Goal: Task Accomplishment & Management: Manage account settings

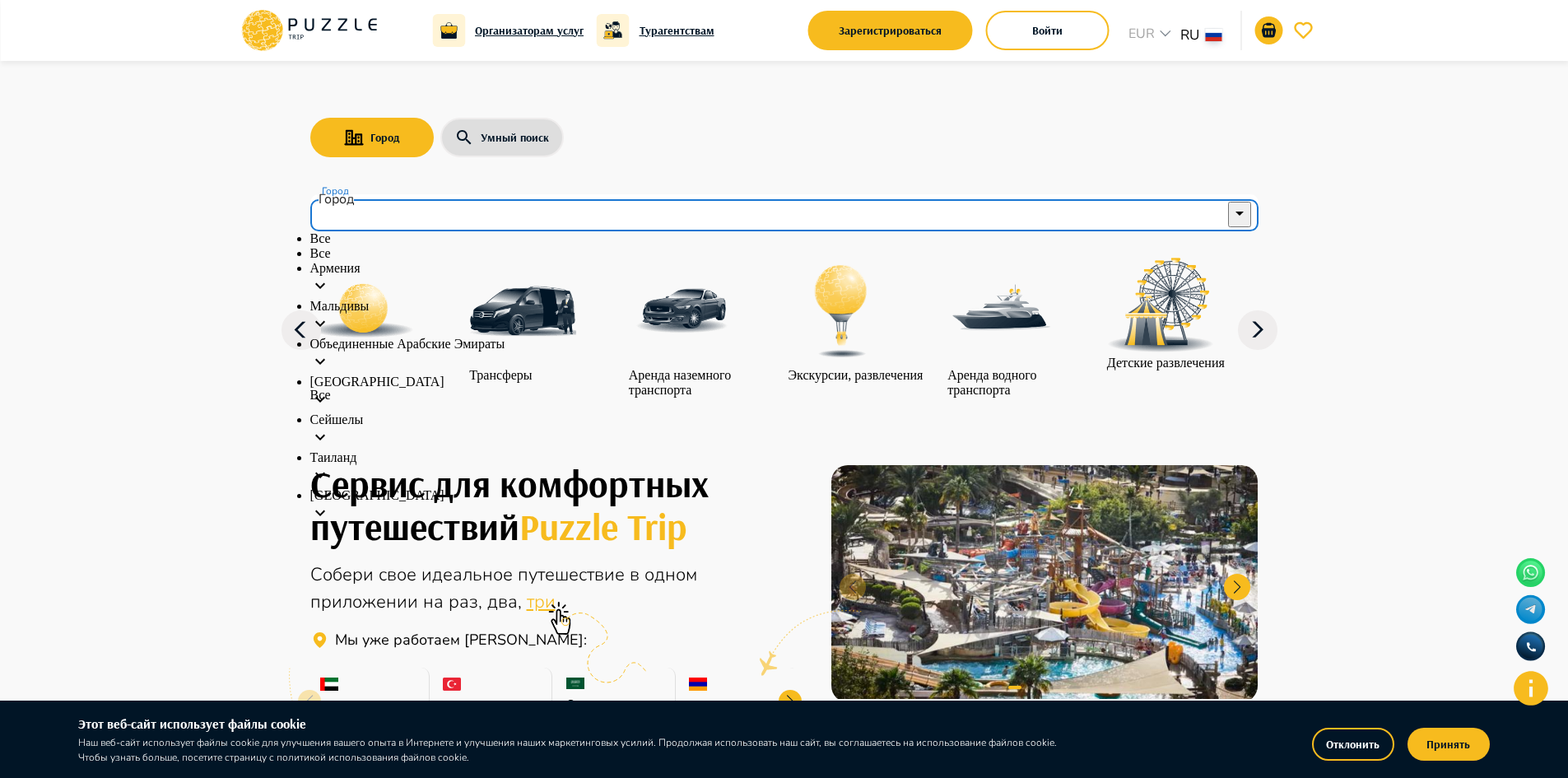
drag, startPoint x: 488, startPoint y: 212, endPoint x: 434, endPoint y: 241, distance: 61.3
click at [487, 212] on input "Город" at bounding box center [773, 213] width 908 height 31
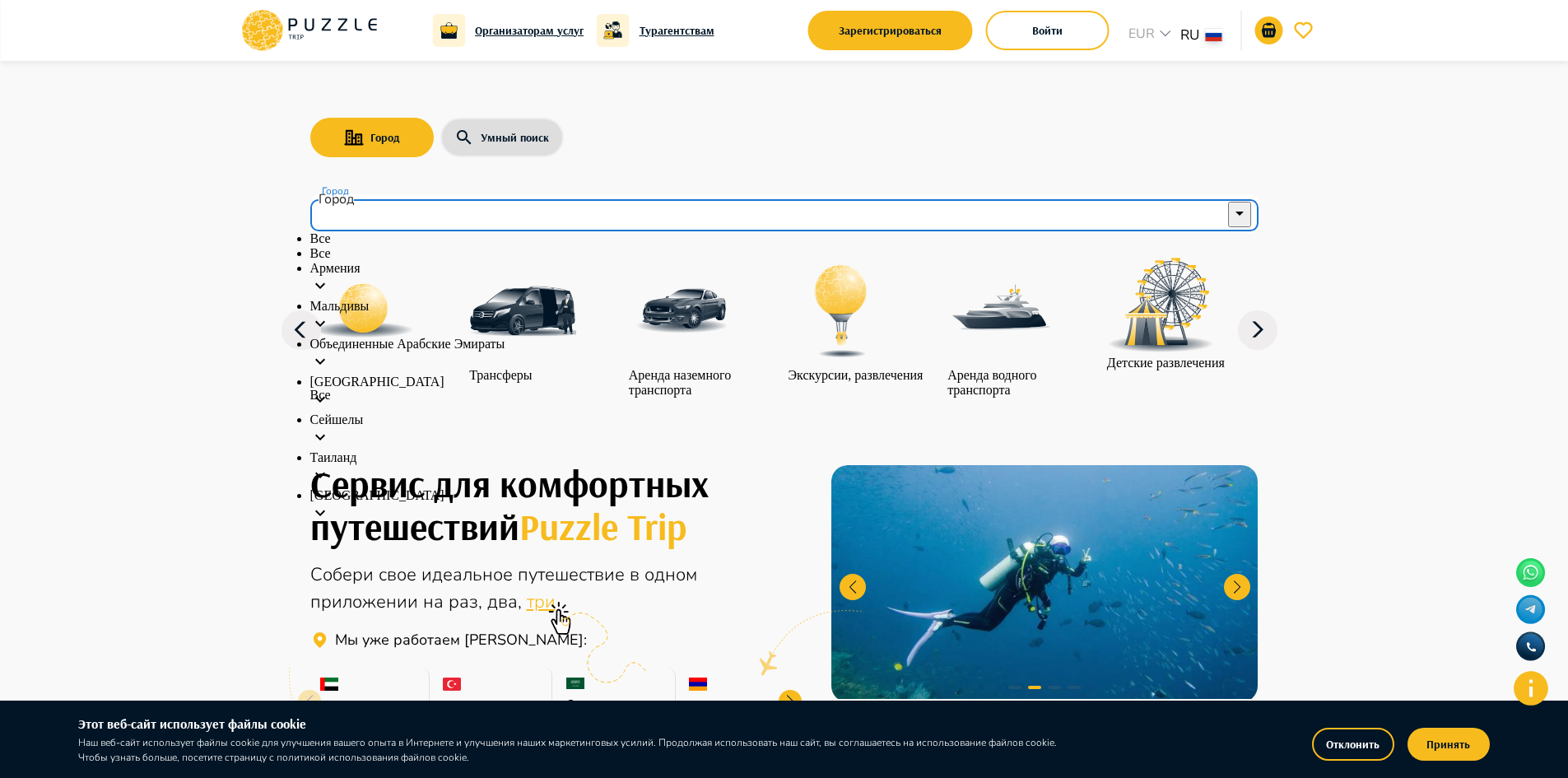
click at [439, 352] on p "Объединенные Арабские Эмираты" at bounding box center [784, 344] width 949 height 15
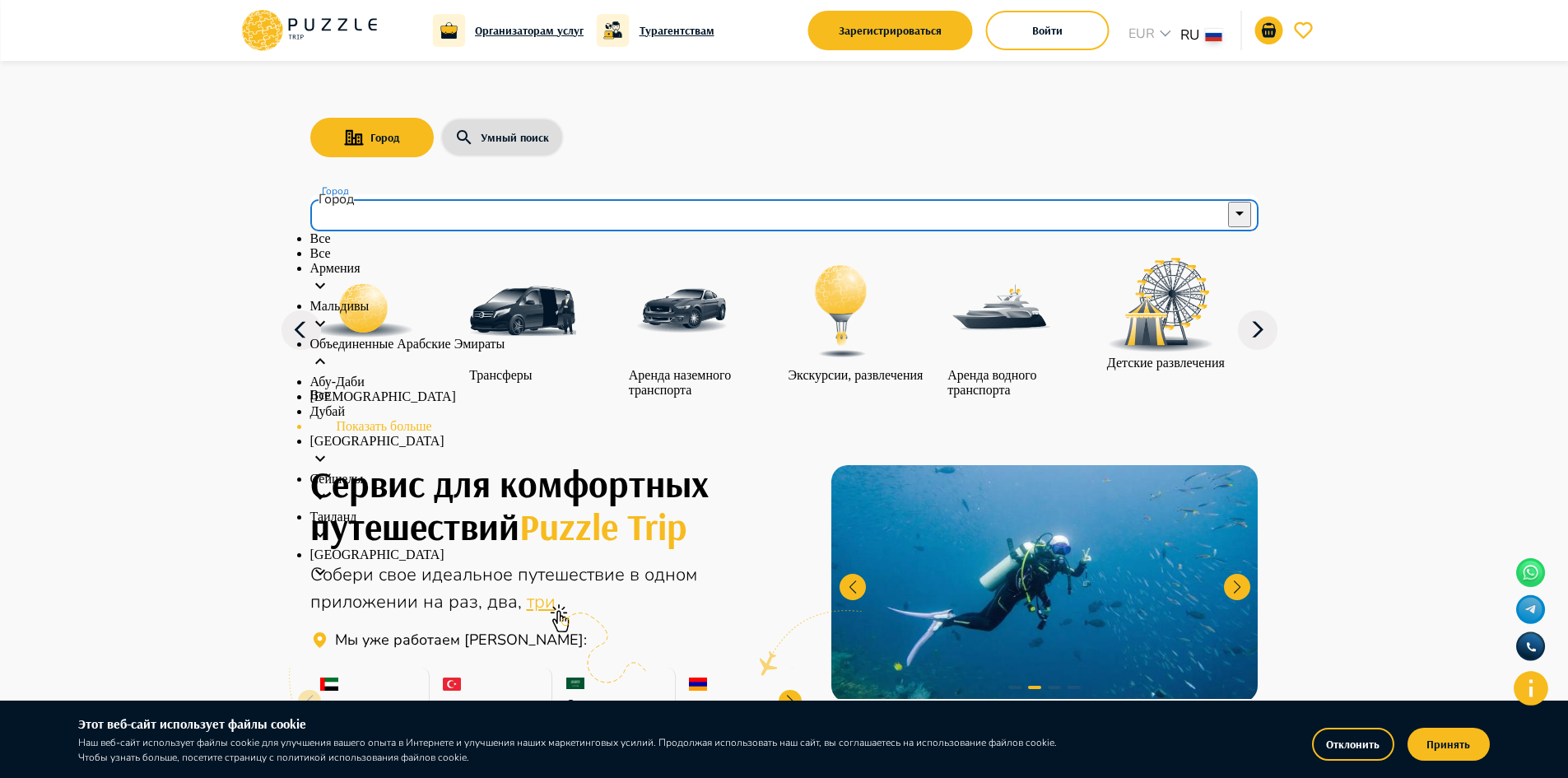
click at [373, 419] on p "Дубай" at bounding box center [784, 411] width 949 height 15
type input "*****"
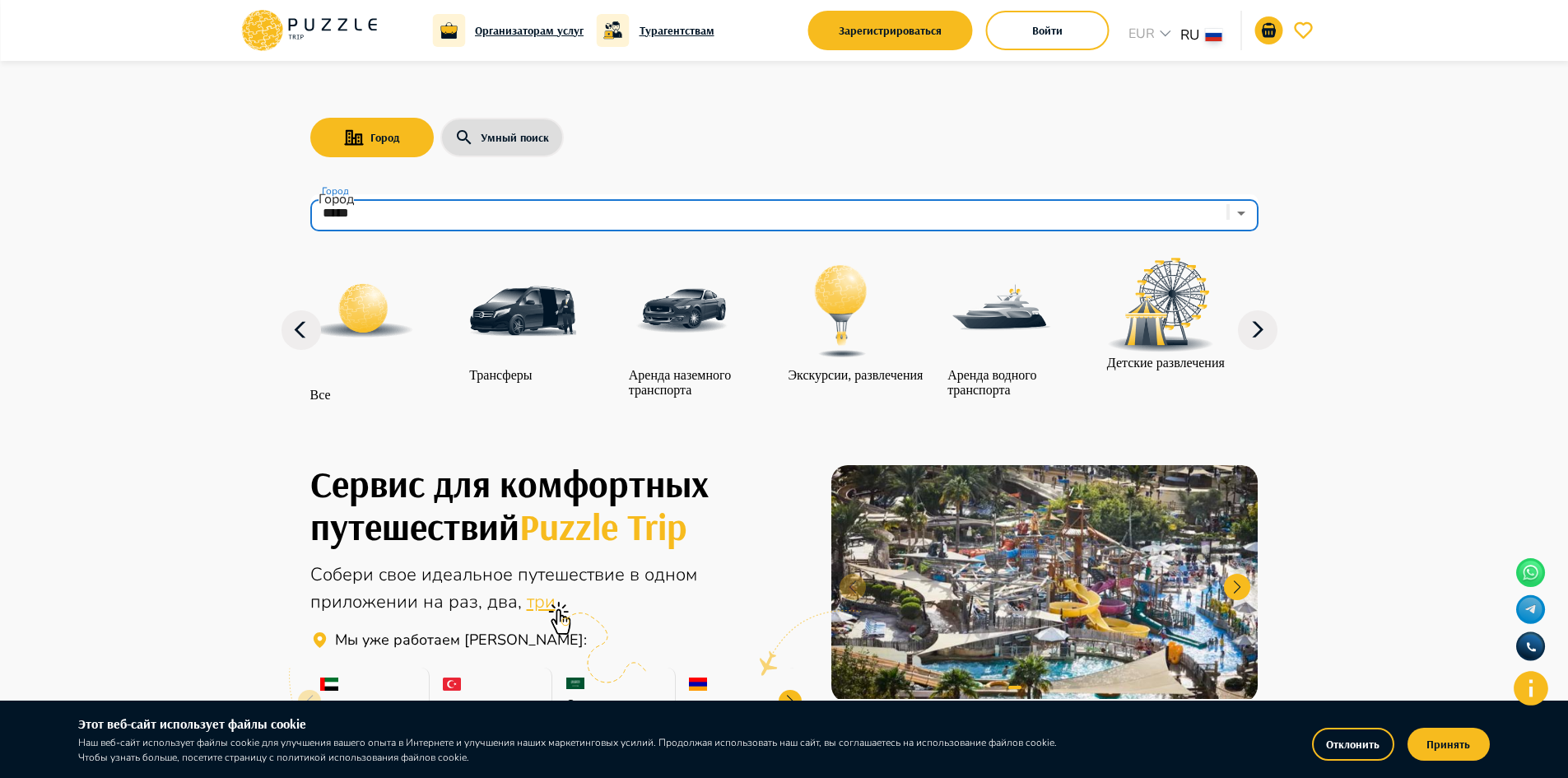
click at [1260, 344] on icon at bounding box center [1257, 330] width 39 height 39
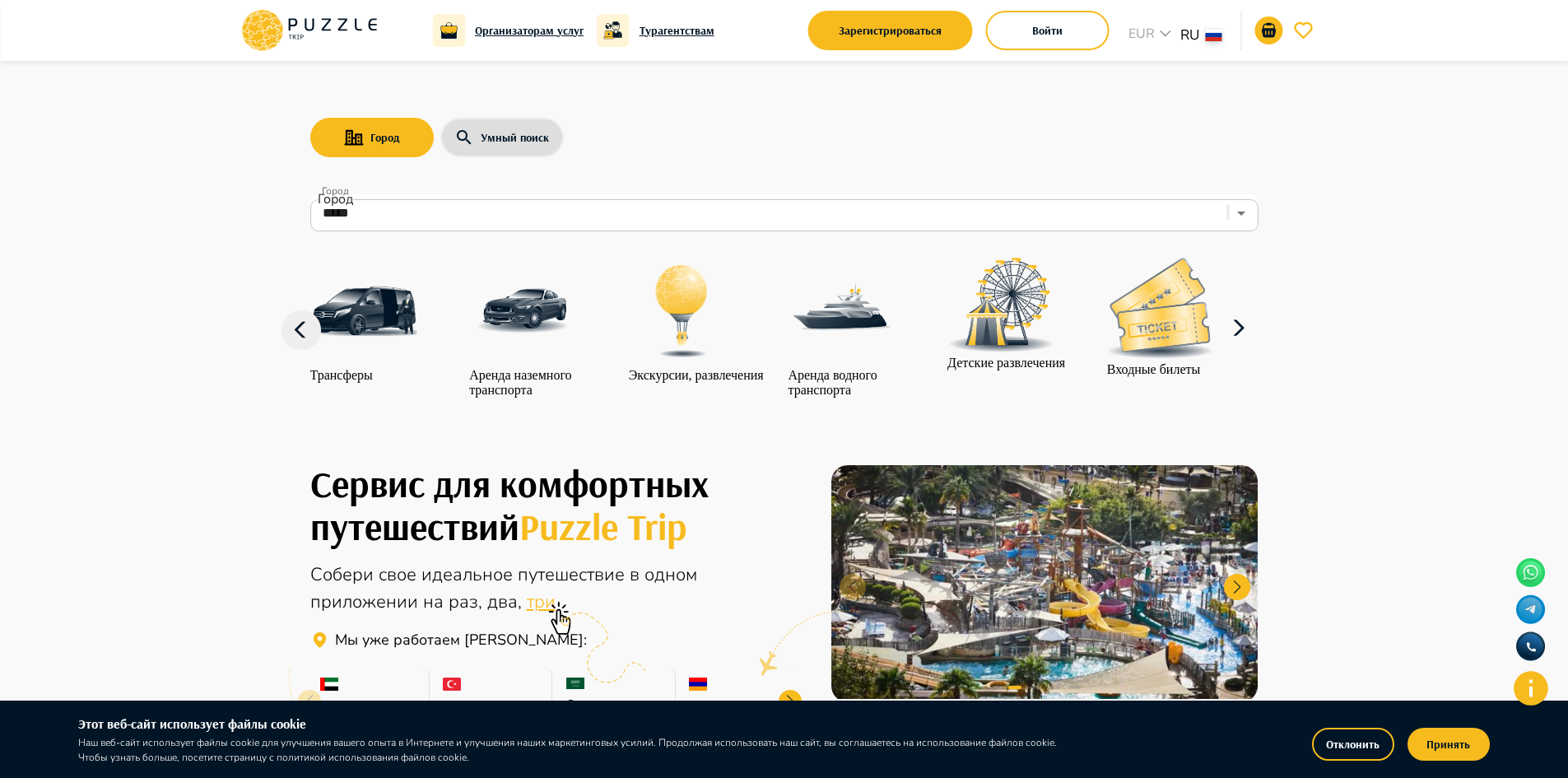
click at [1193, 338] on img at bounding box center [1161, 308] width 107 height 101
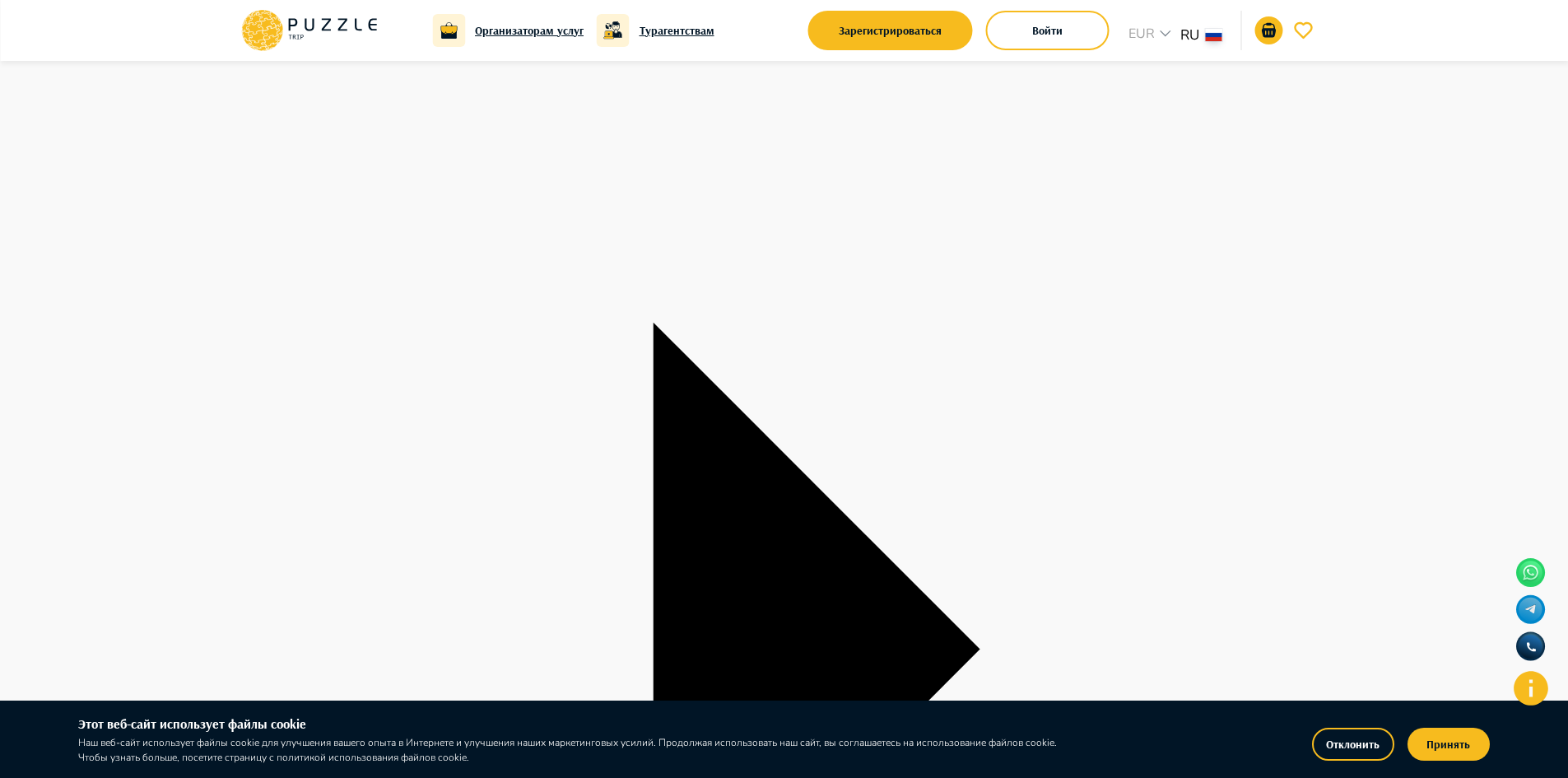
scroll to position [247, 0]
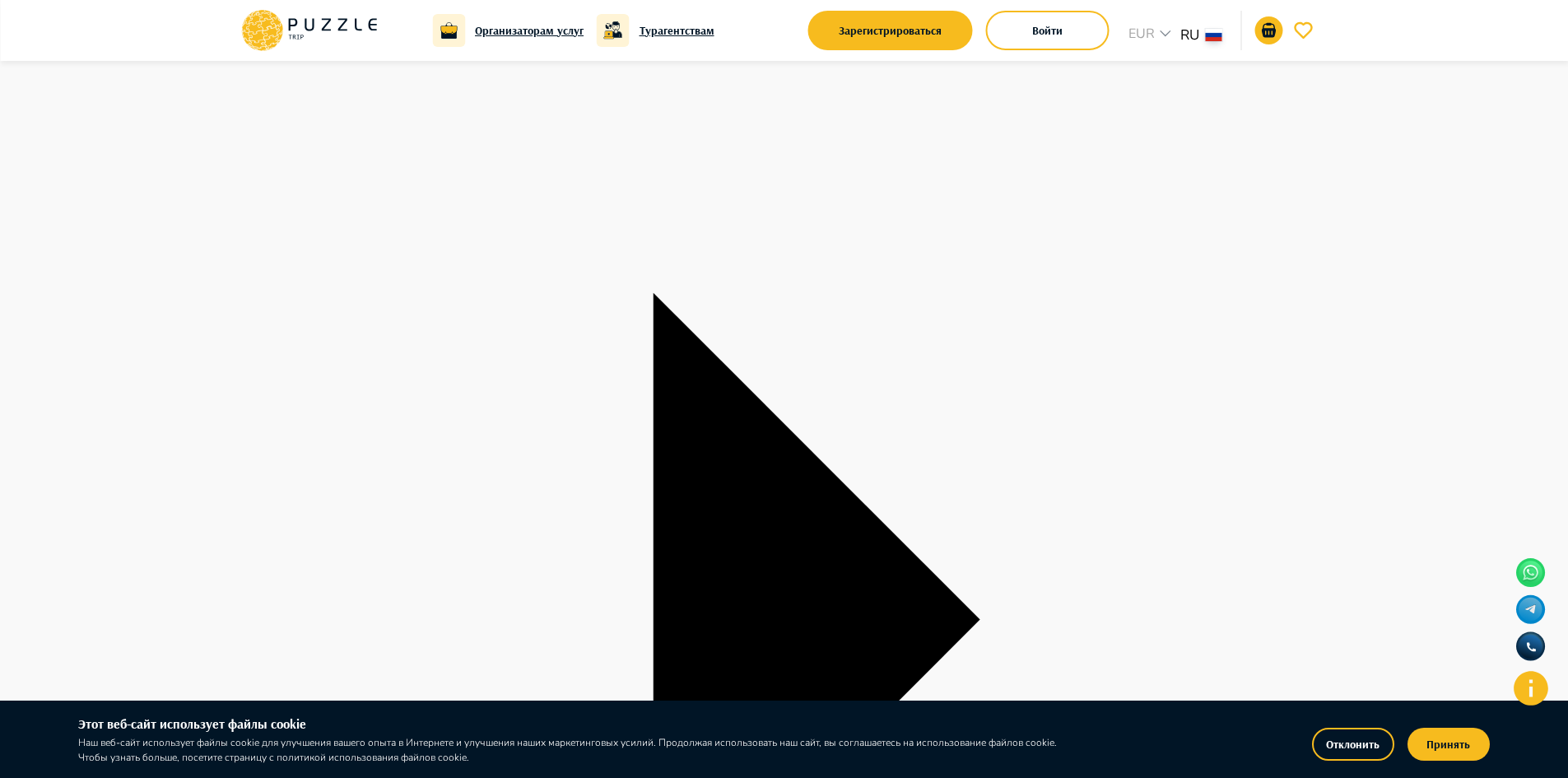
type input "**********"
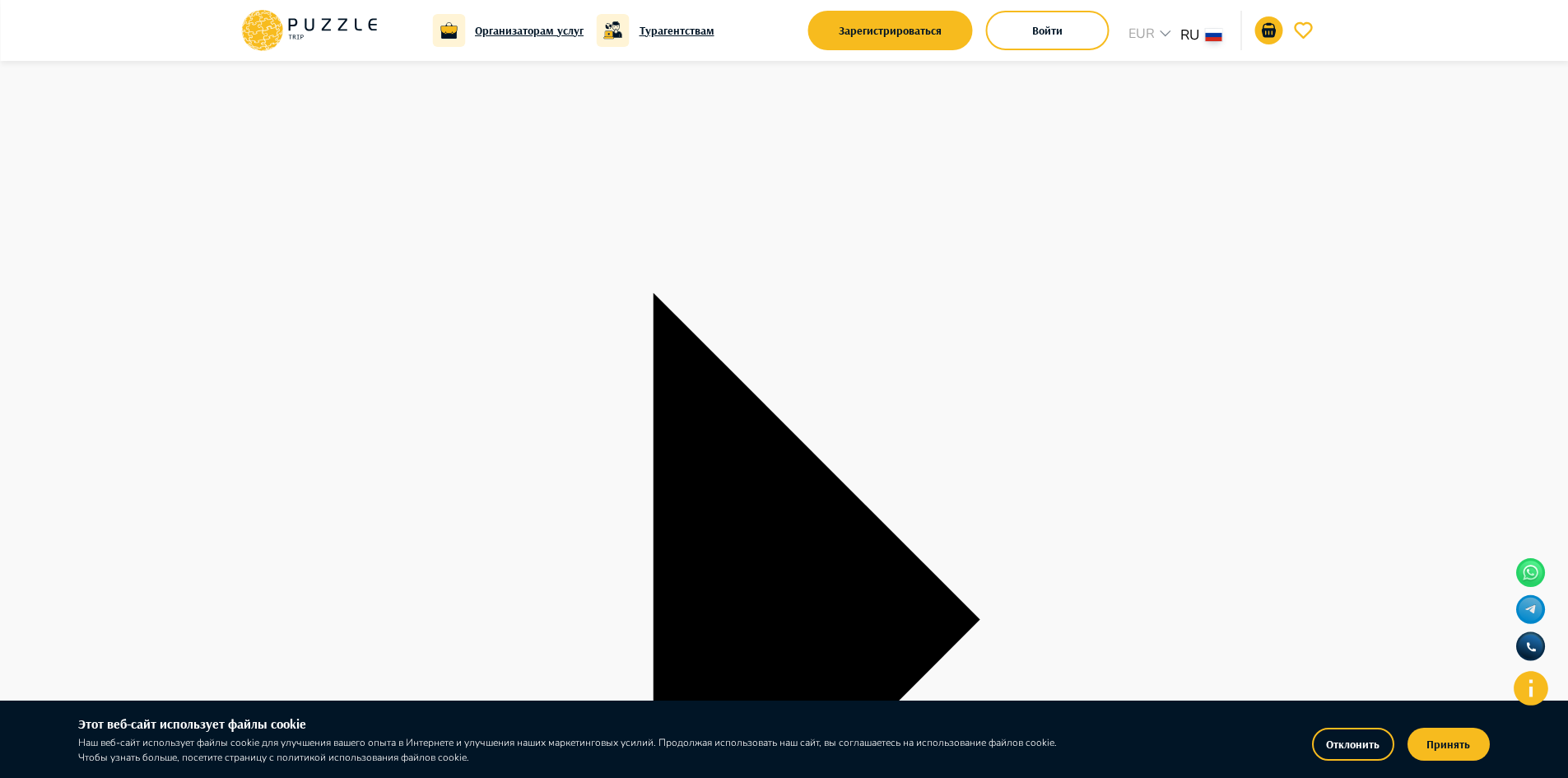
paste input "**********"
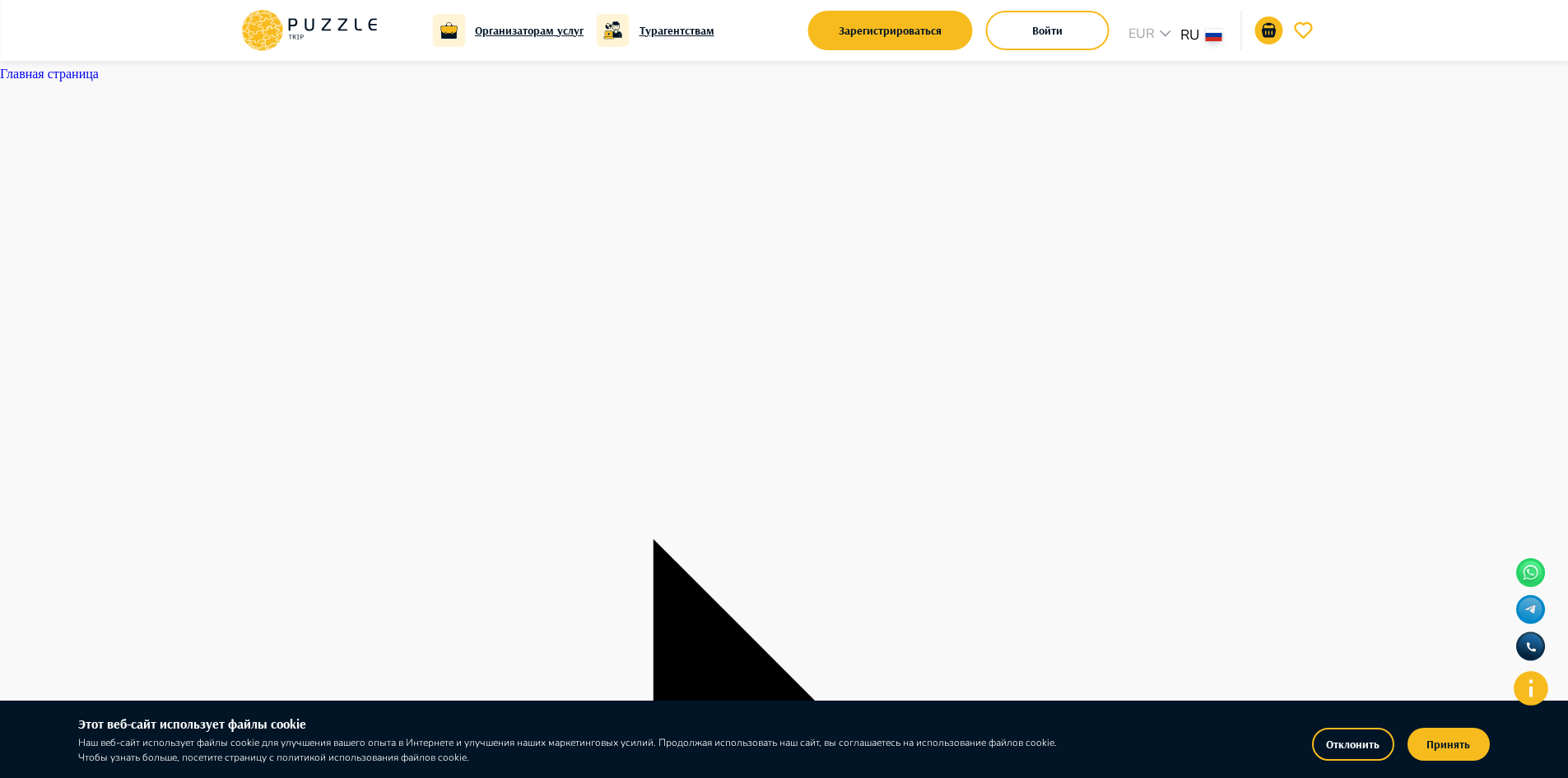
scroll to position [0, 0]
type input "**********"
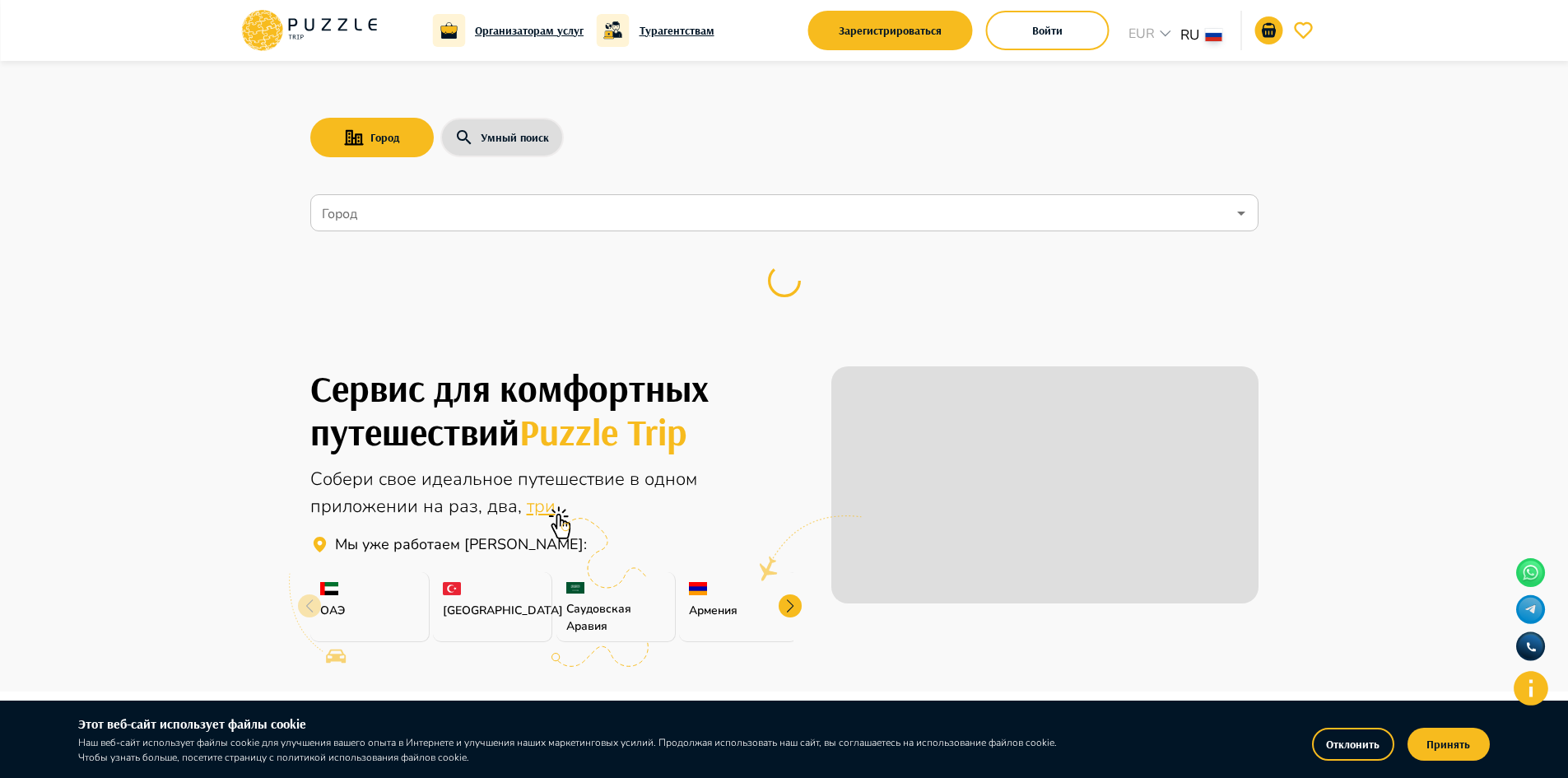
click at [404, 223] on input "Город" at bounding box center [773, 213] width 908 height 31
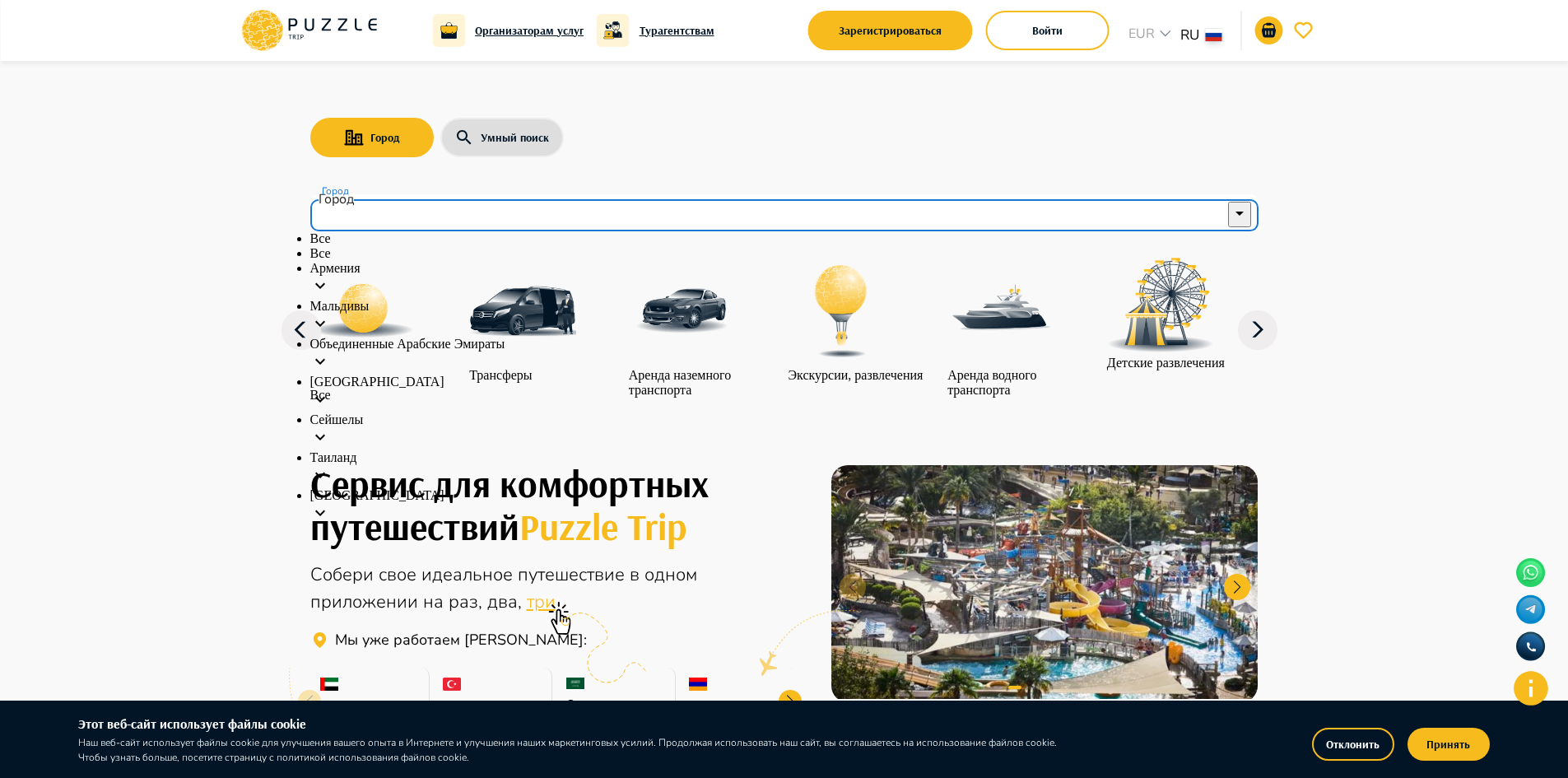
click at [451, 352] on p "Объединенные Арабские Эмираты" at bounding box center [784, 344] width 949 height 15
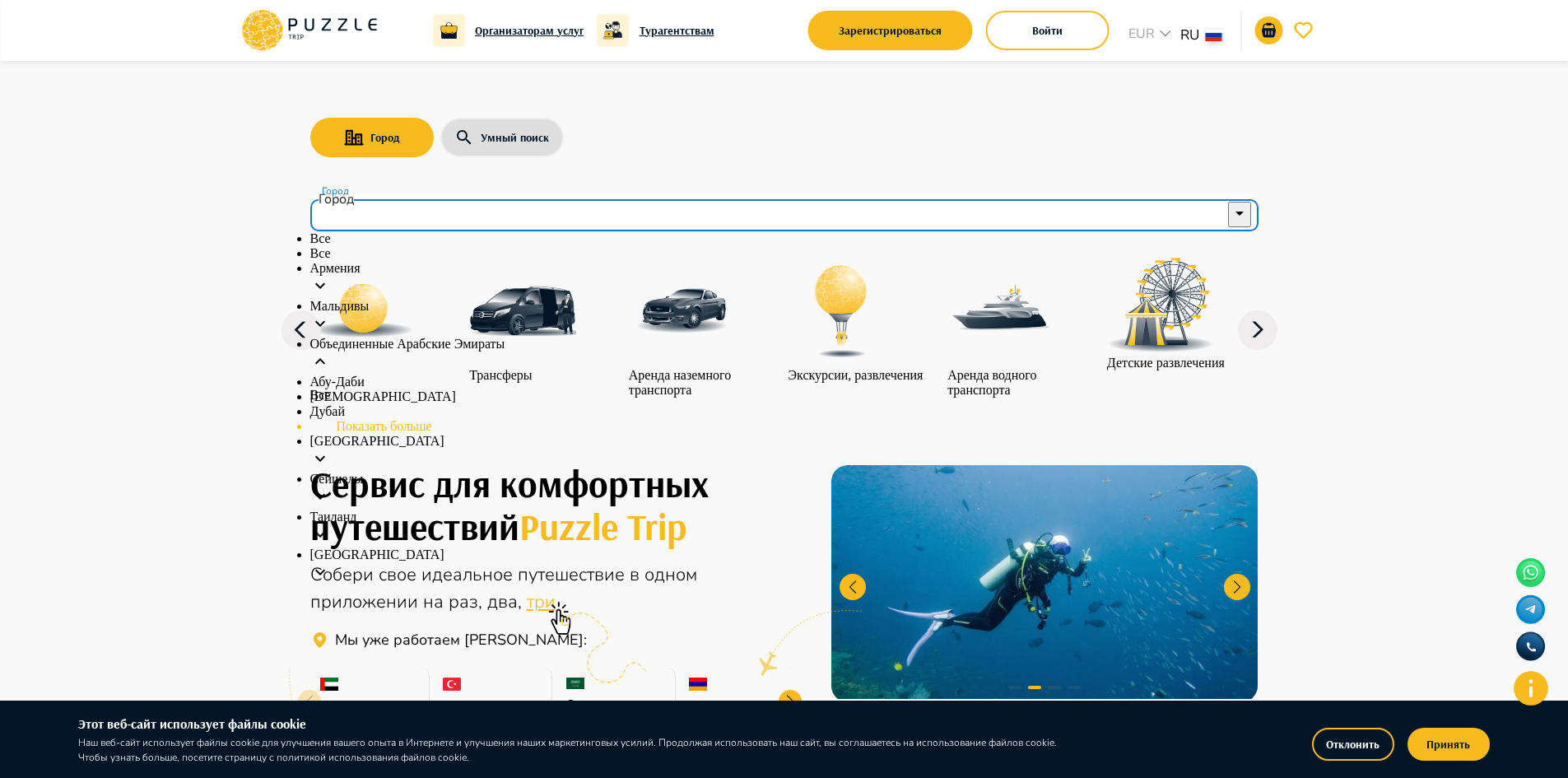
click at [383, 389] on p "Абу-Даби" at bounding box center [784, 381] width 949 height 15
type input "********"
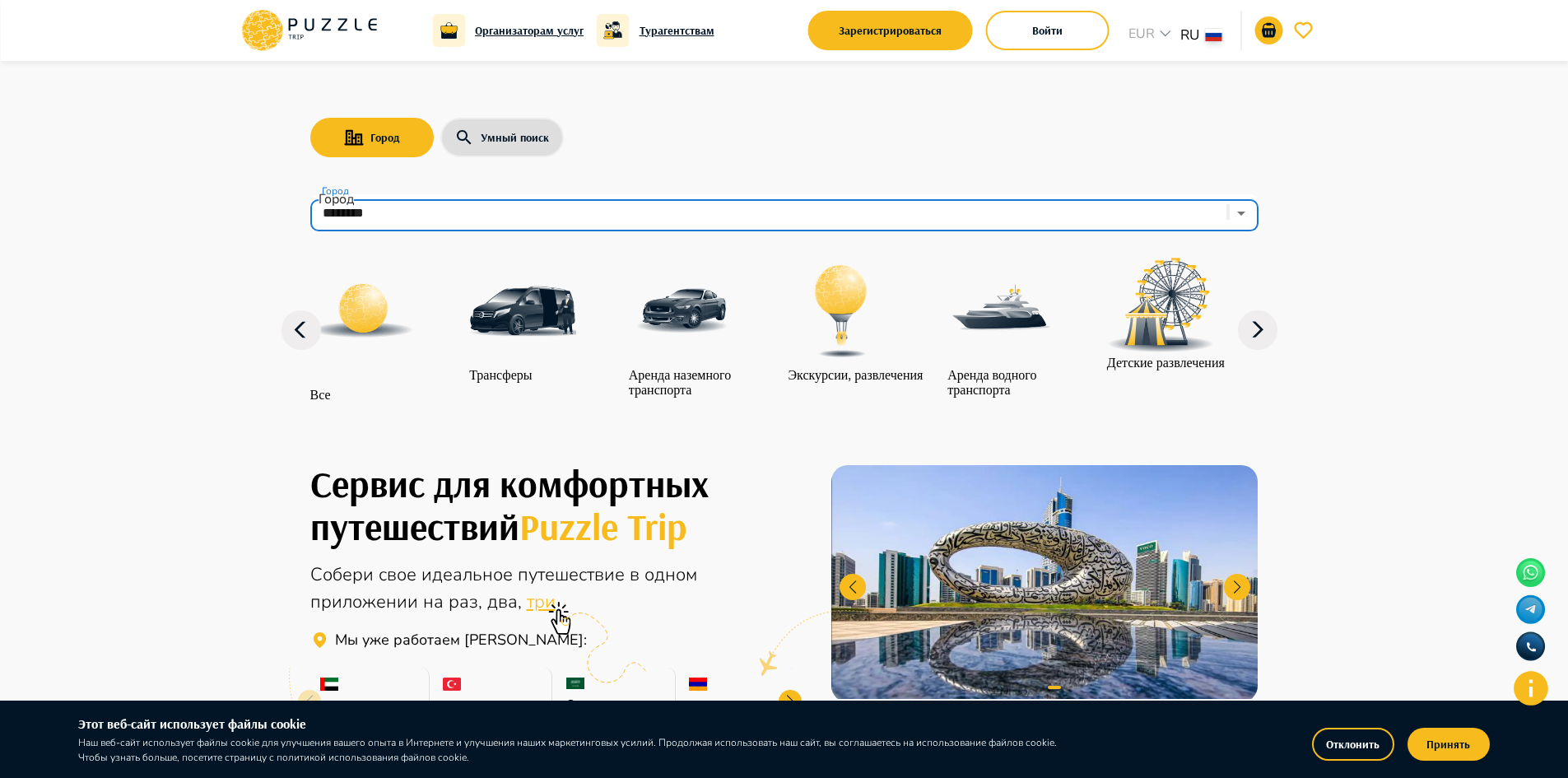
click at [1253, 342] on icon at bounding box center [1257, 330] width 39 height 39
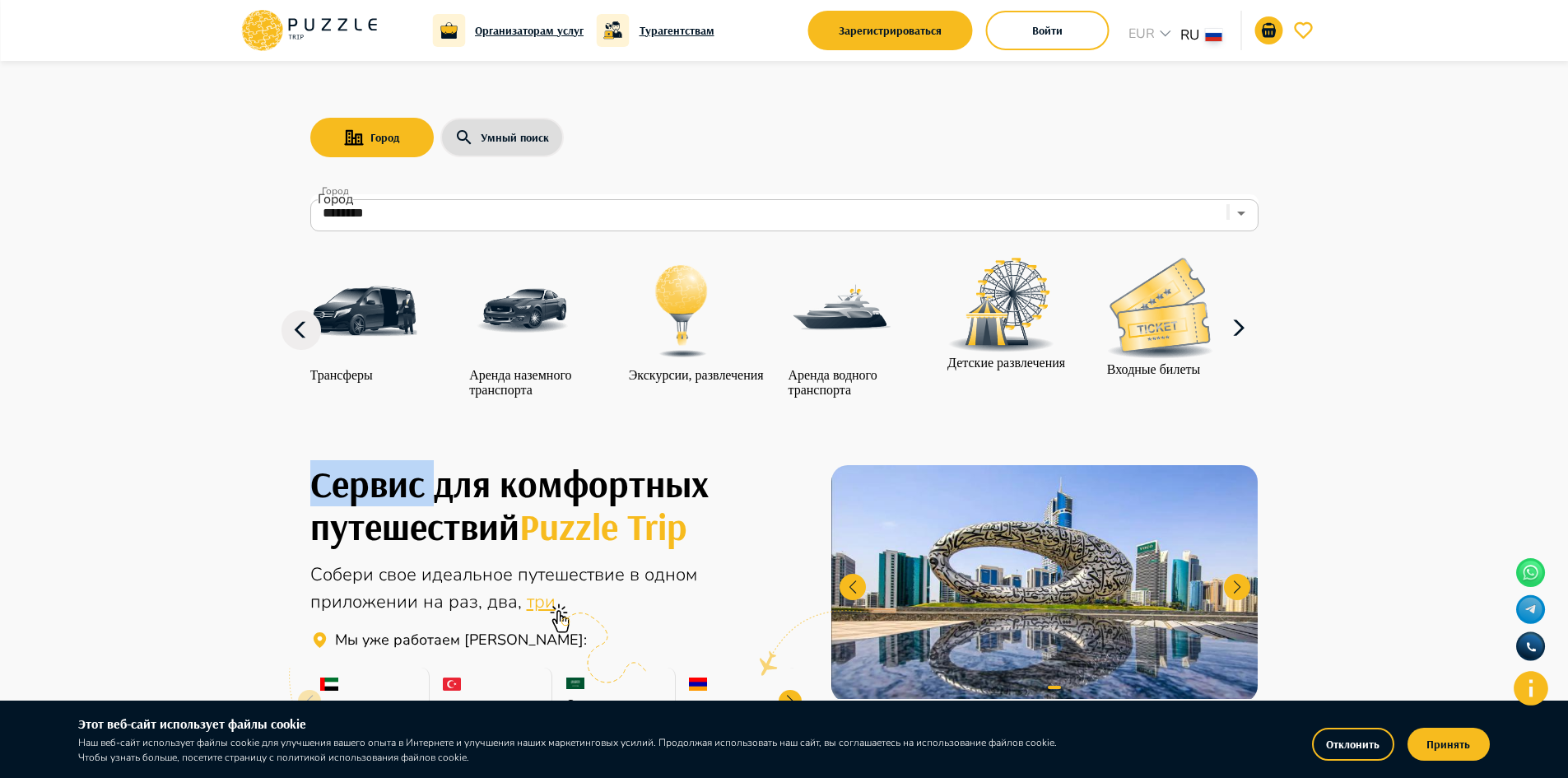
click at [1253, 342] on icon at bounding box center [1239, 328] width 39 height 39
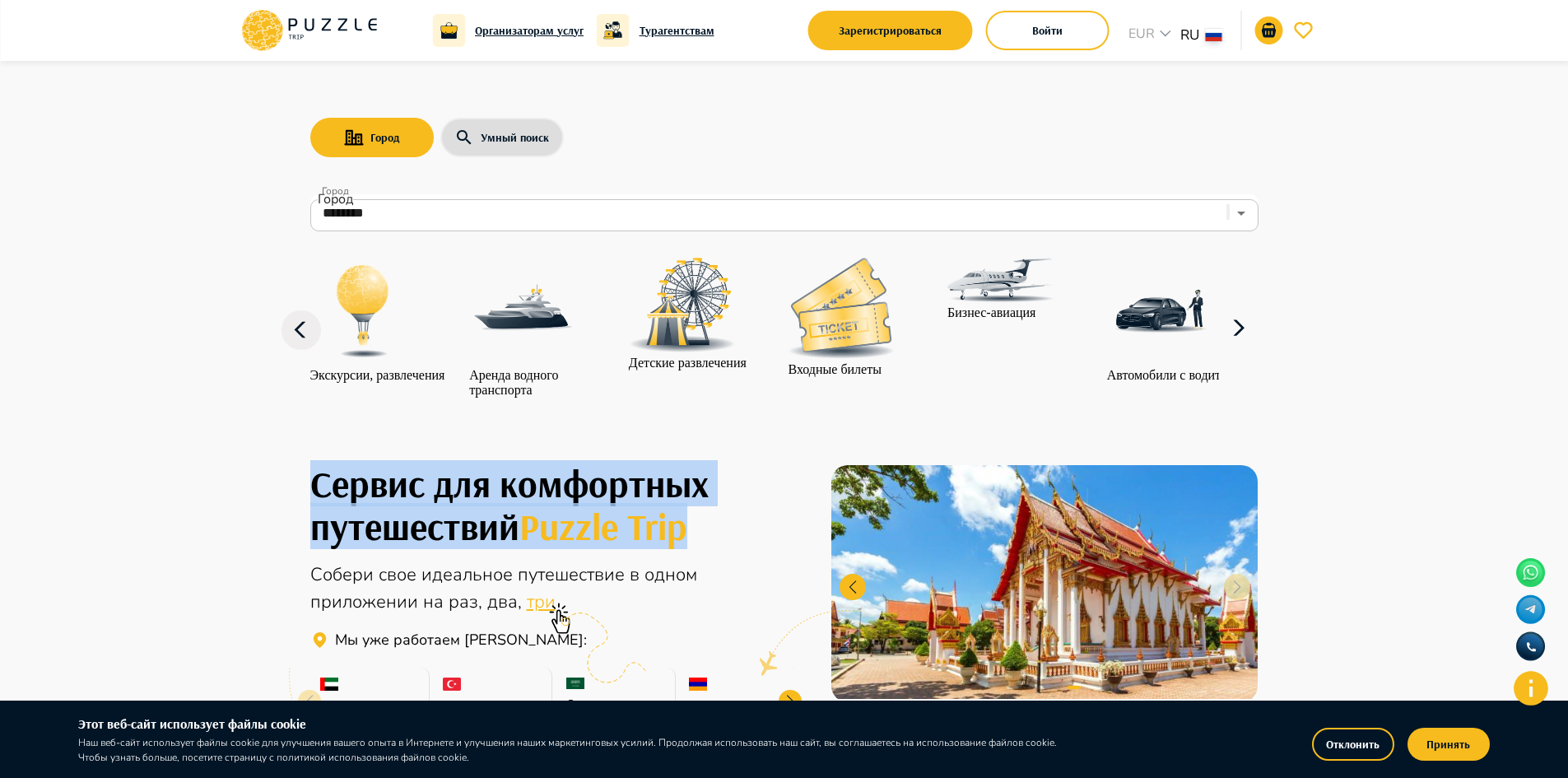
click at [847, 359] on img at bounding box center [841, 308] width 107 height 101
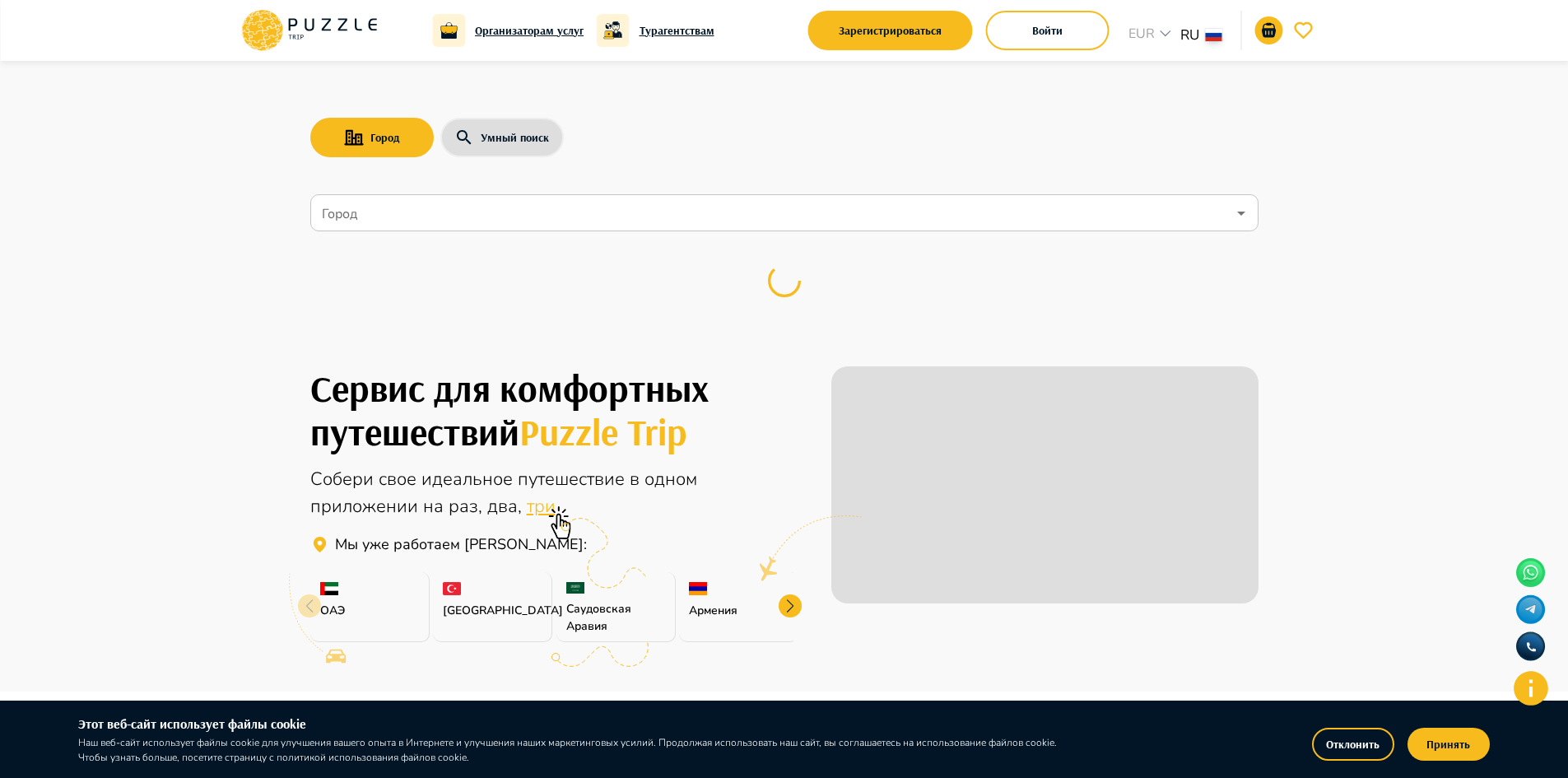
click at [423, 209] on input "Город" at bounding box center [773, 213] width 908 height 31
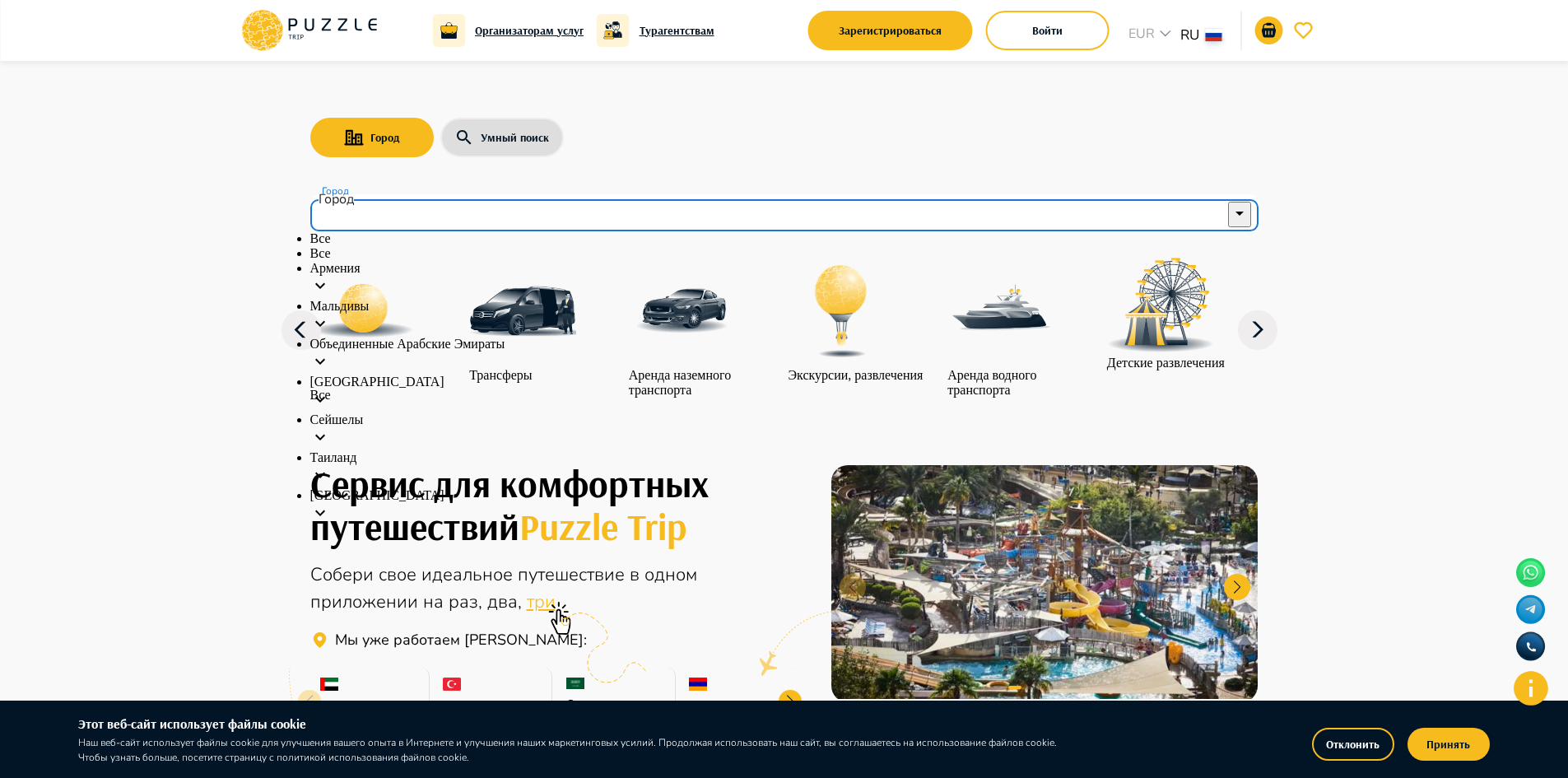
click at [469, 352] on p "Объединенные Арабские Эмираты" at bounding box center [784, 344] width 949 height 15
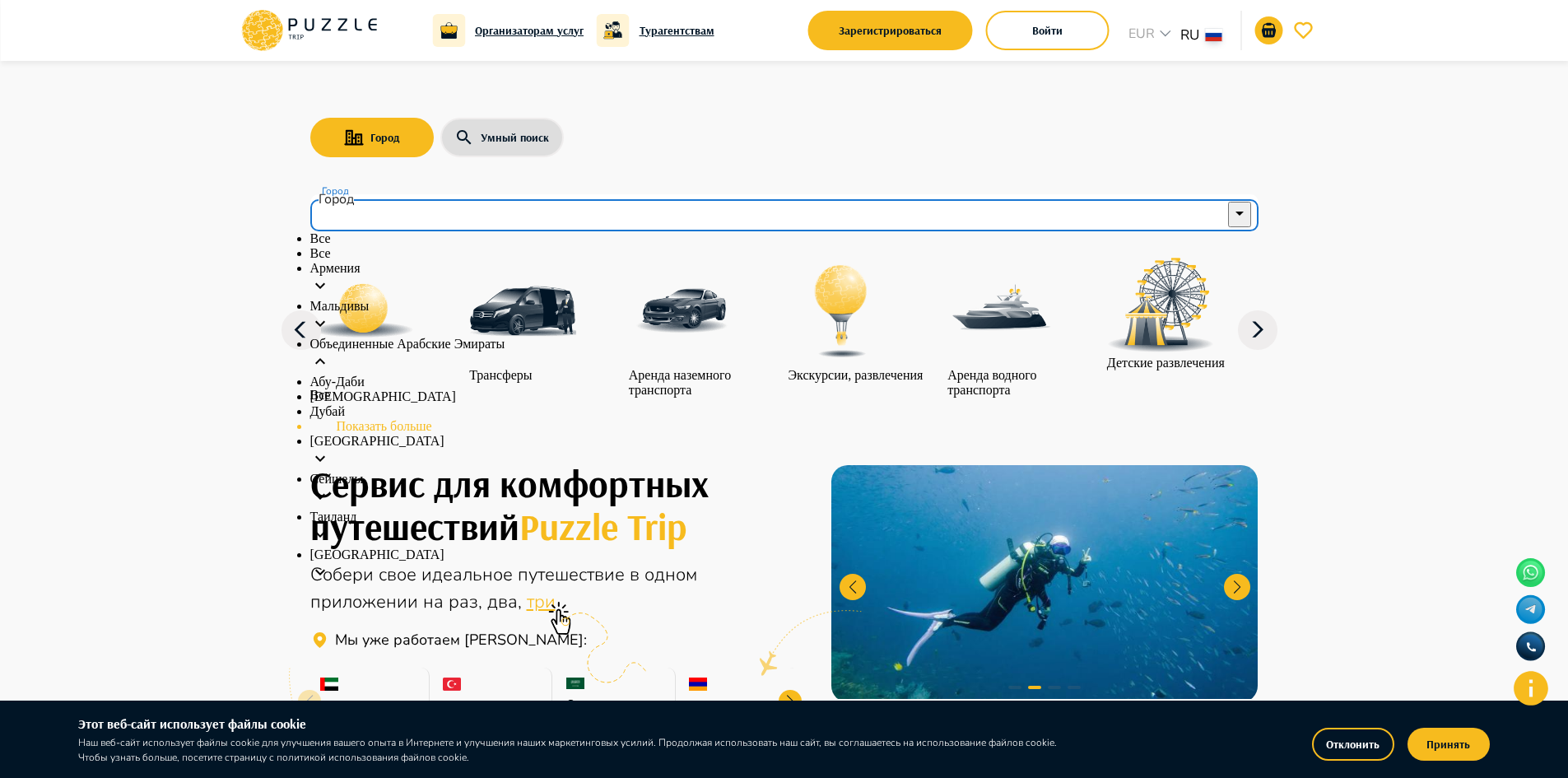
click at [398, 389] on p "Абу-Даби" at bounding box center [784, 381] width 949 height 15
type input "********"
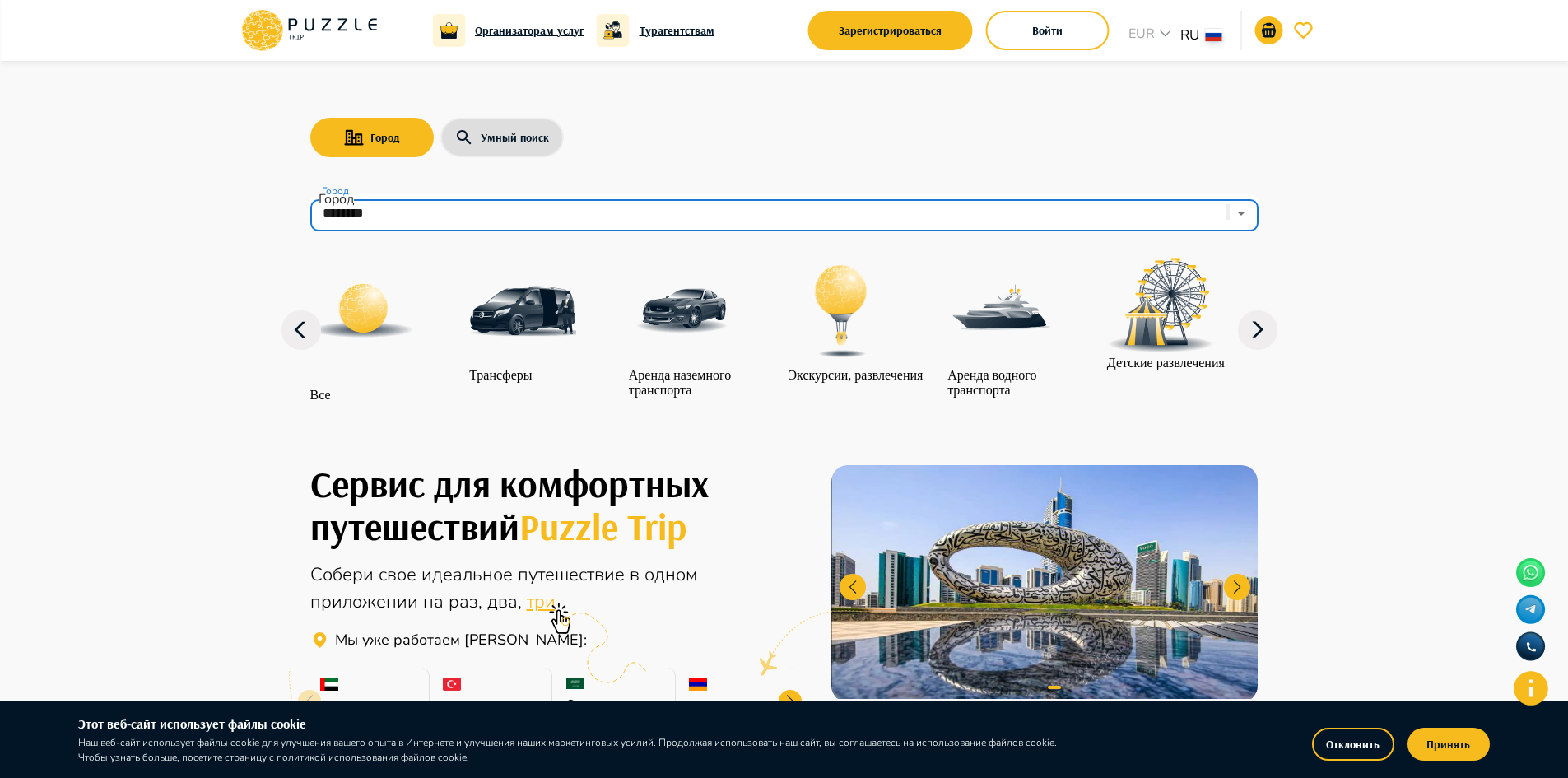
click at [1255, 346] on icon at bounding box center [1257, 330] width 39 height 39
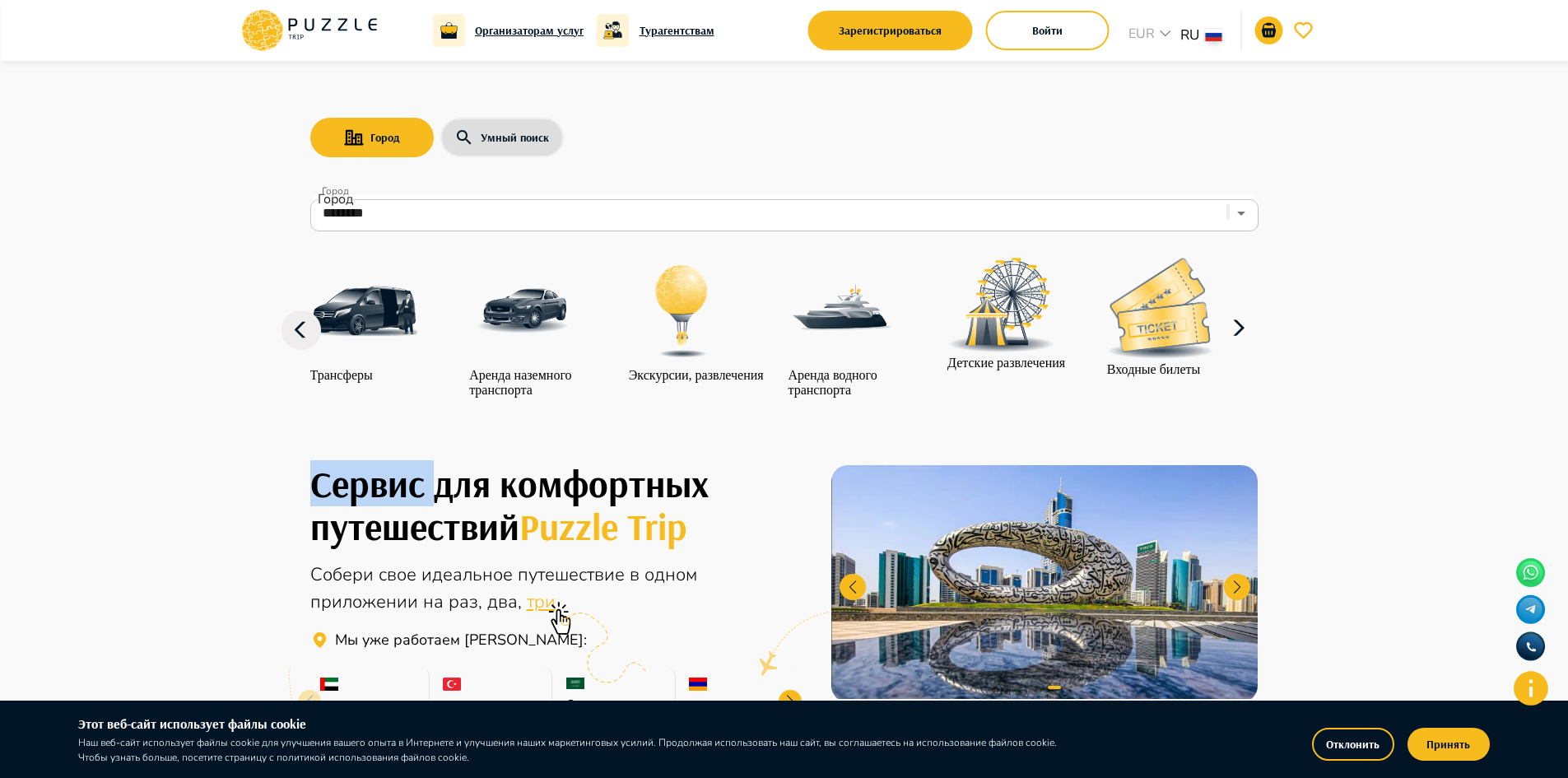
click at [1255, 346] on icon at bounding box center [1239, 328] width 39 height 39
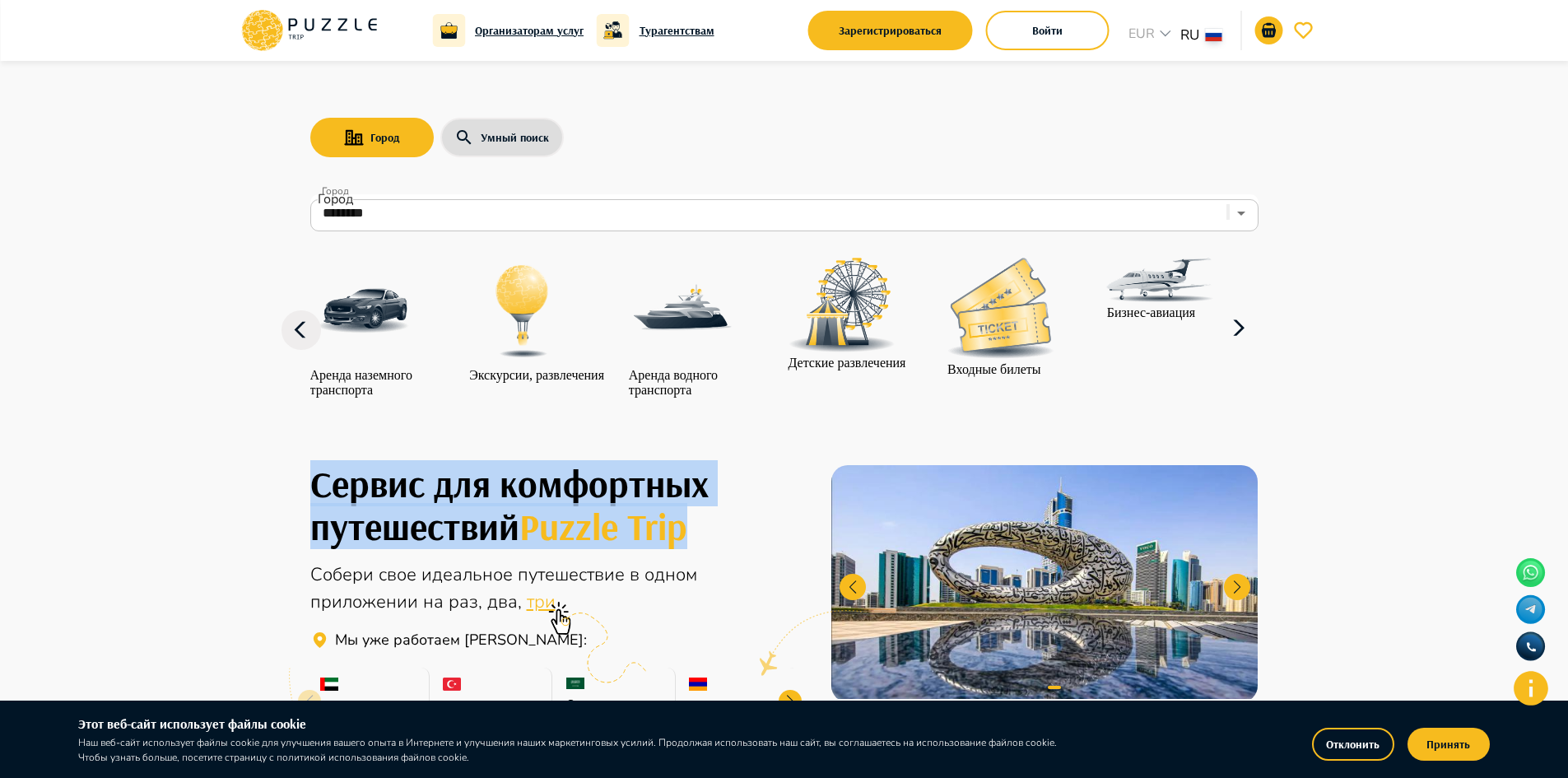
click at [1255, 346] on icon at bounding box center [1239, 328] width 39 height 39
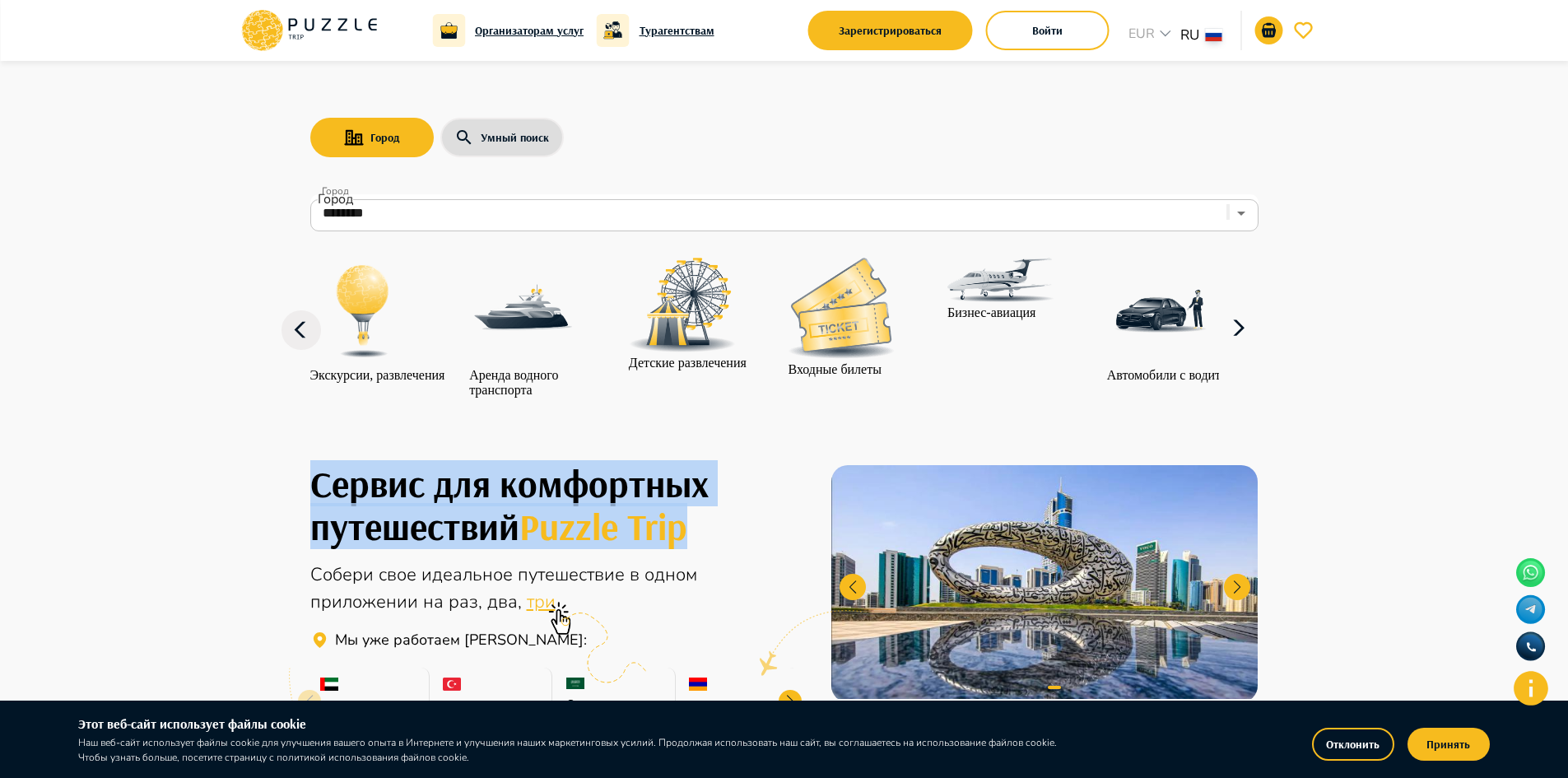
click at [1255, 346] on icon at bounding box center [1239, 328] width 39 height 39
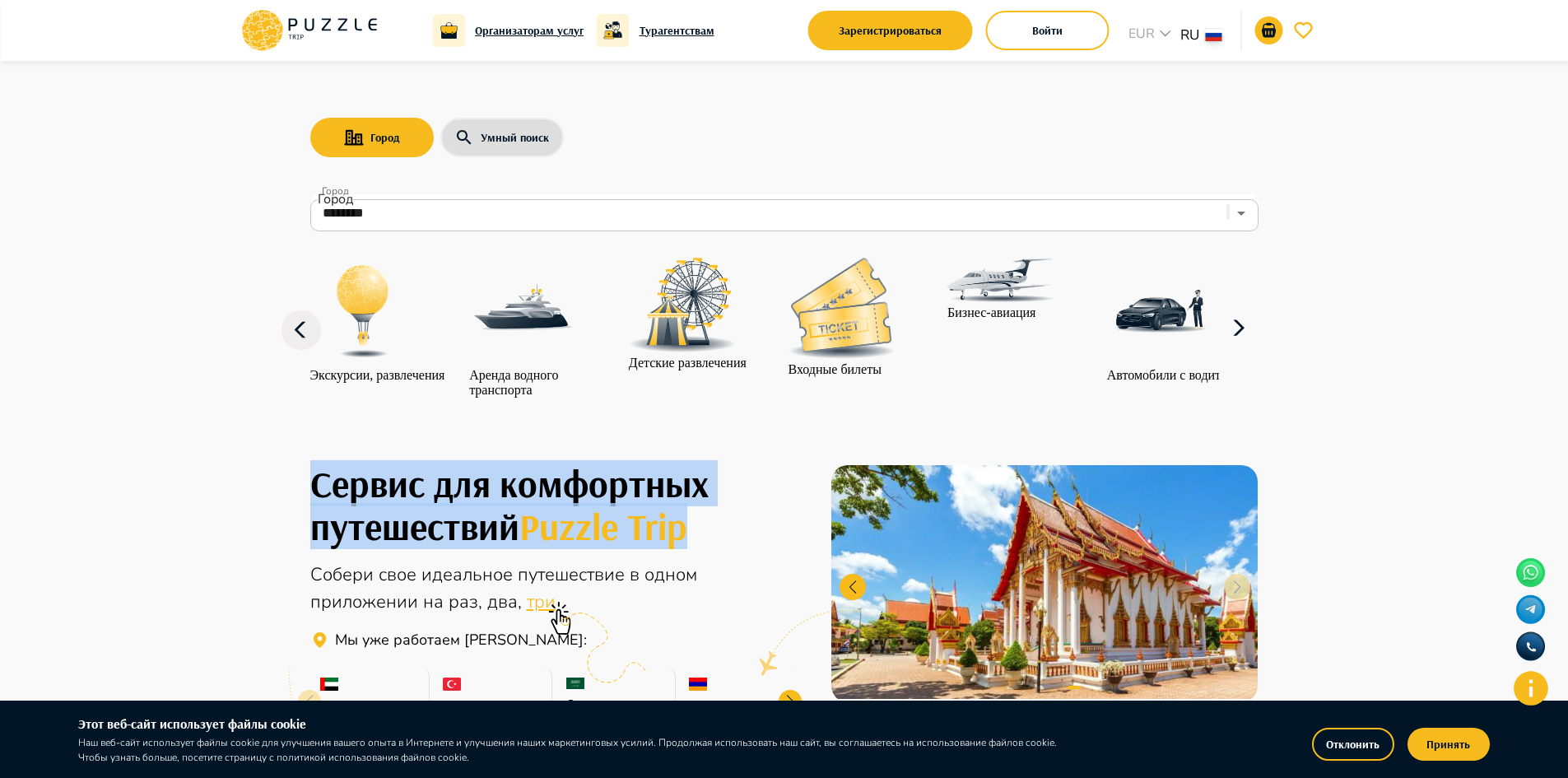
click at [1255, 346] on icon at bounding box center [1239, 328] width 39 height 39
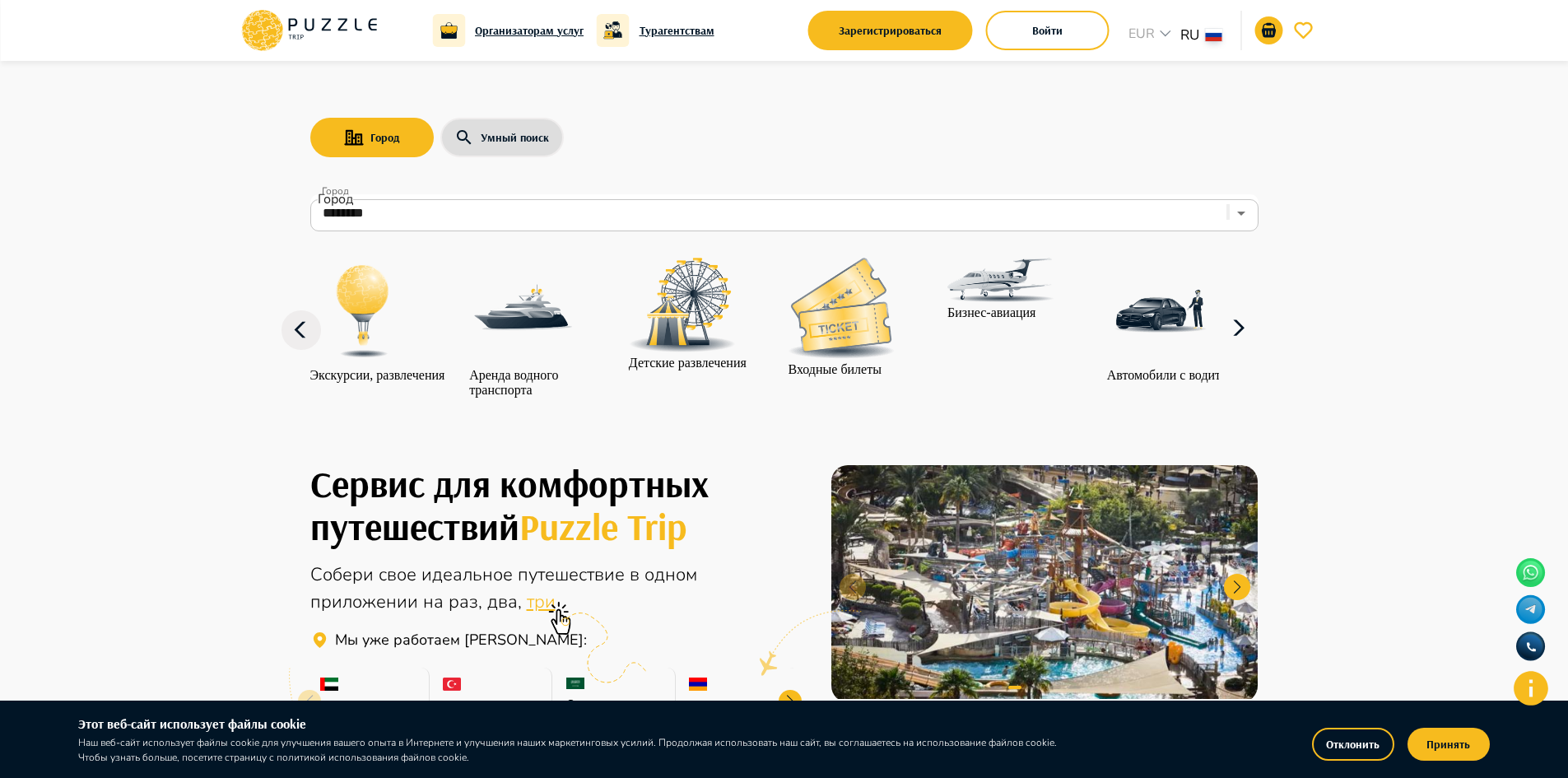
click at [1240, 348] on icon at bounding box center [1239, 328] width 39 height 39
click at [1247, 348] on icon at bounding box center [1239, 328] width 39 height 39
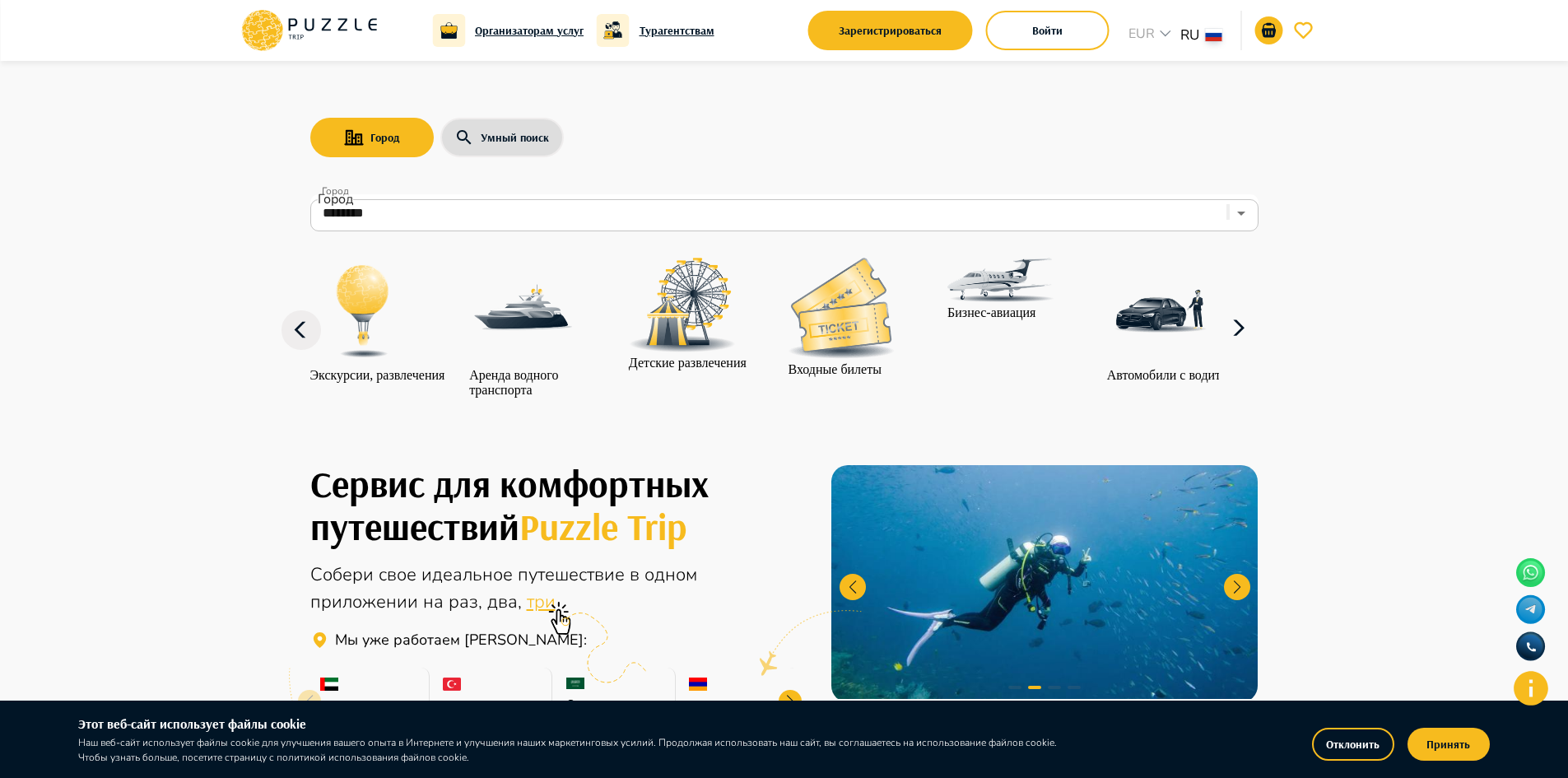
click at [1243, 348] on icon at bounding box center [1239, 328] width 39 height 39
click at [1245, 335] on icon at bounding box center [1239, 327] width 12 height 15
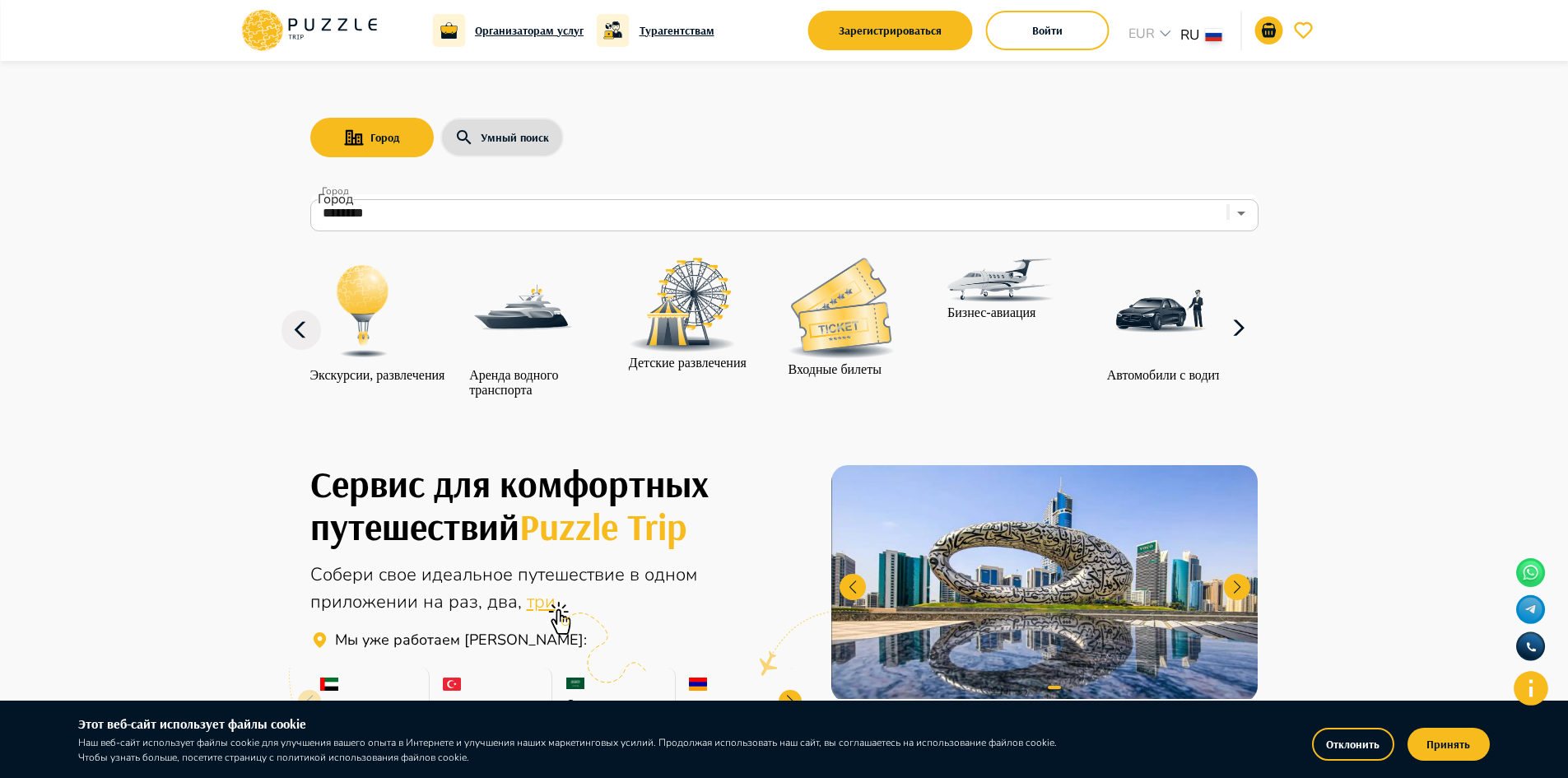
click at [1247, 342] on icon at bounding box center [1239, 328] width 39 height 39
click at [1247, 344] on icon at bounding box center [1239, 328] width 39 height 39
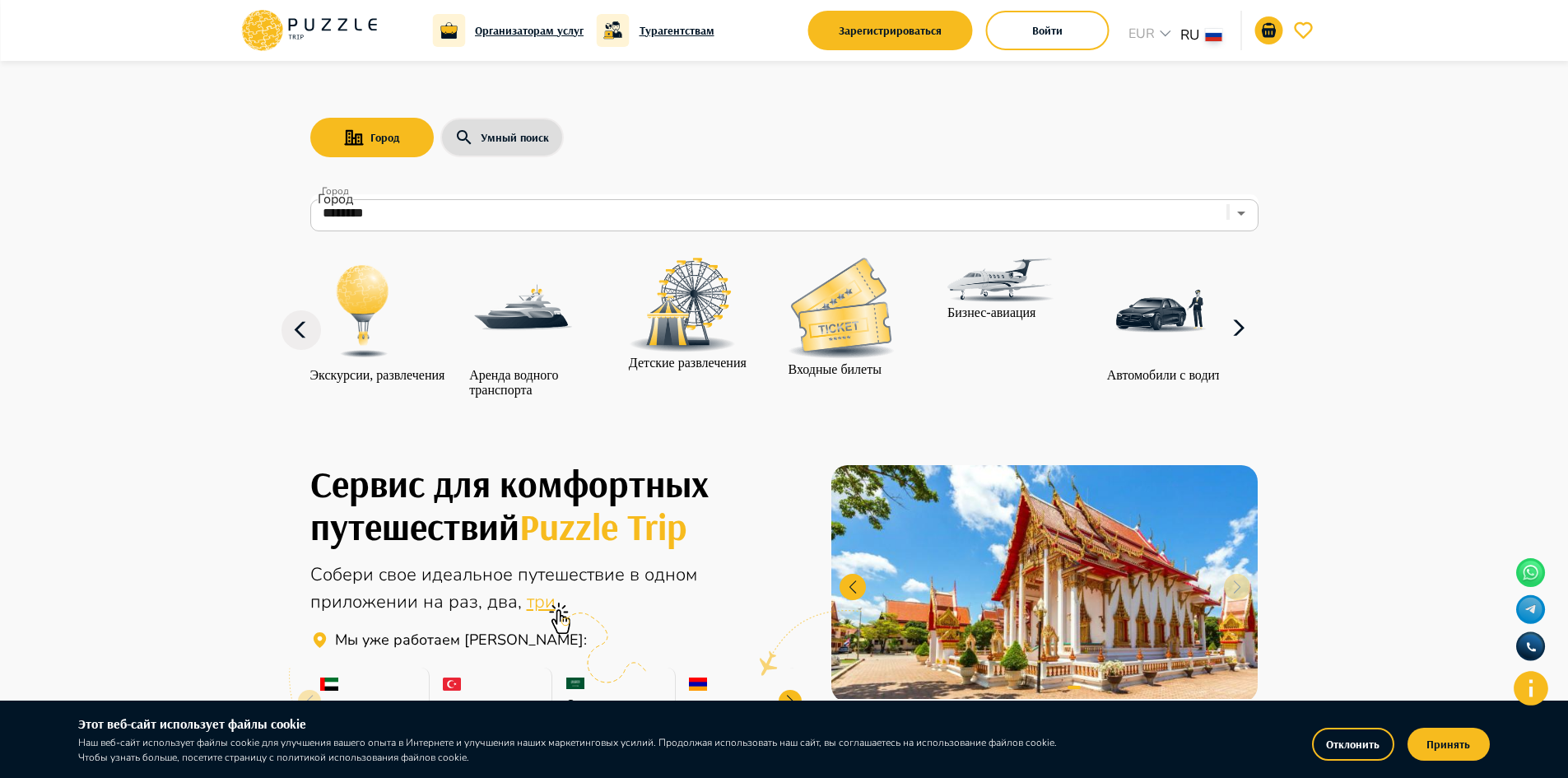
click at [1248, 344] on icon at bounding box center [1239, 328] width 39 height 39
click at [851, 337] on img at bounding box center [841, 308] width 107 height 101
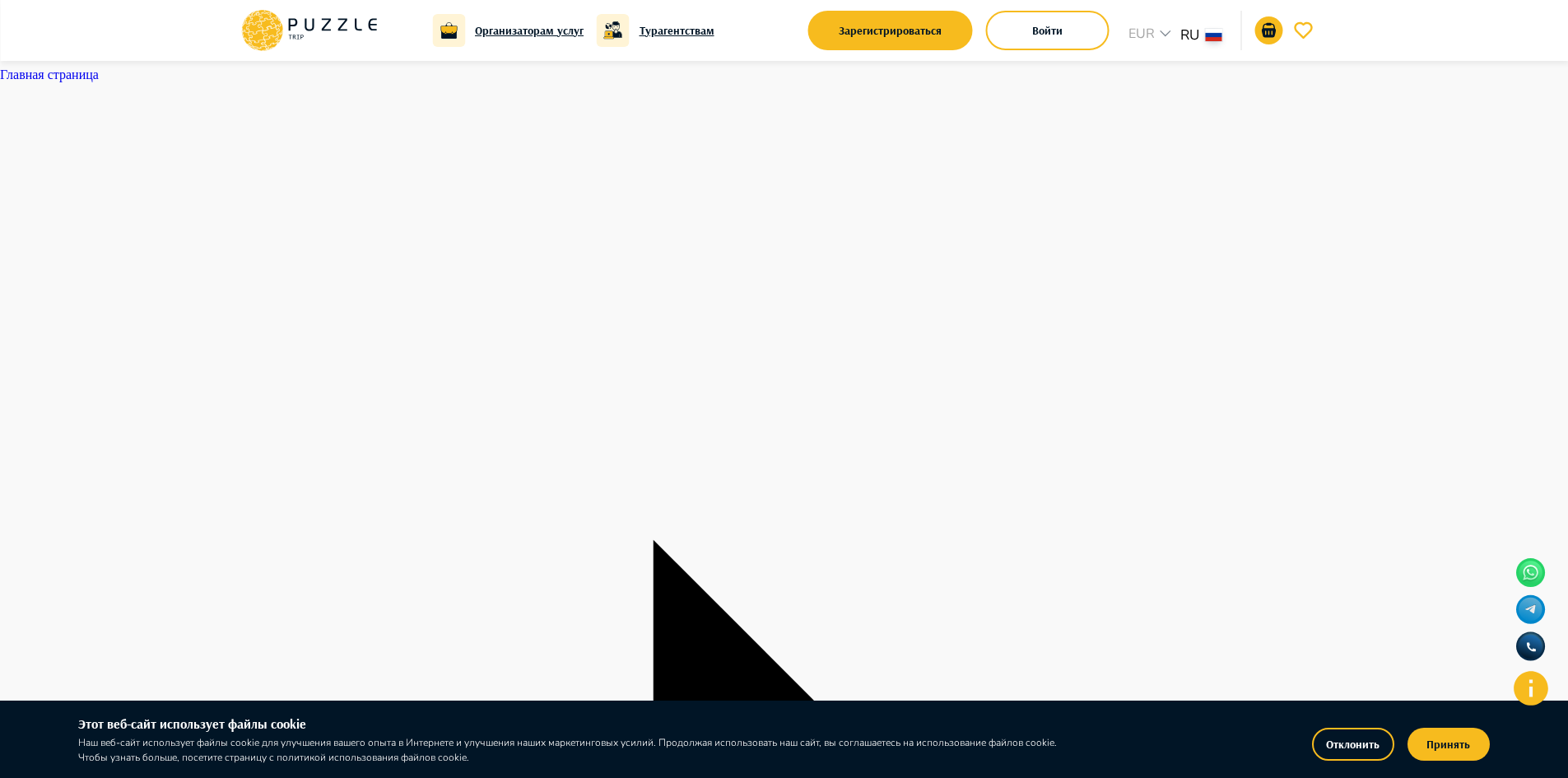
type input "**********"
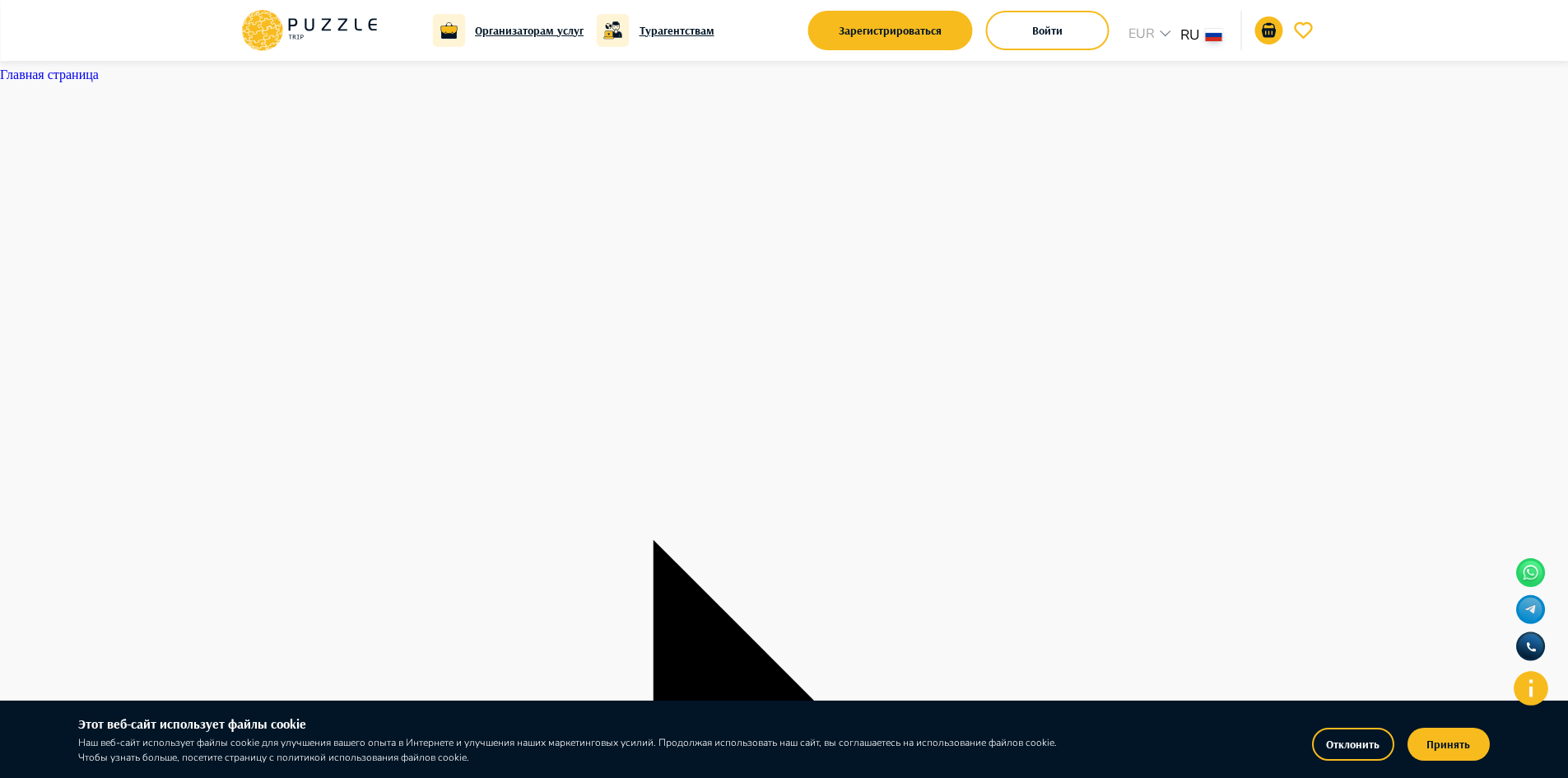
paste input "**********"
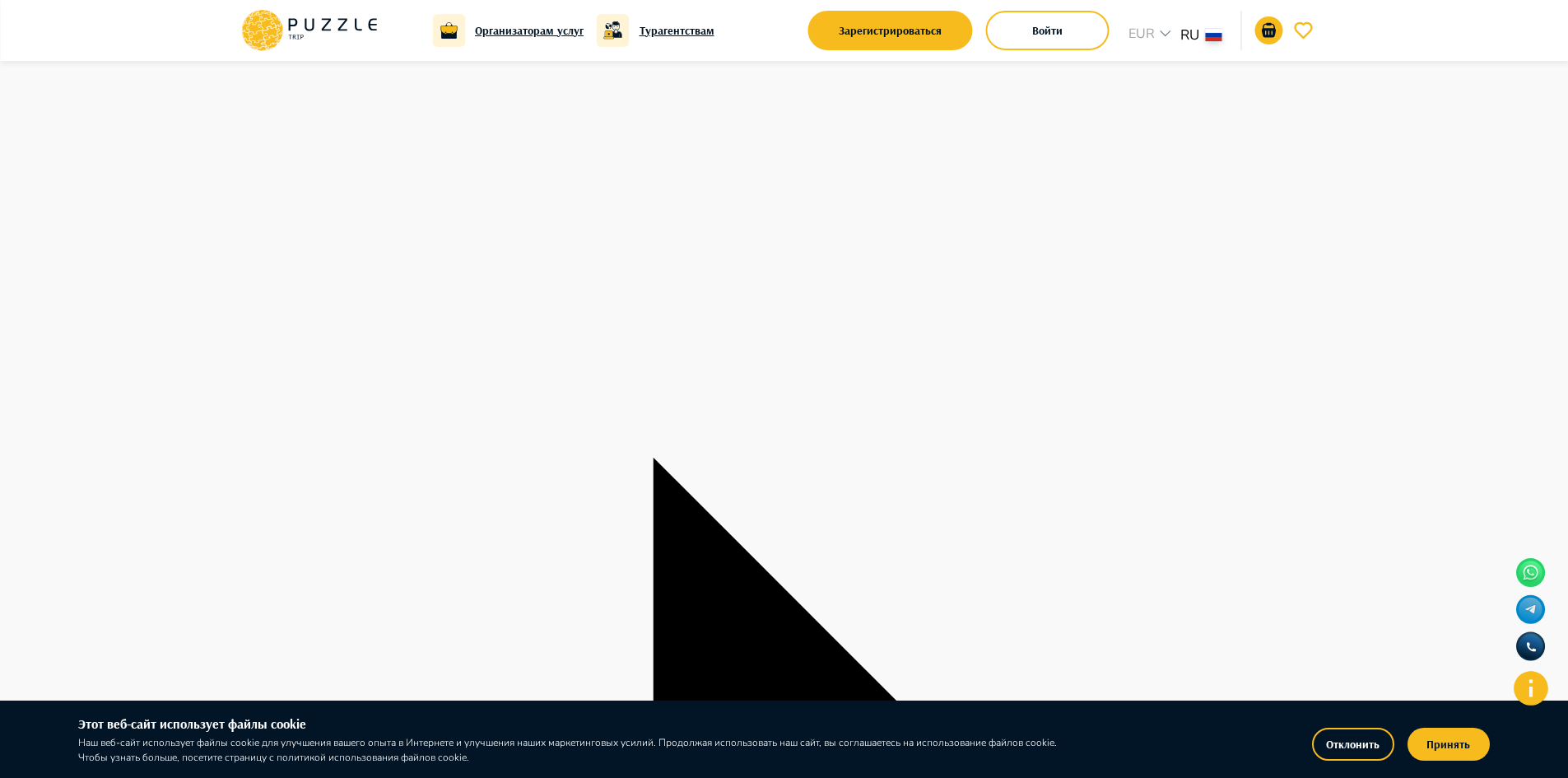
type input "**********"
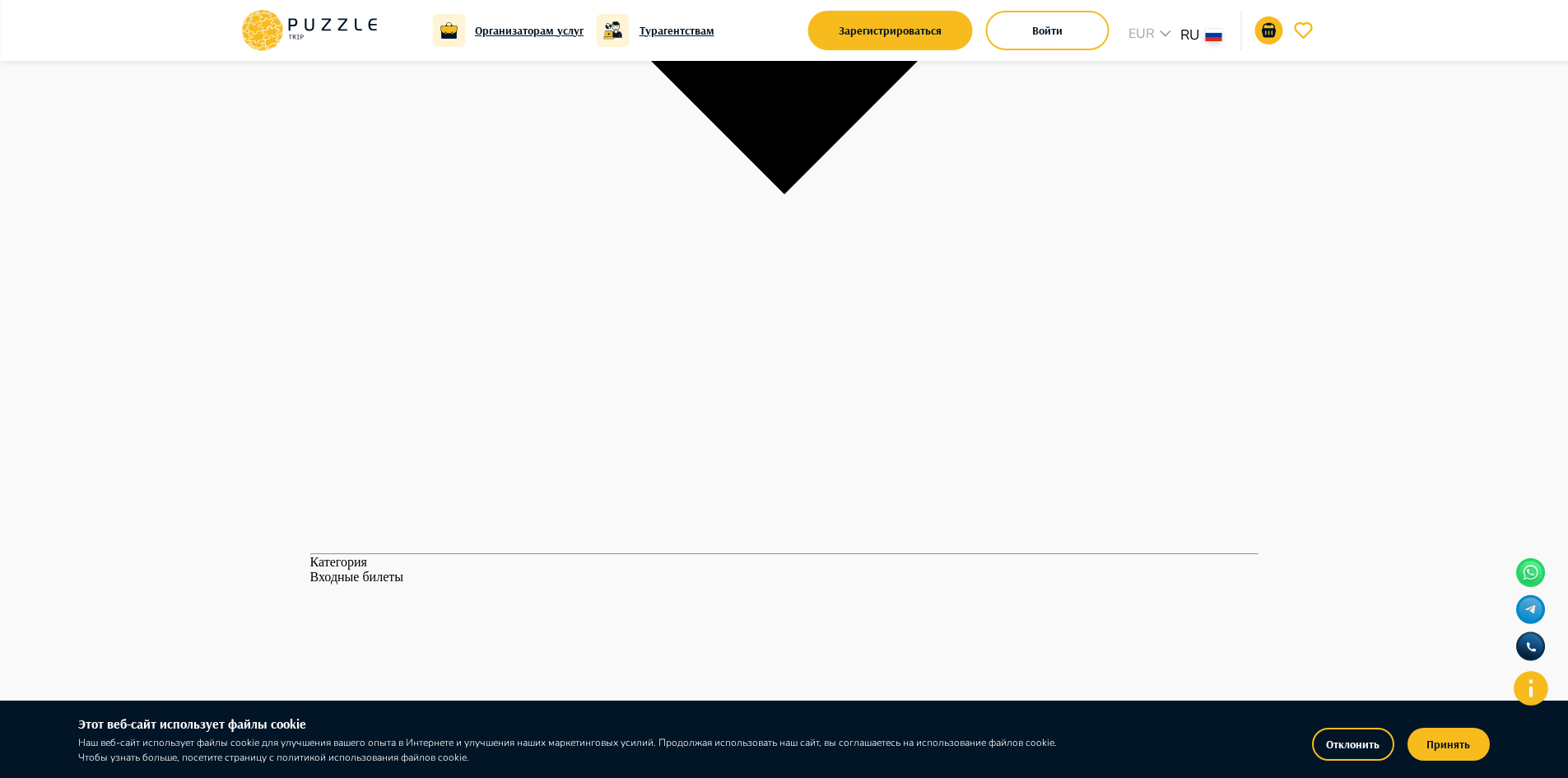
scroll to position [2140, 0]
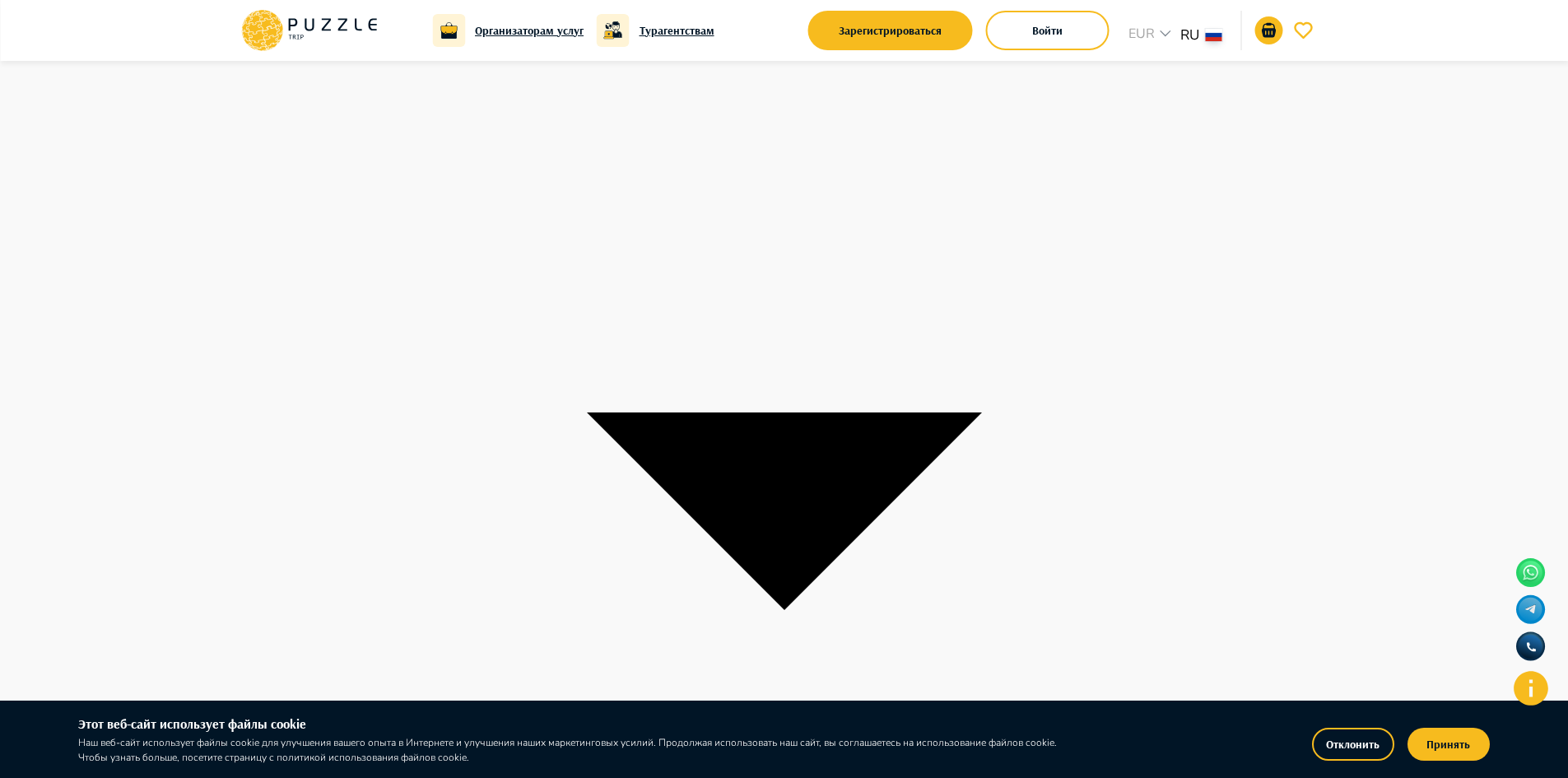
scroll to position [1886, 0]
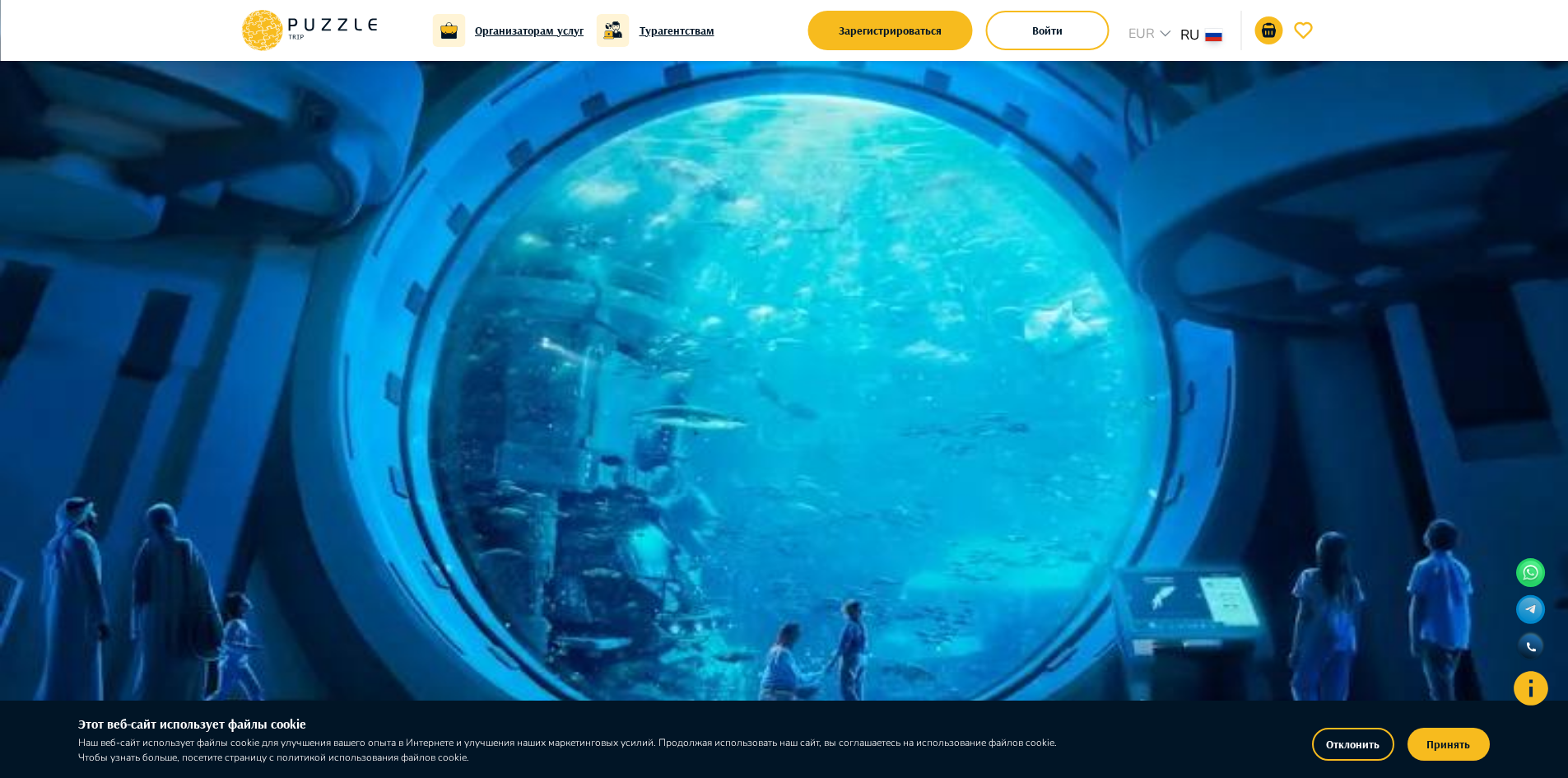
scroll to position [83, 0]
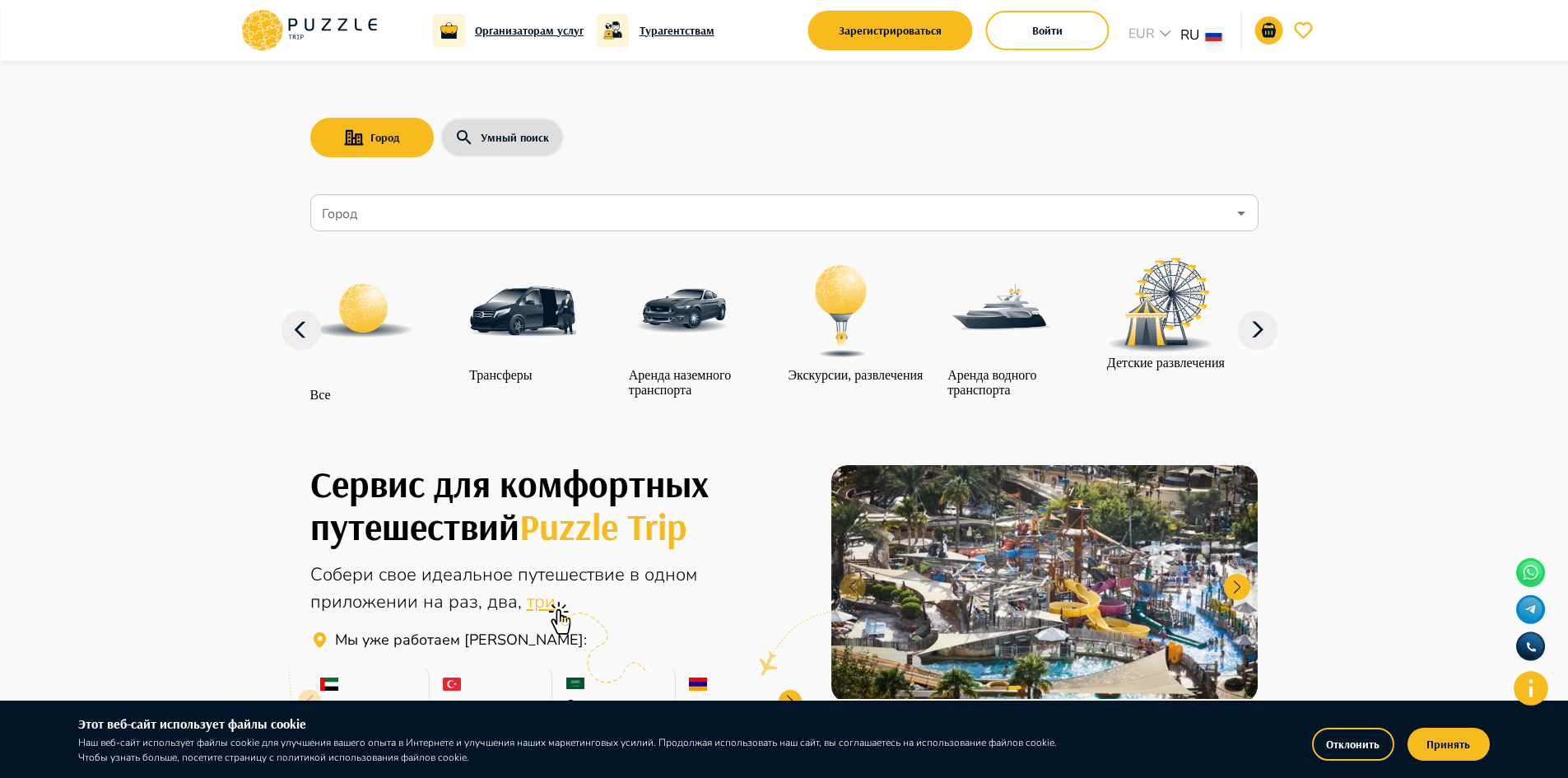
click at [363, 219] on input "Город" at bounding box center [773, 213] width 908 height 31
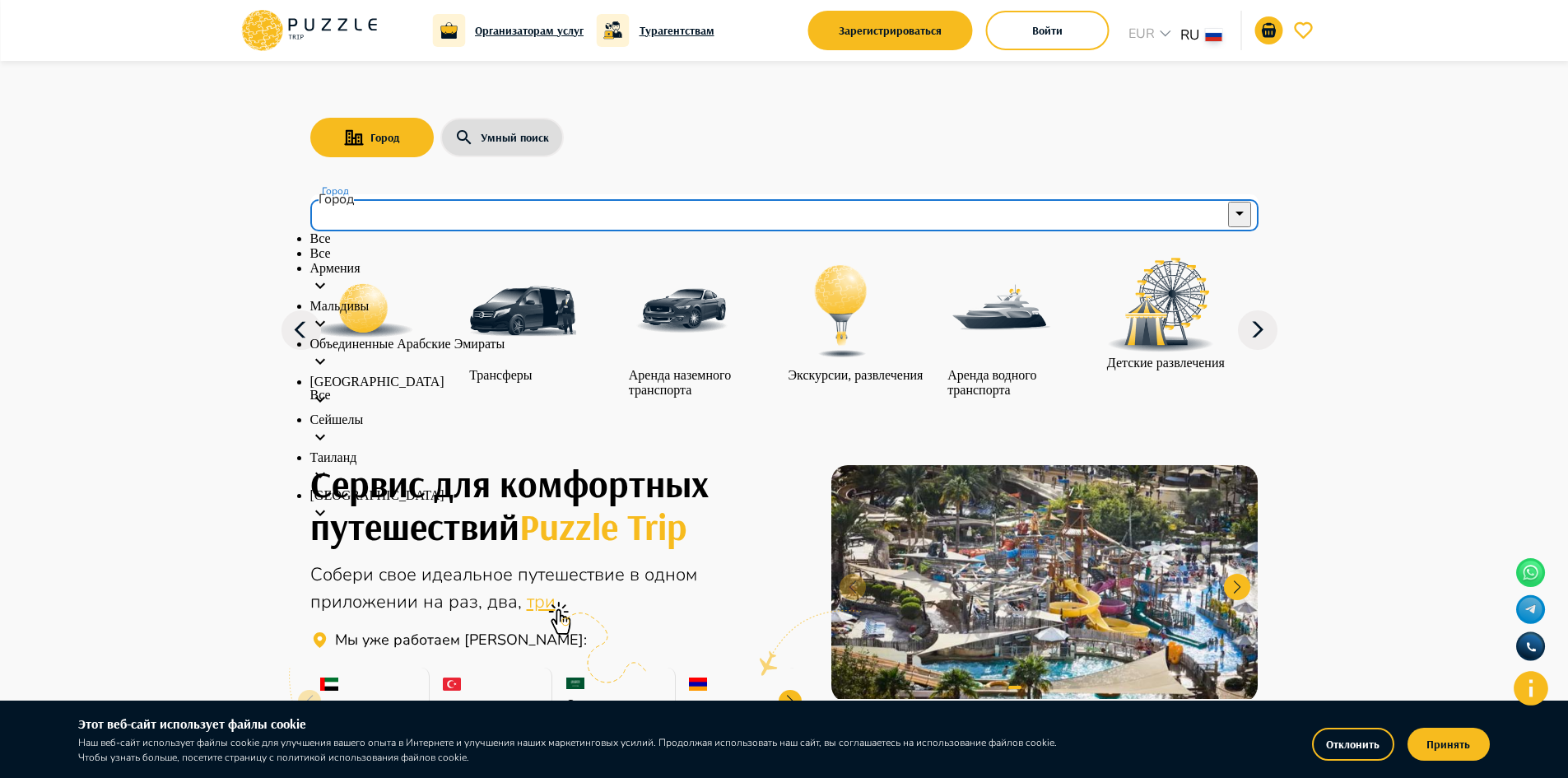
click at [381, 361] on li "Объединенные Арабские Эмираты" at bounding box center [784, 355] width 949 height 38
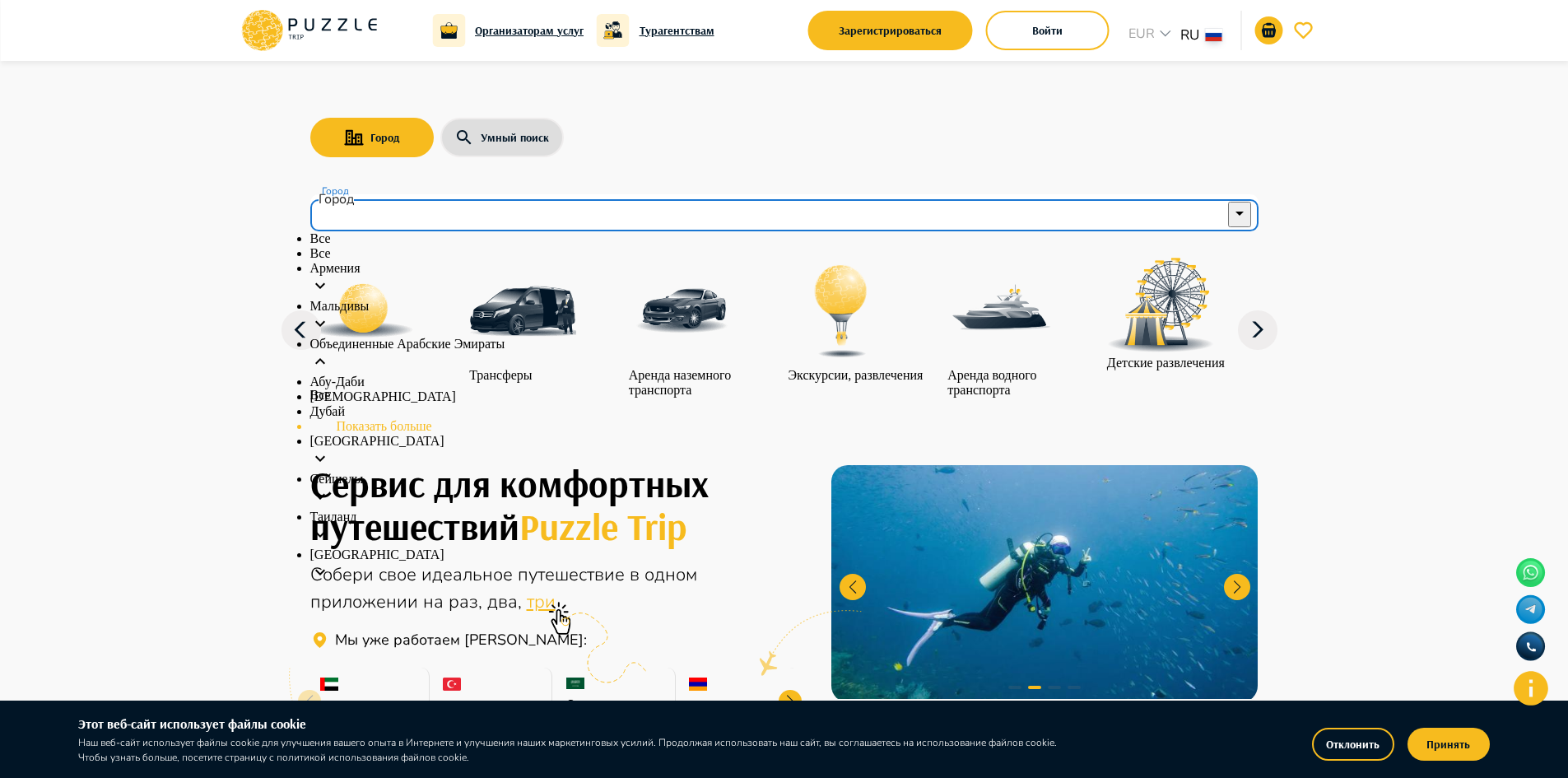
click at [372, 389] on p "Абу-Даби" at bounding box center [784, 381] width 949 height 15
type input "********"
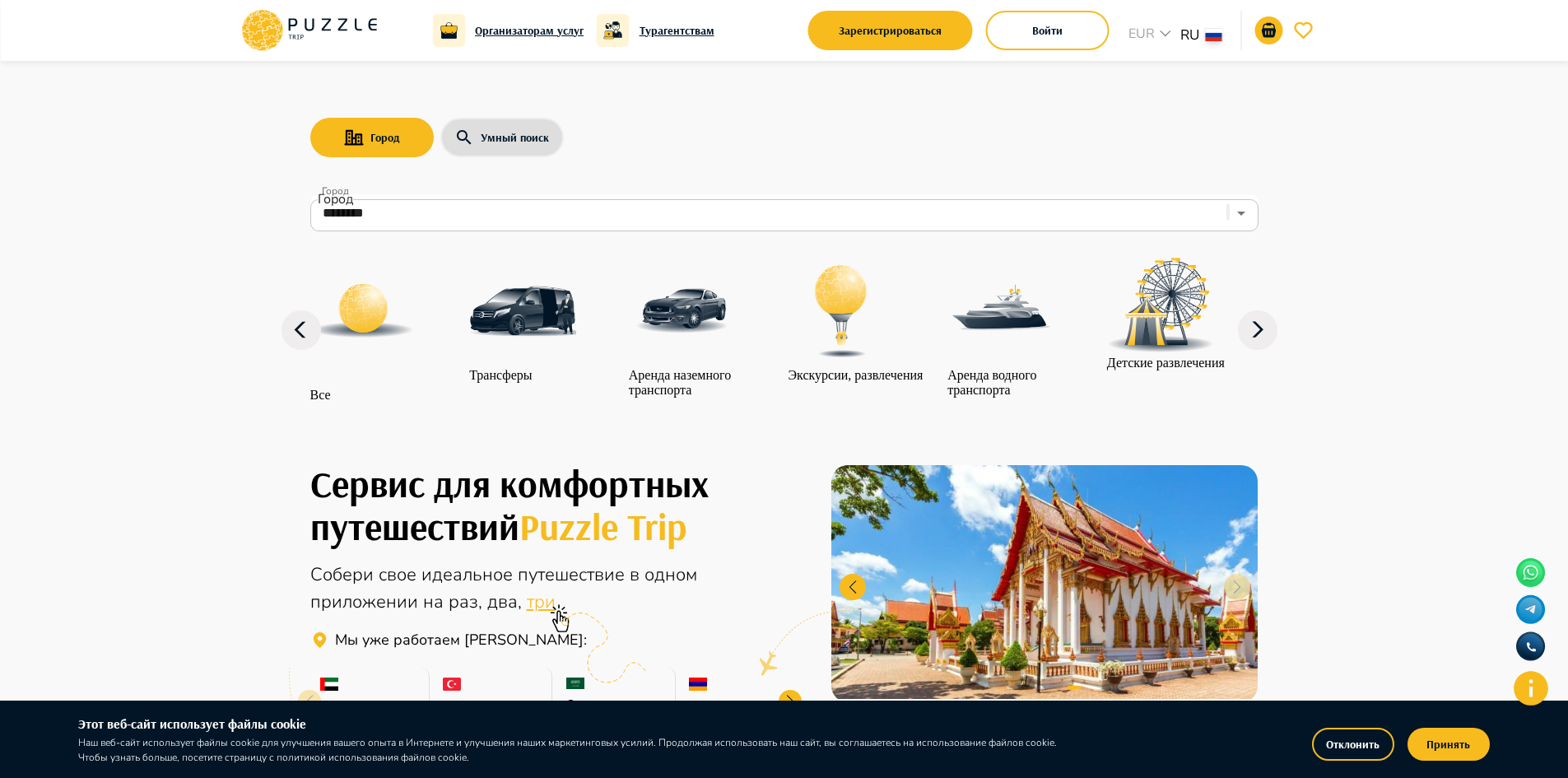
click at [1251, 339] on icon at bounding box center [1257, 330] width 39 height 39
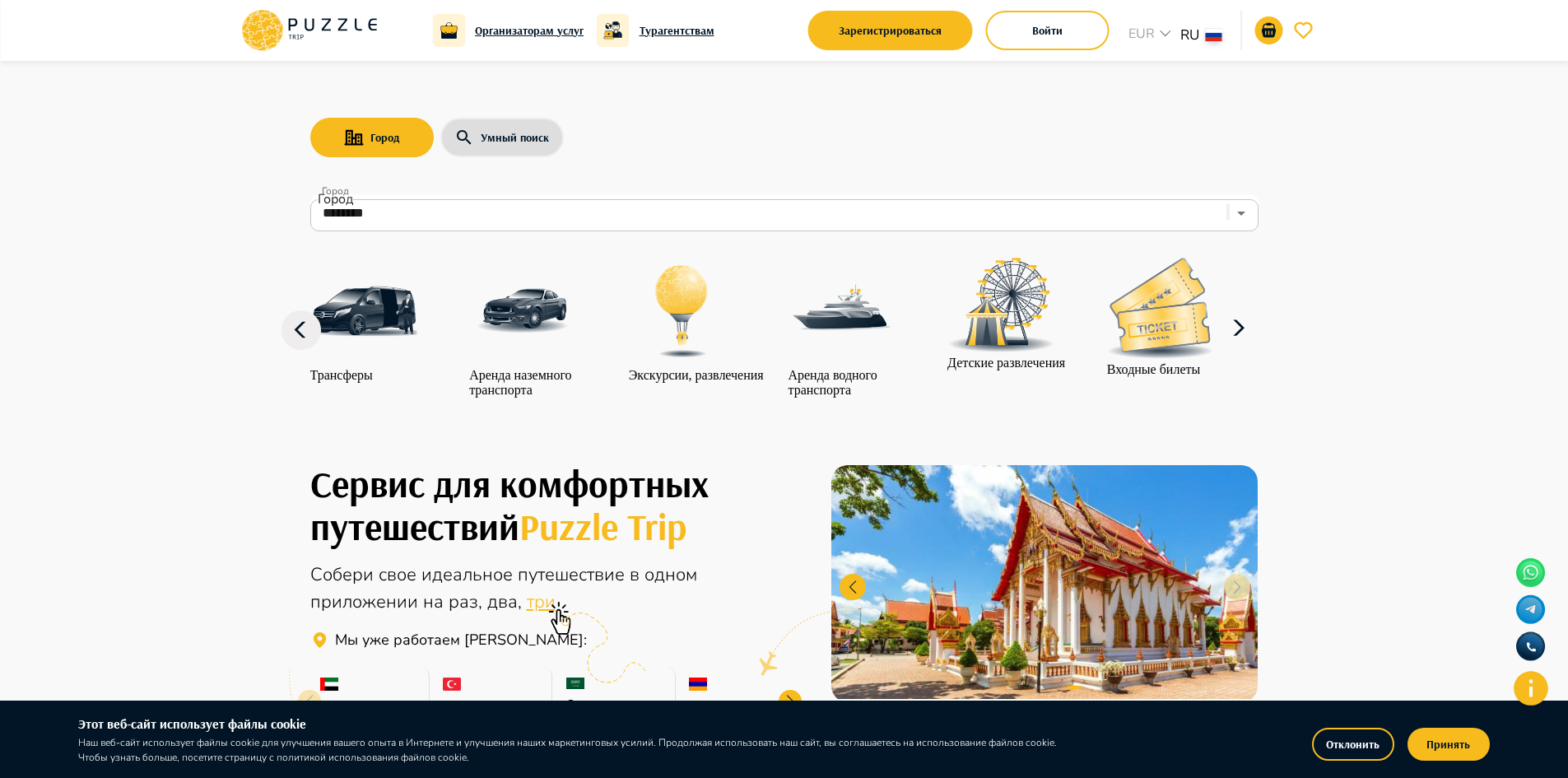
click at [1251, 339] on icon at bounding box center [1239, 328] width 39 height 39
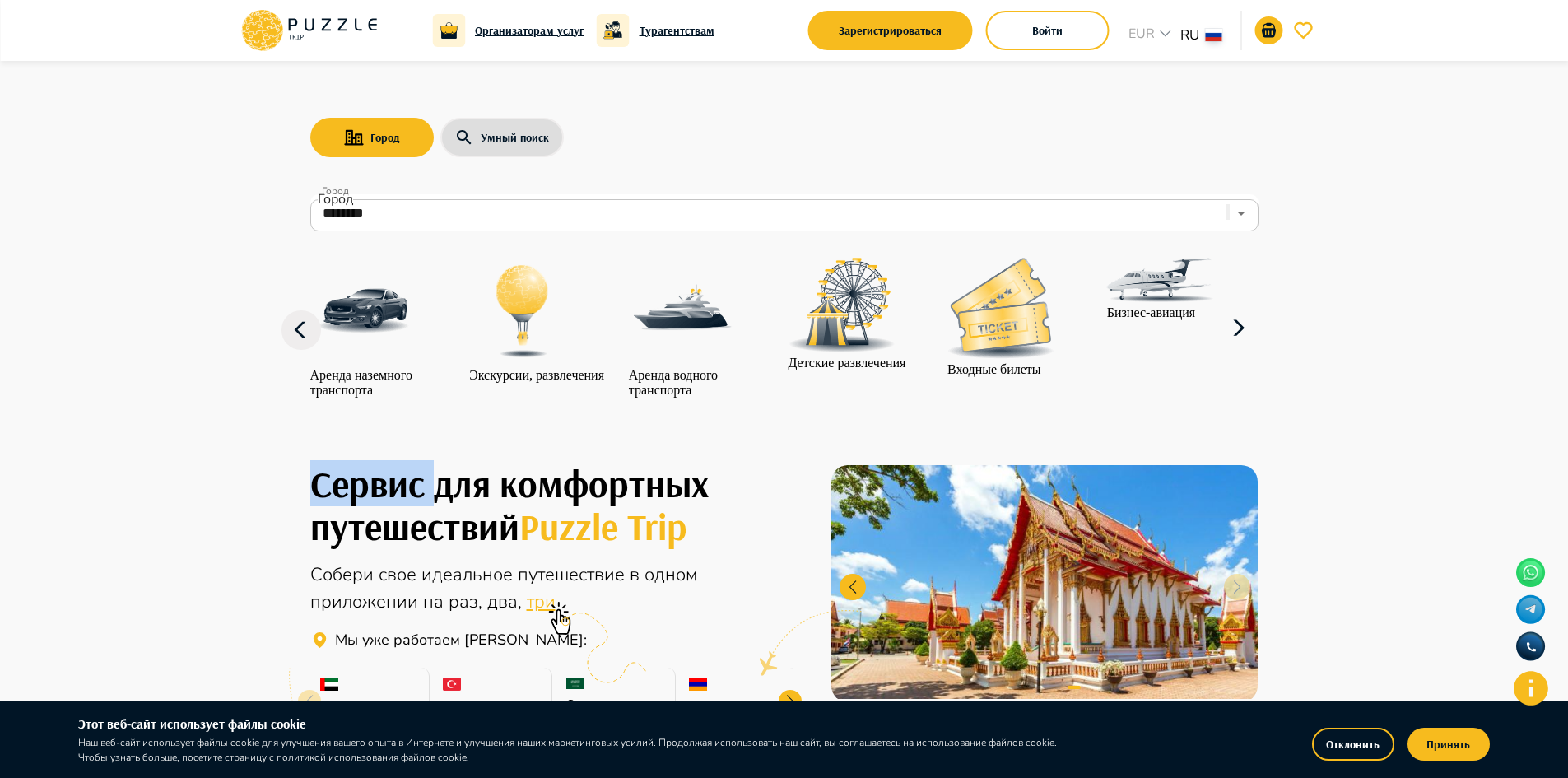
click at [1251, 339] on icon at bounding box center [1239, 328] width 39 height 39
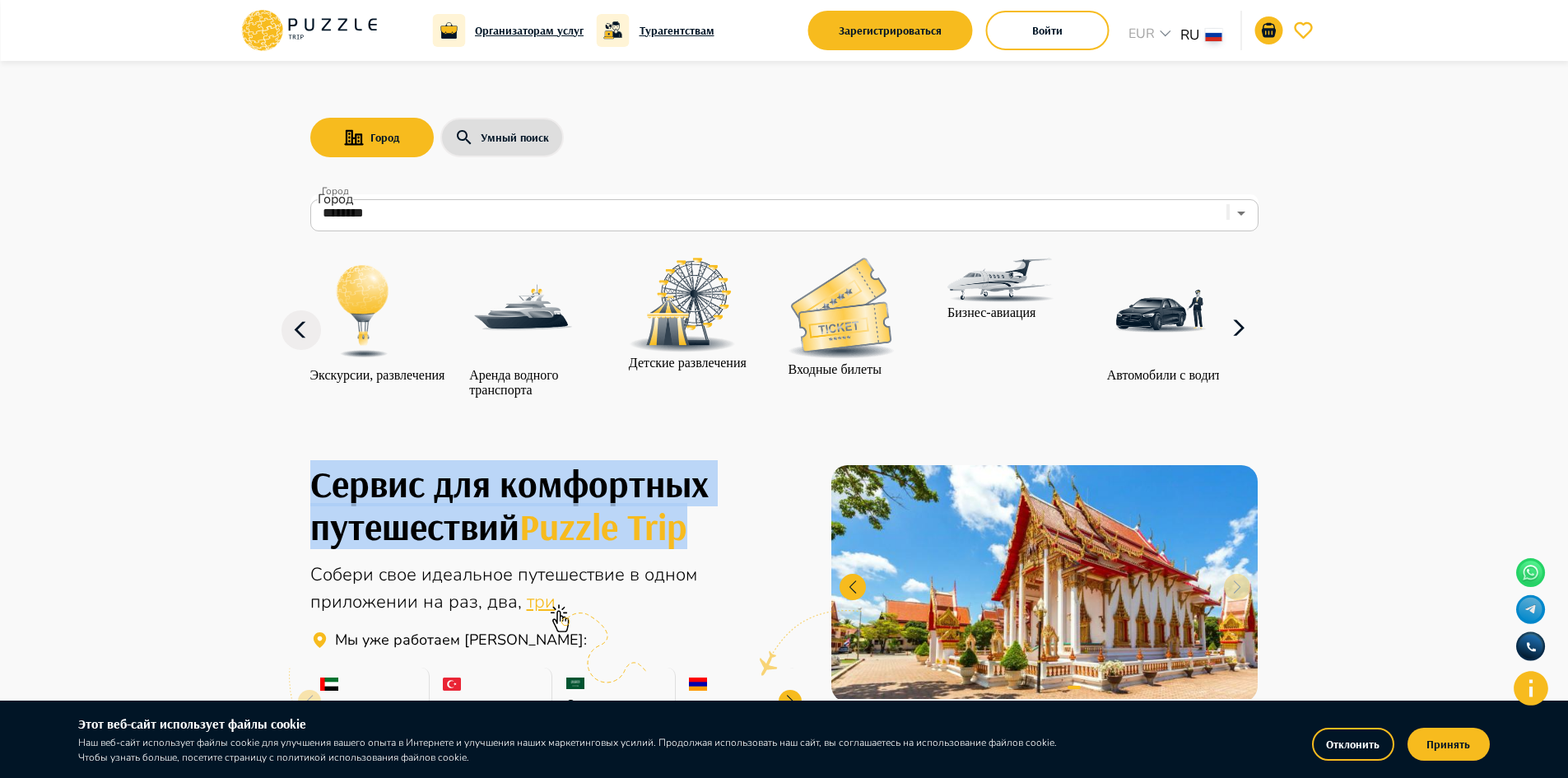
click at [1251, 339] on icon at bounding box center [1239, 328] width 39 height 39
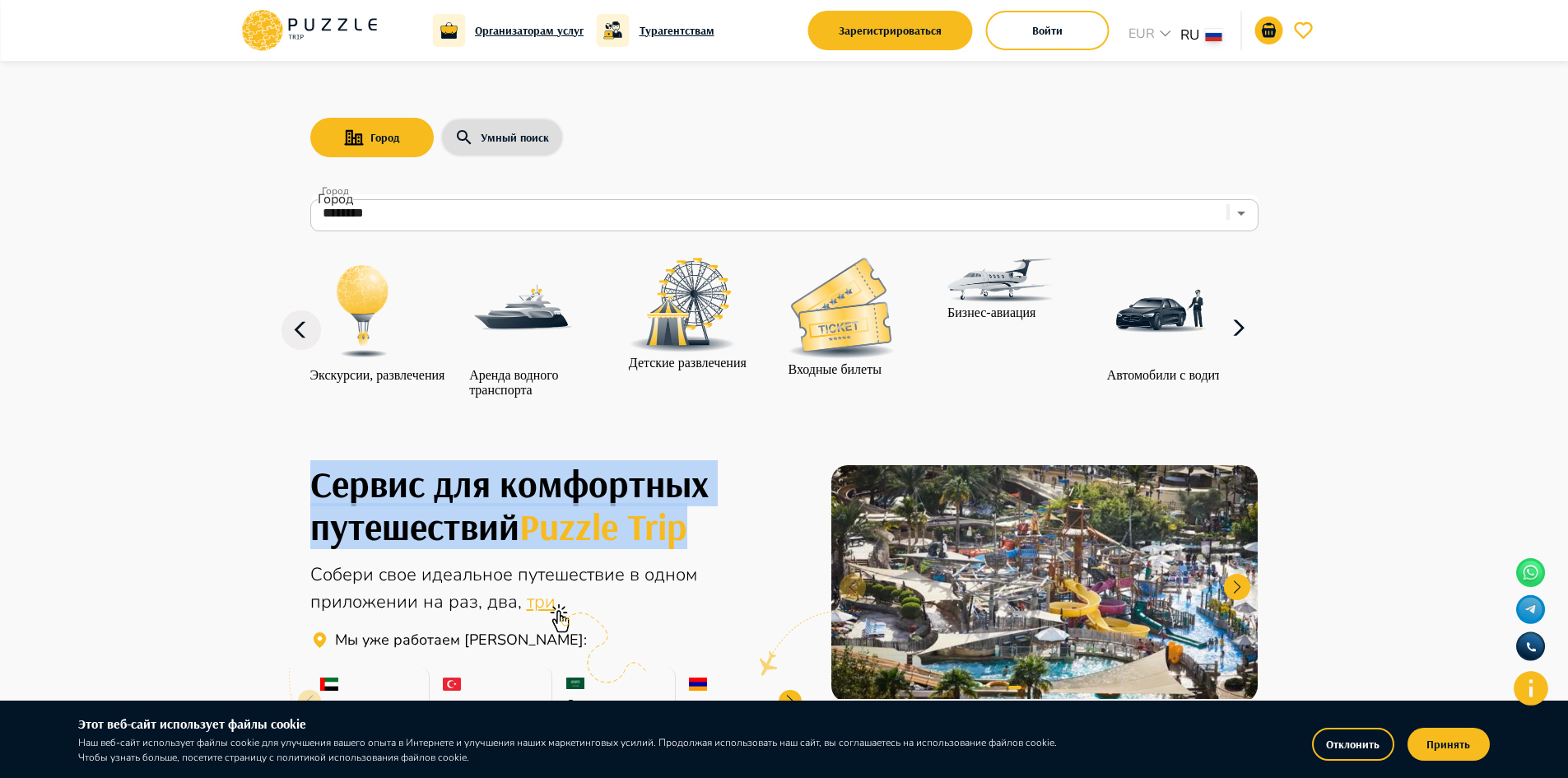
click at [1251, 339] on icon at bounding box center [1239, 328] width 39 height 39
click at [1251, 343] on icon at bounding box center [1239, 328] width 39 height 39
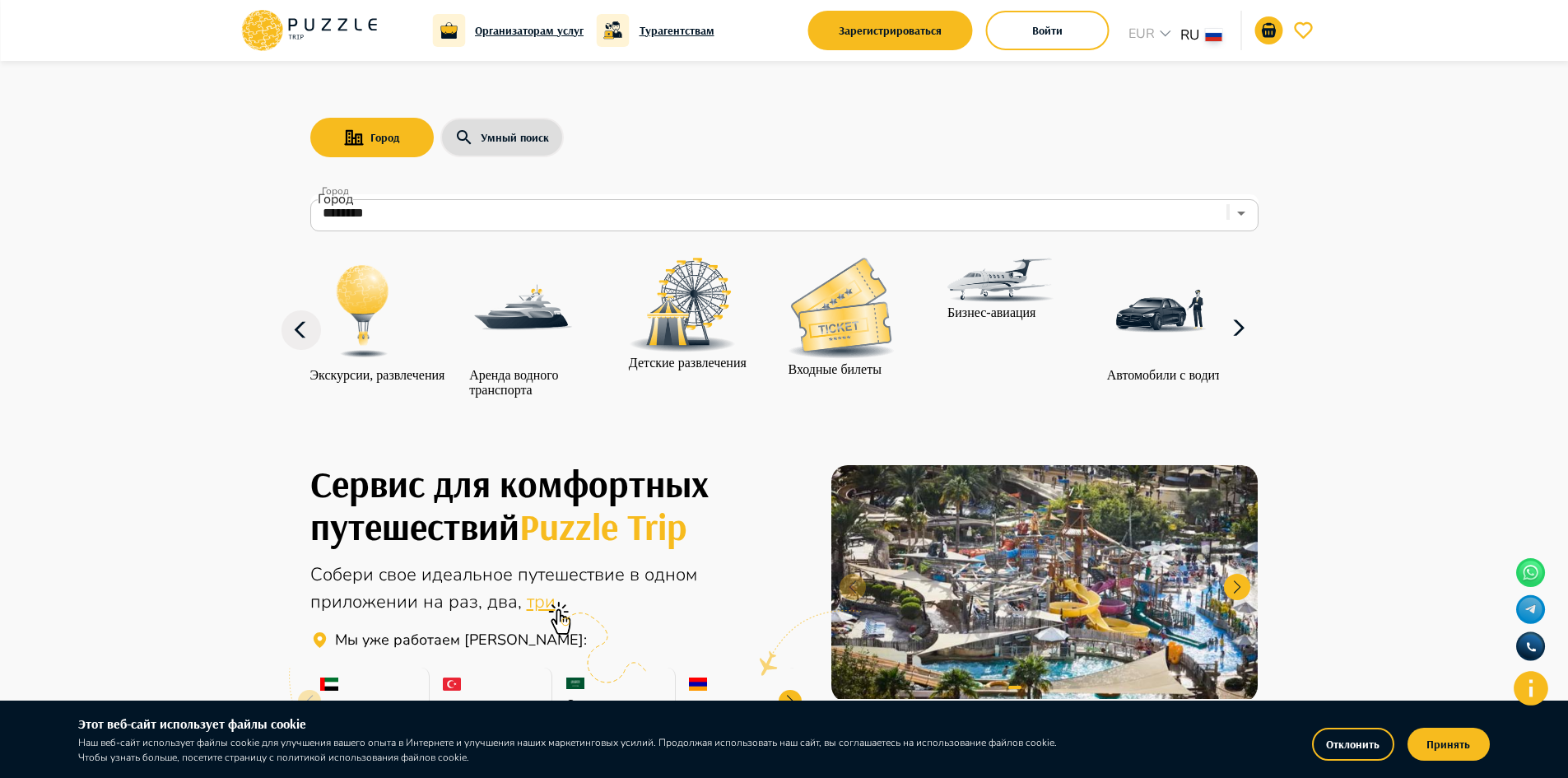
click at [1251, 344] on icon at bounding box center [1239, 328] width 39 height 39
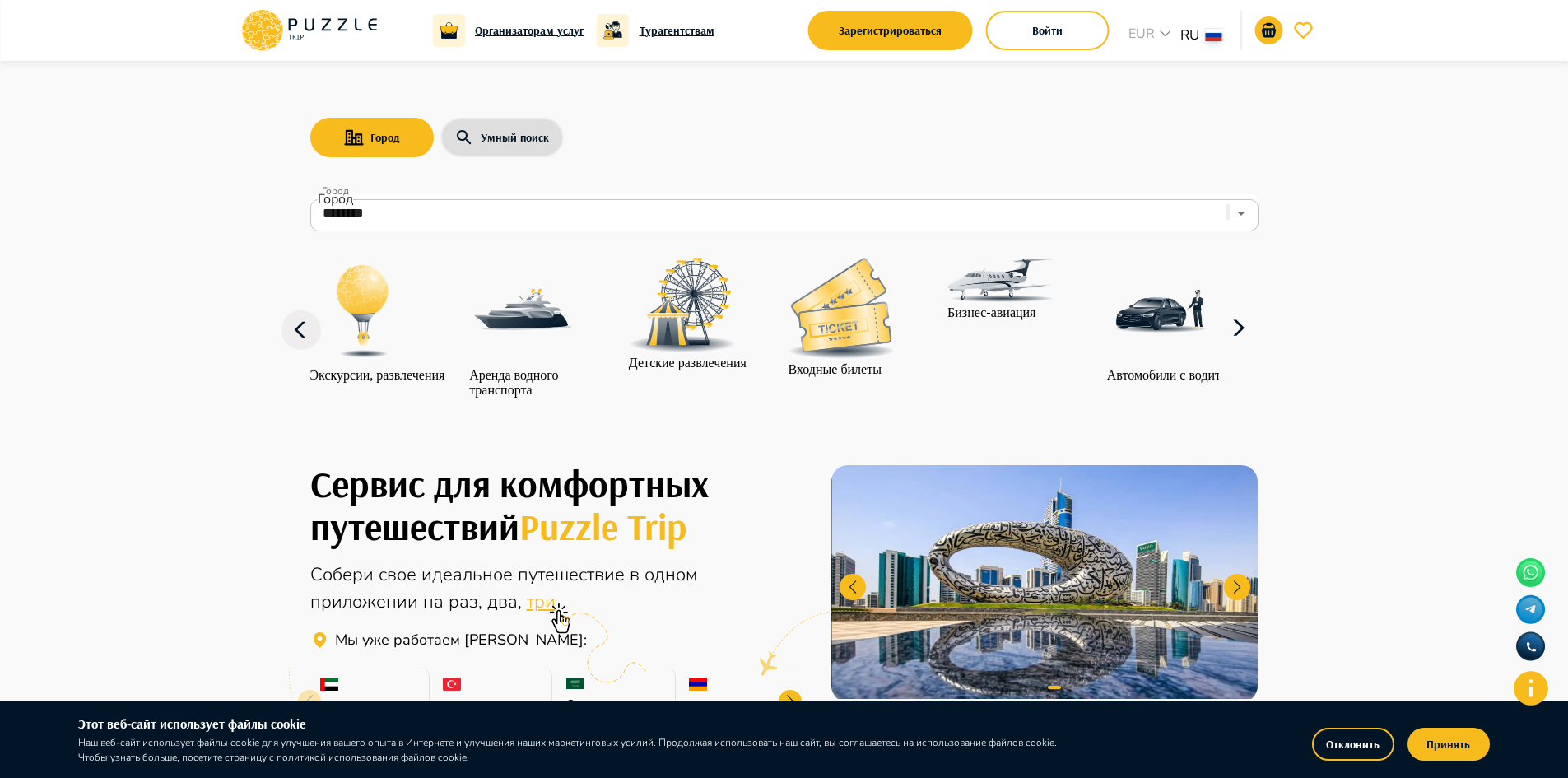
click at [1232, 368] on p "Автомобили с водителем" at bounding box center [1178, 375] width 141 height 15
click at [1258, 348] on icon at bounding box center [1239, 328] width 39 height 39
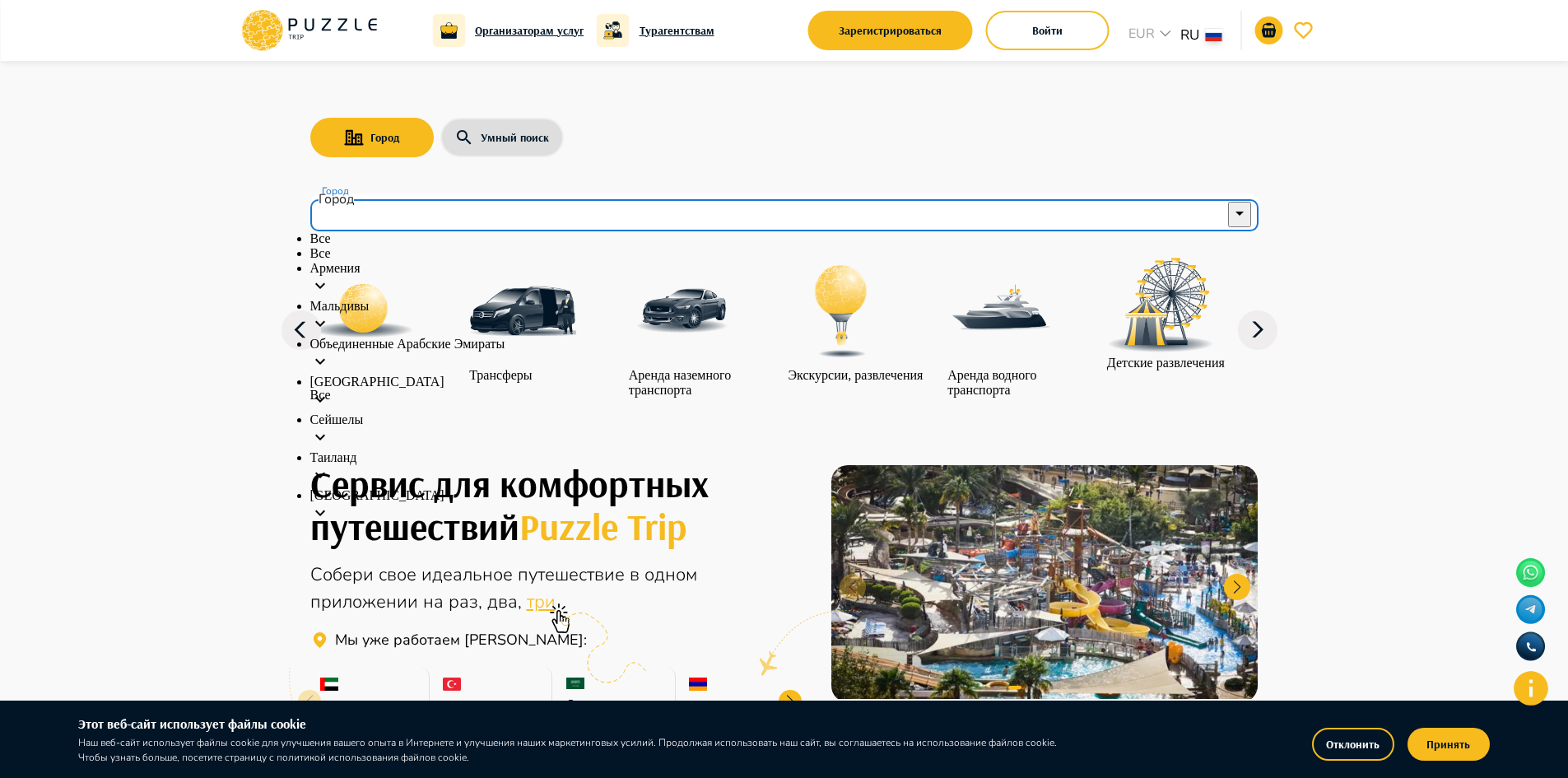
click at [547, 210] on input "Город" at bounding box center [773, 213] width 908 height 31
click at [412, 361] on li "Объединенные Арабские Эмираты" at bounding box center [784, 355] width 949 height 38
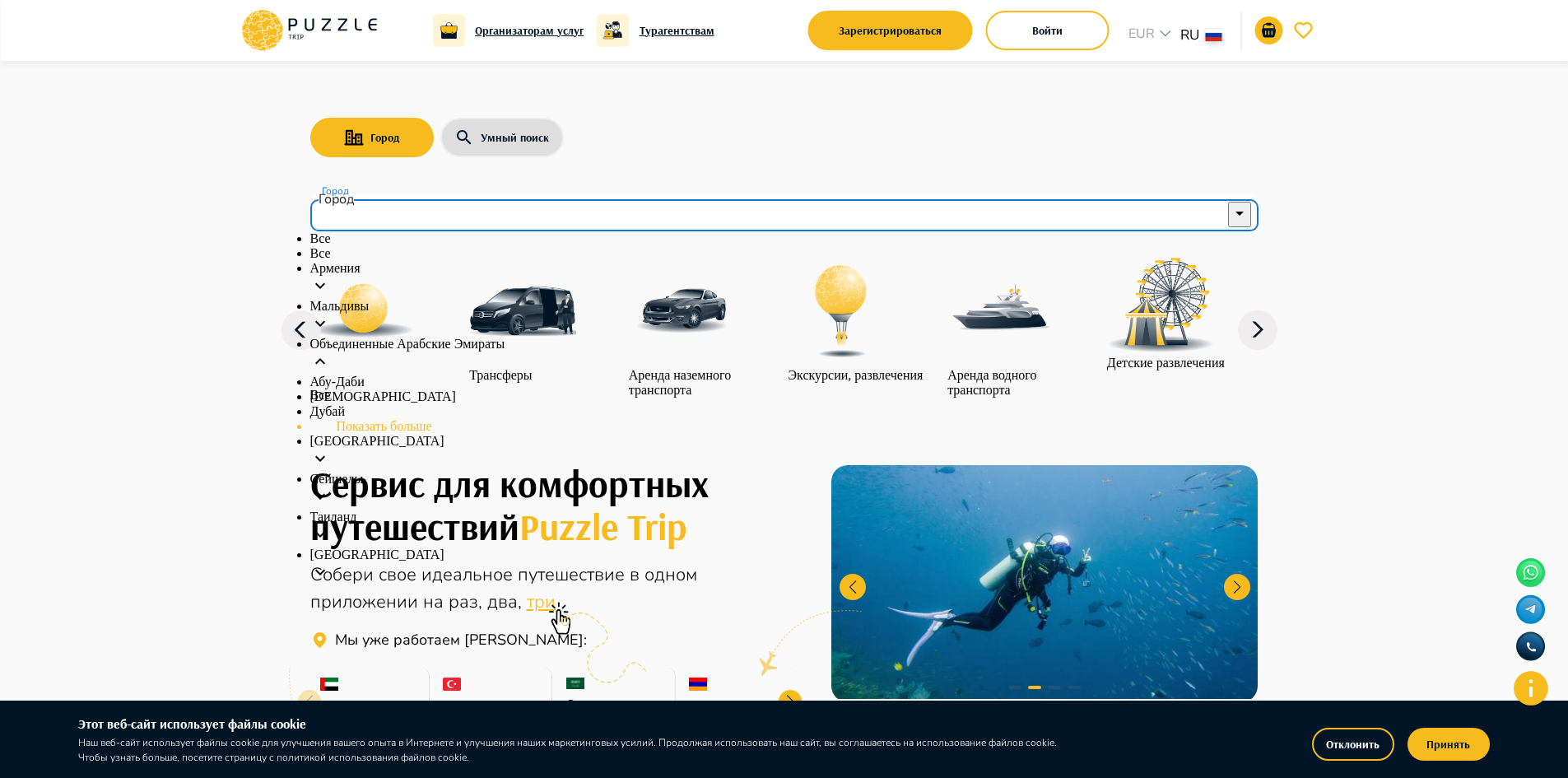
click at [392, 389] on p "Абу-Даби" at bounding box center [784, 381] width 949 height 15
type input "********"
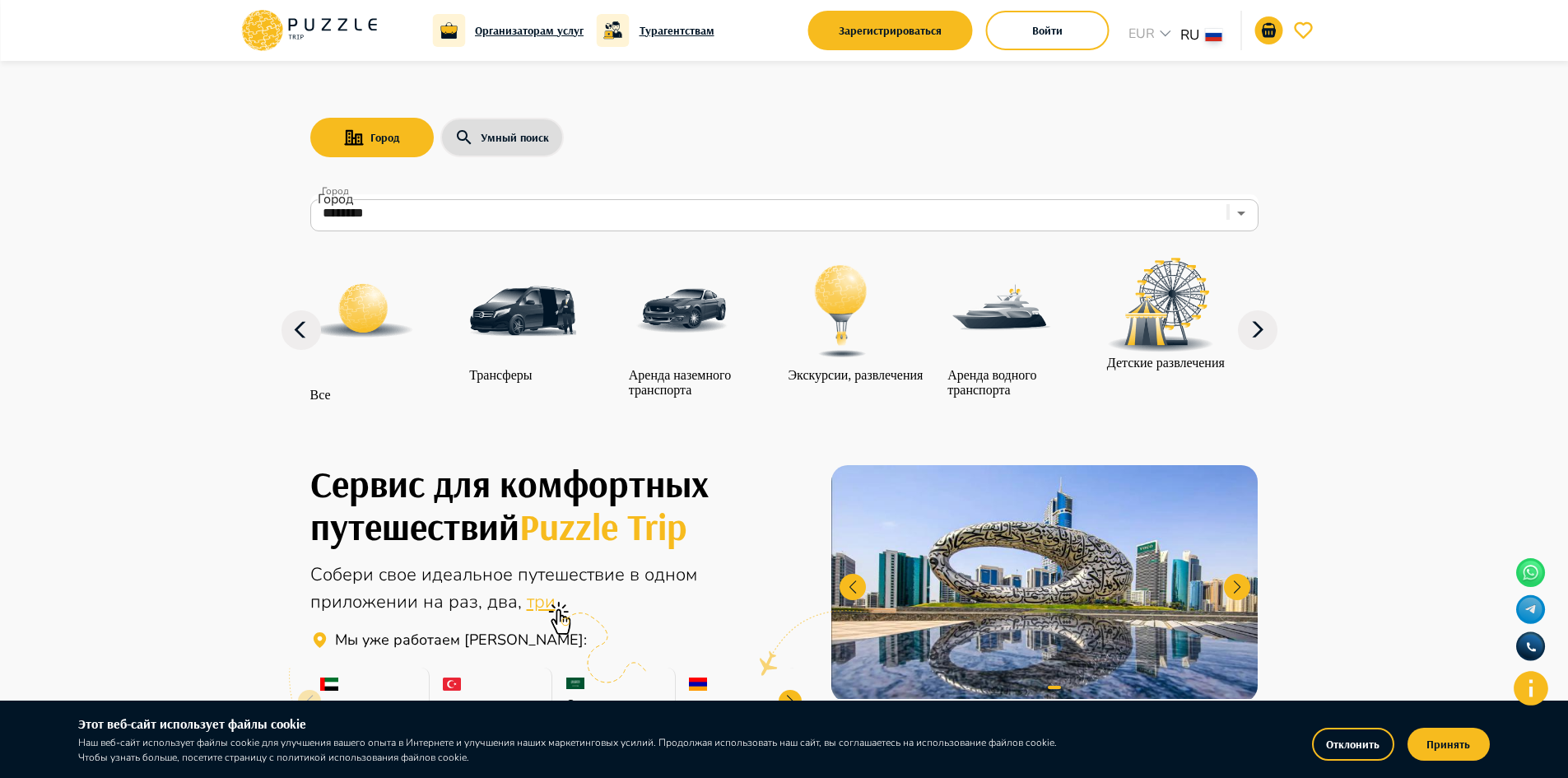
click at [1261, 350] on icon at bounding box center [1257, 330] width 39 height 39
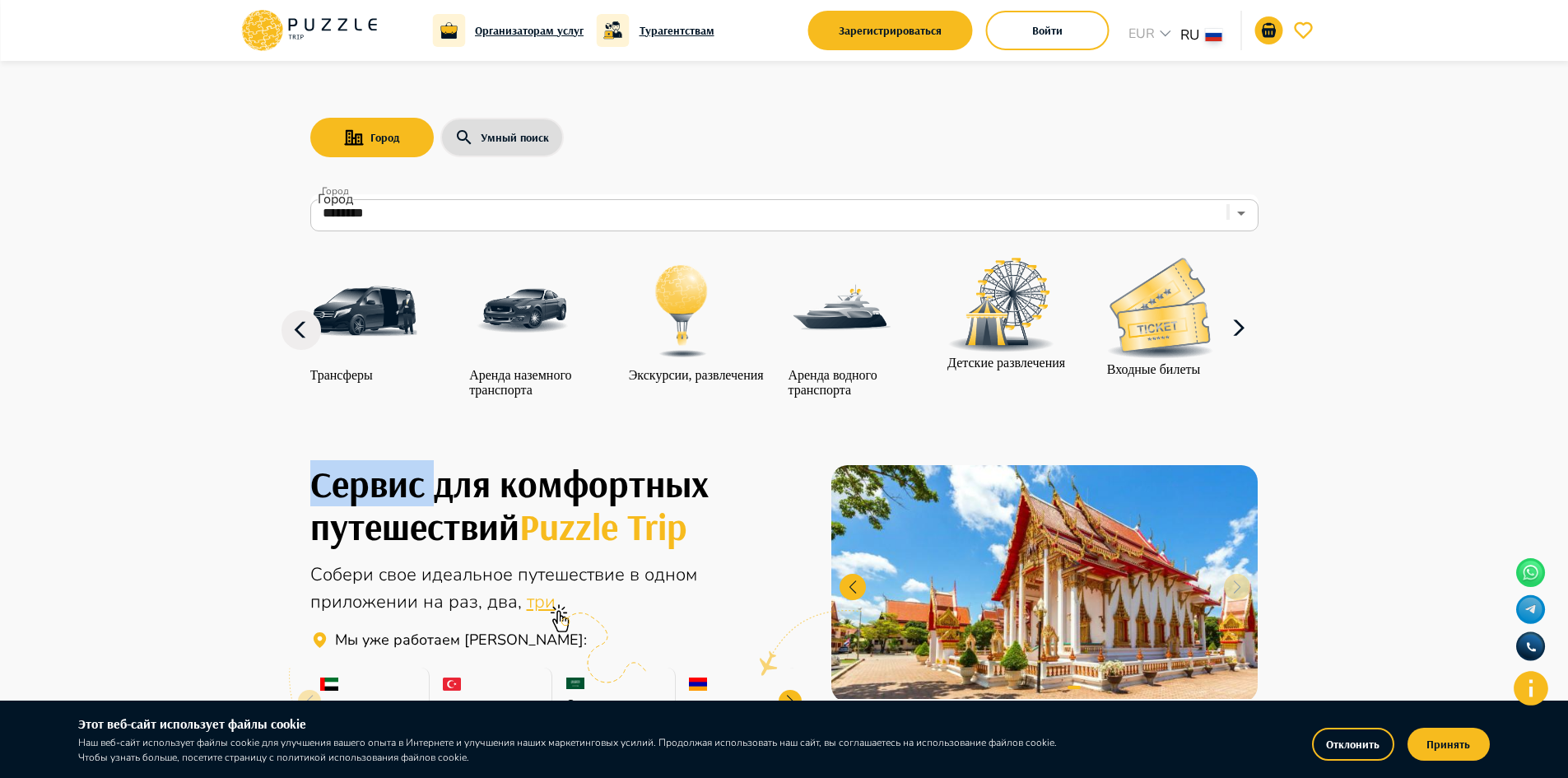
click at [1258, 348] on icon at bounding box center [1239, 328] width 39 height 39
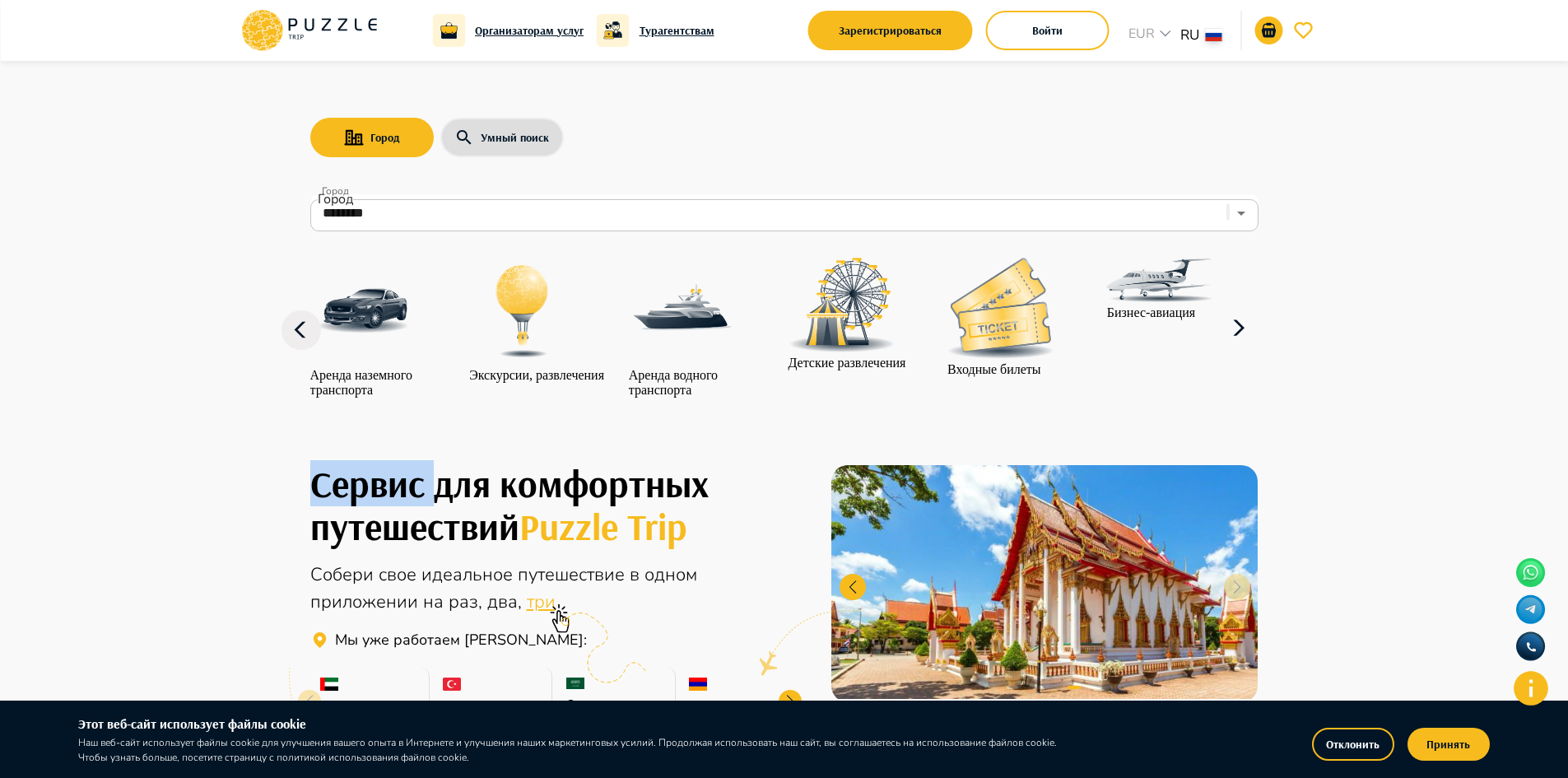
click at [1003, 337] on img at bounding box center [1001, 308] width 107 height 101
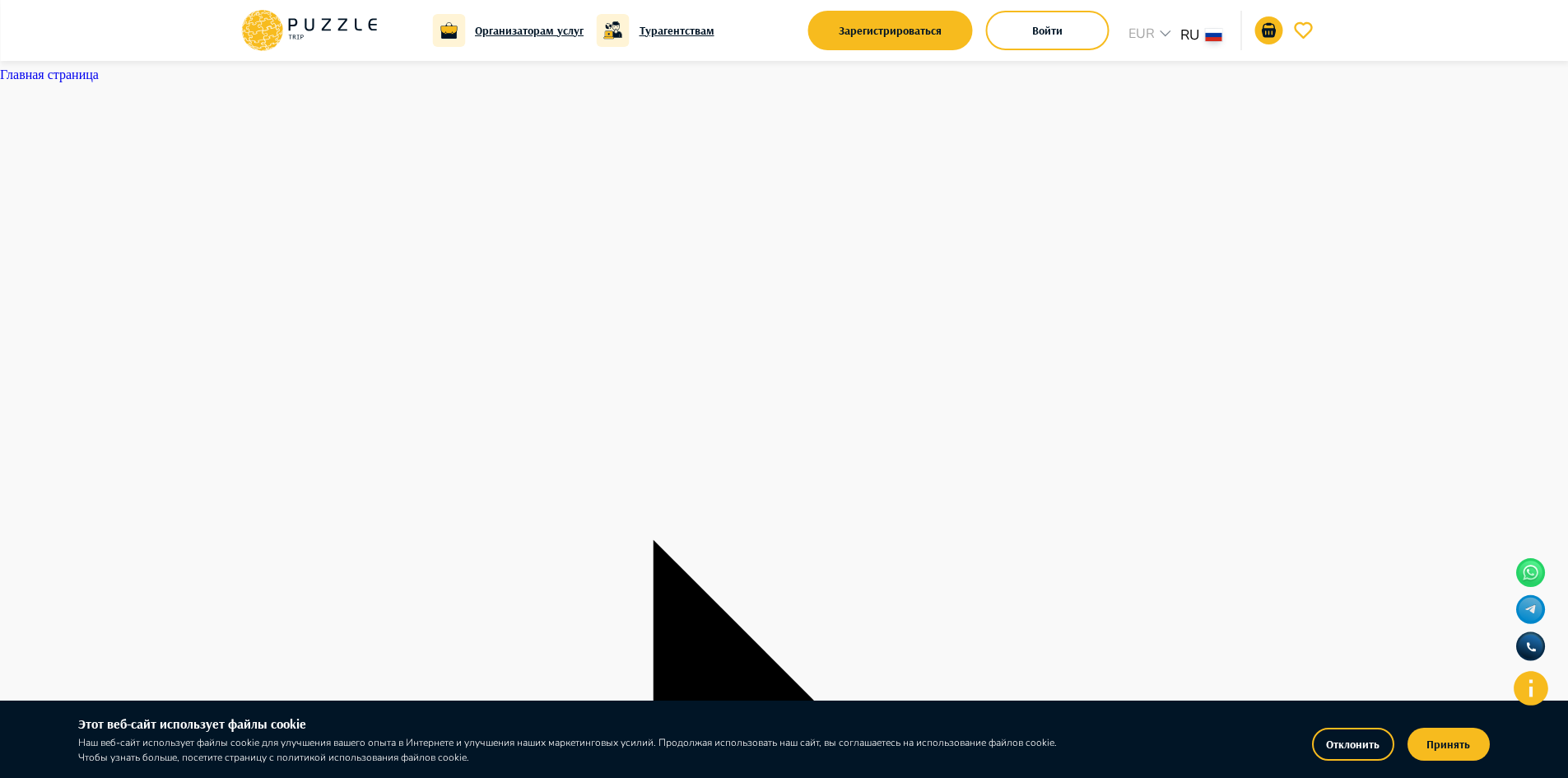
type input "**********"
paste input "**********"
type input "**********"
drag, startPoint x: 1029, startPoint y: 513, endPoint x: 959, endPoint y: 512, distance: 70.0
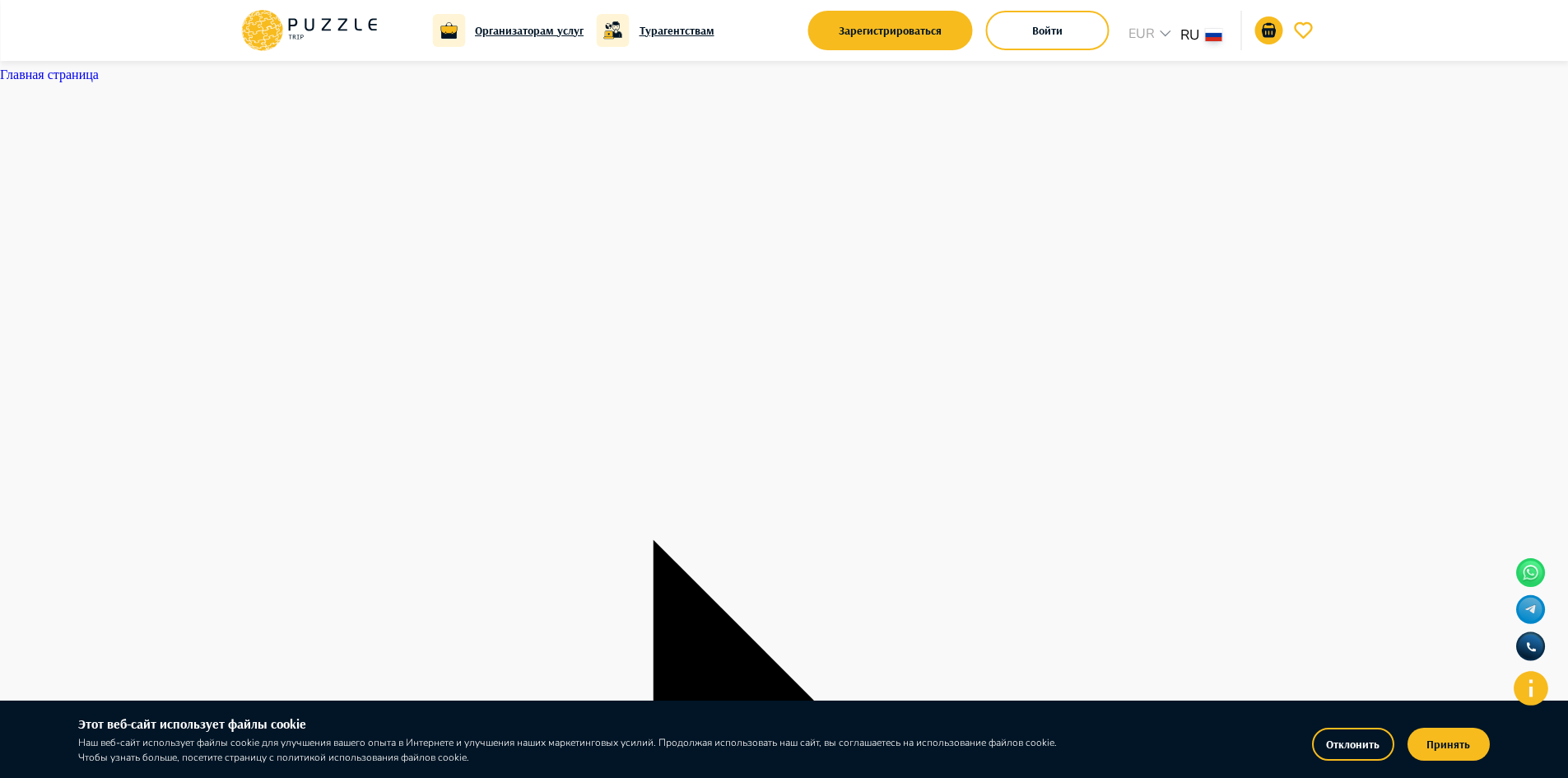
type input "**********"
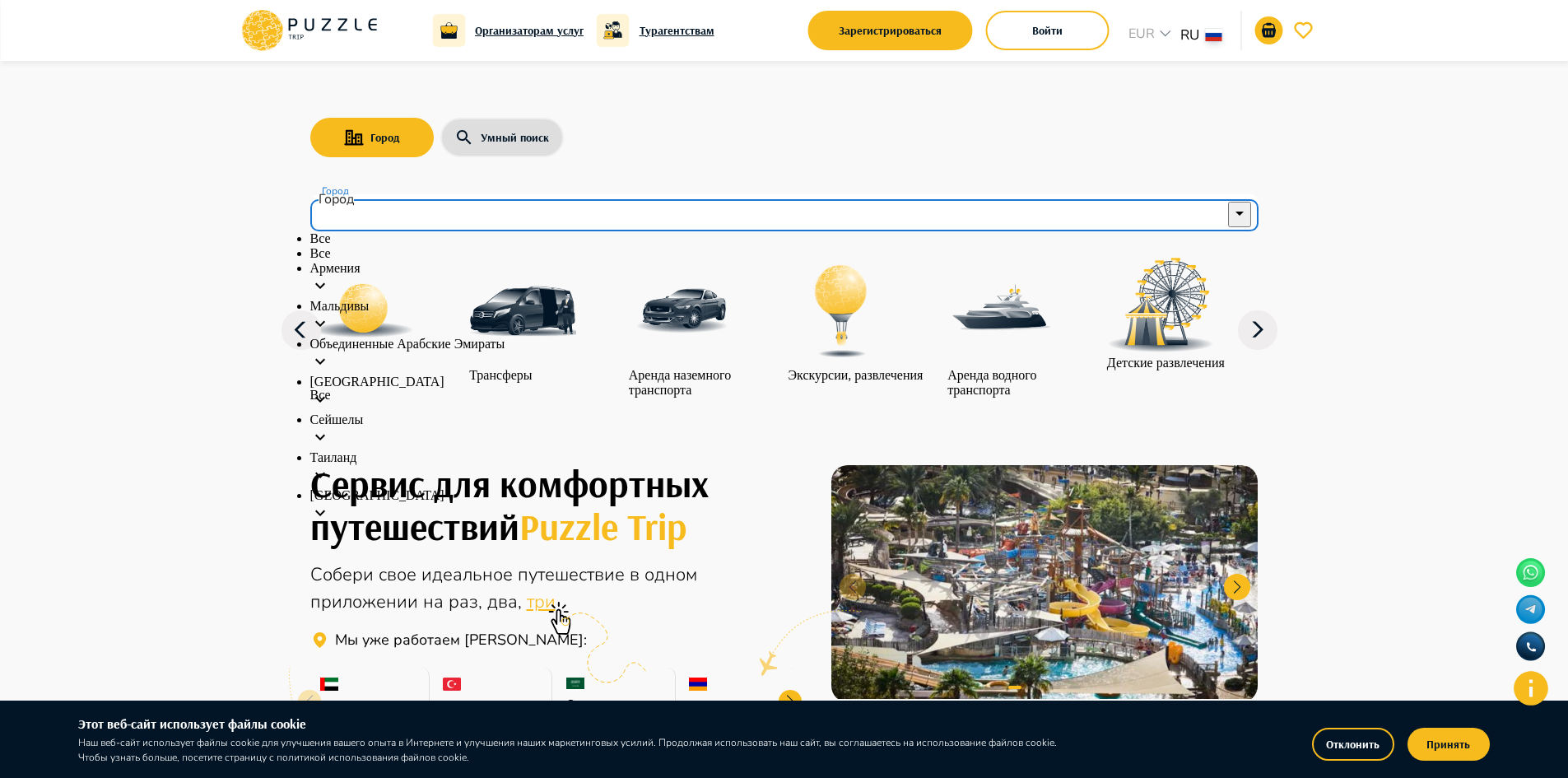
click at [381, 206] on input "Город" at bounding box center [773, 213] width 908 height 31
click at [379, 352] on p "Объединенные Арабские Эмираты" at bounding box center [784, 344] width 949 height 15
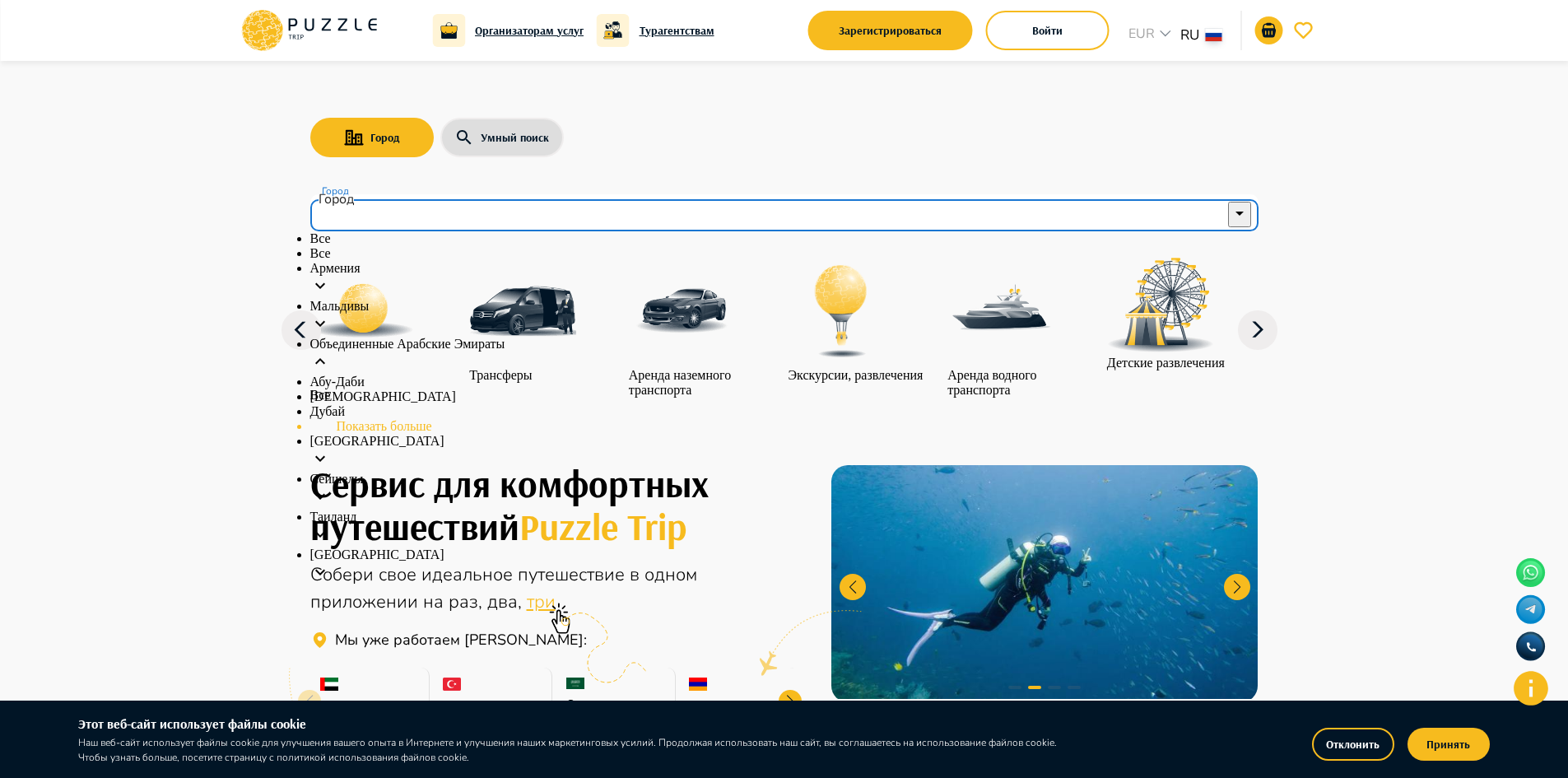
click at [382, 374] on li "Объединенные Арабские Эмираты" at bounding box center [784, 355] width 949 height 38
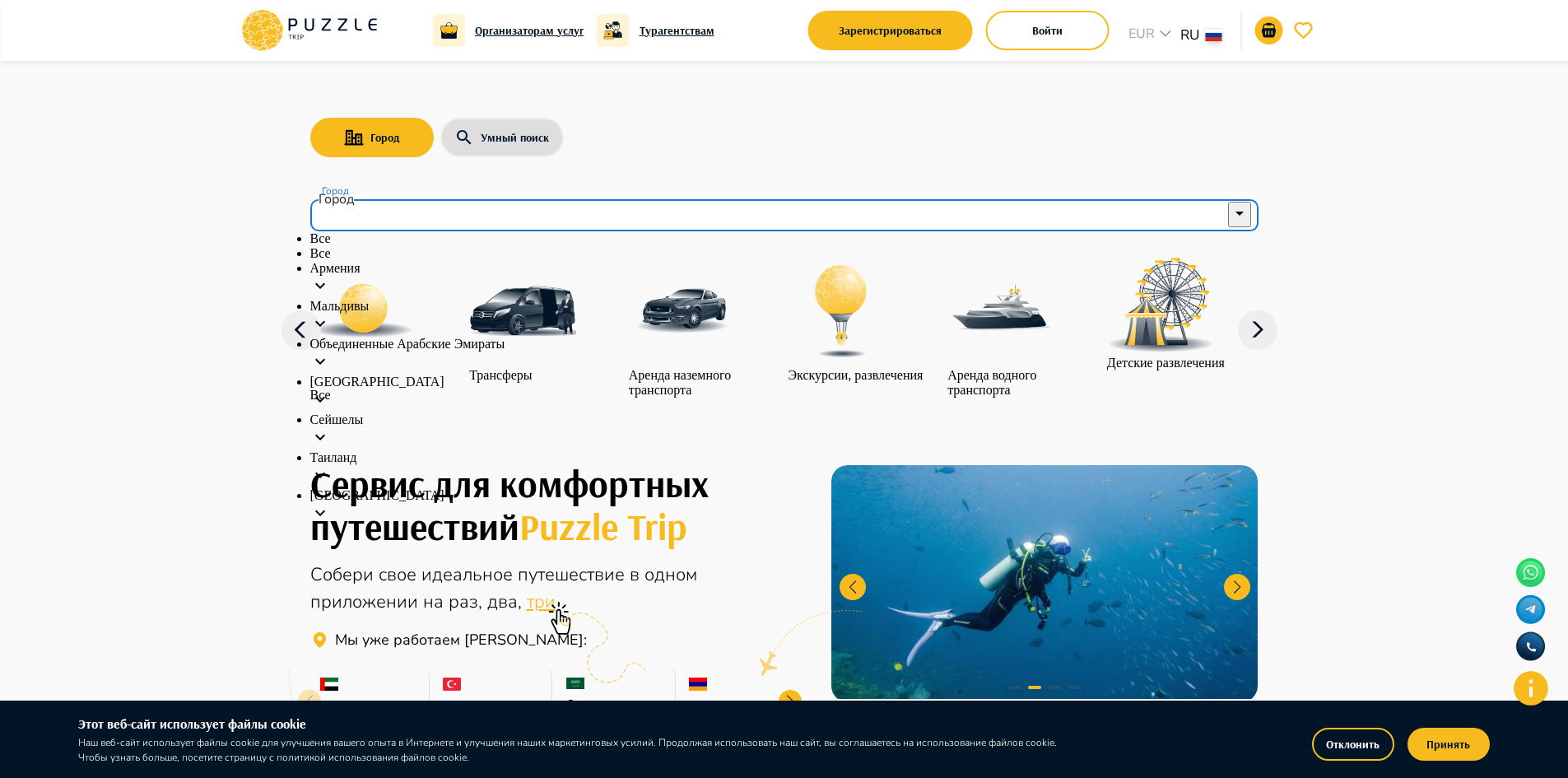
click at [384, 352] on p "Объединенные Арабские Эмираты" at bounding box center [784, 344] width 949 height 15
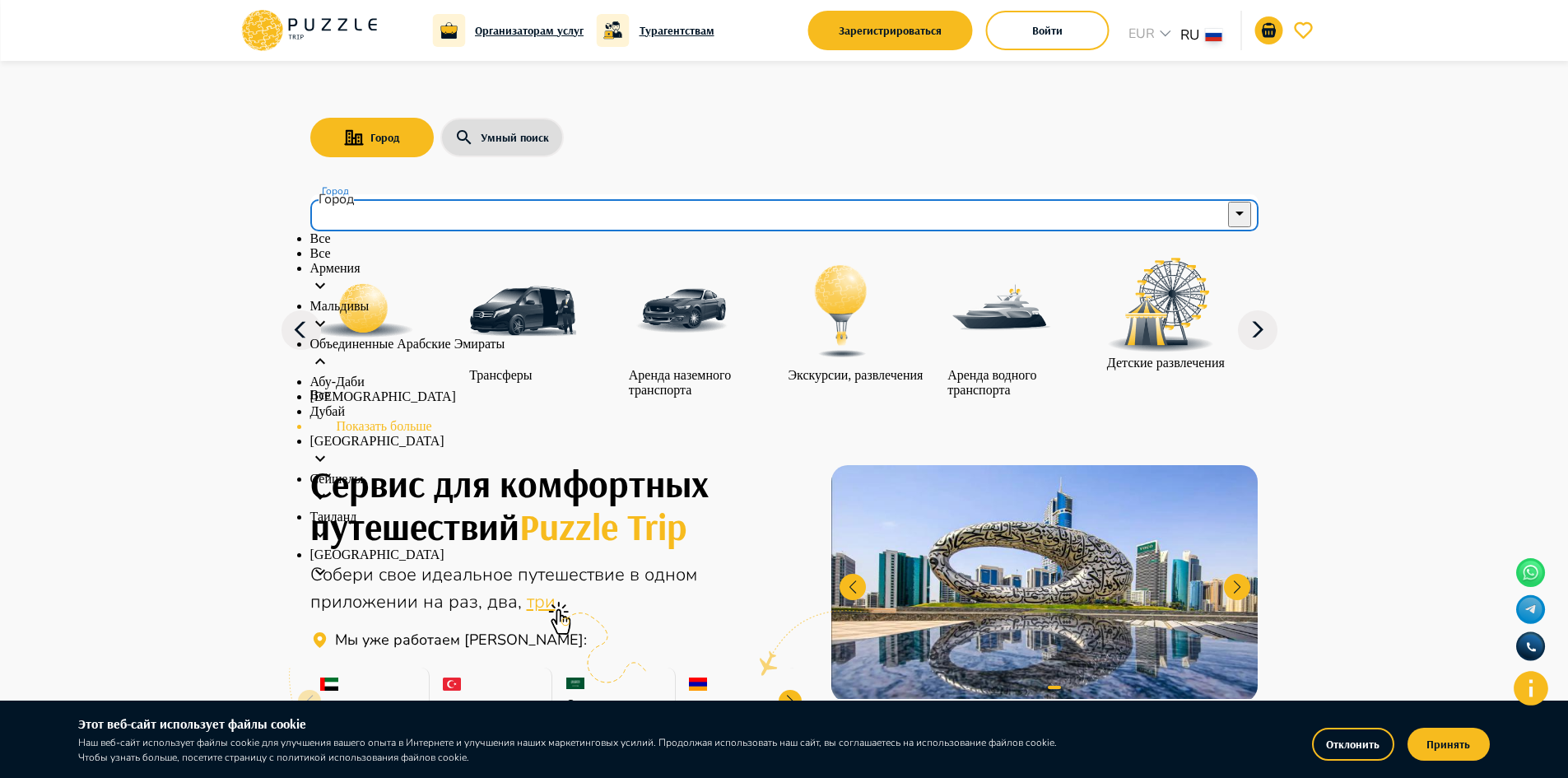
click at [391, 389] on li "Абу-Даби" at bounding box center [784, 381] width 949 height 15
type input "********"
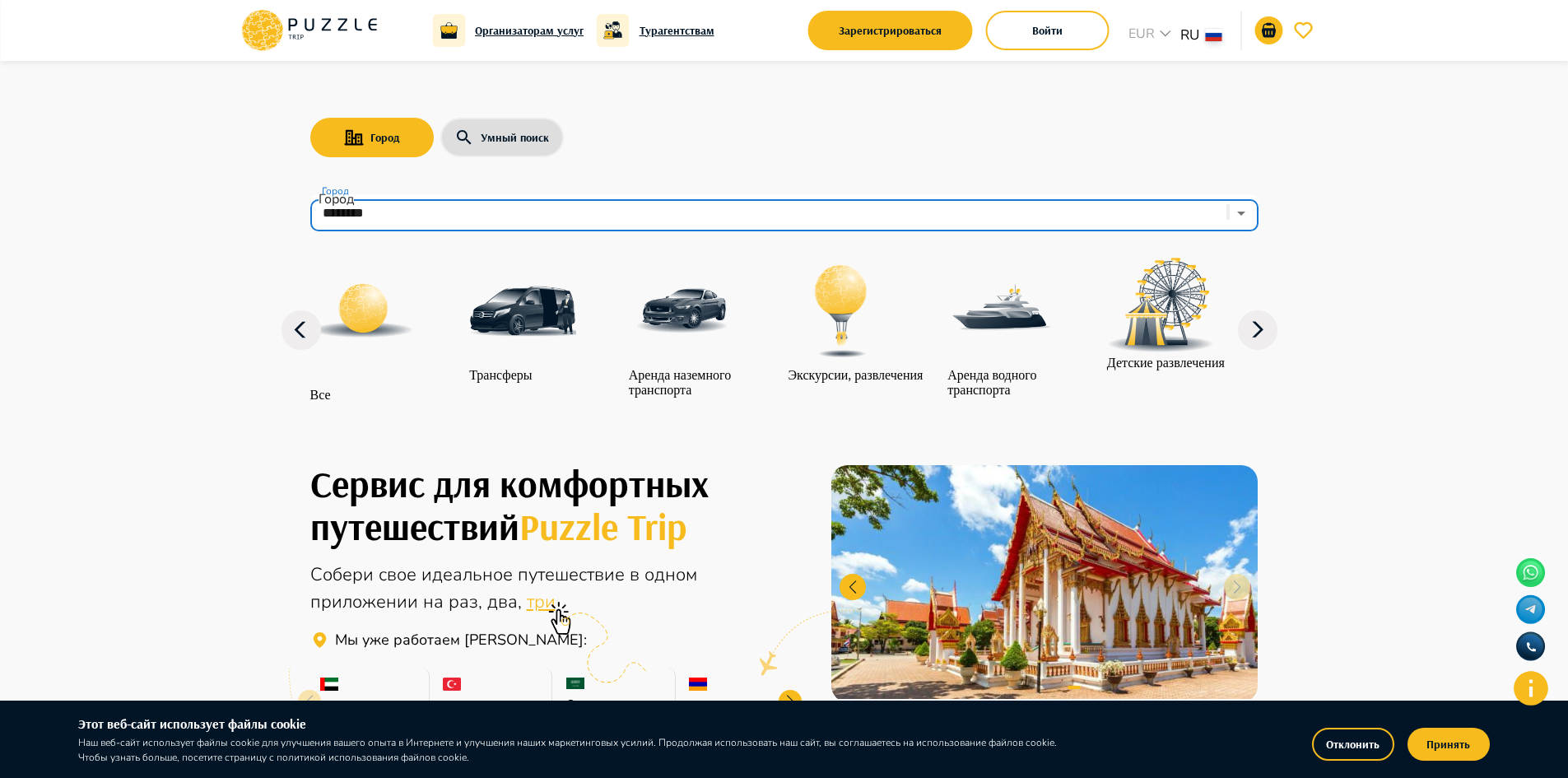
click at [1263, 338] on icon at bounding box center [1257, 330] width 39 height 39
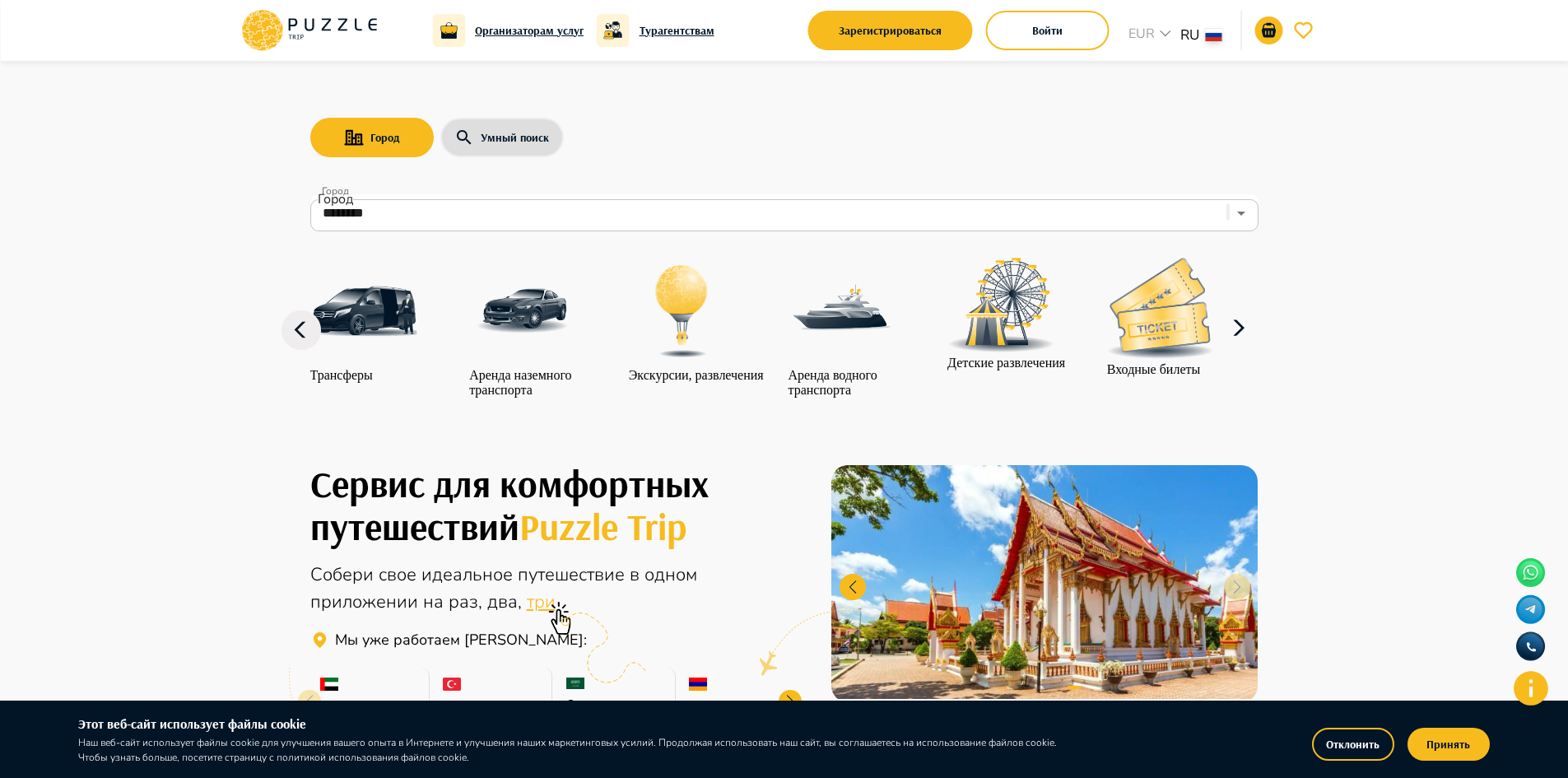
click at [1258, 338] on icon at bounding box center [1239, 328] width 39 height 39
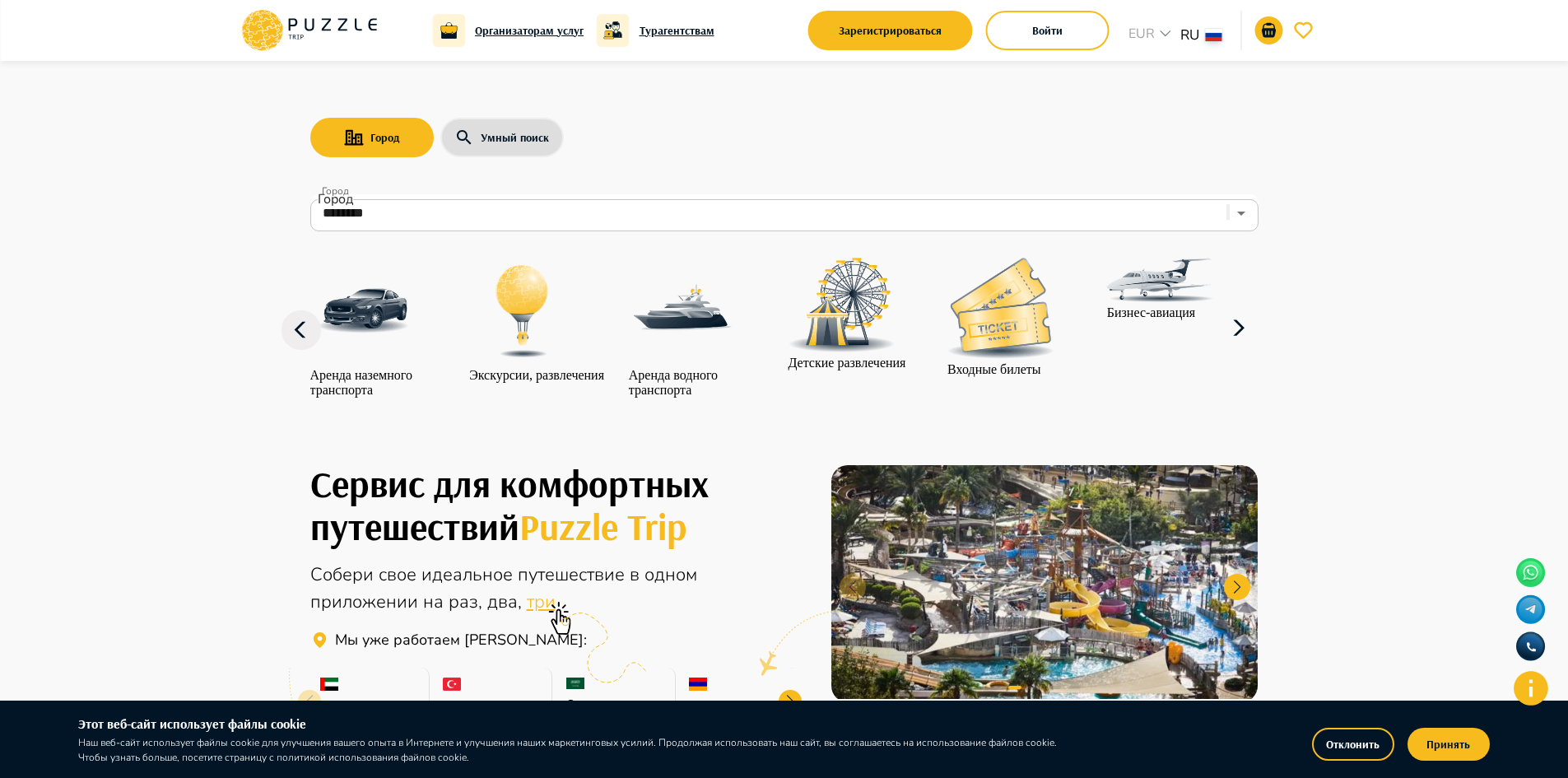
click at [1251, 348] on icon at bounding box center [1239, 328] width 39 height 39
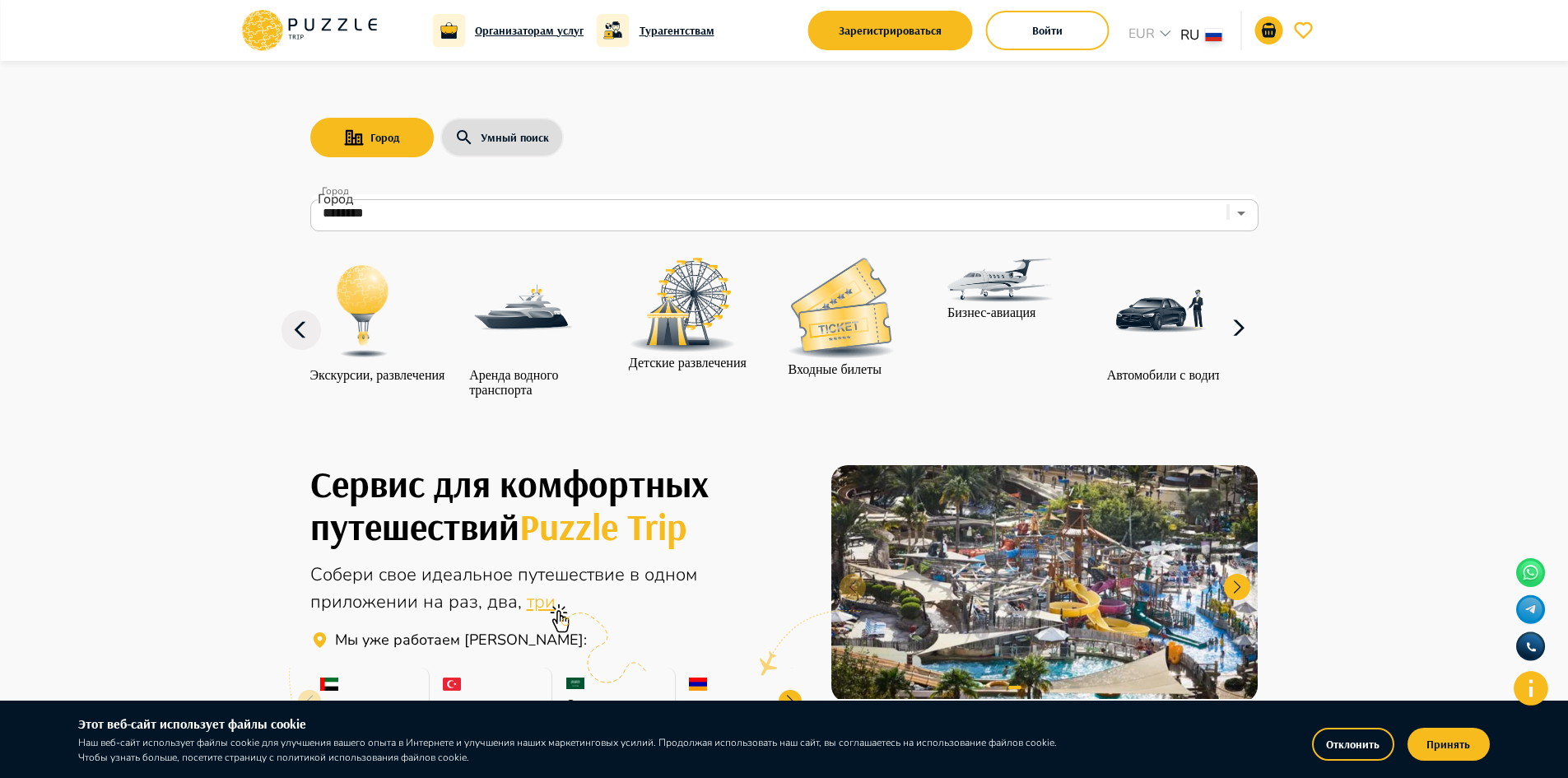
click at [1251, 348] on icon at bounding box center [1239, 328] width 39 height 39
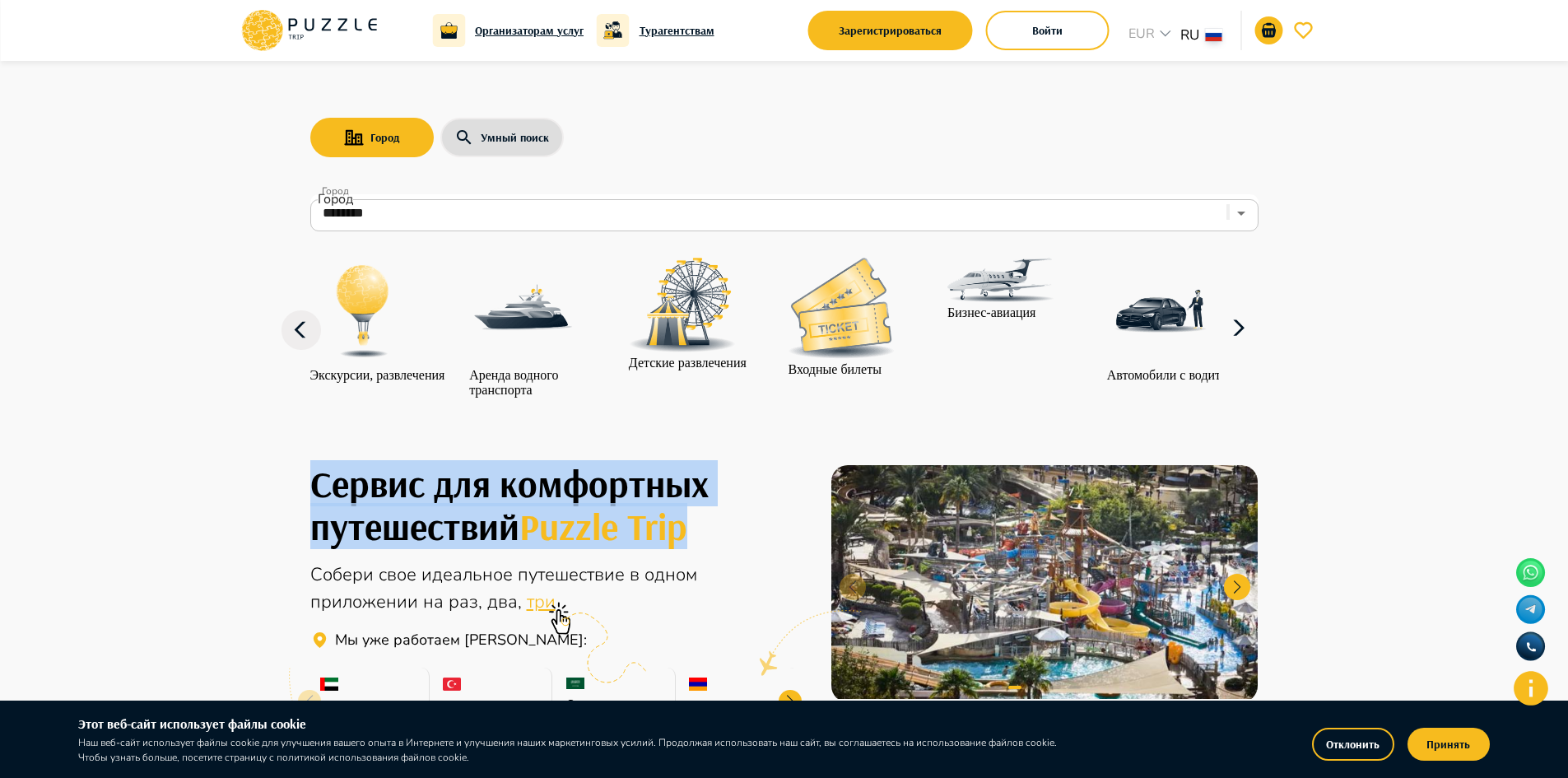
click at [1251, 348] on icon at bounding box center [1239, 328] width 39 height 39
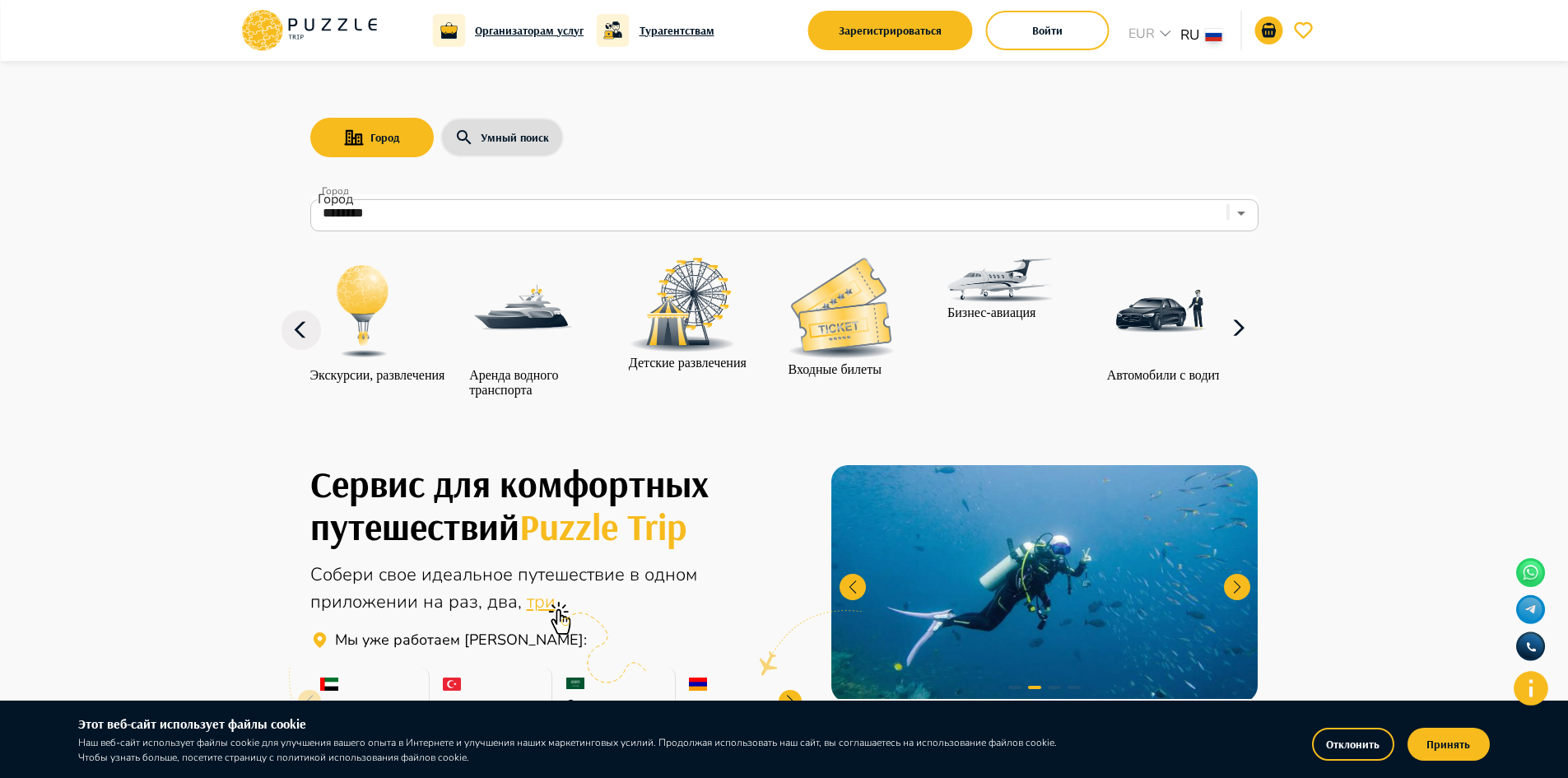
click at [1256, 346] on icon at bounding box center [1239, 328] width 39 height 39
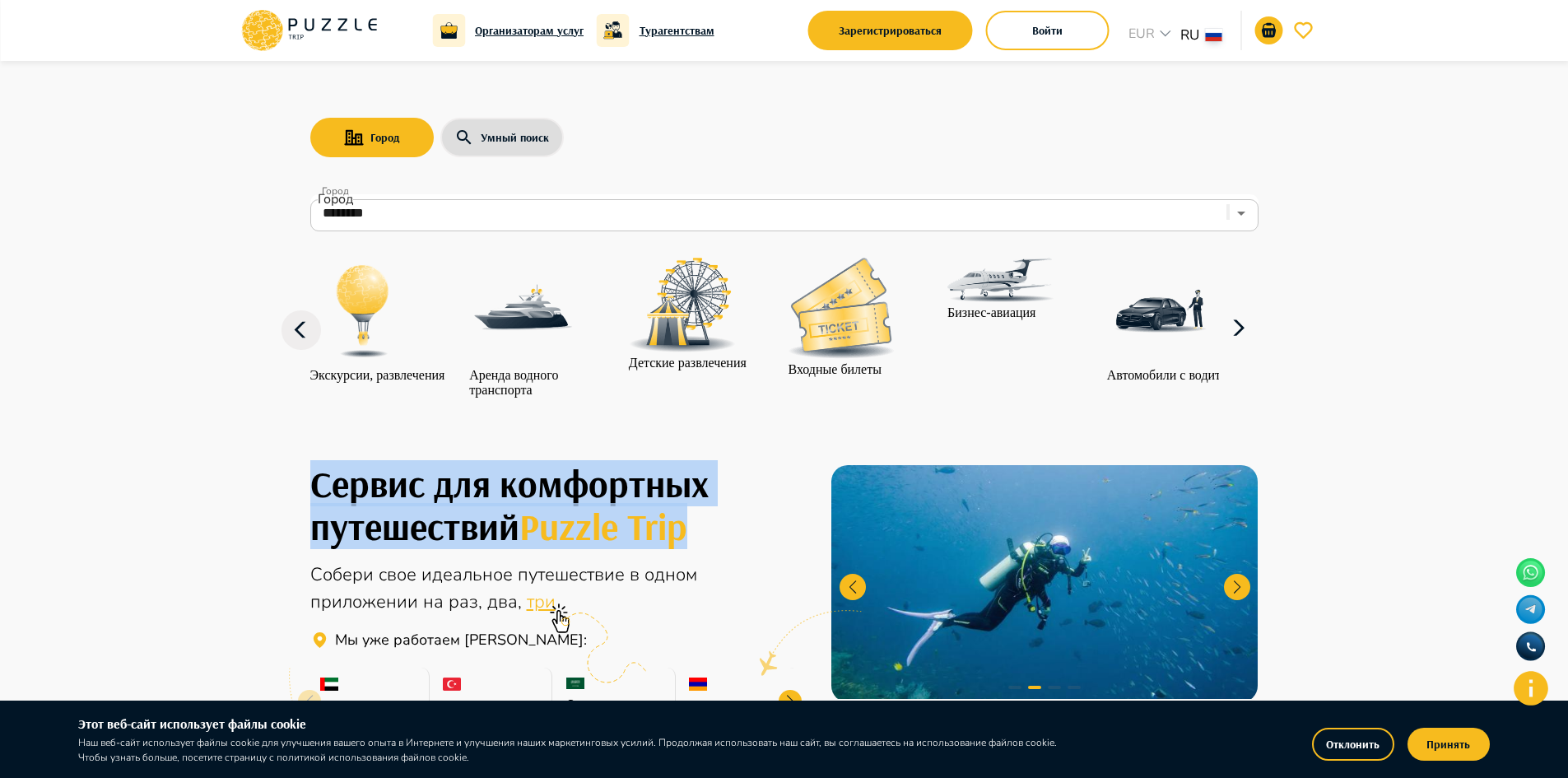
click at [1256, 346] on icon at bounding box center [1239, 328] width 39 height 39
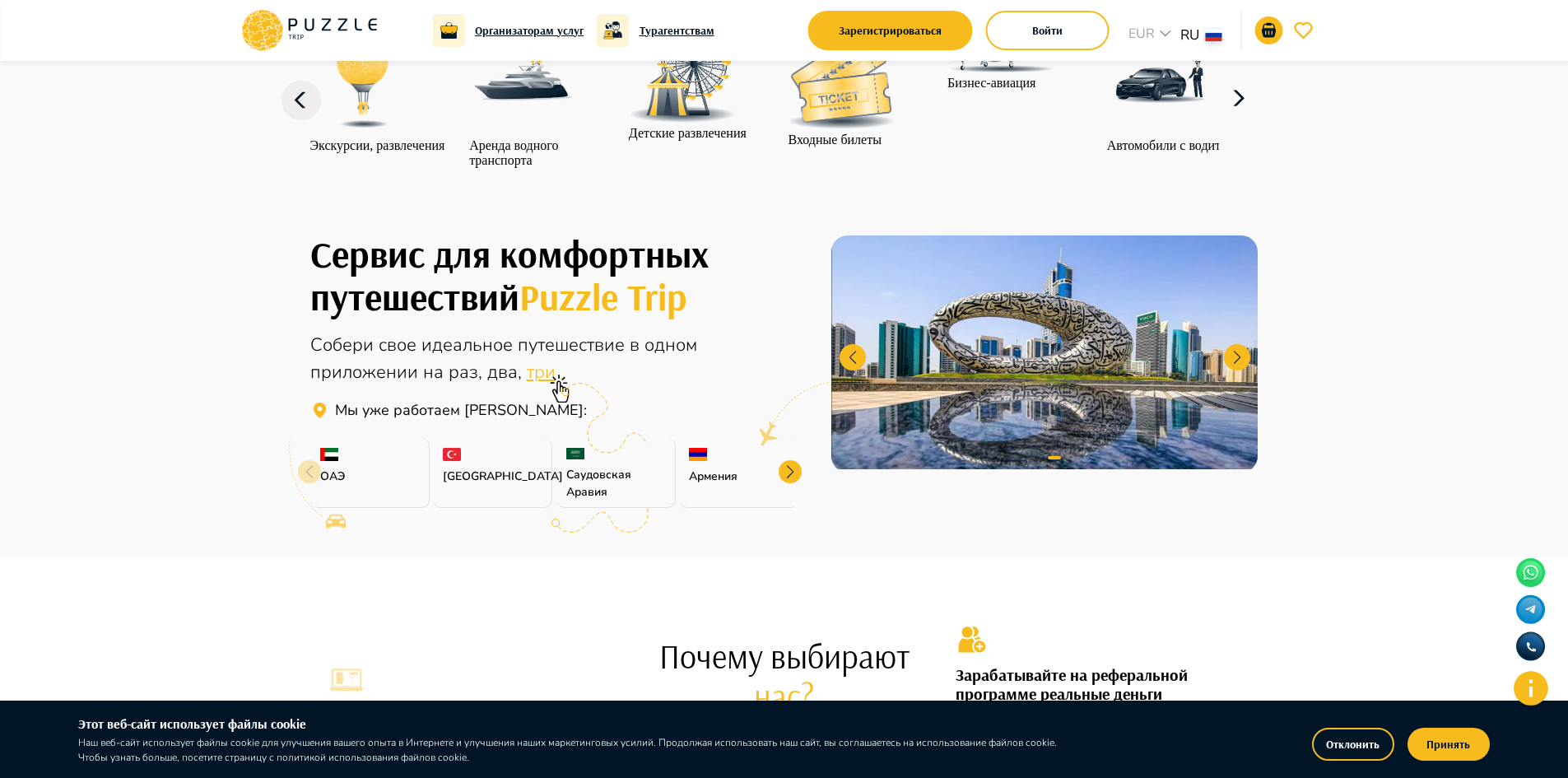
click at [1252, 116] on icon at bounding box center [1239, 99] width 39 height 39
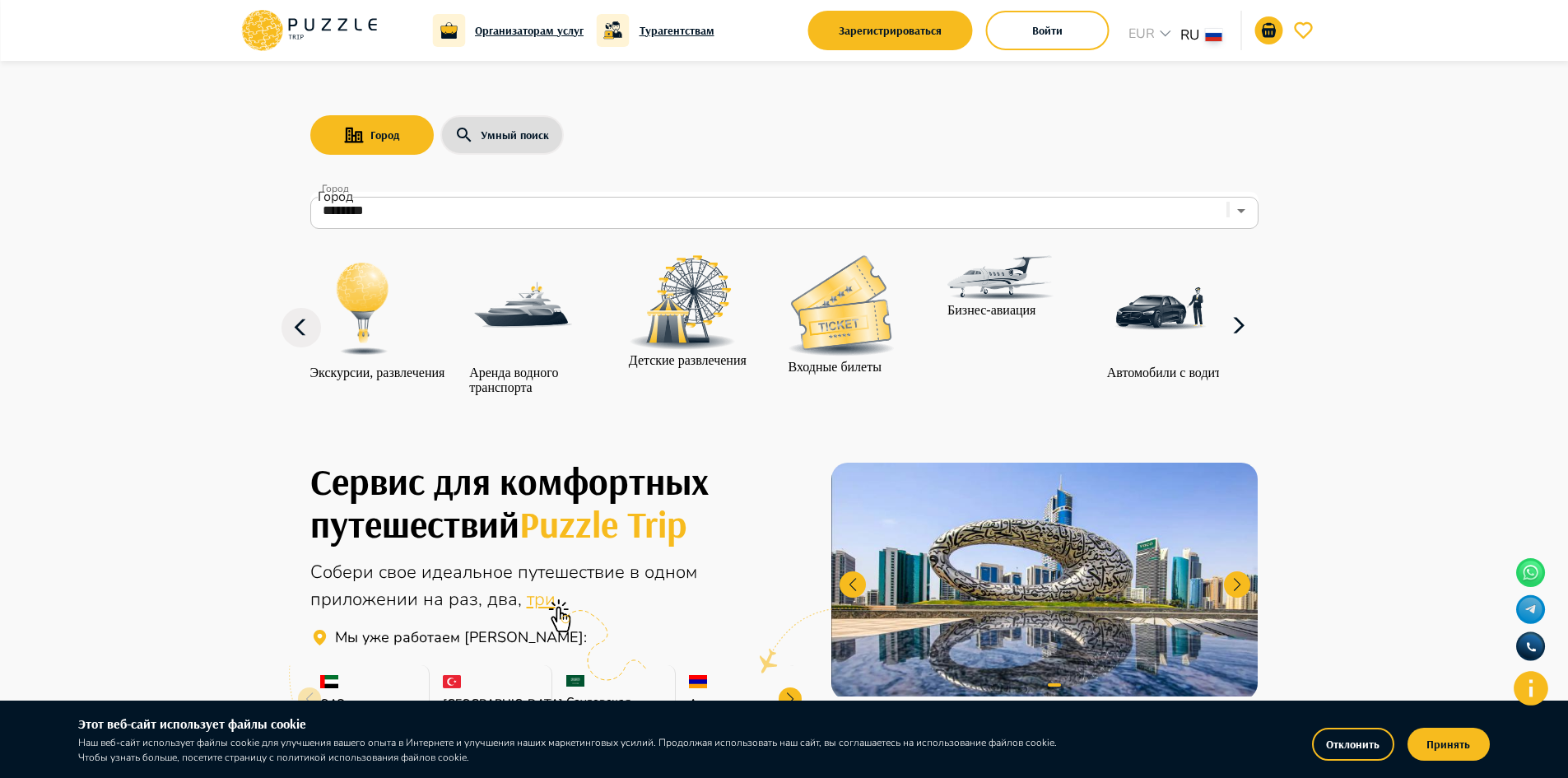
scroll to position [0, 0]
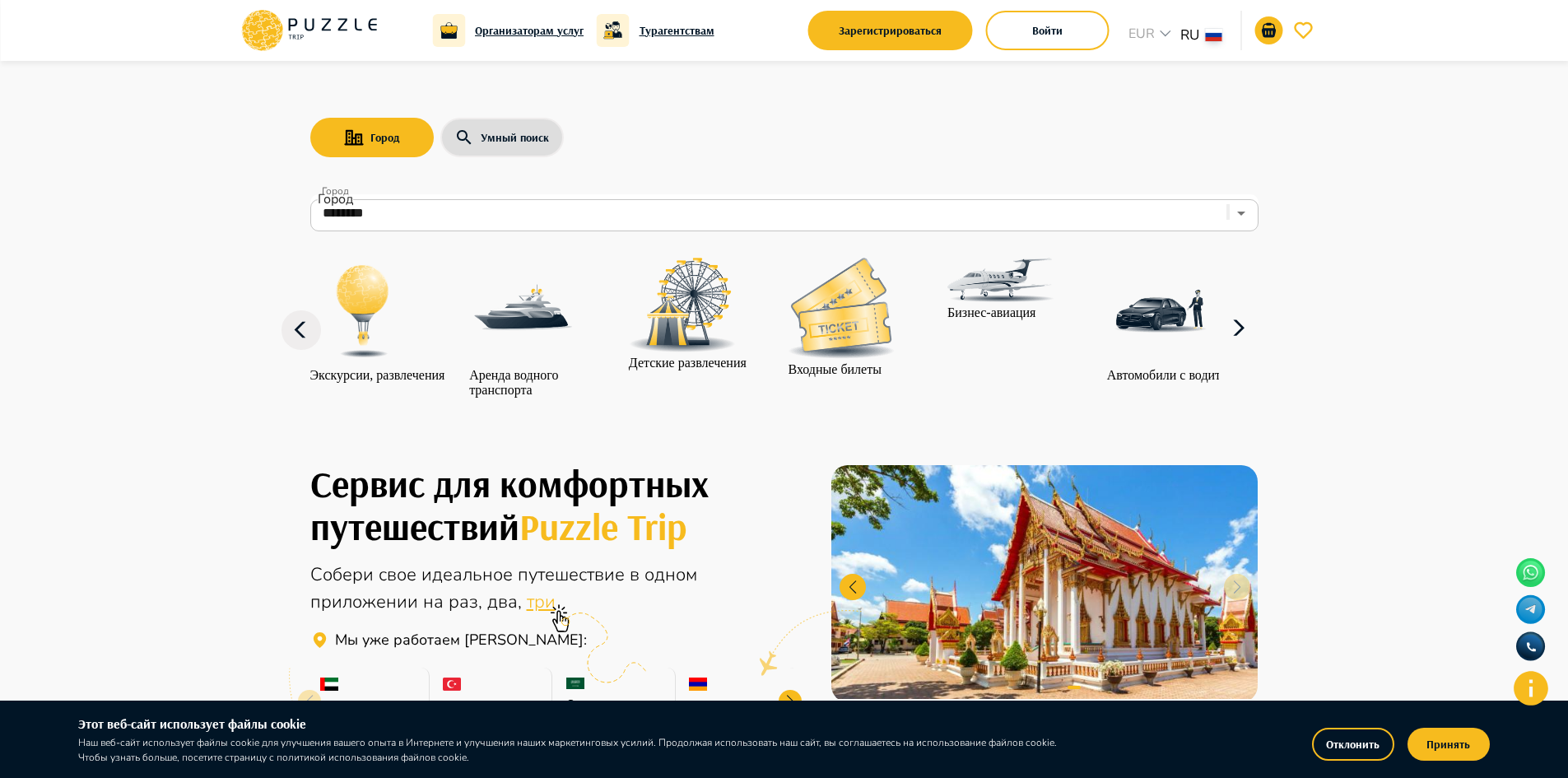
click at [1258, 343] on icon at bounding box center [1239, 328] width 39 height 39
click at [1245, 335] on icon at bounding box center [1239, 327] width 12 height 15
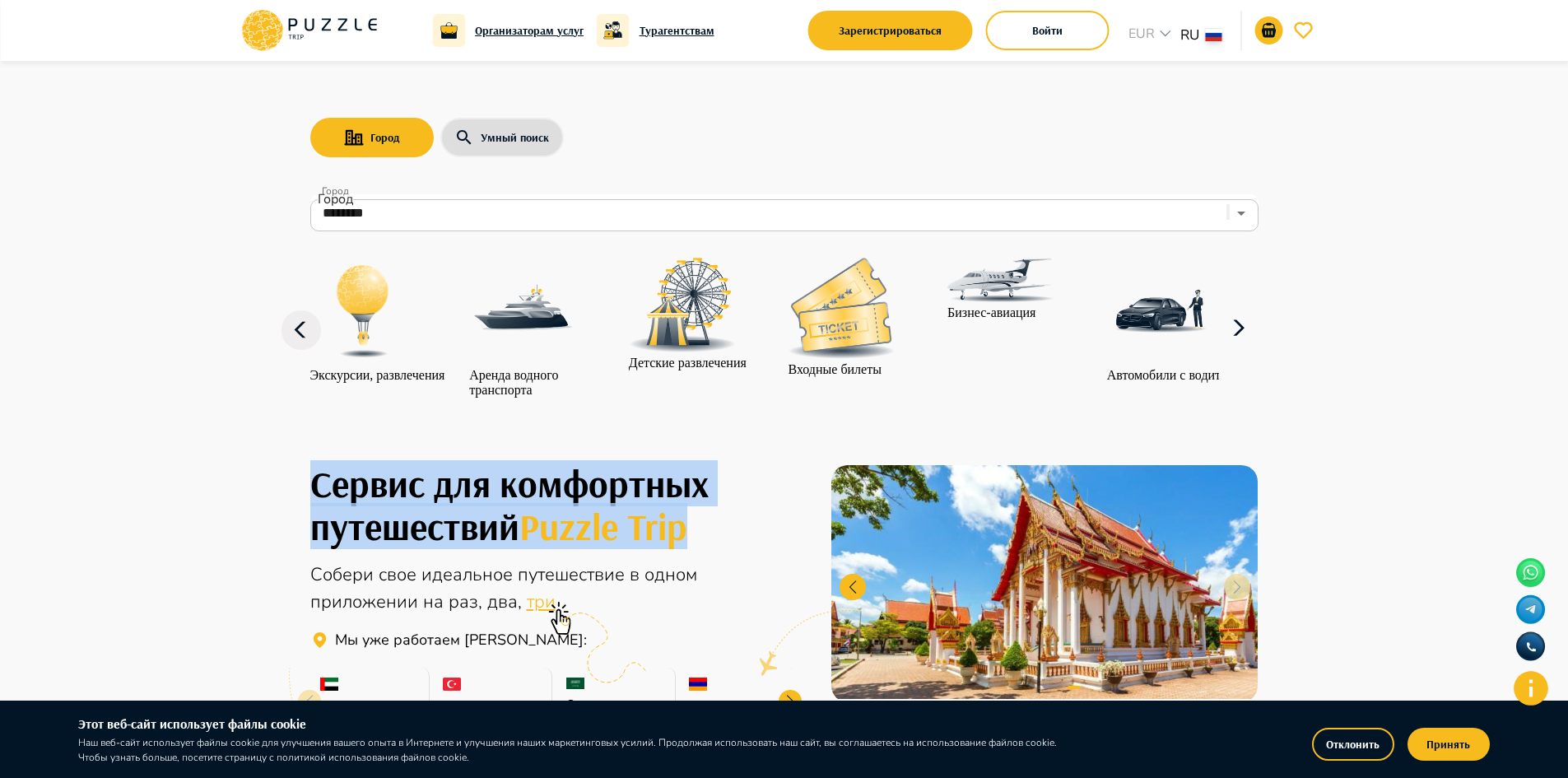
click at [1245, 335] on icon at bounding box center [1239, 327] width 12 height 15
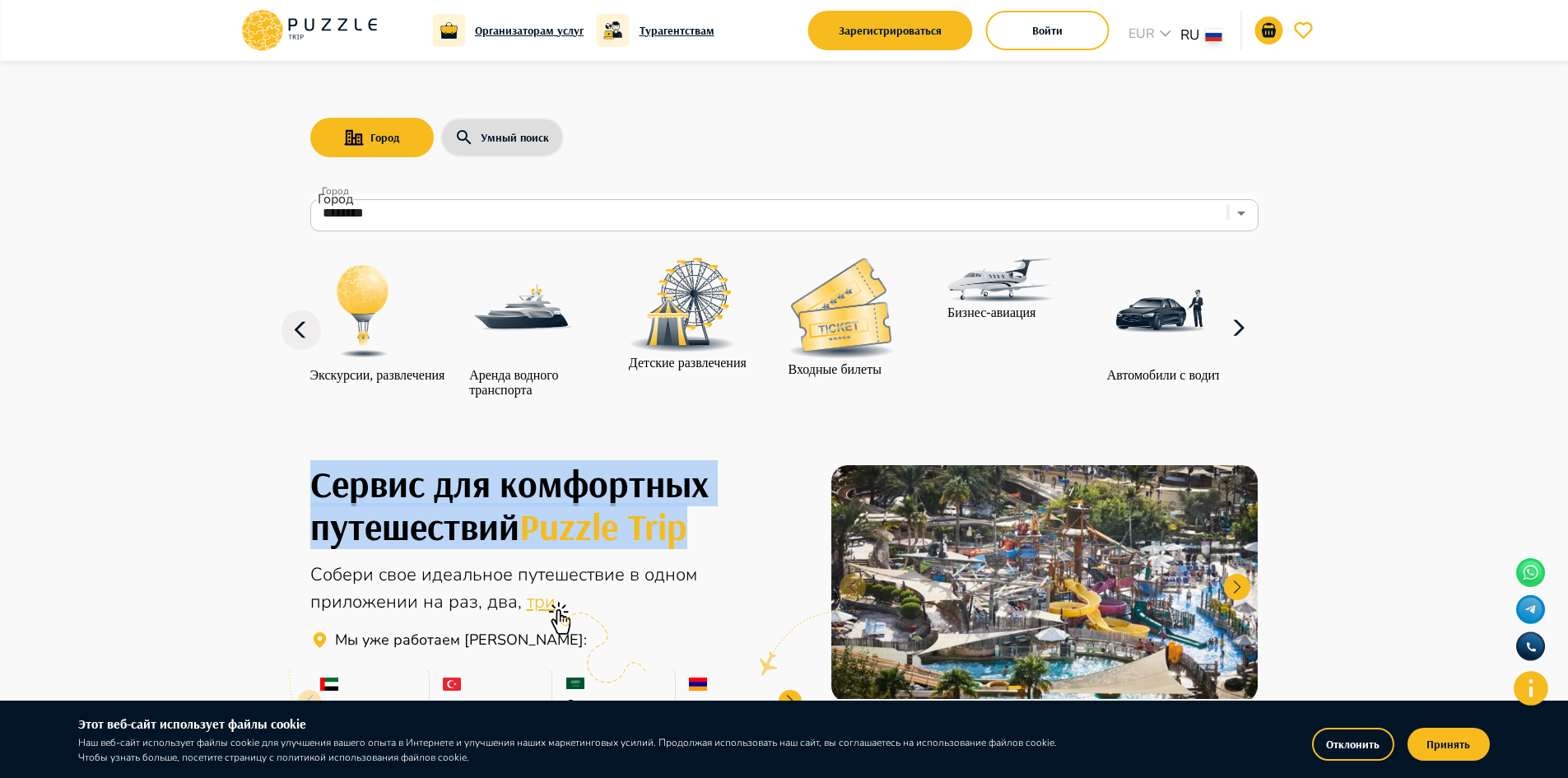
click at [1258, 342] on icon at bounding box center [1239, 328] width 39 height 39
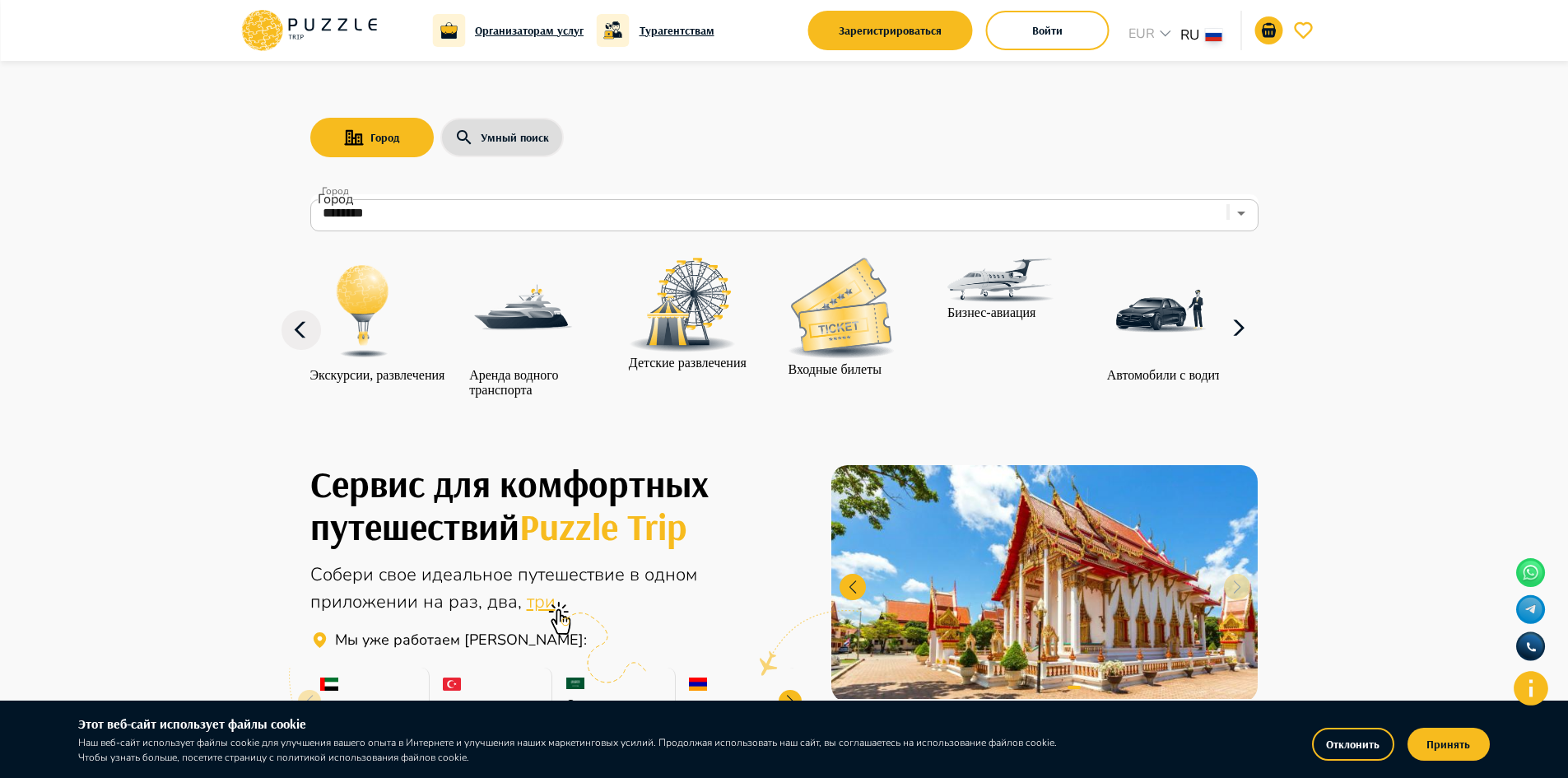
click at [1258, 348] on icon at bounding box center [1239, 328] width 39 height 39
click at [867, 353] on img at bounding box center [841, 308] width 107 height 101
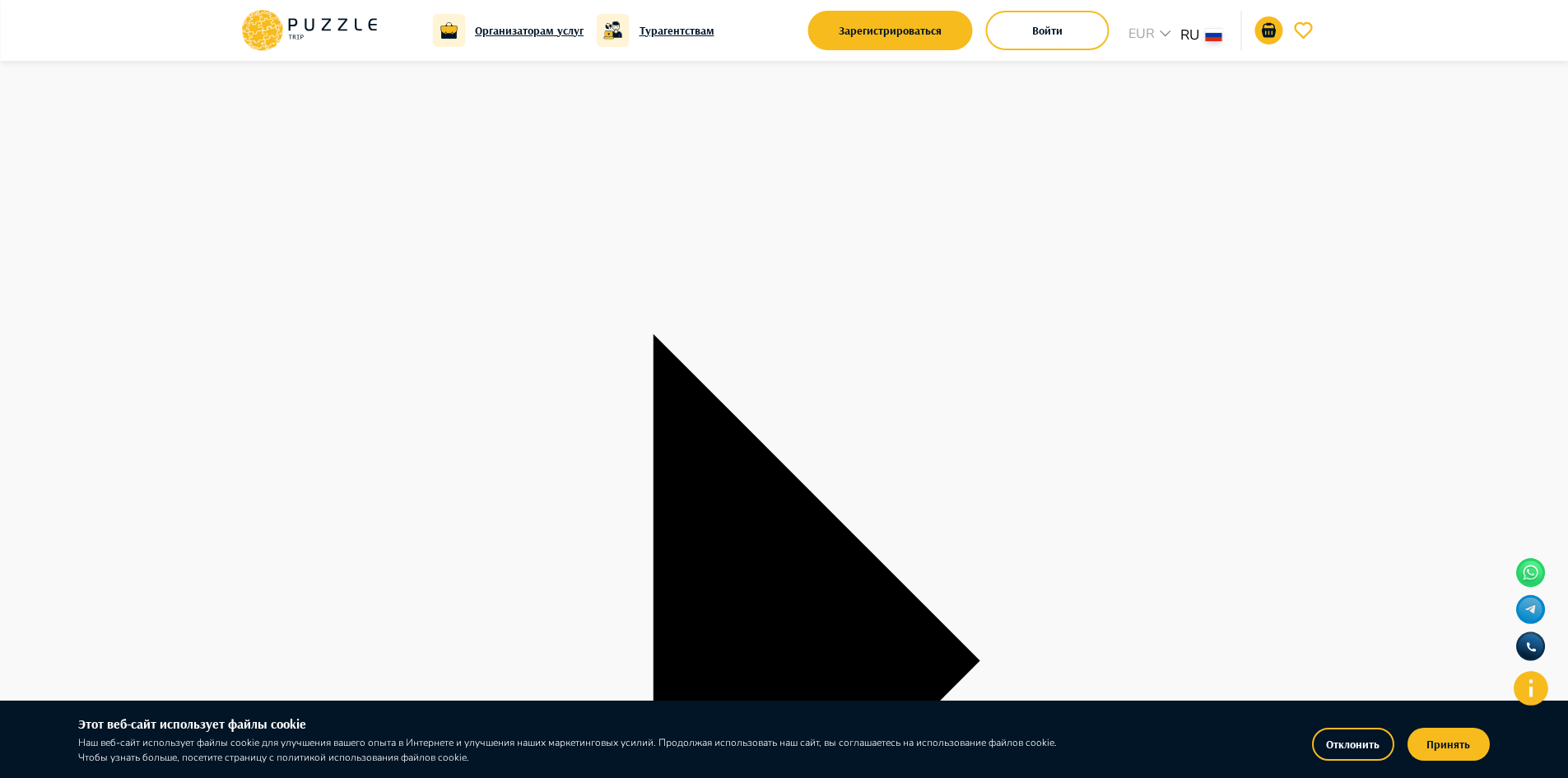
scroll to position [164, 0]
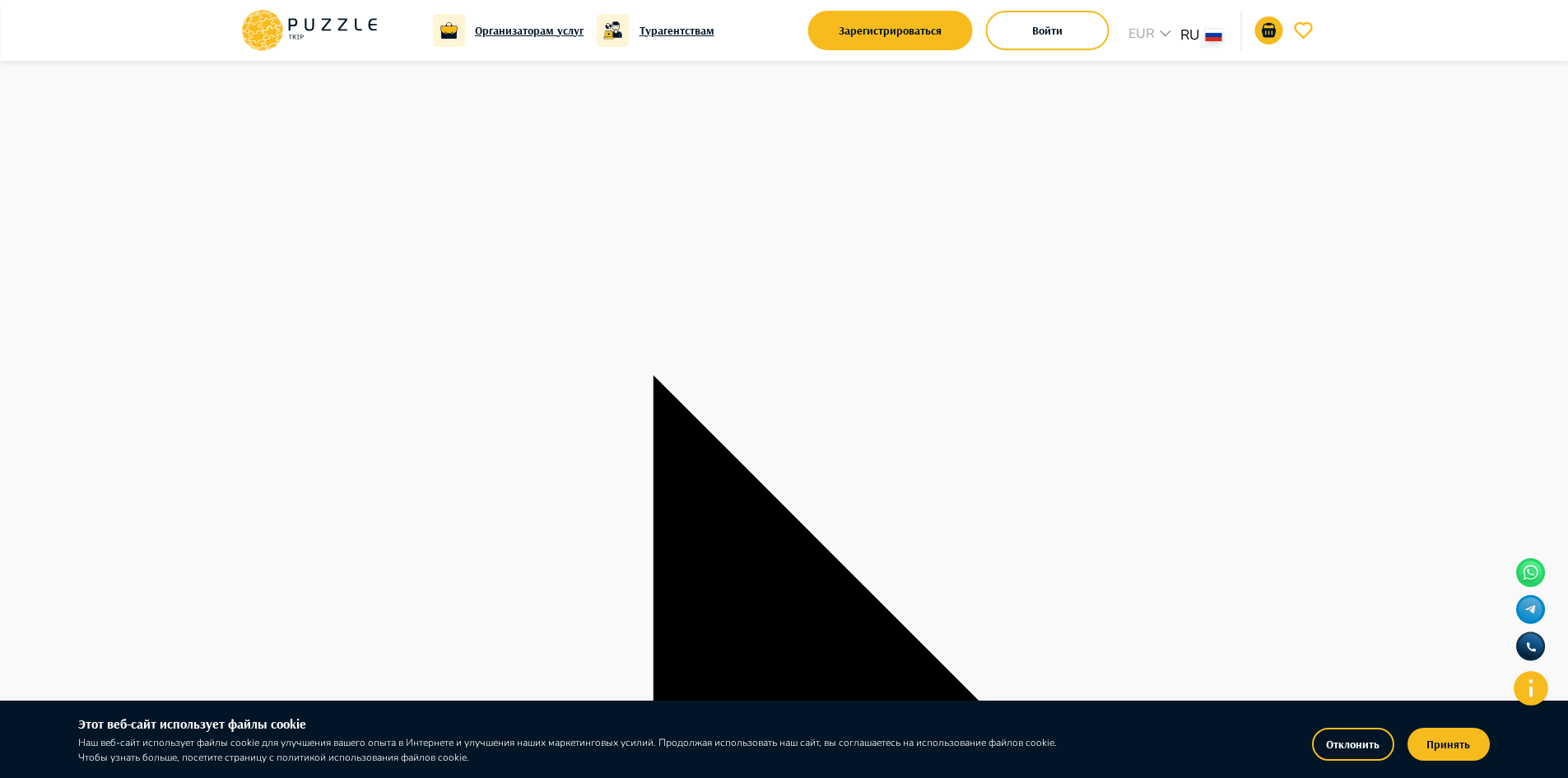
type input "**********"
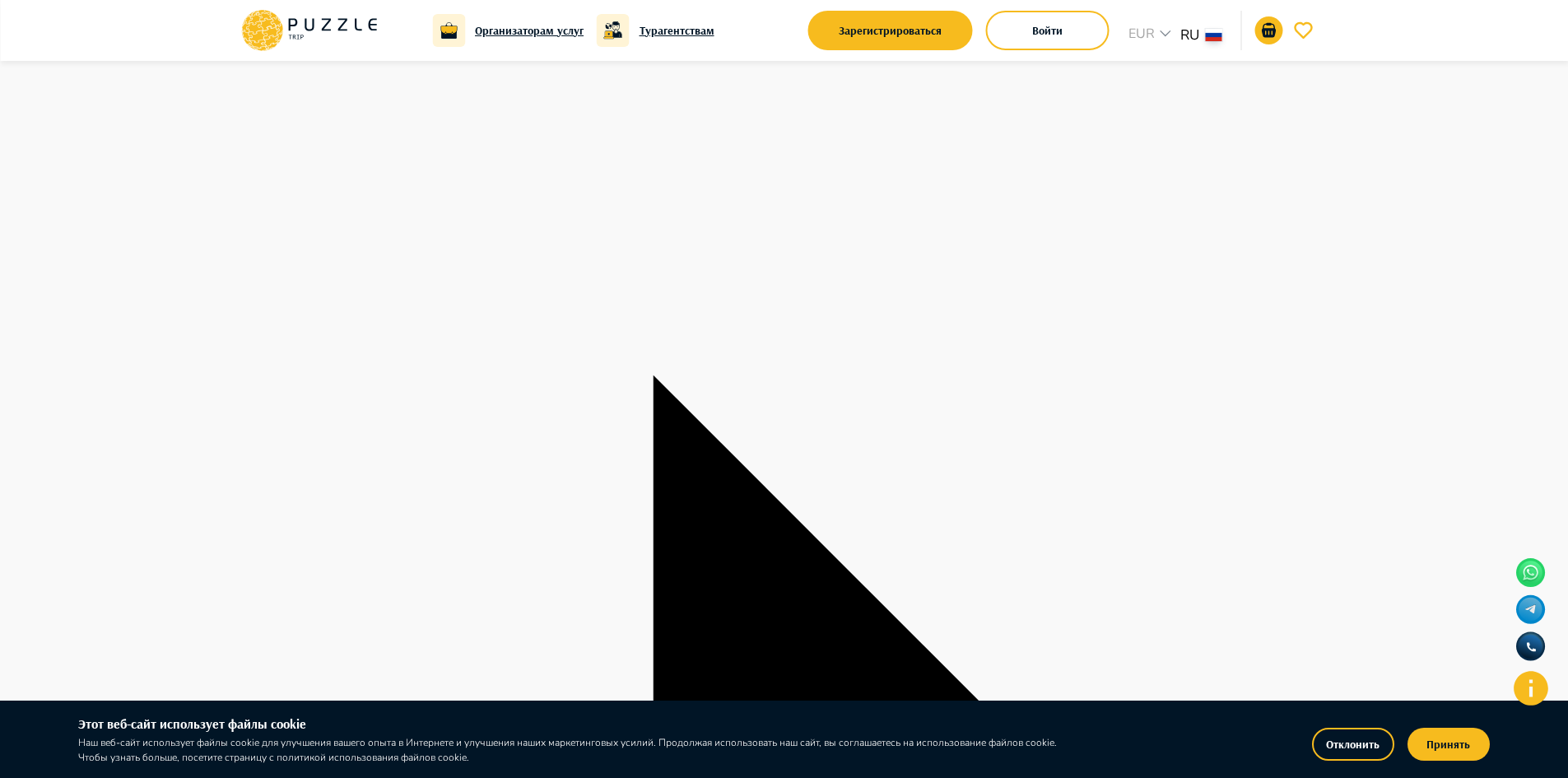
drag, startPoint x: 904, startPoint y: 380, endPoint x: 914, endPoint y: 360, distance: 22.4
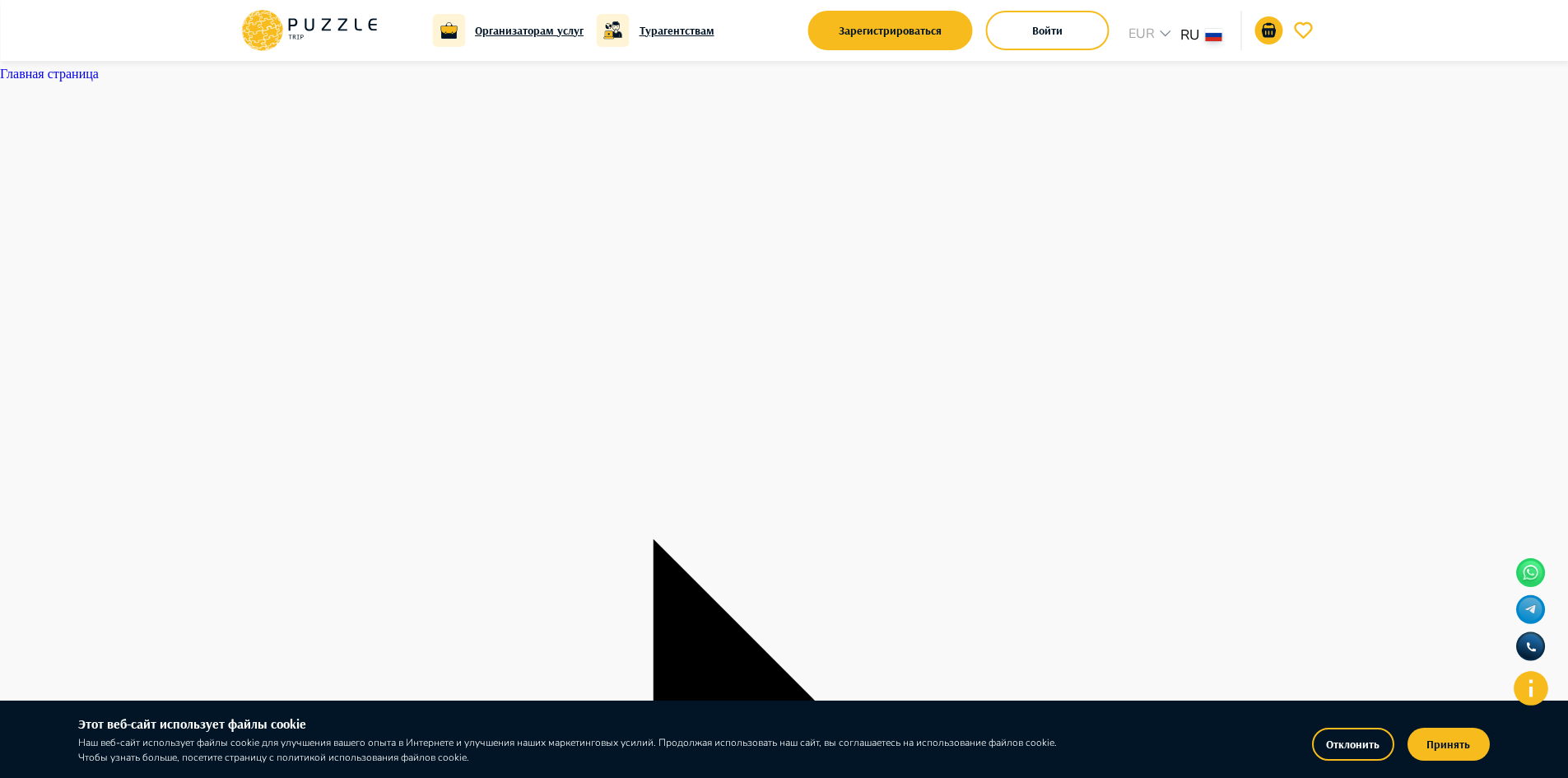
scroll to position [0, 0]
paste input "**********"
type input "**********"
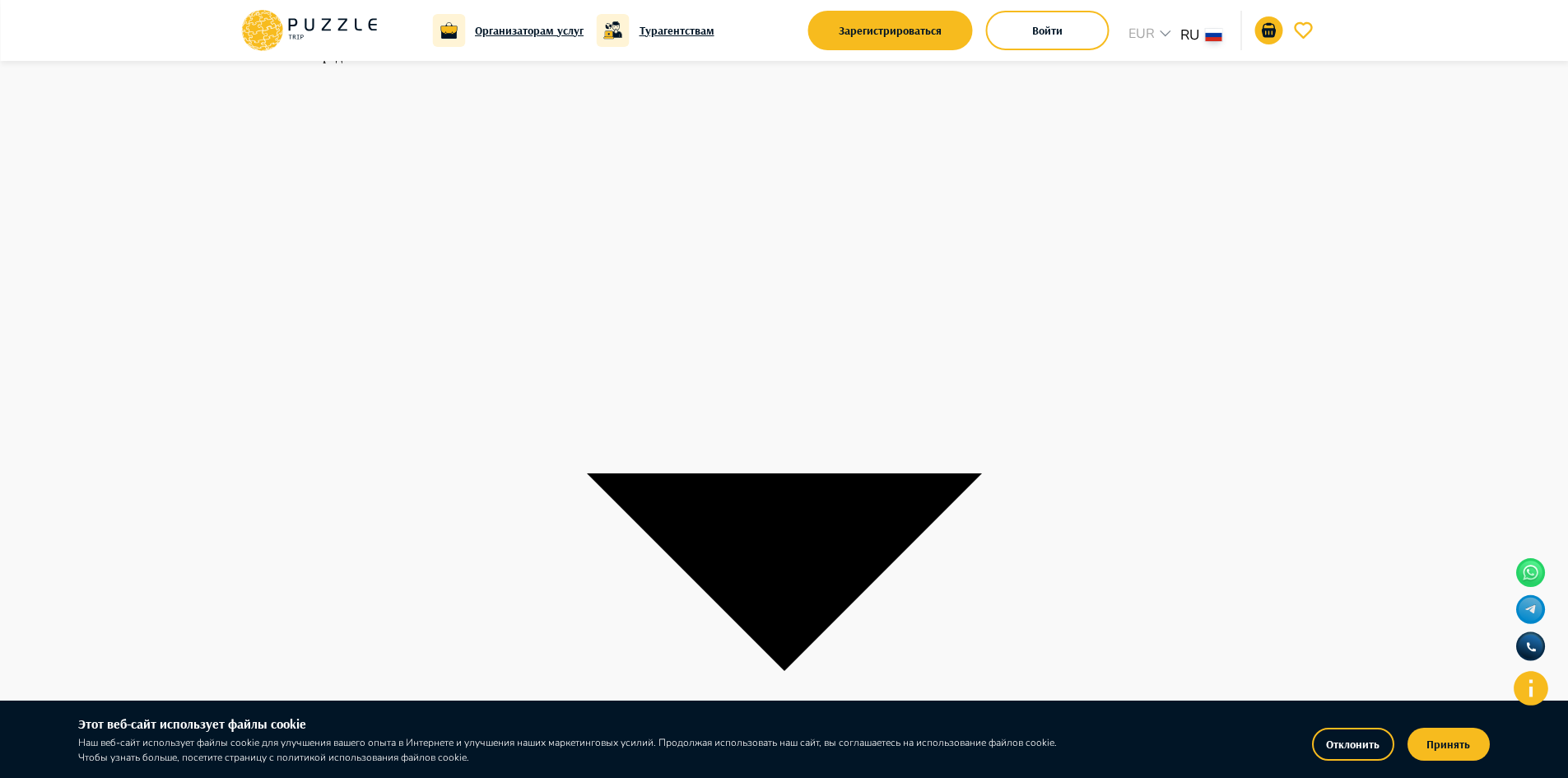
scroll to position [1482, 0]
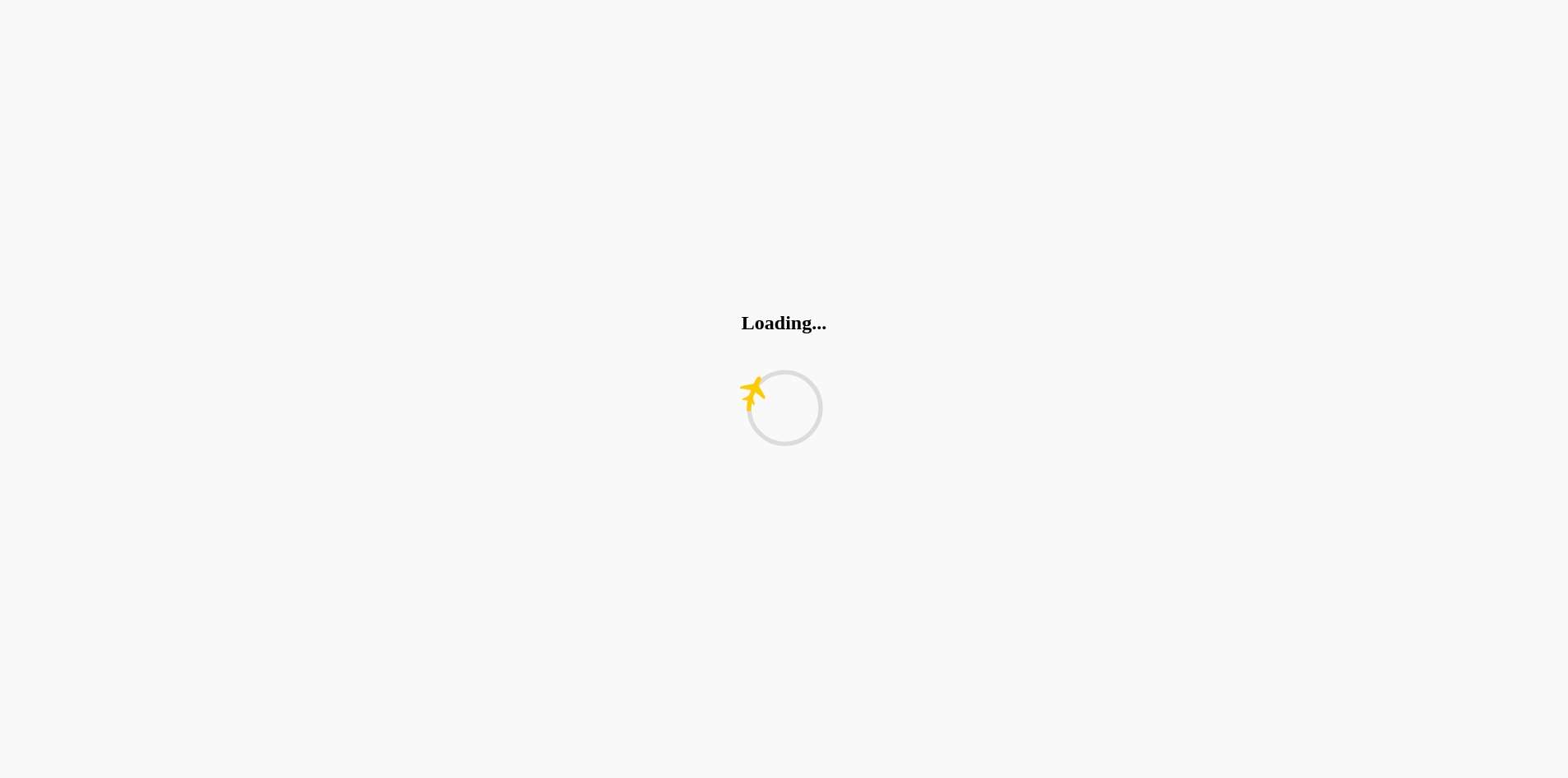
click at [1125, 592] on div "Loading..." at bounding box center [784, 389] width 1568 height 778
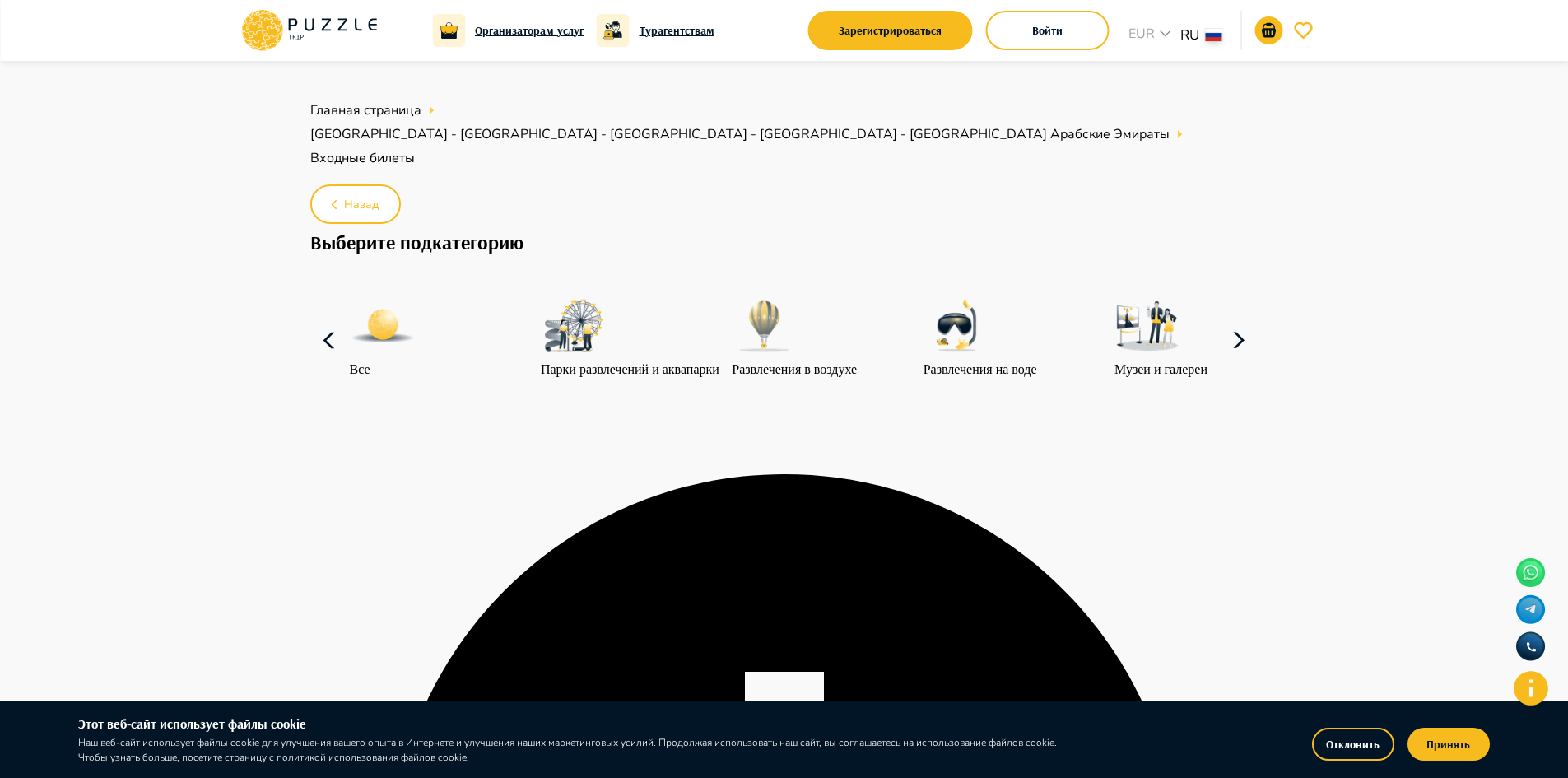
drag, startPoint x: 1261, startPoint y: 341, endPoint x: 1232, endPoint y: 326, distance: 32.6
click at [1232, 326] on icon at bounding box center [1239, 341] width 39 height 39
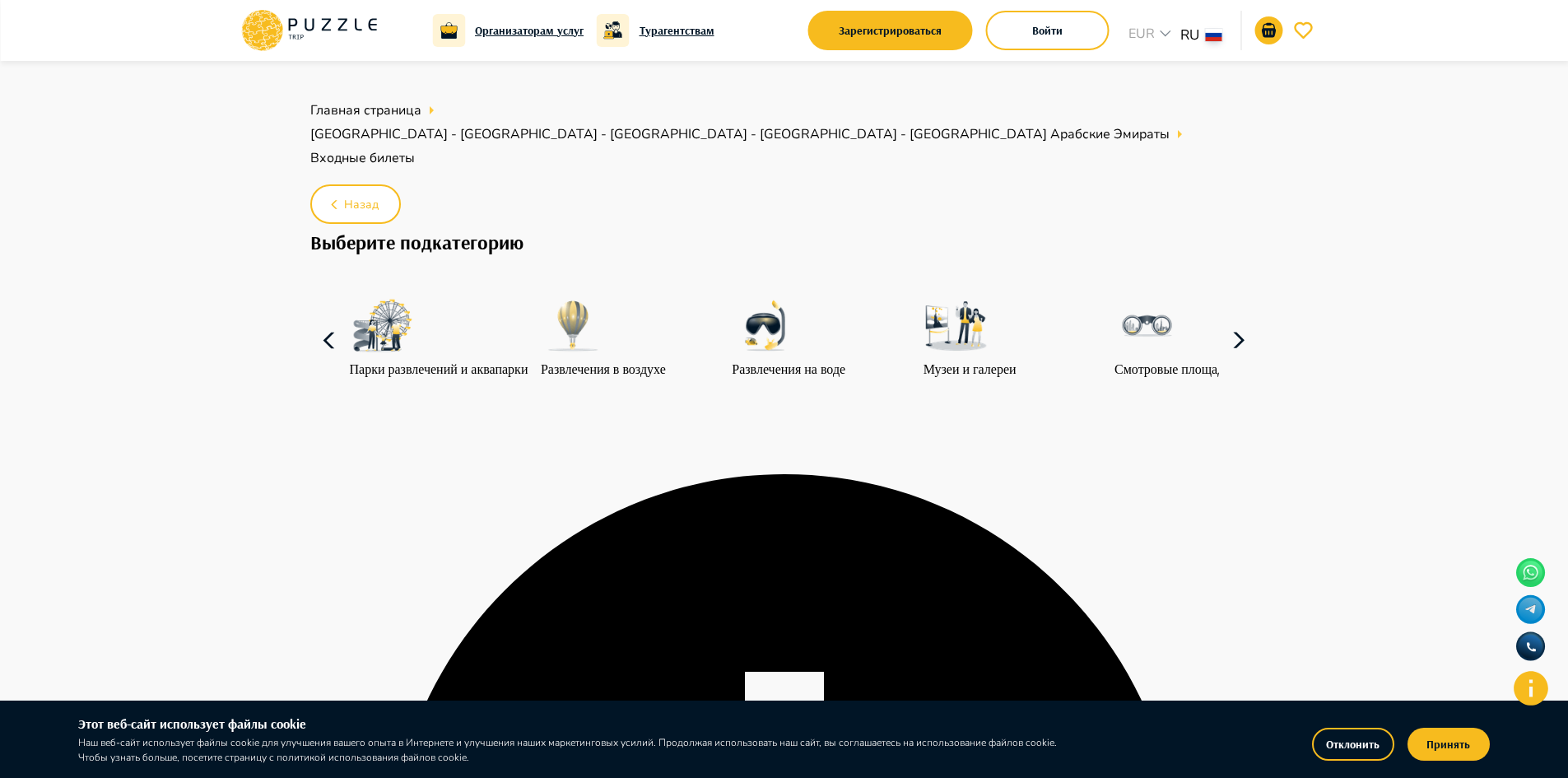
click at [1232, 326] on icon at bounding box center [1239, 341] width 39 height 39
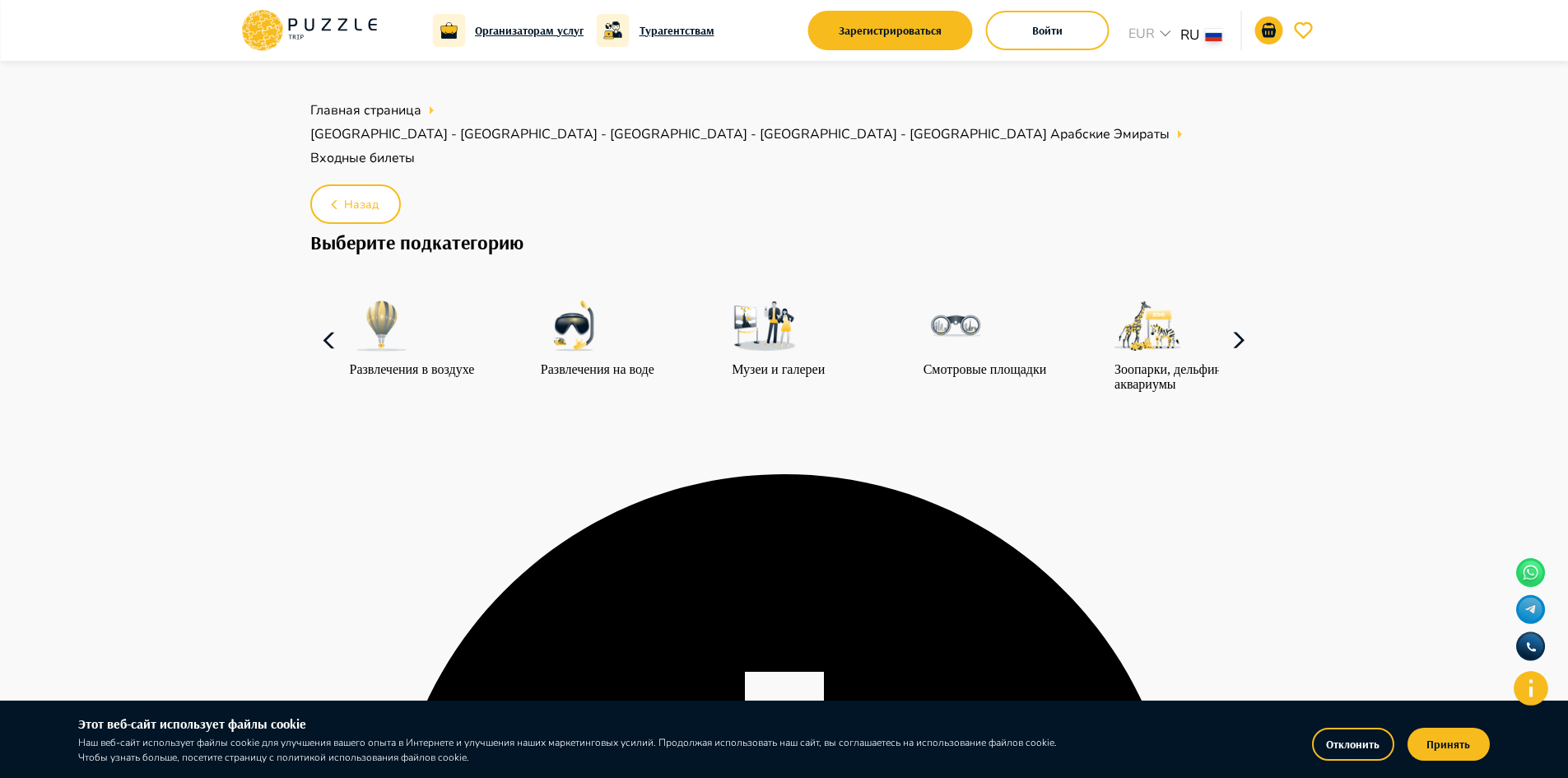
click at [1232, 326] on icon at bounding box center [1239, 341] width 39 height 39
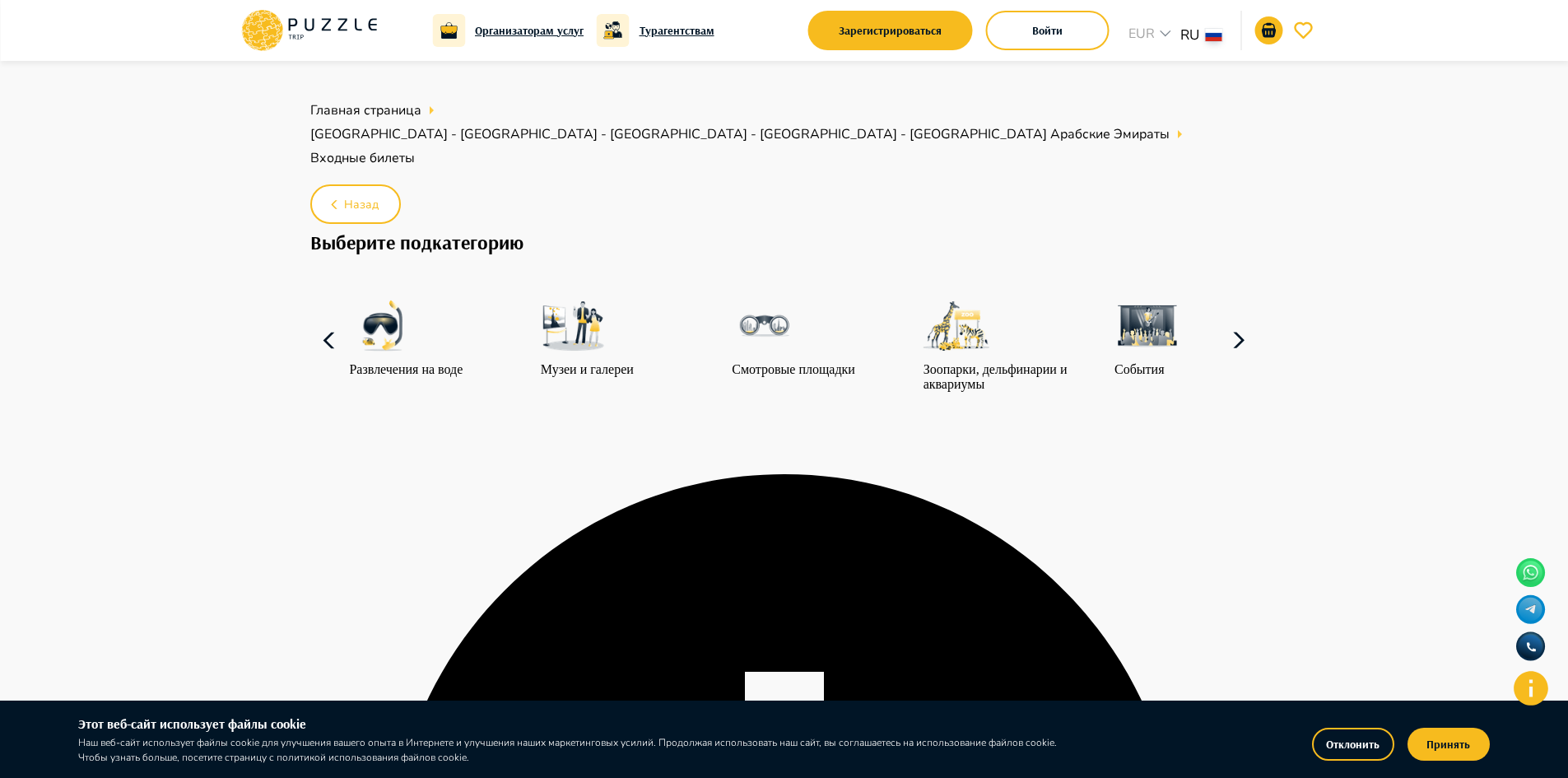
click at [1232, 326] on icon at bounding box center [1239, 341] width 39 height 39
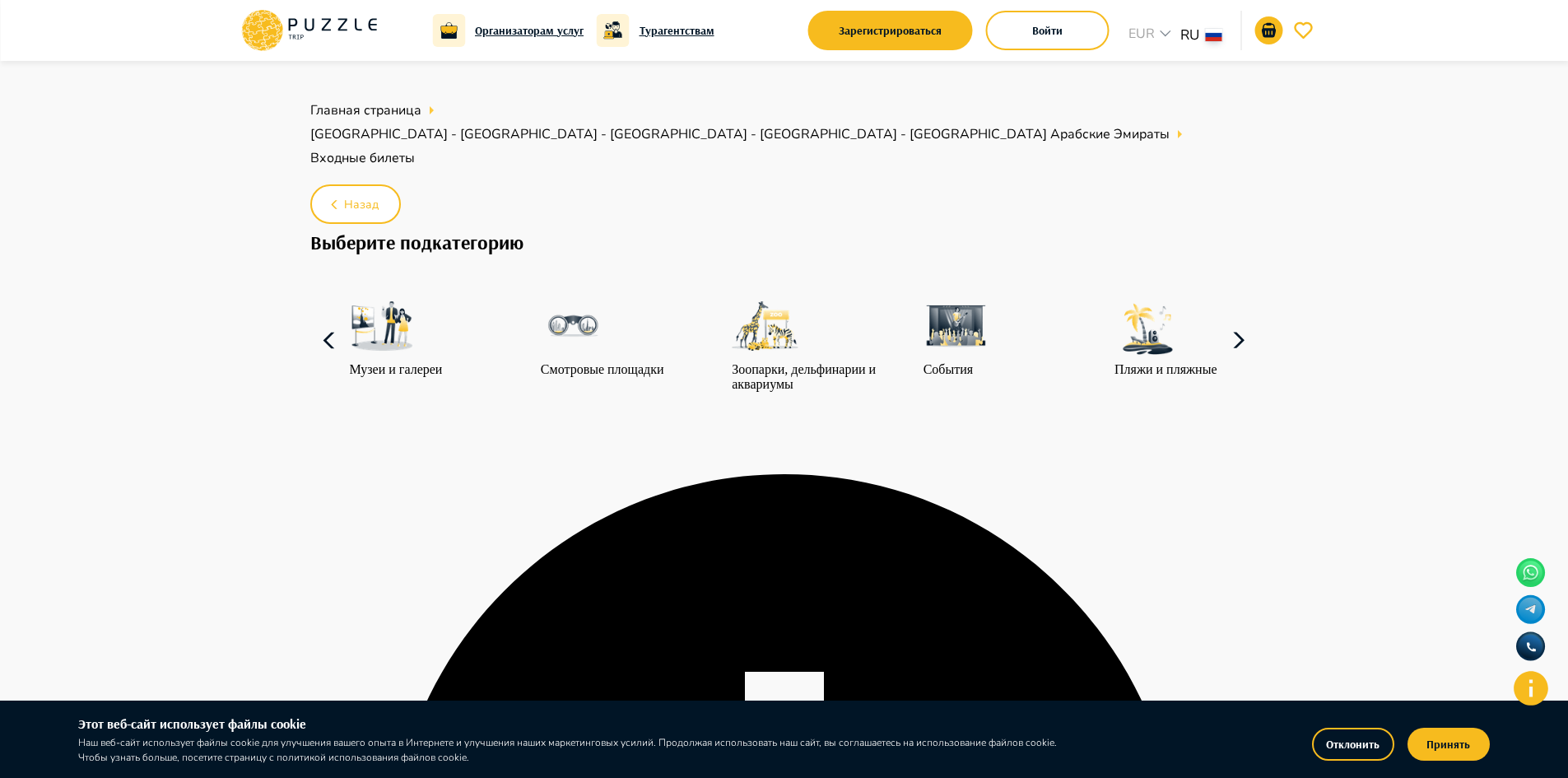
click at [955, 323] on div at bounding box center [956, 328] width 66 height 69
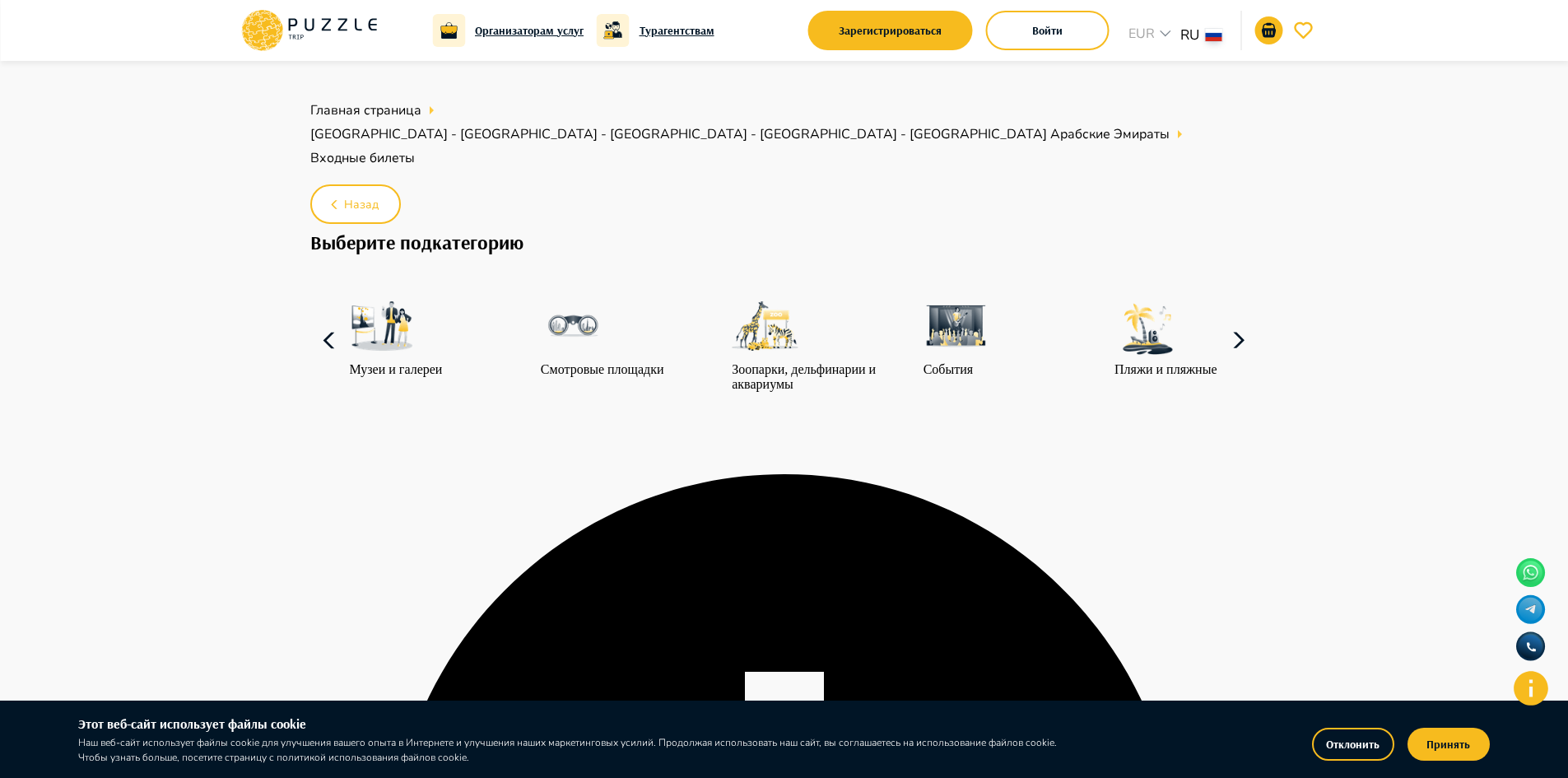
click at [955, 323] on div at bounding box center [956, 328] width 66 height 69
click at [933, 304] on img at bounding box center [956, 326] width 66 height 66
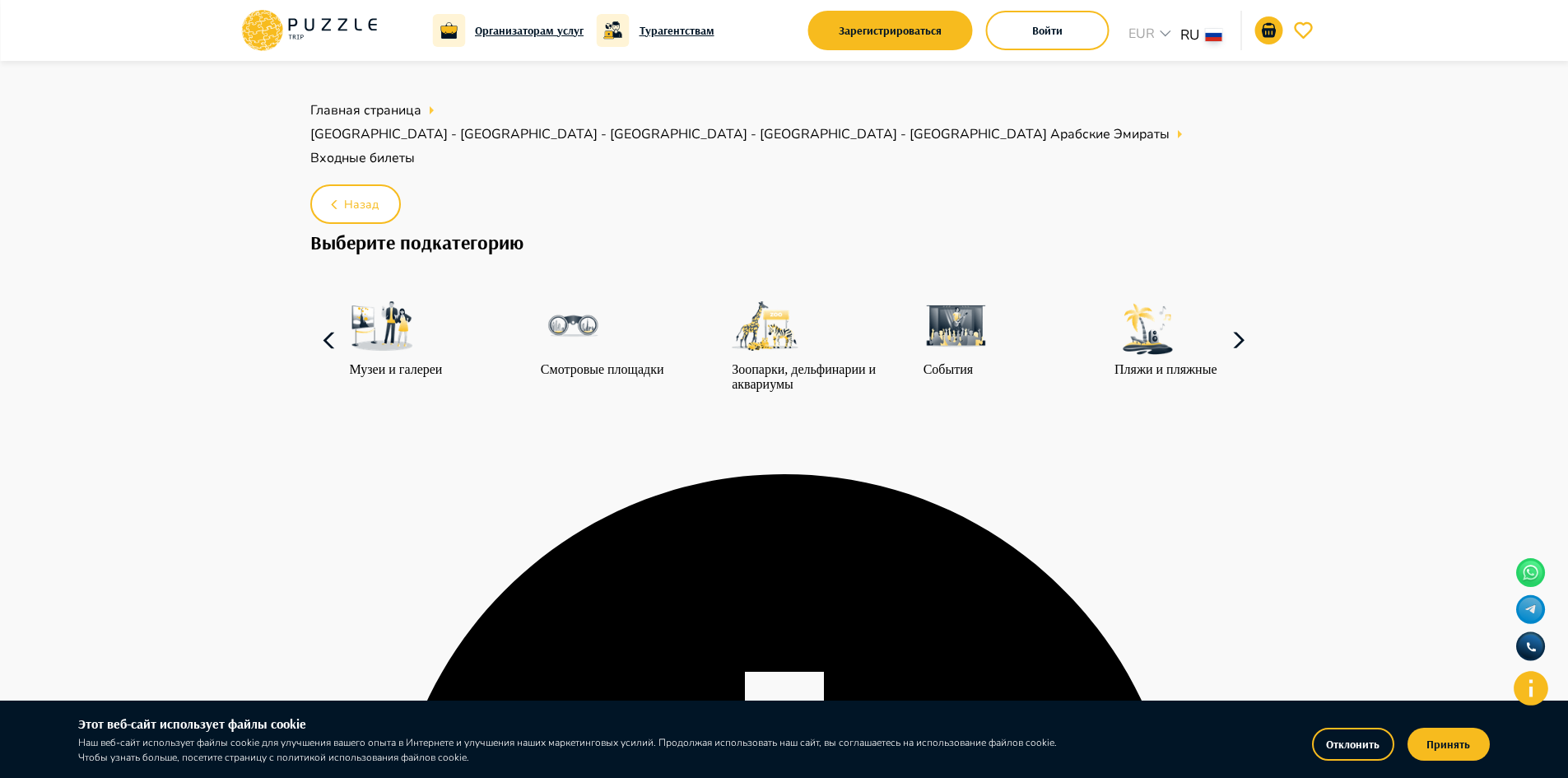
click at [933, 304] on img at bounding box center [956, 326] width 66 height 66
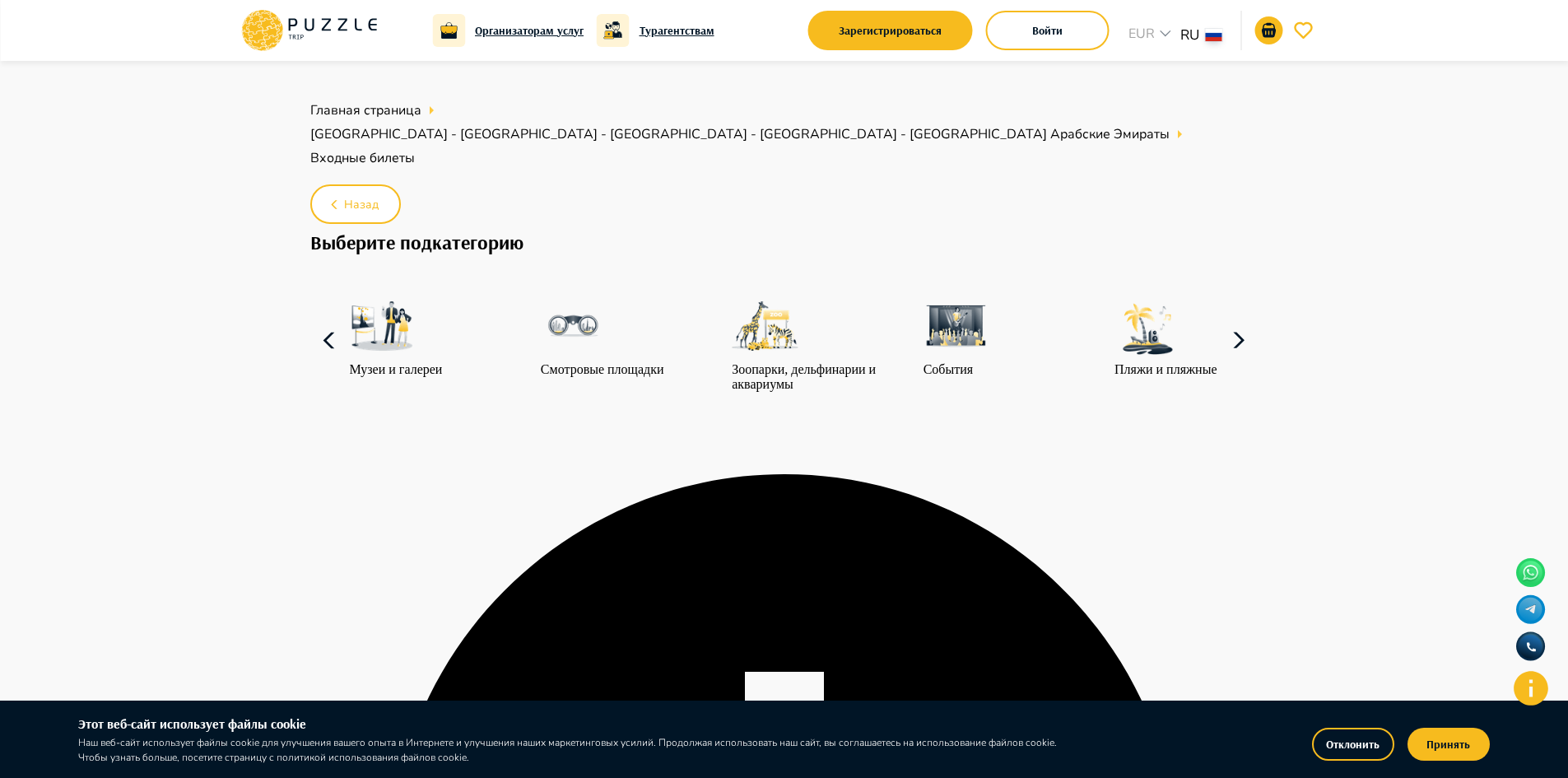
click at [933, 304] on img at bounding box center [956, 326] width 66 height 66
click at [1256, 328] on icon at bounding box center [1239, 341] width 39 height 39
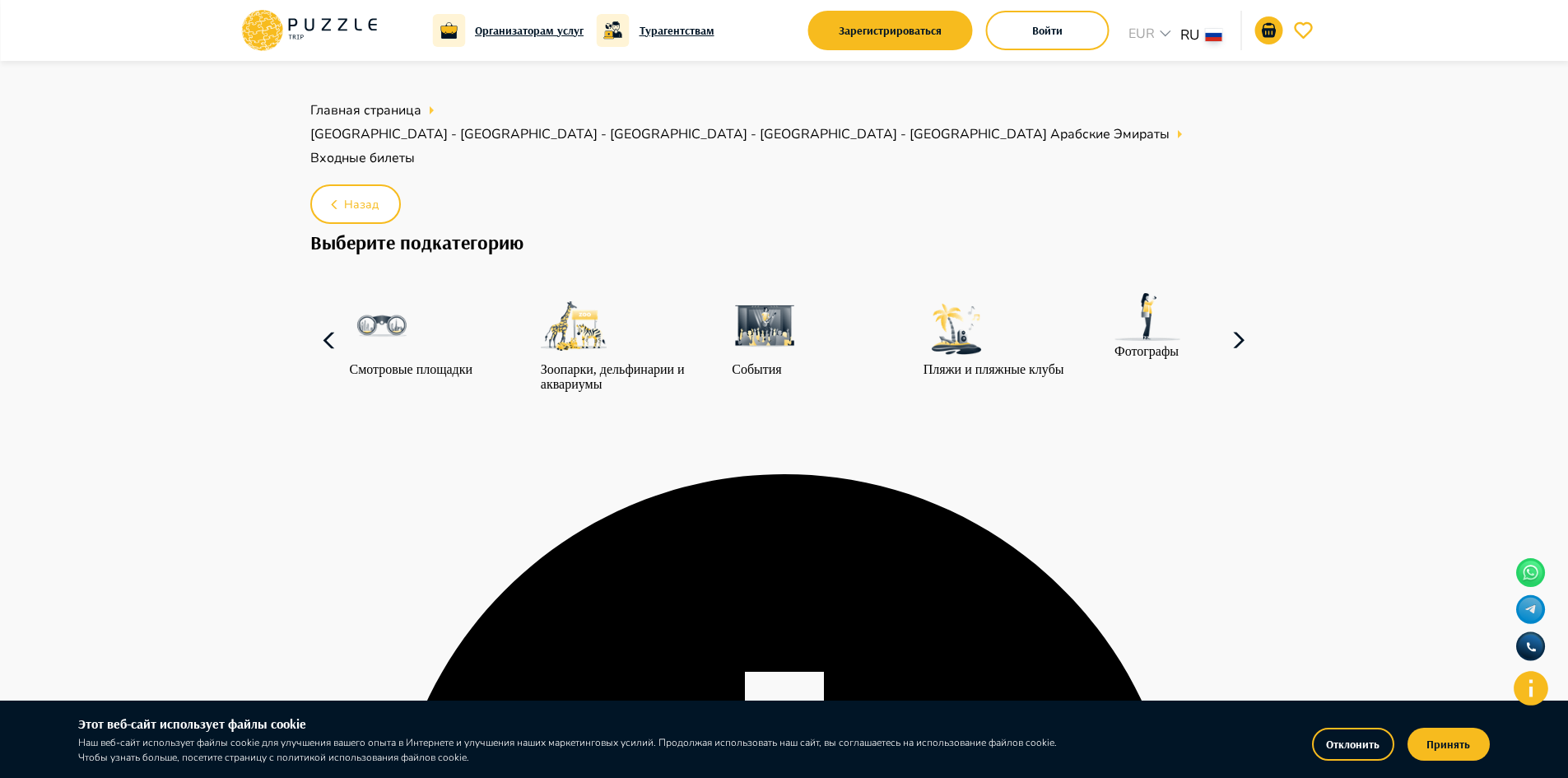
click at [789, 316] on img at bounding box center [764, 326] width 66 height 66
click at [789, 314] on img at bounding box center [764, 326] width 66 height 66
click at [757, 353] on div "События" at bounding box center [764, 336] width 66 height 84
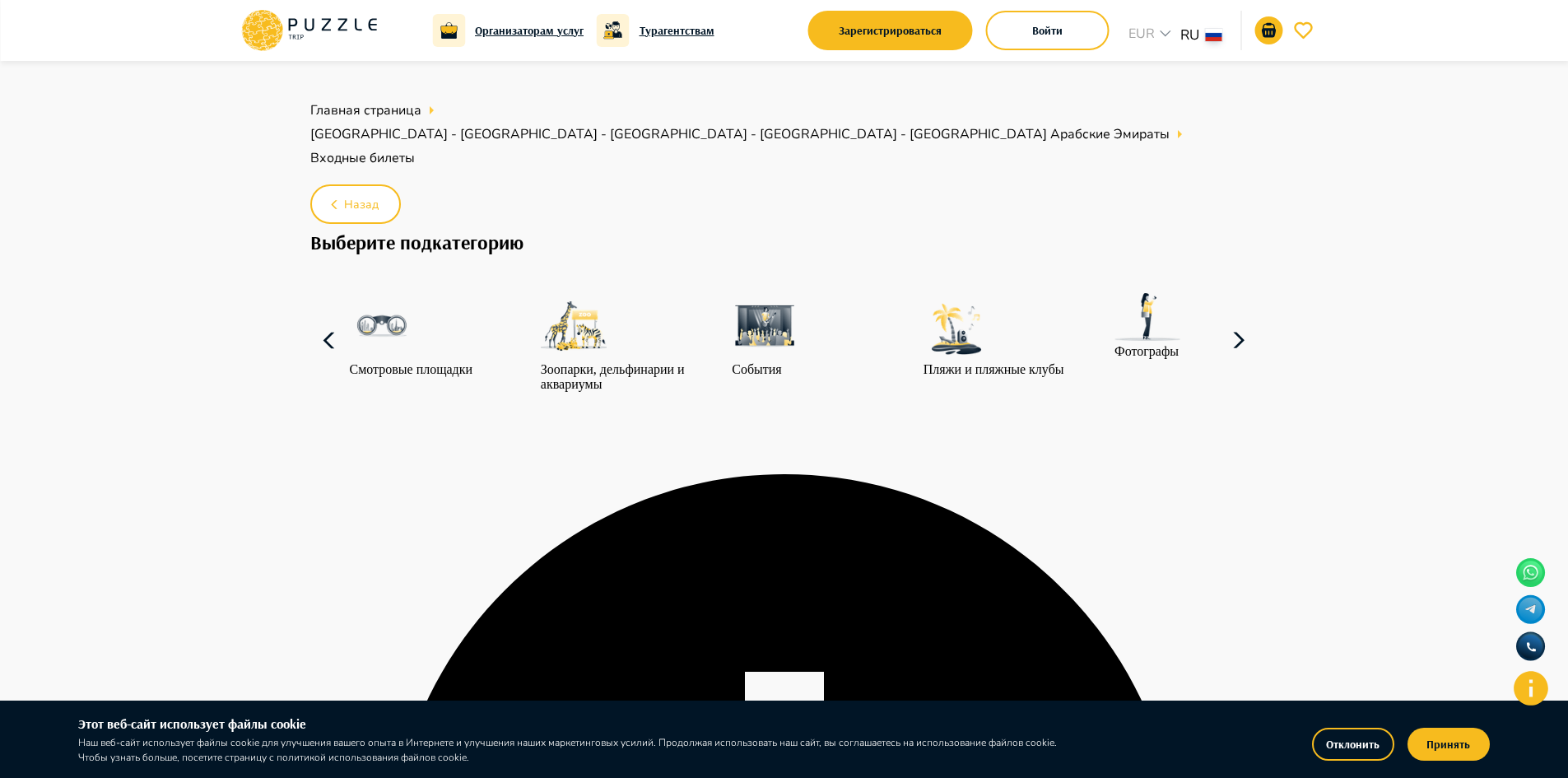
click at [757, 353] on div "События" at bounding box center [764, 336] width 66 height 84
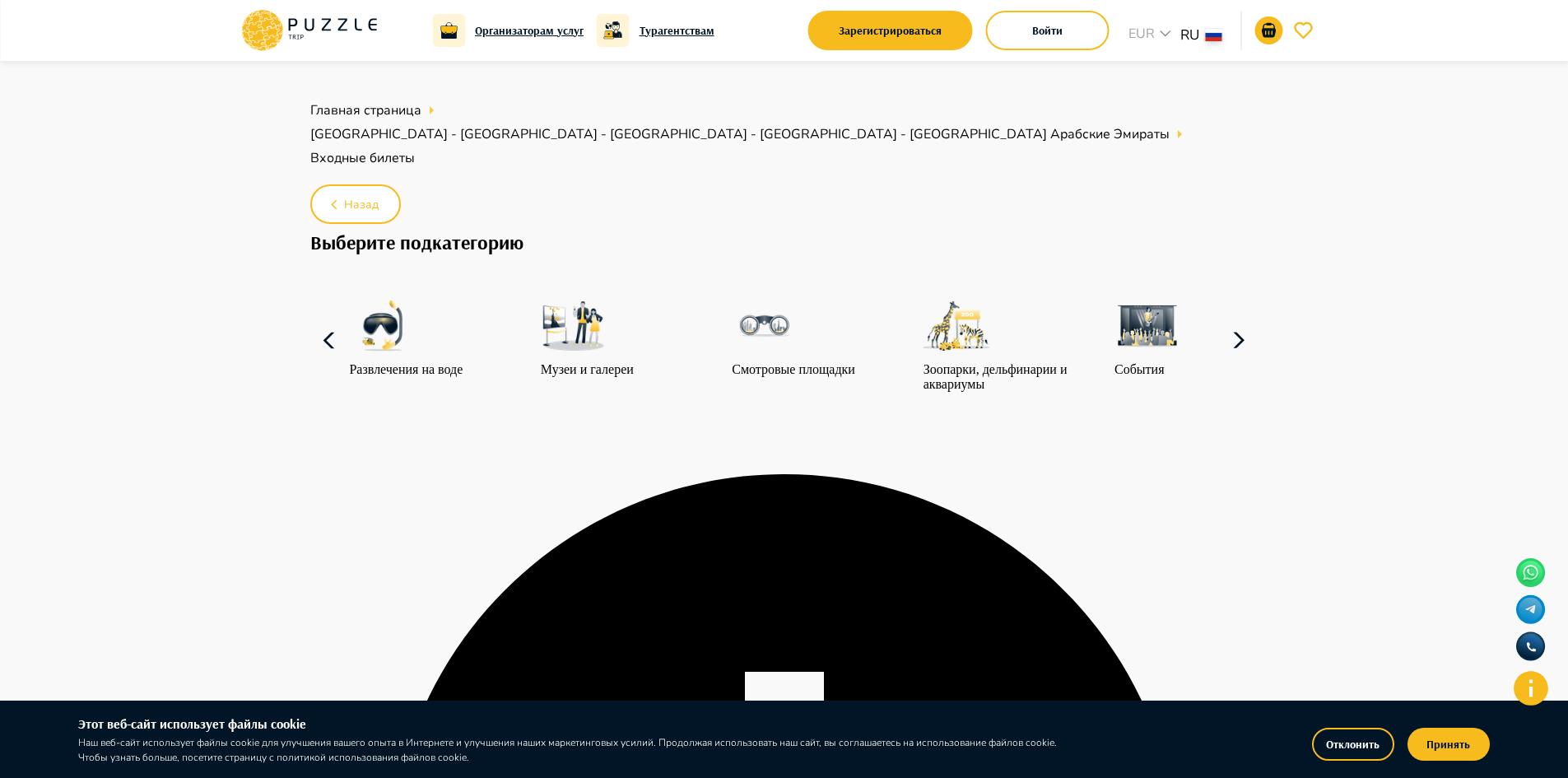
click at [1115, 362] on div "События" at bounding box center [1147, 336] width 66 height 84
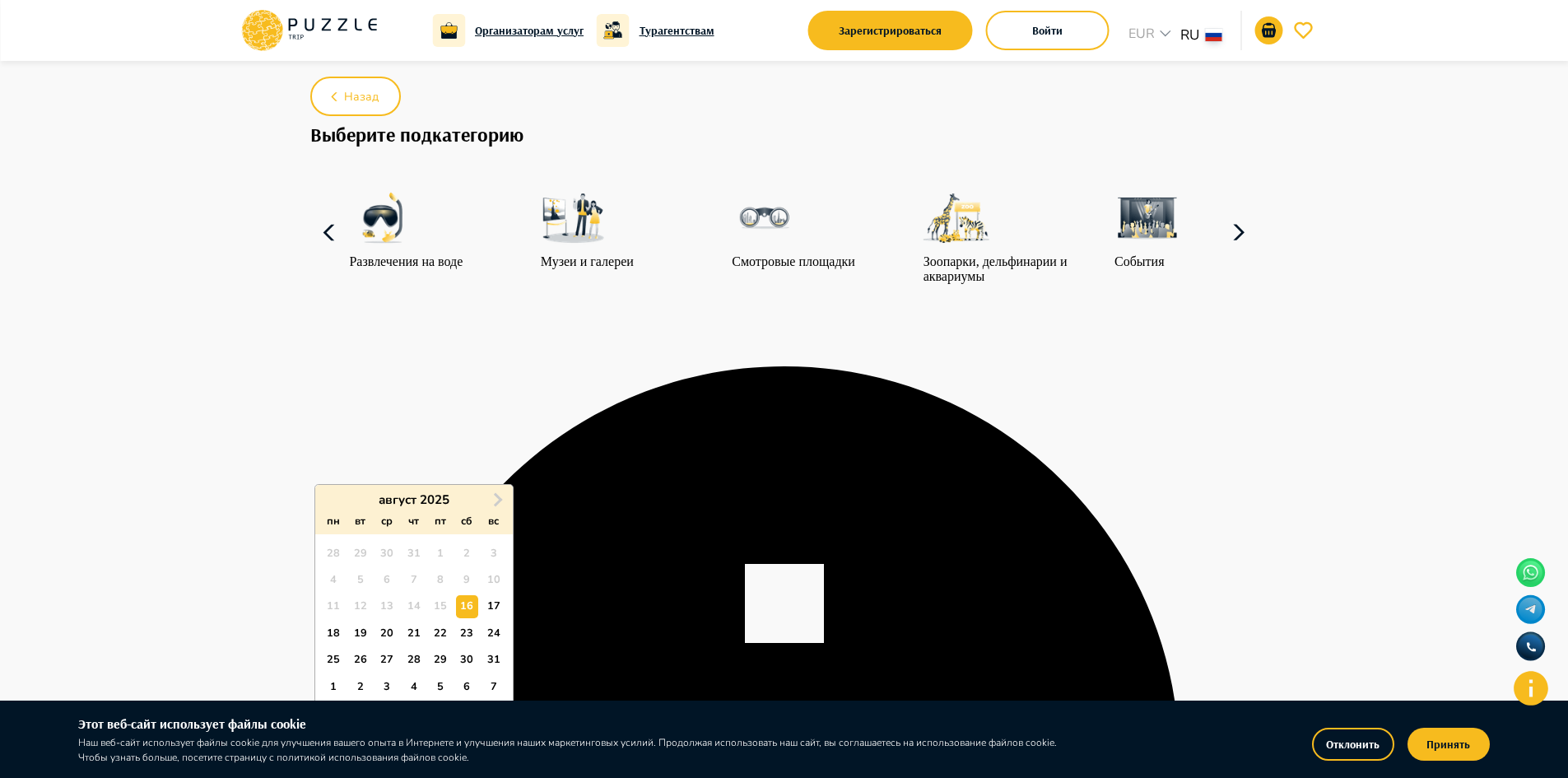
scroll to position [83, 0]
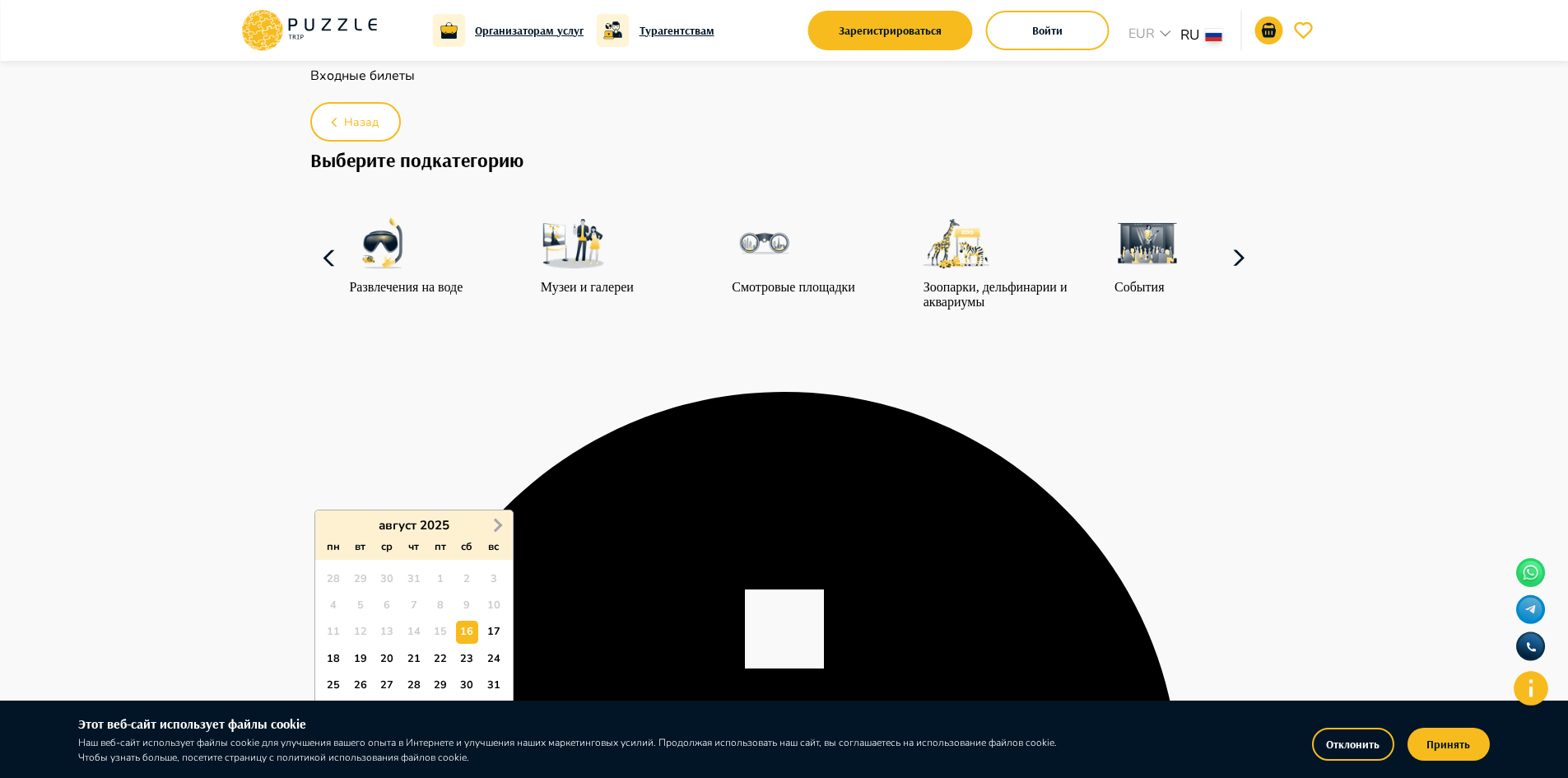
click at [501, 511] on button "Next Month" at bounding box center [497, 524] width 26 height 26
click at [469, 568] on div "1" at bounding box center [467, 579] width 22 height 22
type input "**********"
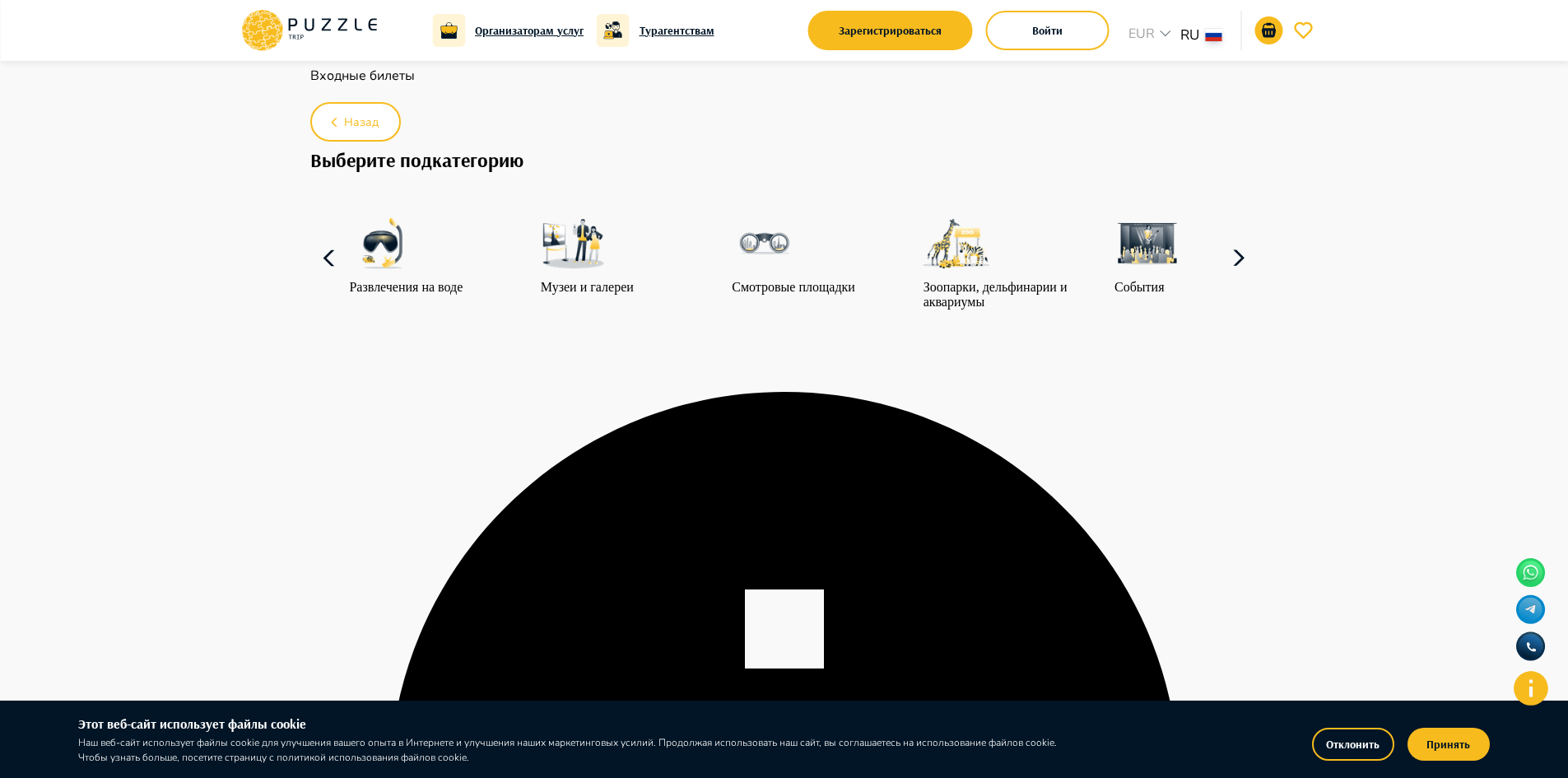
paste input "**********"
type input "**********"
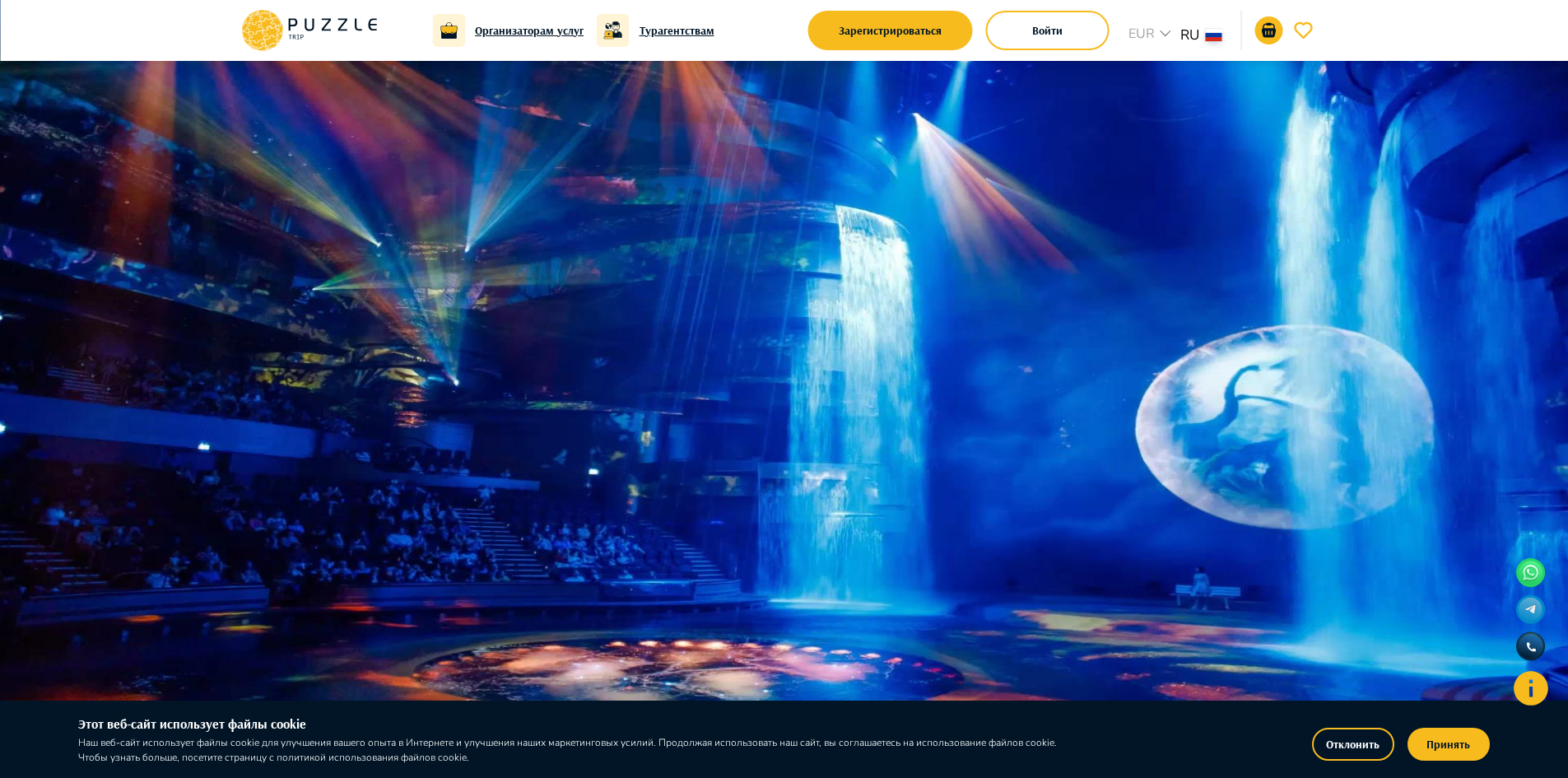
click at [679, 415] on img at bounding box center [784, 389] width 1568 height 778
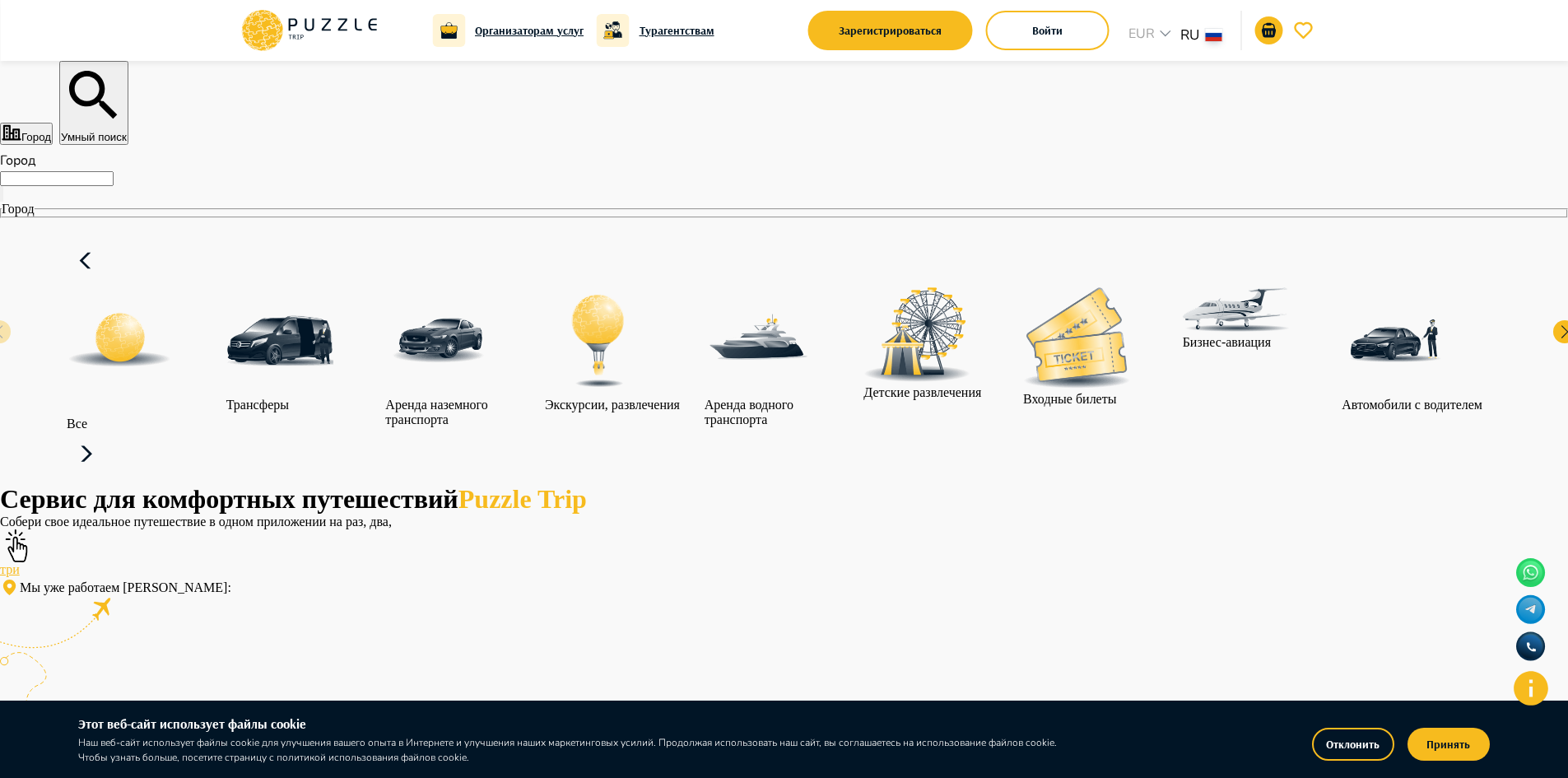
click at [92, 446] on icon at bounding box center [86, 453] width 12 height 15
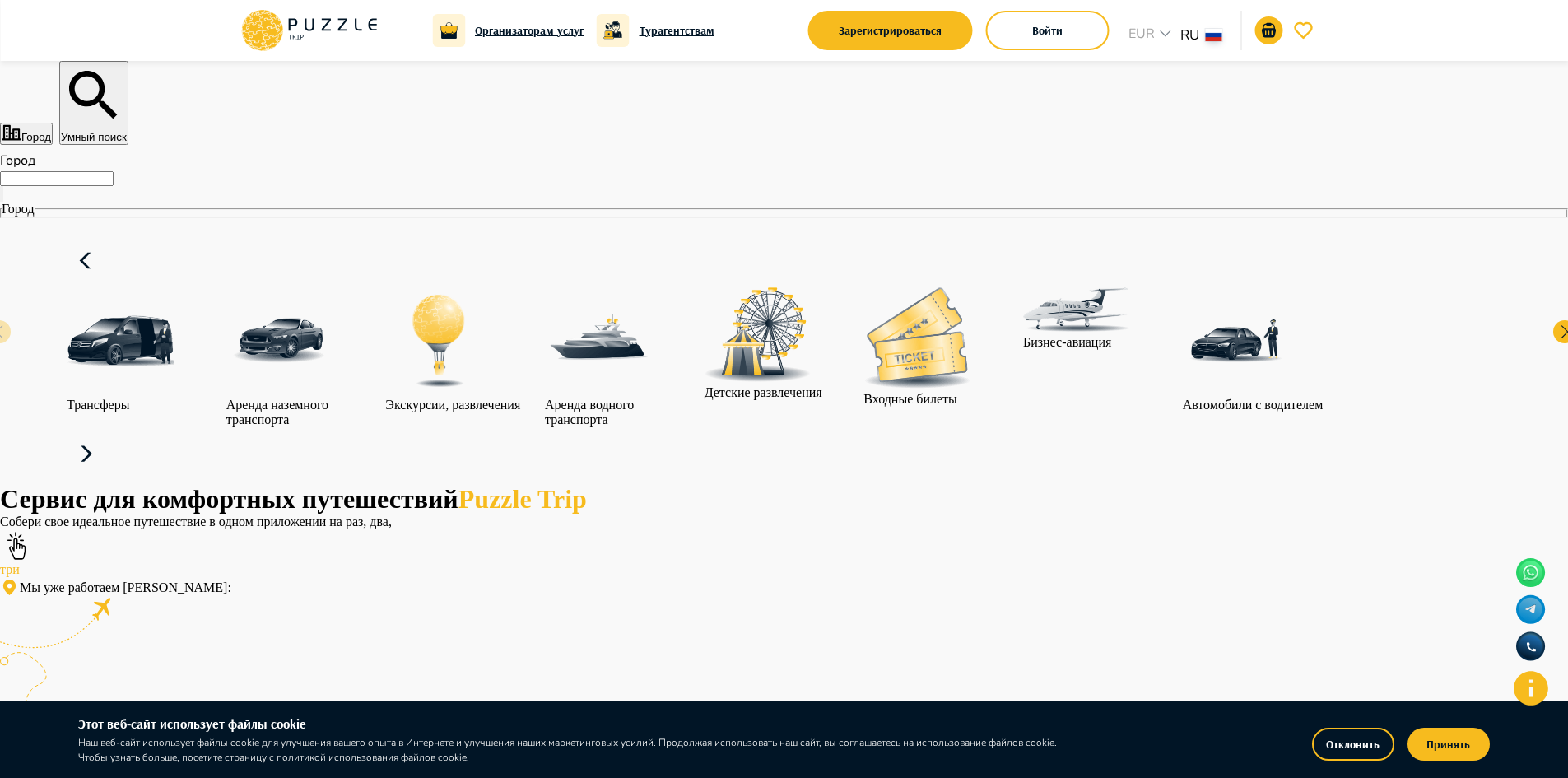
click at [92, 446] on icon at bounding box center [86, 453] width 12 height 15
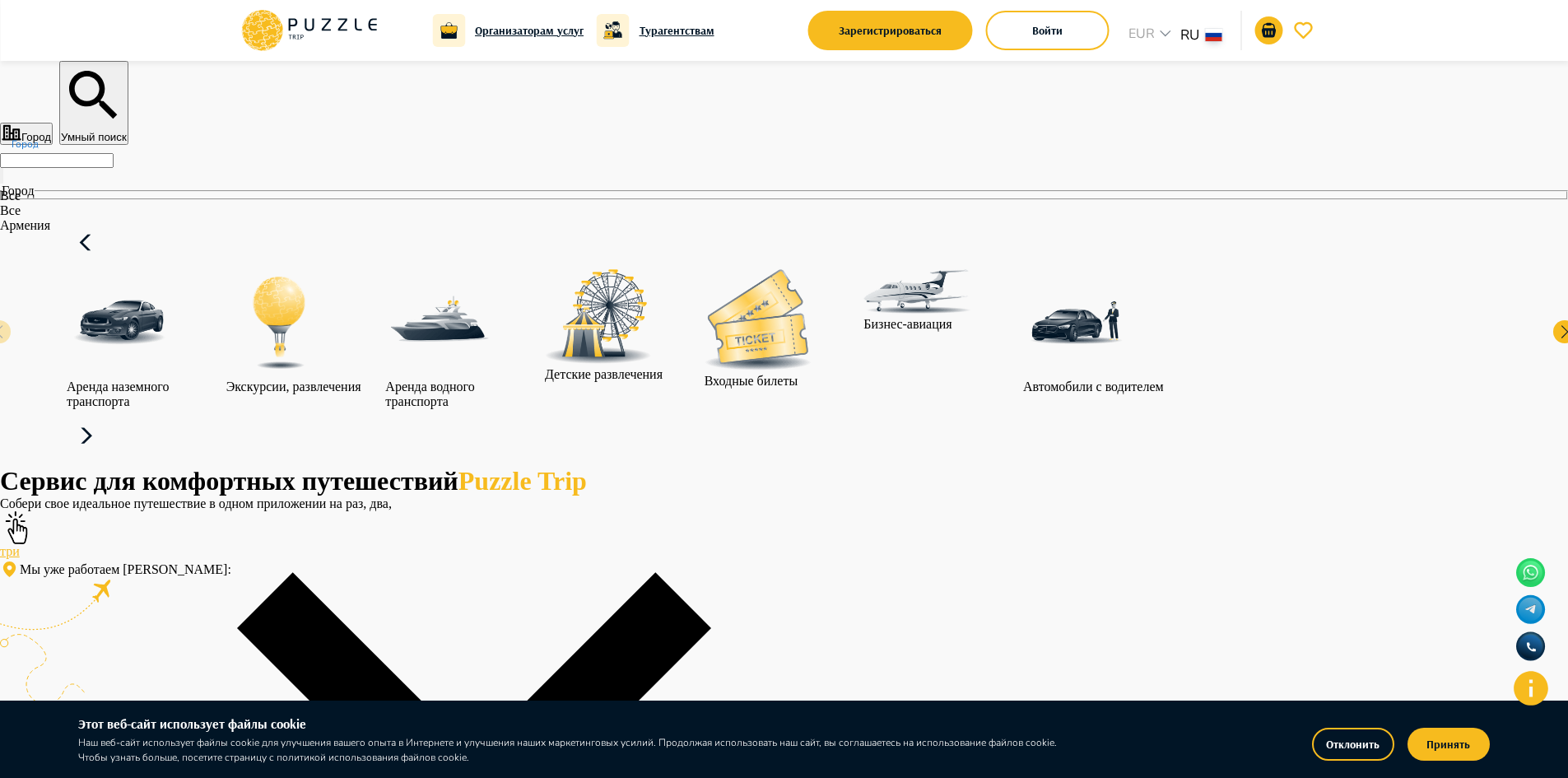
click at [114, 168] on input "Город" at bounding box center [57, 161] width 114 height 15
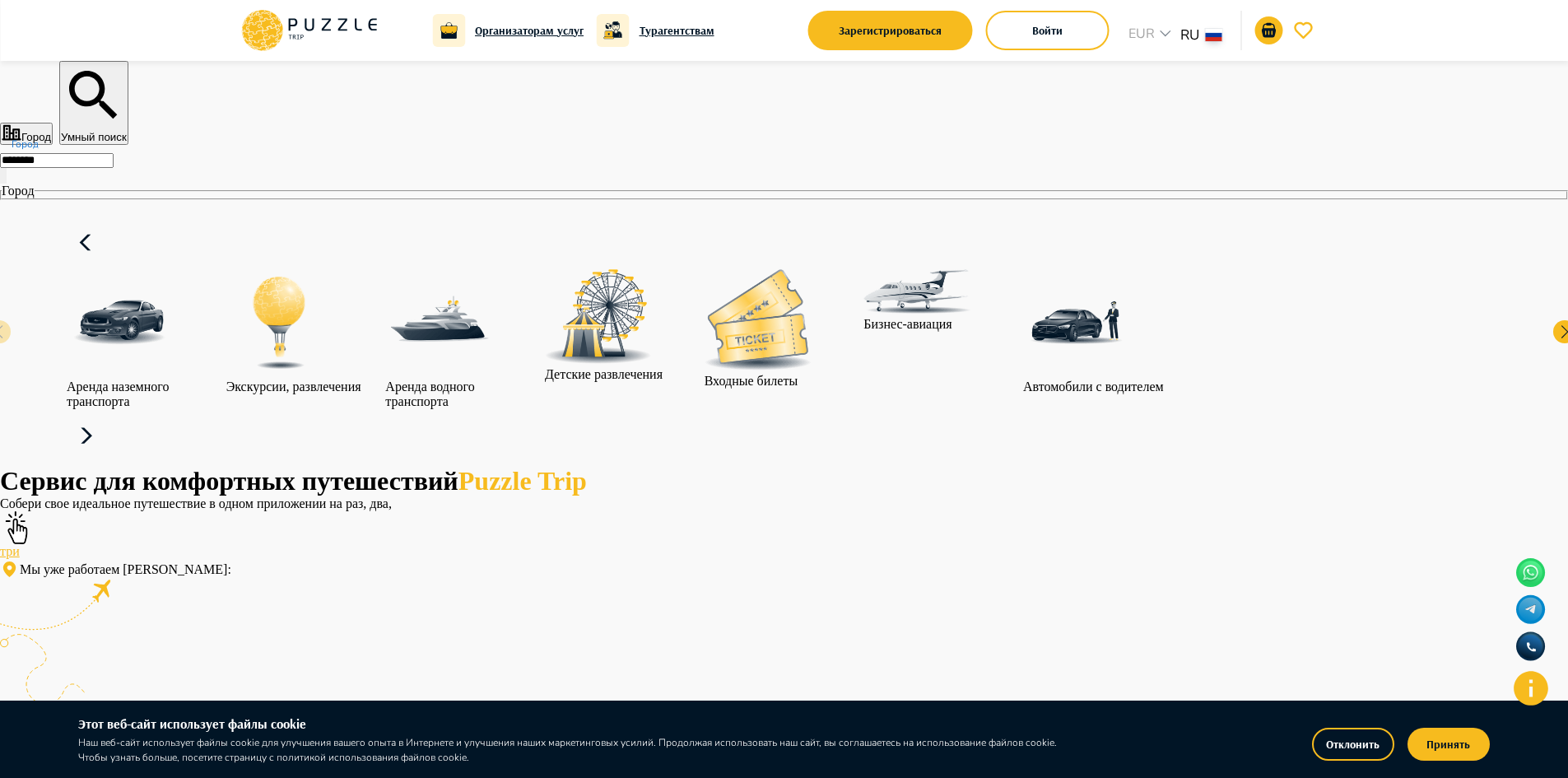
click at [106, 416] on icon at bounding box center [86, 436] width 39 height 39
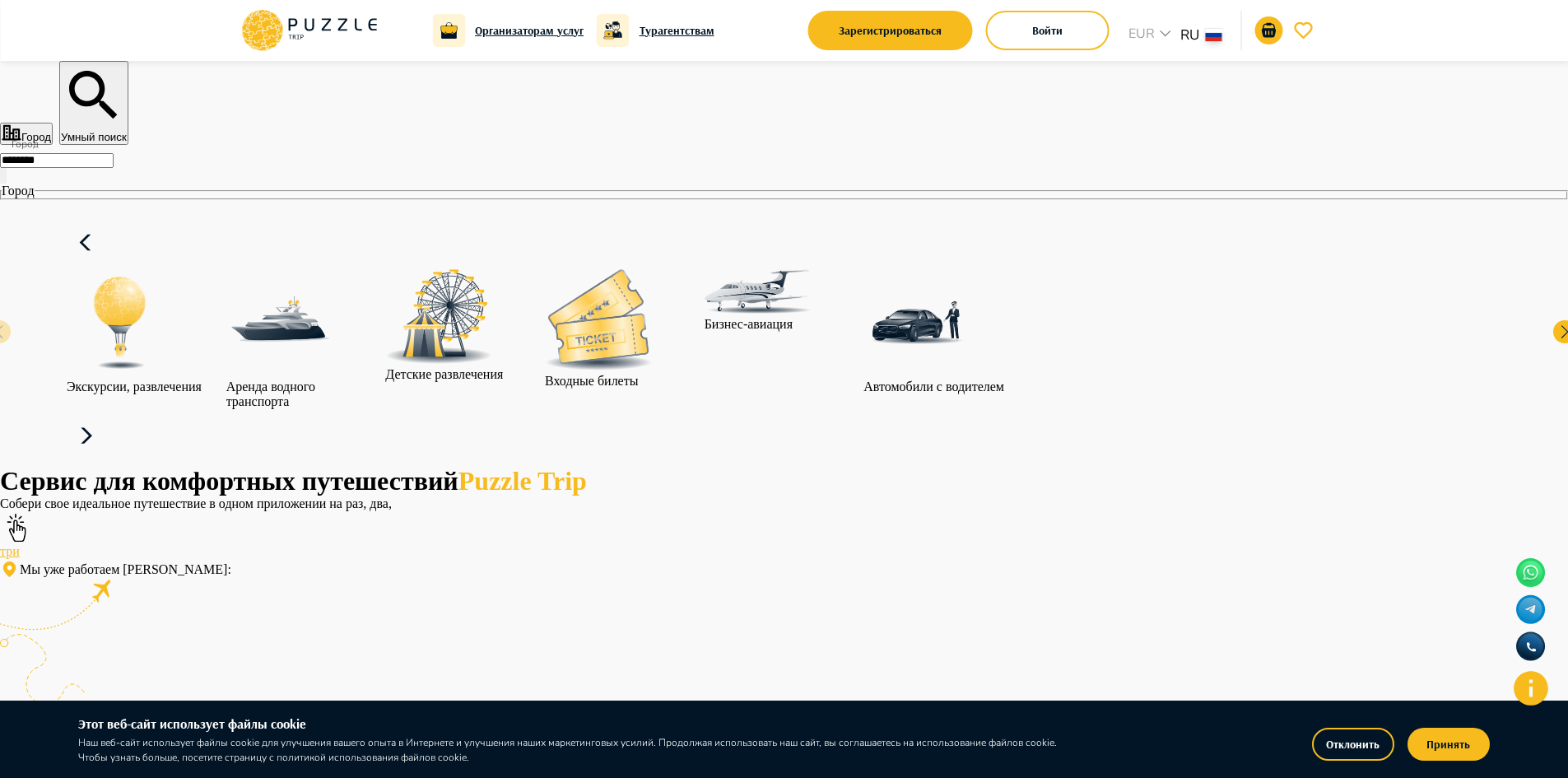
click at [106, 416] on icon at bounding box center [86, 436] width 39 height 39
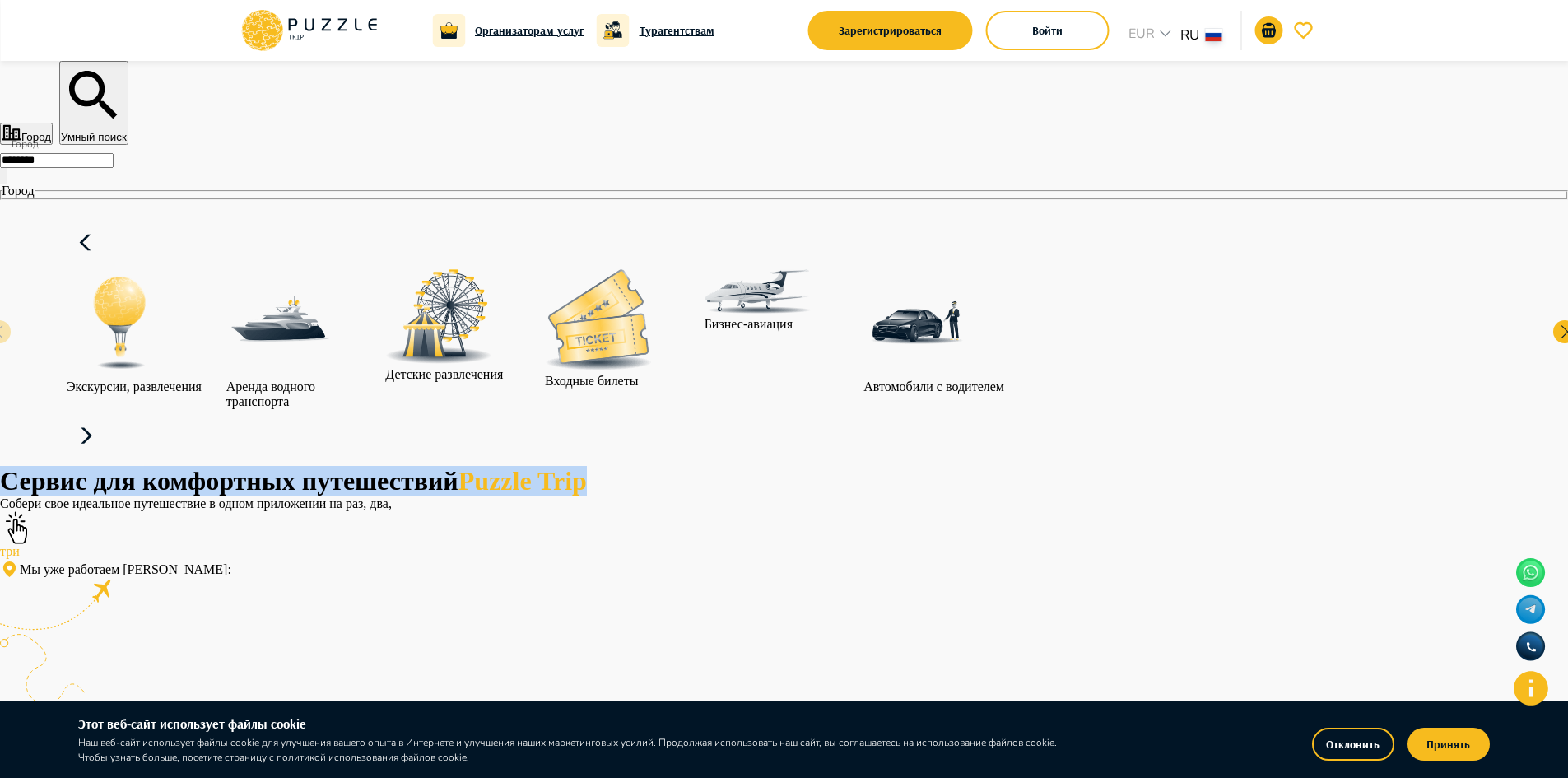
click at [106, 416] on icon at bounding box center [86, 436] width 39 height 39
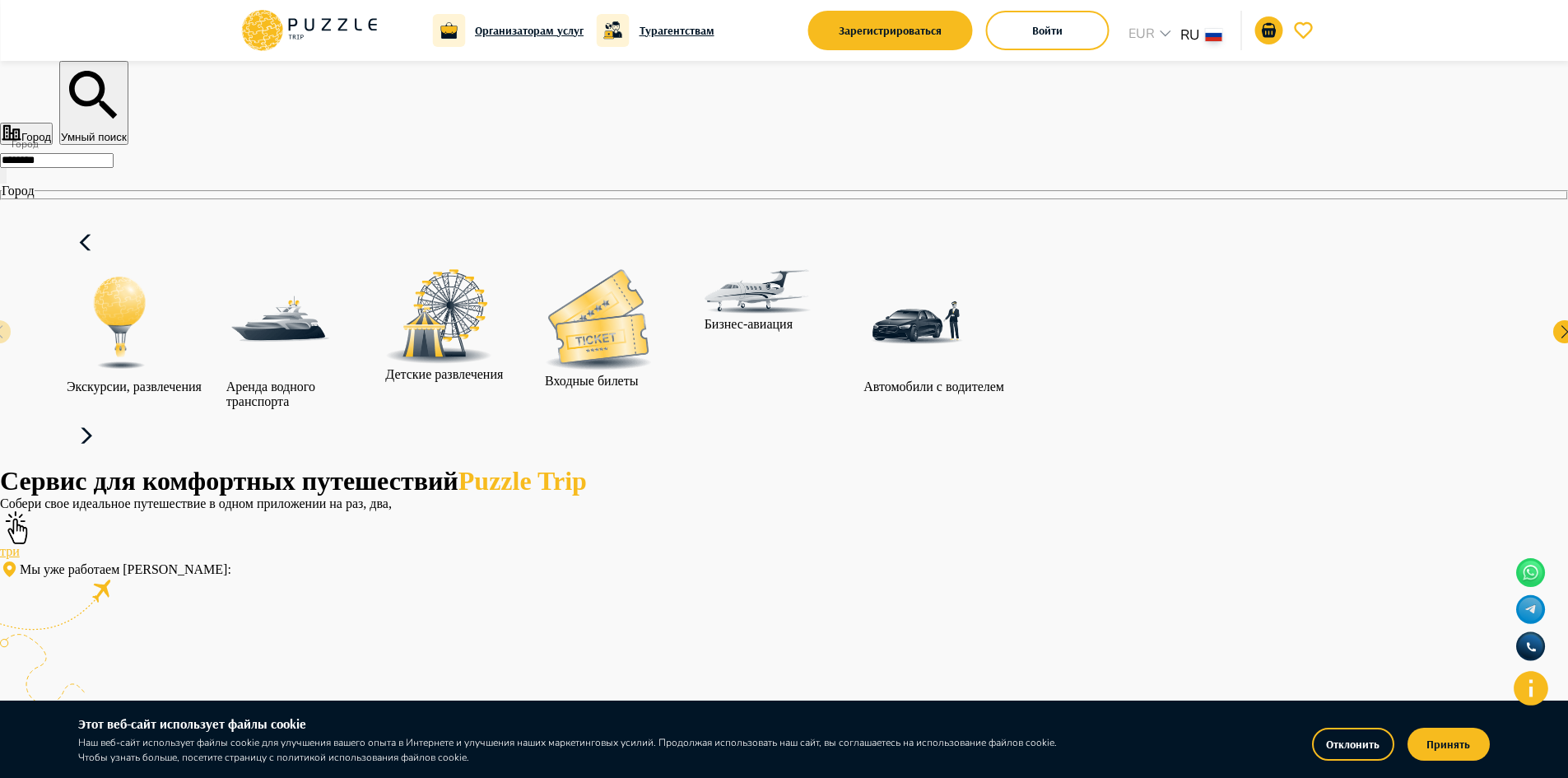
click at [106, 416] on icon at bounding box center [86, 436] width 39 height 39
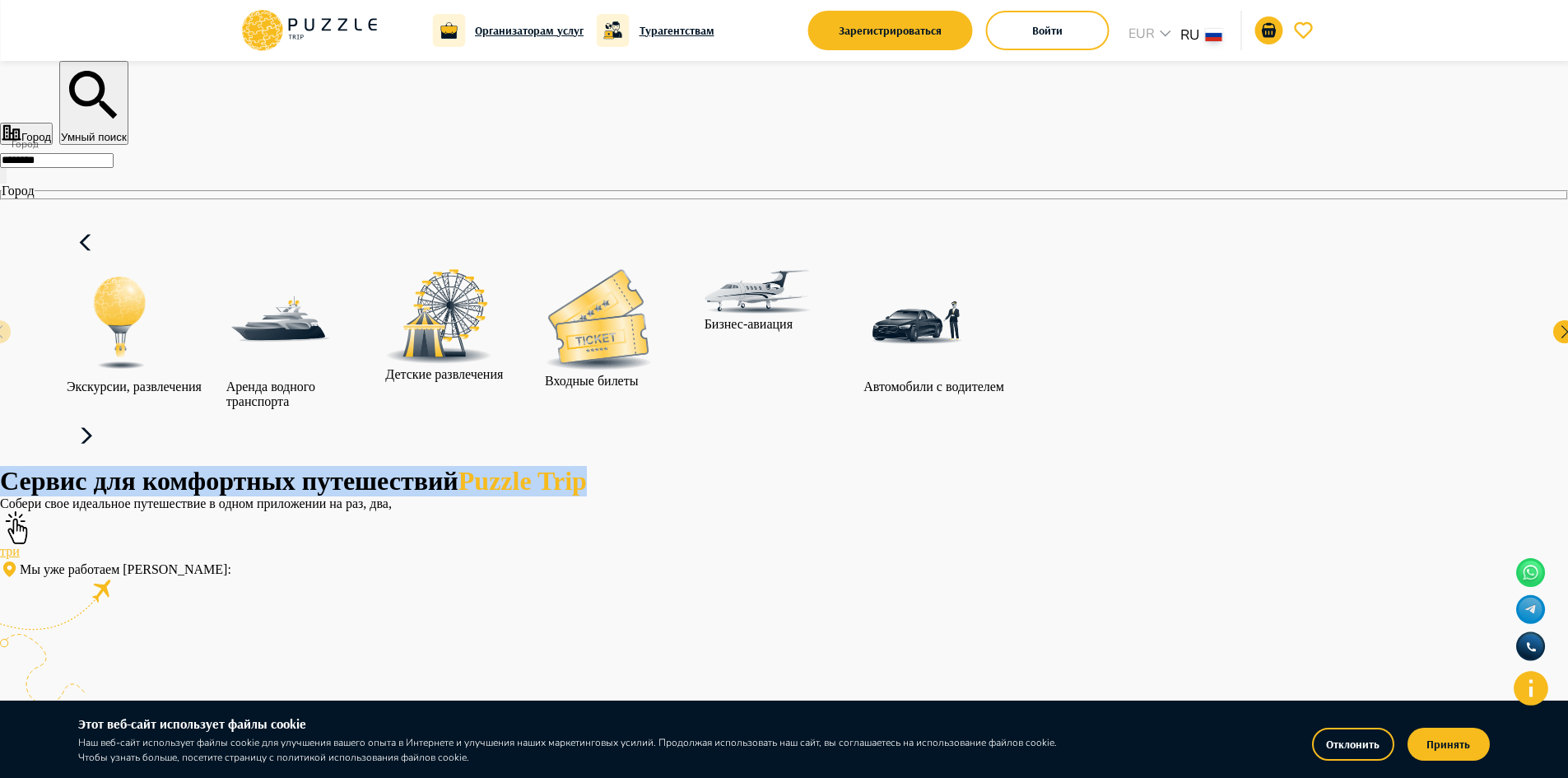
click at [106, 416] on icon at bounding box center [86, 436] width 39 height 39
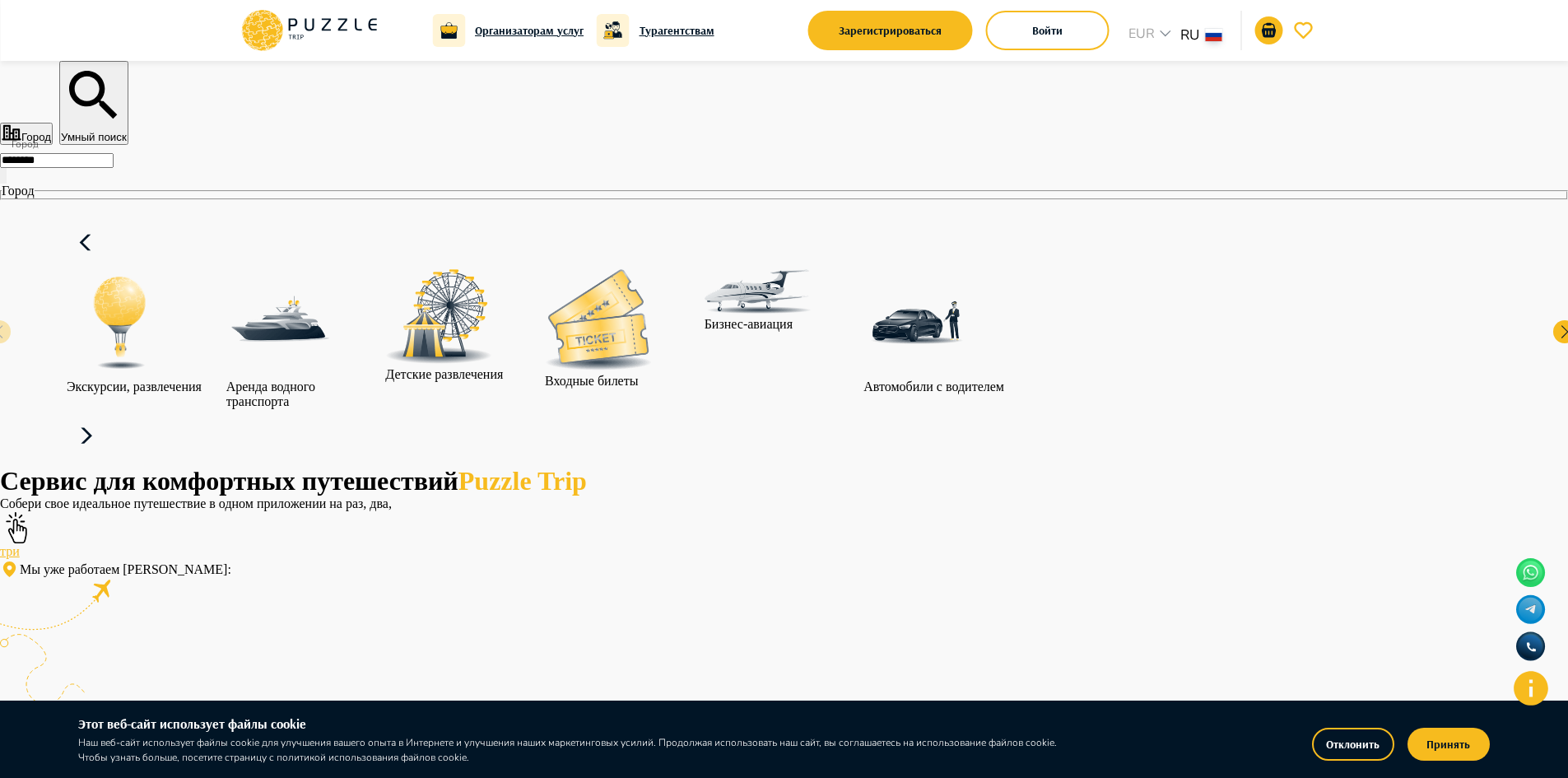
click at [106, 416] on icon at bounding box center [86, 436] width 39 height 39
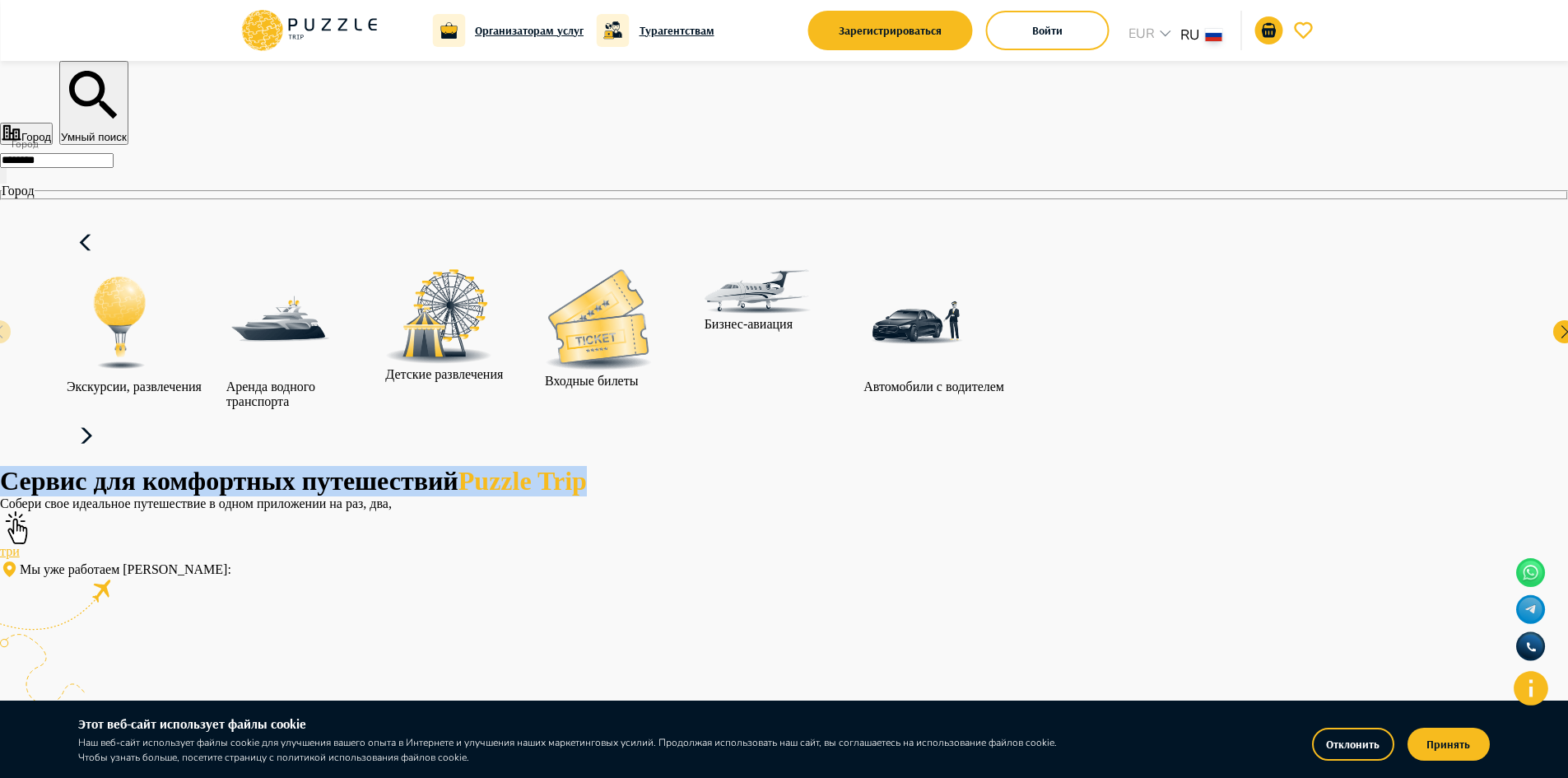
drag, startPoint x: 1252, startPoint y: 341, endPoint x: 1141, endPoint y: 434, distance: 144.8
click at [106, 416] on icon at bounding box center [86, 436] width 39 height 39
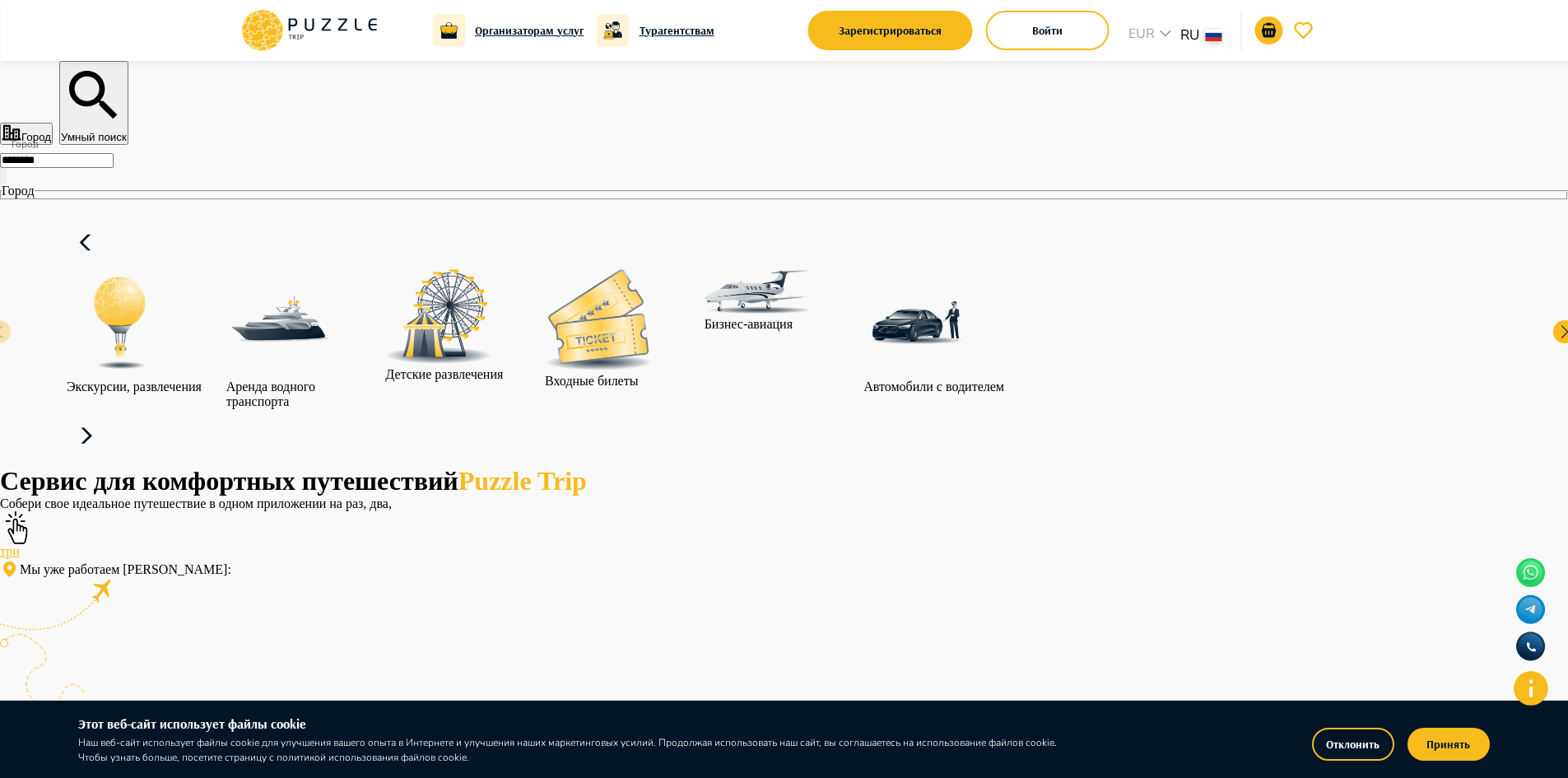
click at [106, 416] on icon at bounding box center [86, 436] width 39 height 39
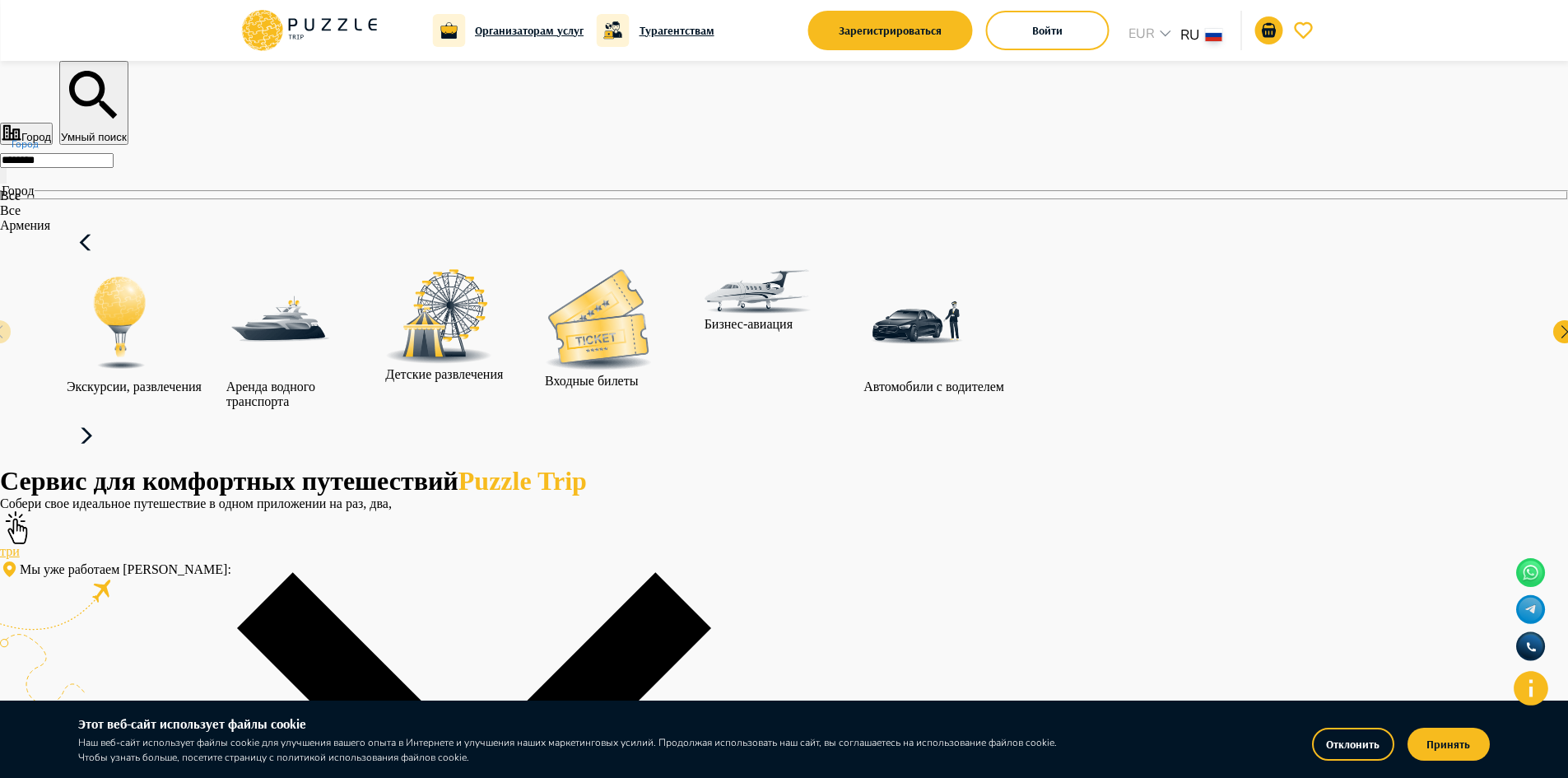
click at [114, 168] on input "********" at bounding box center [57, 161] width 114 height 15
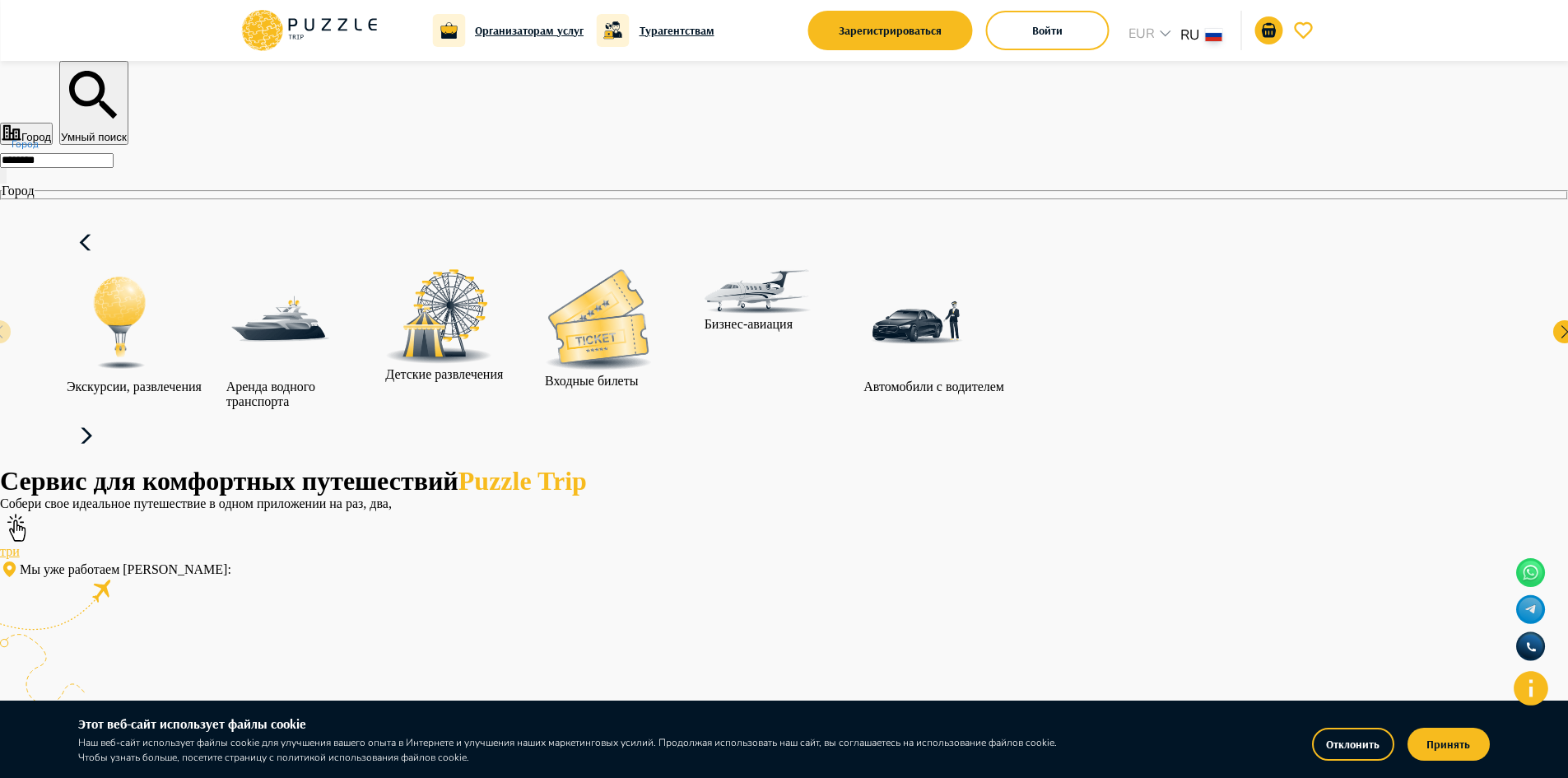
type input "*****"
click at [106, 416] on icon at bounding box center [86, 436] width 39 height 39
drag, startPoint x: 1264, startPoint y: 351, endPoint x: 1239, endPoint y: 357, distance: 25.7
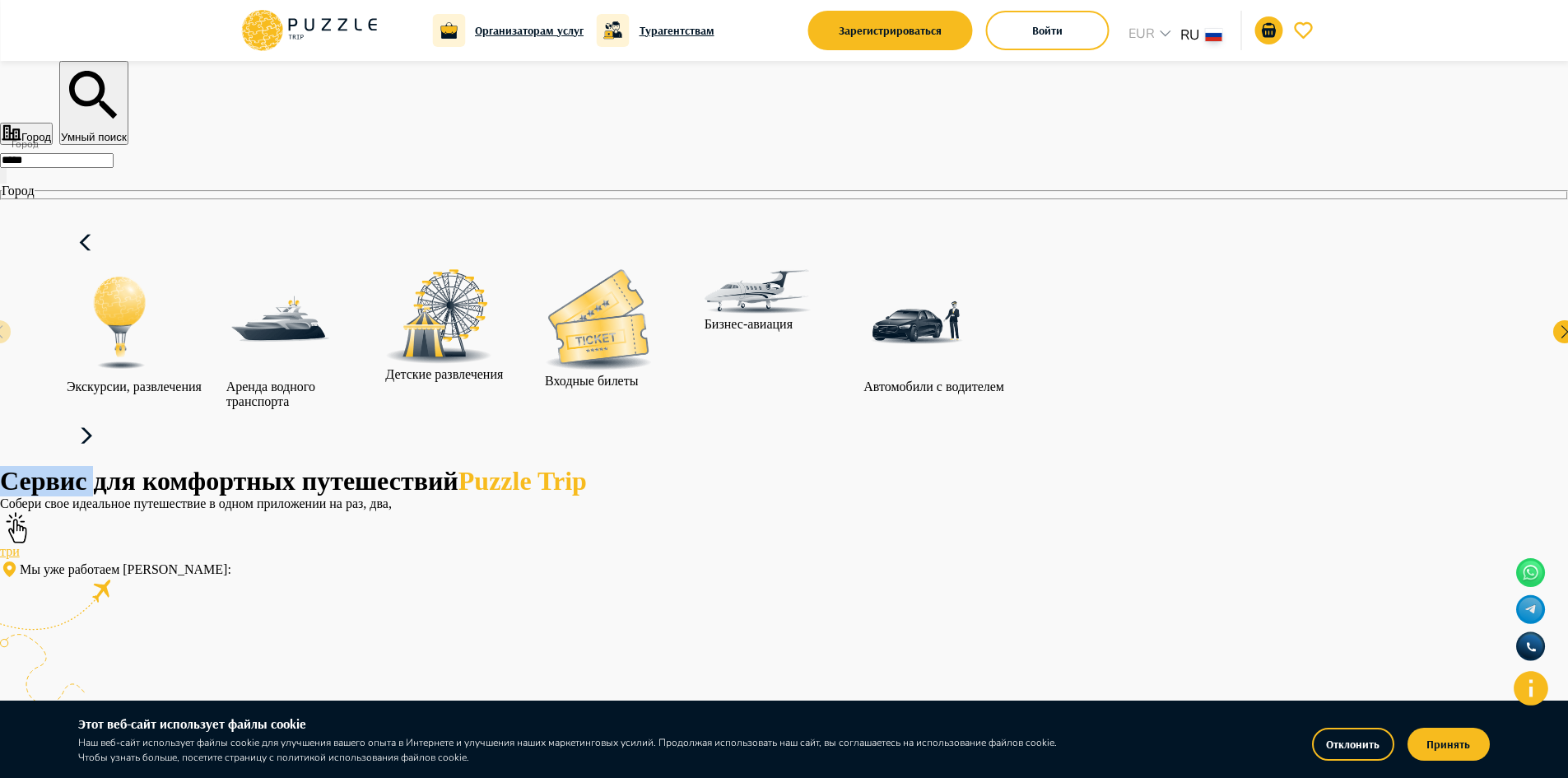
click at [106, 416] on icon at bounding box center [86, 436] width 39 height 39
click at [652, 322] on img at bounding box center [598, 319] width 107 height 101
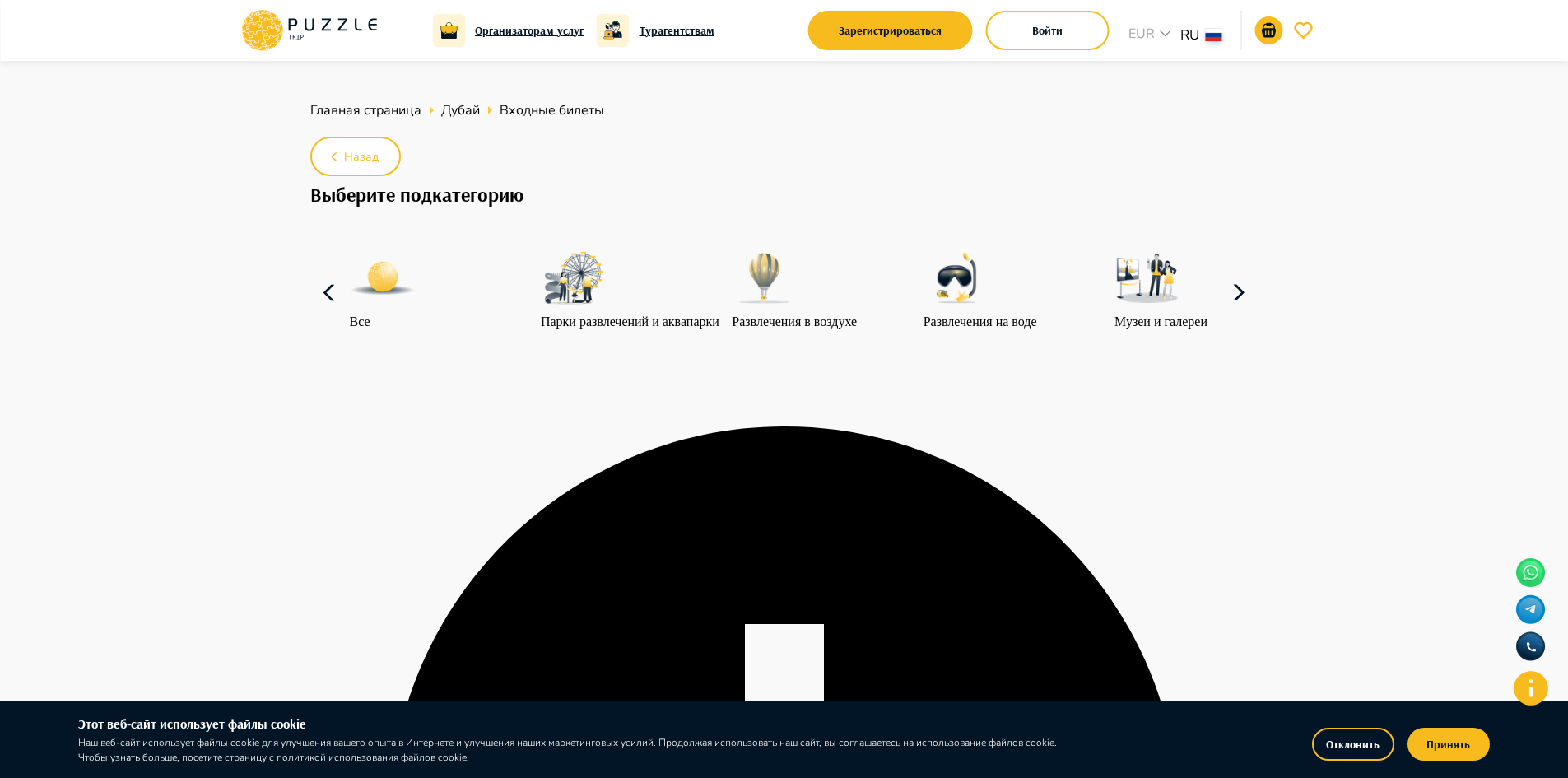
click at [1233, 313] on icon at bounding box center [1239, 293] width 39 height 39
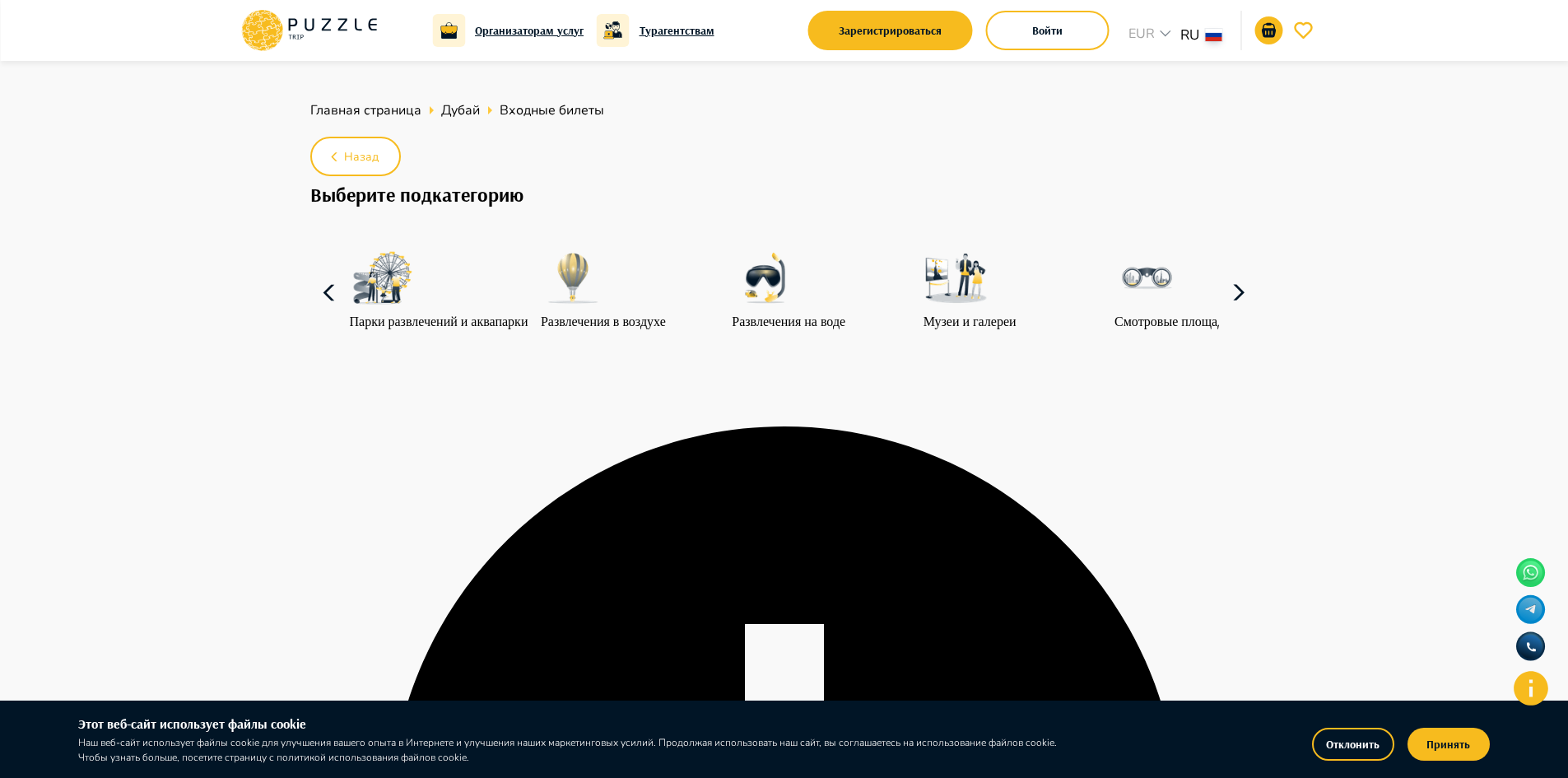
click at [1231, 313] on icon at bounding box center [1239, 293] width 39 height 39
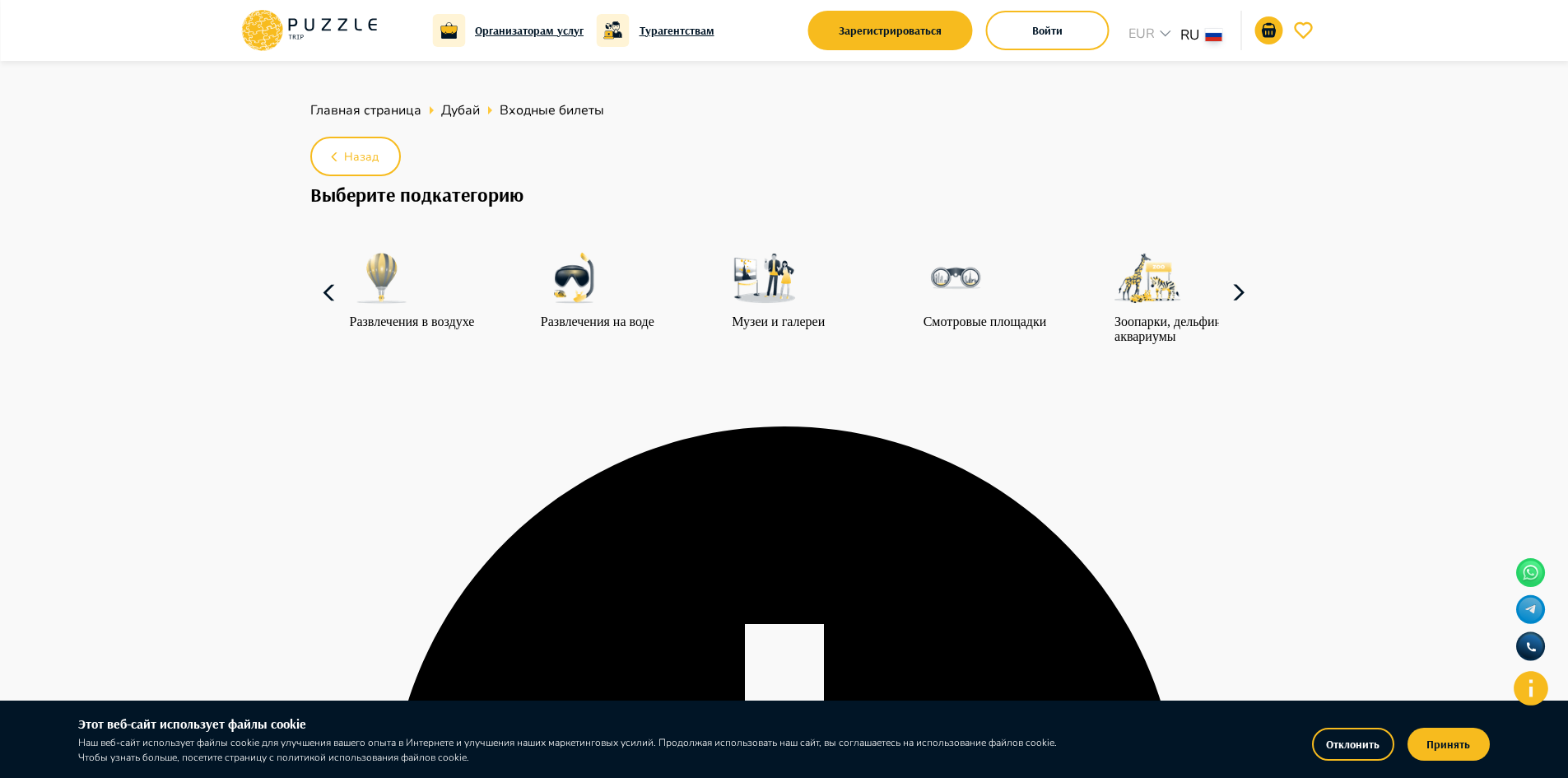
click at [1231, 313] on icon at bounding box center [1239, 293] width 39 height 39
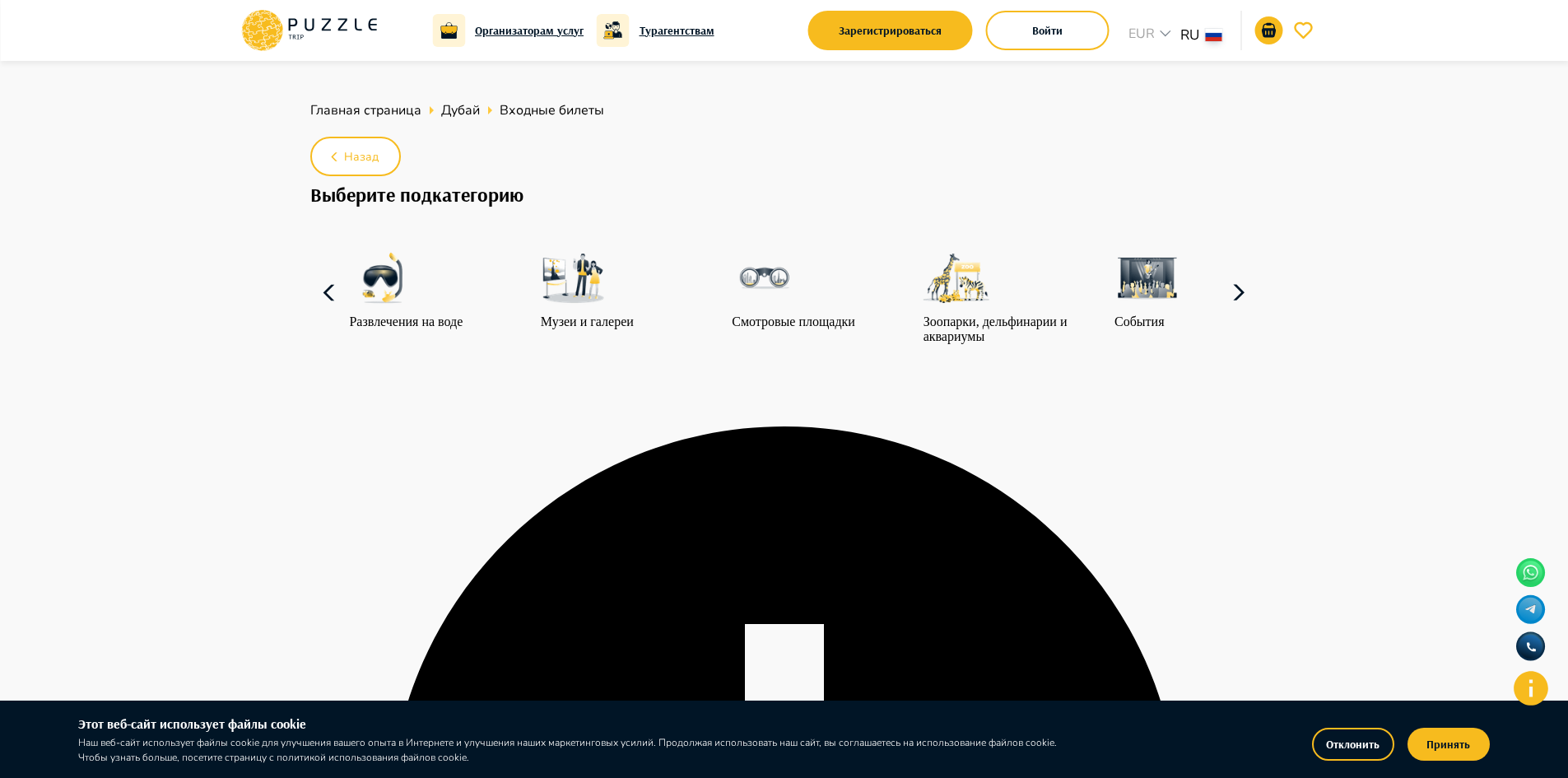
click at [1156, 311] on img at bounding box center [1147, 277] width 66 height 66
click at [1145, 308] on img at bounding box center [1147, 277] width 66 height 66
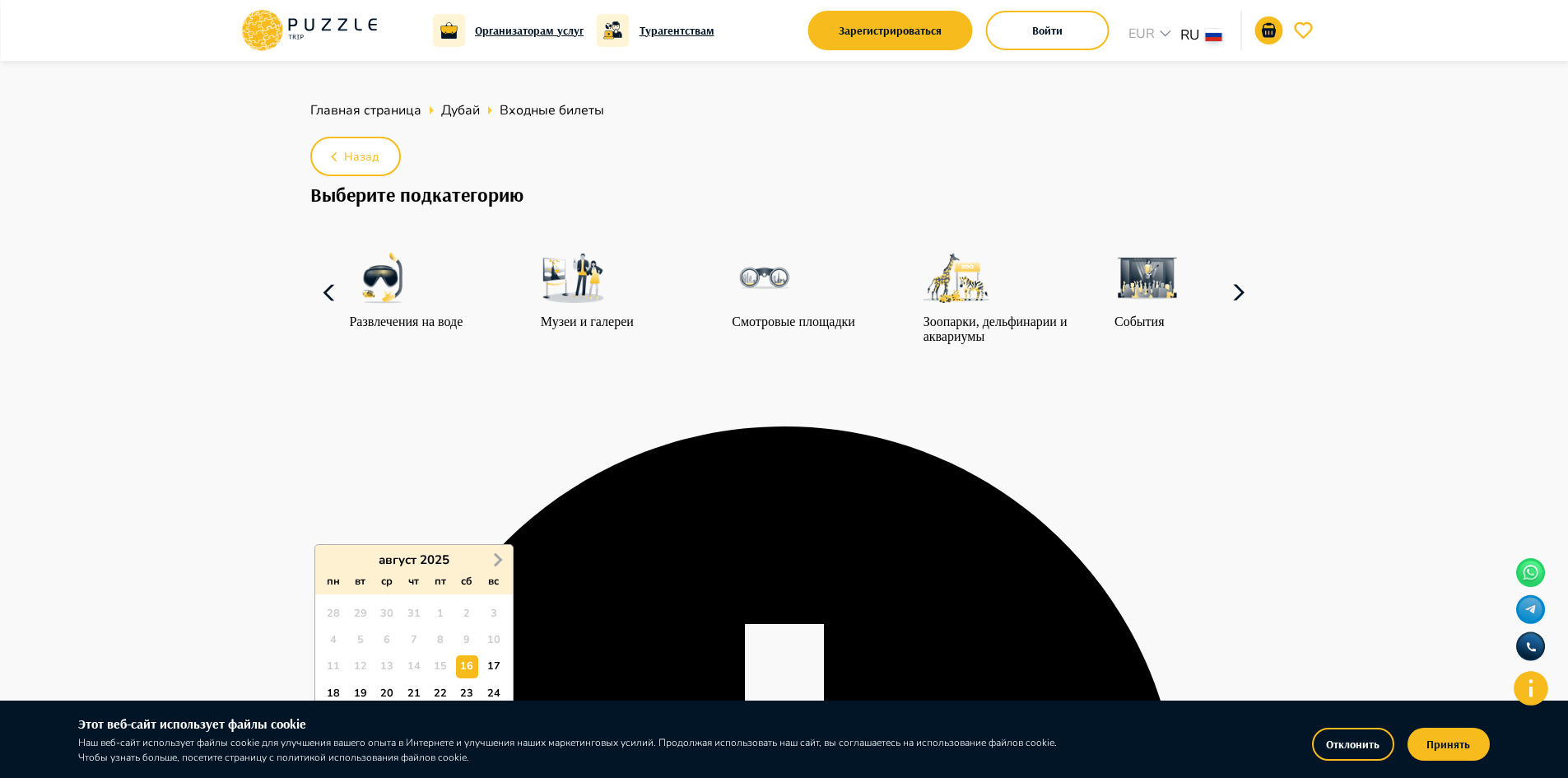
click at [496, 560] on span "Next Month" at bounding box center [496, 559] width 0 height 19
click at [462, 601] on div "27 28 29 30 31 1 2" at bounding box center [414, 613] width 187 height 26
click at [467, 610] on div "1" at bounding box center [467, 613] width 22 height 22
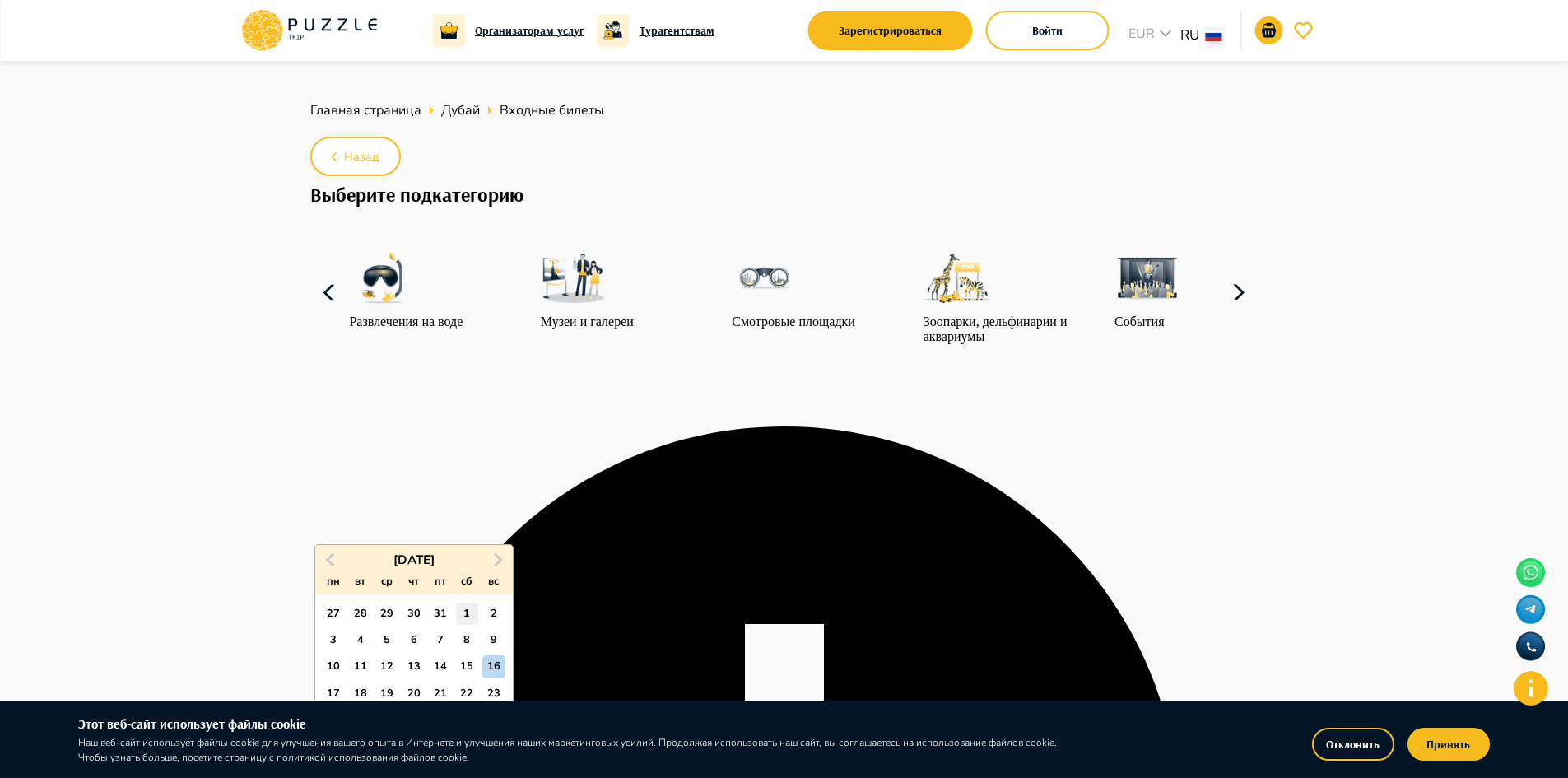
type input "**********"
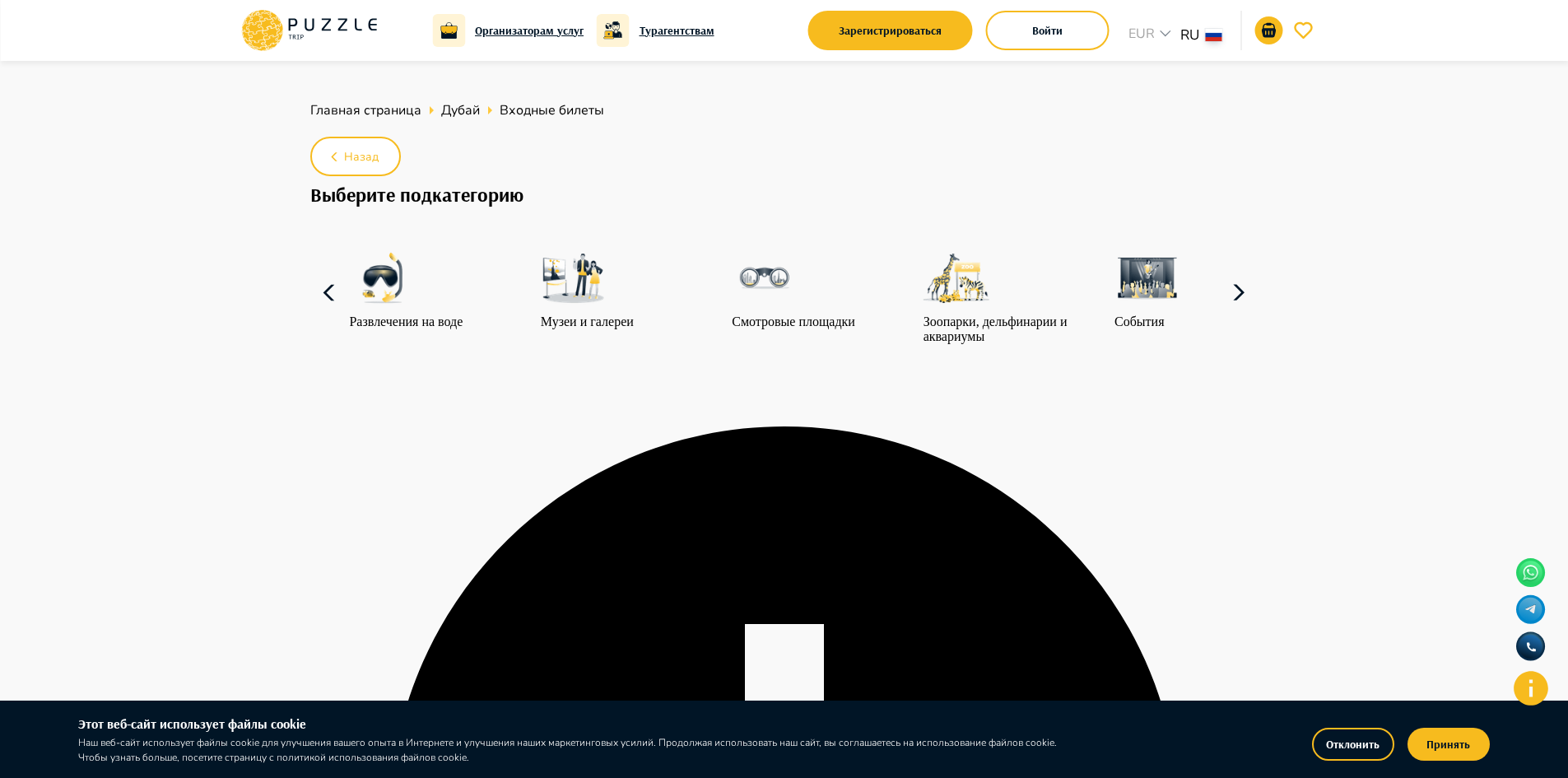
paste input "**********"
type input "**********"
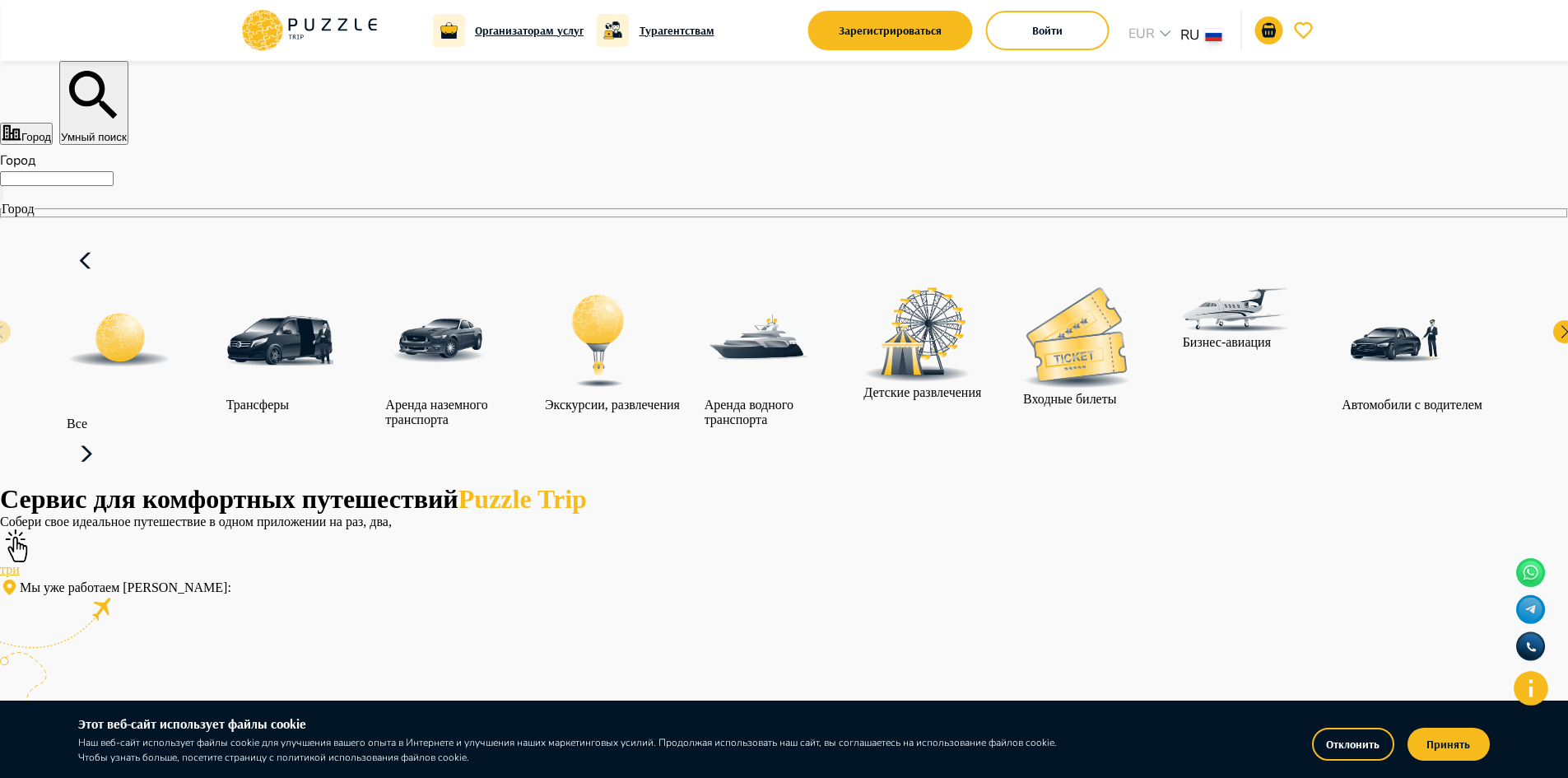
click at [114, 186] on input "Город" at bounding box center [57, 179] width 114 height 15
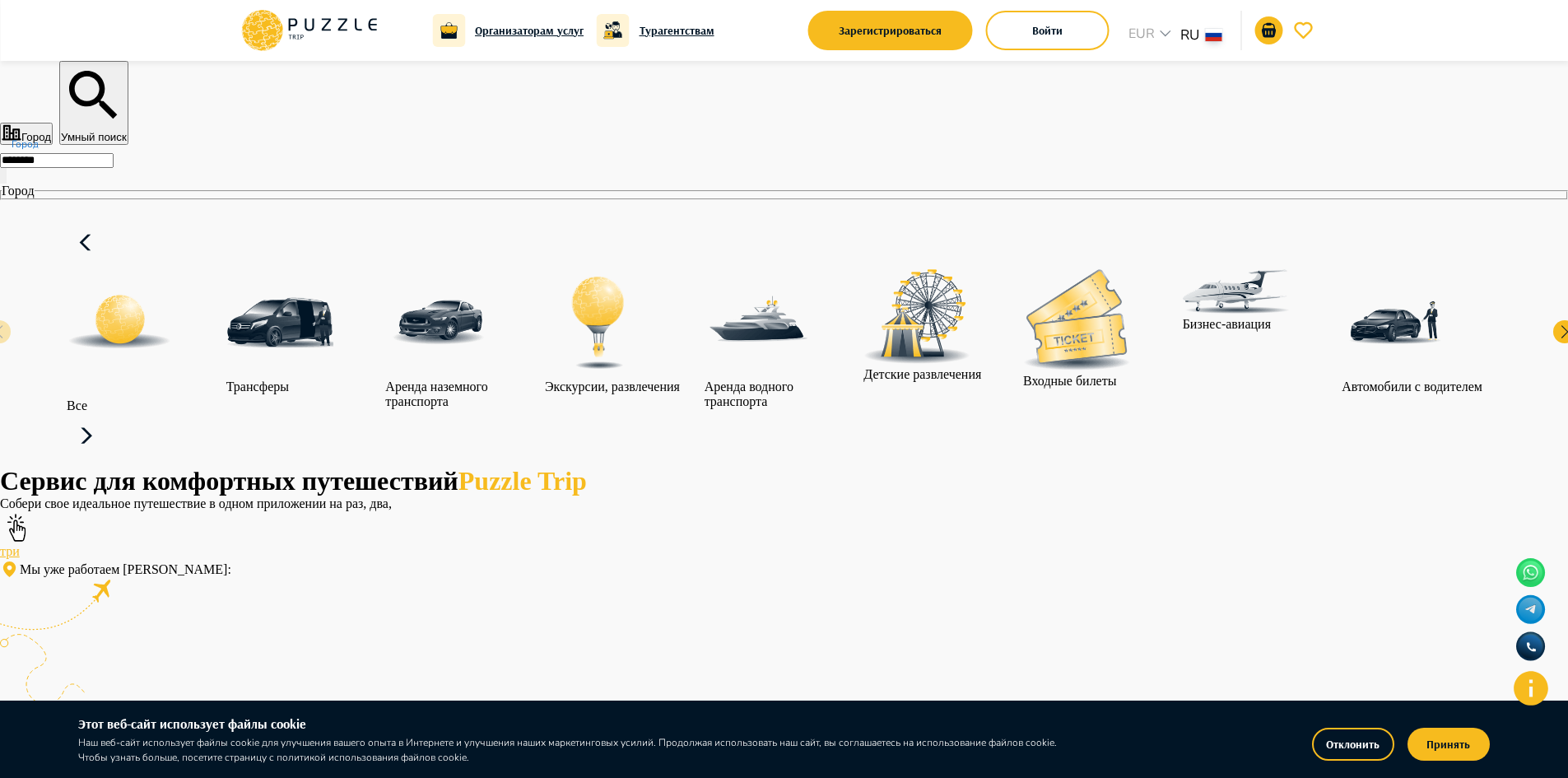
type input "********"
click at [106, 416] on icon at bounding box center [86, 436] width 39 height 39
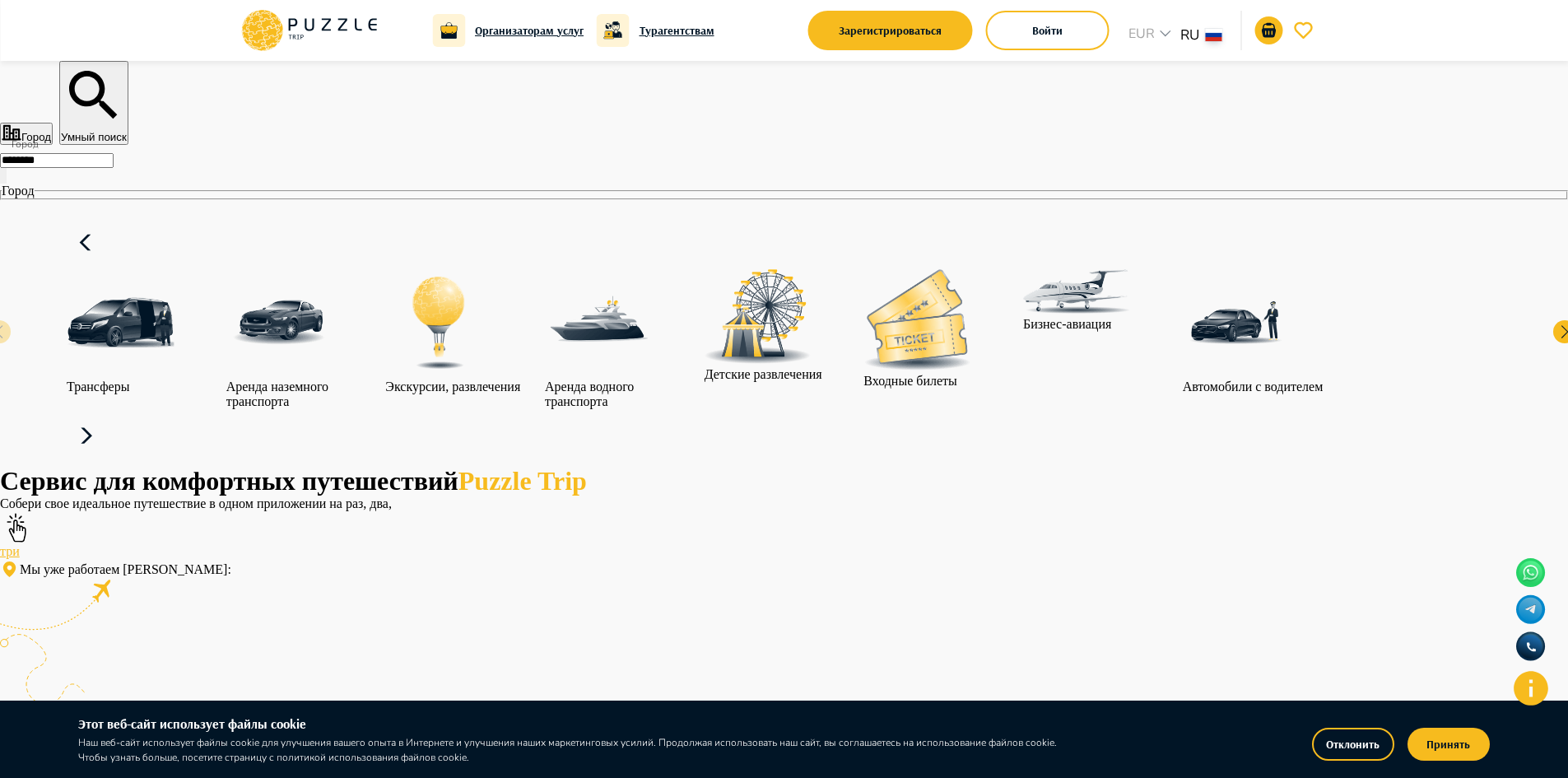
click at [106, 416] on icon at bounding box center [86, 436] width 39 height 39
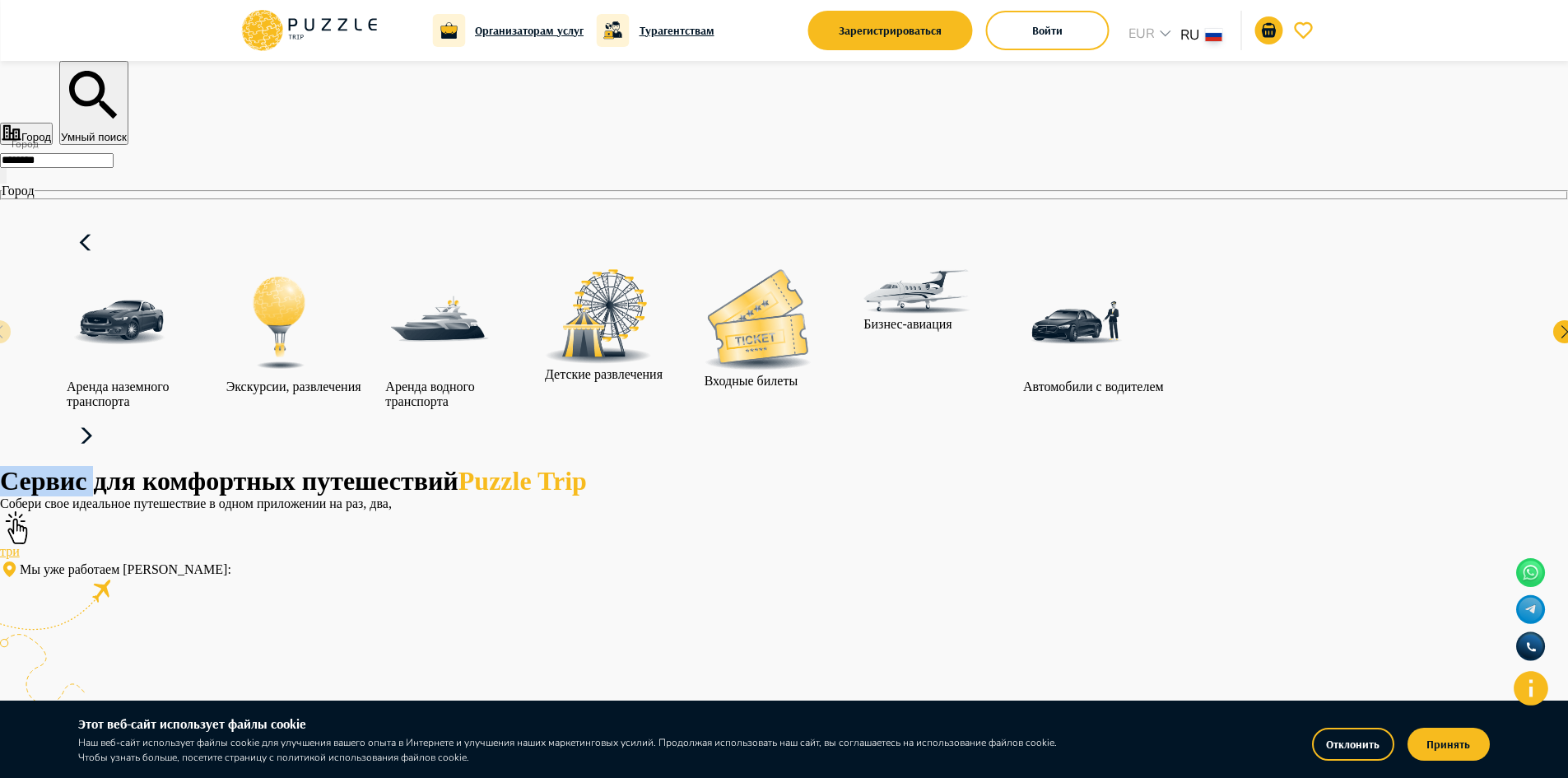
click at [106, 416] on icon at bounding box center [86, 436] width 39 height 39
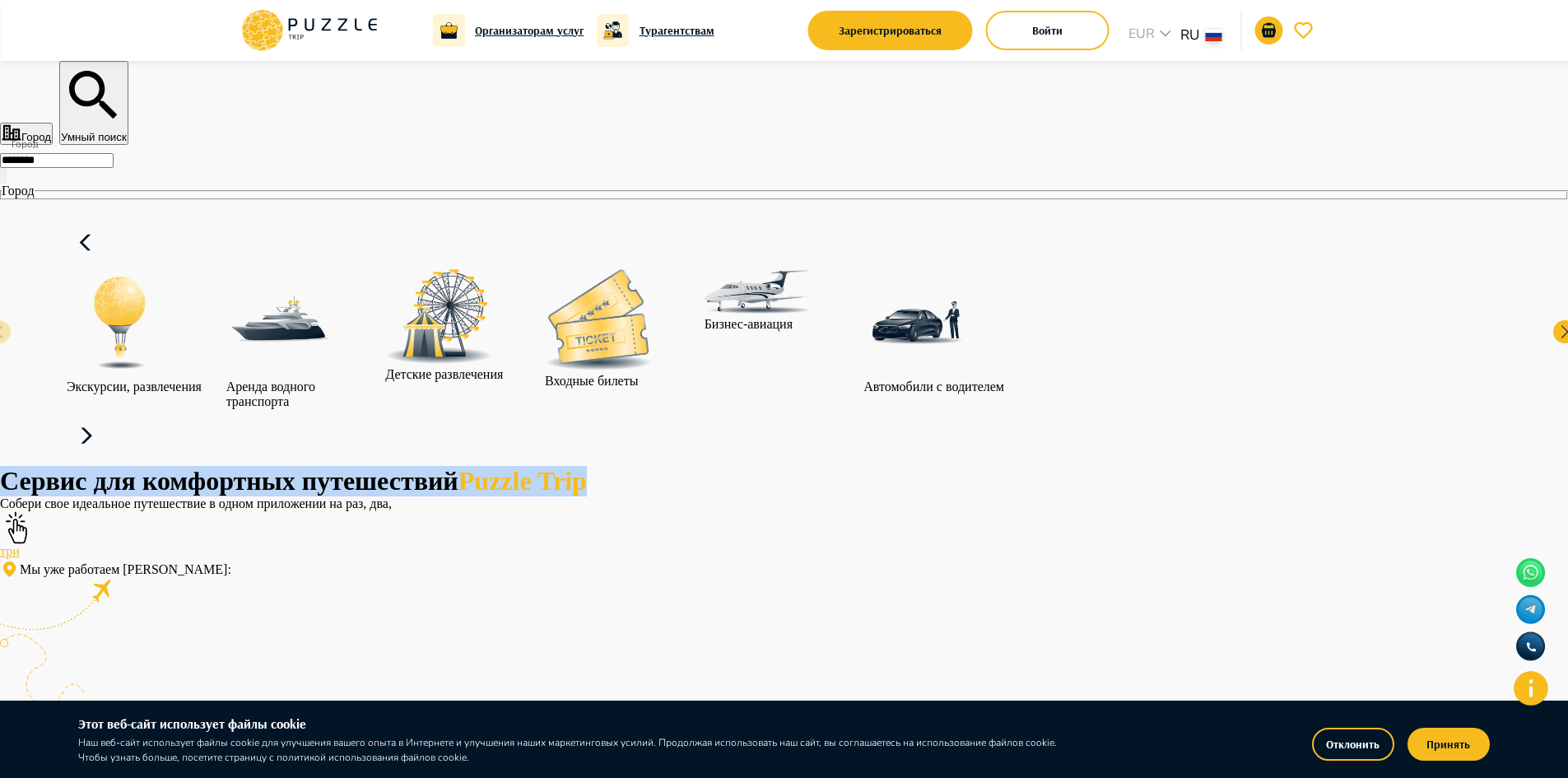
click at [106, 416] on icon at bounding box center [86, 436] width 39 height 39
click at [1004, 348] on div at bounding box center [933, 324] width 141 height 110
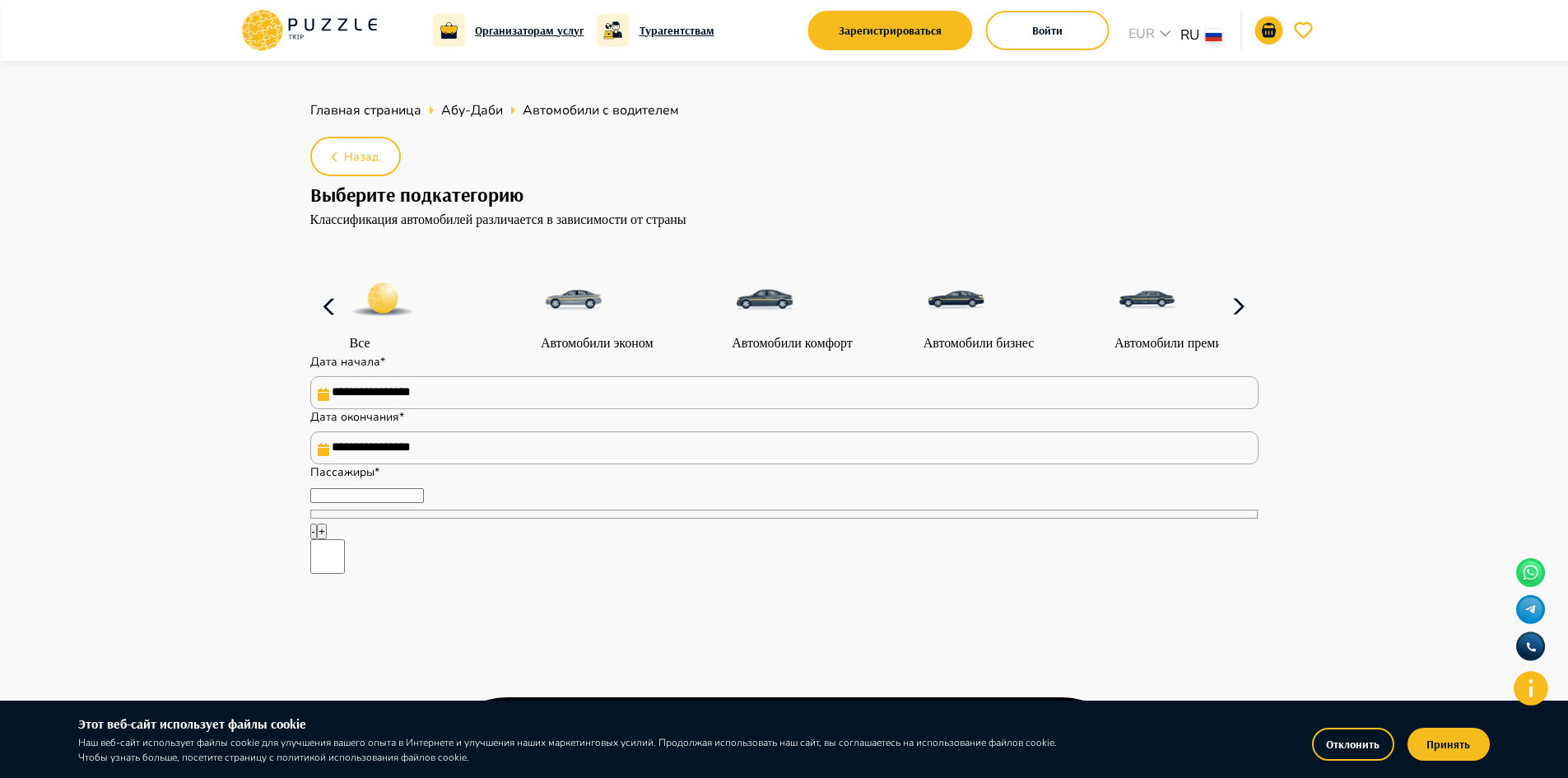
click at [323, 315] on icon at bounding box center [328, 307] width 12 height 16
click at [311, 327] on icon at bounding box center [330, 307] width 39 height 39
type textarea "*"
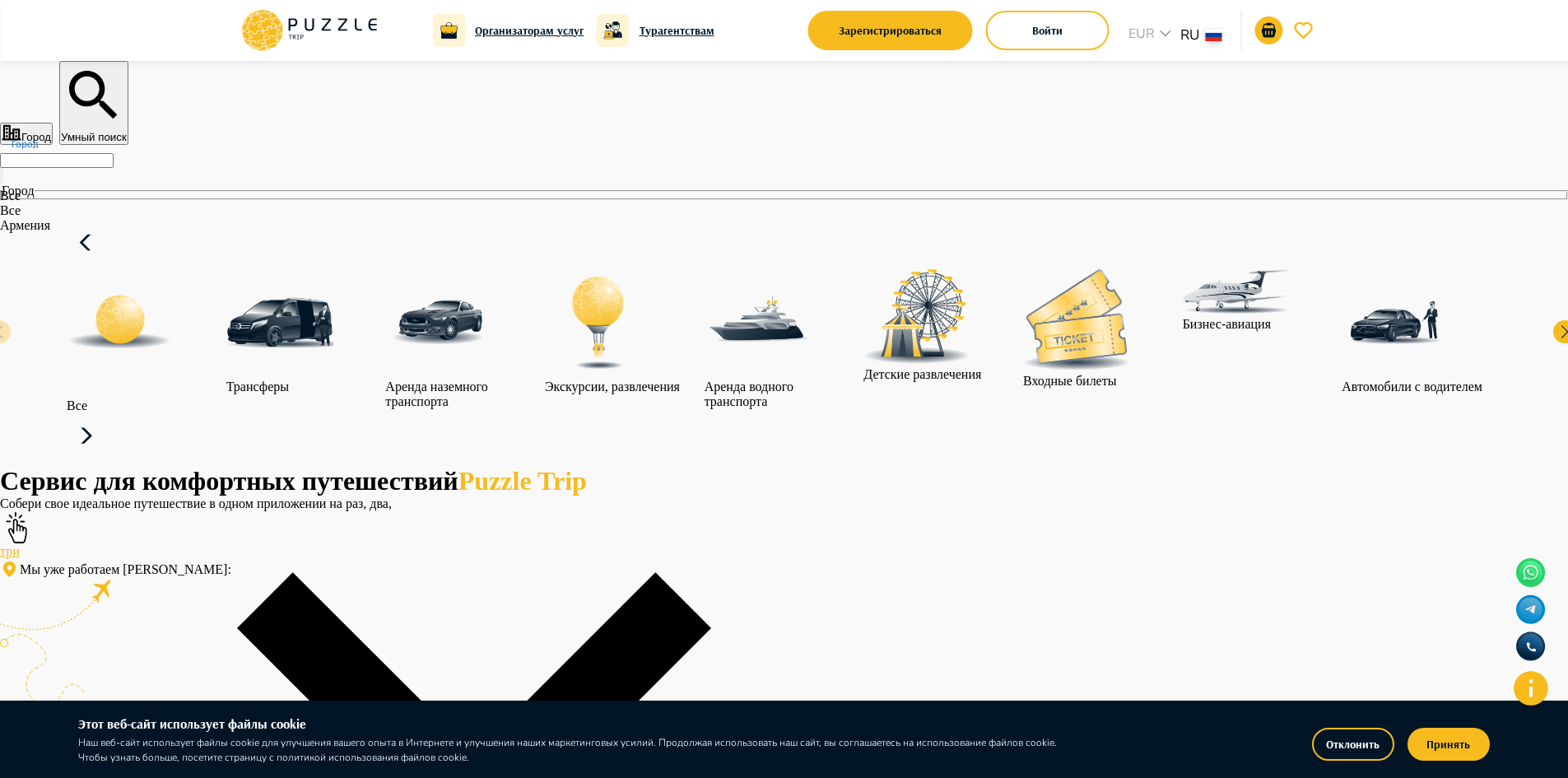
click at [114, 168] on input "Город" at bounding box center [57, 161] width 114 height 15
type input "********"
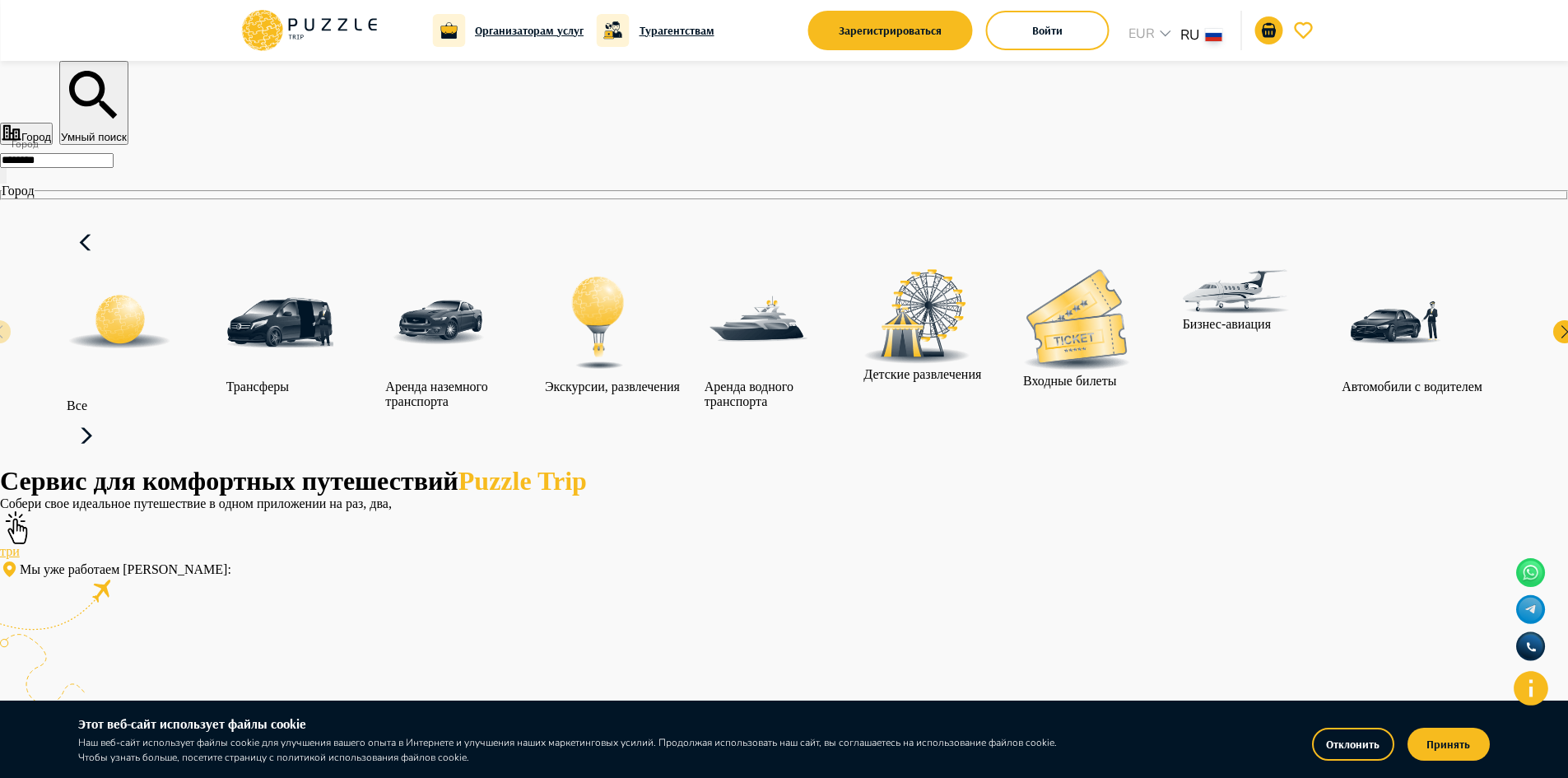
click at [106, 416] on icon at bounding box center [86, 436] width 39 height 39
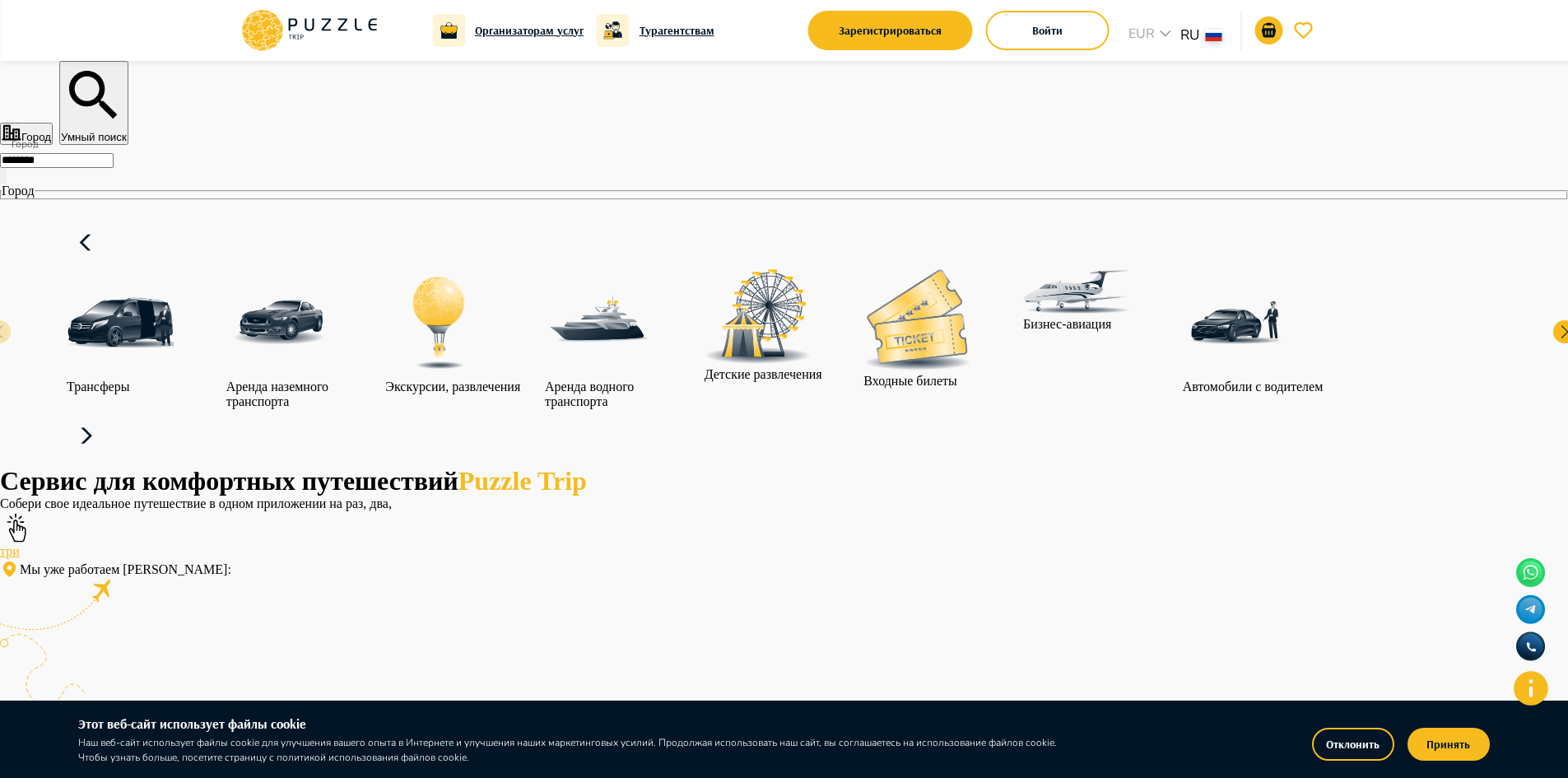
click at [106, 416] on icon at bounding box center [86, 436] width 39 height 39
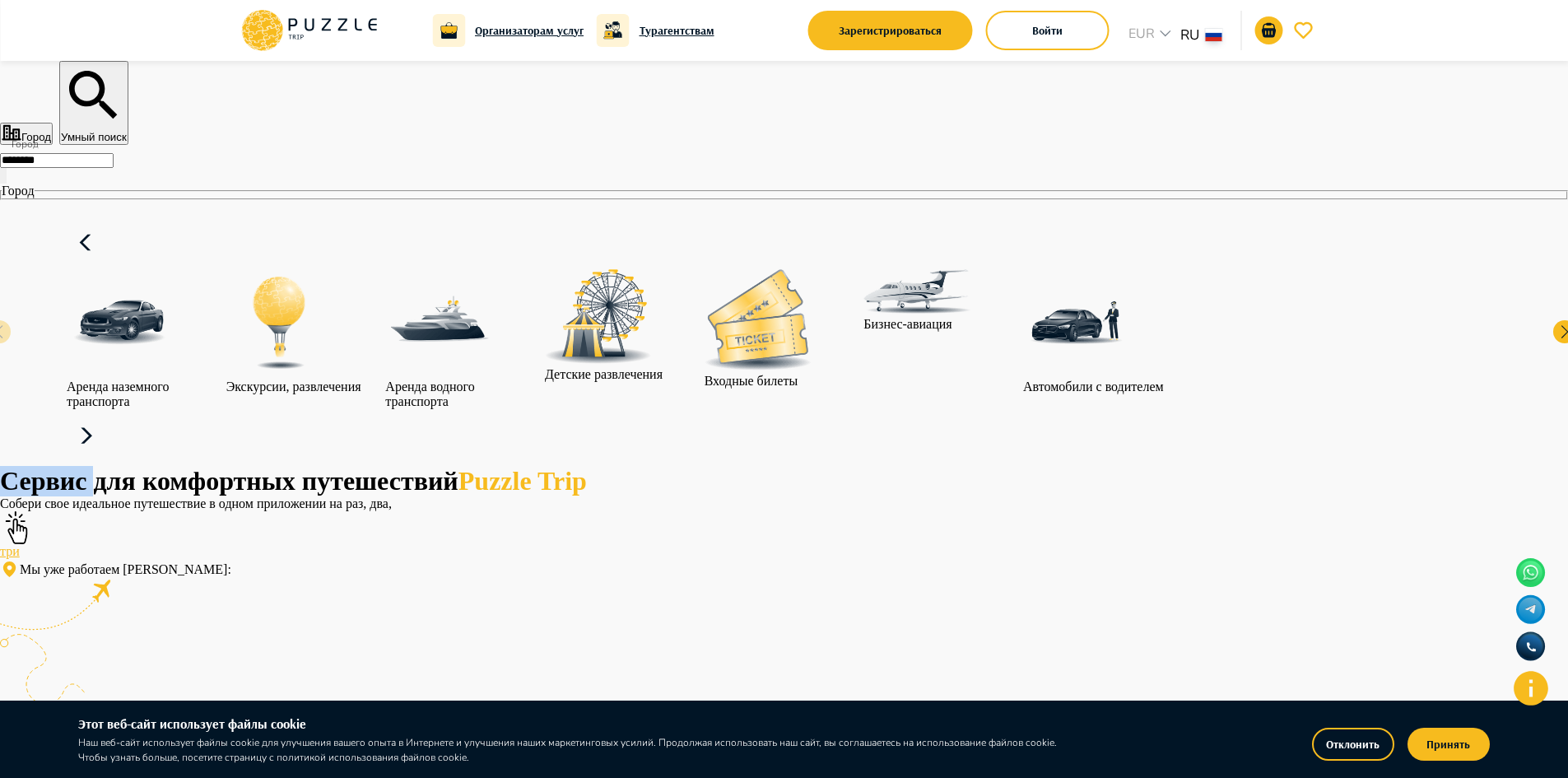
click at [106, 416] on icon at bounding box center [86, 436] width 39 height 39
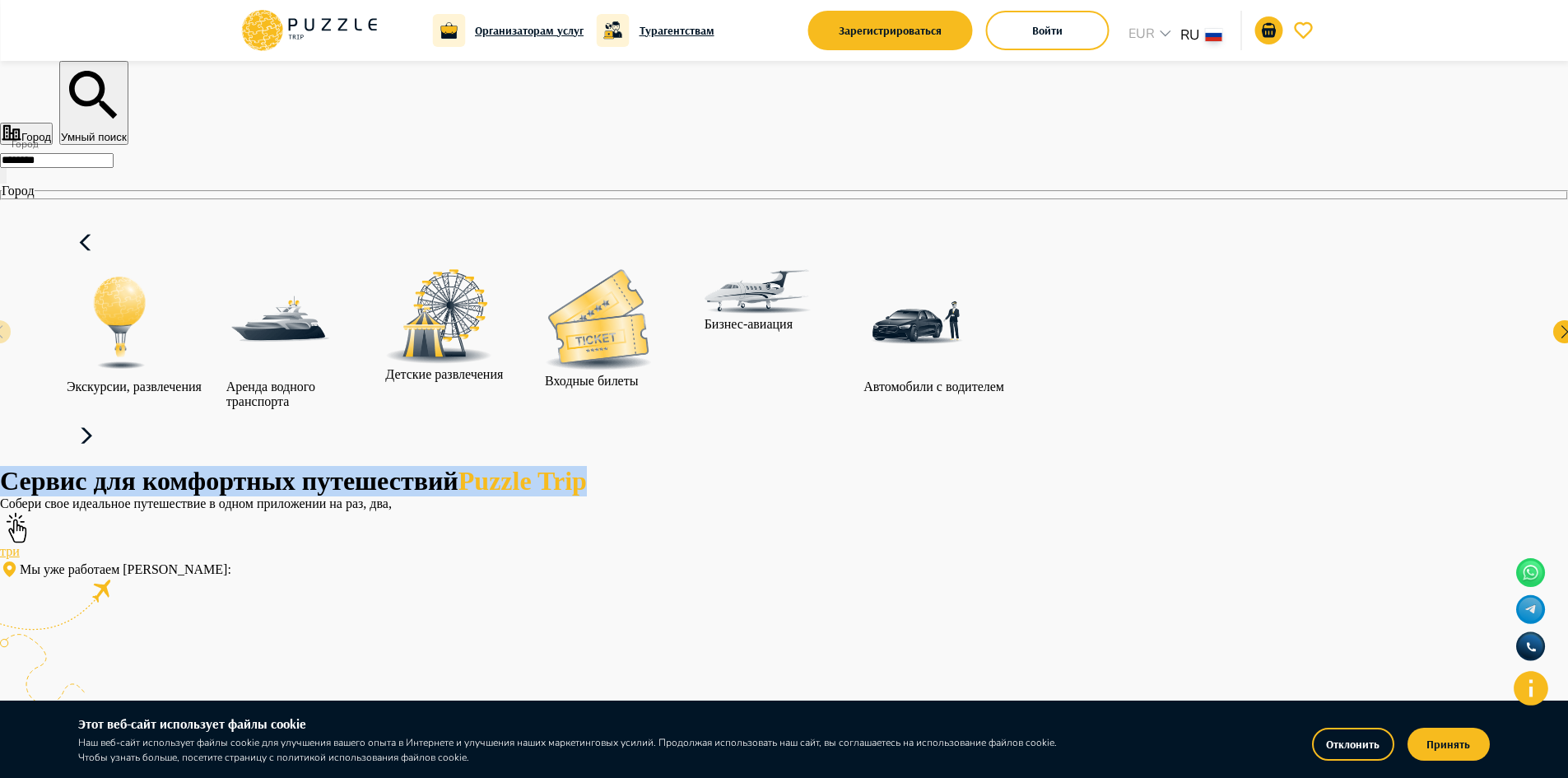
click at [106, 416] on icon at bounding box center [86, 436] width 39 height 39
click at [652, 307] on img at bounding box center [598, 319] width 107 height 101
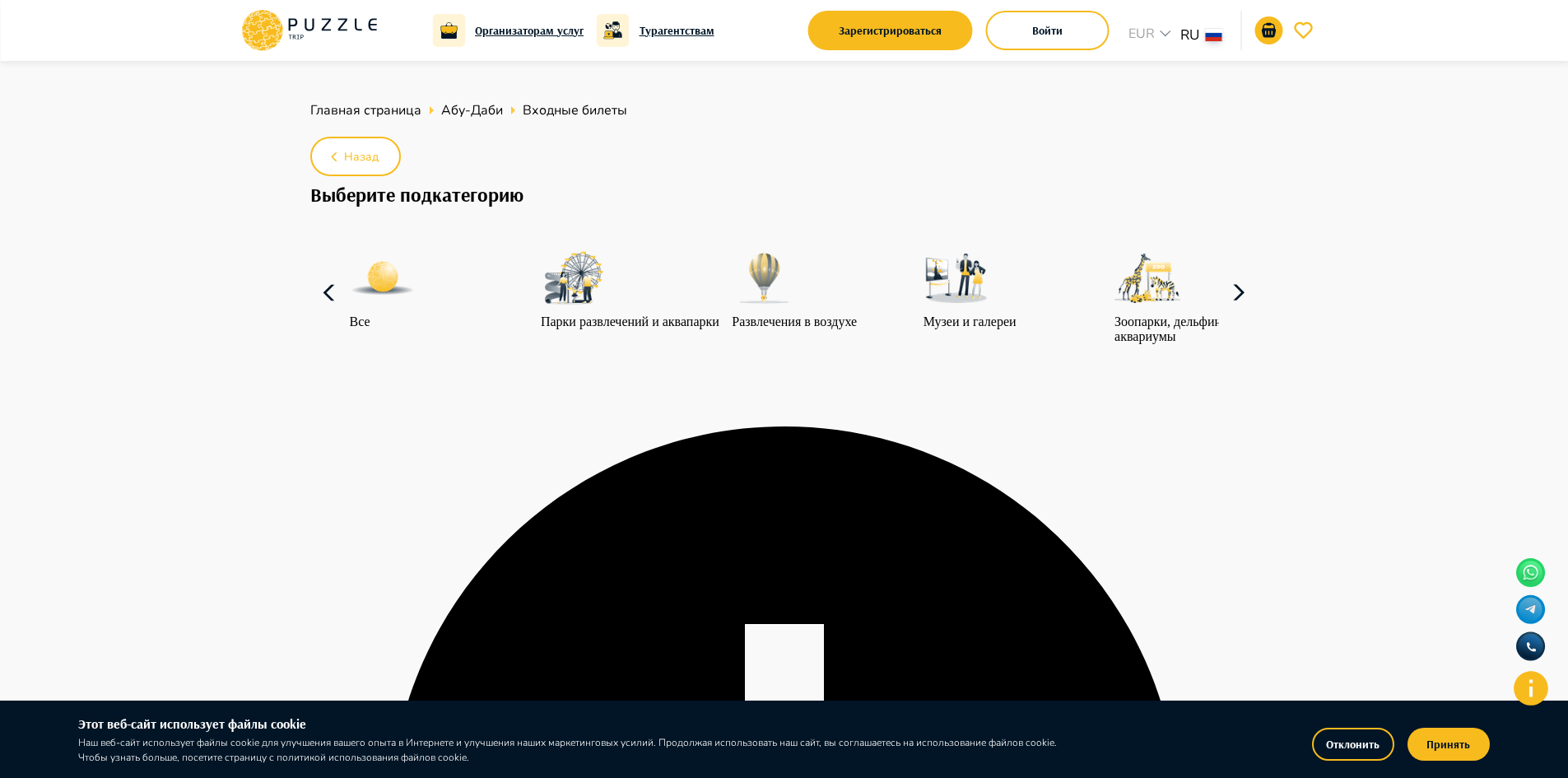
click at [1232, 313] on icon at bounding box center [1239, 293] width 39 height 39
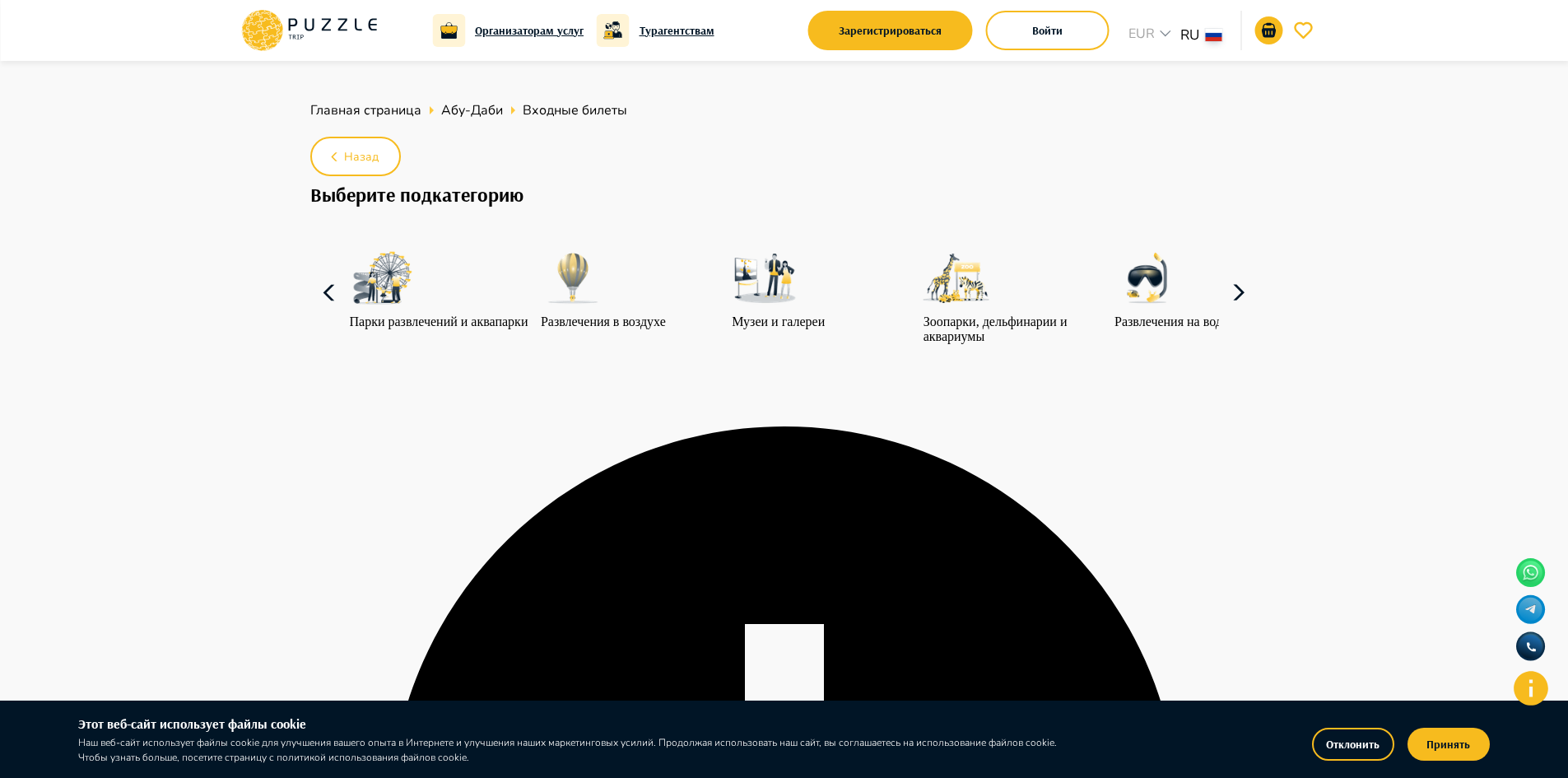
click at [1222, 313] on icon at bounding box center [1239, 293] width 39 height 39
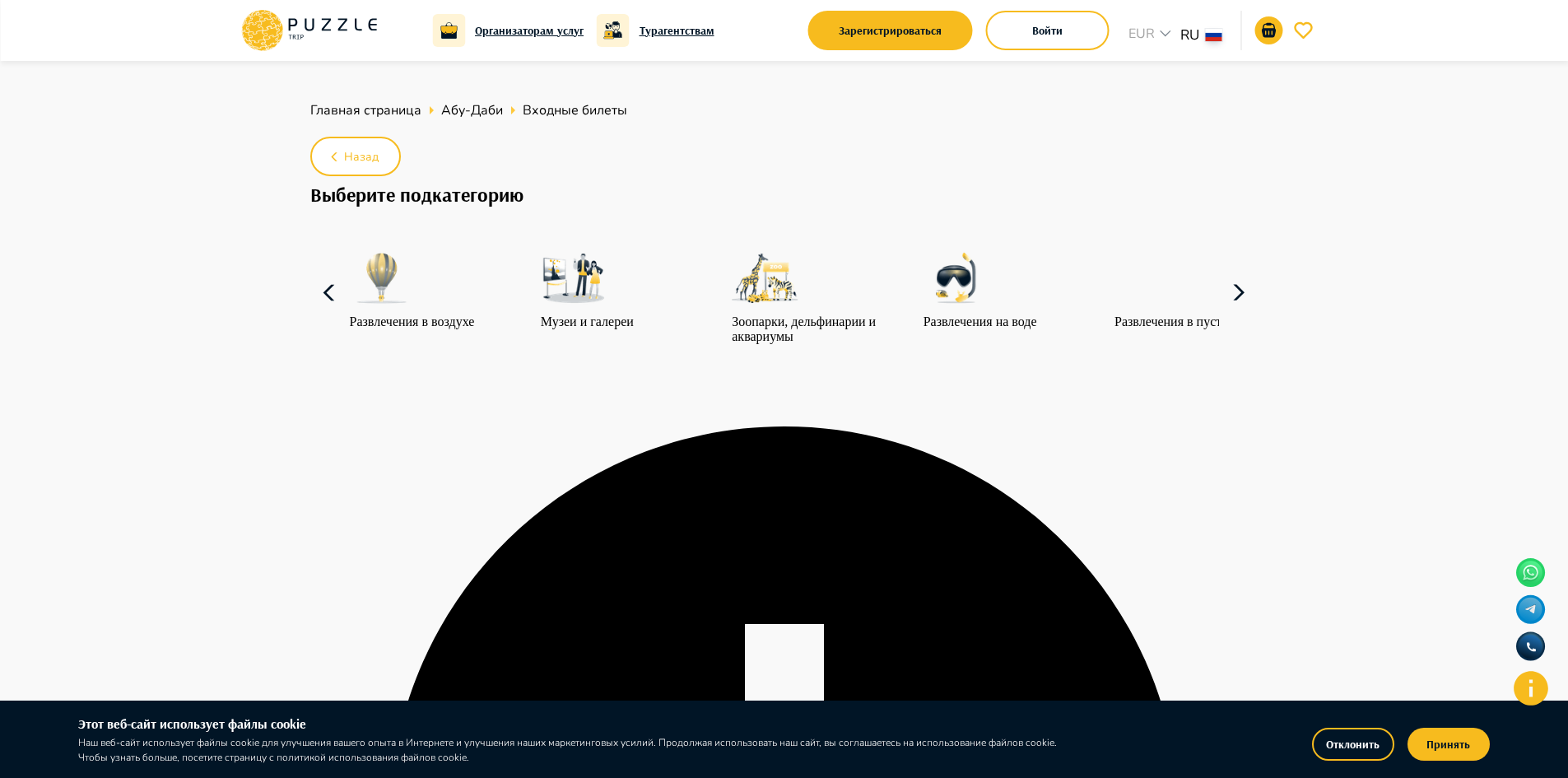
click at [1233, 313] on icon at bounding box center [1239, 293] width 39 height 39
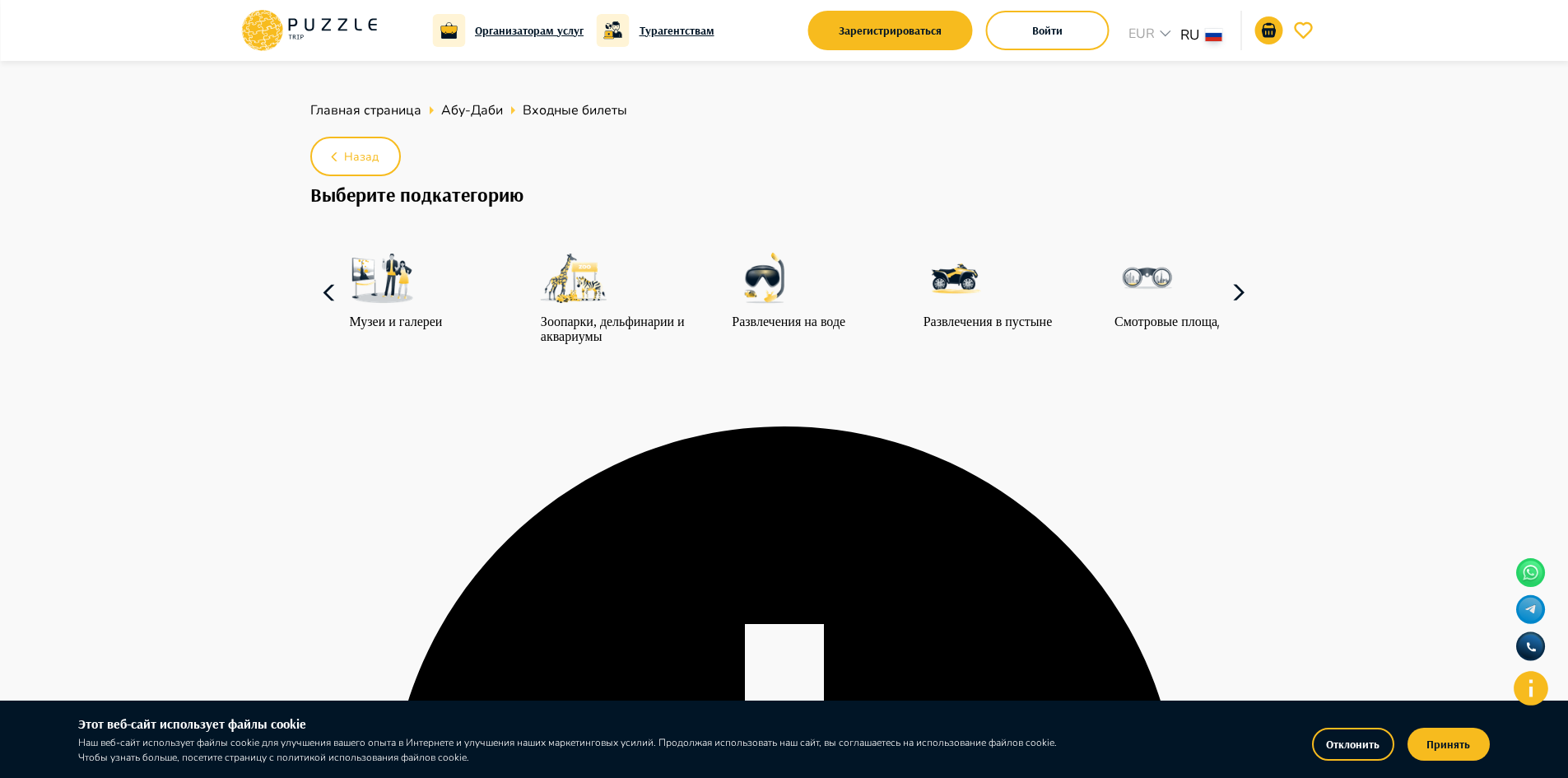
click at [1233, 313] on icon at bounding box center [1239, 293] width 39 height 39
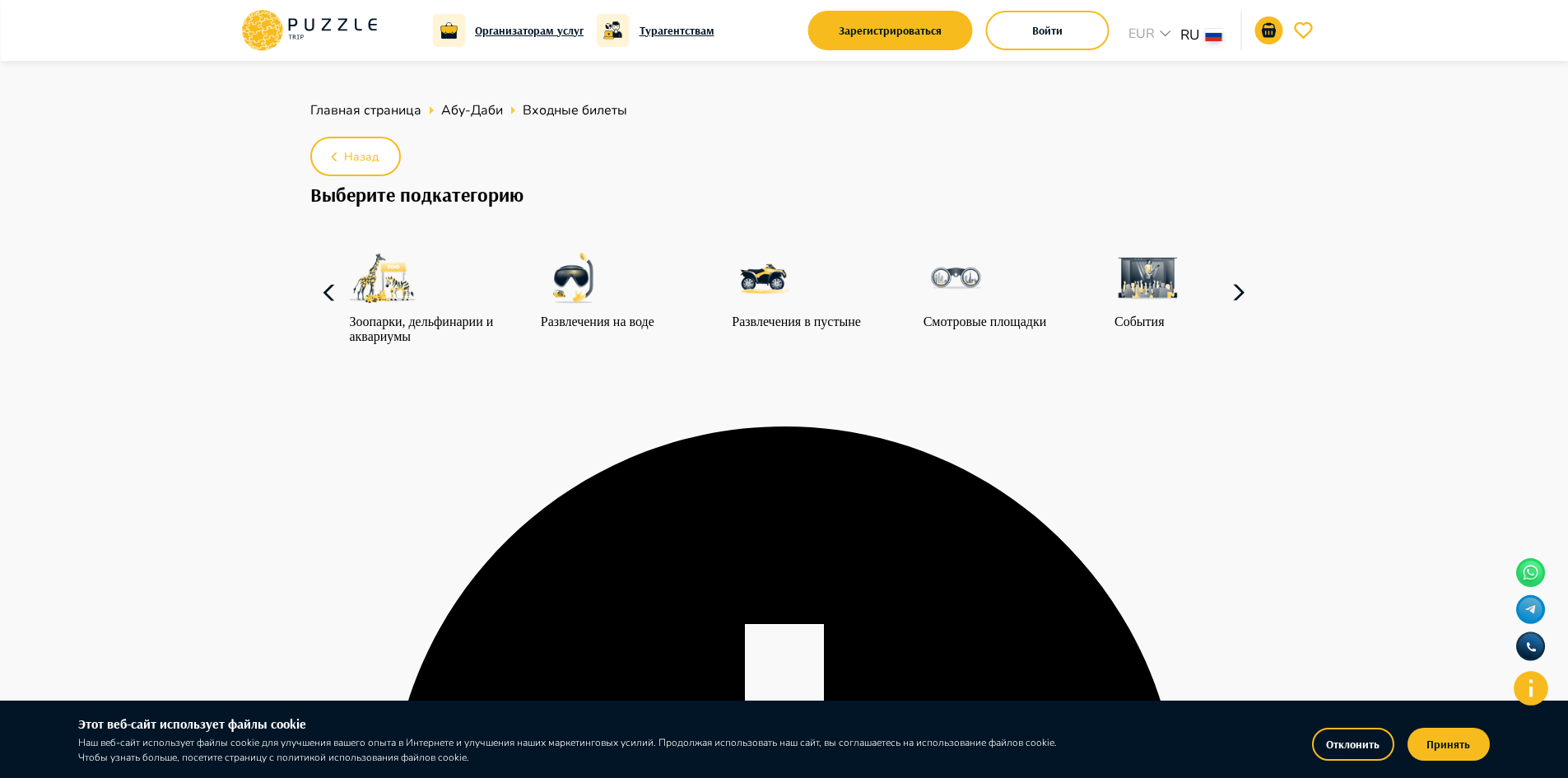
click at [1148, 327] on div "События" at bounding box center [1206, 287] width 183 height 84
click at [1149, 327] on div "События" at bounding box center [1206, 287] width 183 height 84
click at [1151, 327] on div "События" at bounding box center [1206, 287] width 183 height 84
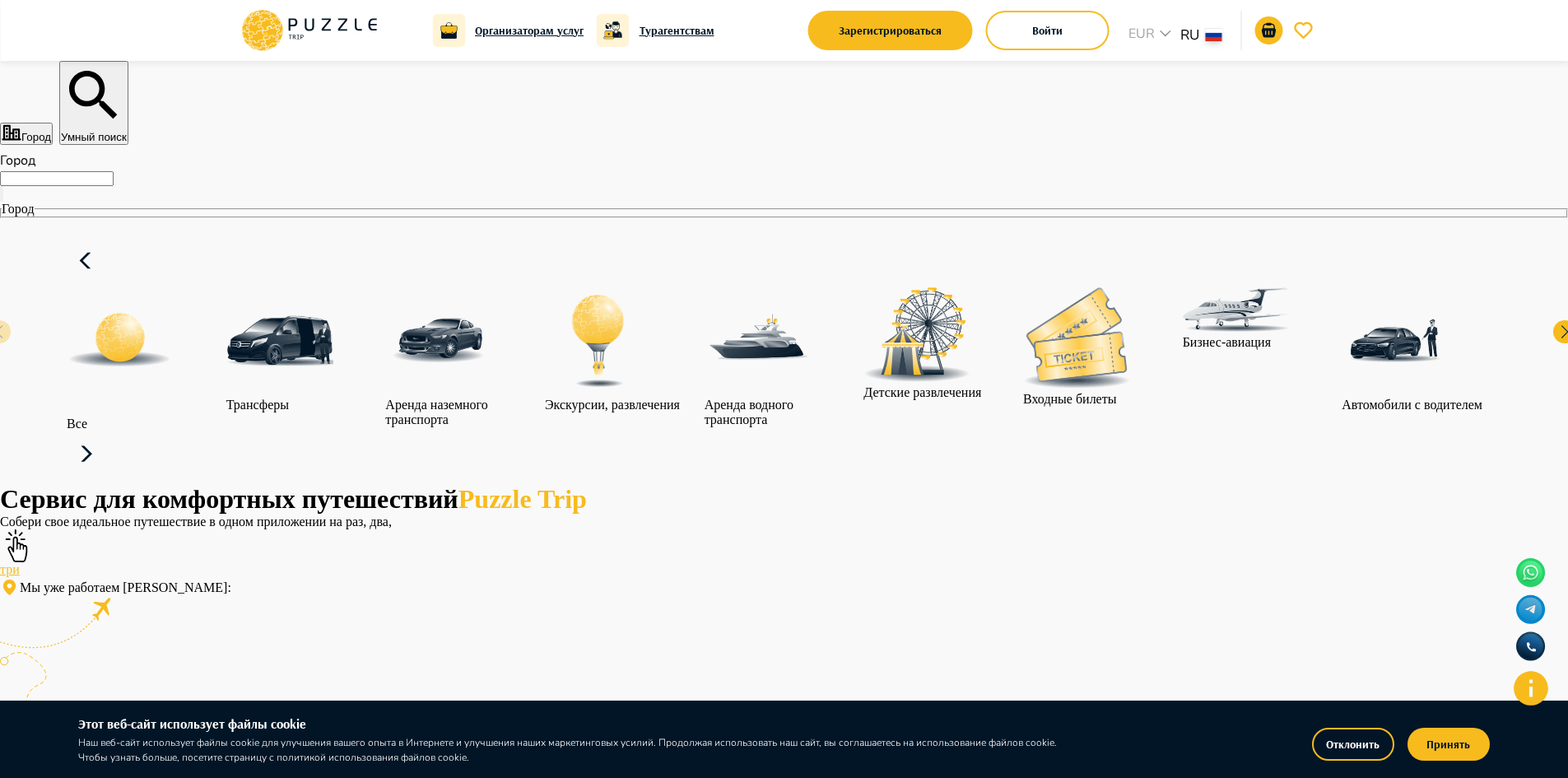
click at [114, 186] on input "Город" at bounding box center [57, 179] width 114 height 15
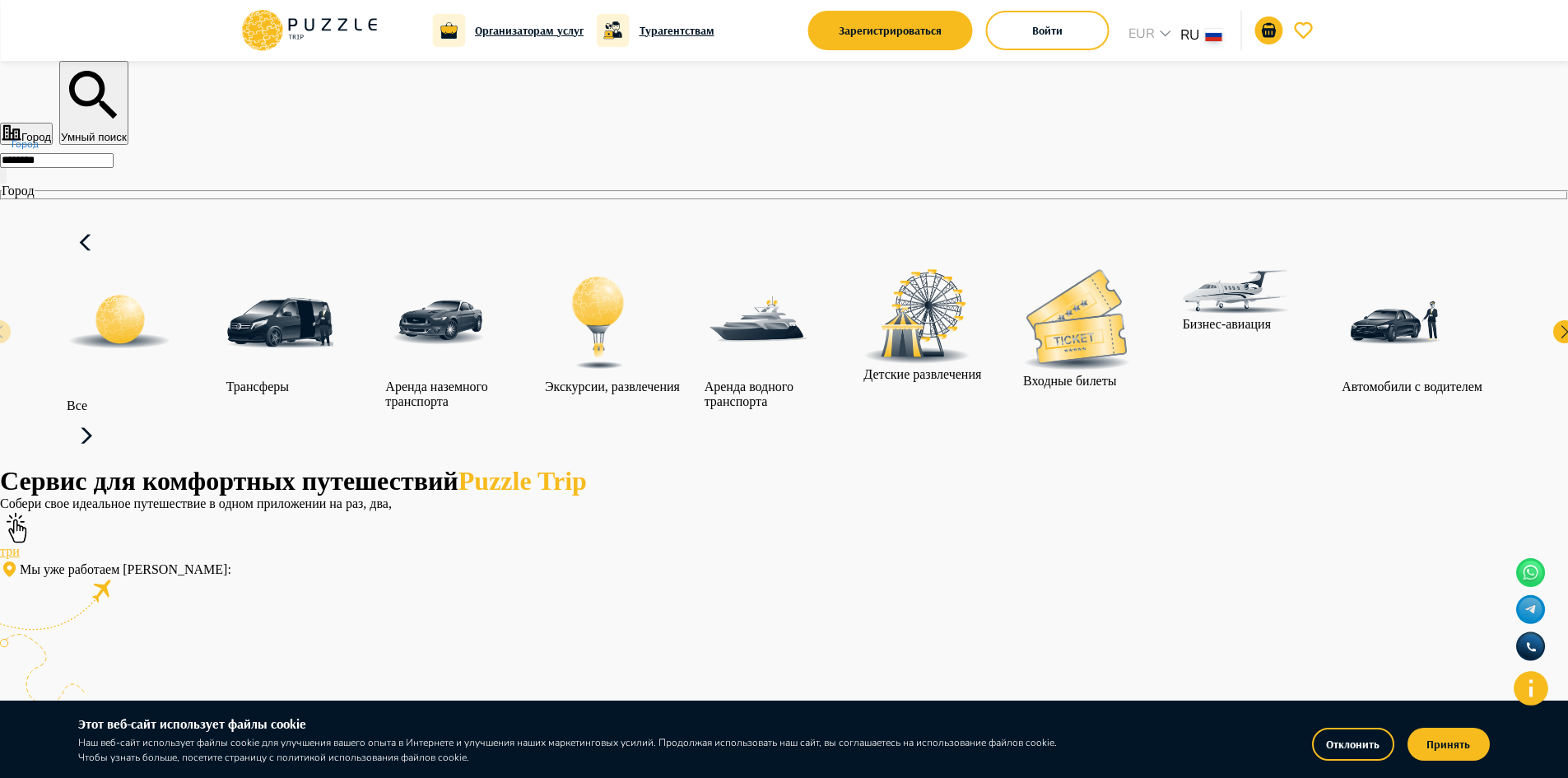
click at [106, 416] on icon at bounding box center [86, 436] width 39 height 39
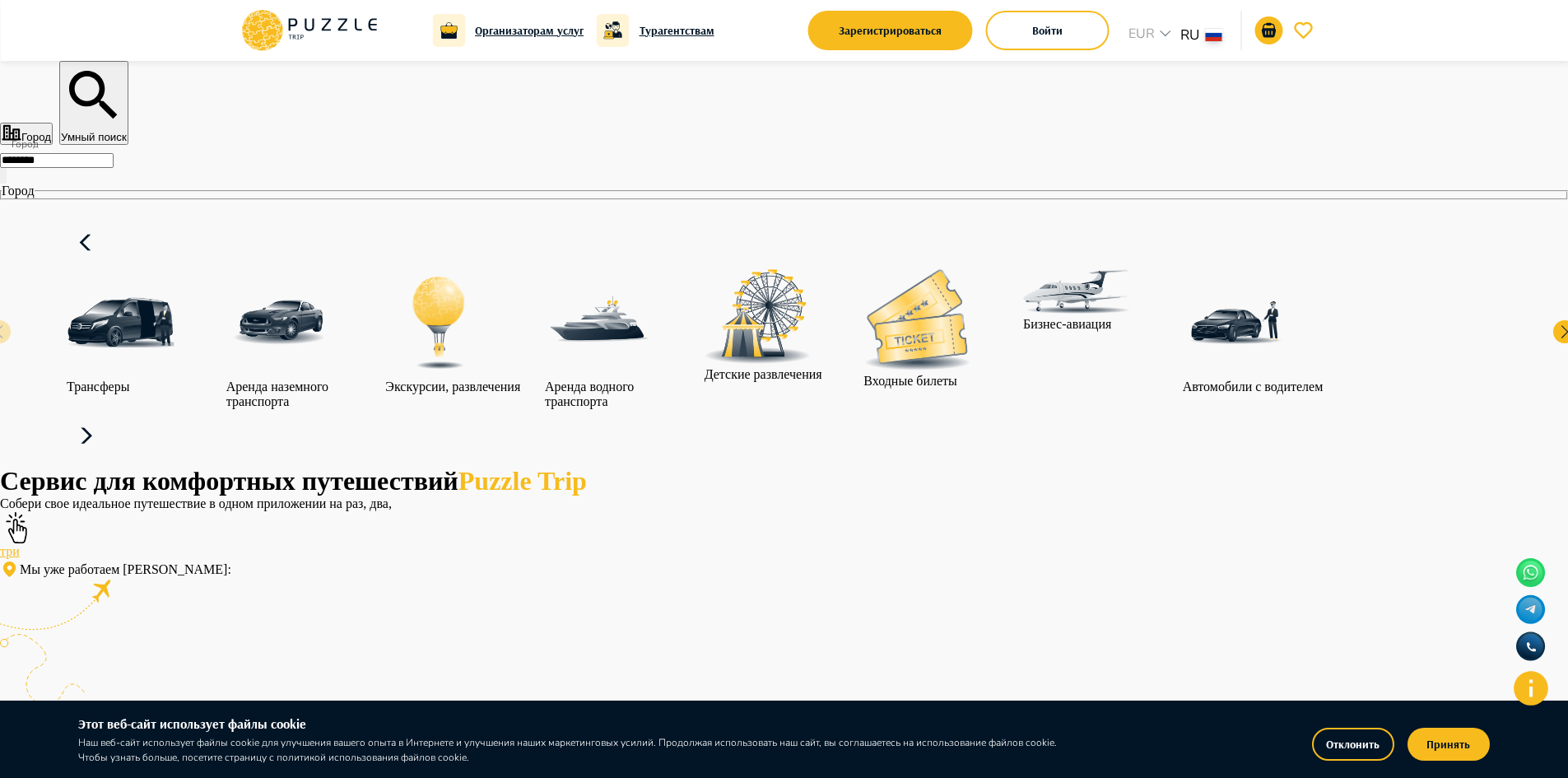
click at [106, 416] on icon at bounding box center [86, 436] width 39 height 39
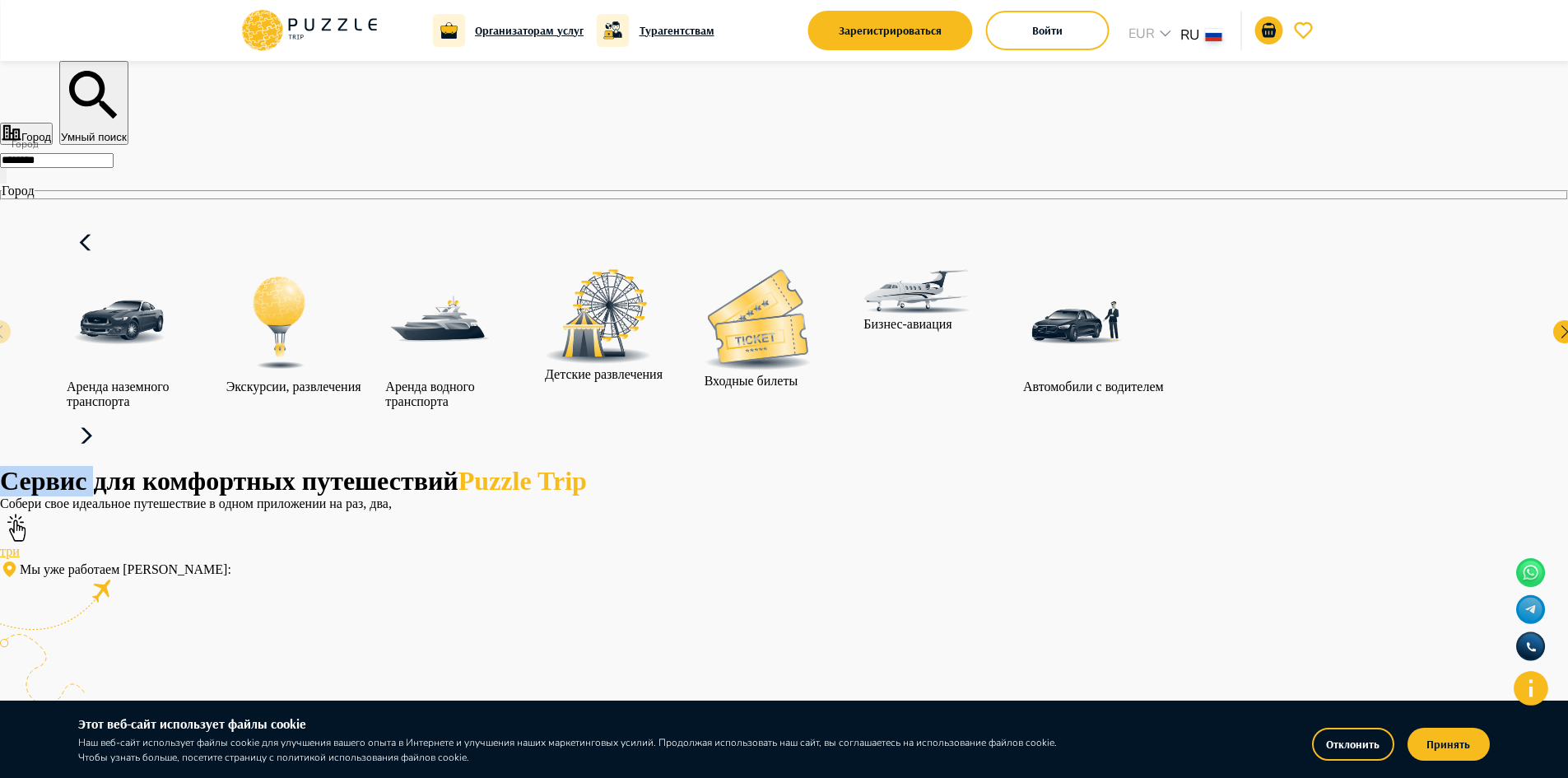
click at [106, 416] on icon at bounding box center [86, 436] width 39 height 39
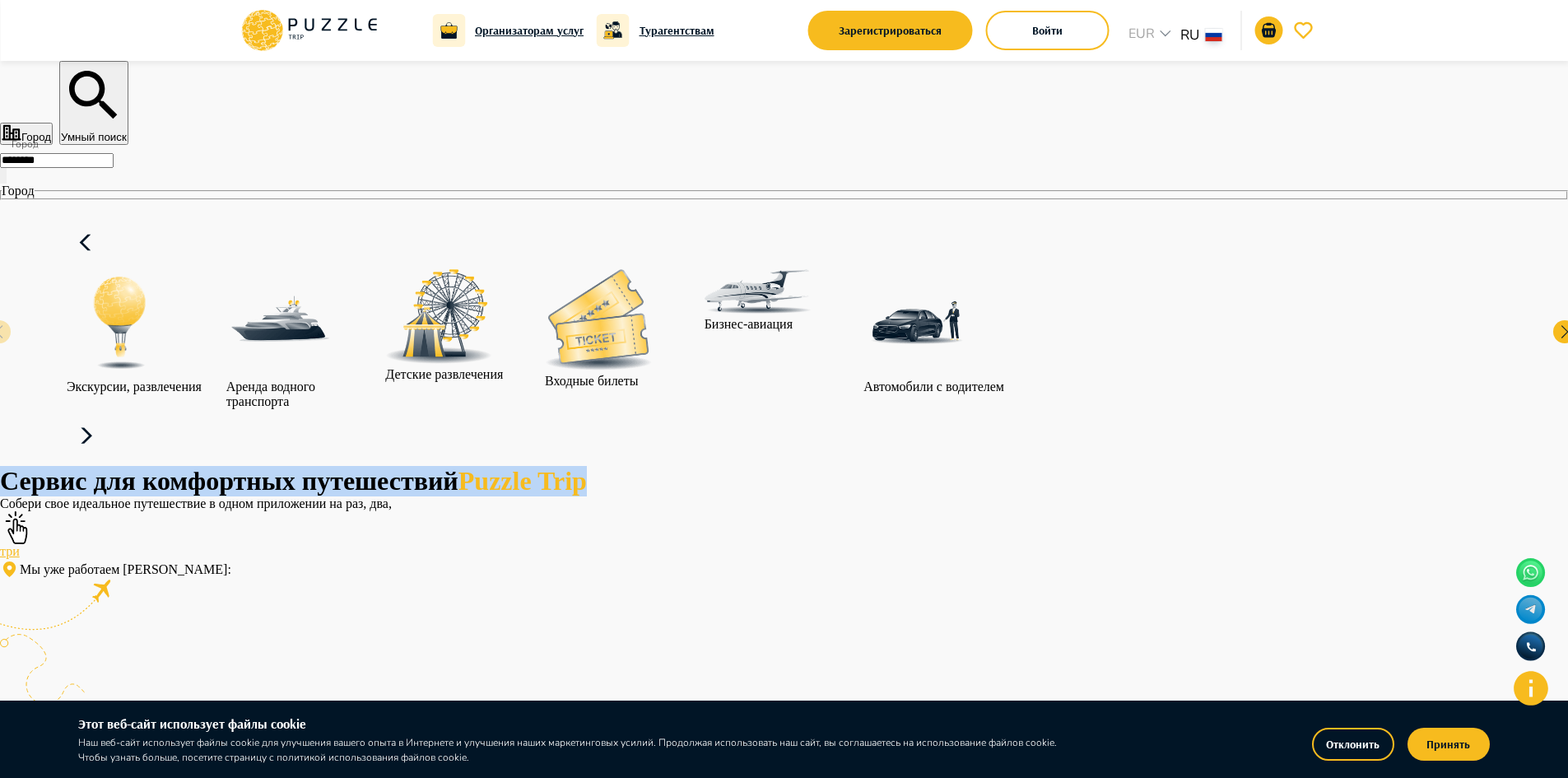
click at [106, 416] on icon at bounding box center [86, 436] width 39 height 39
click at [1237, 200] on div "******** Город" at bounding box center [784, 176] width 1568 height 48
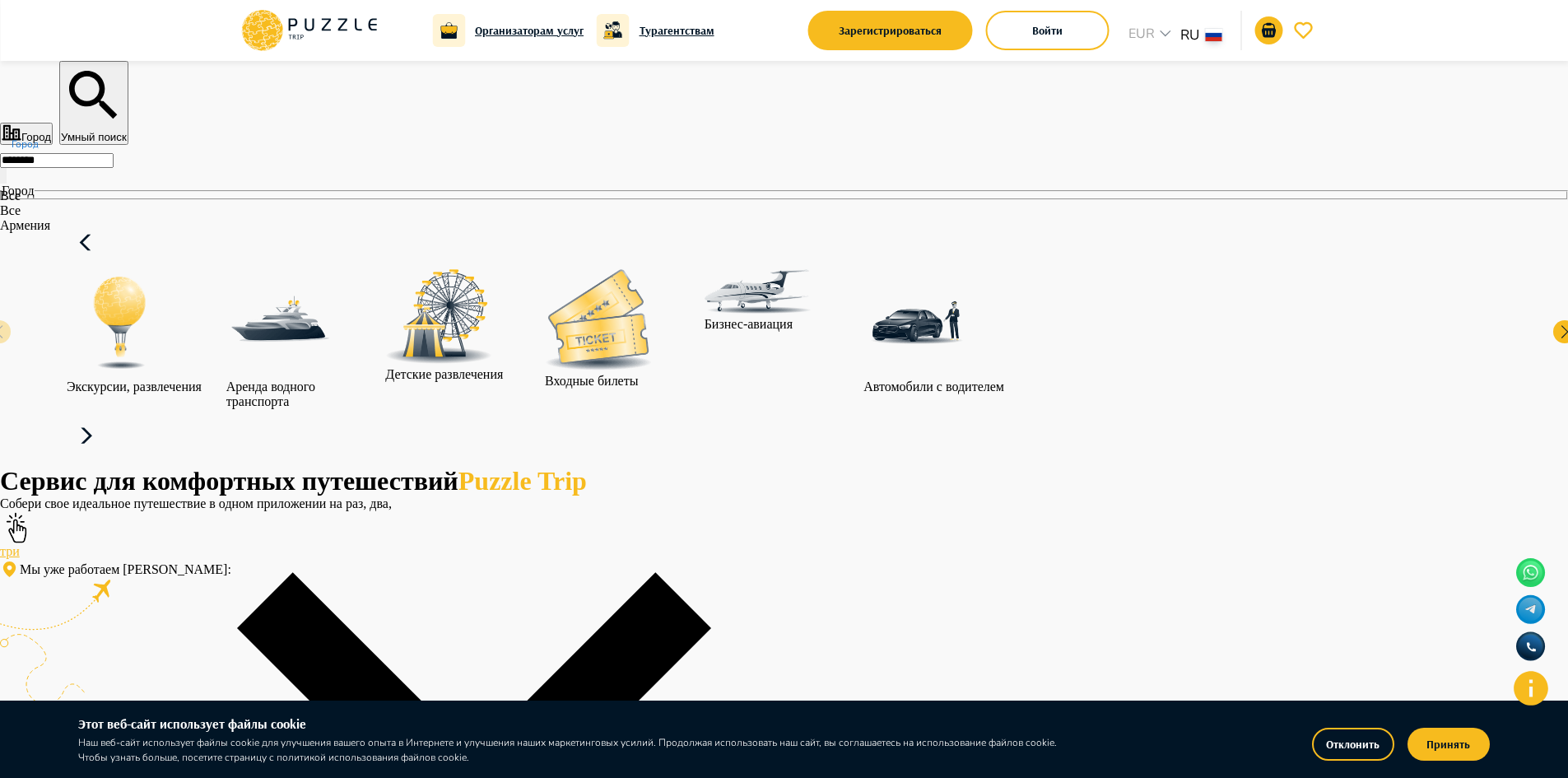
click at [5, 179] on icon "Close" at bounding box center [5, 179] width 0 height 0
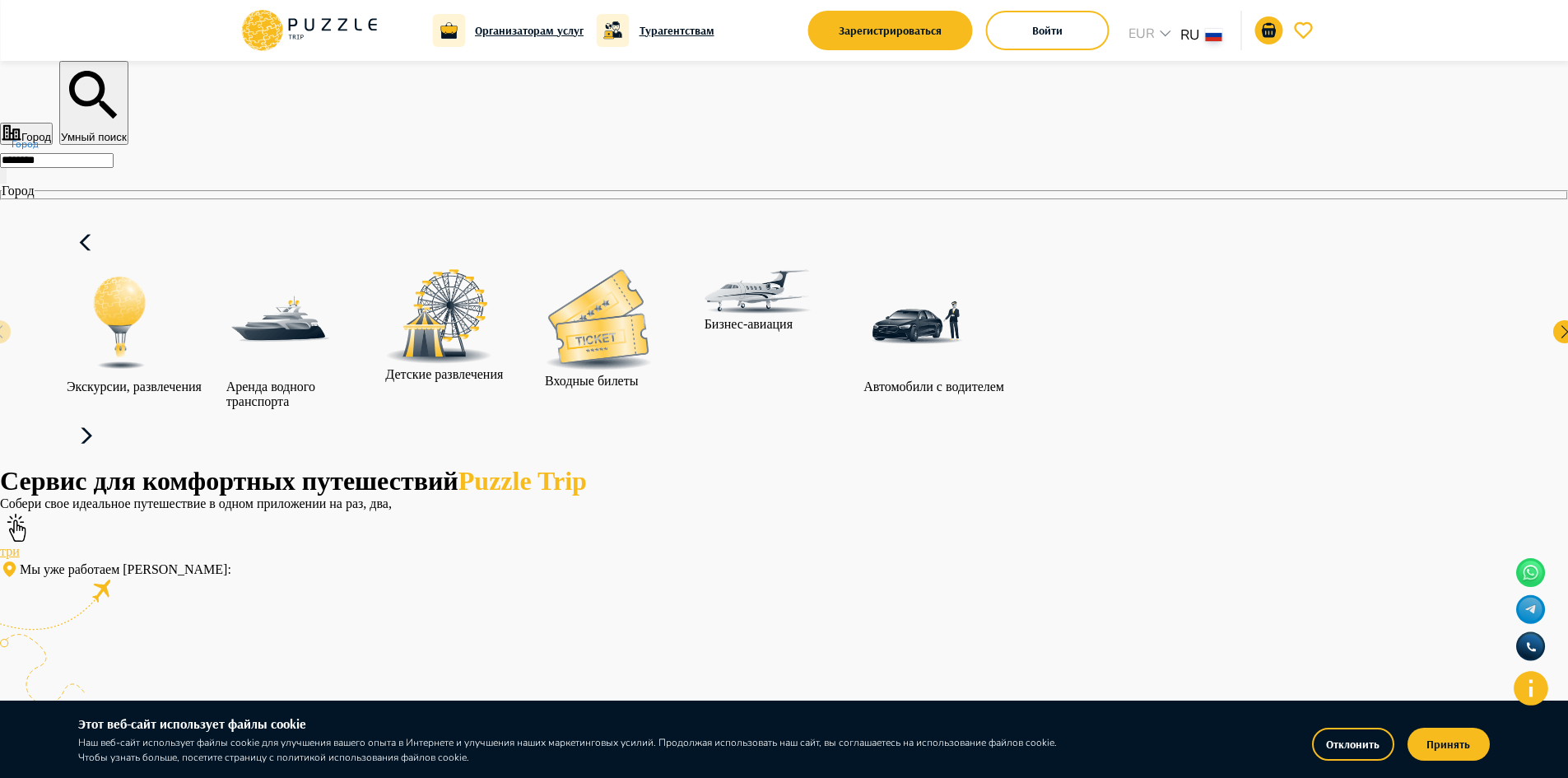
click at [6, 184] on button "Open" at bounding box center [5, 175] width 4 height 15
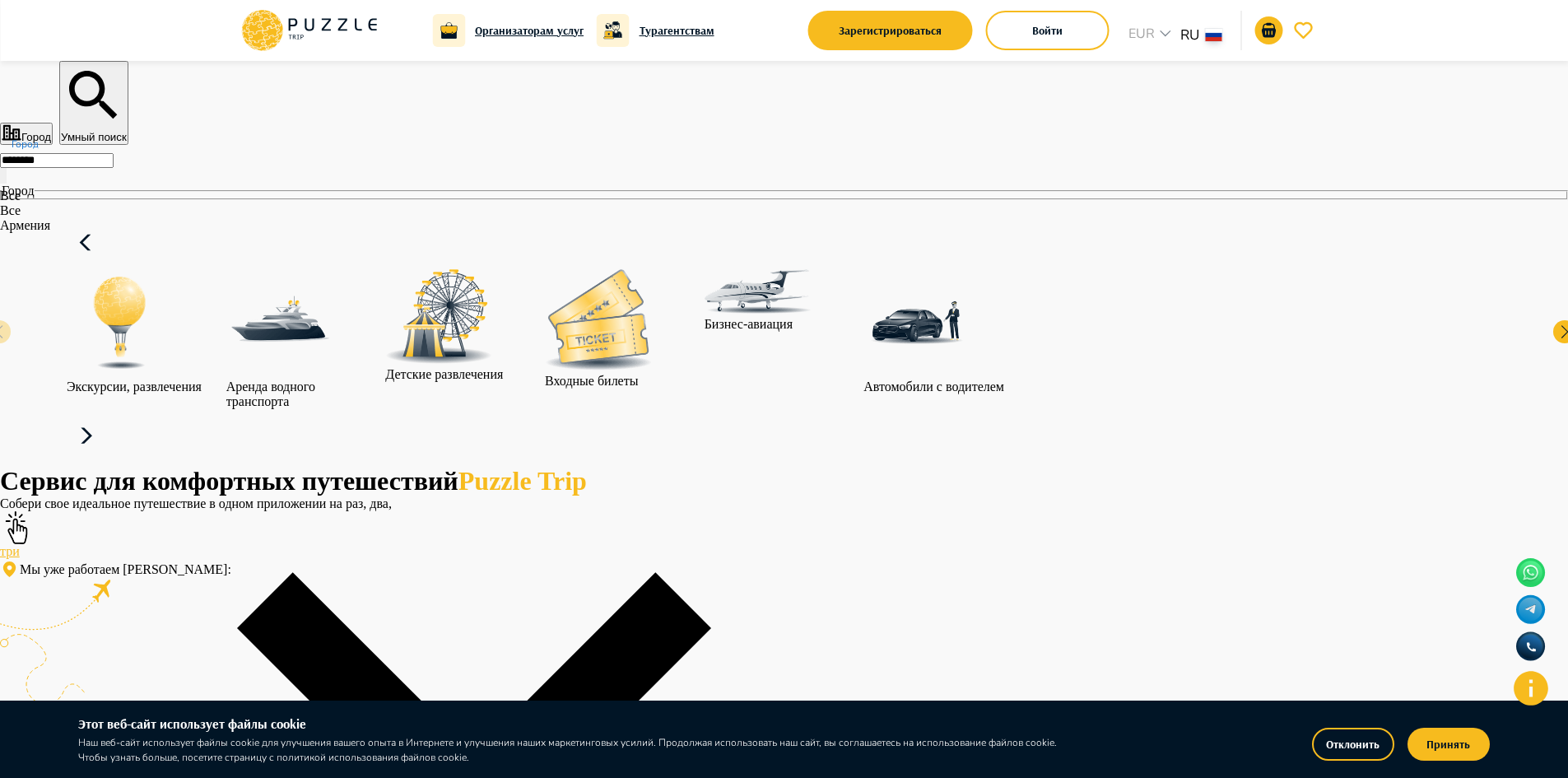
type input "*****"
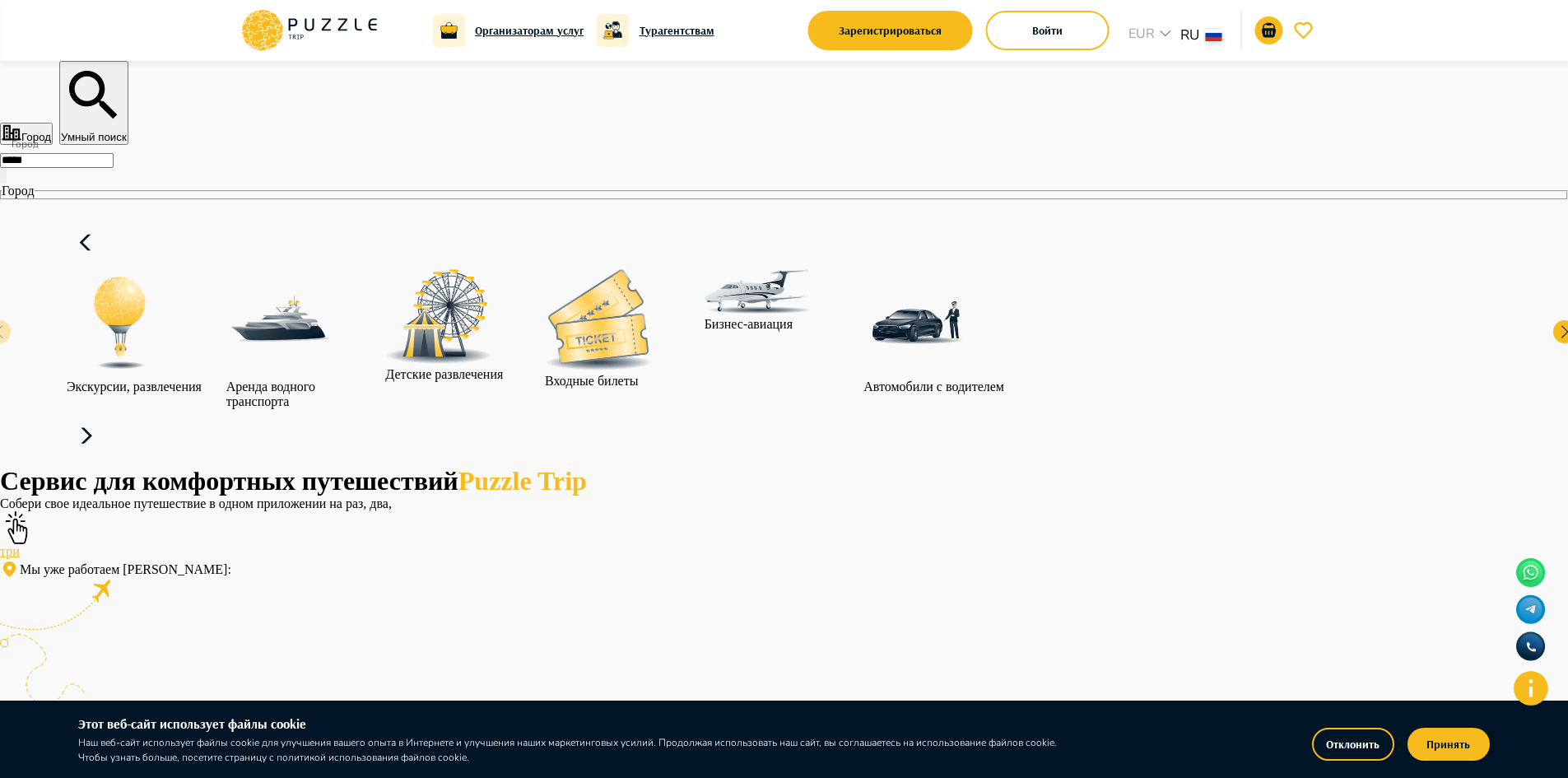
click at [106, 416] on icon at bounding box center [86, 436] width 39 height 39
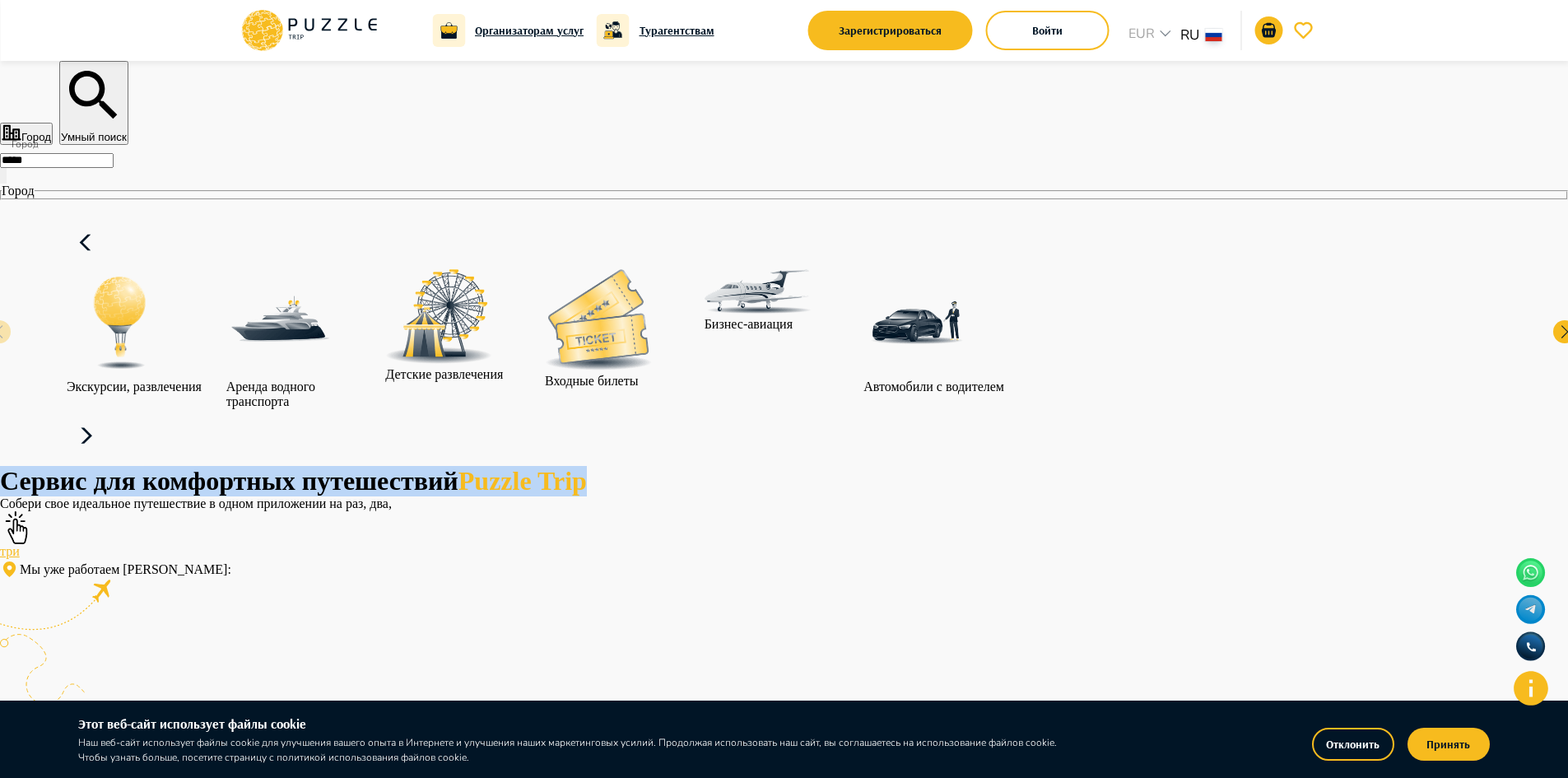
click at [106, 416] on icon at bounding box center [86, 436] width 39 height 39
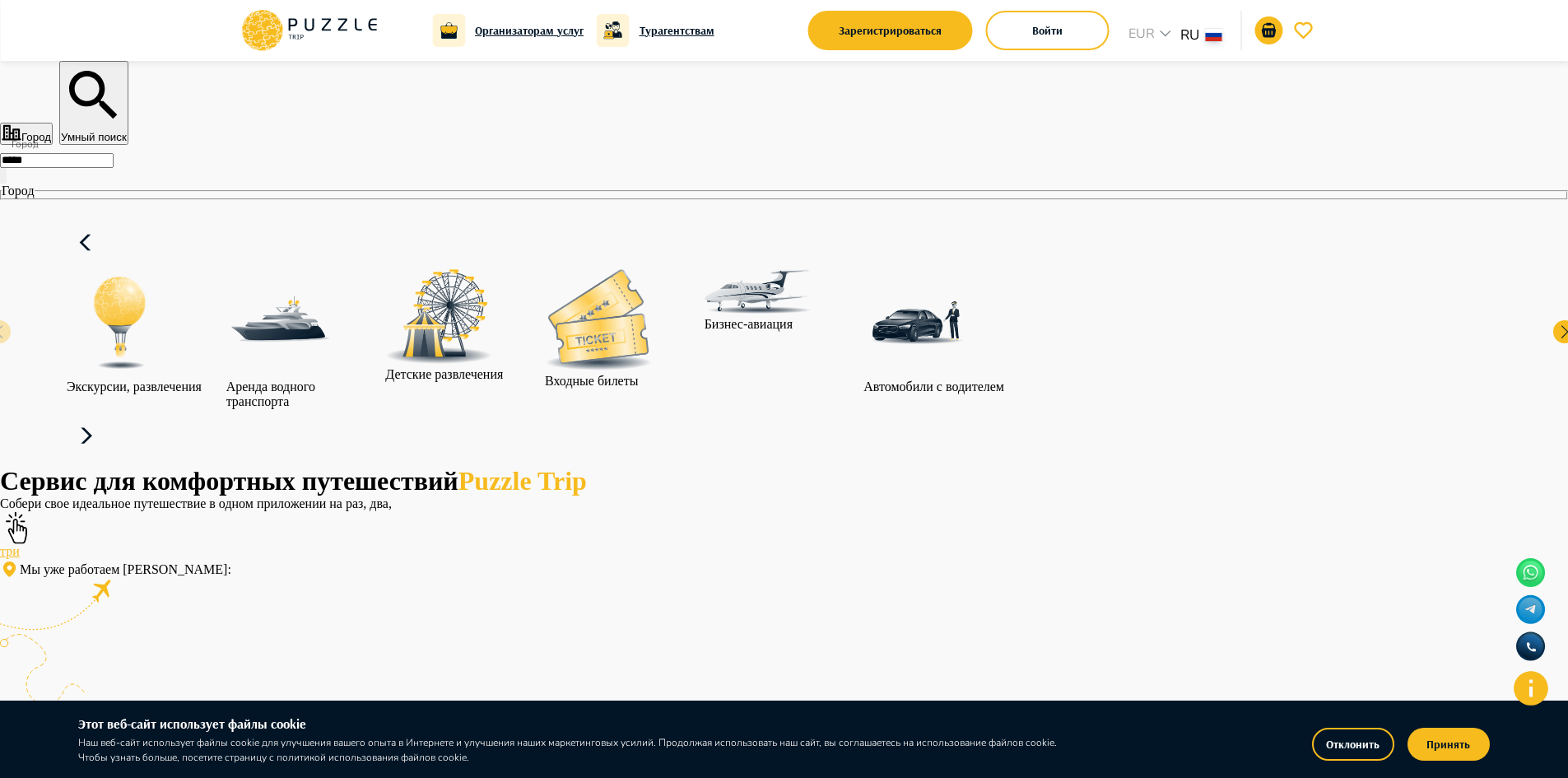
click at [106, 416] on icon at bounding box center [86, 436] width 39 height 39
click at [652, 313] on img at bounding box center [598, 319] width 107 height 101
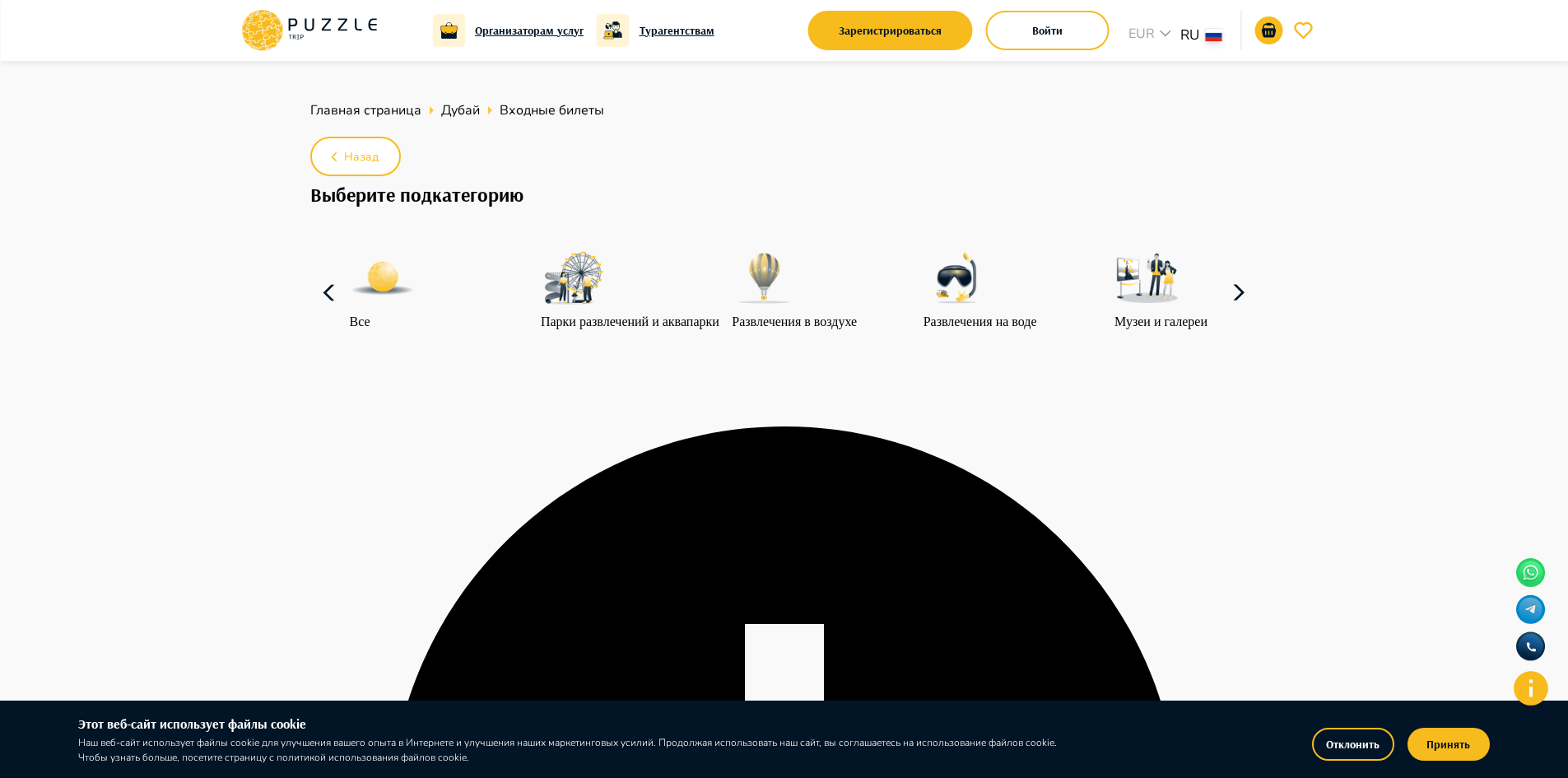
click at [1239, 313] on icon at bounding box center [1239, 293] width 39 height 39
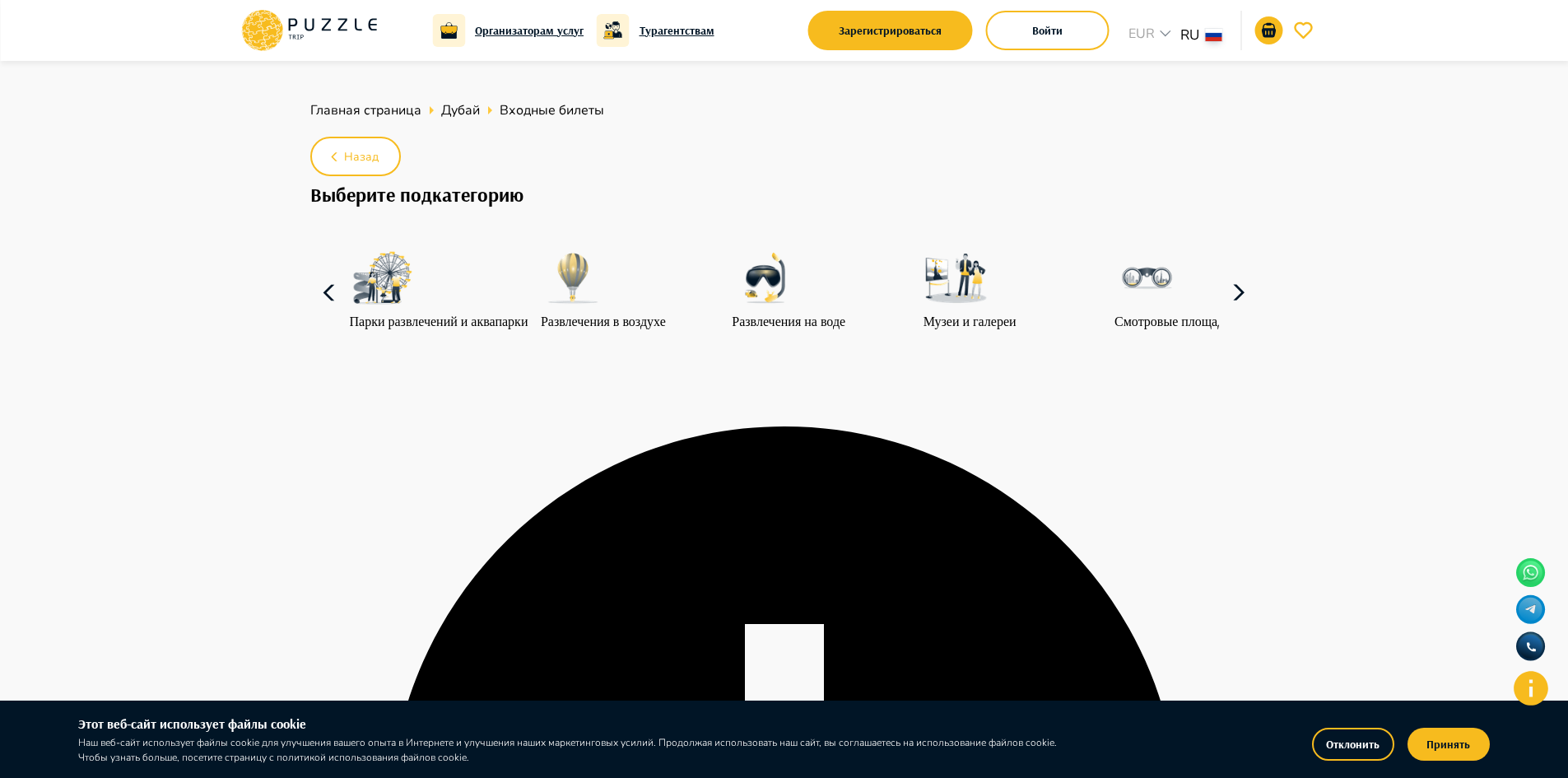
click at [1234, 313] on icon at bounding box center [1239, 293] width 39 height 39
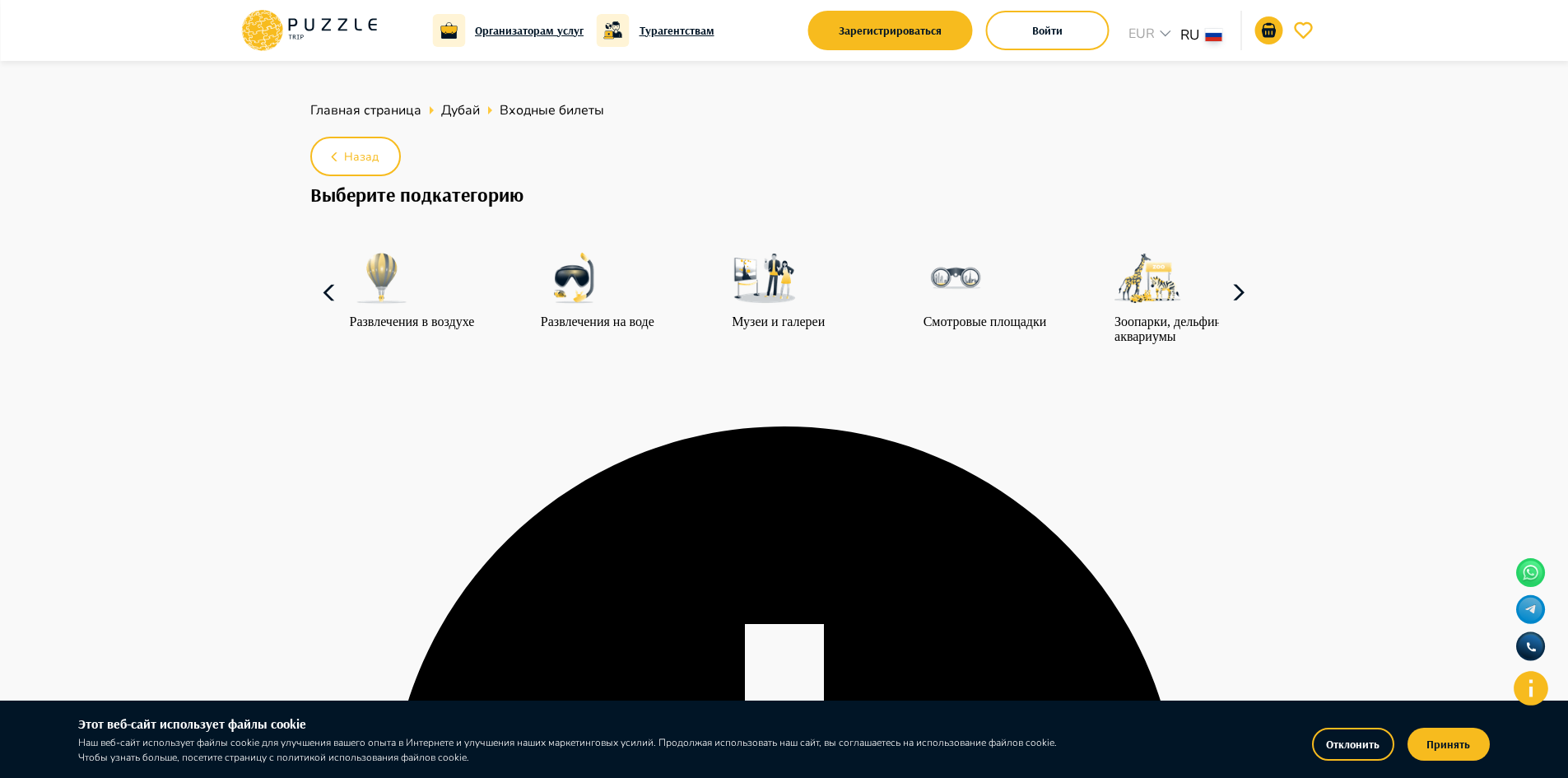
click at [1234, 313] on icon at bounding box center [1239, 293] width 39 height 39
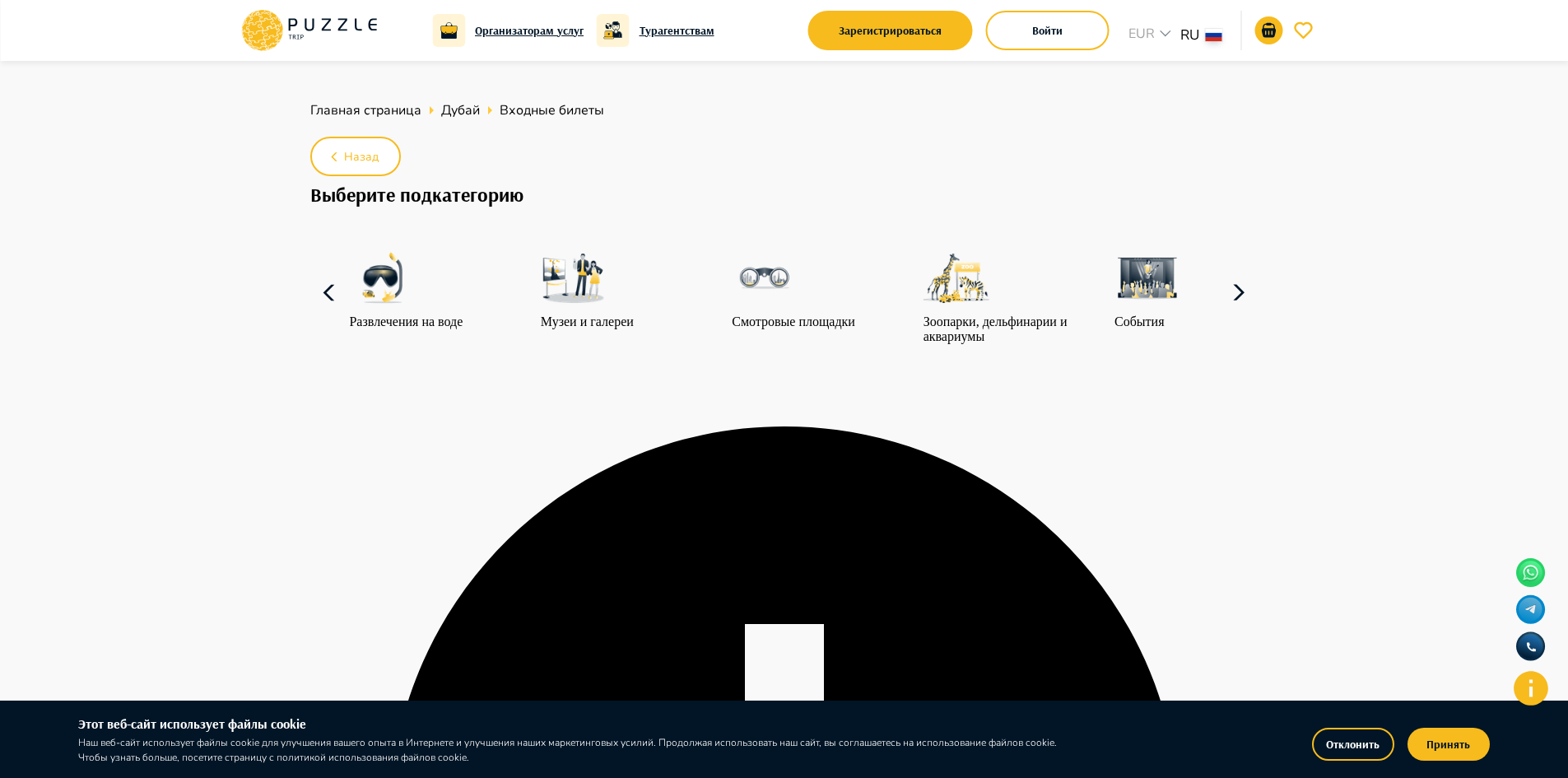
click at [1115, 329] on p "События" at bounding box center [1147, 321] width 66 height 15
click at [1117, 314] on div at bounding box center [1147, 279] width 66 height 69
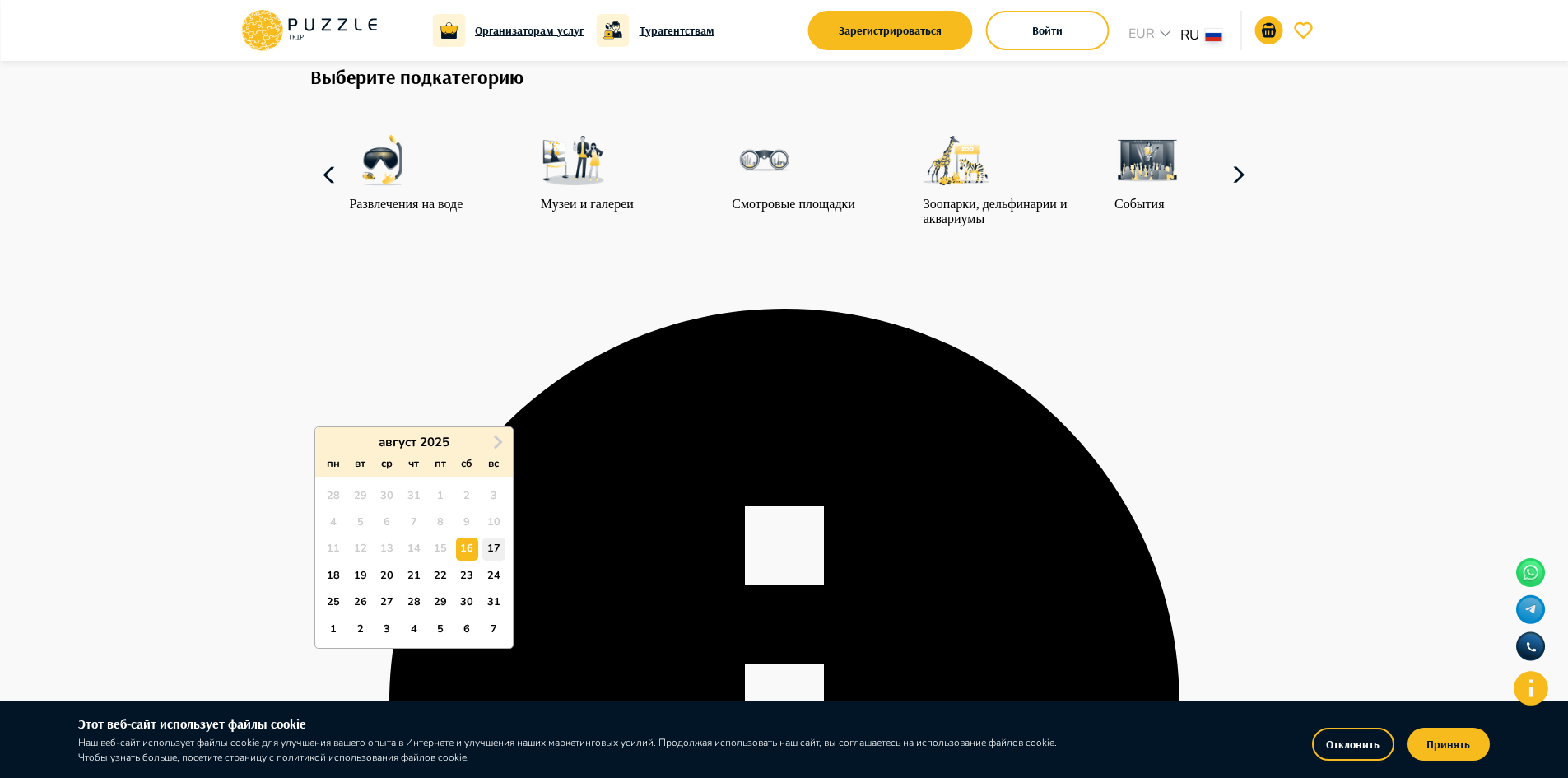
scroll to position [164, 0]
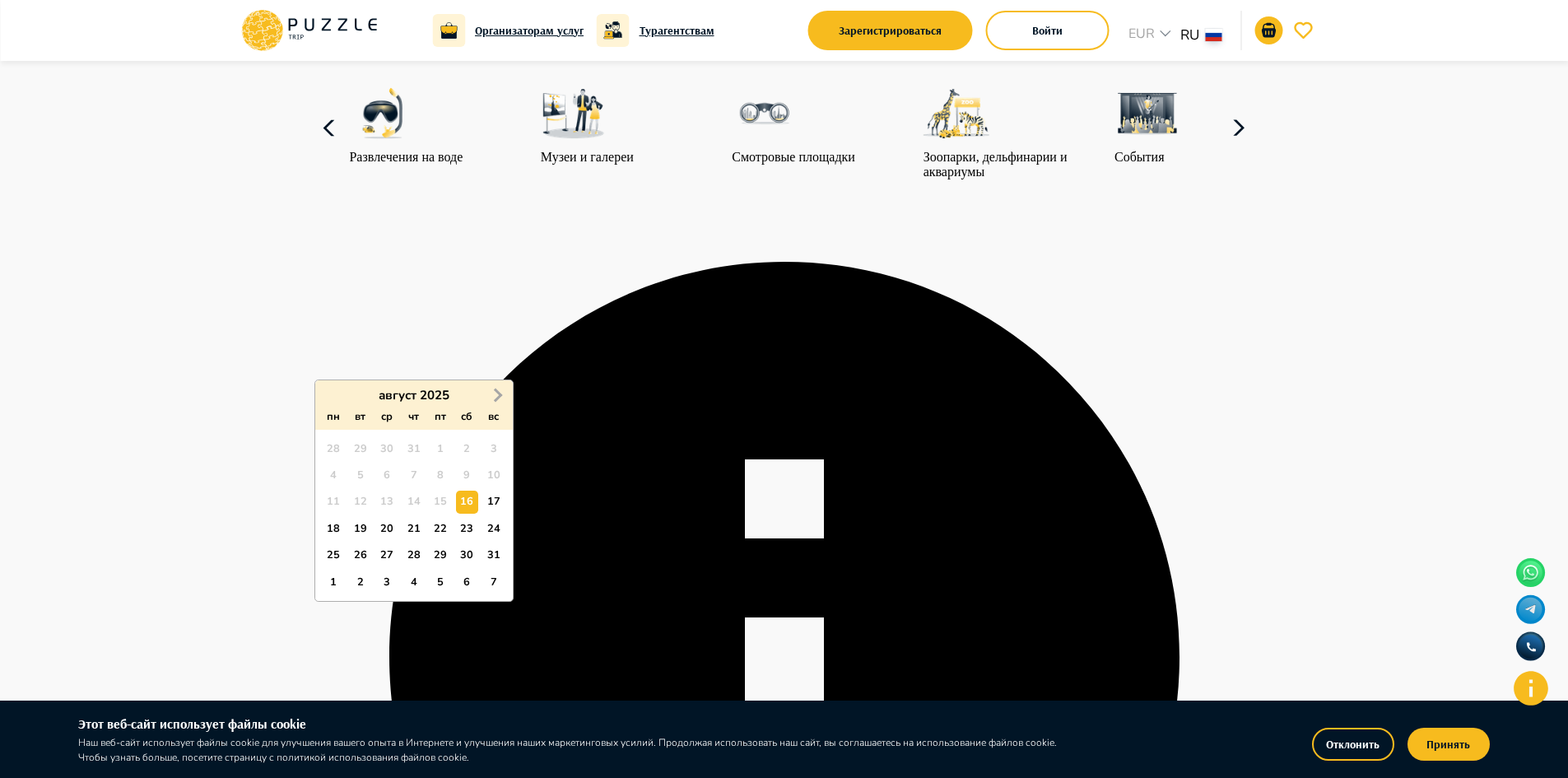
click at [486, 393] on button "Next Month" at bounding box center [497, 395] width 26 height 26
click at [499, 389] on button "Next Month" at bounding box center [497, 395] width 26 height 26
click at [461, 447] on div "1" at bounding box center [467, 449] width 22 height 22
type input "**********"
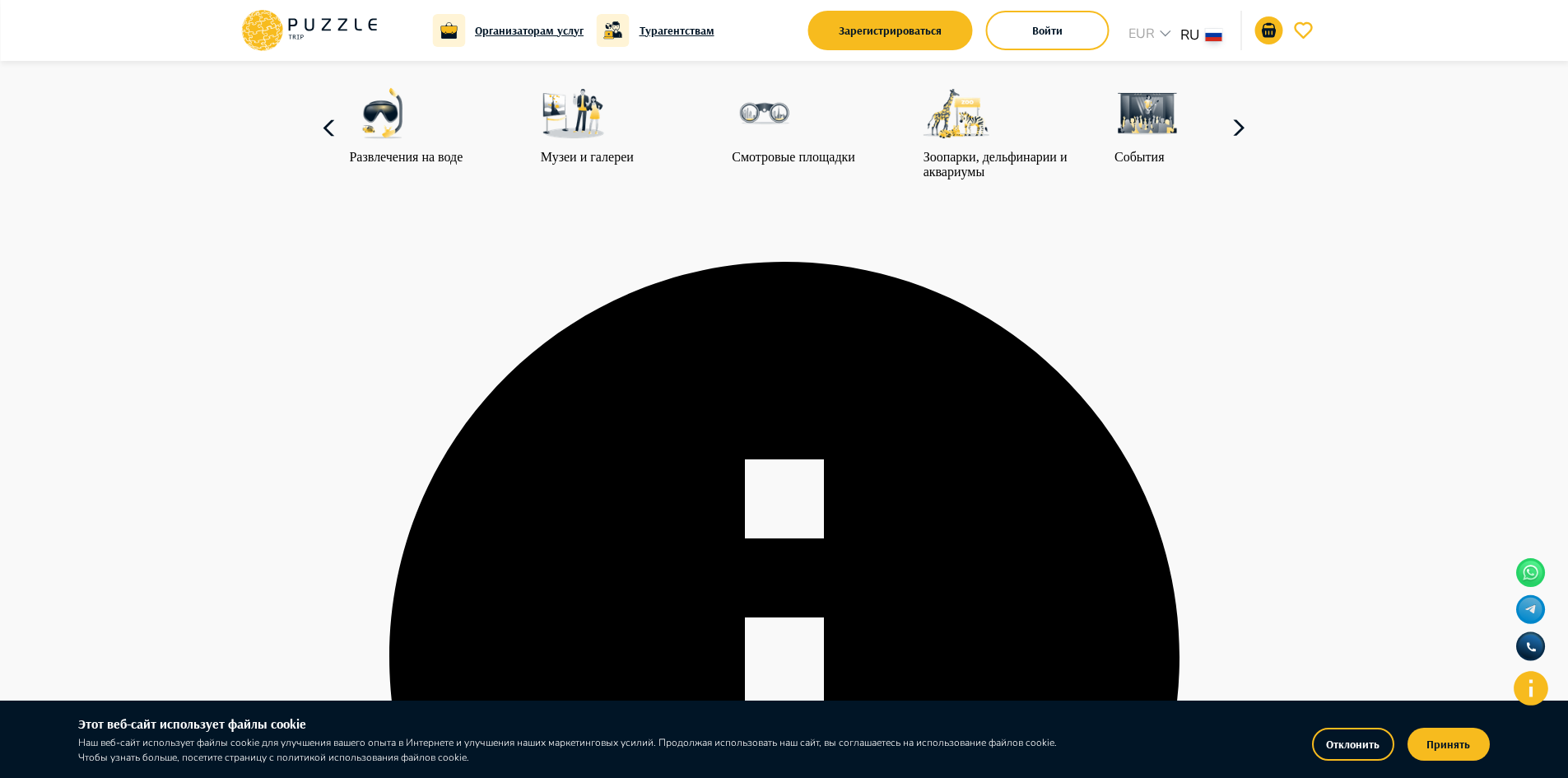
paste input "**********"
type input "**********"
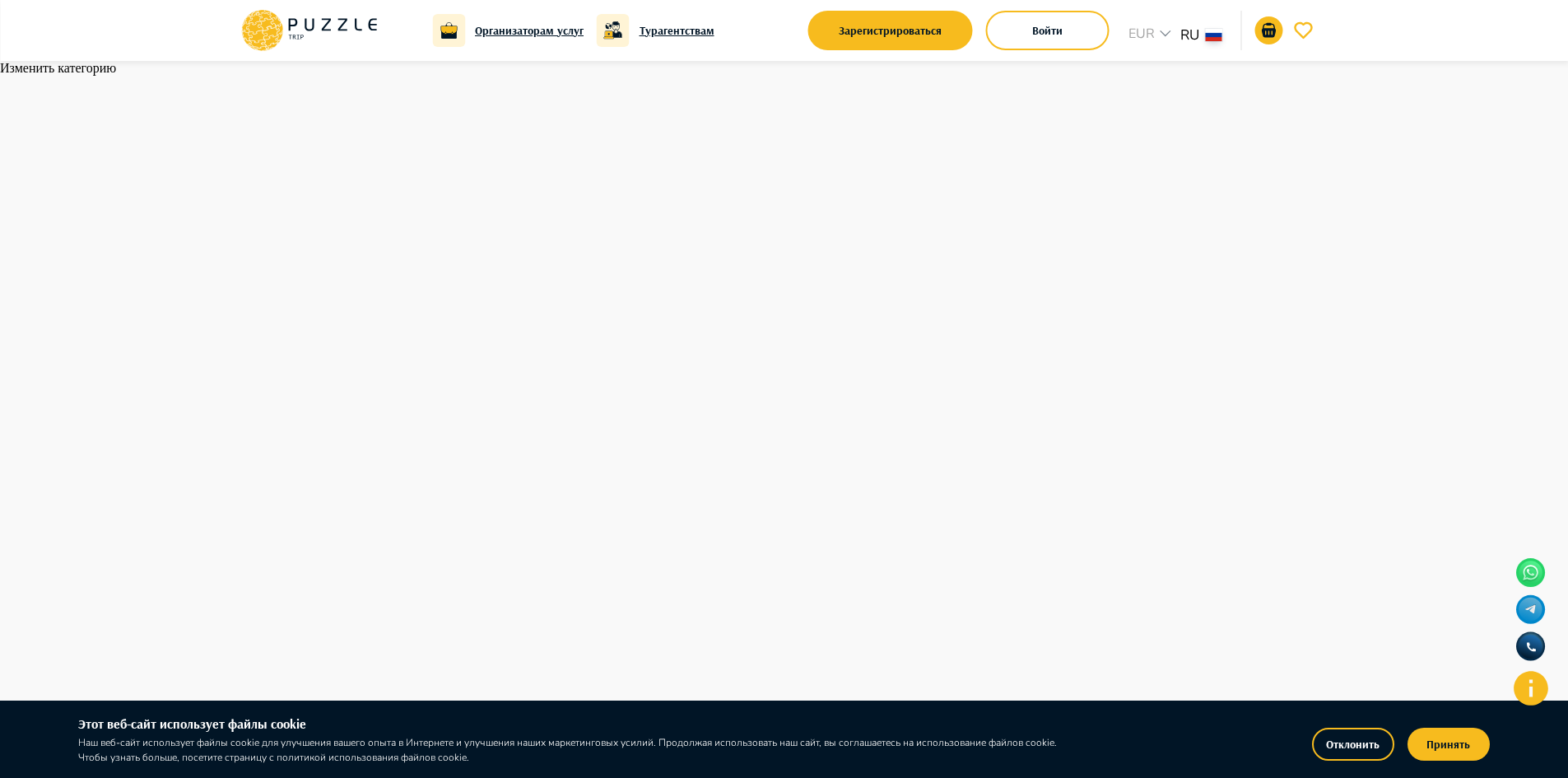
scroll to position [83, 0]
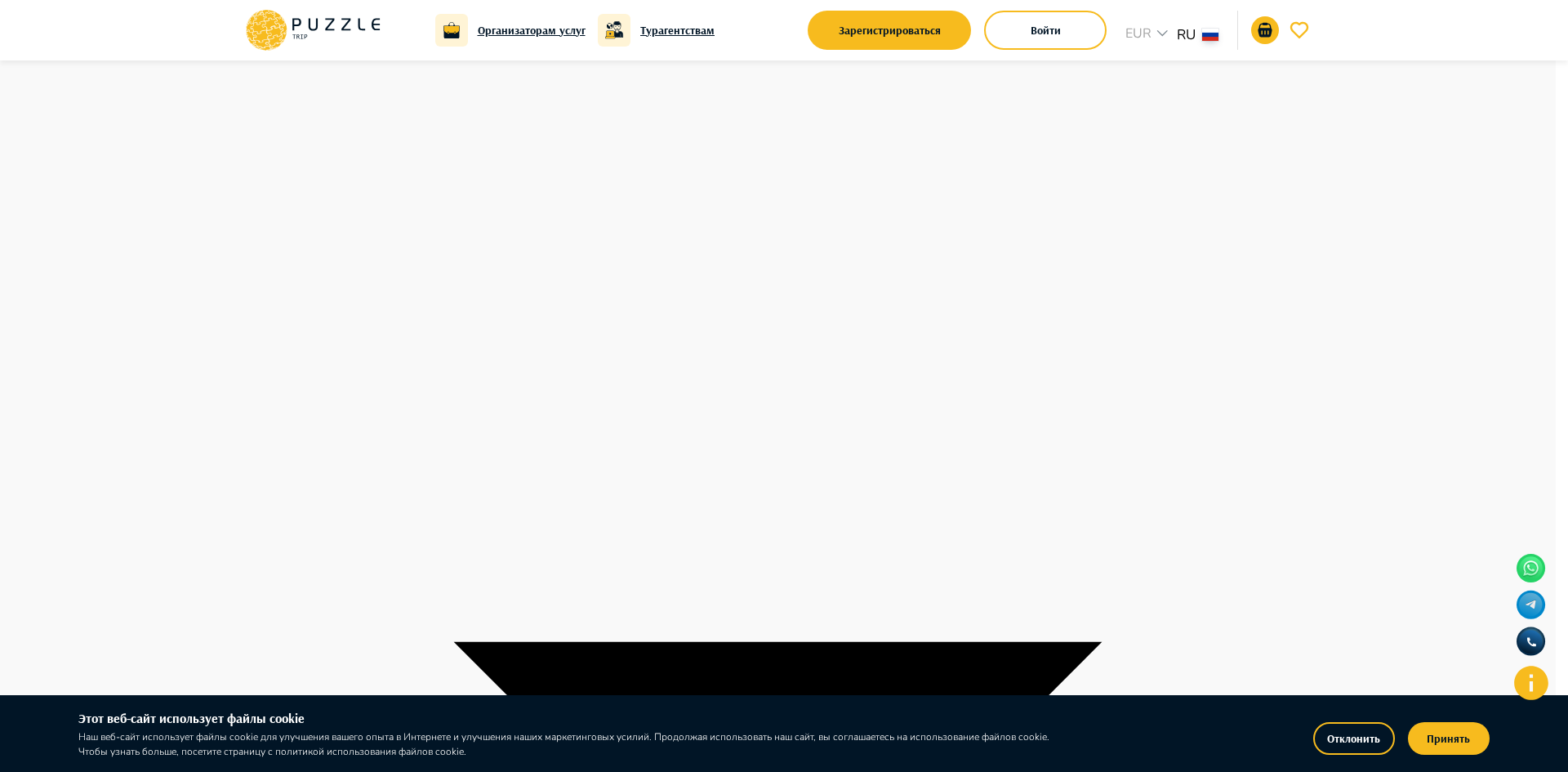
type input "********"
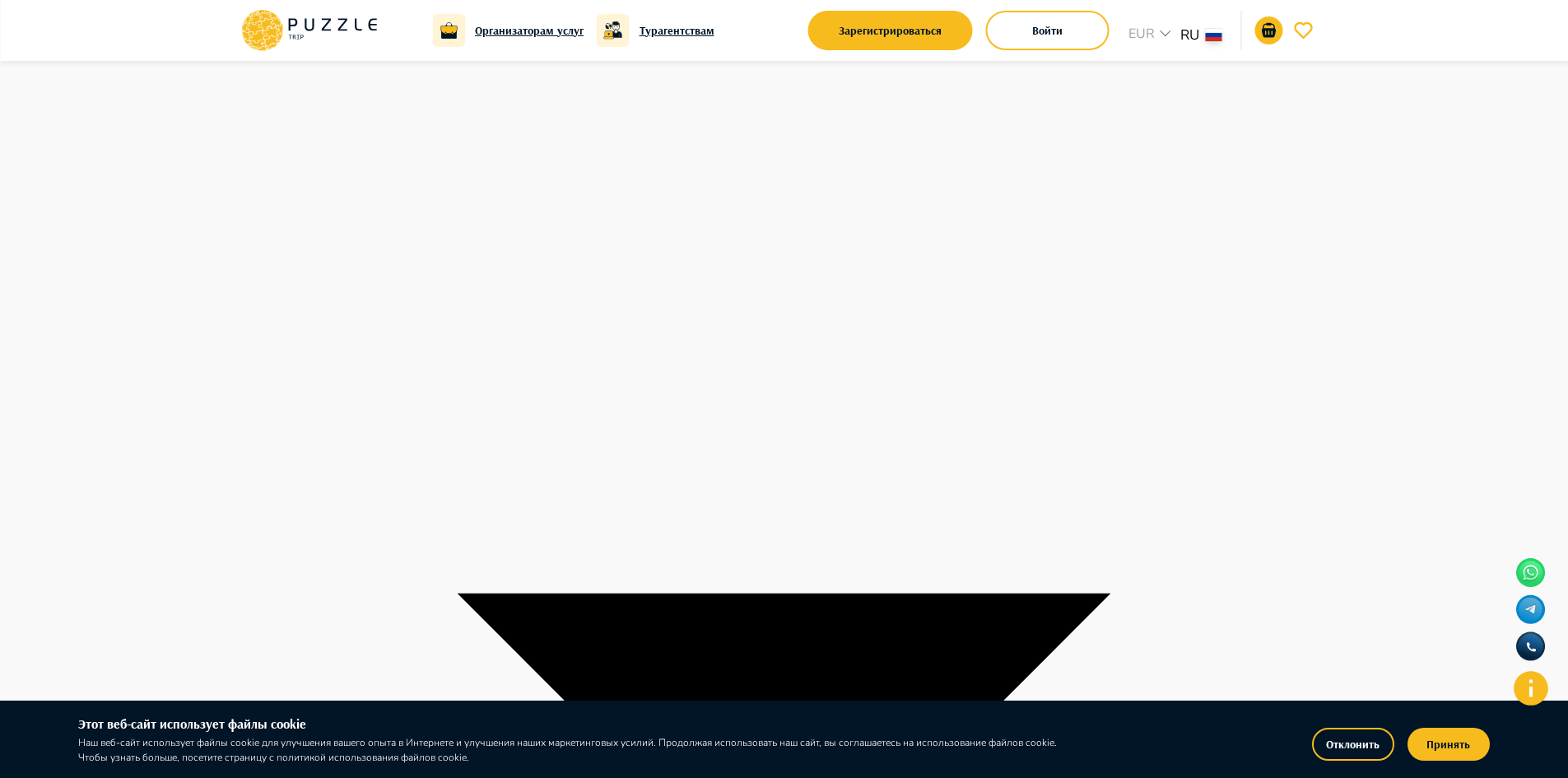
scroll to position [164, 0]
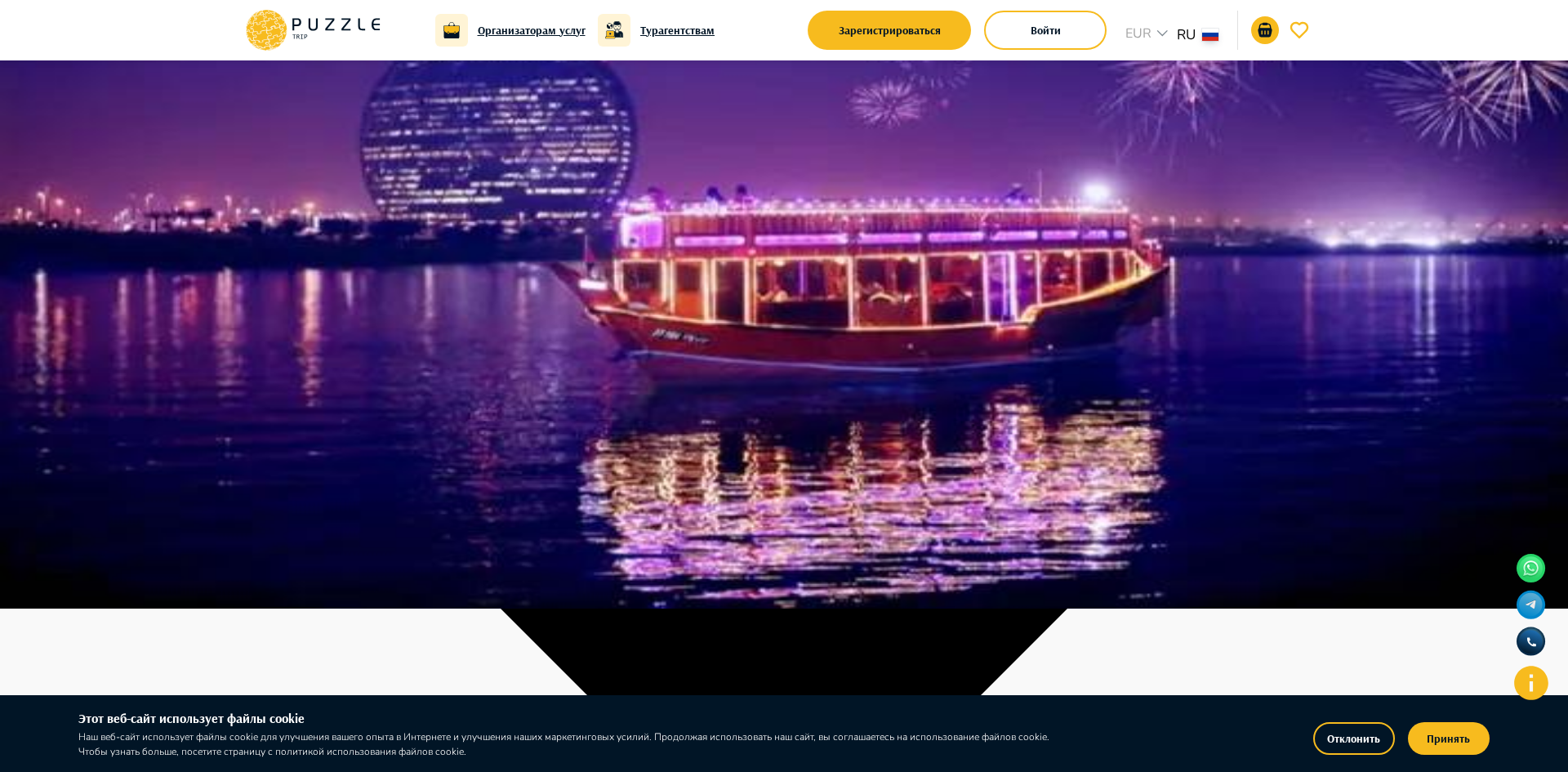
type input "**********"
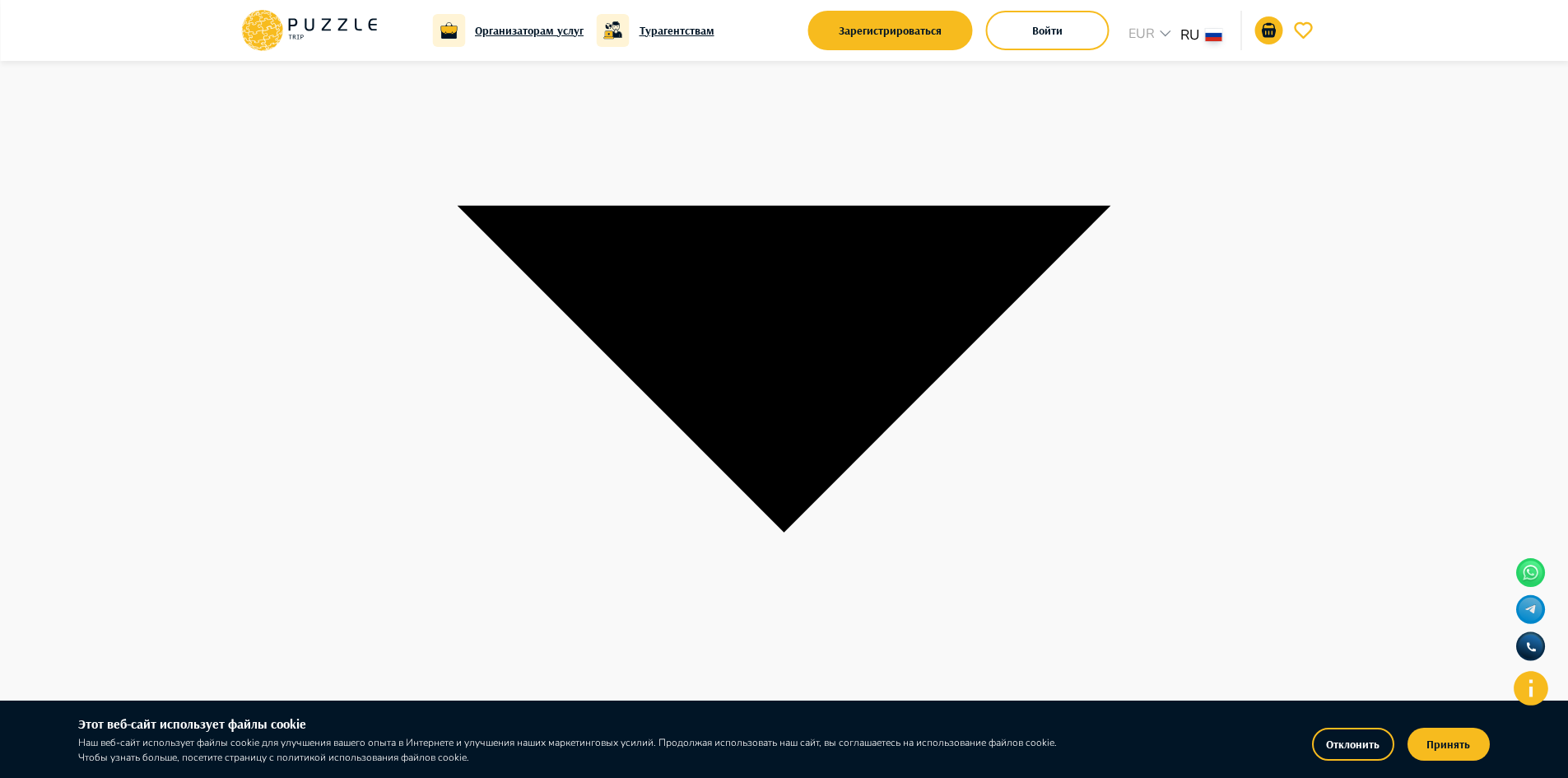
scroll to position [2277, 0]
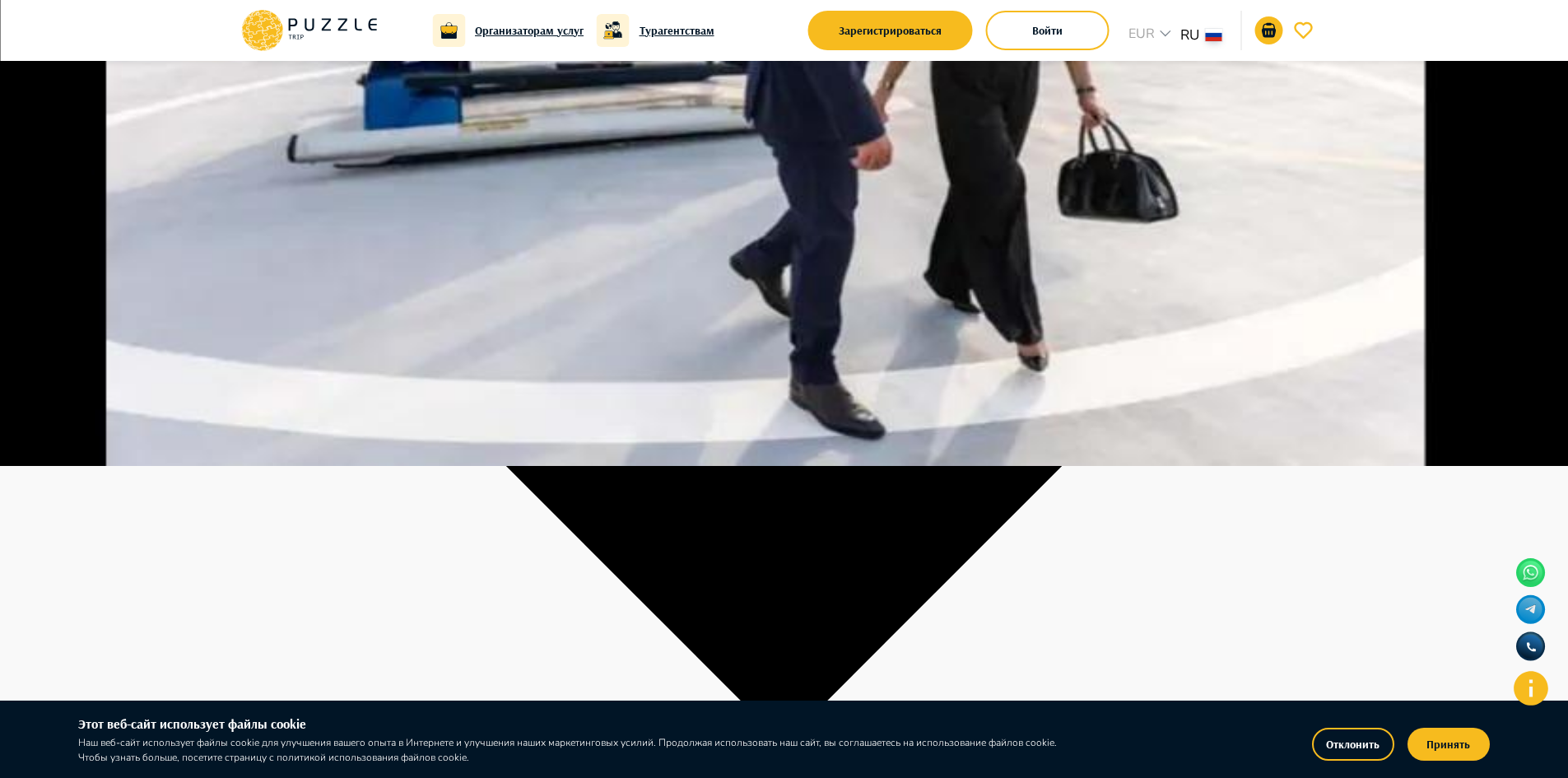
scroll to position [329, 0]
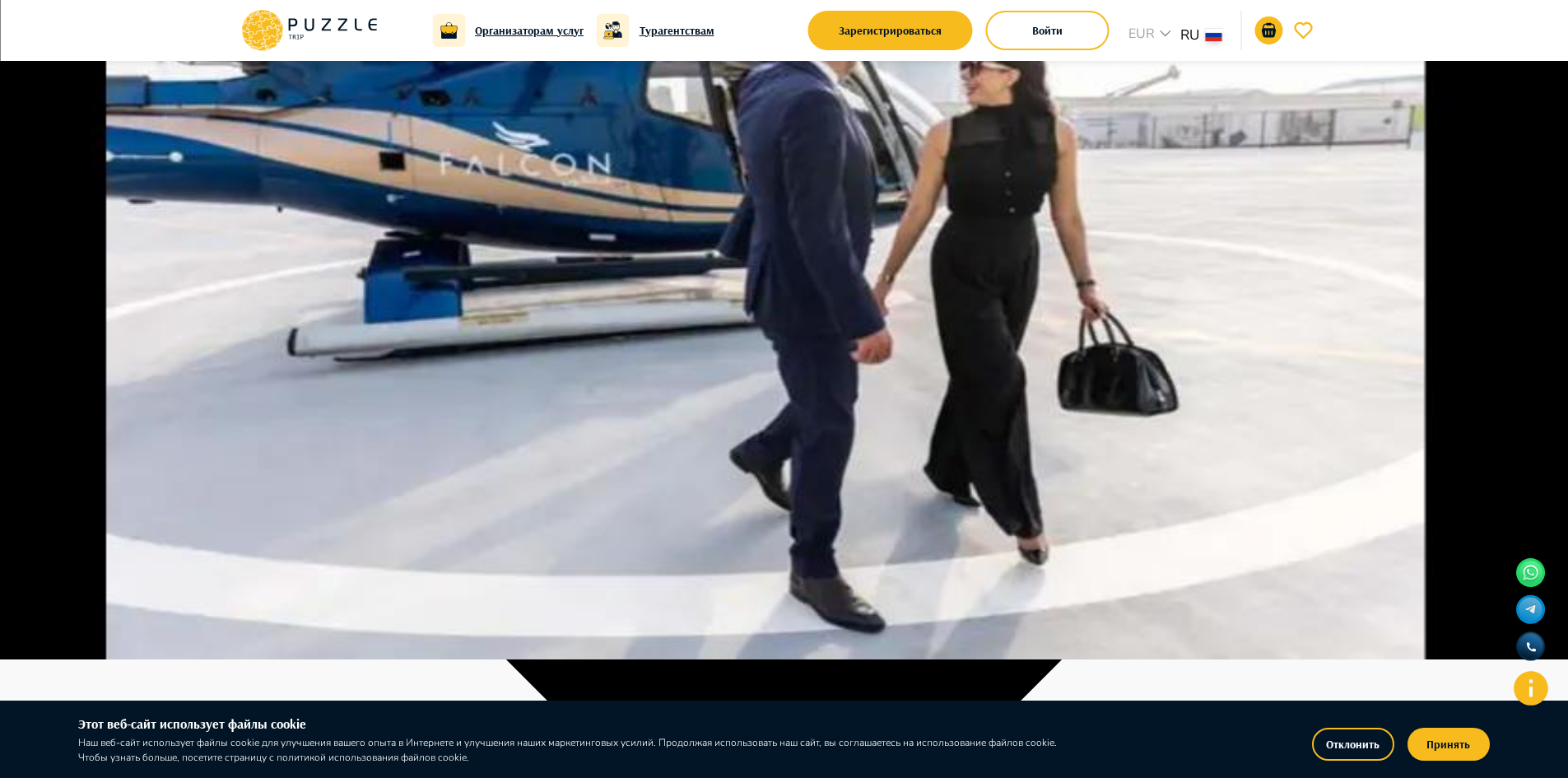
scroll to position [0, 0]
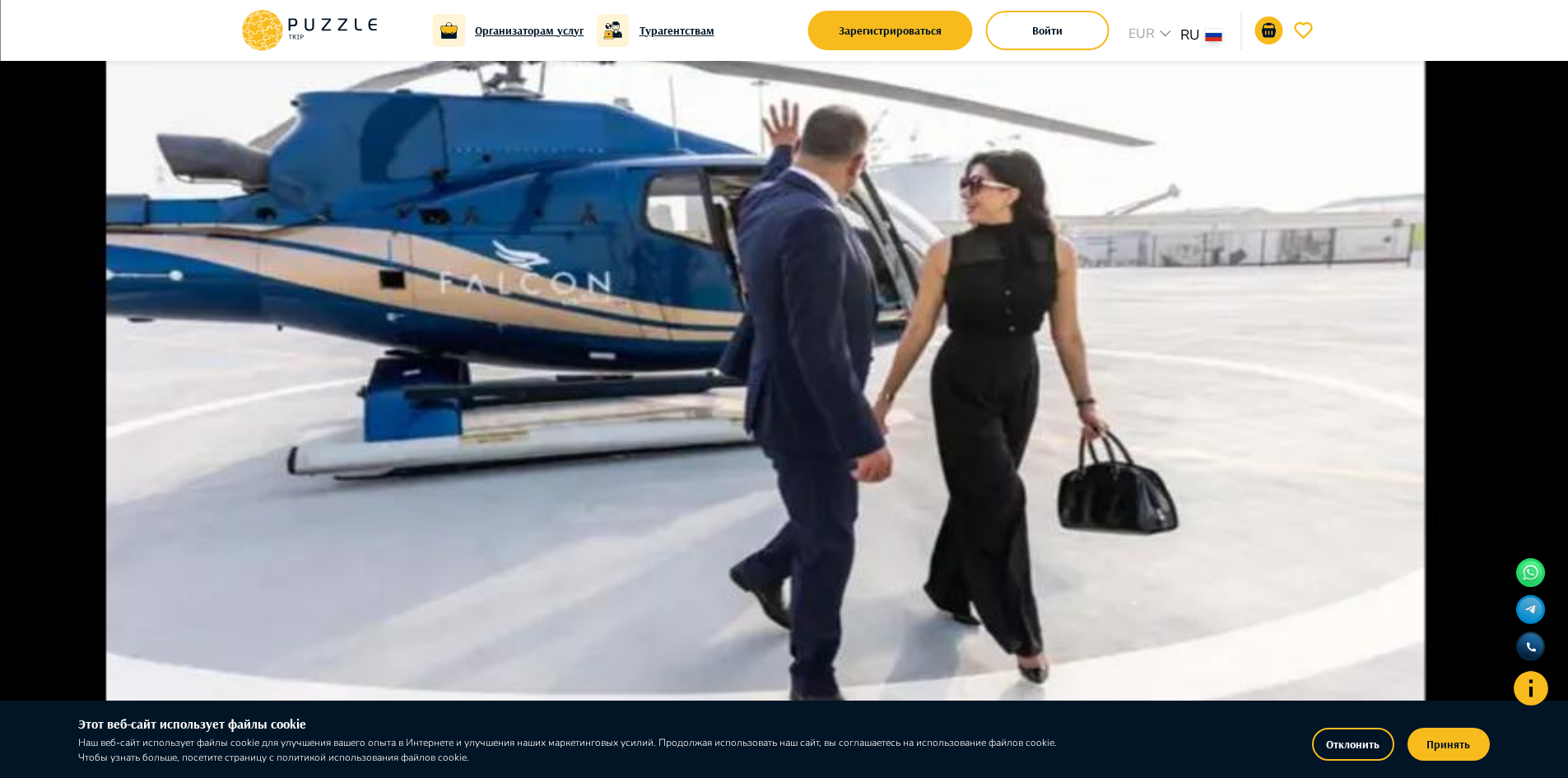
scroll to position [164, 0]
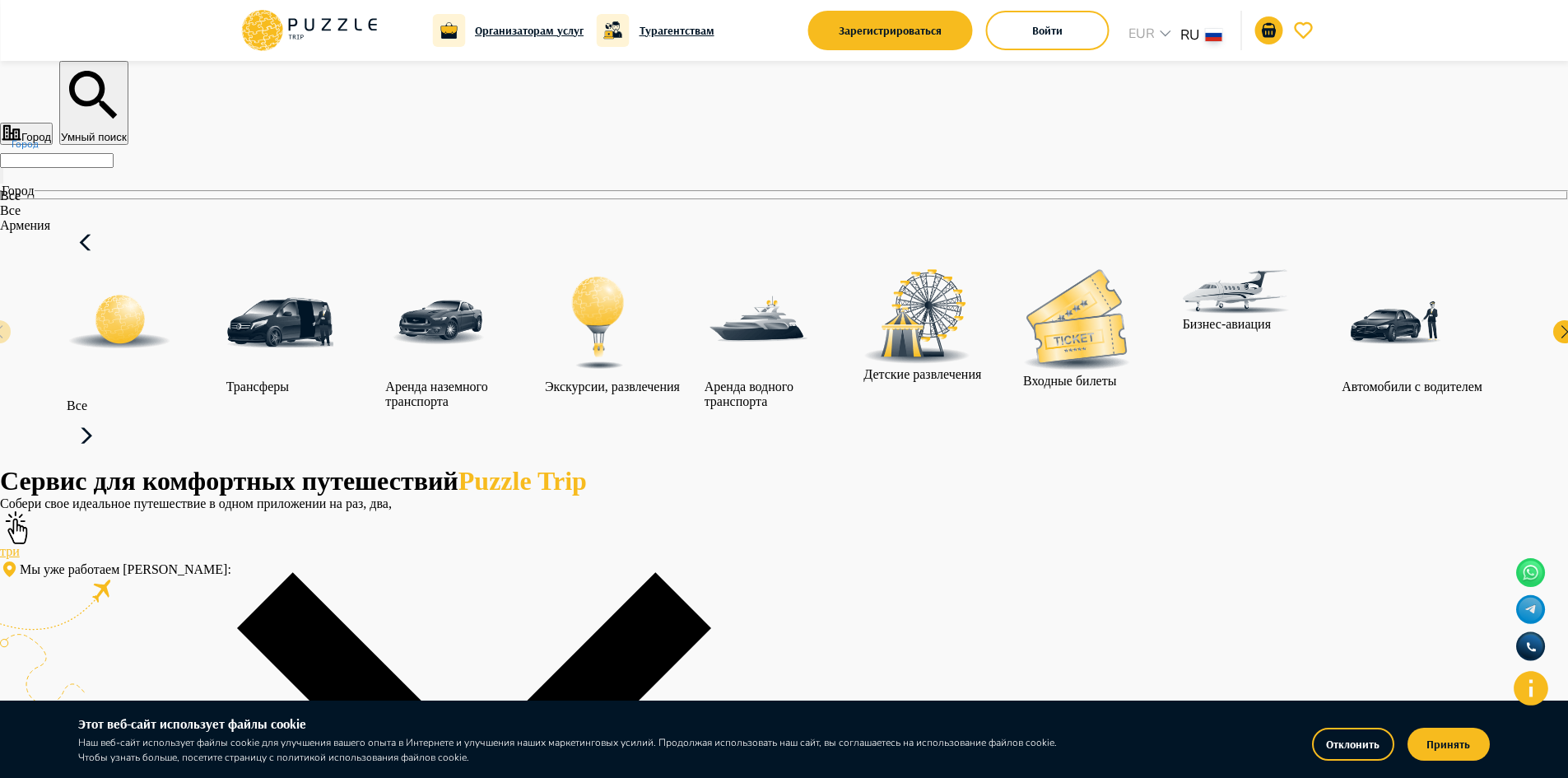
click at [114, 168] on input "Город" at bounding box center [57, 161] width 114 height 15
type input "********"
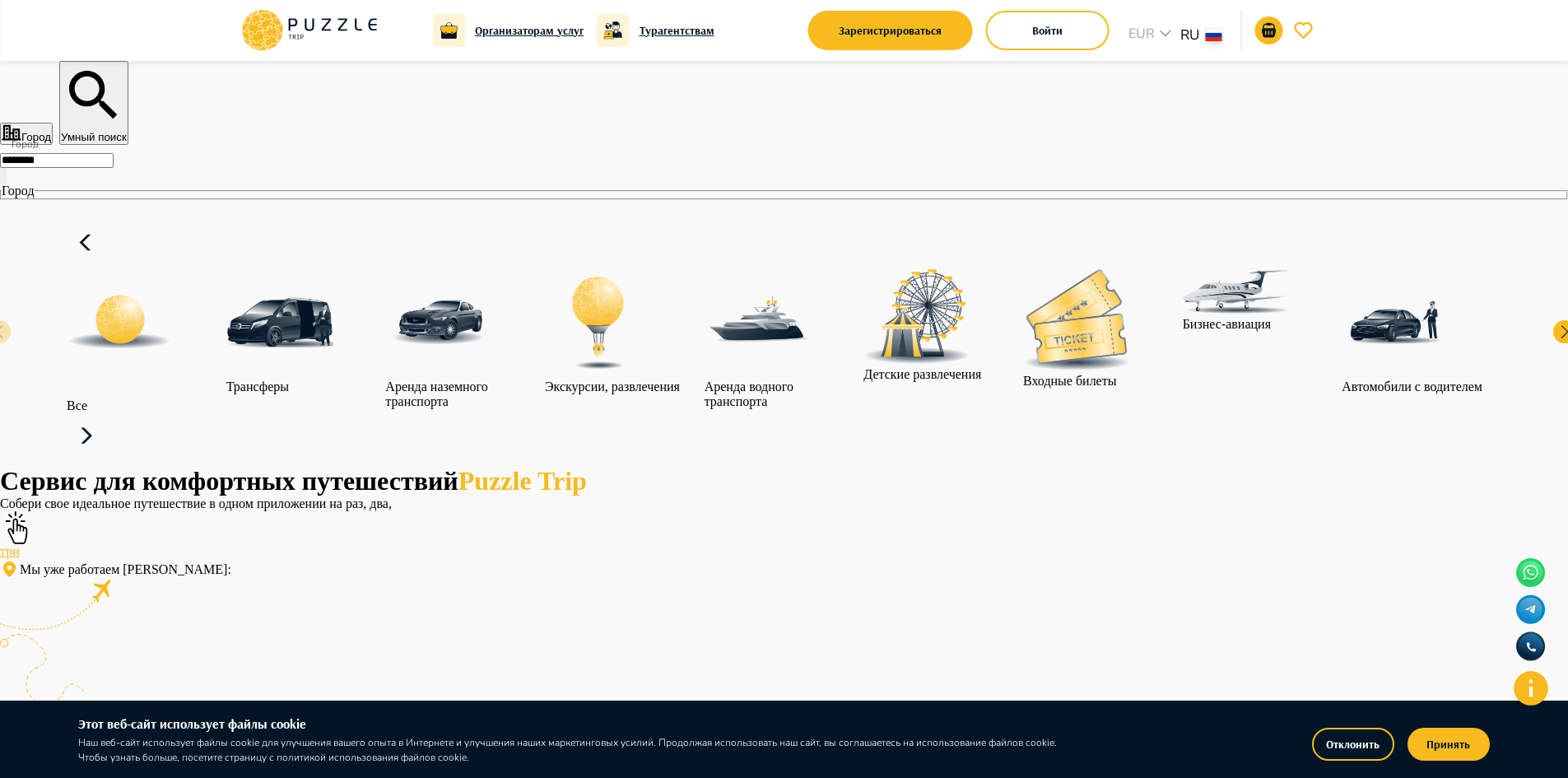
click at [106, 416] on icon at bounding box center [86, 436] width 39 height 39
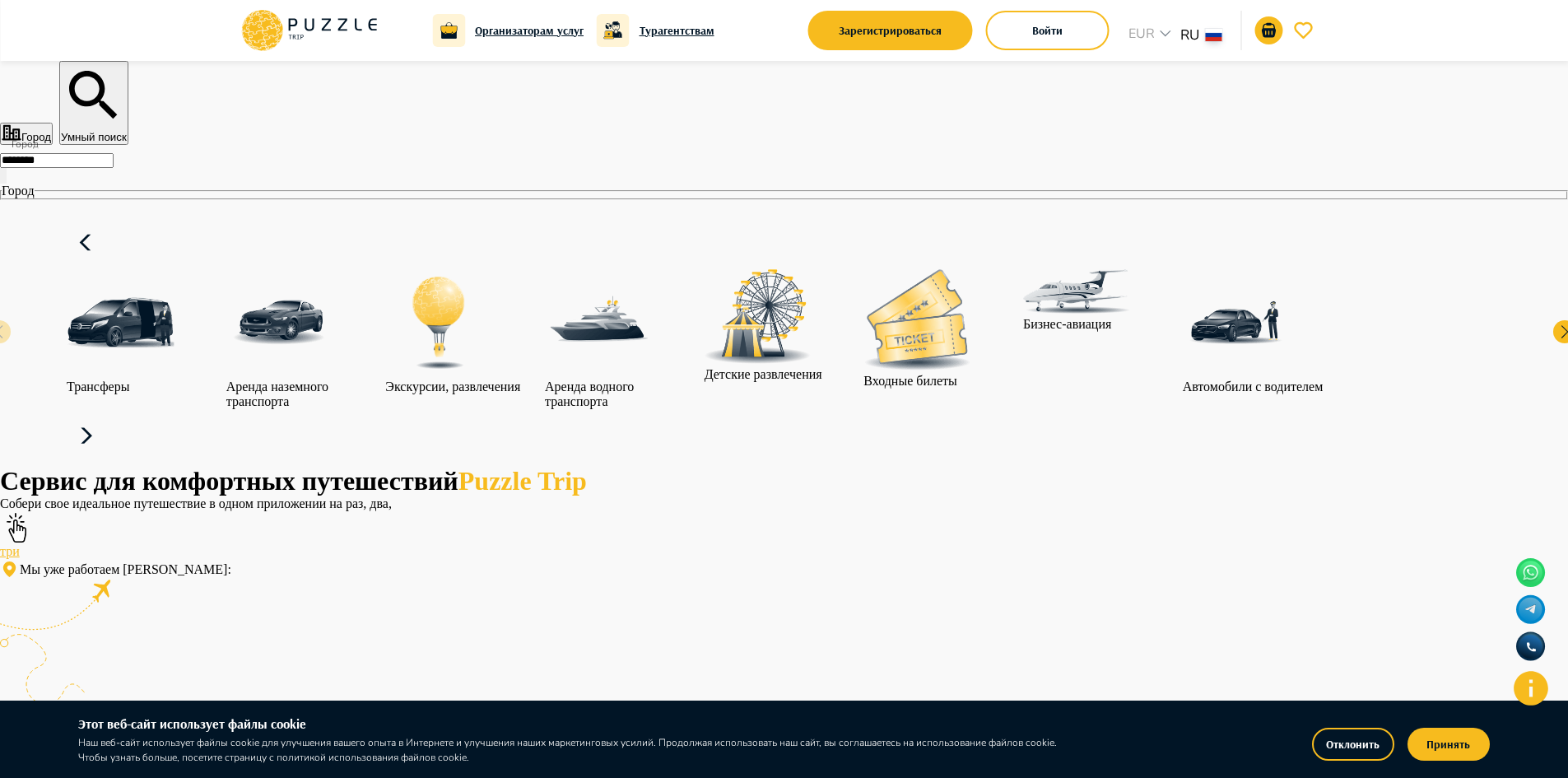
click at [106, 416] on icon at bounding box center [86, 436] width 39 height 39
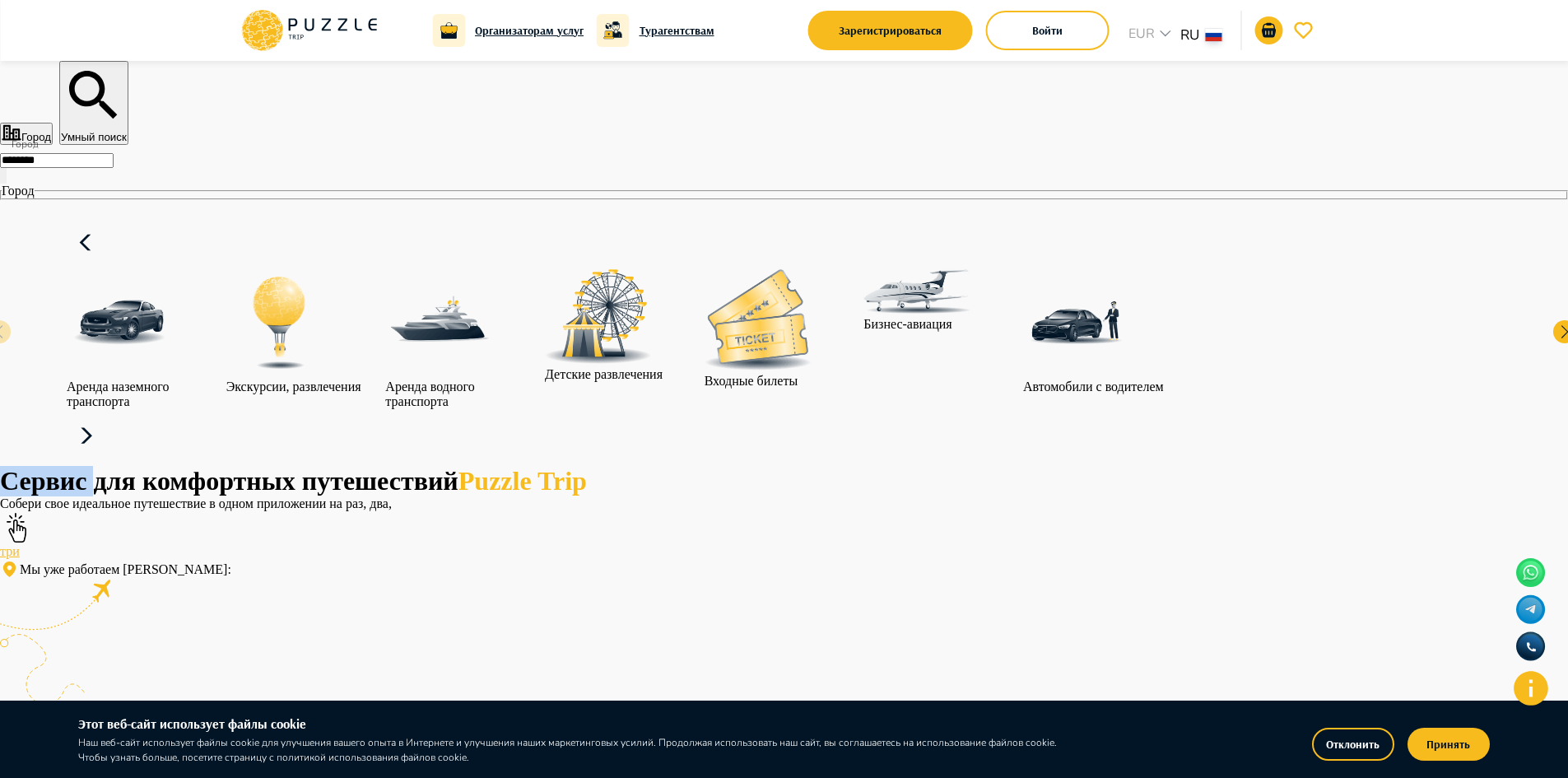
click at [106, 416] on icon at bounding box center [86, 436] width 39 height 39
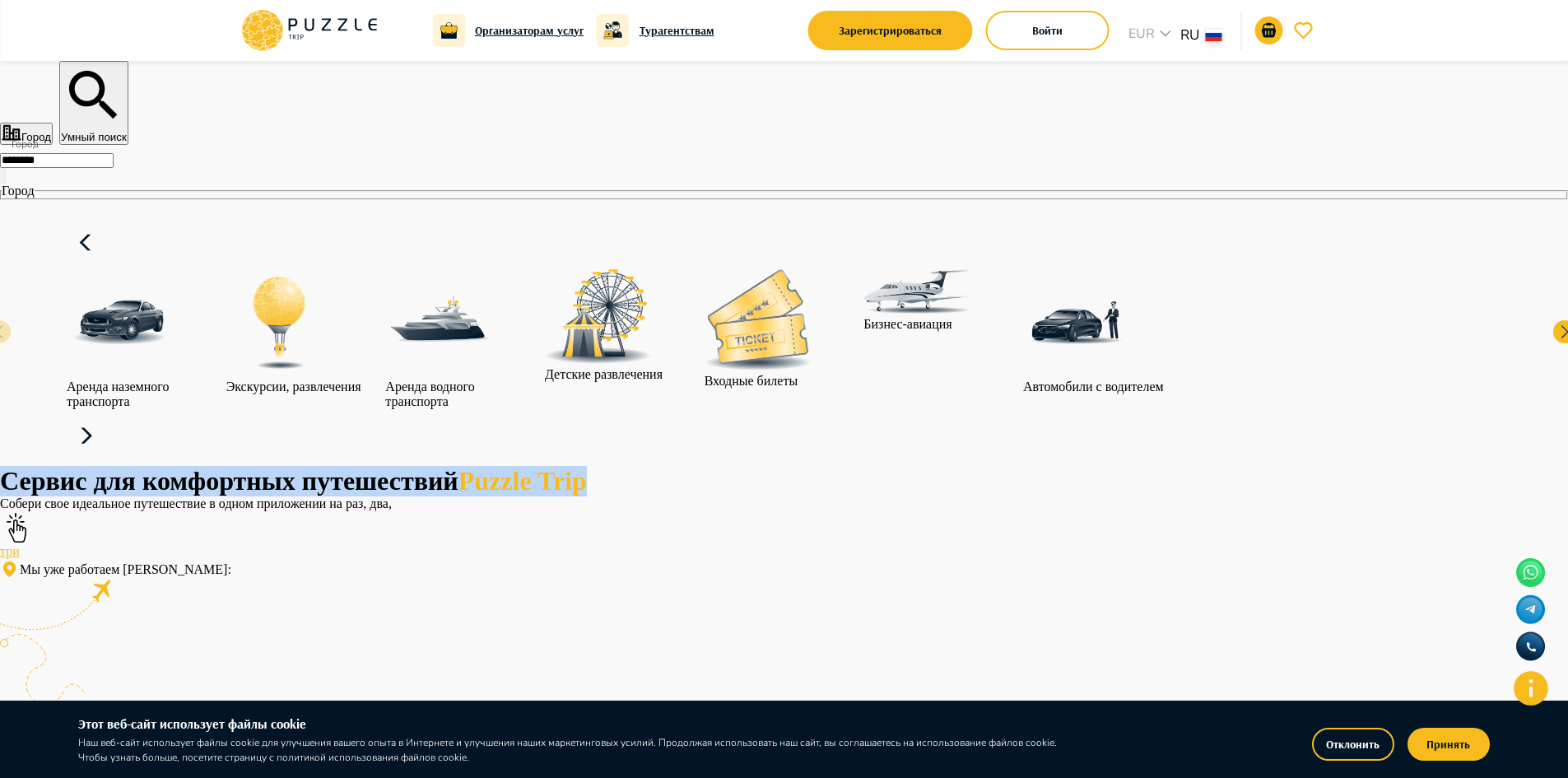
click at [106, 416] on icon at bounding box center [86, 436] width 39 height 39
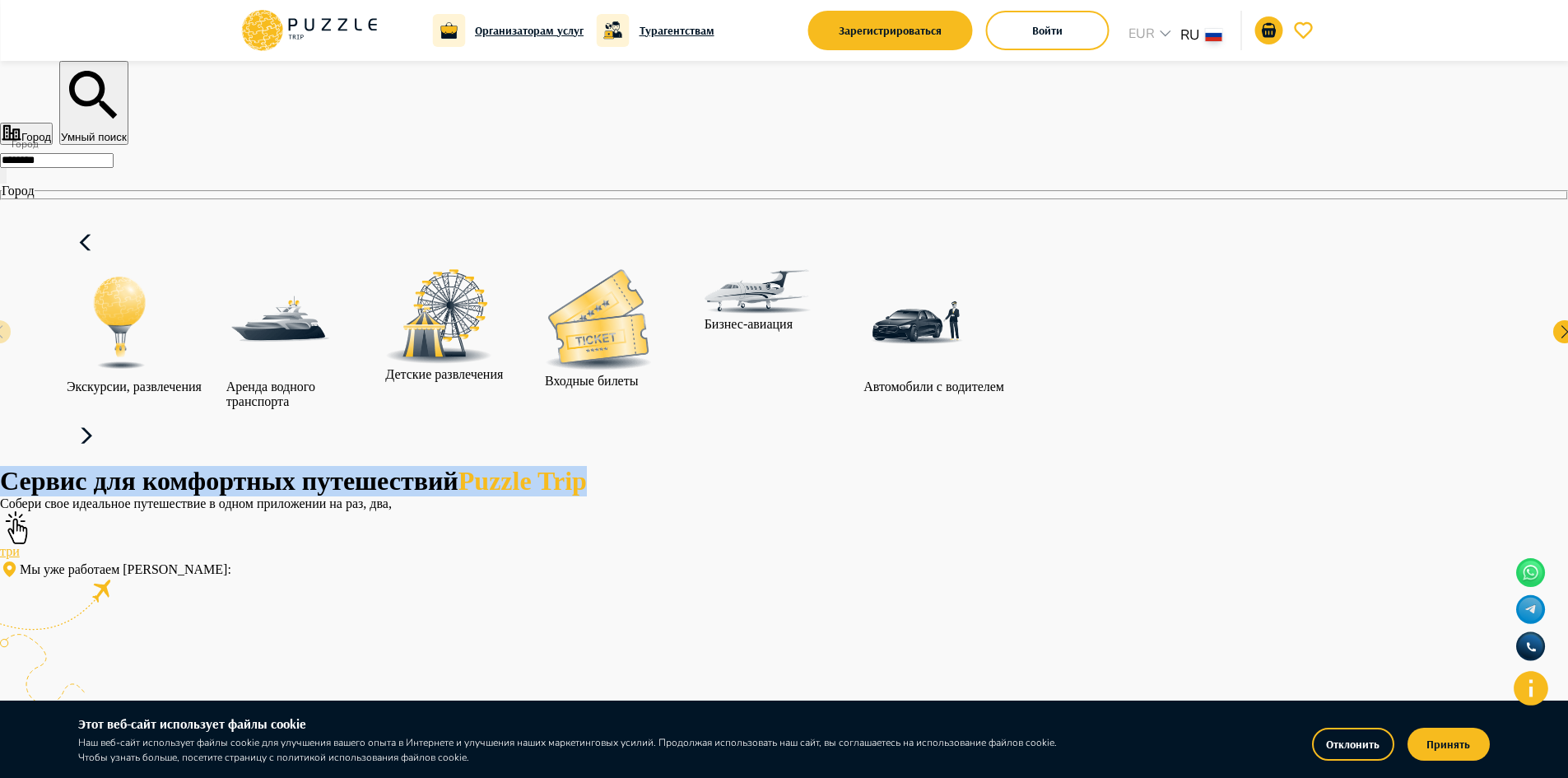
click at [106, 416] on icon at bounding box center [86, 436] width 39 height 39
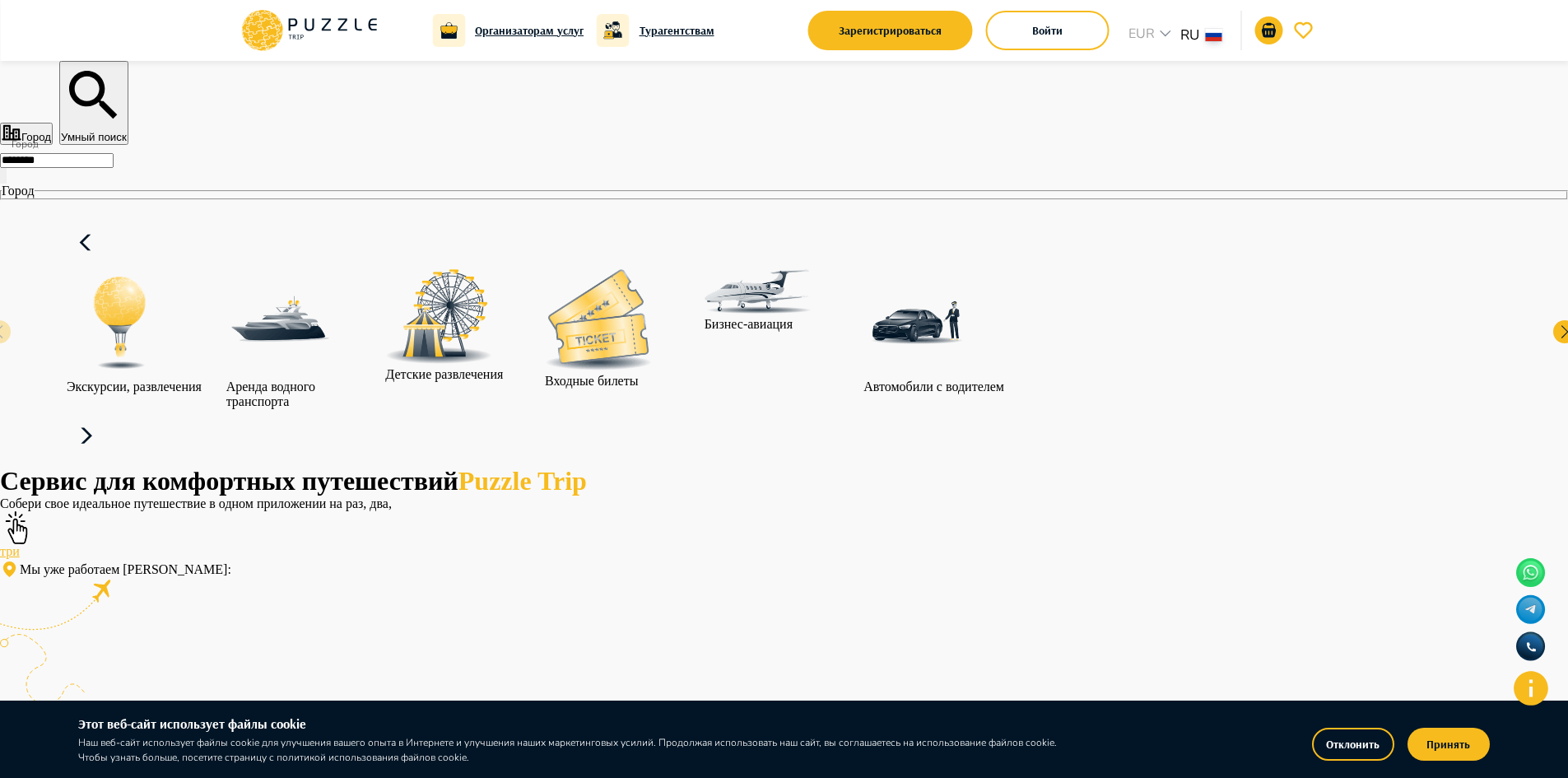
click at [106, 416] on icon at bounding box center [86, 436] width 39 height 39
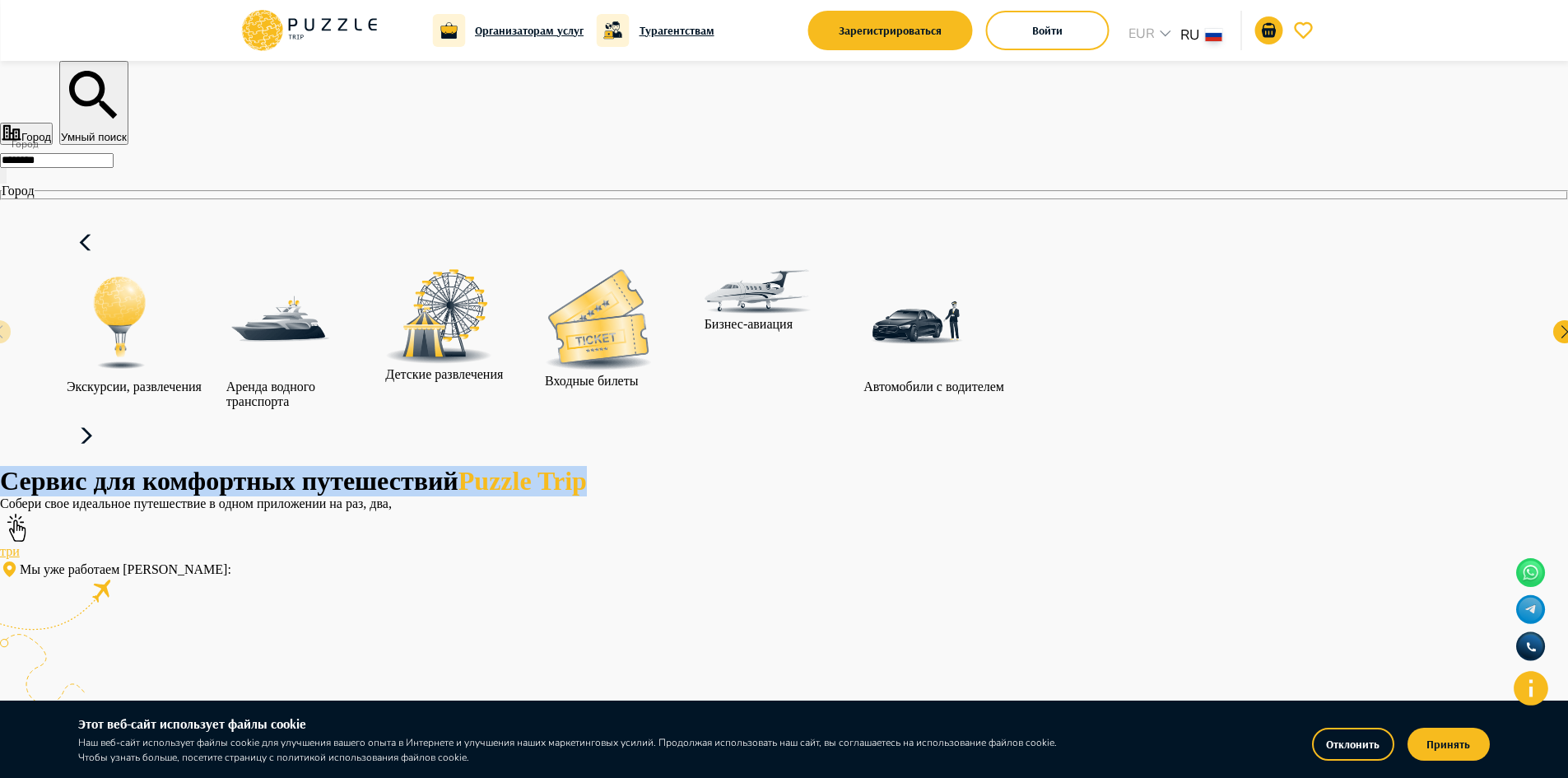
click at [106, 416] on icon at bounding box center [86, 436] width 39 height 39
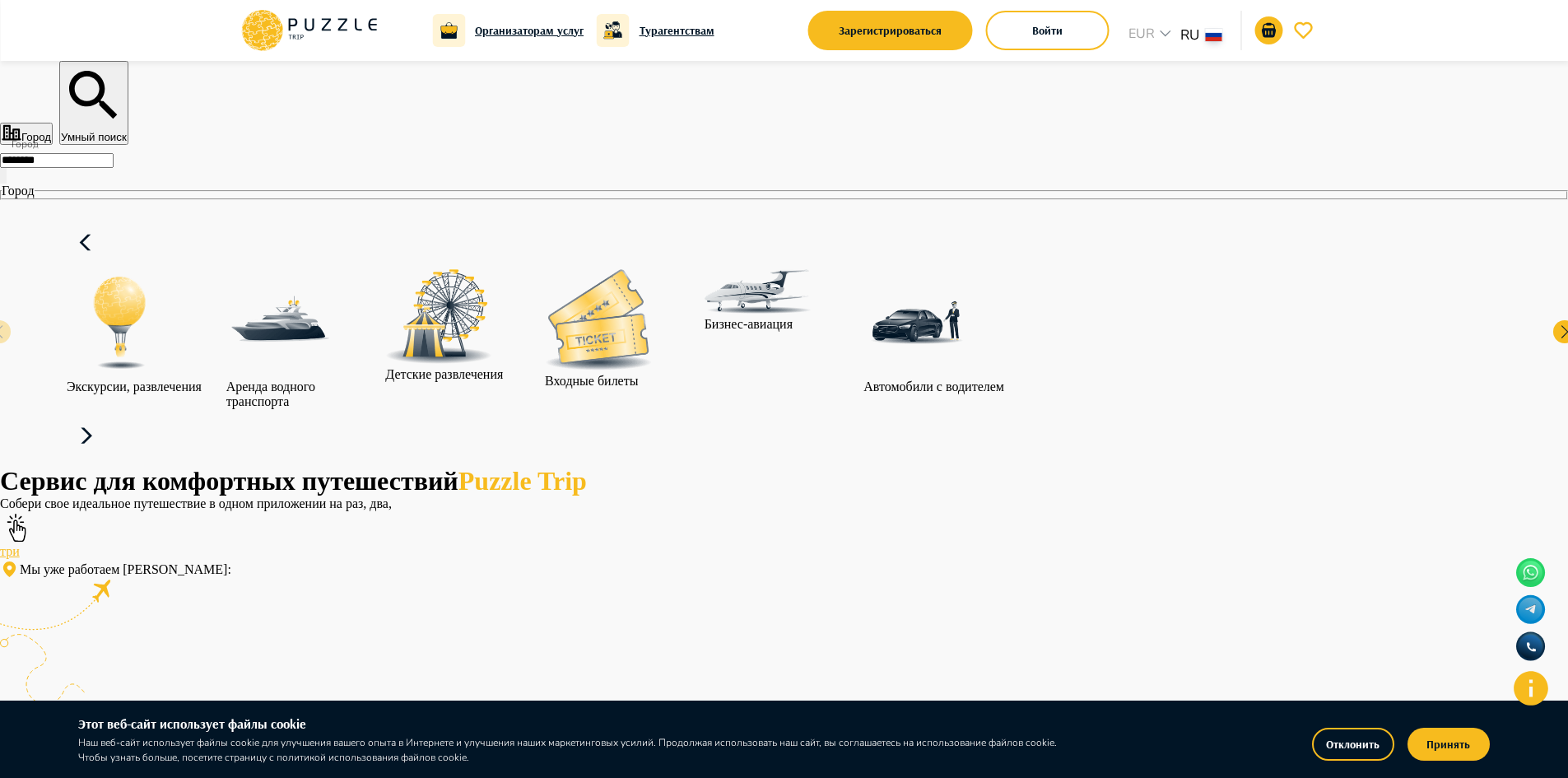
click at [106, 416] on icon at bounding box center [86, 436] width 39 height 39
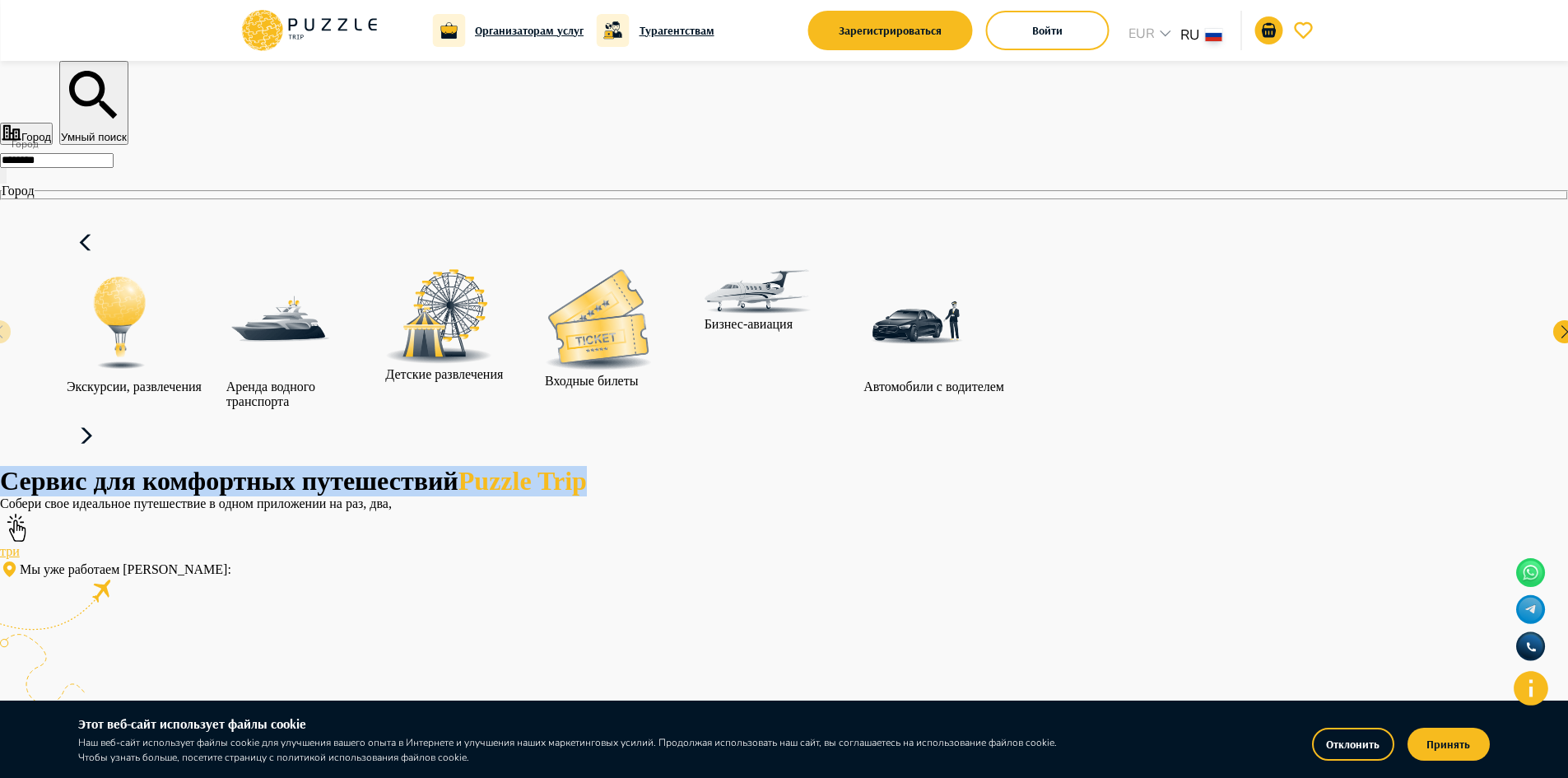
click at [106, 416] on icon at bounding box center [86, 436] width 39 height 39
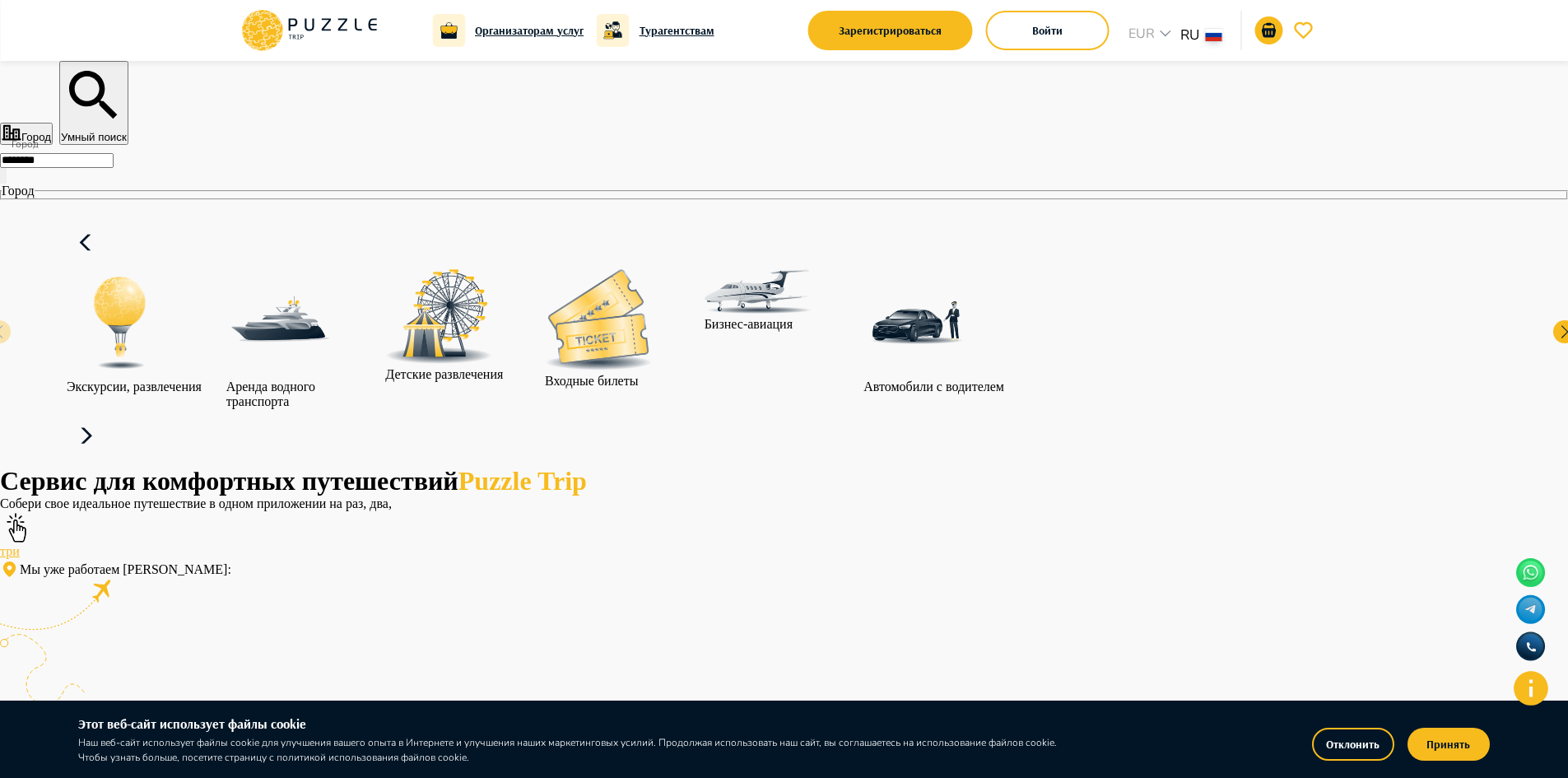
click at [886, 475] on div "Сервис для комфортных путешествий Puzzle Trip Собери свое идеальное путешествие…" at bounding box center [784, 697] width 1568 height 463
click at [652, 337] on img at bounding box center [598, 319] width 107 height 101
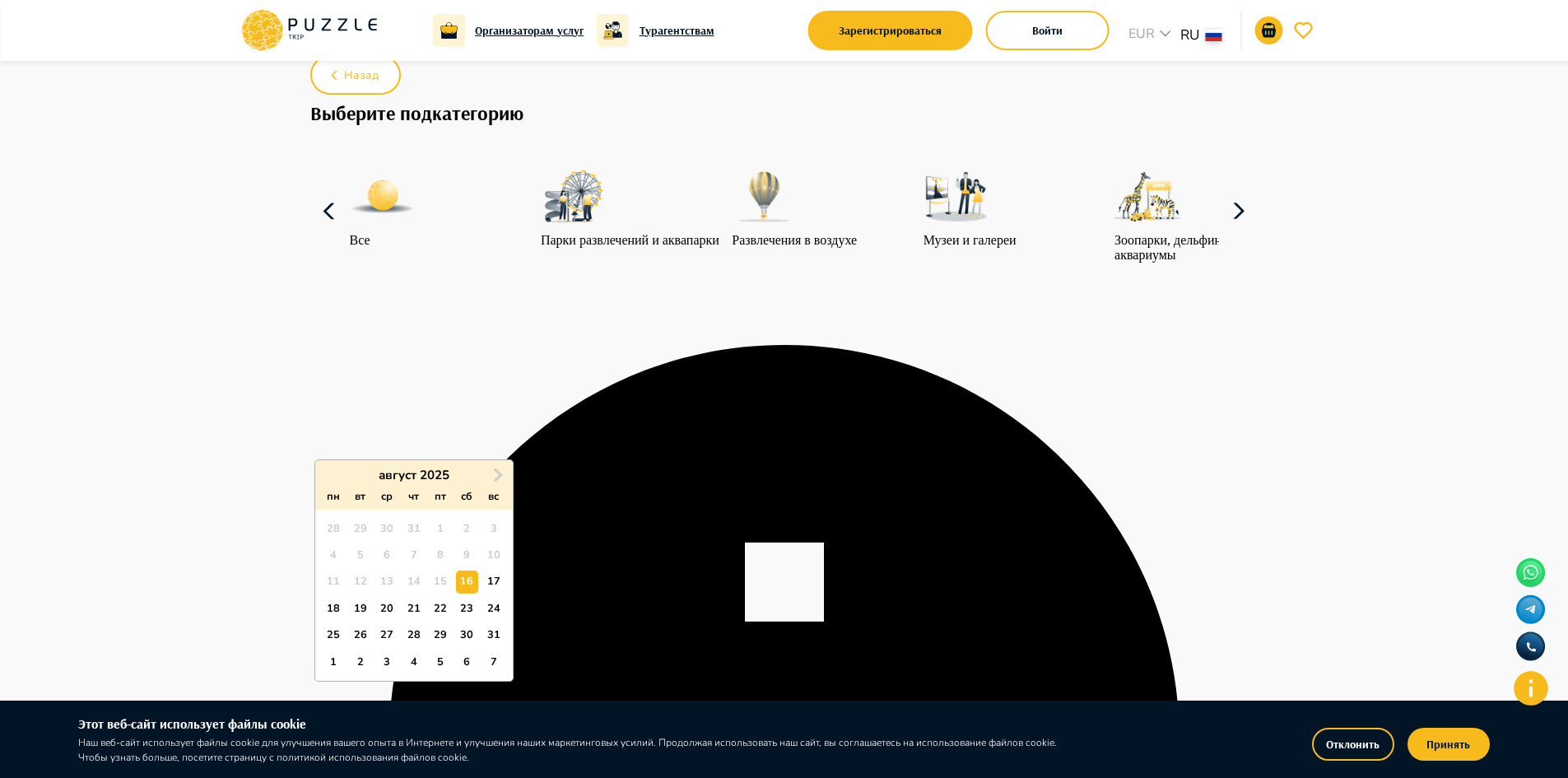
scroll to position [83, 0]
click at [1217, 240] on div "Зоопарки, дельфинарии и аквариумы" at bounding box center [1206, 213] width 183 height 99
click at [1229, 231] on icon at bounding box center [1239, 211] width 39 height 39
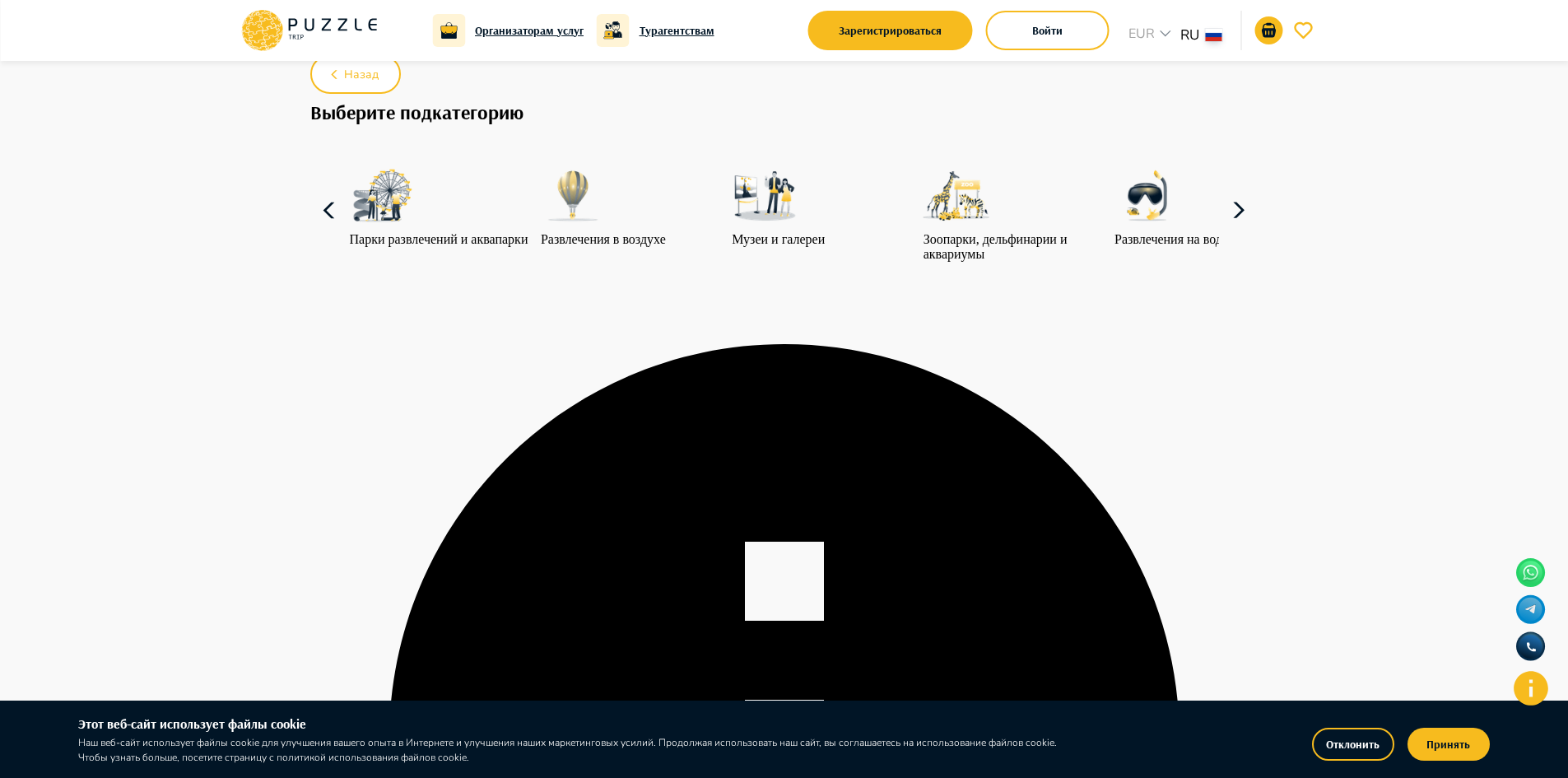
click at [1230, 231] on icon at bounding box center [1239, 211] width 39 height 39
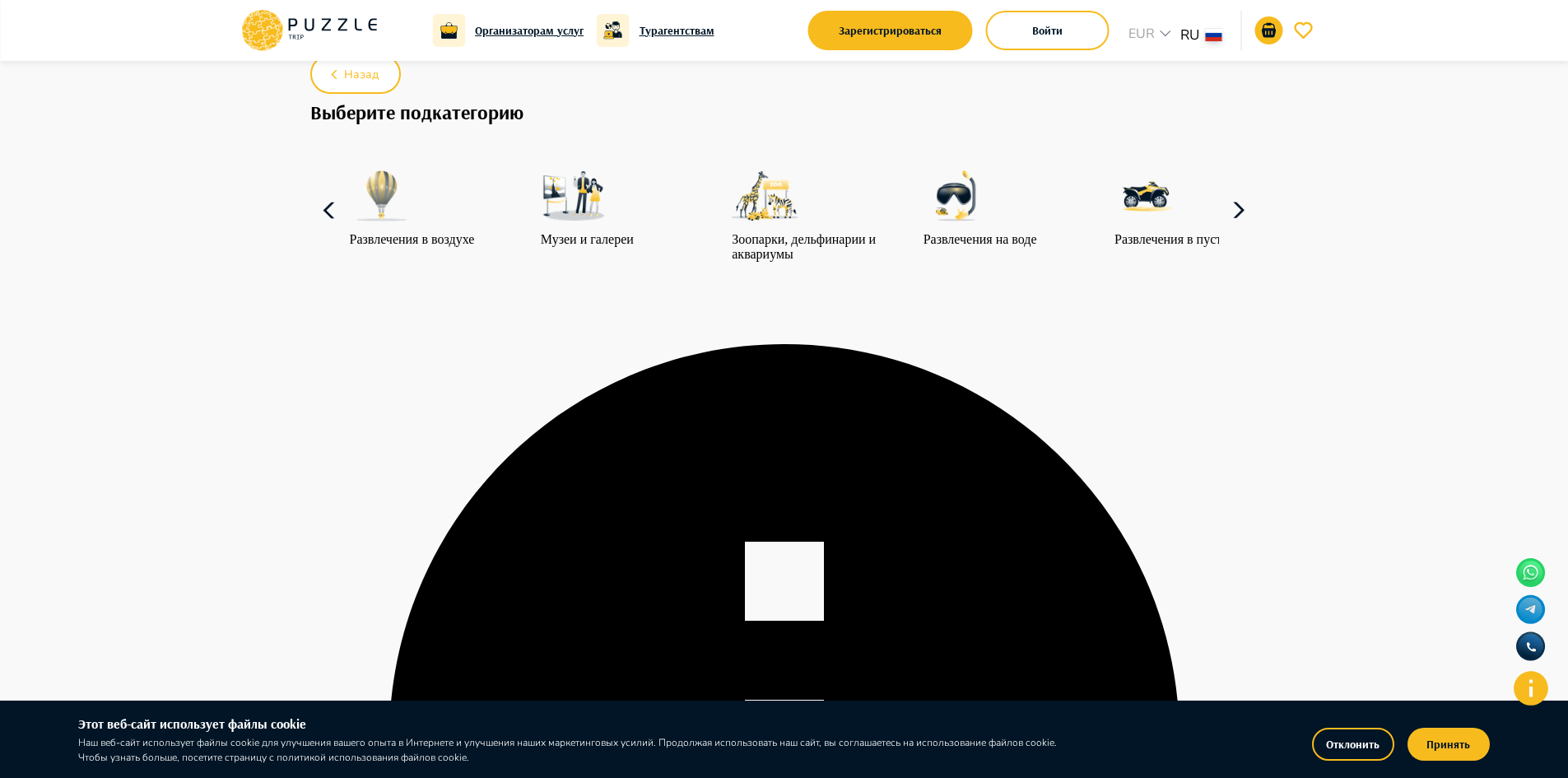
click at [1230, 231] on icon at bounding box center [1239, 211] width 39 height 39
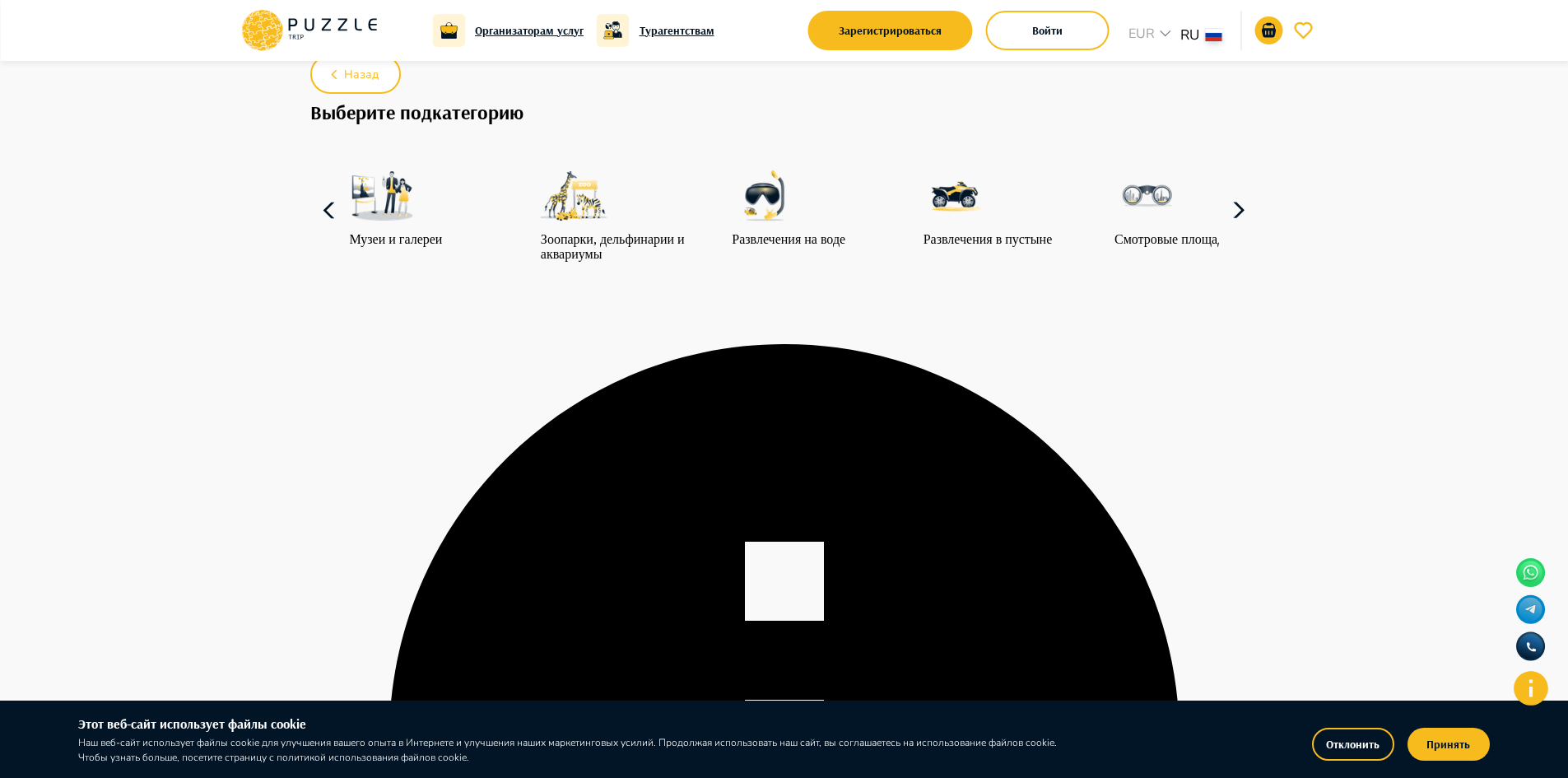
click at [1230, 231] on icon at bounding box center [1239, 211] width 39 height 39
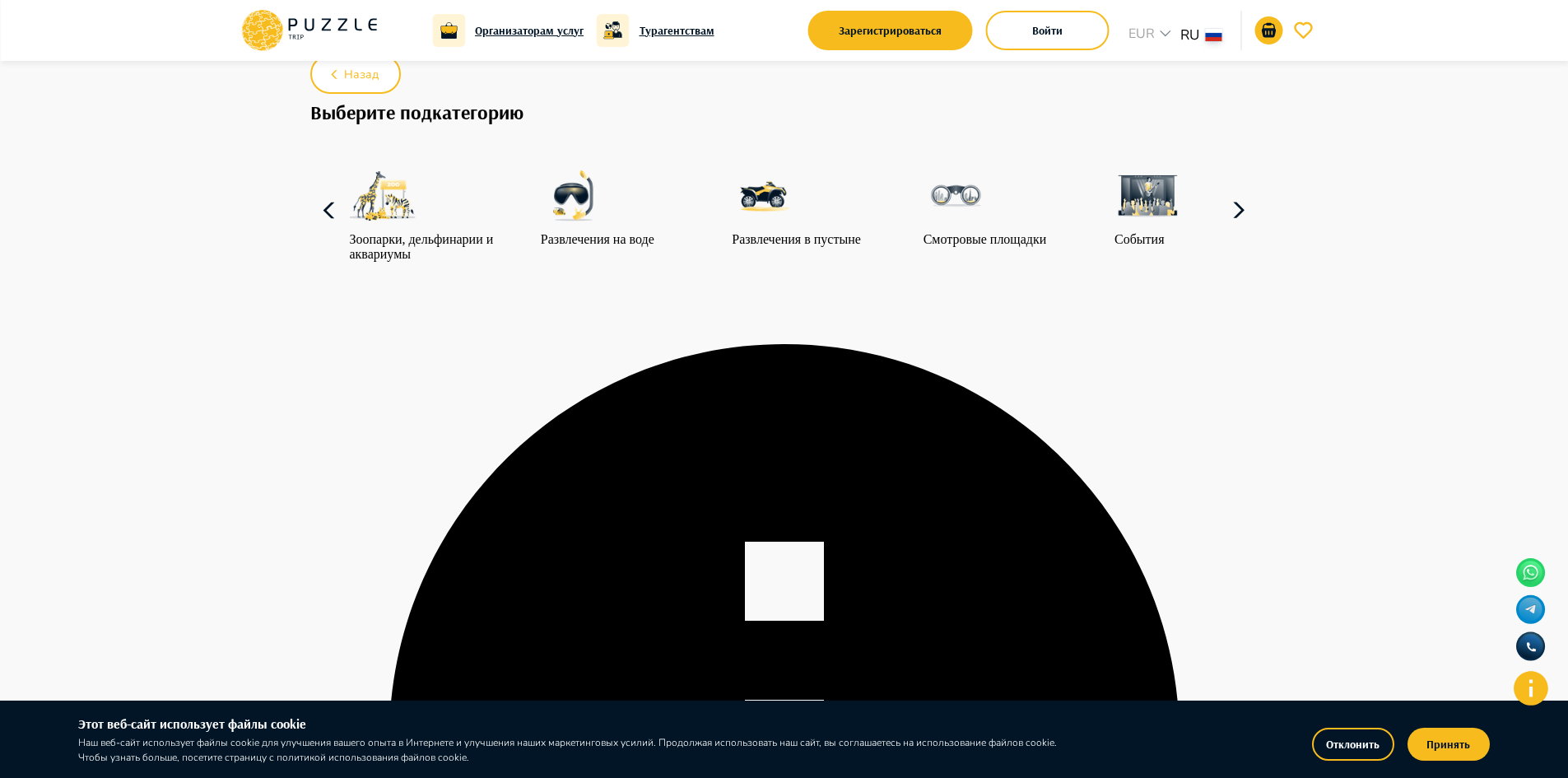
click at [1230, 231] on icon at bounding box center [1239, 211] width 39 height 39
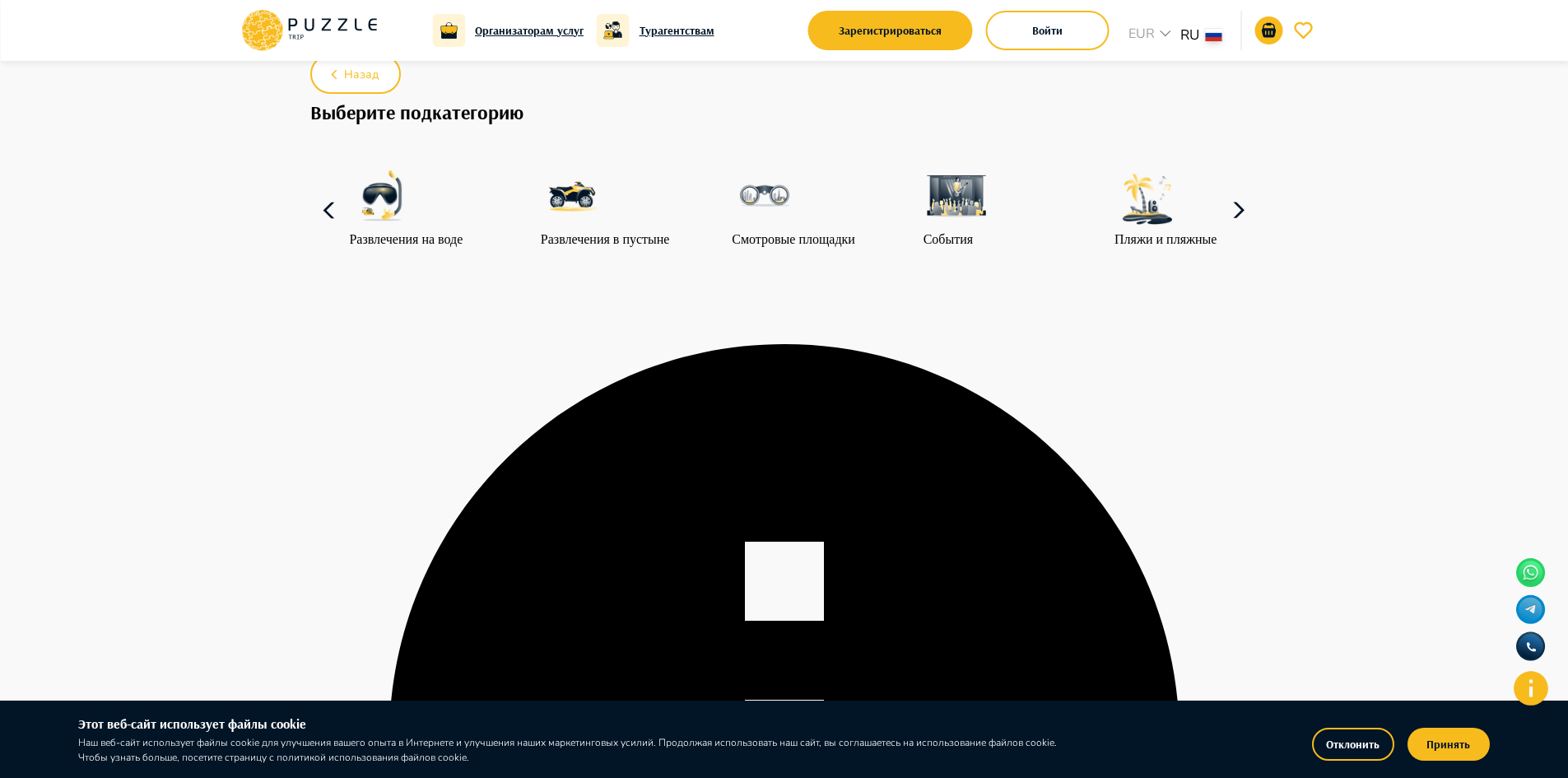
click at [1231, 231] on icon at bounding box center [1239, 211] width 39 height 39
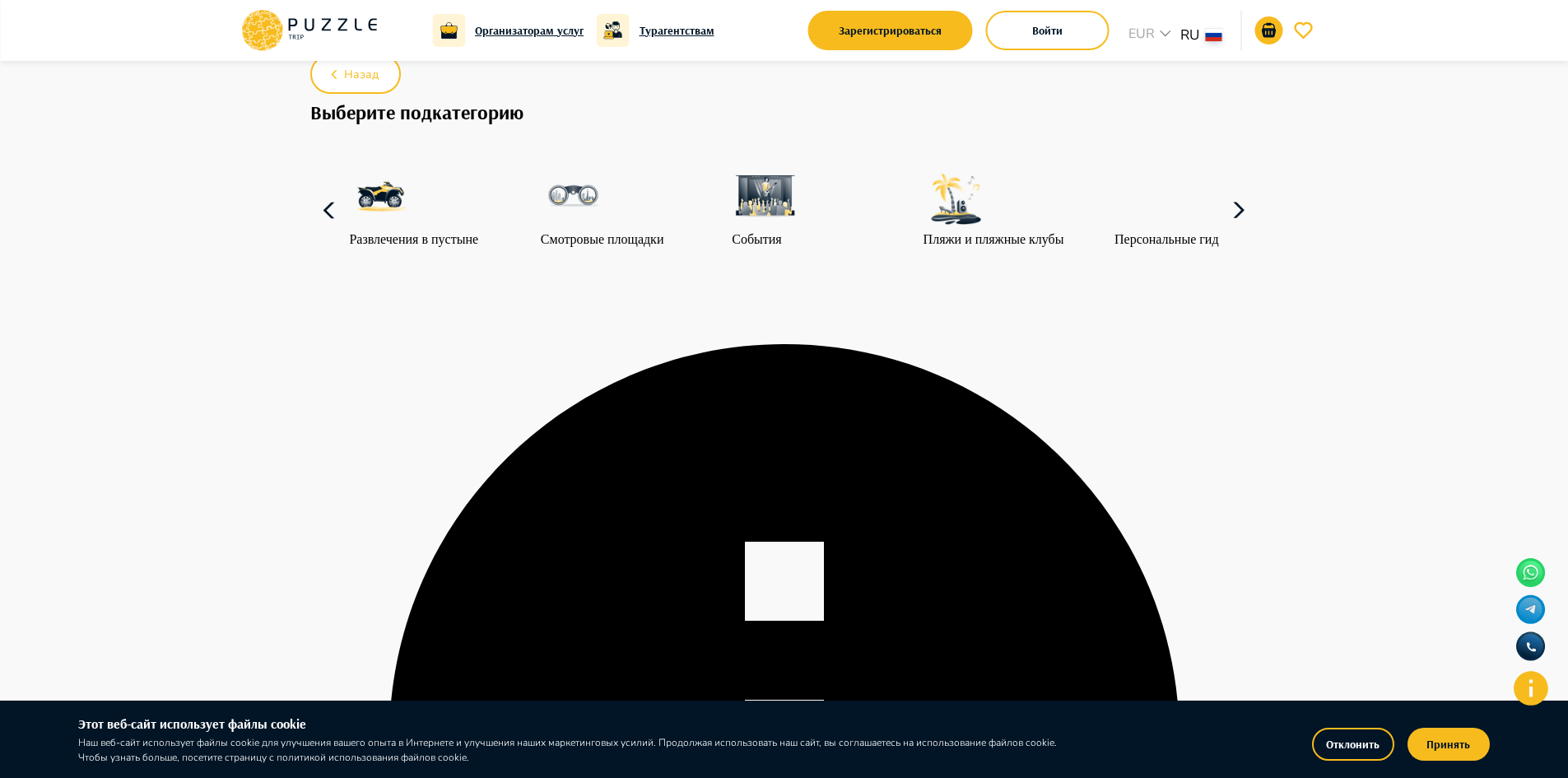
click at [1231, 231] on icon at bounding box center [1239, 211] width 39 height 39
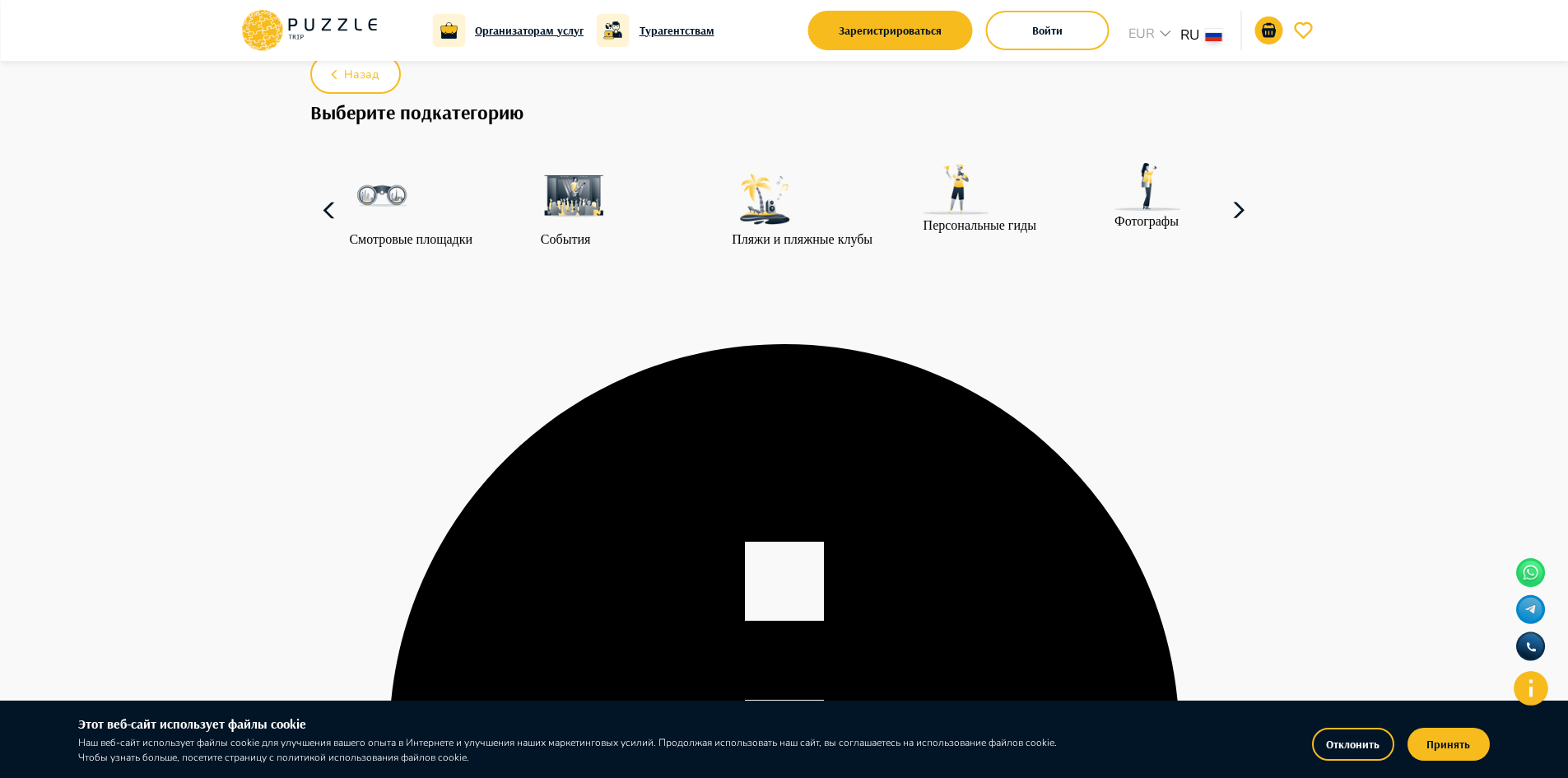
click at [572, 234] on div "События" at bounding box center [633, 205] width 183 height 84
click at [570, 235] on div "События" at bounding box center [633, 205] width 183 height 84
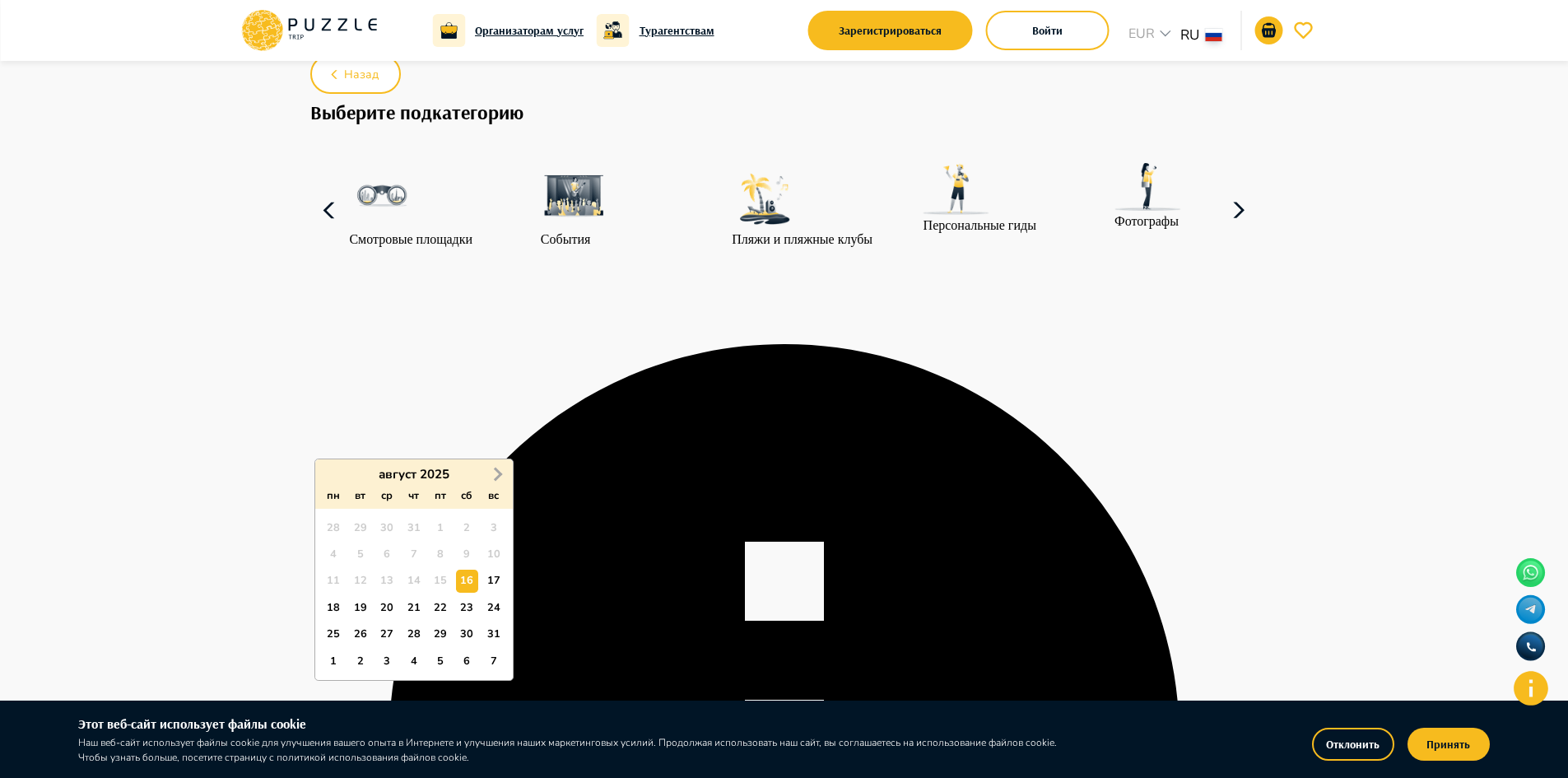
click at [496, 470] on span "Next Month" at bounding box center [496, 473] width 0 height 19
click at [496, 471] on span "Next Month" at bounding box center [496, 473] width 0 height 19
click at [472, 520] on div "1" at bounding box center [467, 528] width 22 height 22
type input "**********"
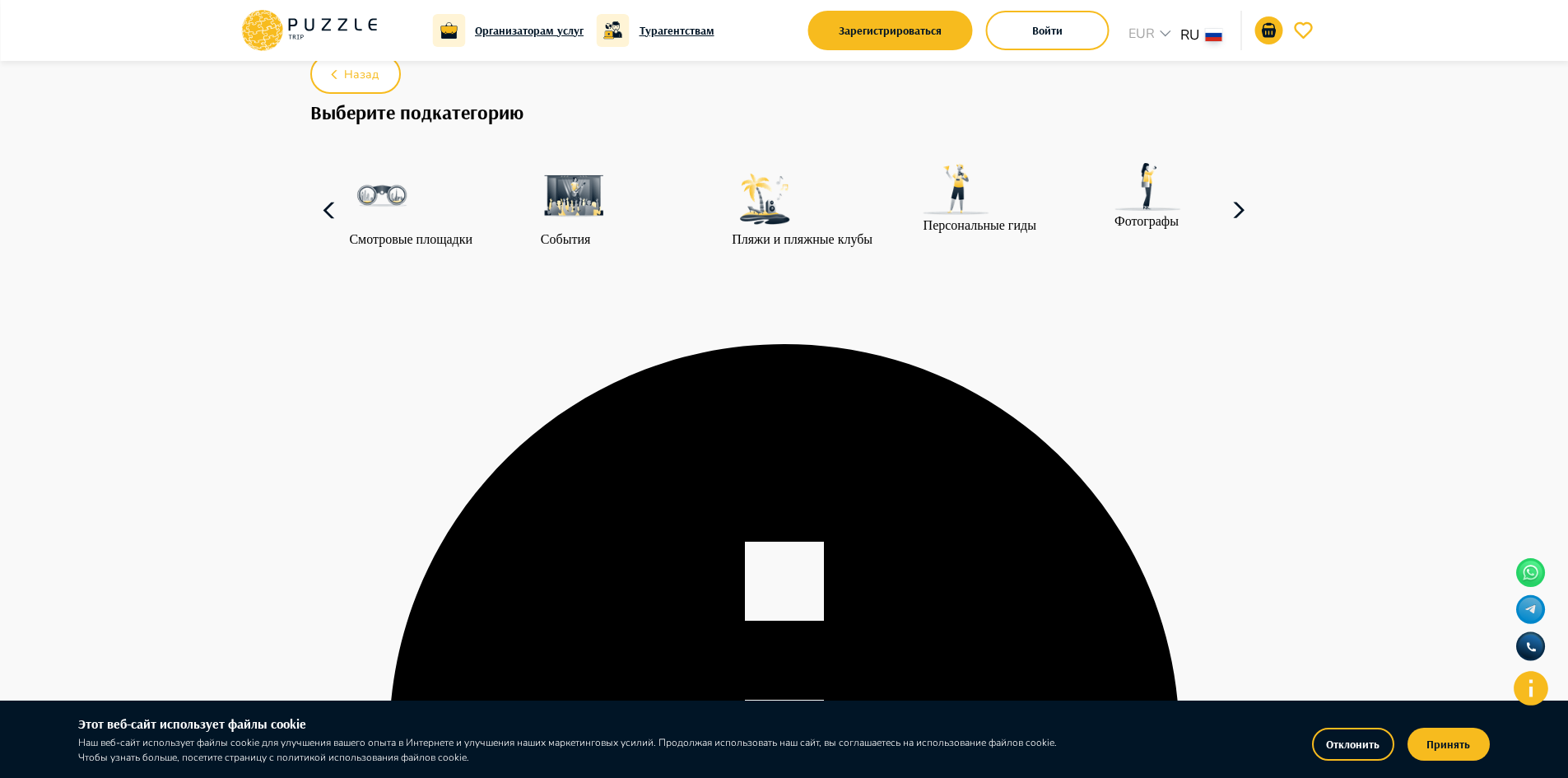
paste input "**********"
type input "**********"
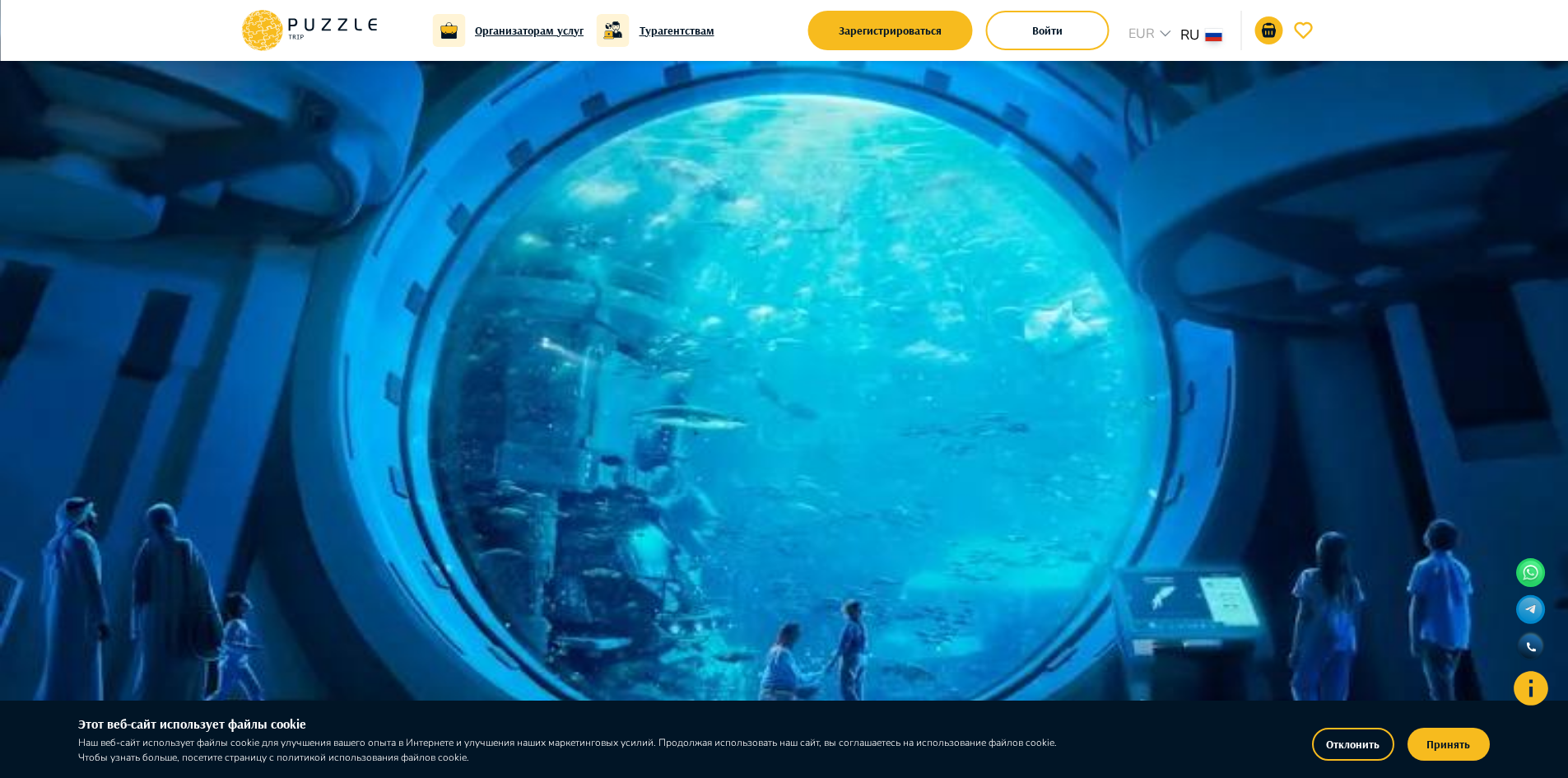
scroll to position [83, 0]
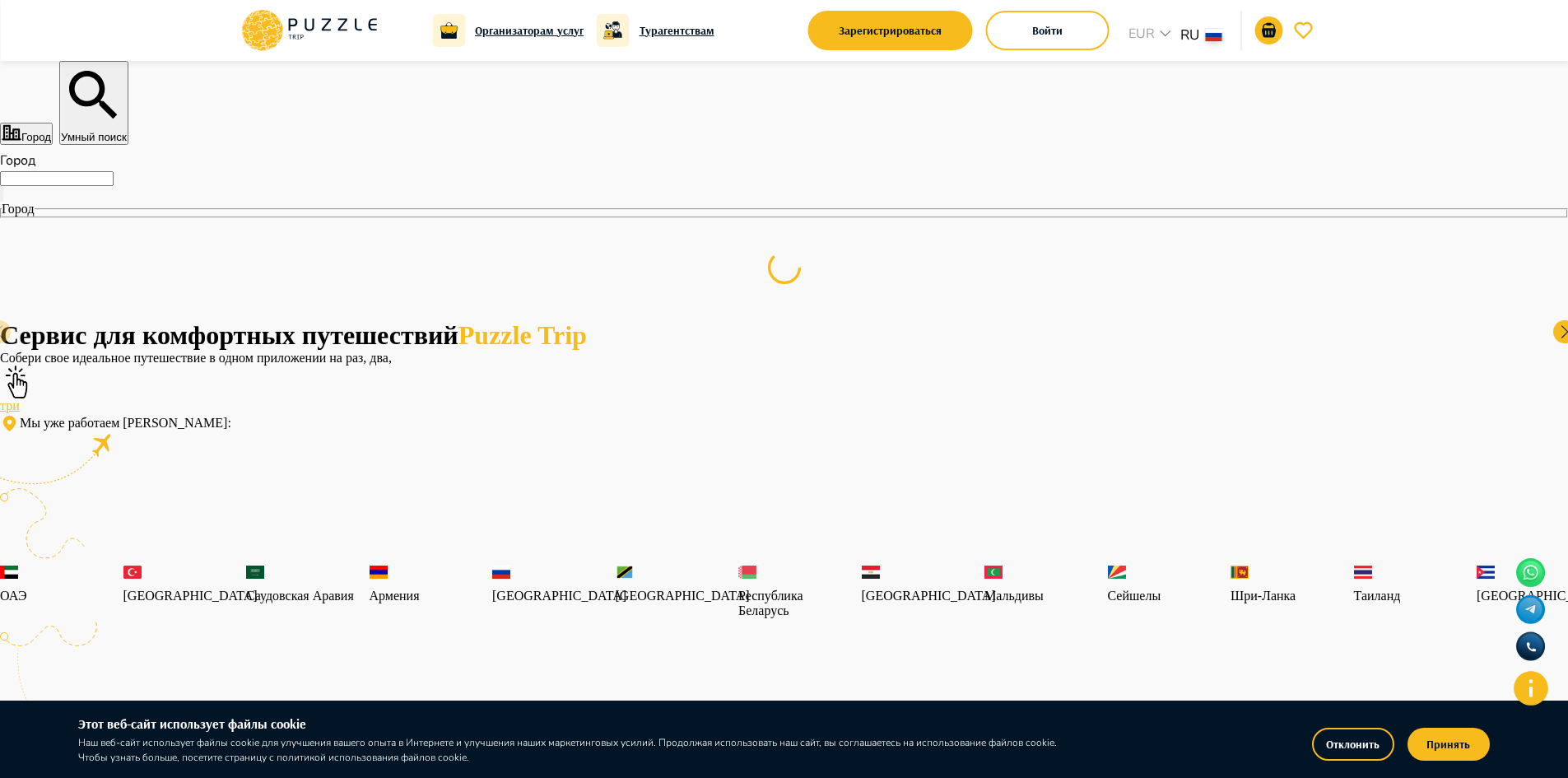
click at [114, 186] on input "Город" at bounding box center [57, 179] width 114 height 15
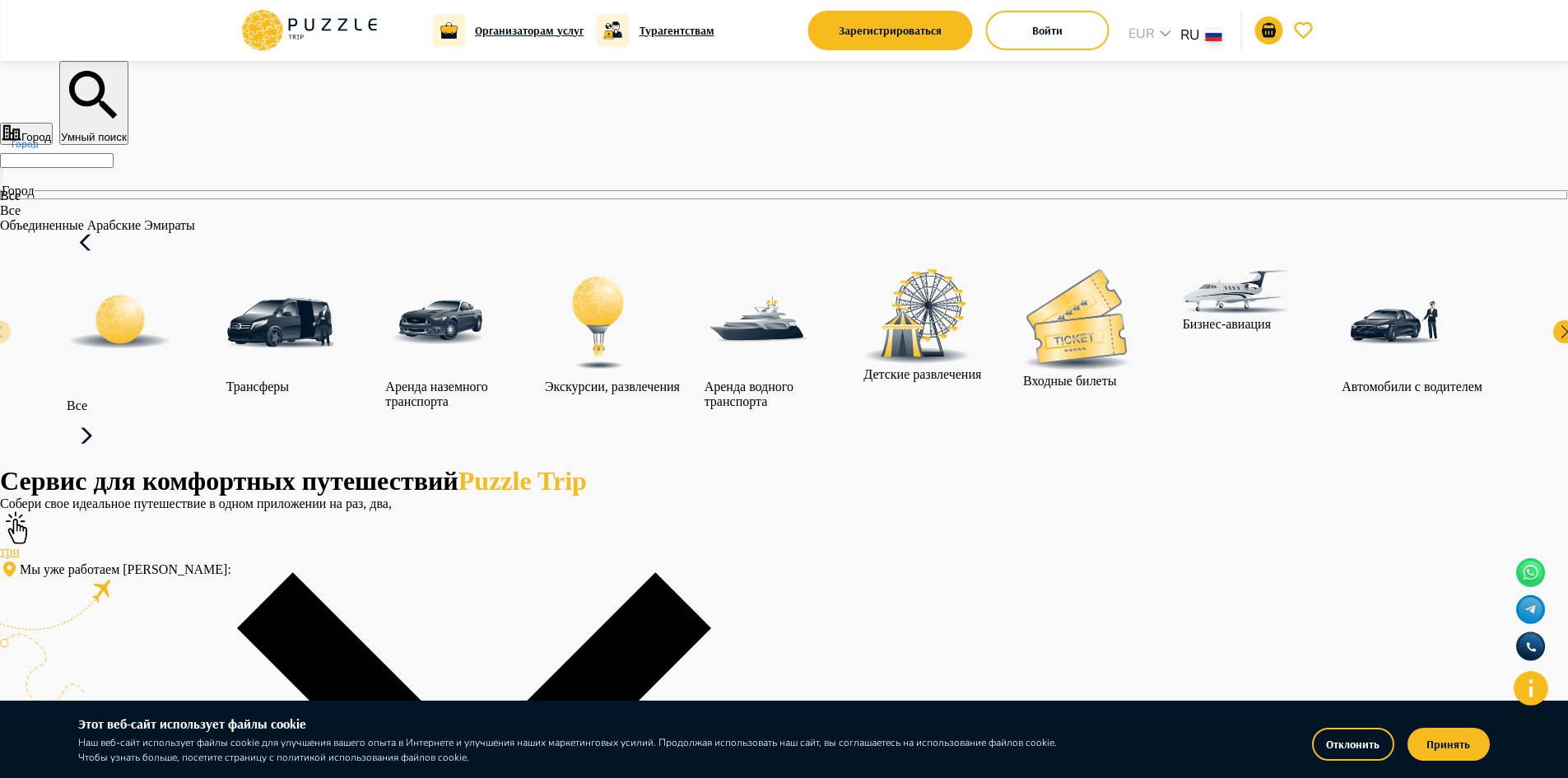
click at [425, 233] on p "Объединенные Арабские Эмираты" at bounding box center [474, 225] width 949 height 15
click at [442, 233] on p "Объединенные Арабские Эмираты" at bounding box center [474, 225] width 949 height 15
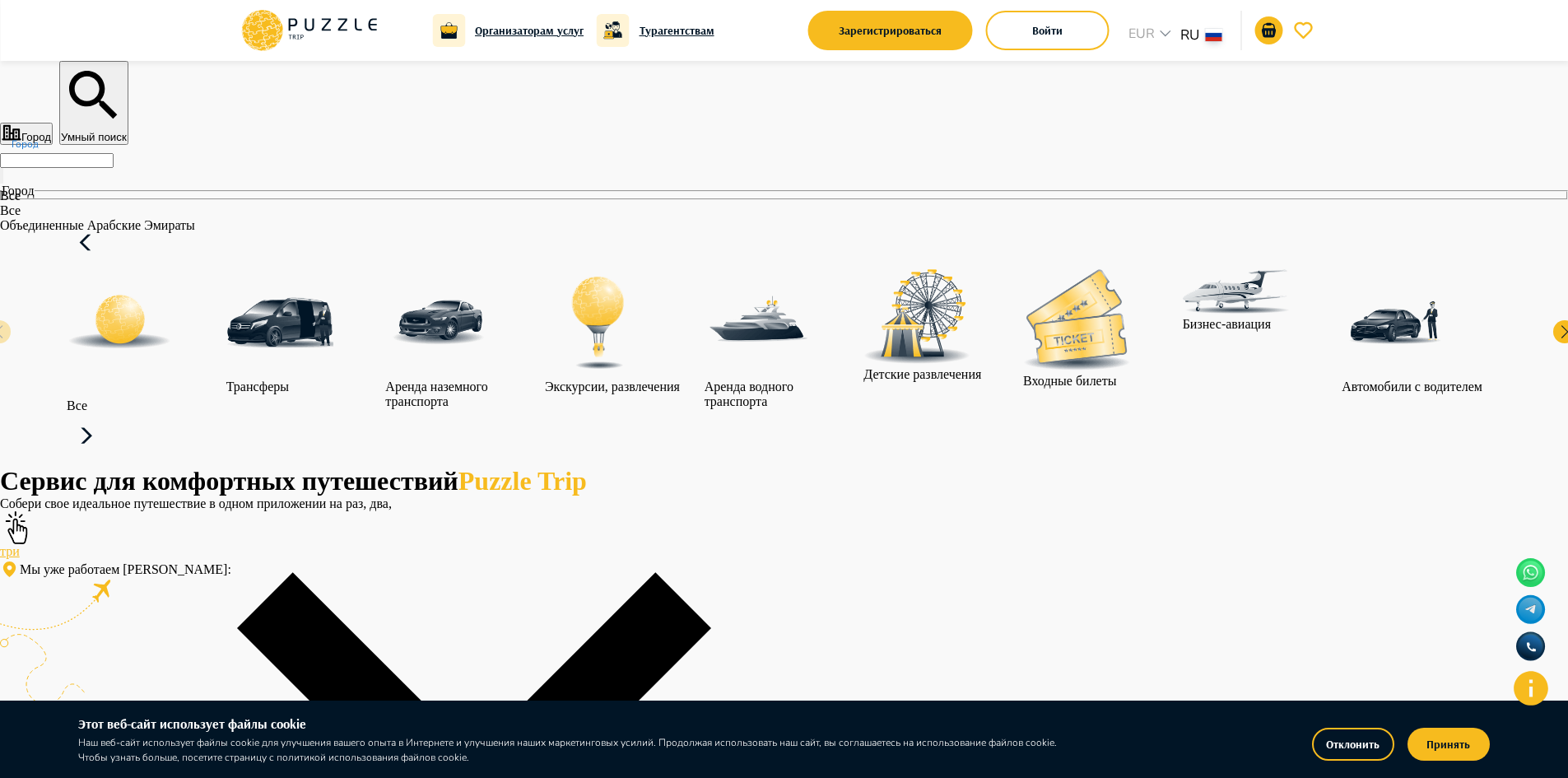
click at [442, 233] on p "Объединенные Арабские Эмираты" at bounding box center [474, 225] width 949 height 15
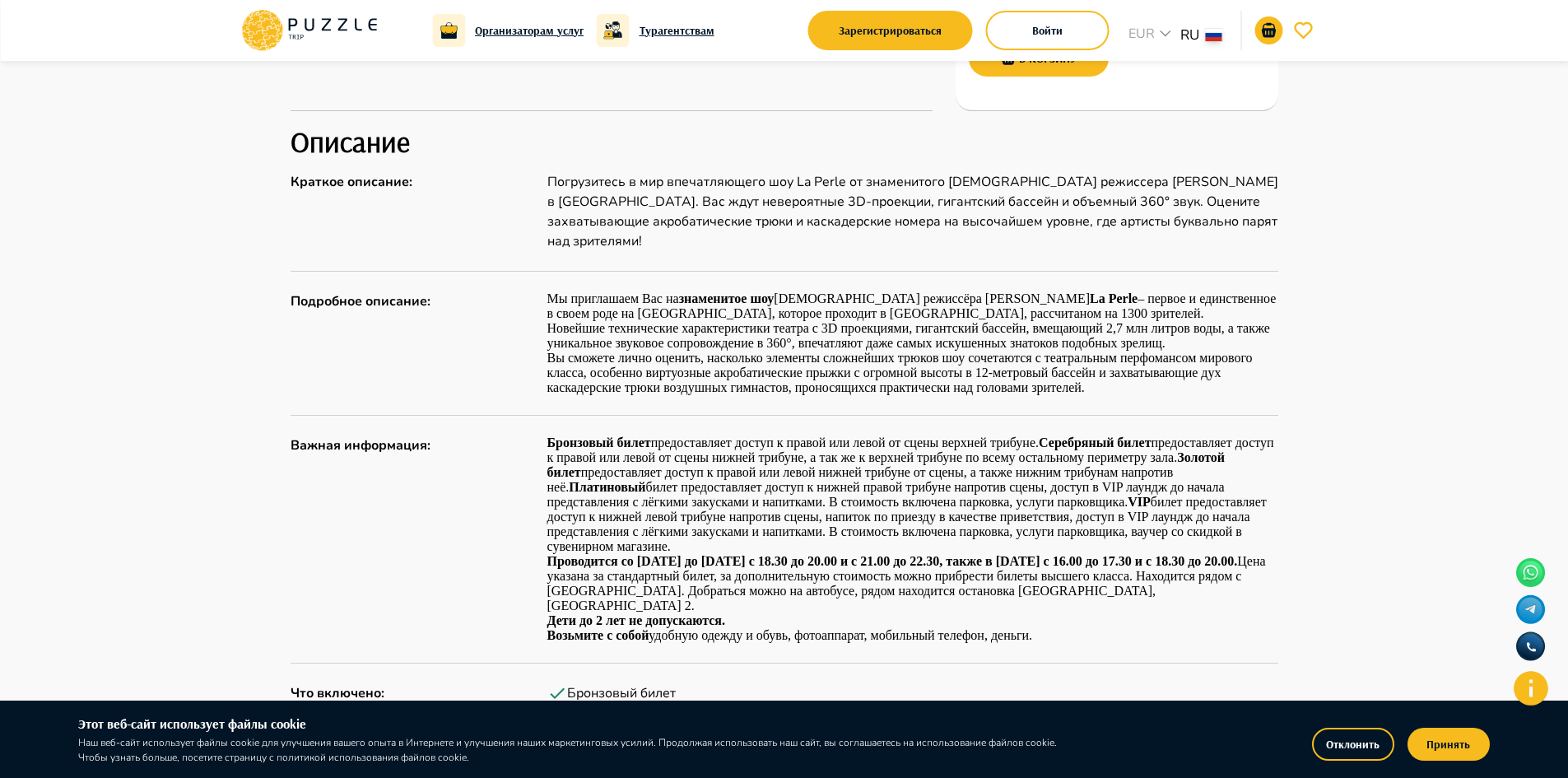
scroll to position [823, 0]
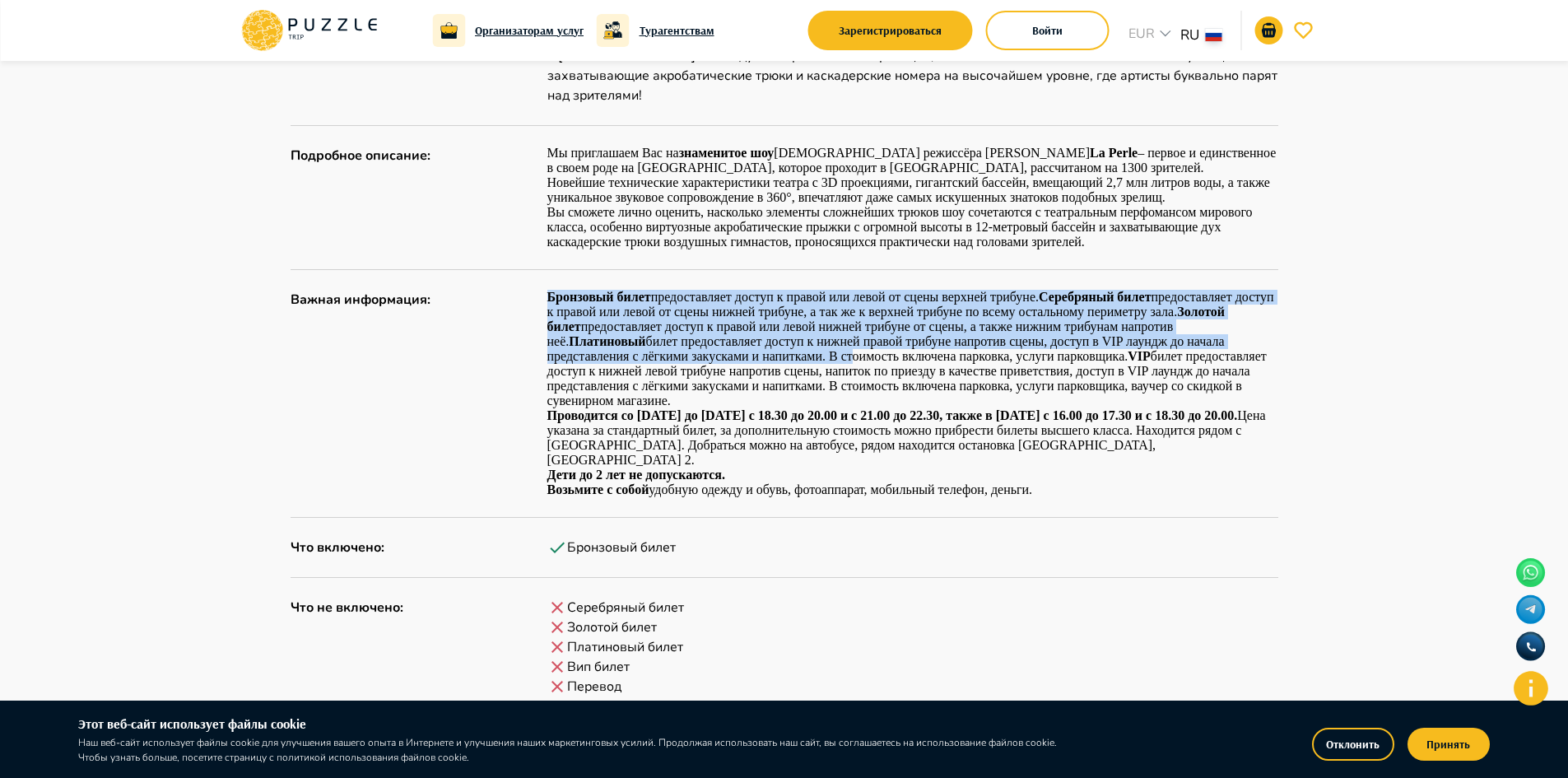
drag, startPoint x: 550, startPoint y: 284, endPoint x: 847, endPoint y: 353, distance: 304.9
click at [847, 353] on div "Описание Краткое описание : Погрузитесь в мир впечатляющего шоу La Perle от зна…" at bounding box center [784, 417] width 988 height 879
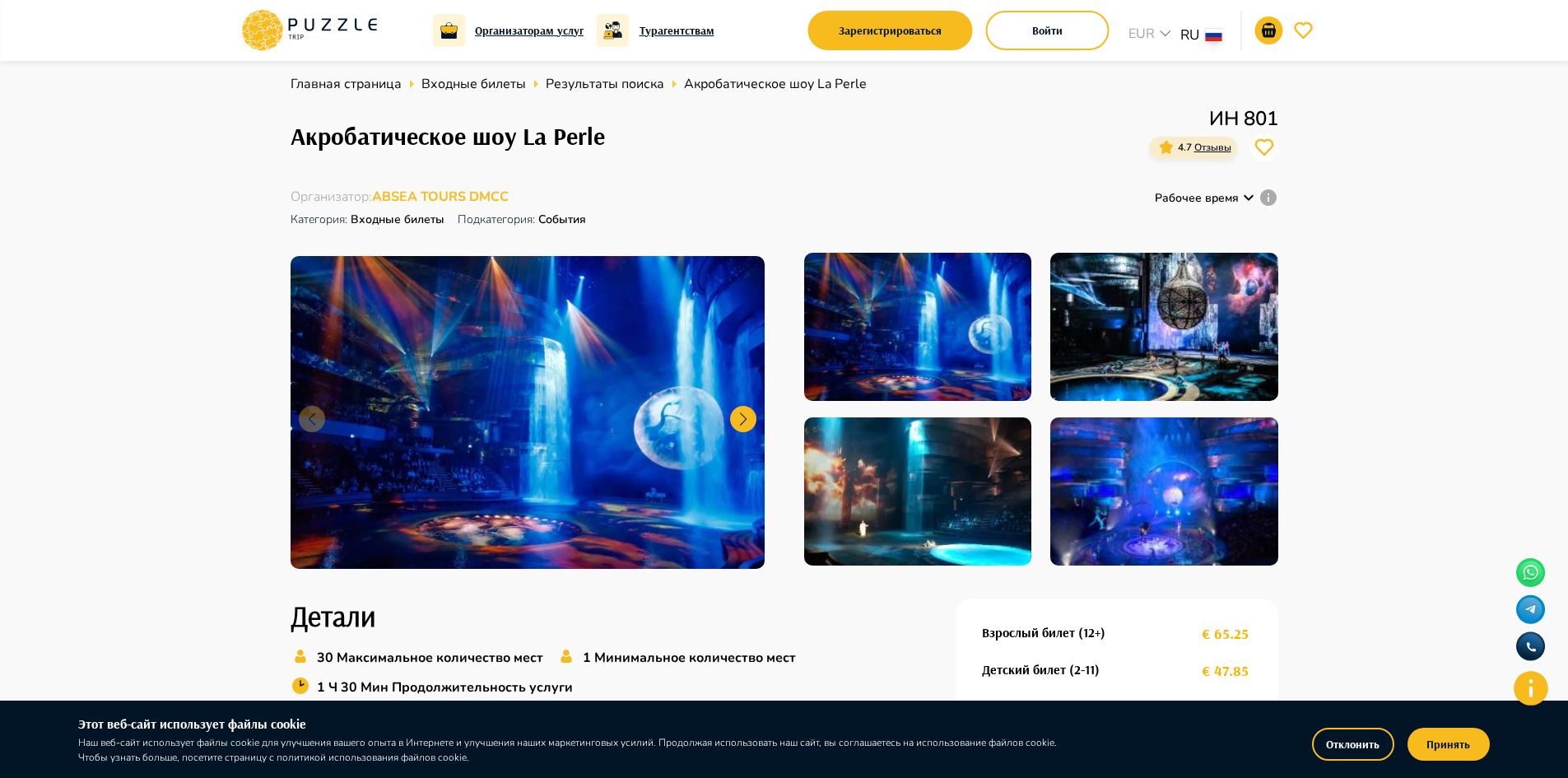
scroll to position [0, 0]
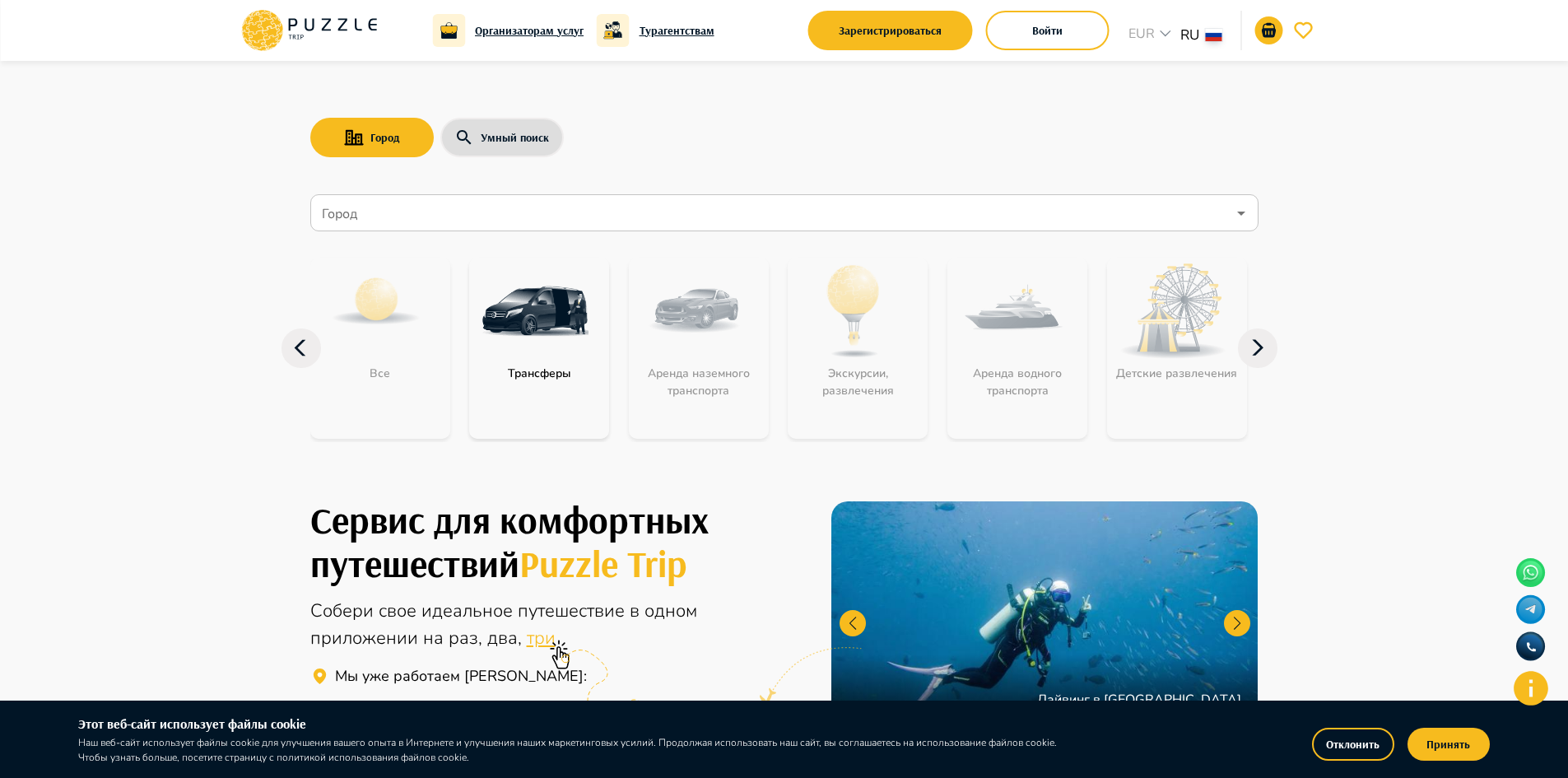
click at [690, 217] on input "Город" at bounding box center [773, 213] width 908 height 31
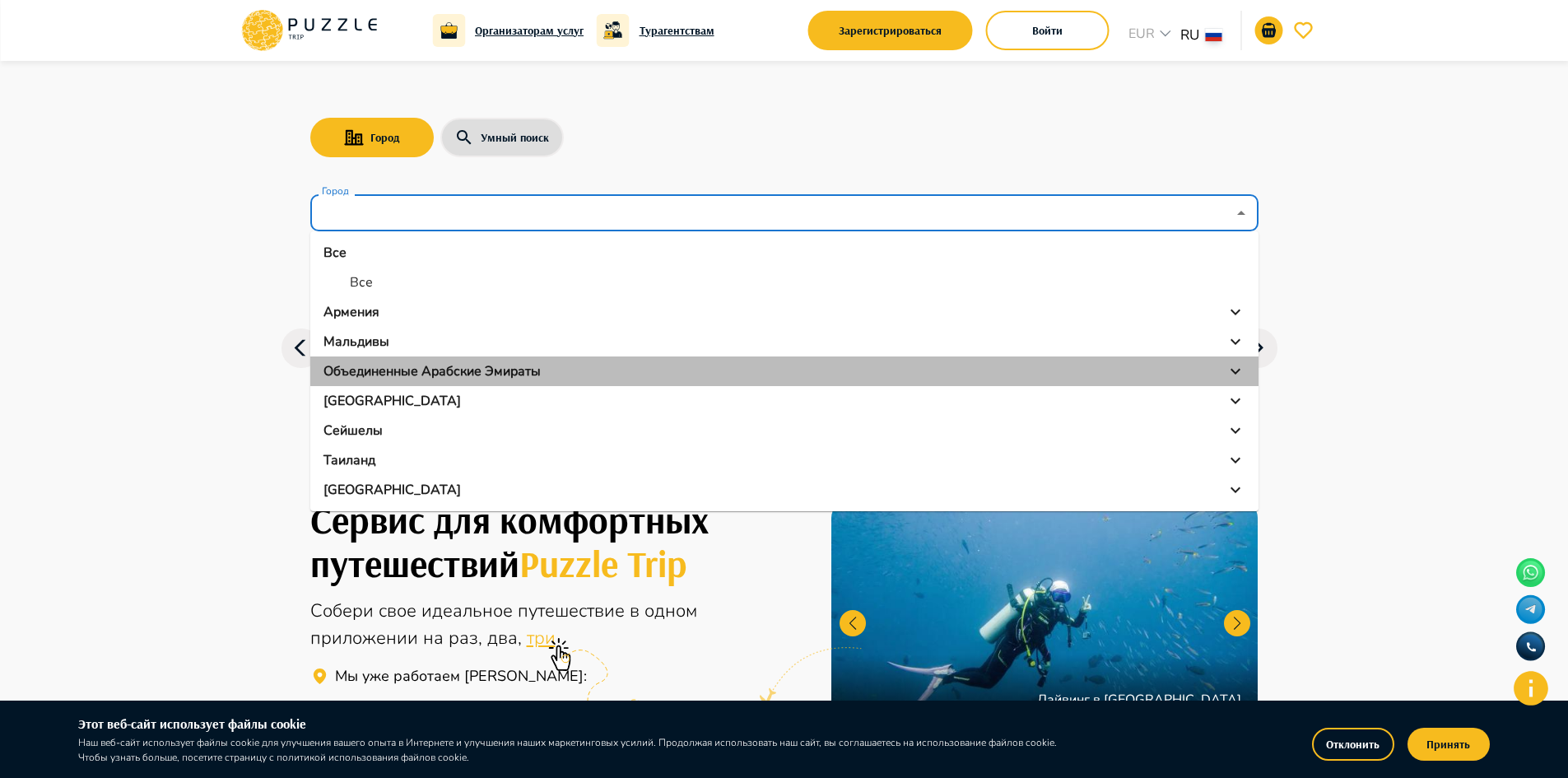
click at [505, 369] on p "Объединенные Арабские Эмираты" at bounding box center [432, 372] width 217 height 20
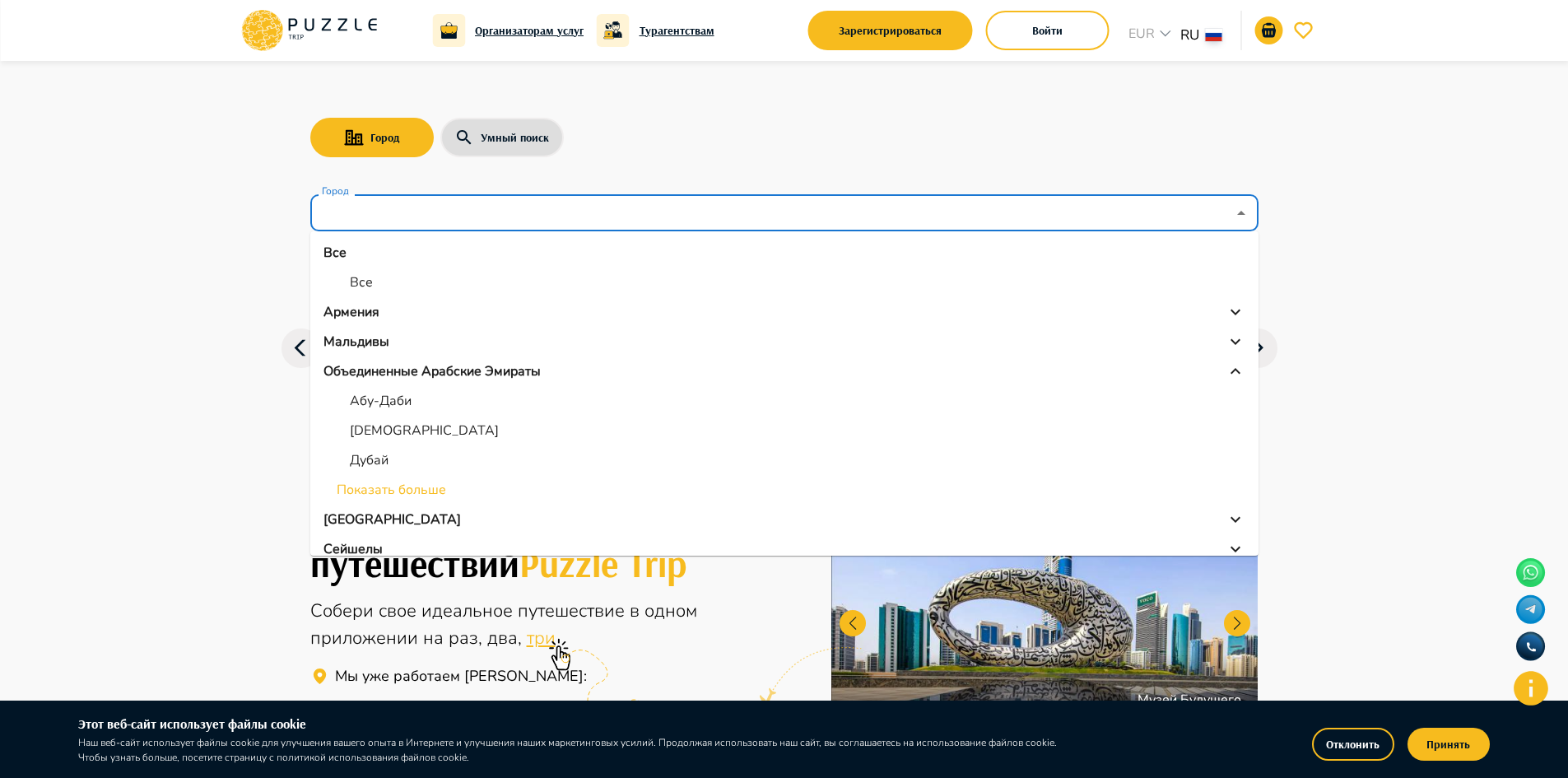
click at [376, 401] on p "Абу-Даби" at bounding box center [381, 401] width 62 height 20
type input "********"
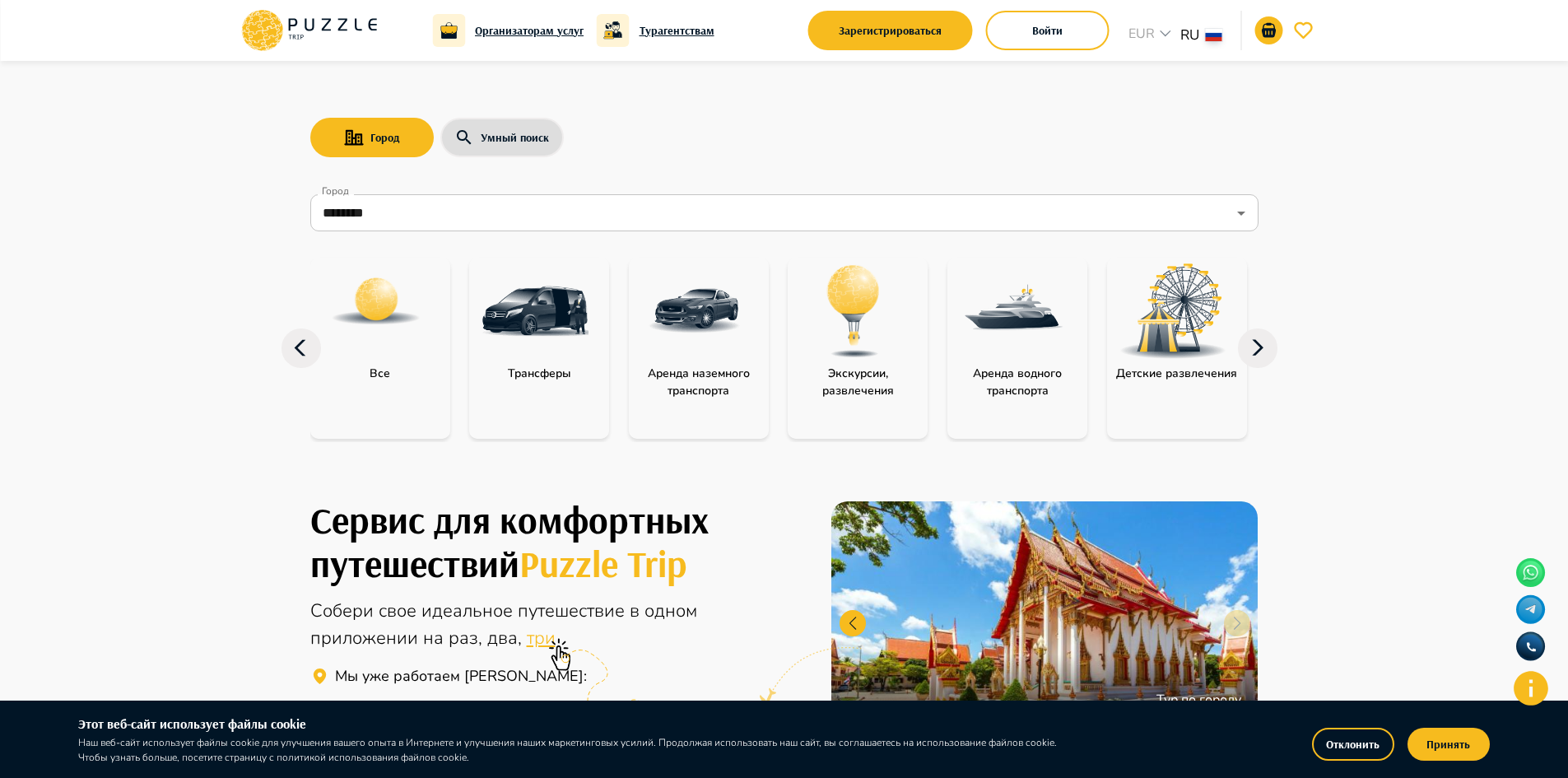
click at [1257, 343] on icon at bounding box center [1257, 347] width 12 height 15
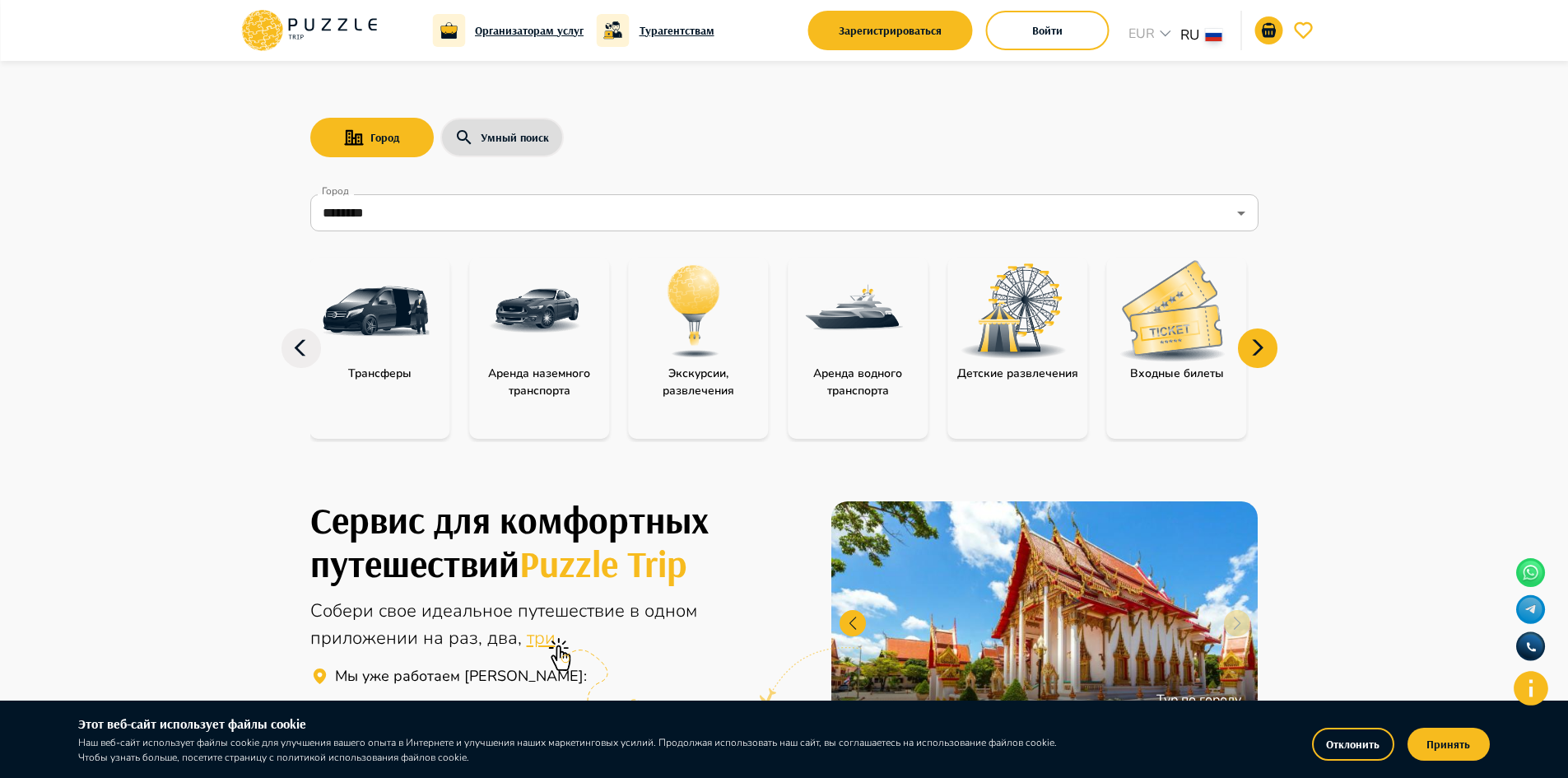
click at [1251, 338] on icon at bounding box center [1257, 348] width 39 height 39
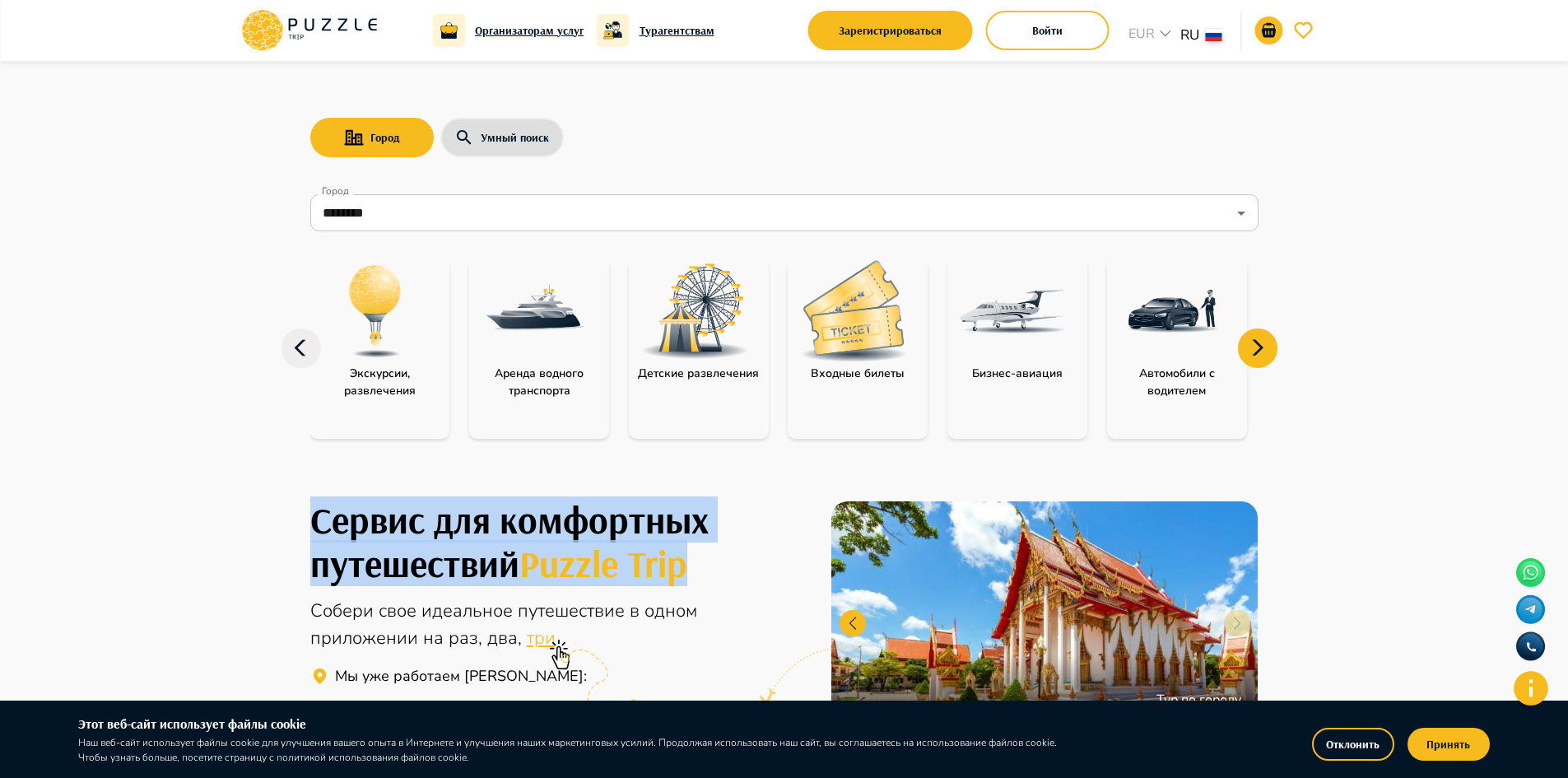
click at [1251, 338] on icon at bounding box center [1257, 348] width 39 height 39
click at [1251, 337] on icon at bounding box center [1257, 348] width 39 height 39
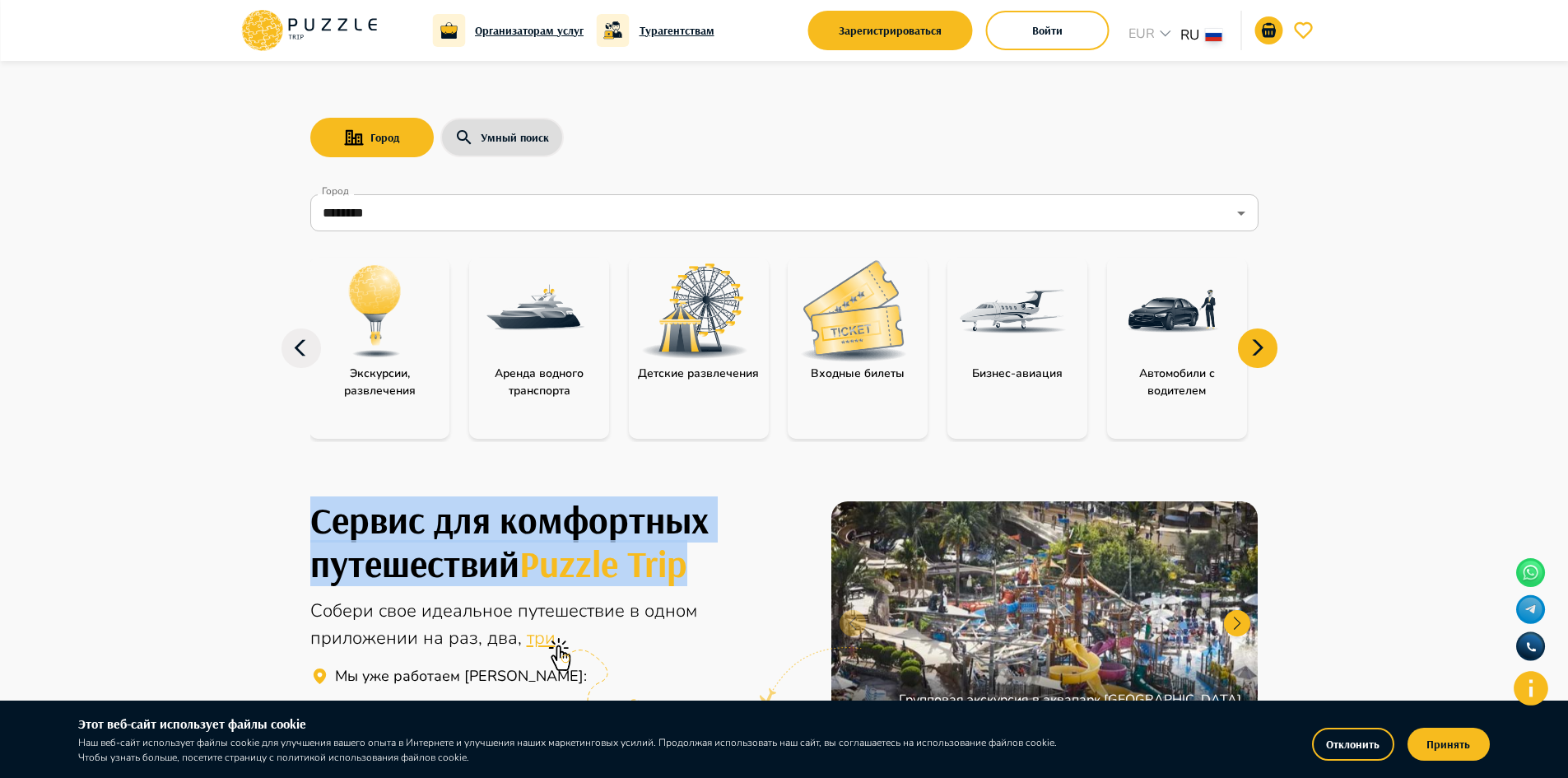
click at [1251, 337] on icon at bounding box center [1257, 348] width 39 height 39
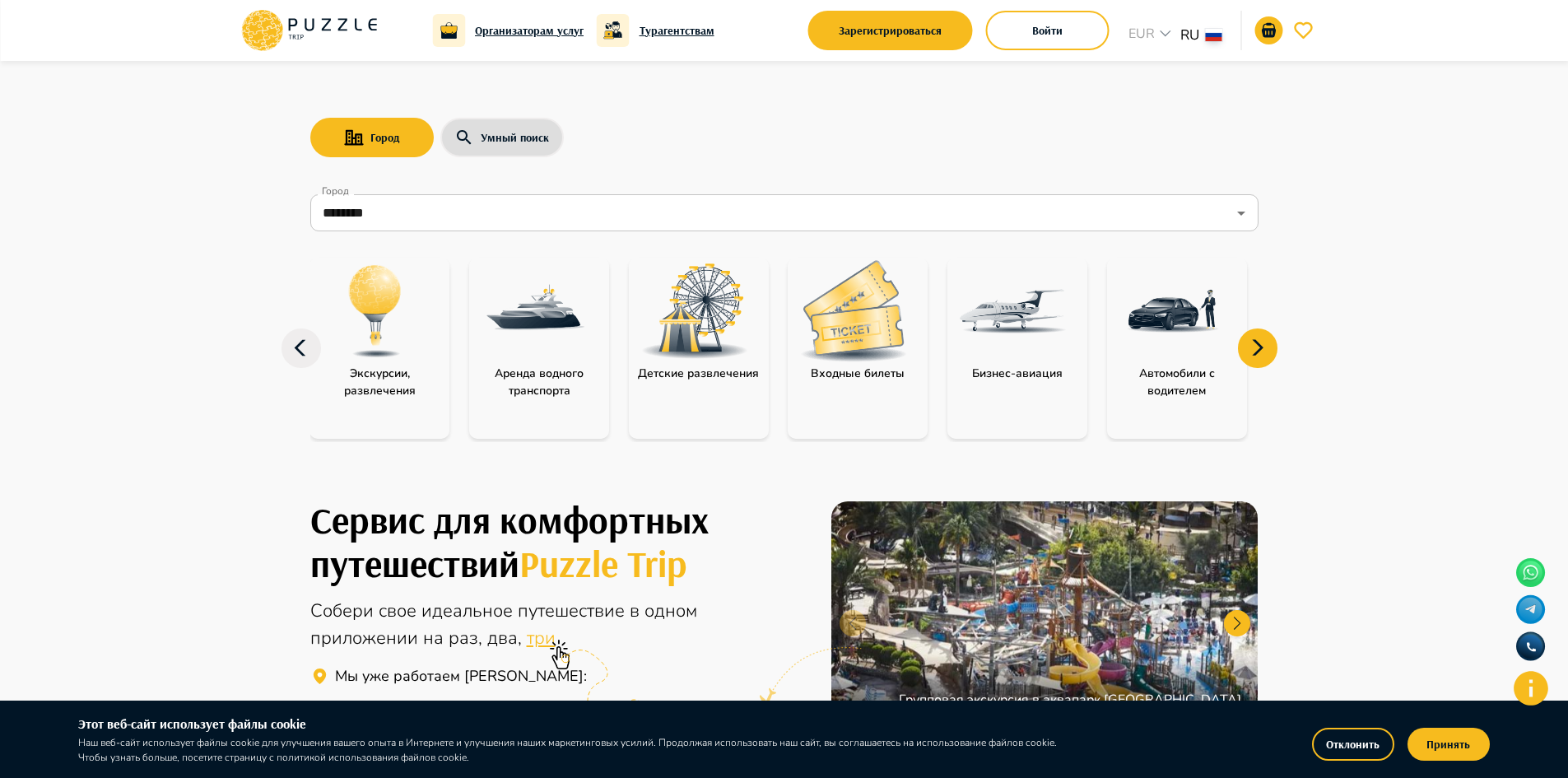
click at [1254, 355] on icon at bounding box center [1257, 348] width 39 height 39
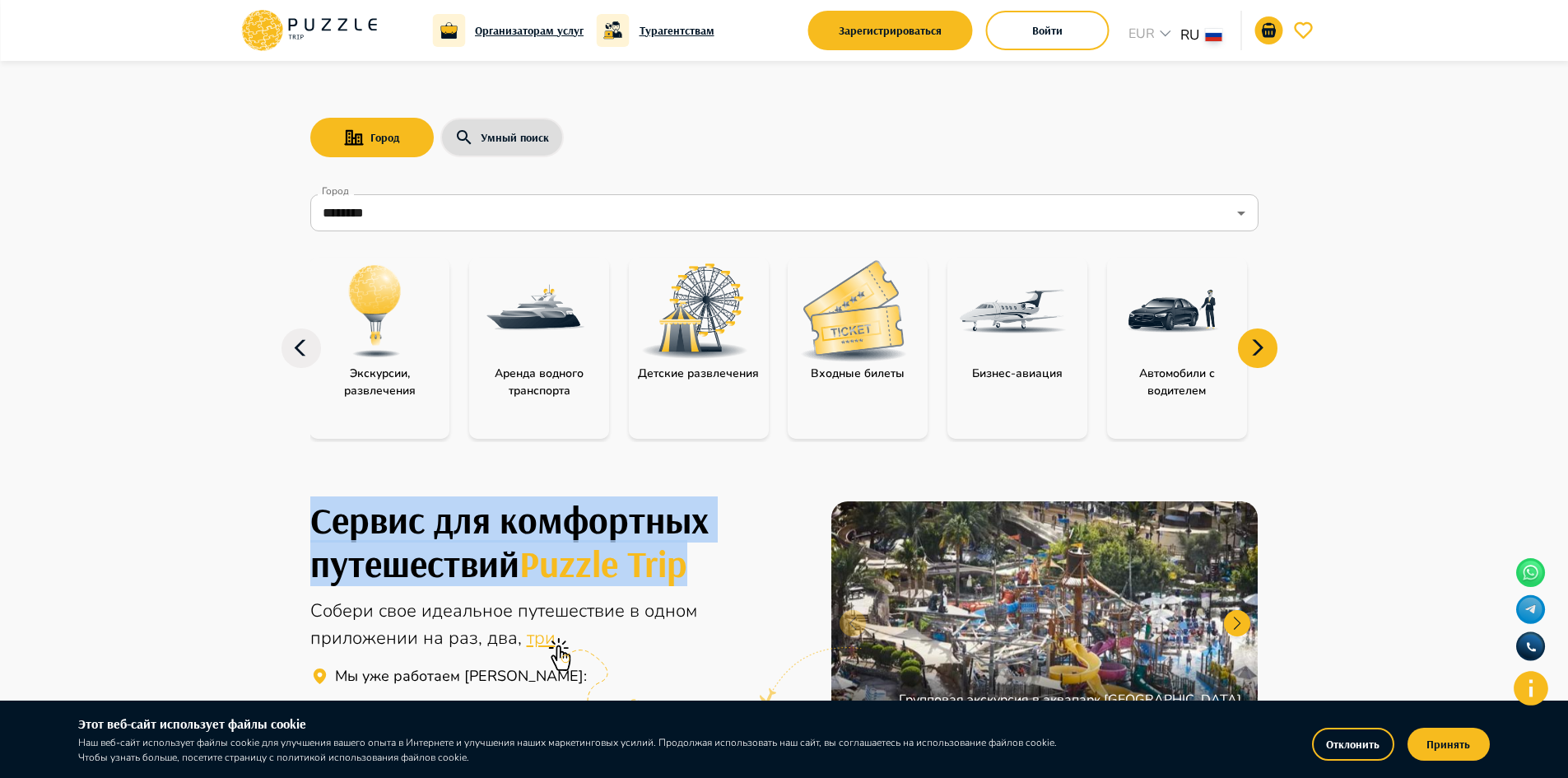
click at [1254, 355] on icon at bounding box center [1257, 348] width 39 height 39
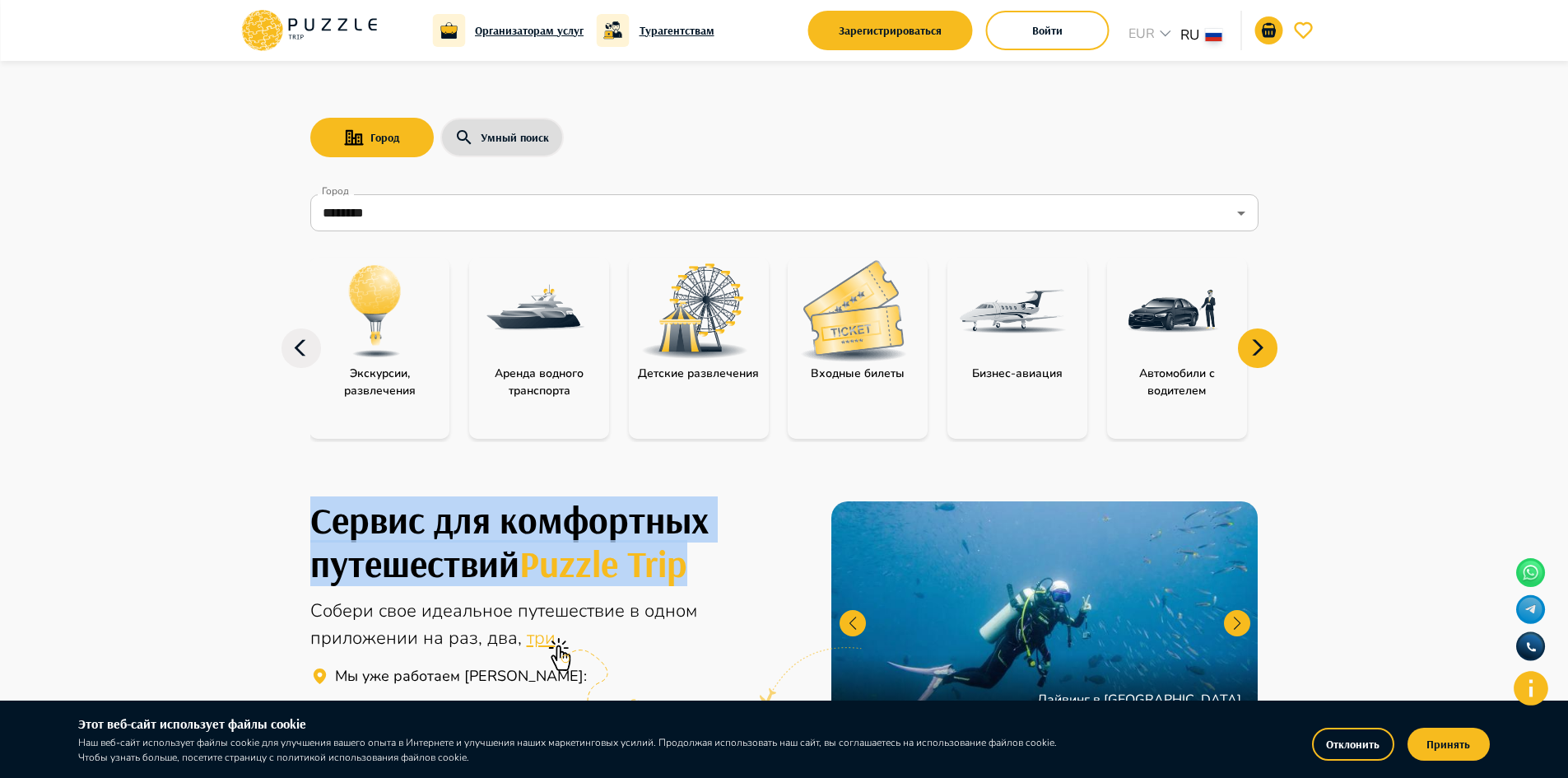
click at [880, 346] on img at bounding box center [853, 310] width 107 height 101
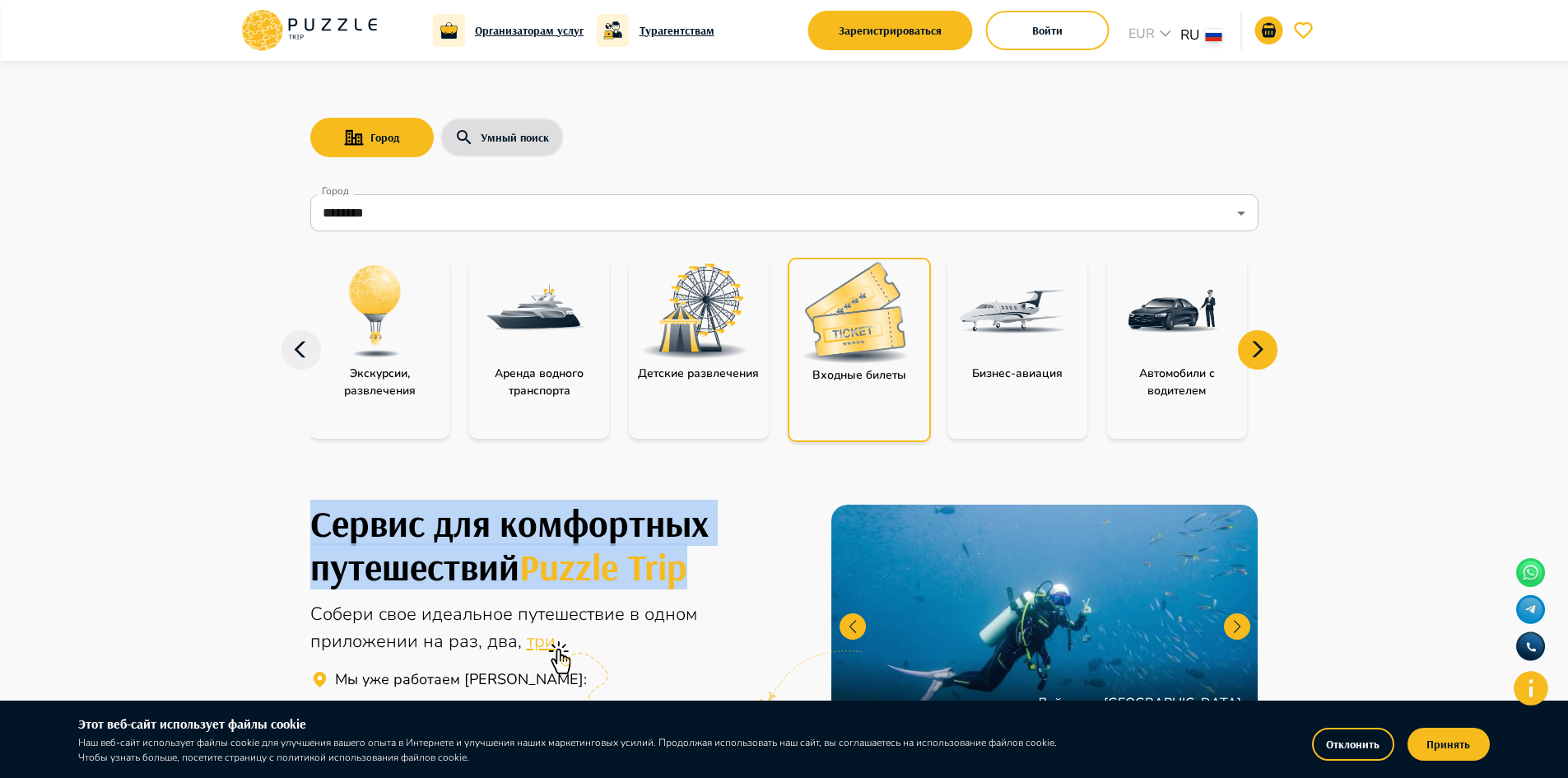
click at [880, 346] on img at bounding box center [854, 312] width 107 height 101
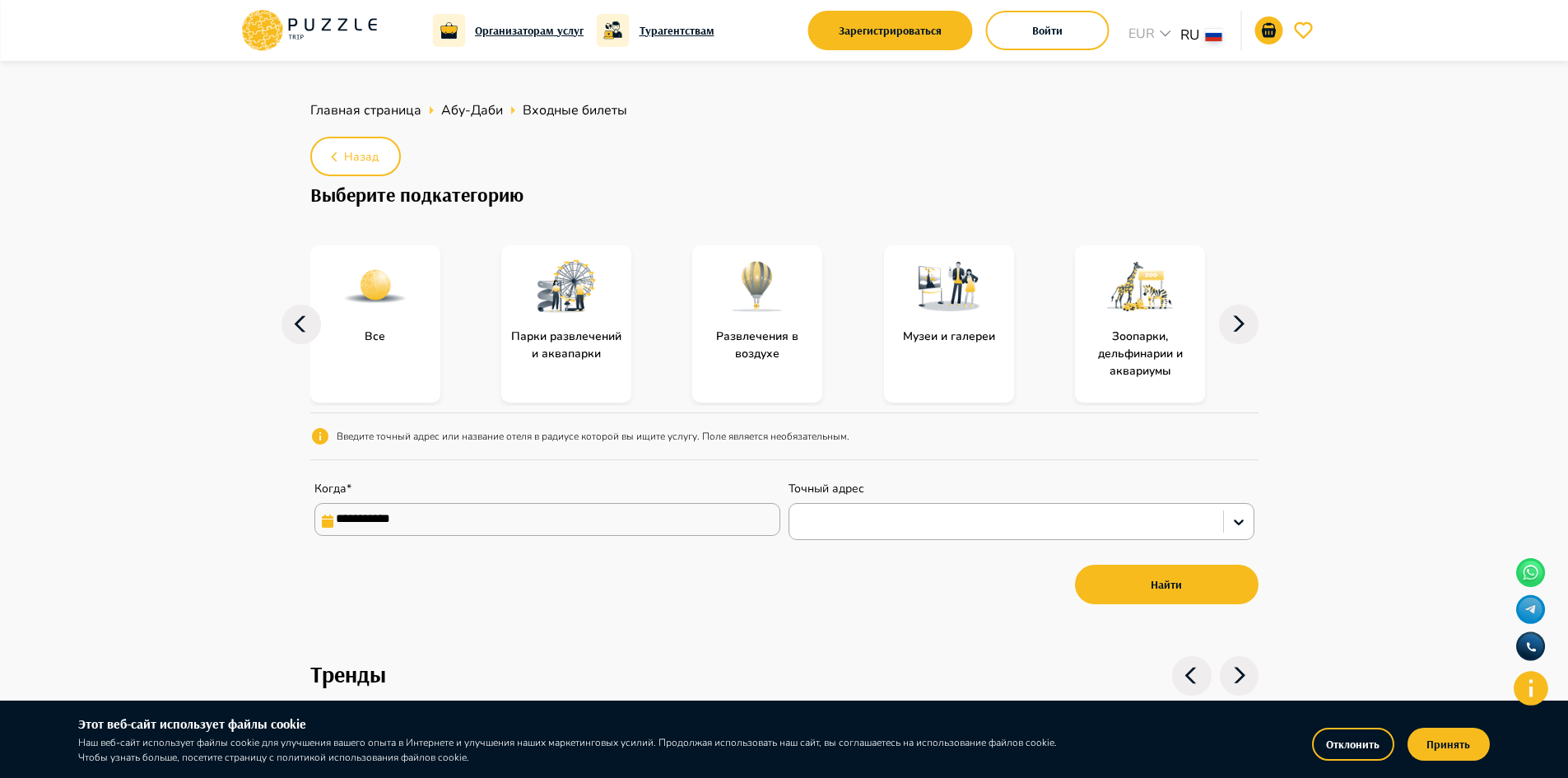
click at [1231, 325] on icon at bounding box center [1239, 324] width 39 height 39
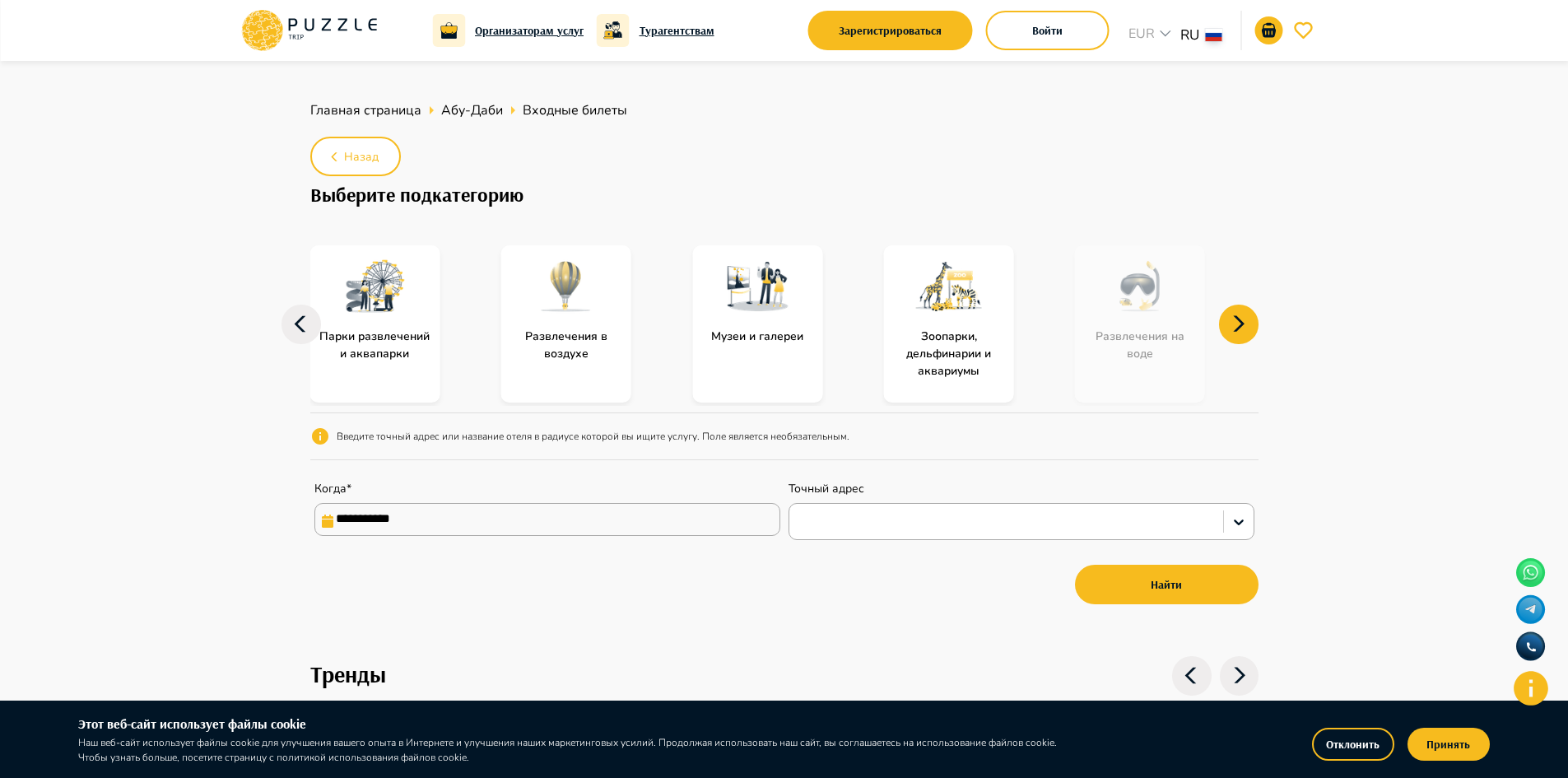
click at [1231, 325] on icon at bounding box center [1239, 324] width 39 height 39
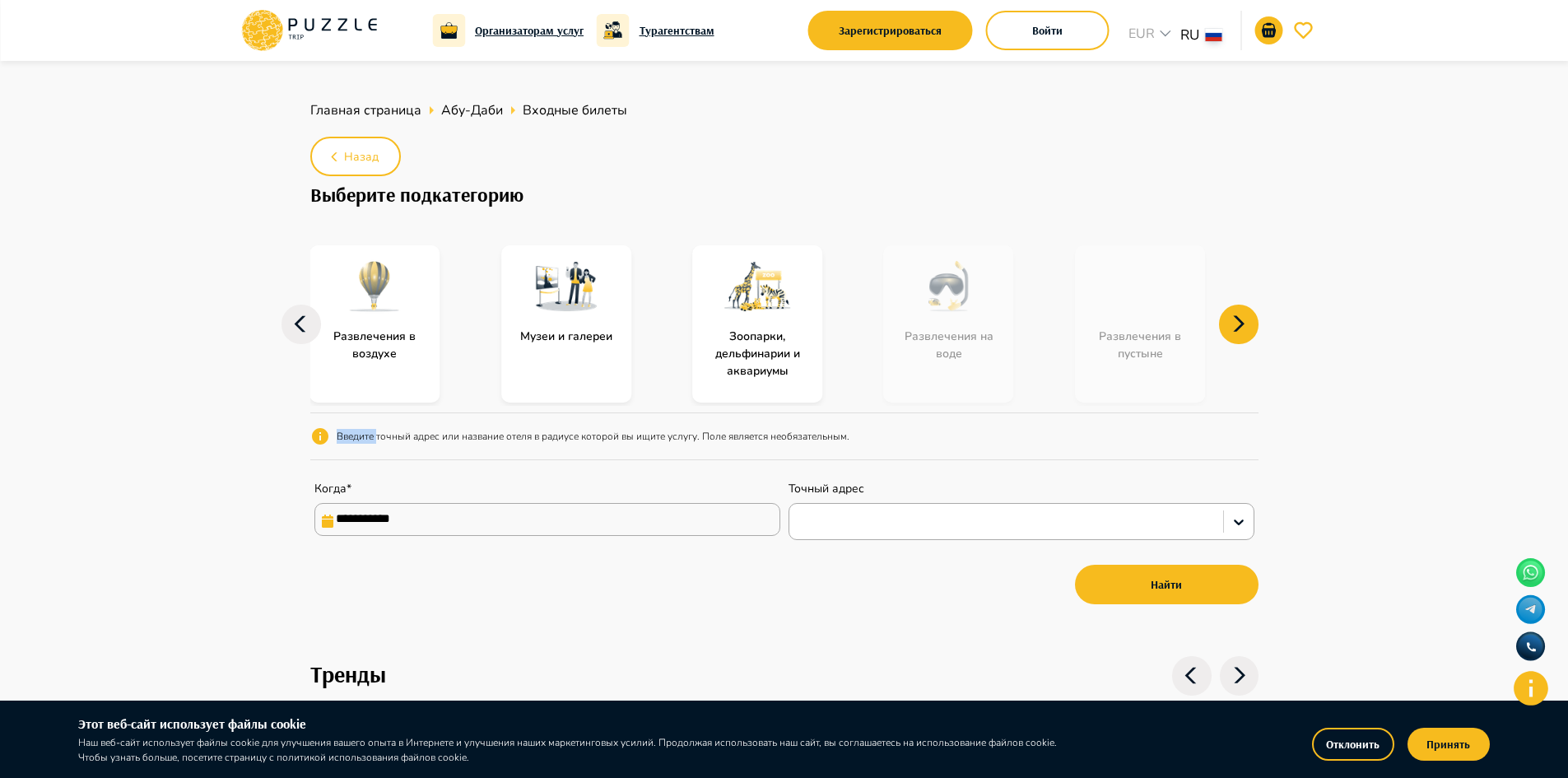
click at [1231, 325] on icon at bounding box center [1239, 324] width 39 height 39
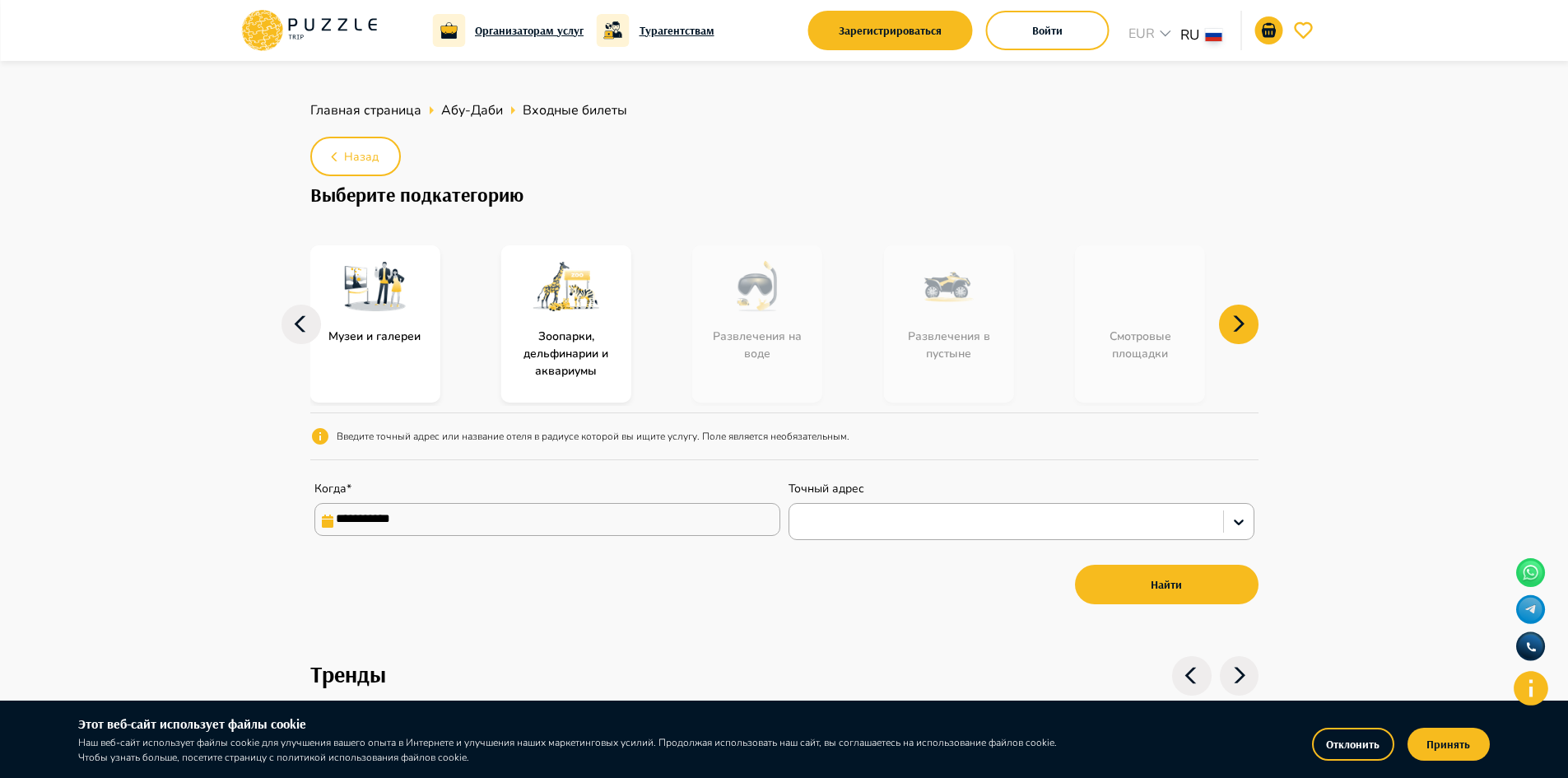
click at [1231, 325] on icon at bounding box center [1239, 324] width 39 height 39
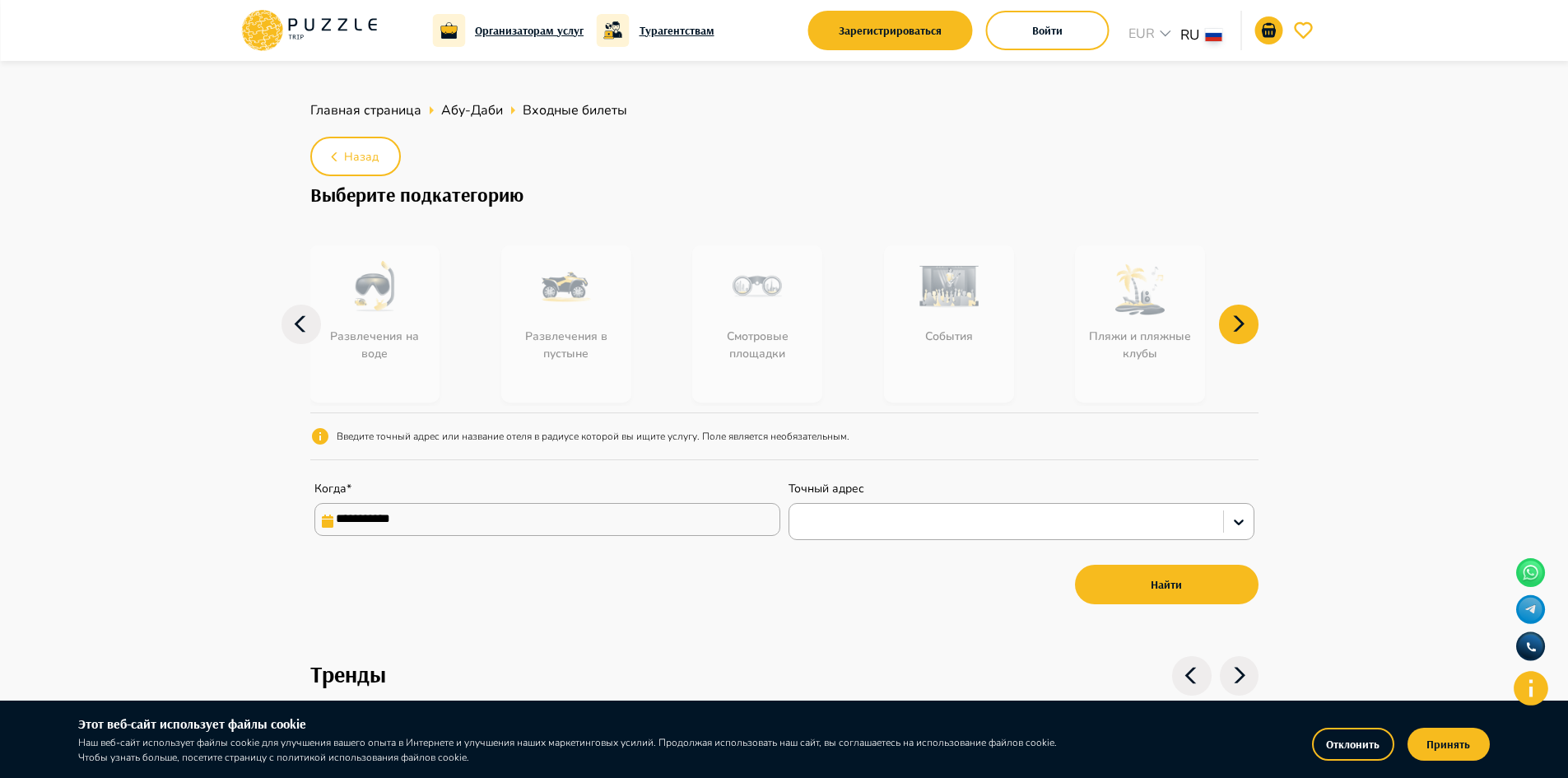
click at [1249, 335] on icon at bounding box center [1239, 324] width 39 height 39
click at [1250, 313] on icon at bounding box center [1239, 324] width 39 height 39
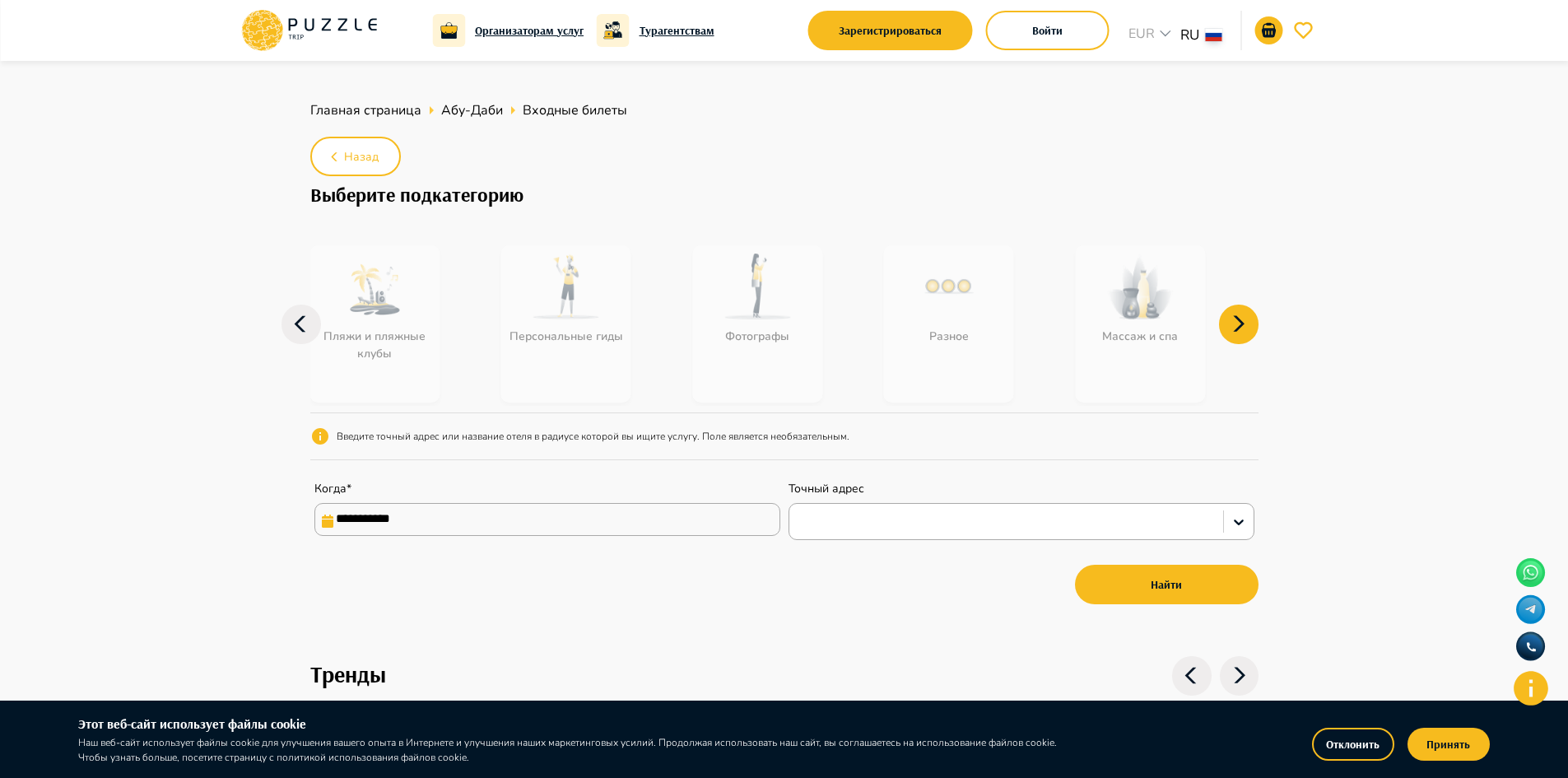
click at [1250, 313] on icon at bounding box center [1239, 324] width 39 height 39
click at [316, 325] on icon at bounding box center [302, 324] width 39 height 39
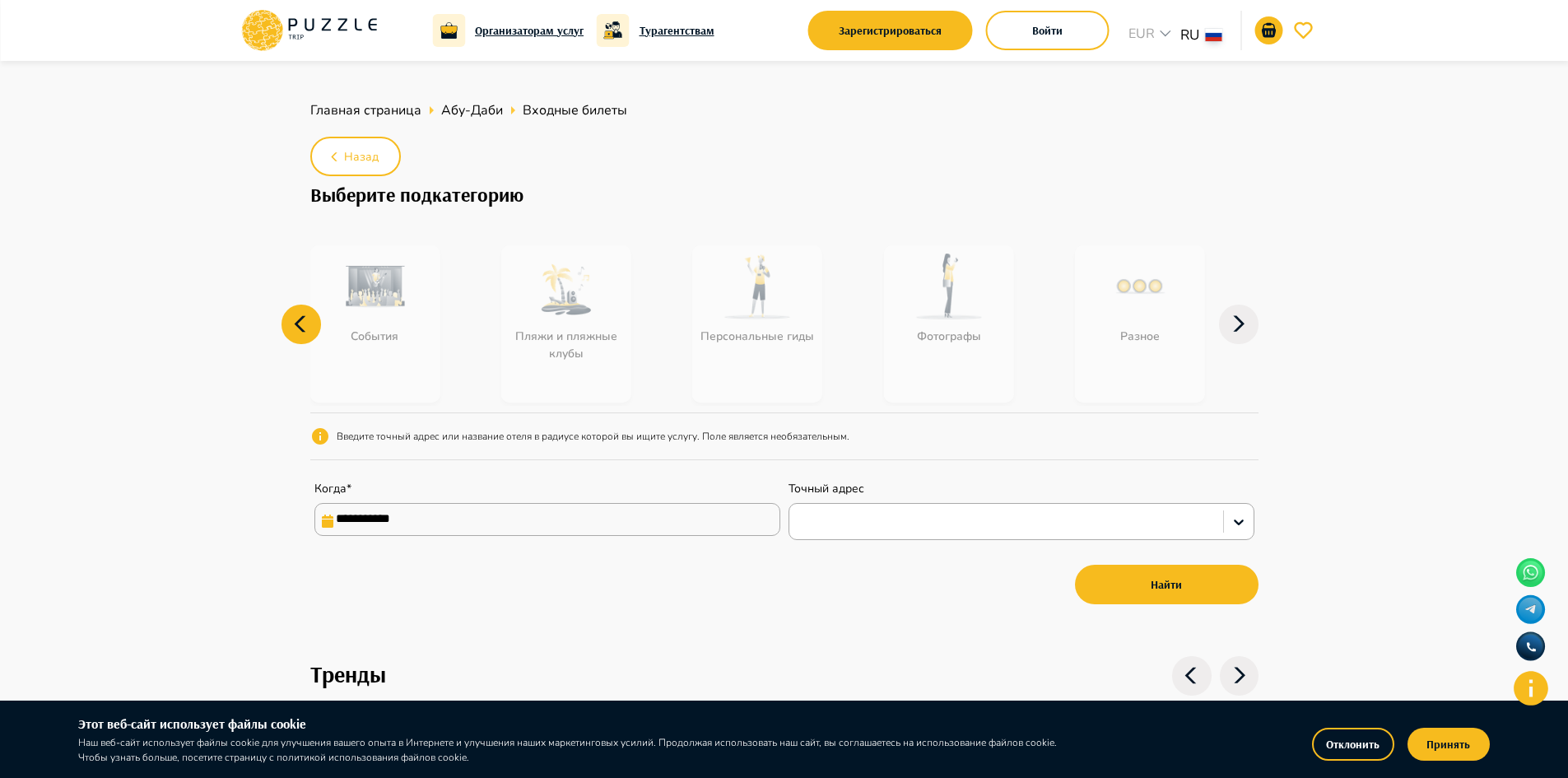
click at [315, 325] on icon at bounding box center [302, 324] width 39 height 39
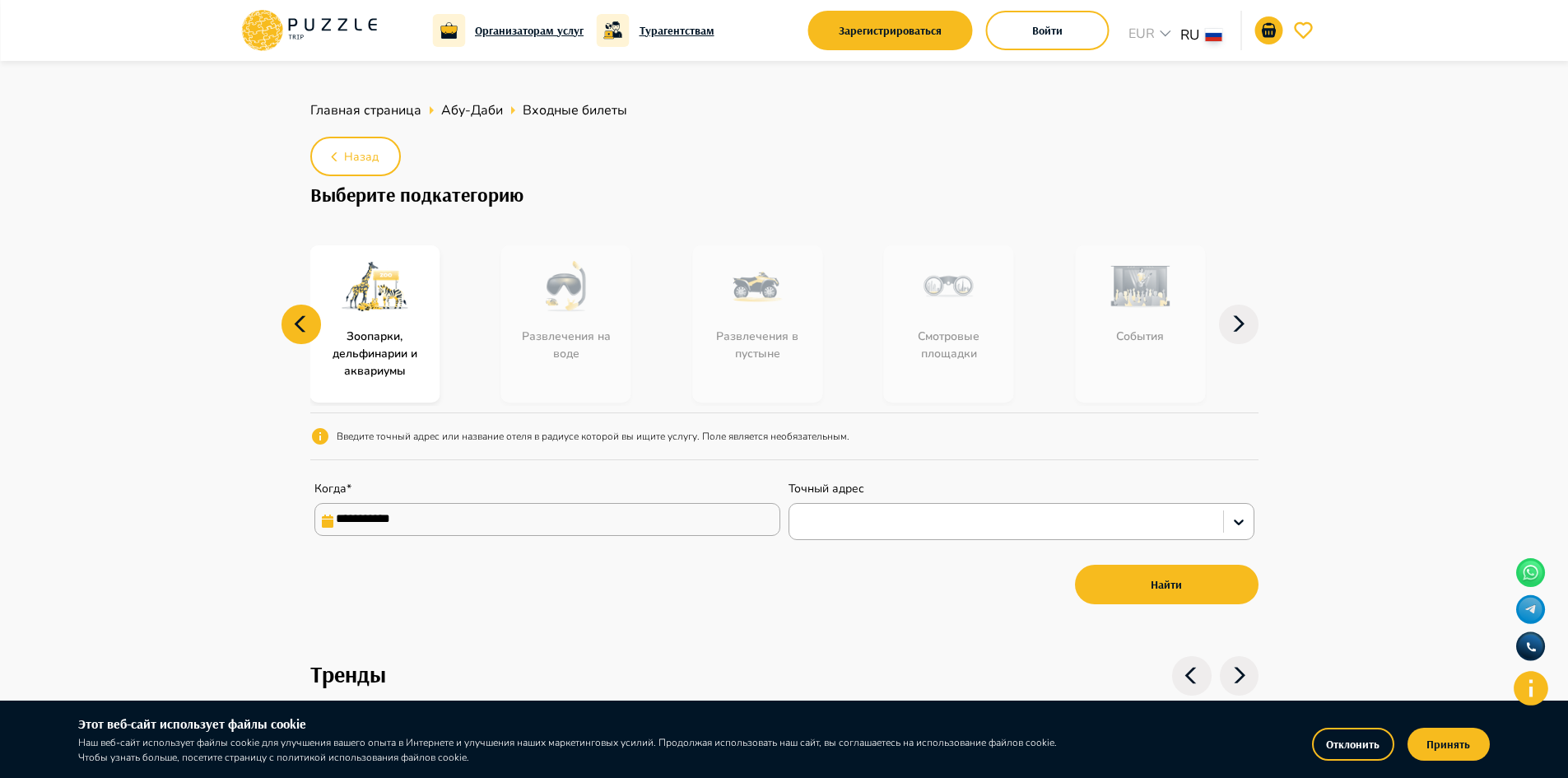
click at [601, 528] on input "**********" at bounding box center [547, 519] width 466 height 33
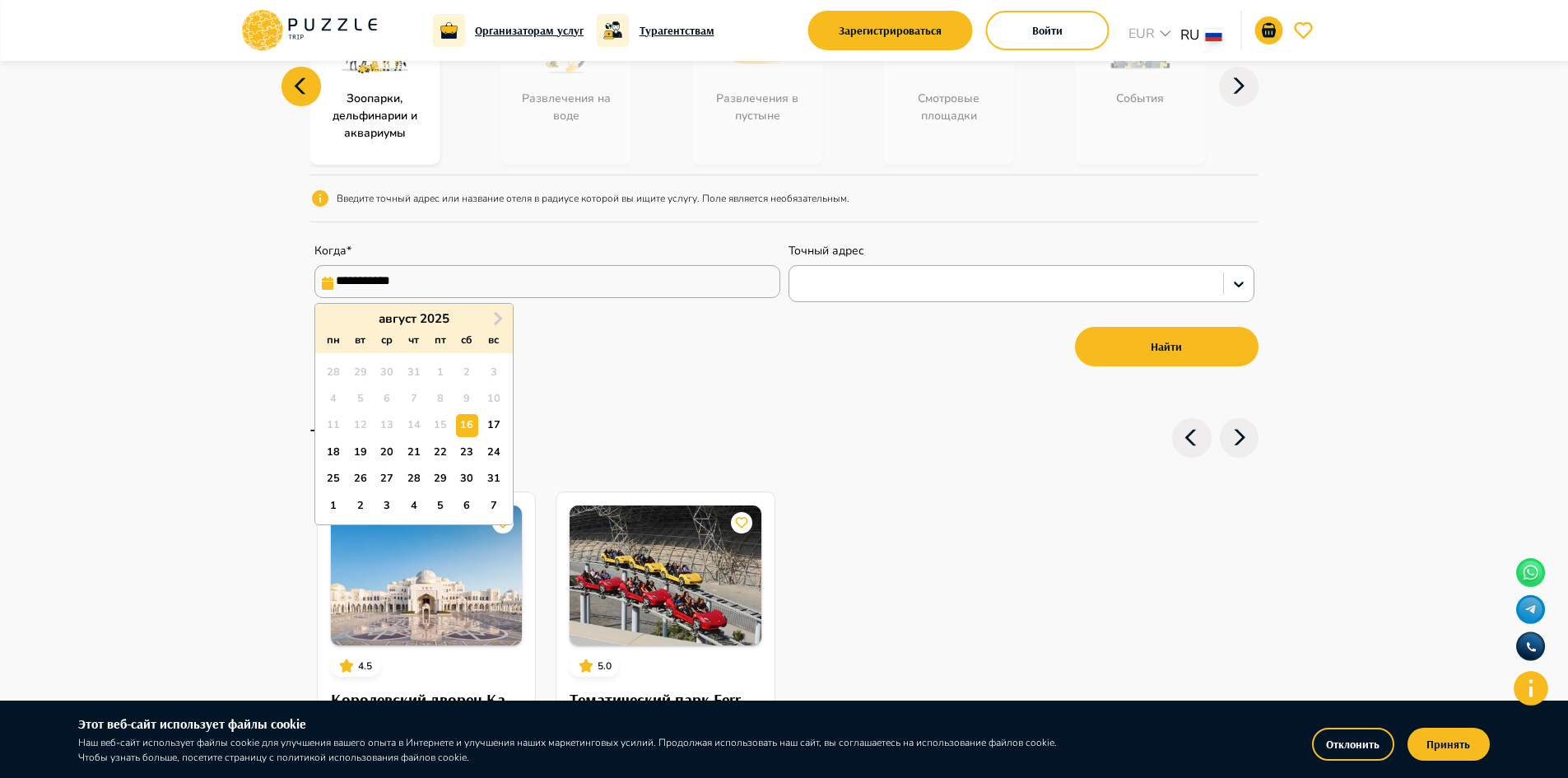
scroll to position [164, 0]
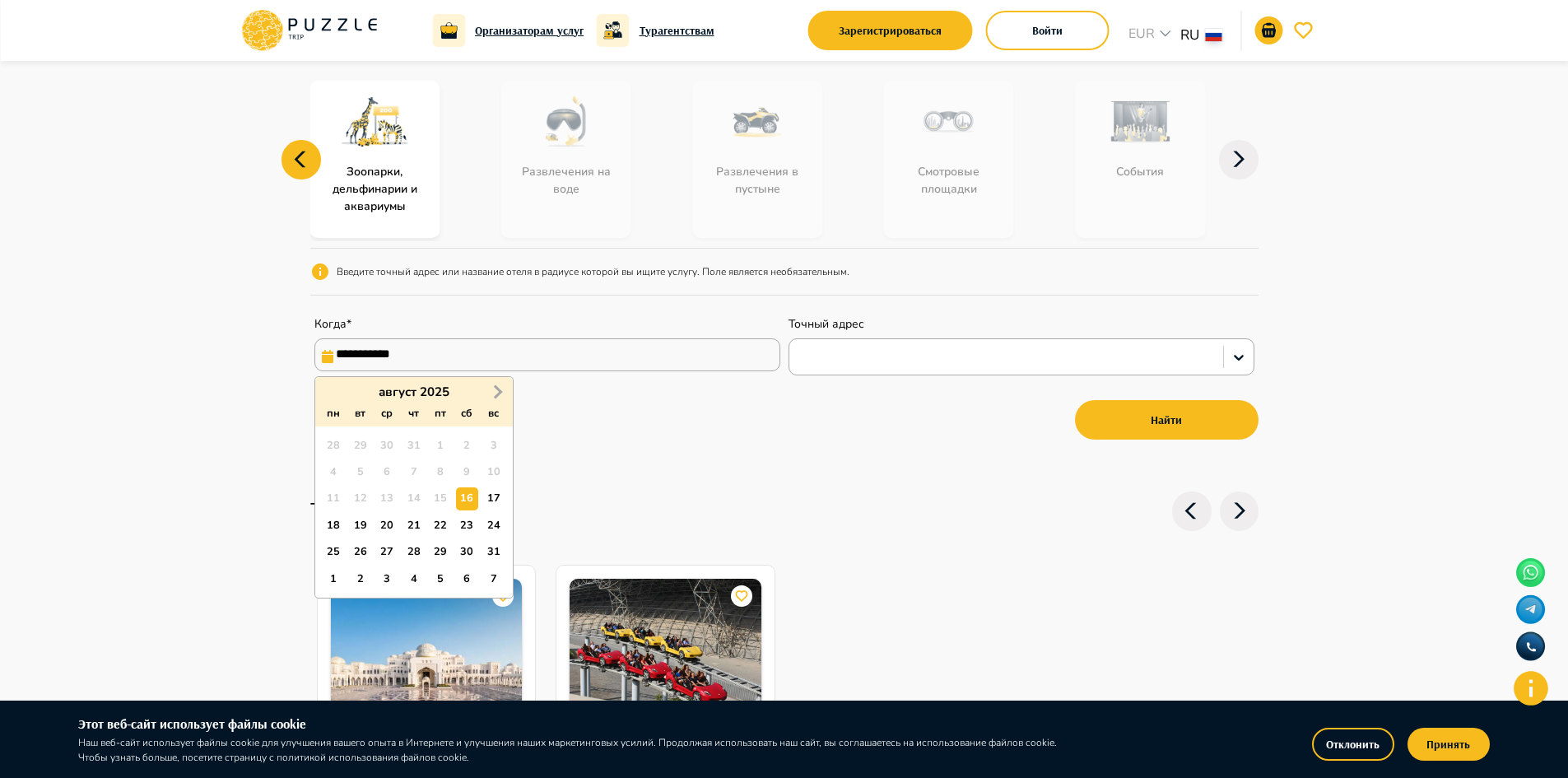
click at [496, 388] on span "Next Month" at bounding box center [496, 391] width 0 height 19
click at [466, 442] on div "1" at bounding box center [467, 445] width 22 height 22
type input "**********"
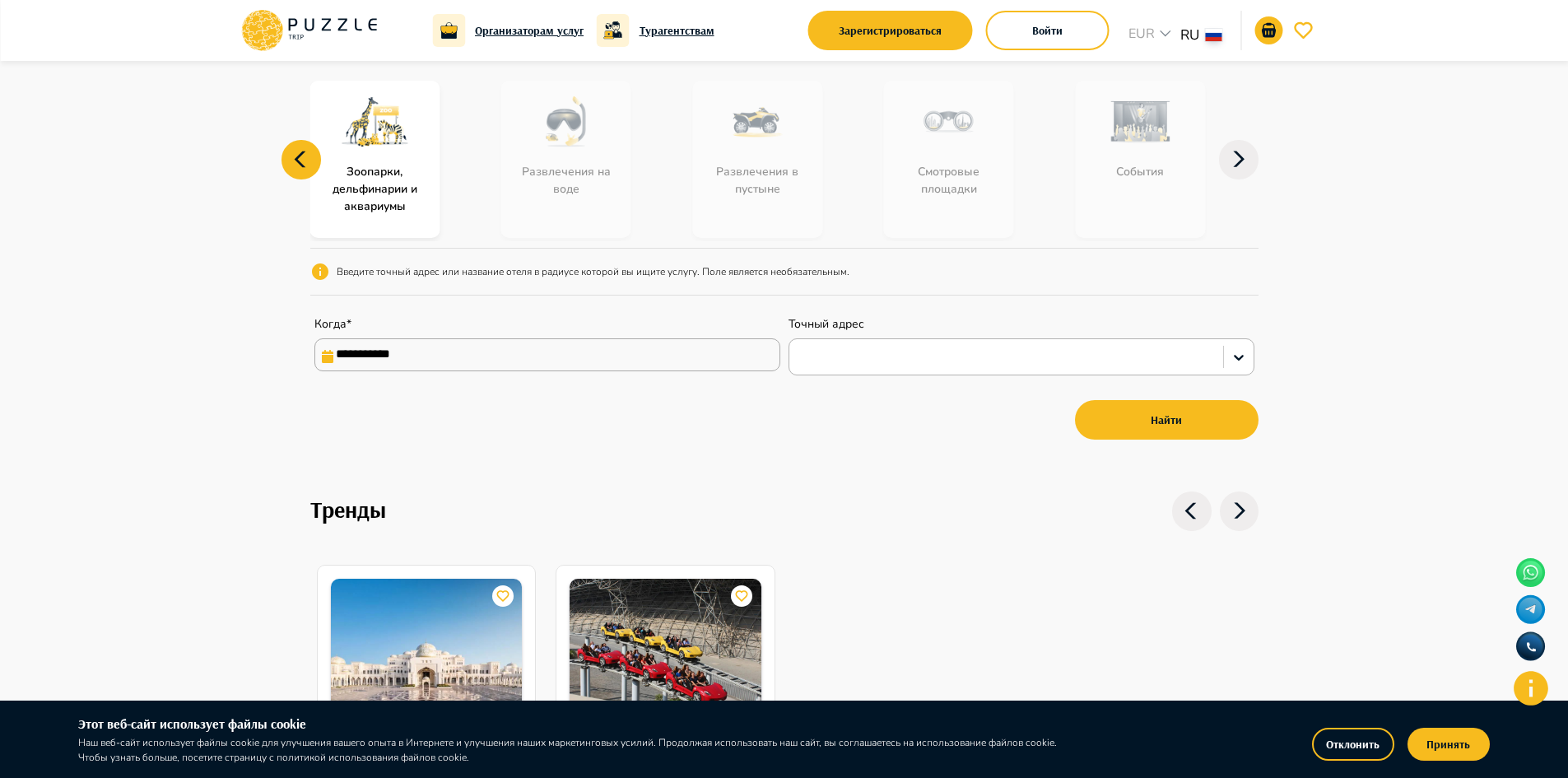
click at [829, 352] on div at bounding box center [1006, 357] width 417 height 22
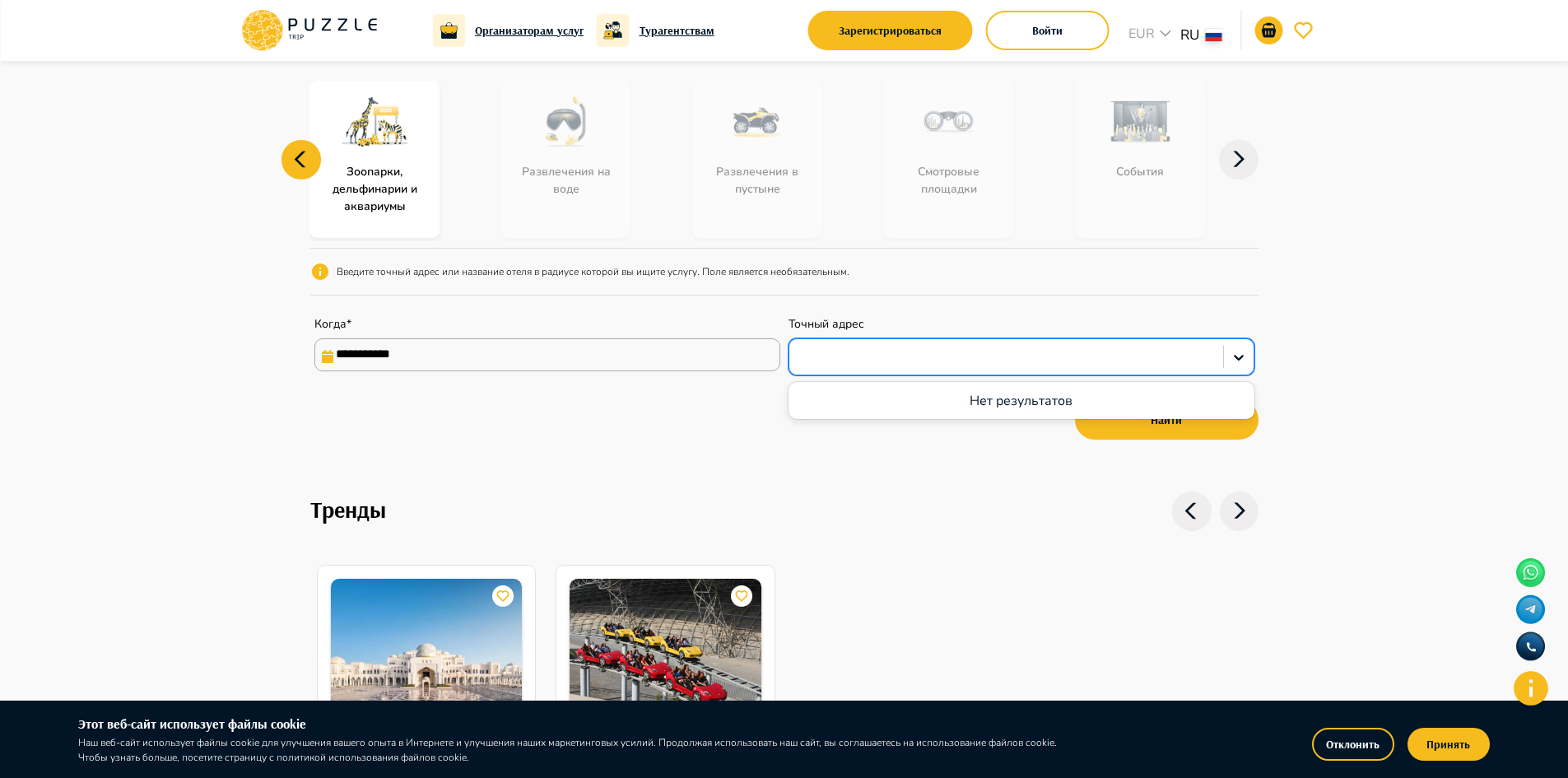
paste input "**********"
type input "**********"
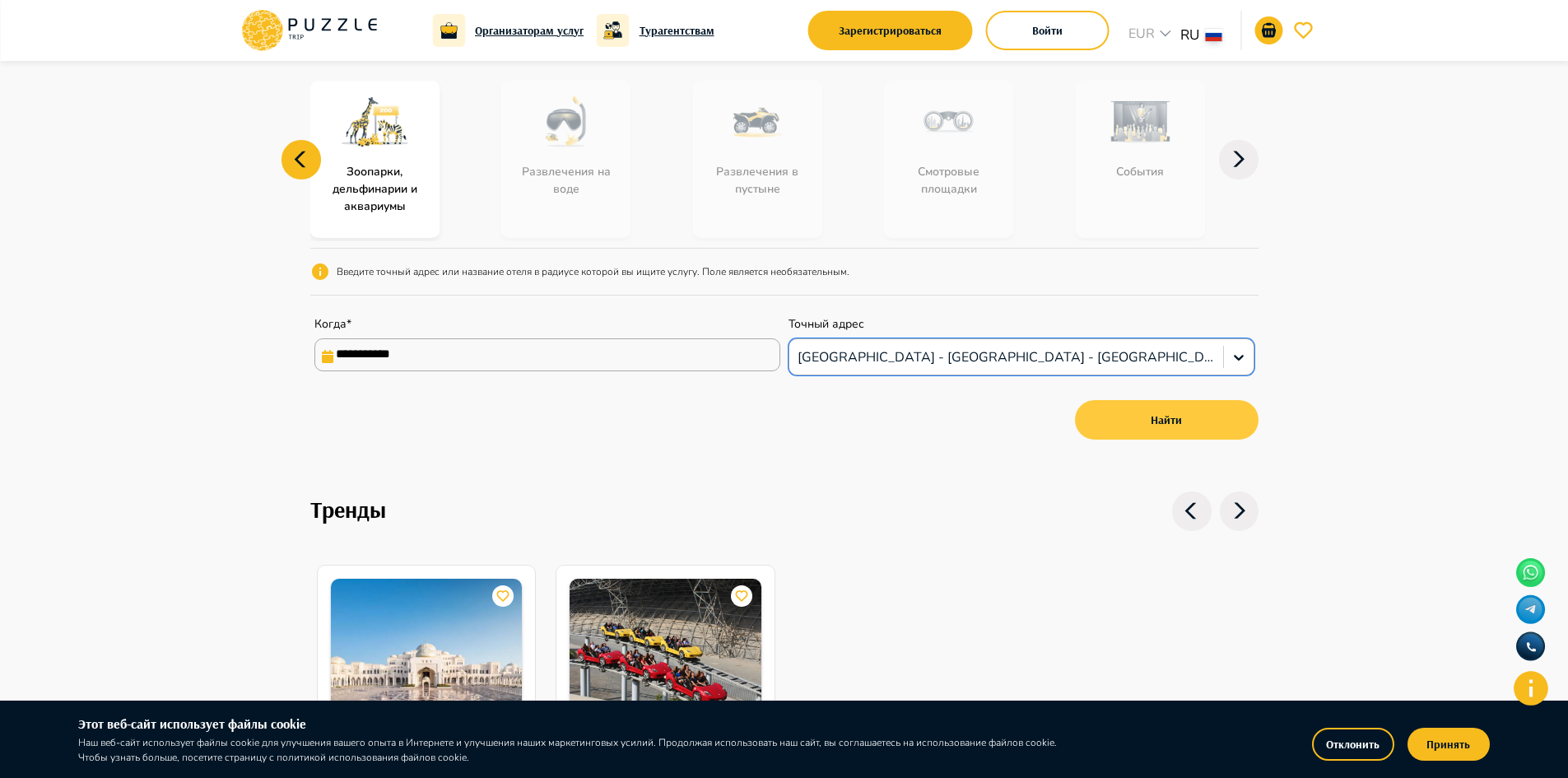
click at [1147, 405] on button "Найти" at bounding box center [1167, 420] width 184 height 39
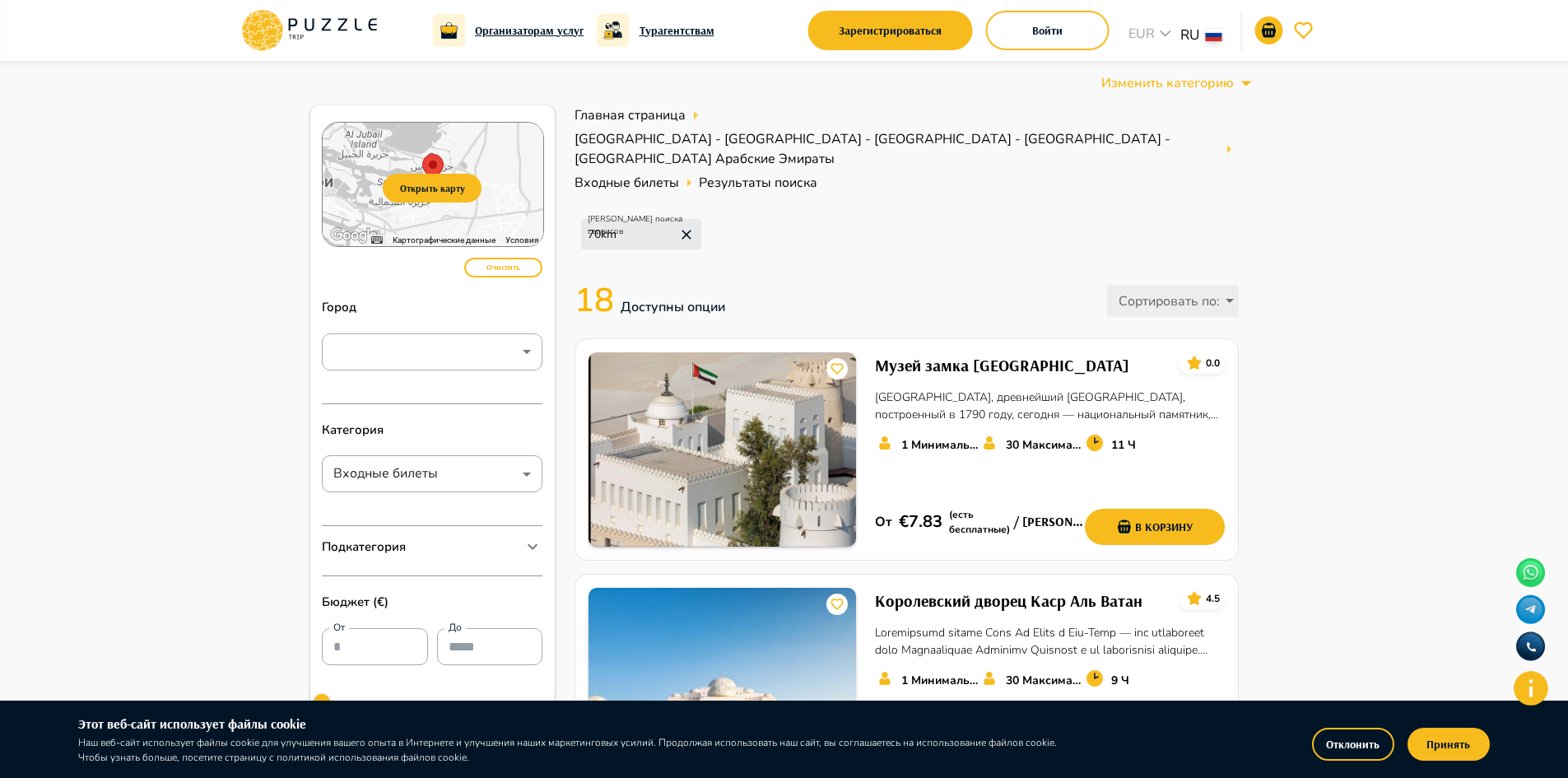
scroll to position [164, 0]
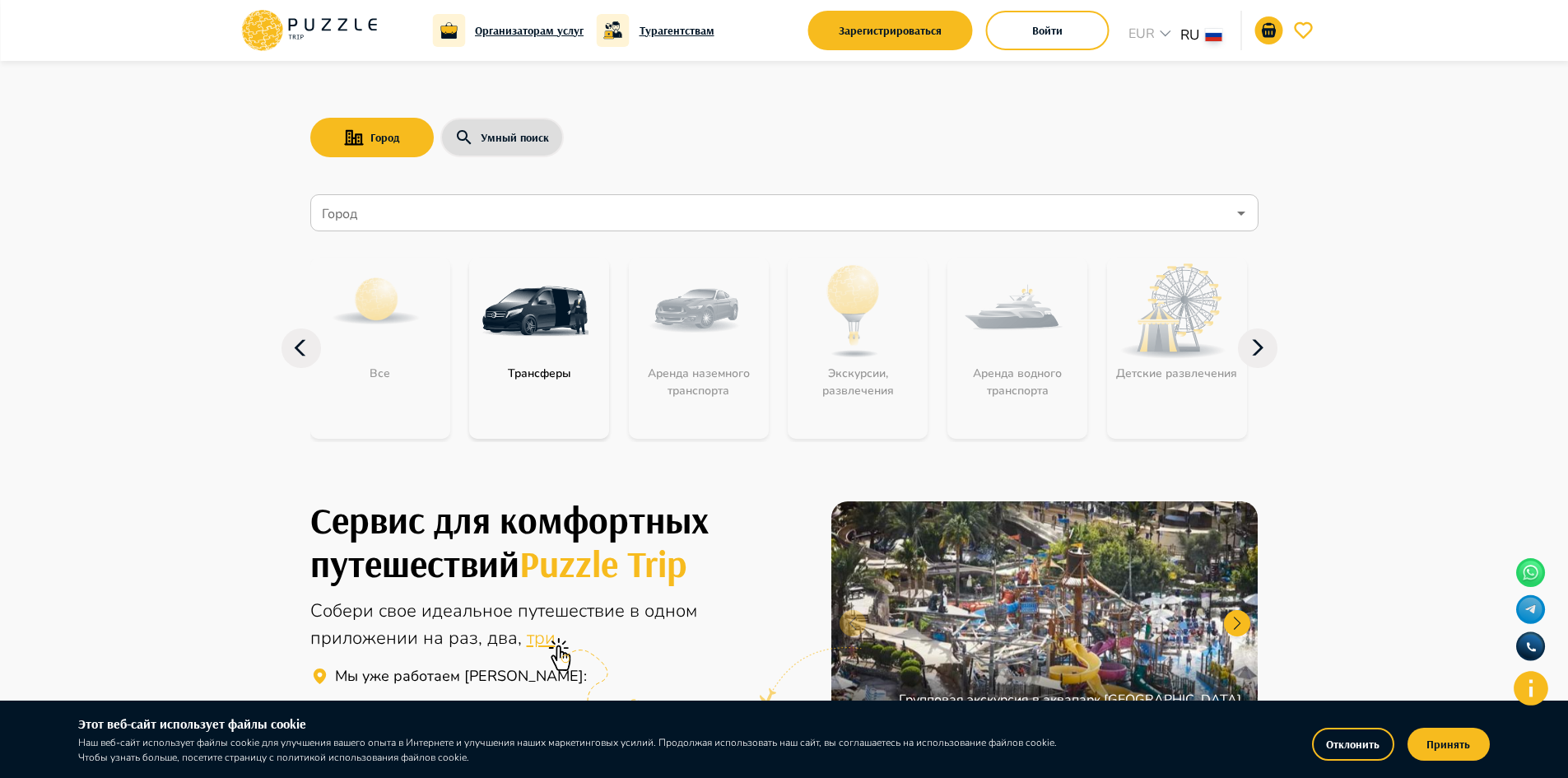
click at [640, 221] on input "Город" at bounding box center [773, 213] width 908 height 31
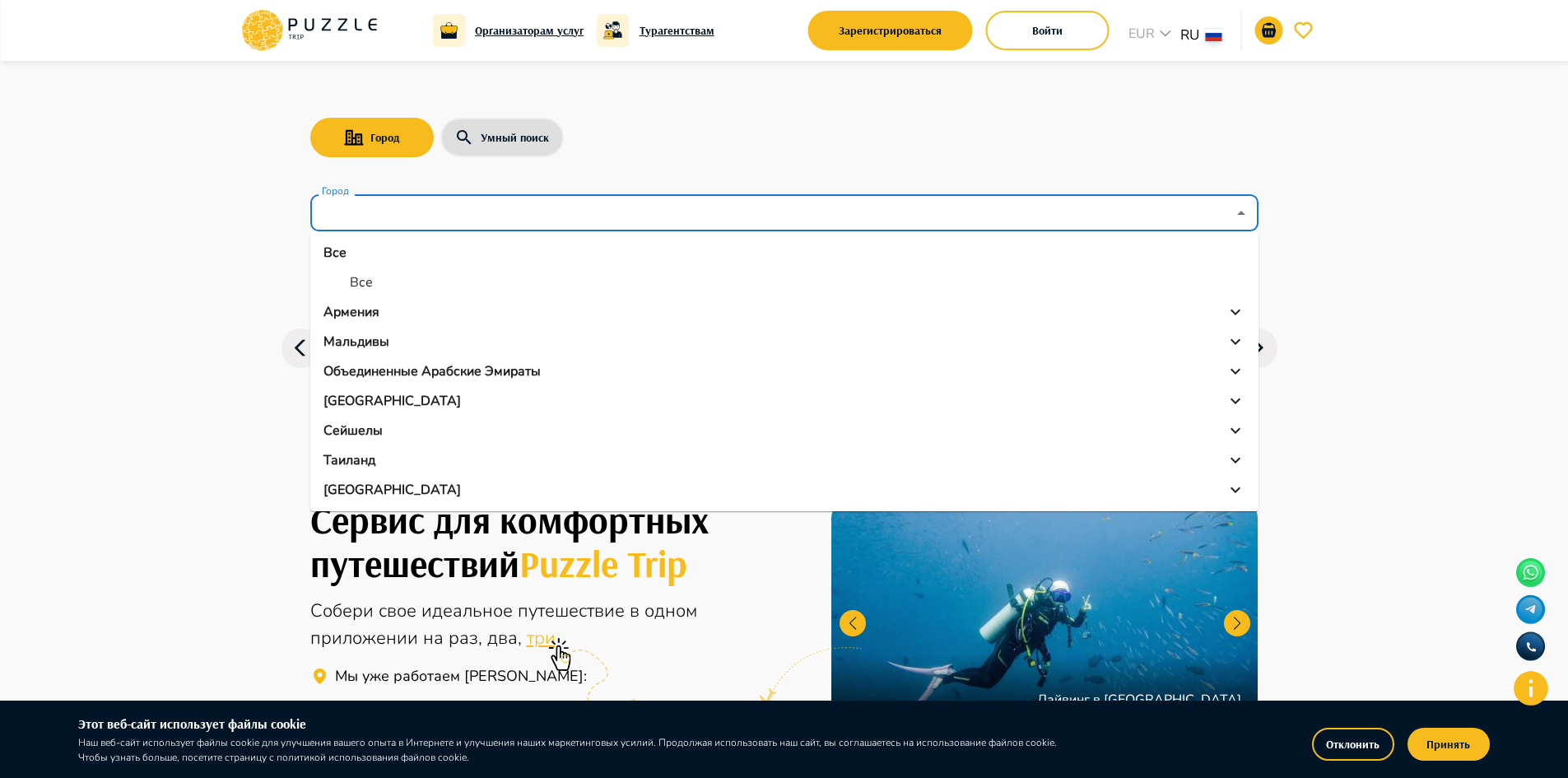
click at [489, 367] on p "Объединенные Арабские Эмираты" at bounding box center [432, 372] width 217 height 20
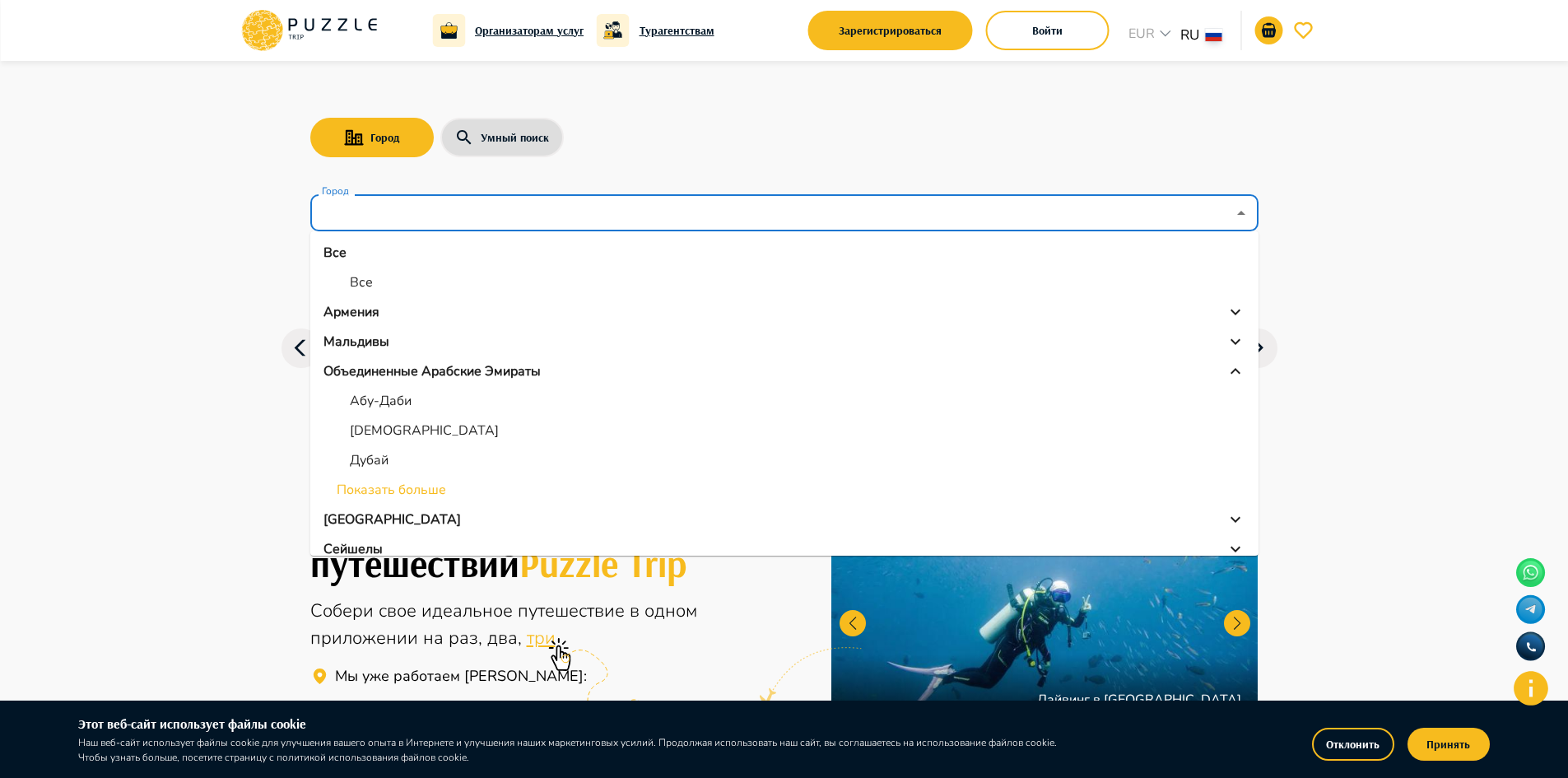
click at [394, 398] on p "Абу-Даби" at bounding box center [381, 401] width 62 height 20
type input "********"
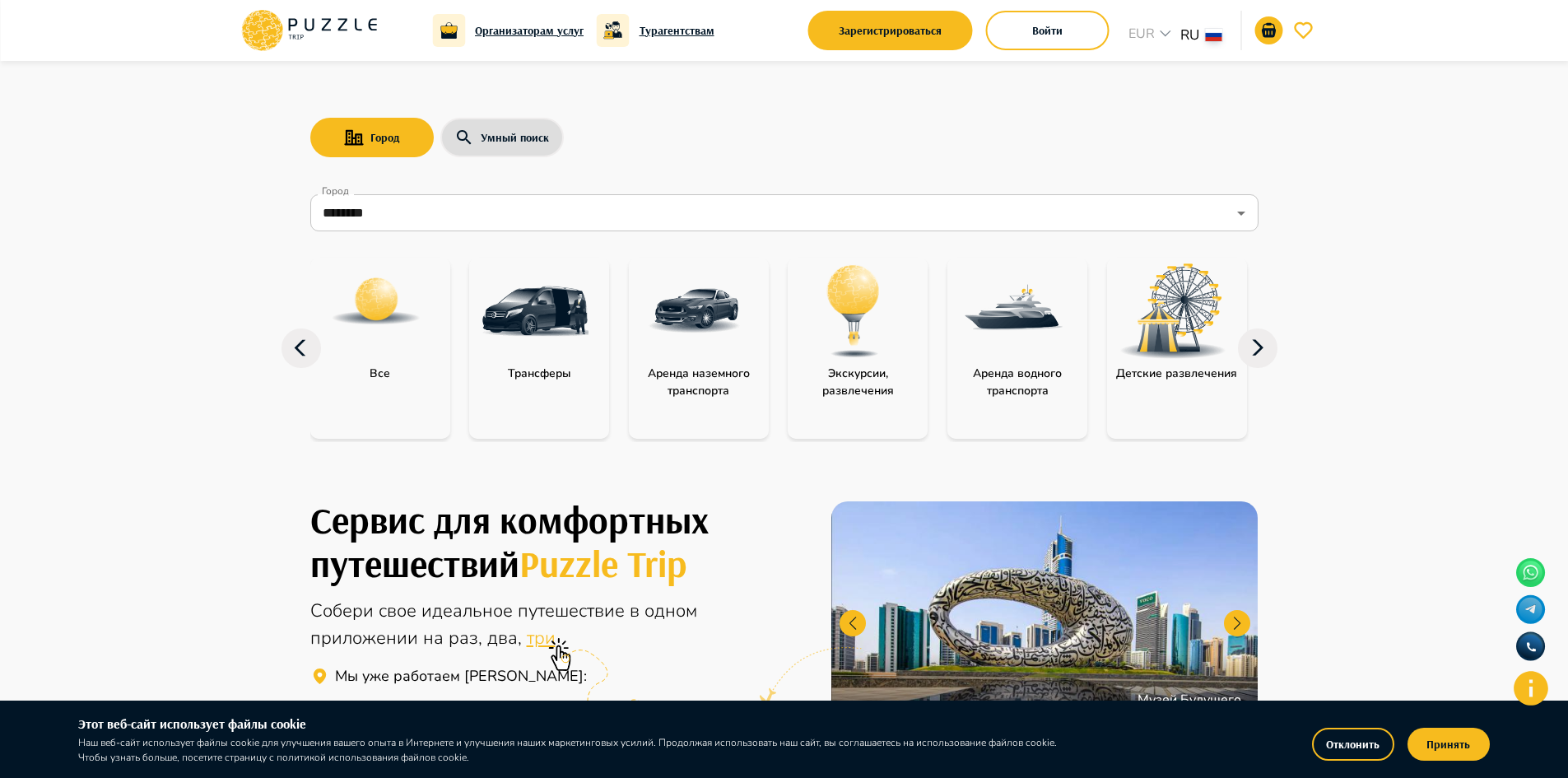
click at [1248, 356] on icon at bounding box center [1257, 348] width 39 height 39
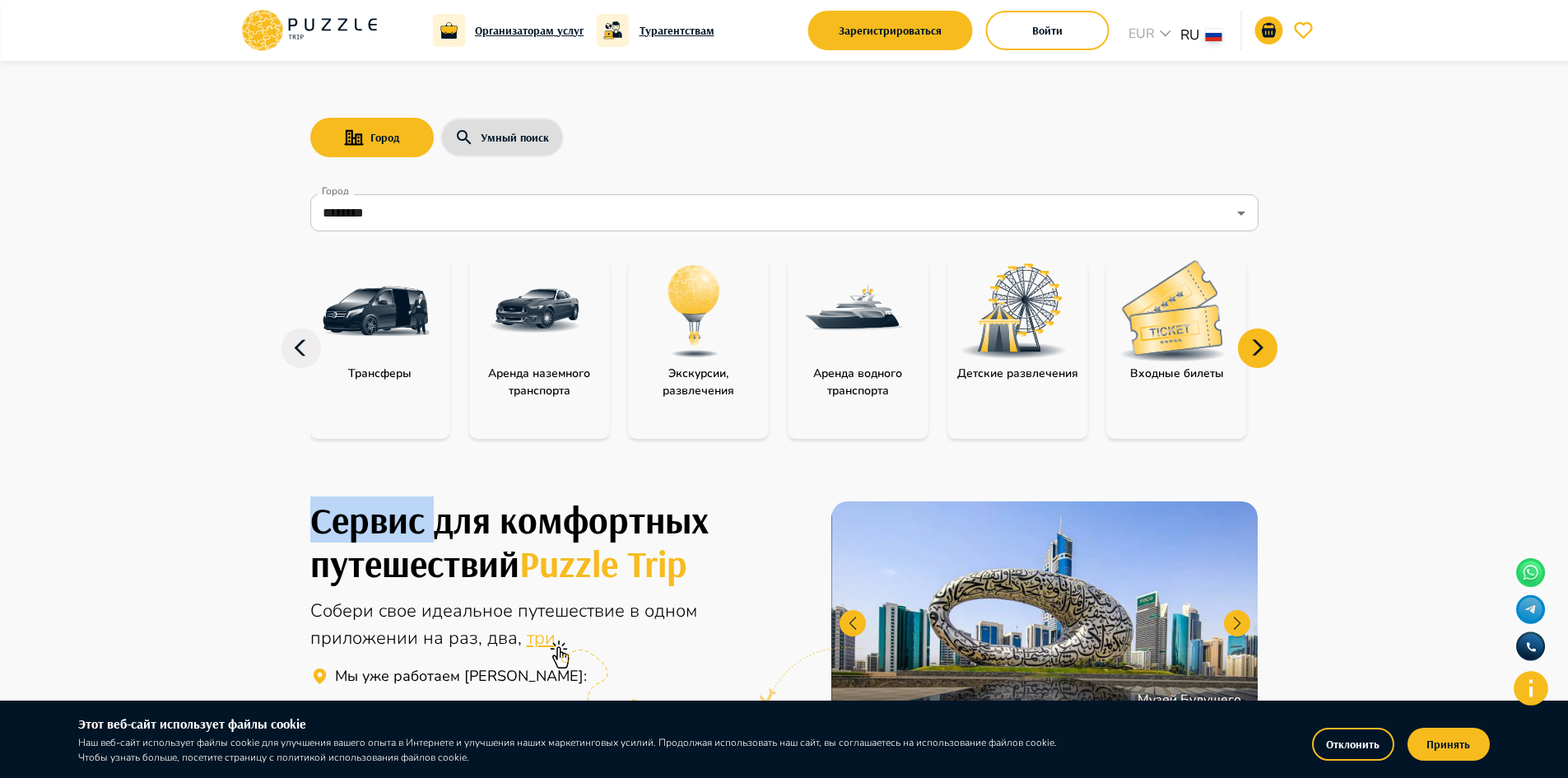
click at [1248, 356] on icon at bounding box center [1257, 348] width 39 height 39
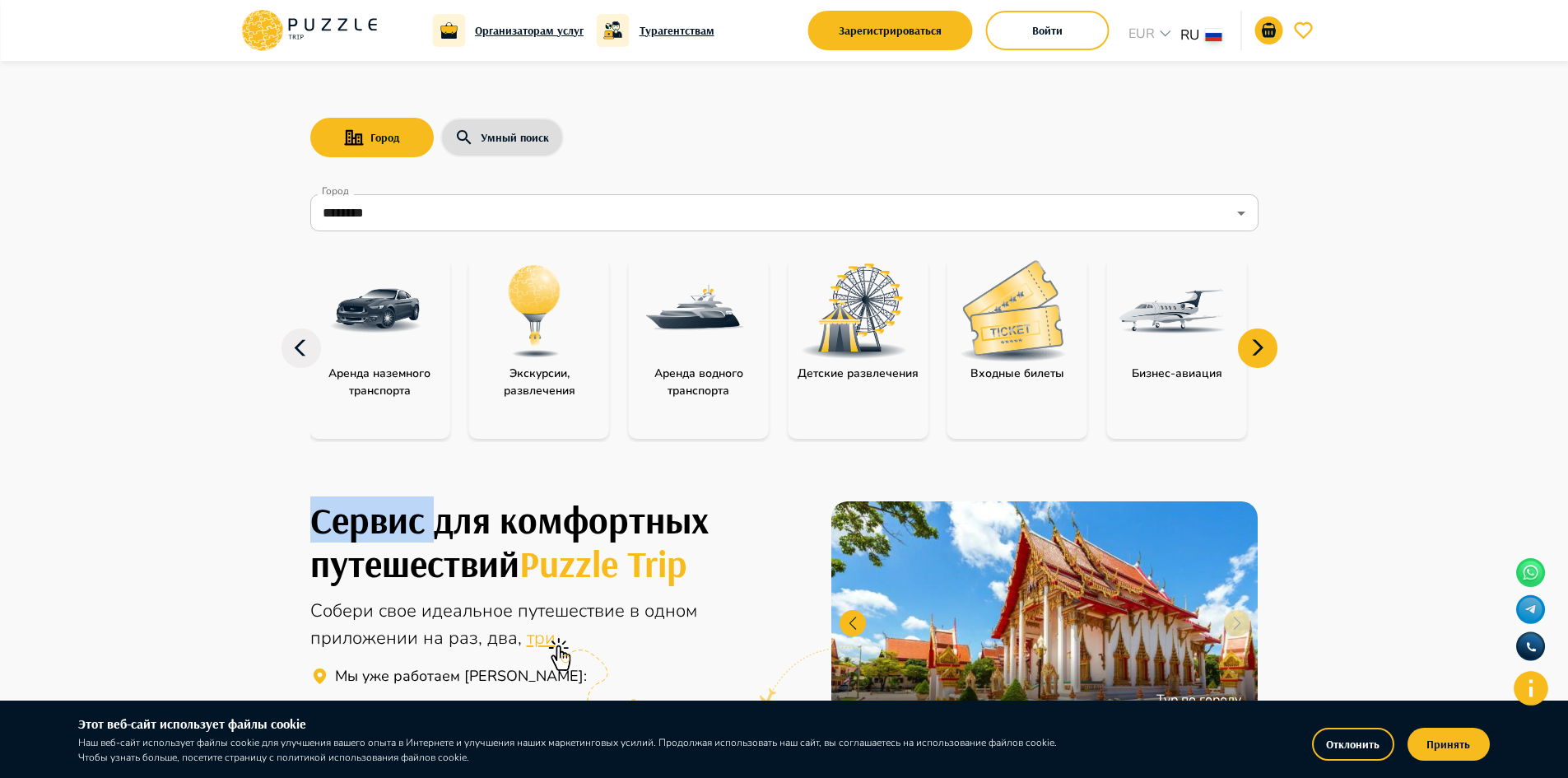
click at [999, 349] on img at bounding box center [1012, 310] width 107 height 101
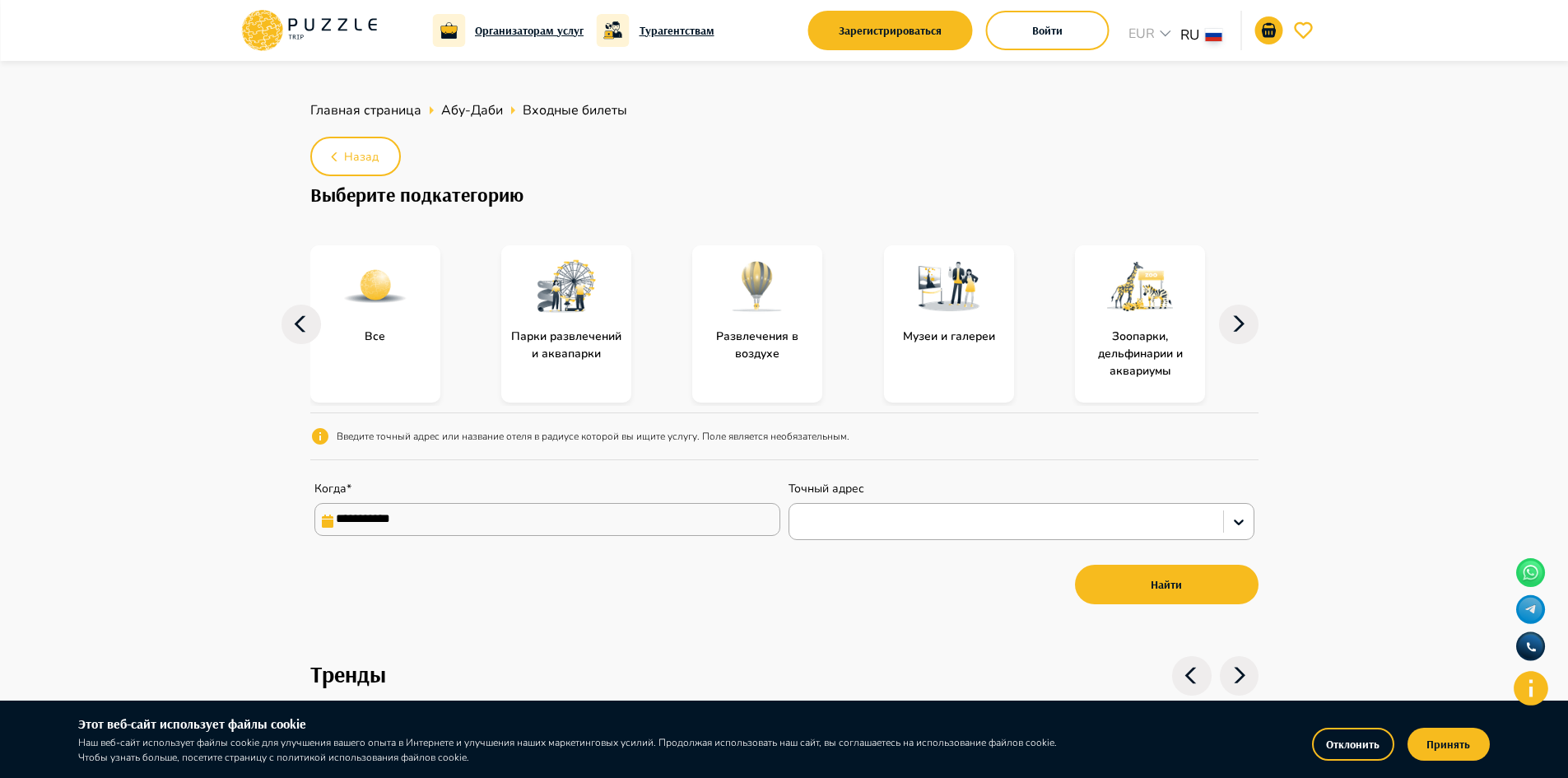
click at [591, 533] on input "**********" at bounding box center [547, 519] width 466 height 33
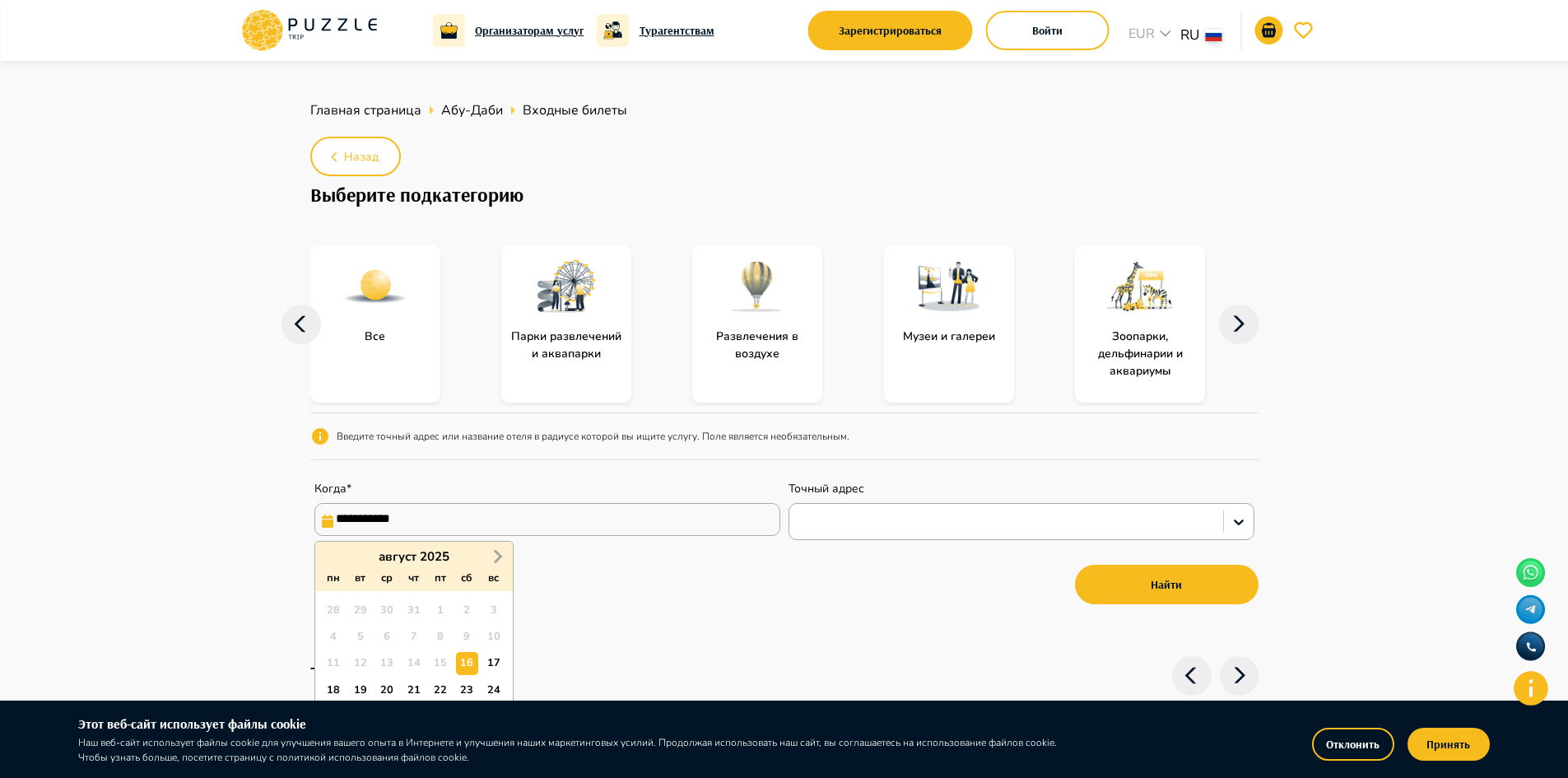
click at [496, 564] on button "Next Month" at bounding box center [497, 555] width 26 height 26
click at [467, 599] on div "1" at bounding box center [467, 610] width 22 height 22
type input "**********"
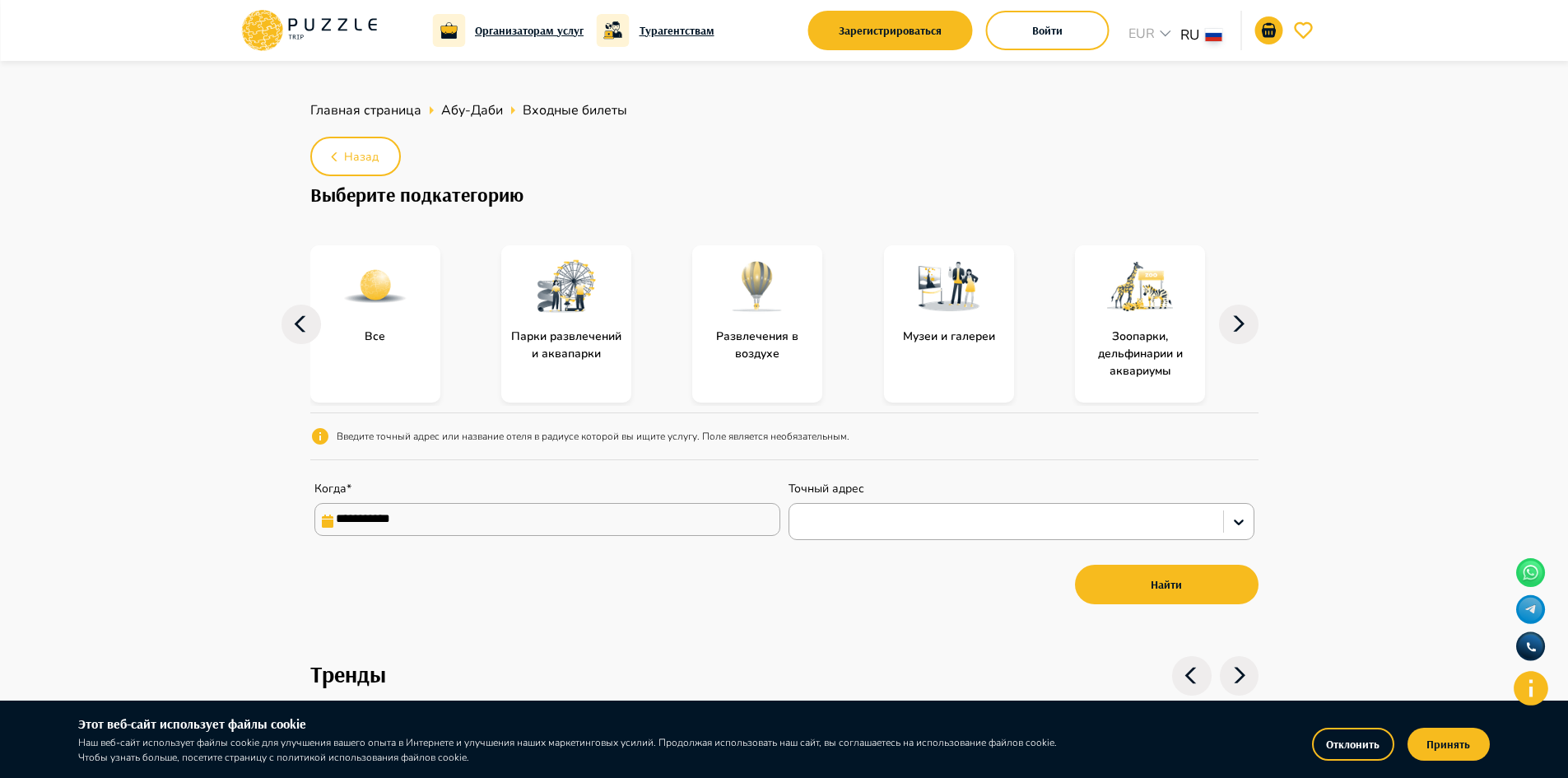
click at [839, 502] on div "Точный адрес" at bounding box center [1021, 511] width 466 height 59
click at [838, 508] on div at bounding box center [1006, 521] width 434 height 28
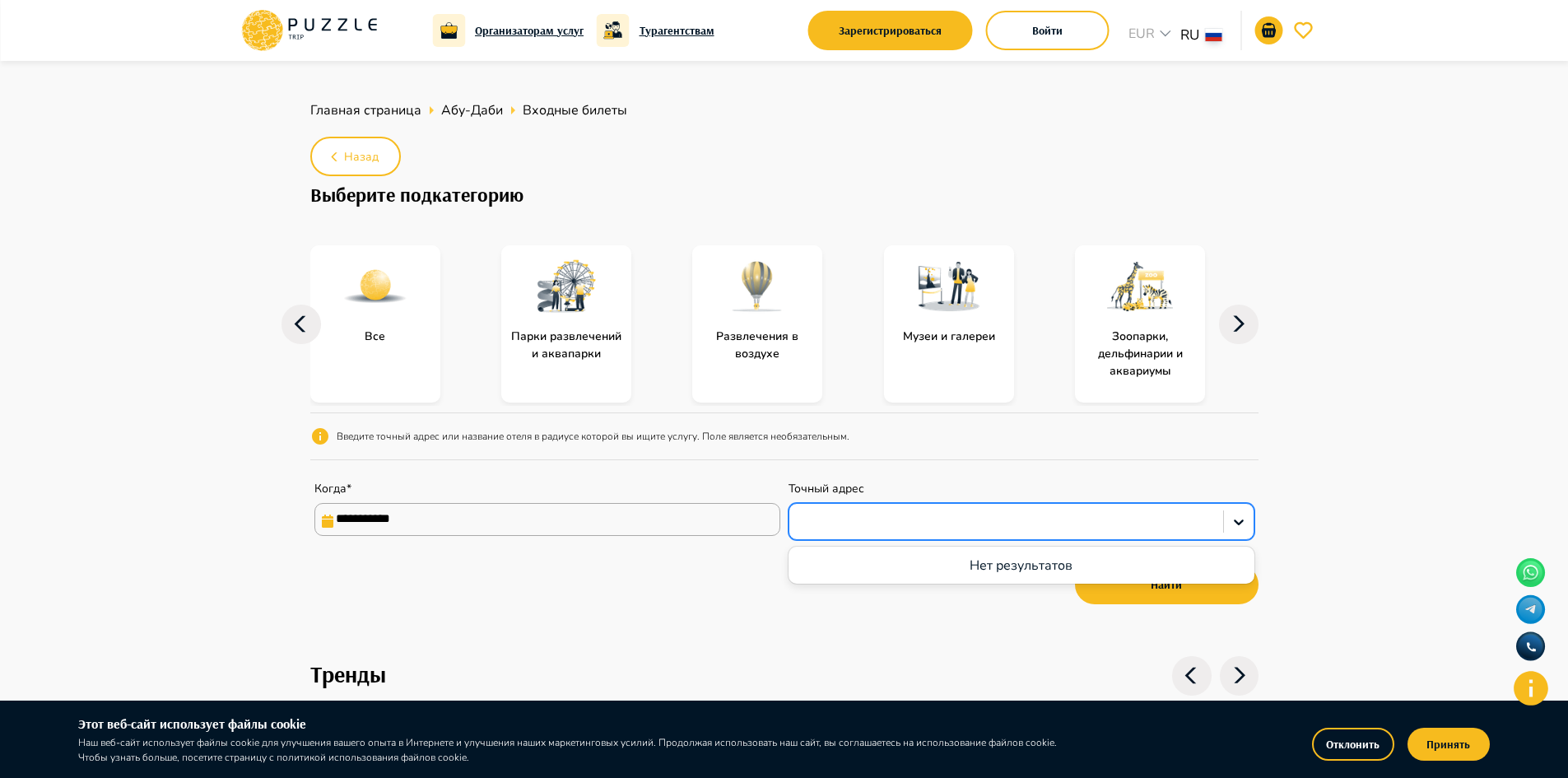
paste input "**********"
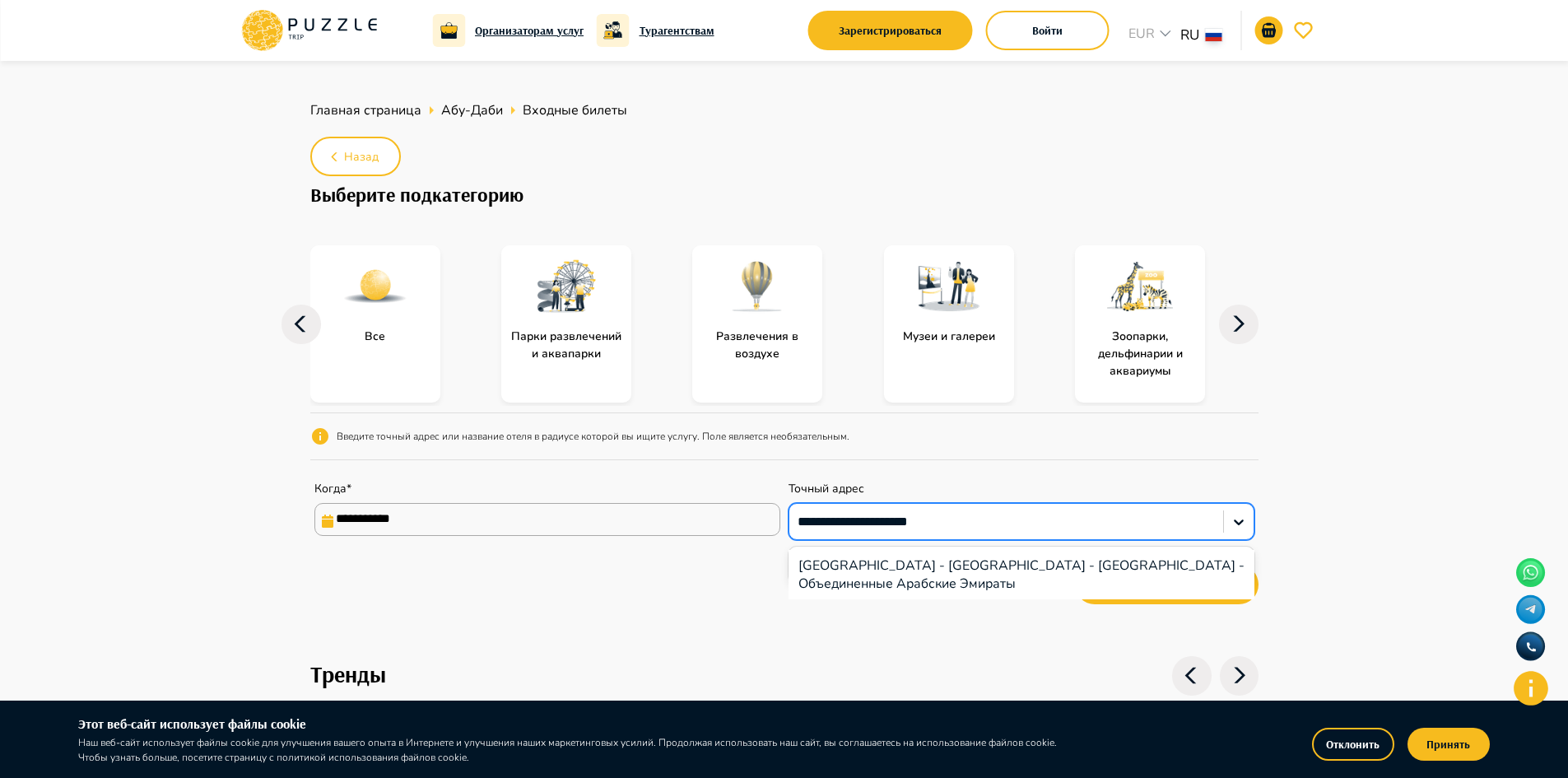
type input "**********"
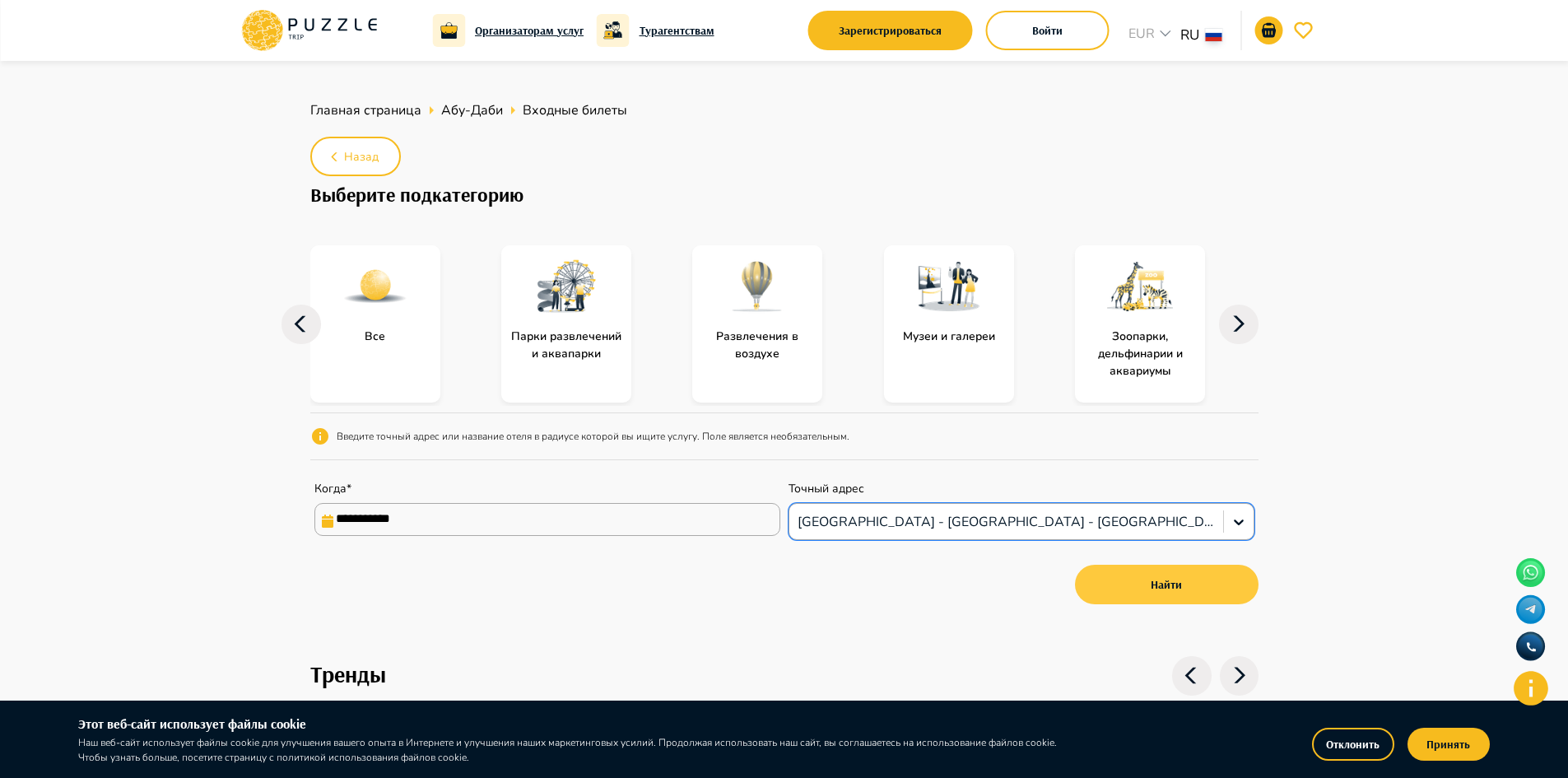
click at [1132, 581] on button "Найти" at bounding box center [1167, 584] width 184 height 39
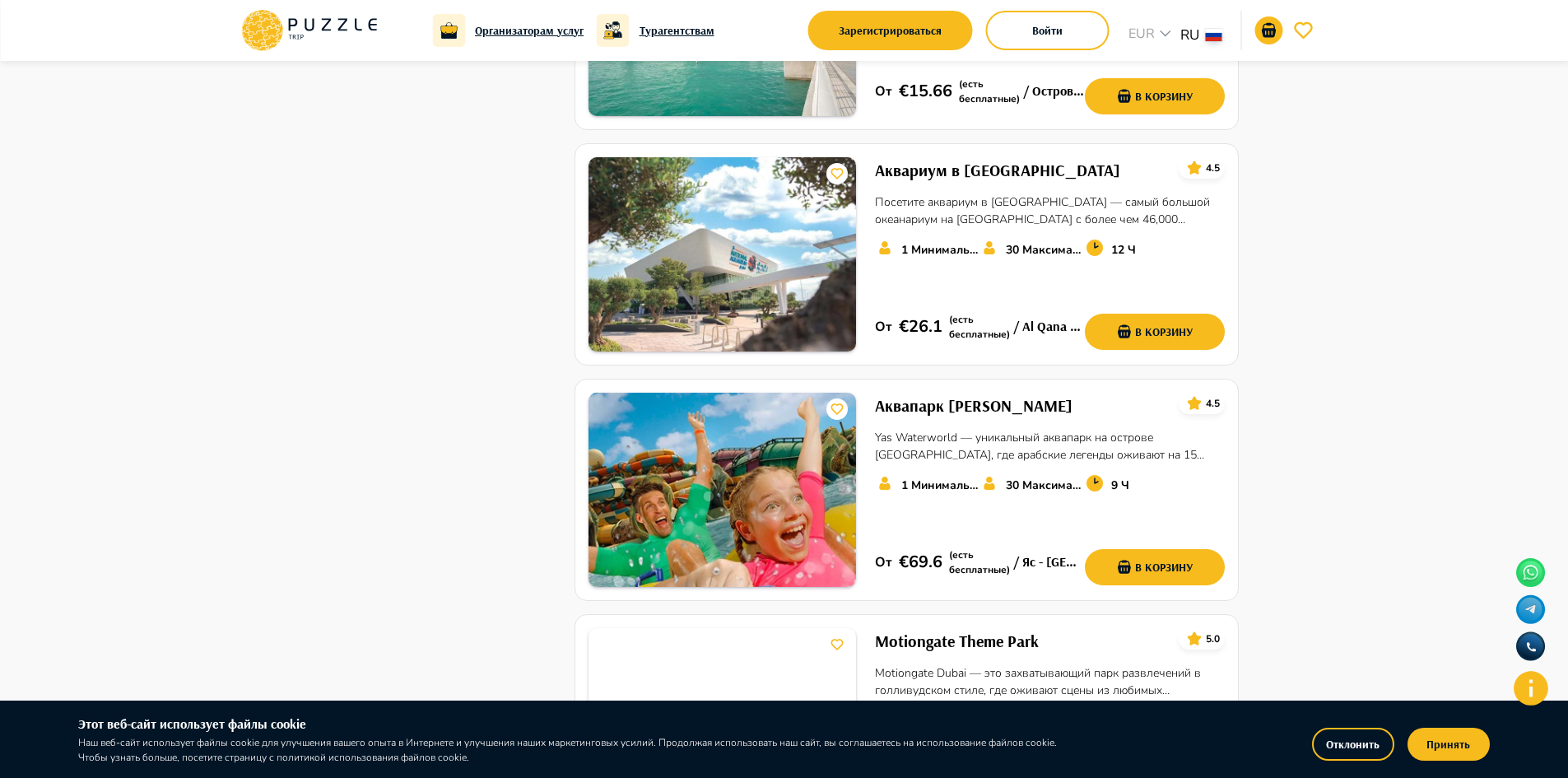
scroll to position [1152, 0]
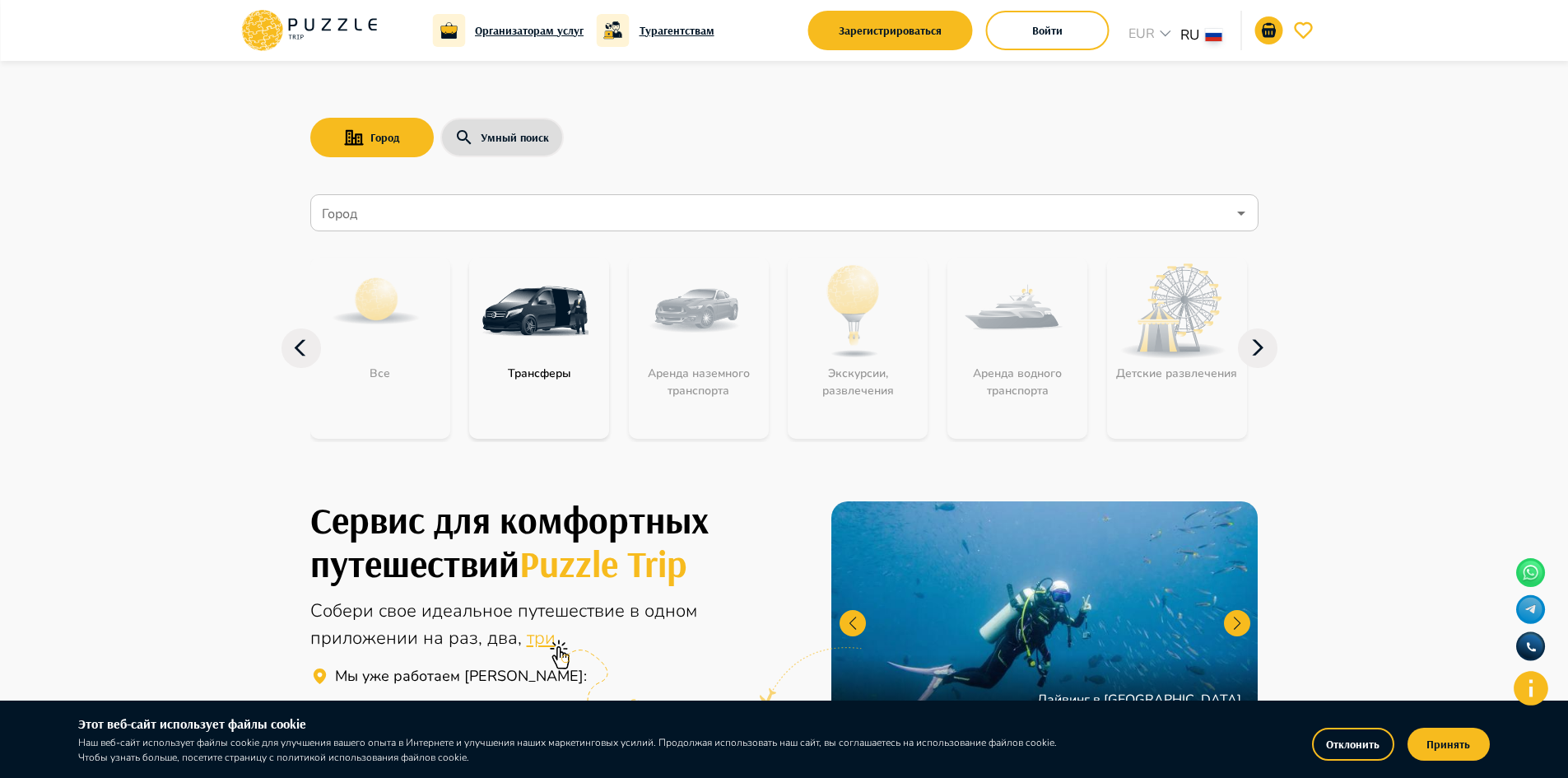
click at [1257, 357] on icon at bounding box center [1257, 348] width 39 height 39
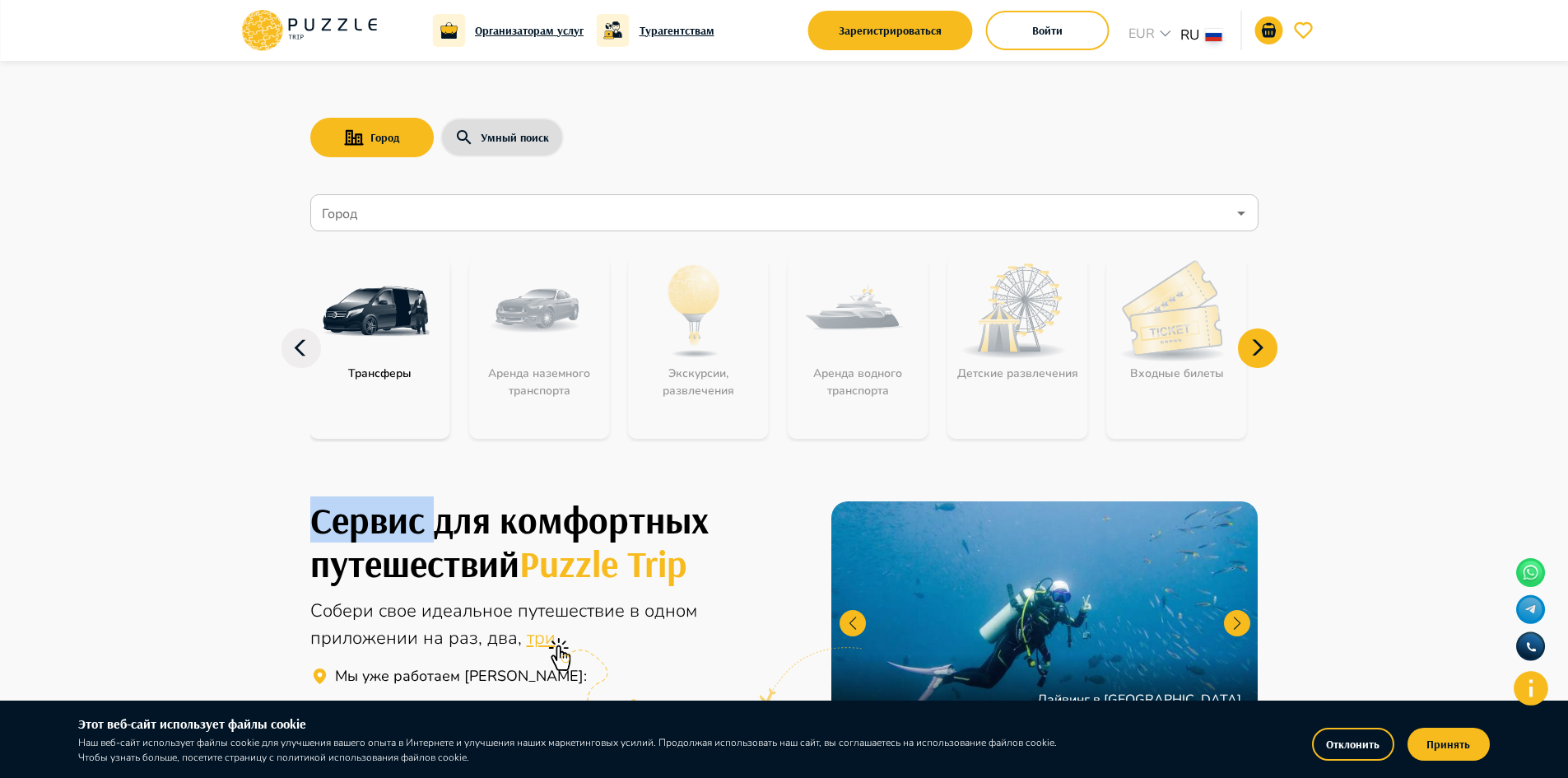
click at [1257, 357] on icon at bounding box center [1257, 348] width 39 height 39
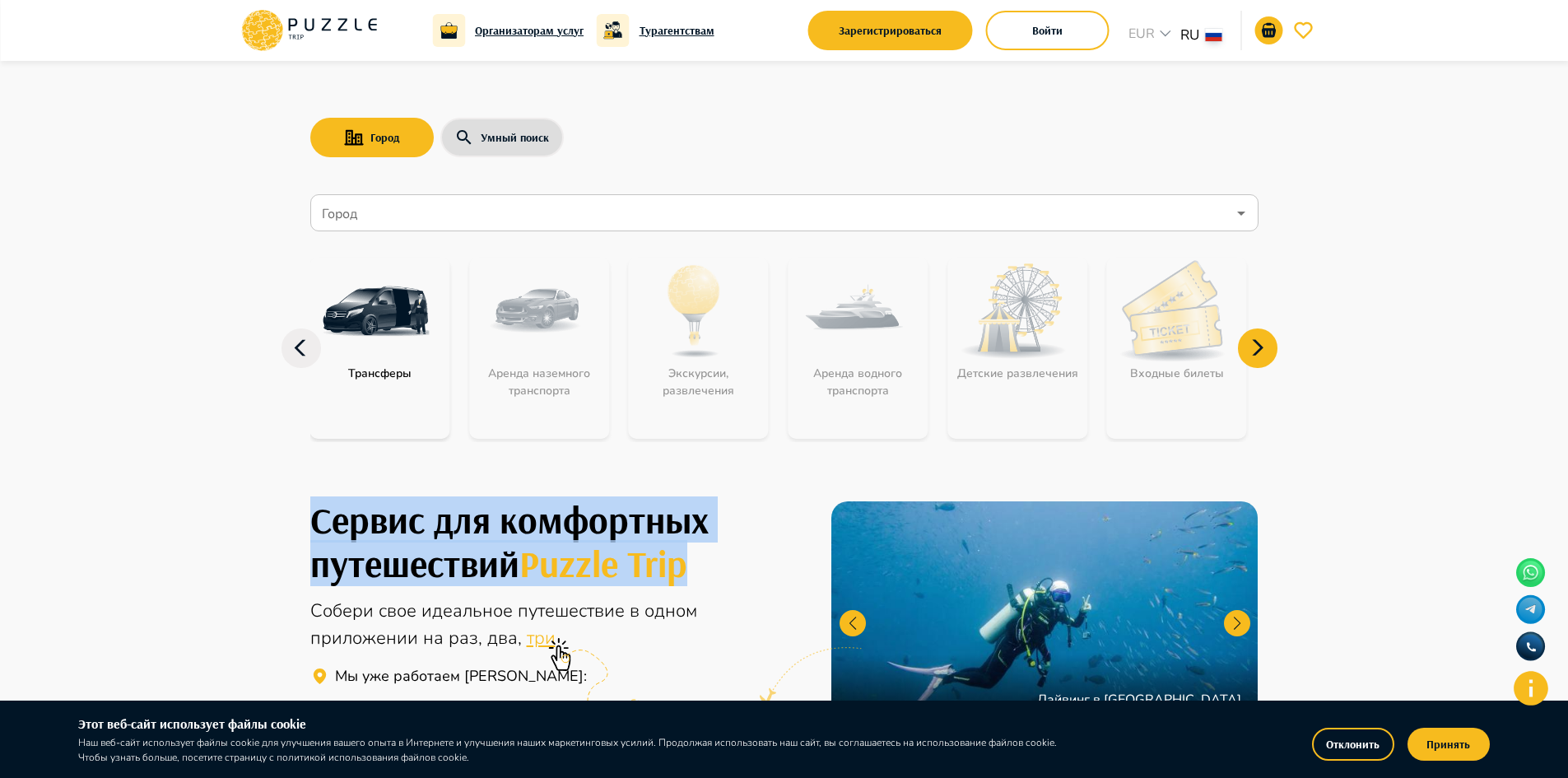
click at [1257, 357] on icon at bounding box center [1257, 348] width 39 height 39
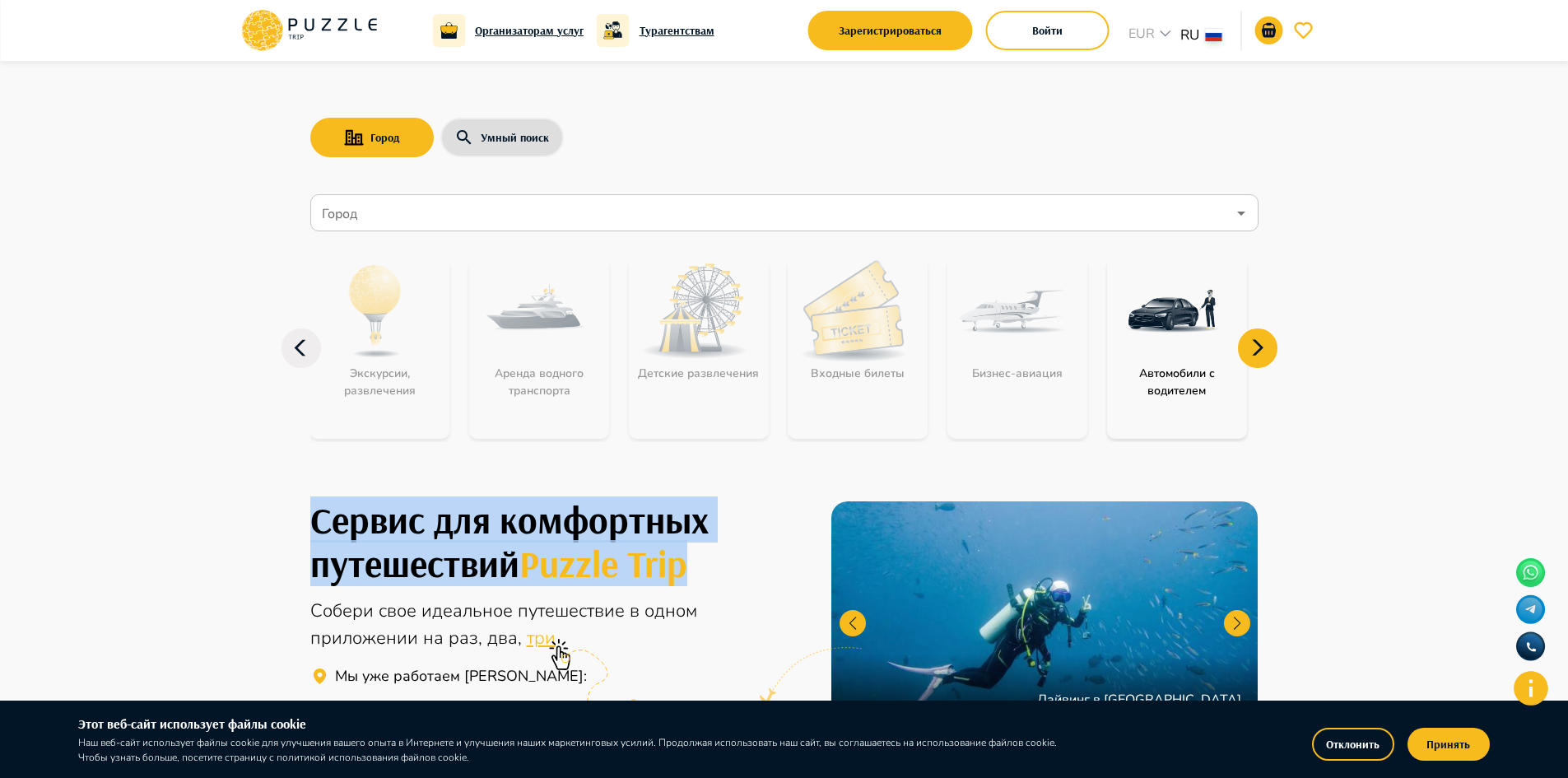
click at [1257, 357] on icon at bounding box center [1257, 348] width 39 height 39
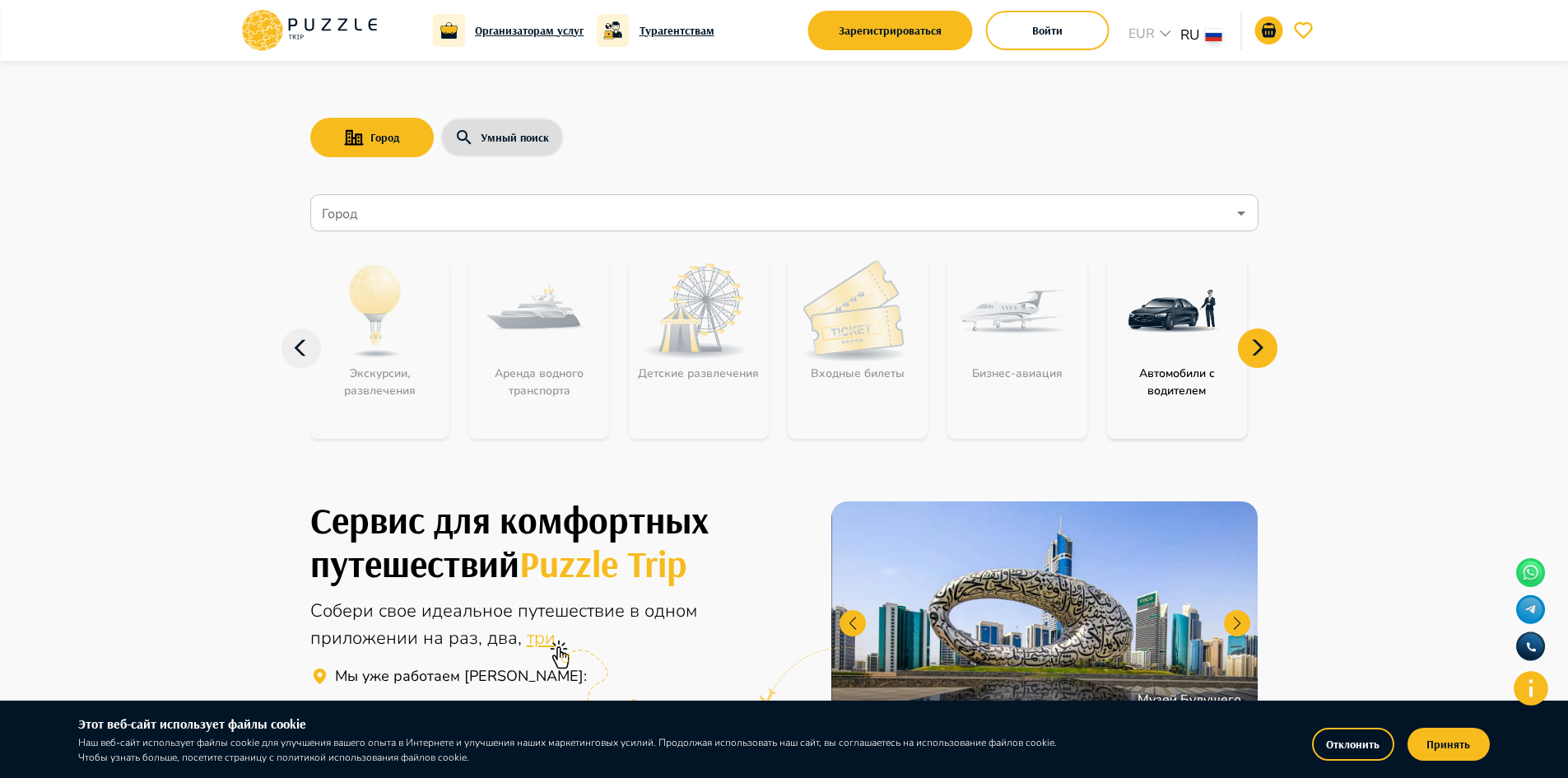
click at [1241, 334] on icon at bounding box center [1257, 348] width 39 height 39
click at [637, 204] on input "Город" at bounding box center [773, 213] width 908 height 31
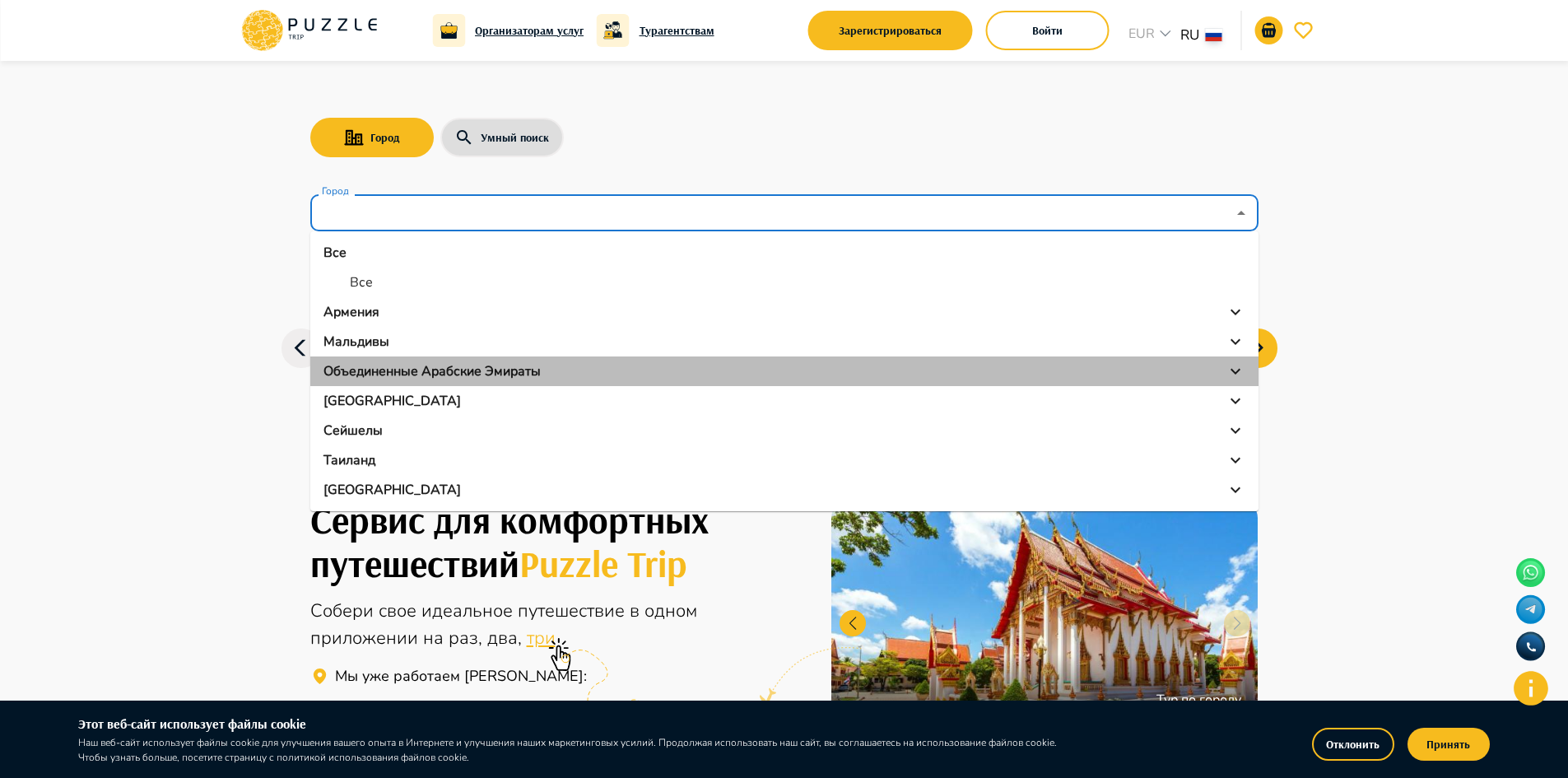
click at [427, 358] on li "Объединенные Арабские Эмираты" at bounding box center [784, 371] width 949 height 30
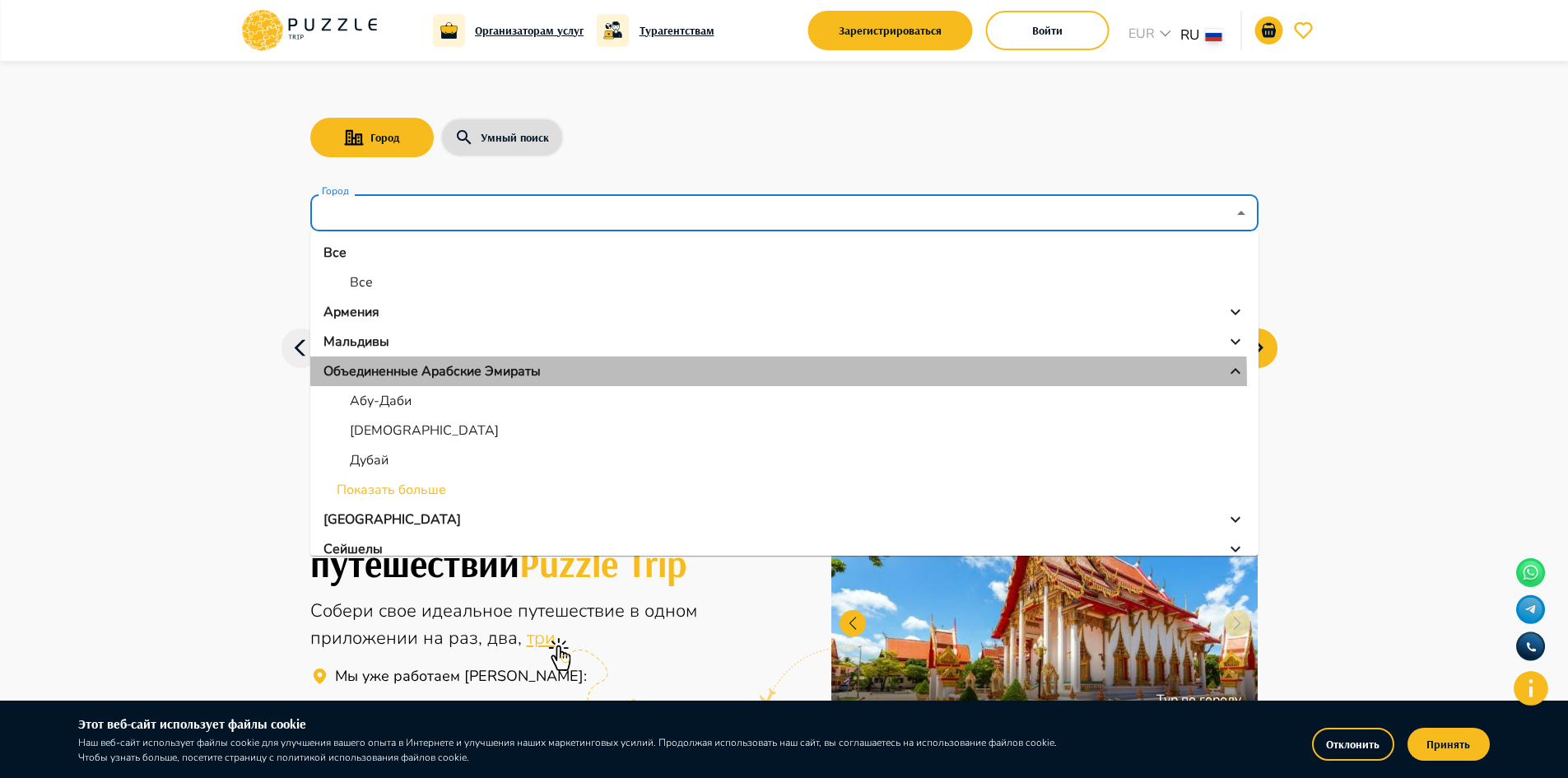
click at [378, 383] on li "Объединенные Арабские Эмираты" at bounding box center [784, 371] width 949 height 30
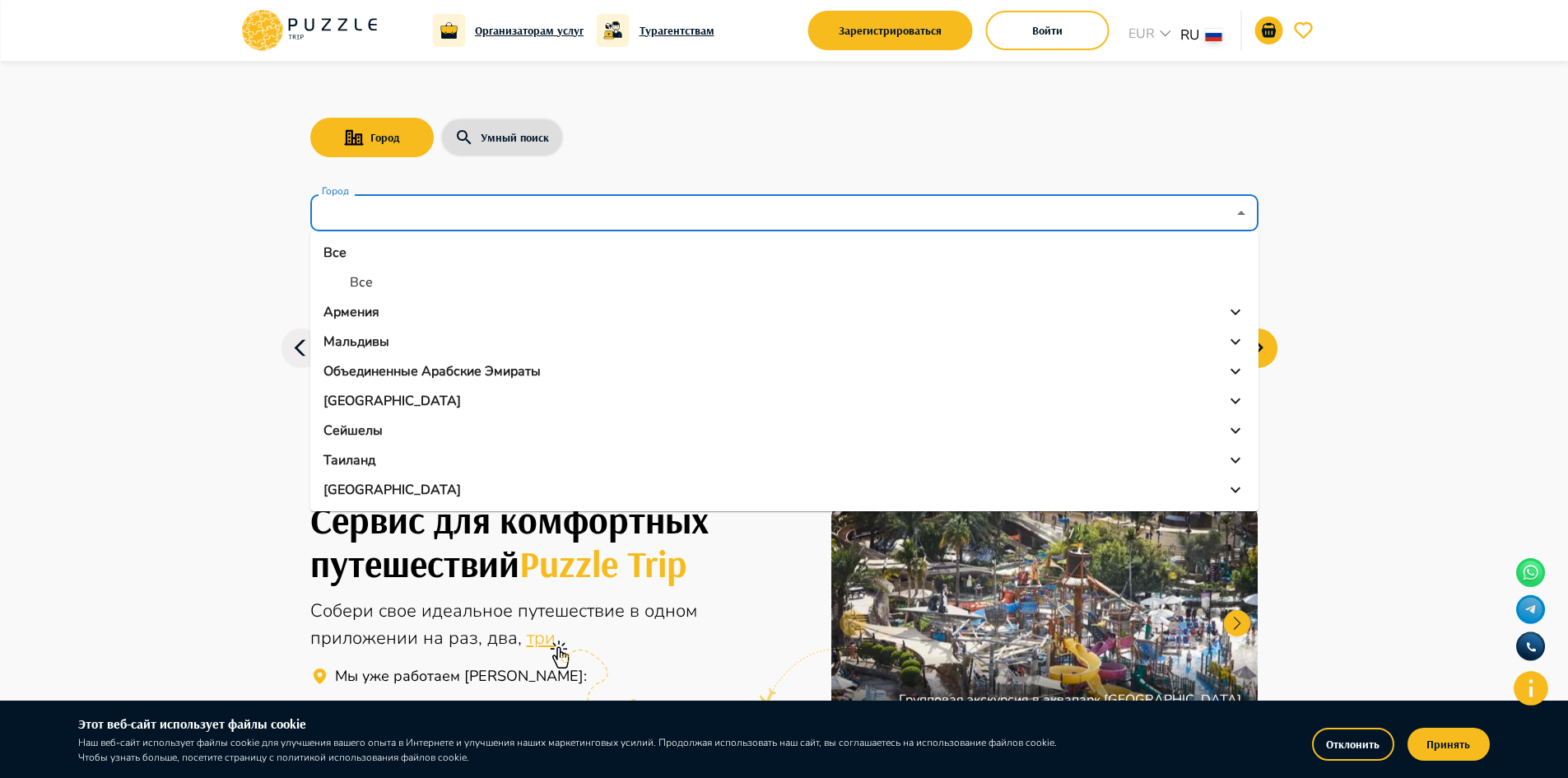
click at [402, 372] on p "Объединенные Арабские Эмираты" at bounding box center [432, 372] width 217 height 20
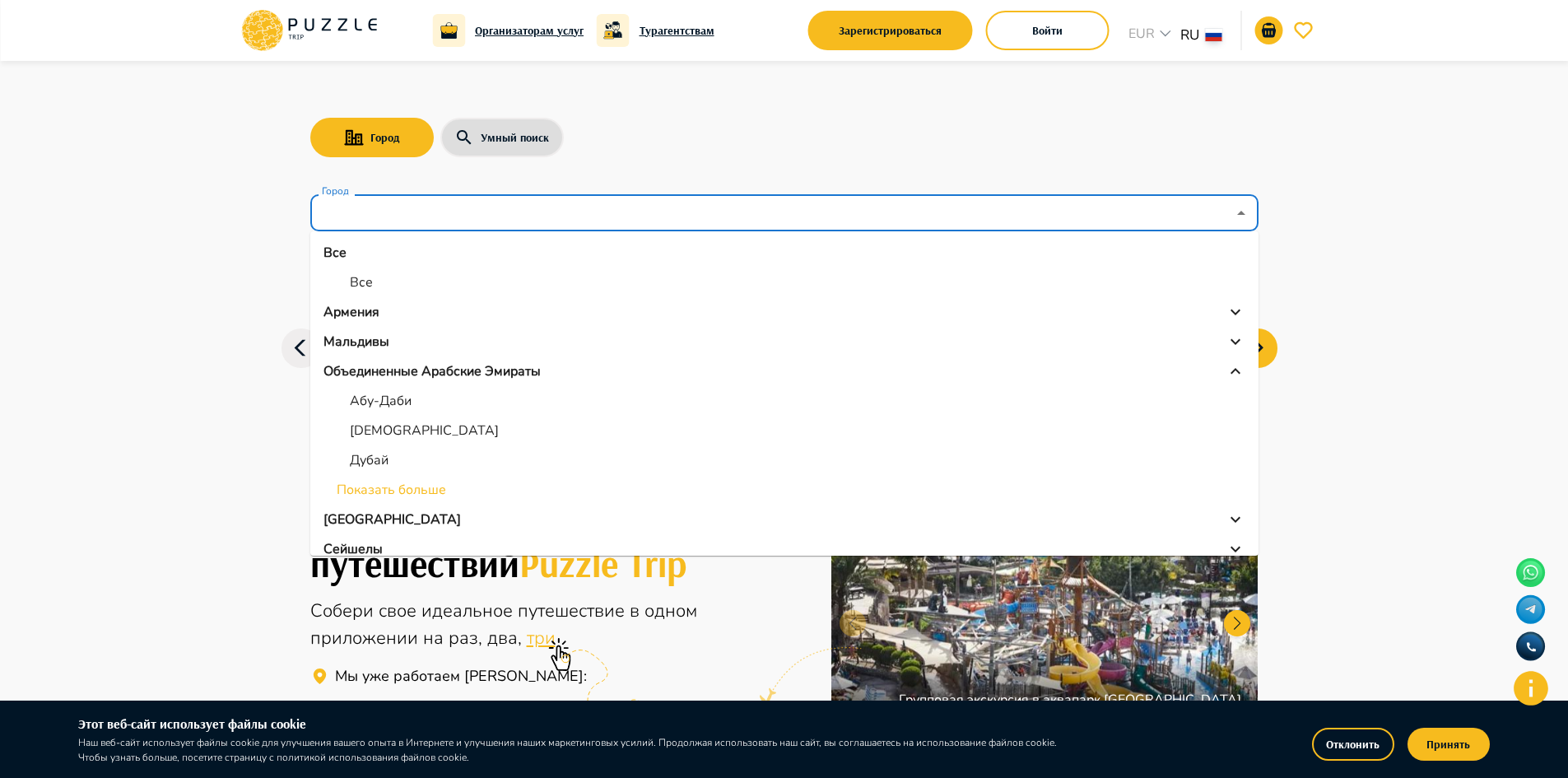
click at [382, 399] on p "Абу-Даби" at bounding box center [381, 401] width 62 height 20
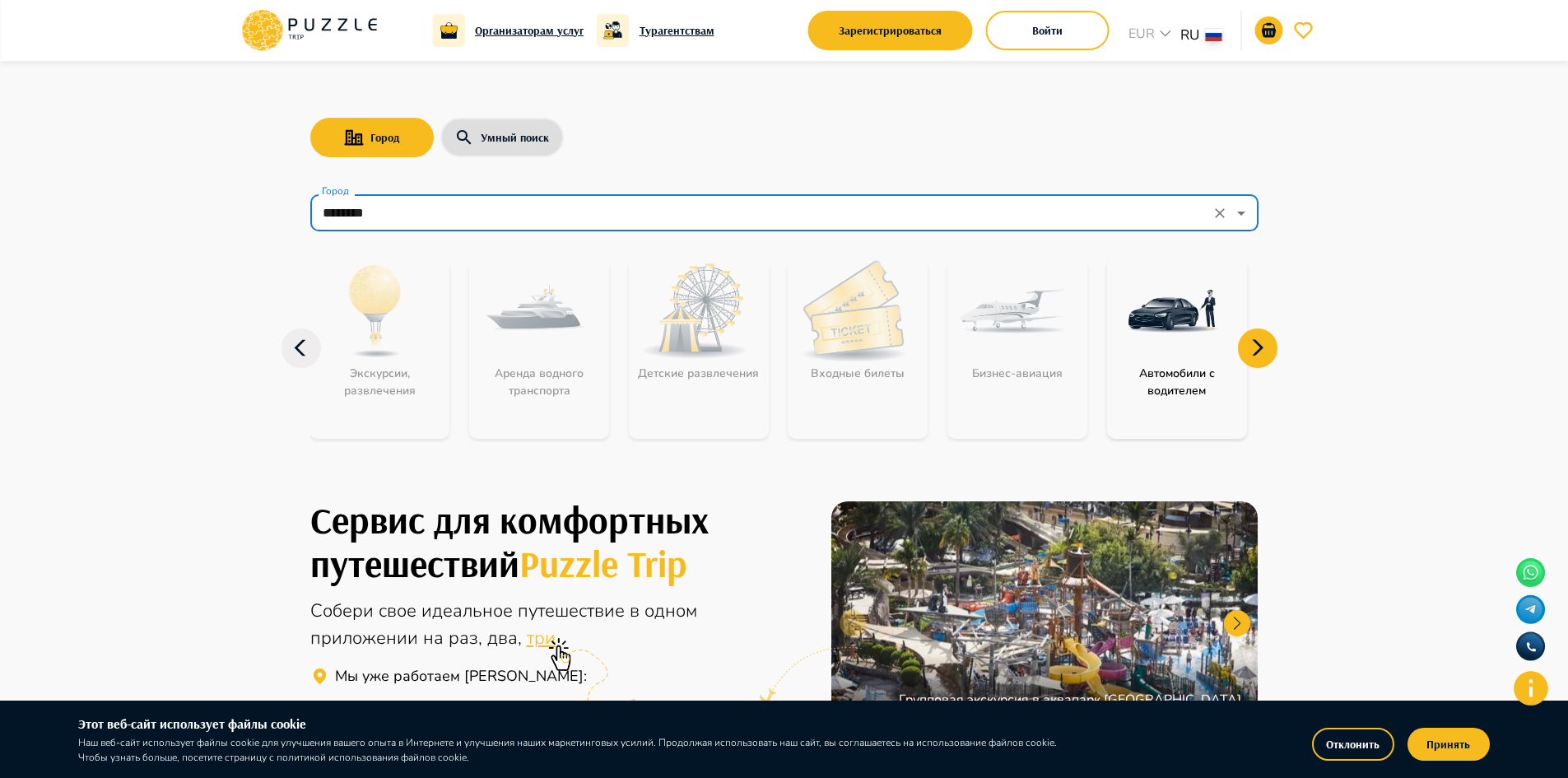
type input "********"
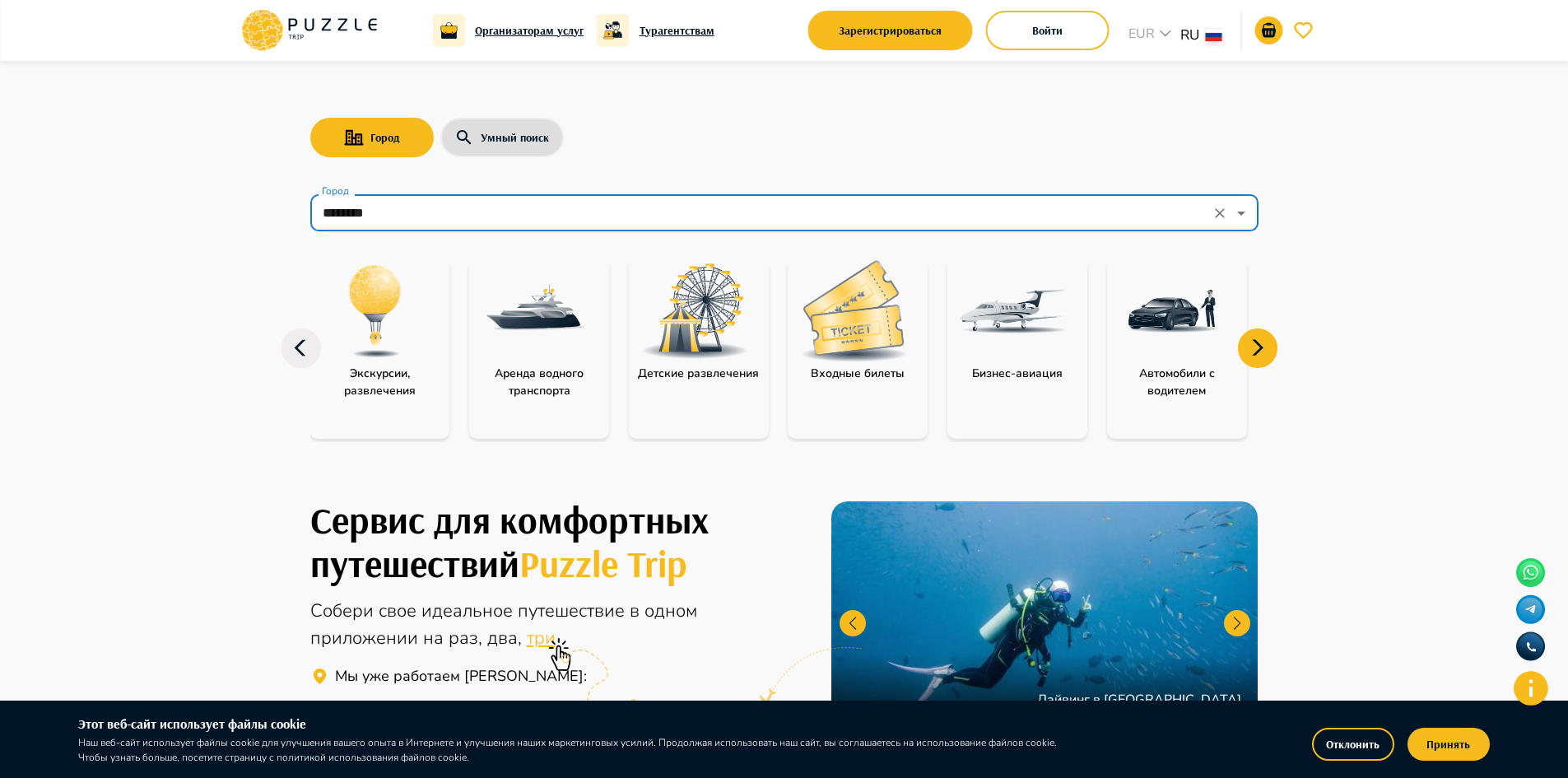
click at [887, 329] on img at bounding box center [853, 310] width 107 height 101
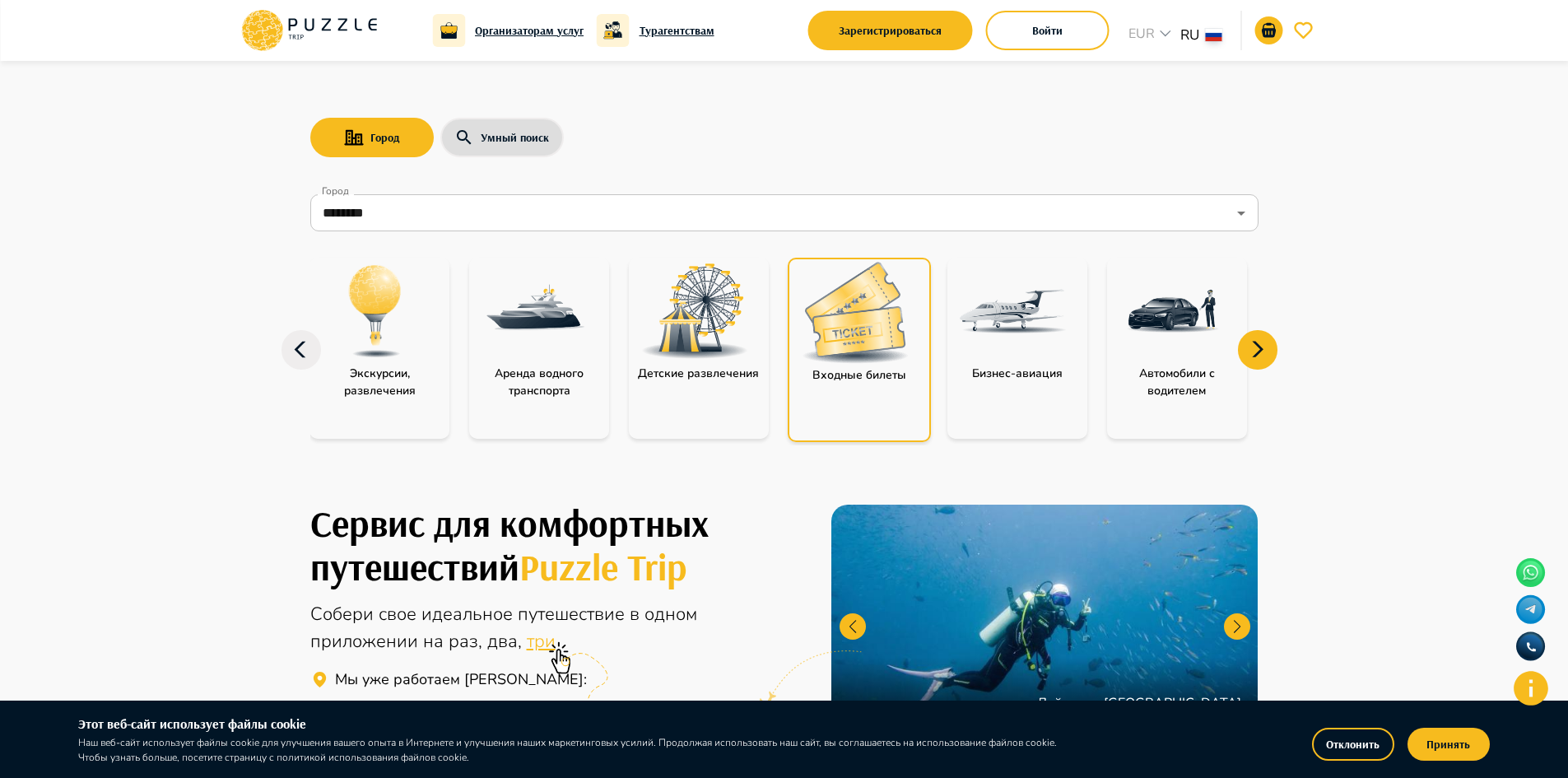
click at [875, 318] on img at bounding box center [854, 312] width 107 height 101
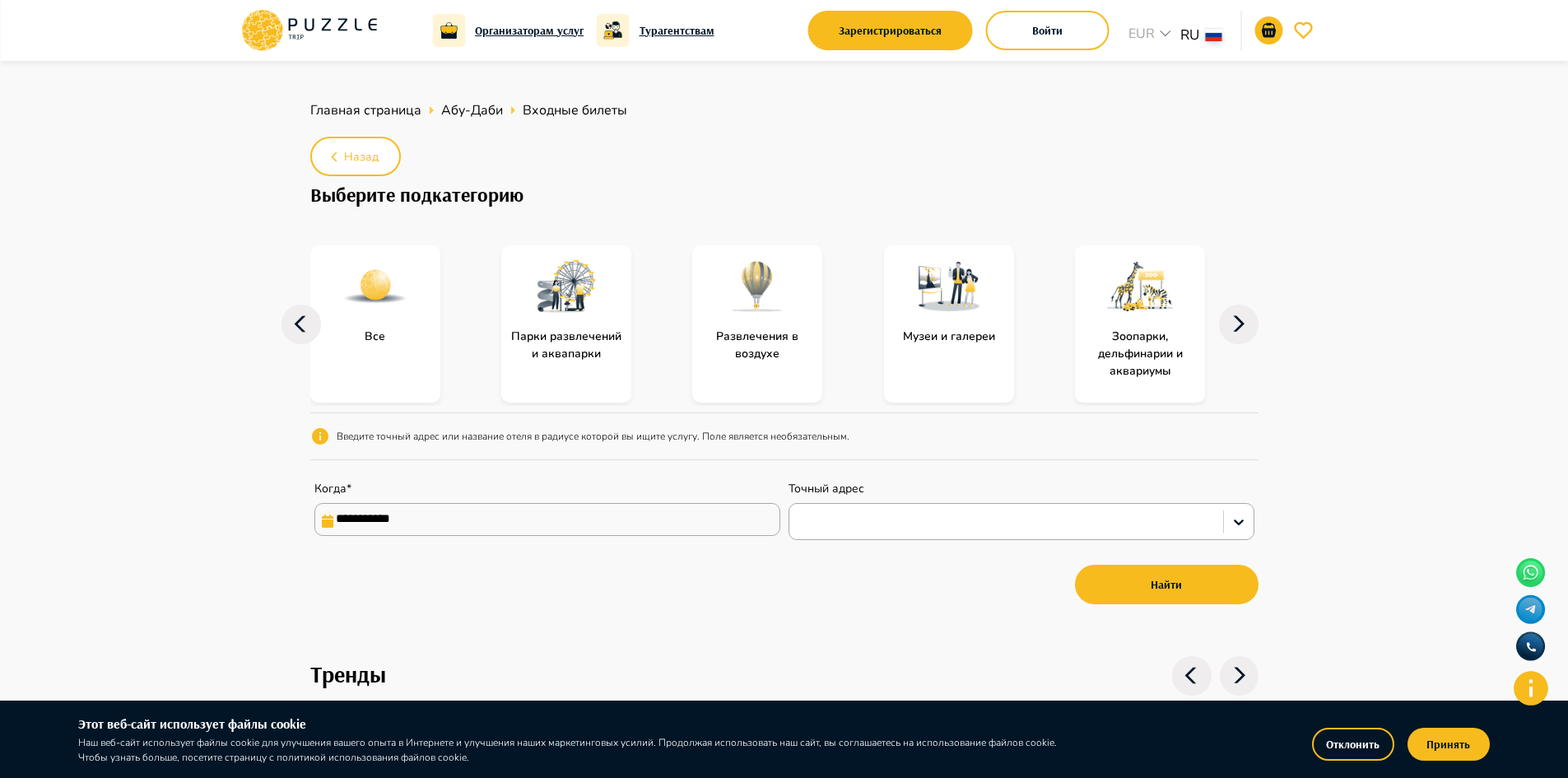
click at [1253, 322] on icon at bounding box center [1239, 324] width 39 height 39
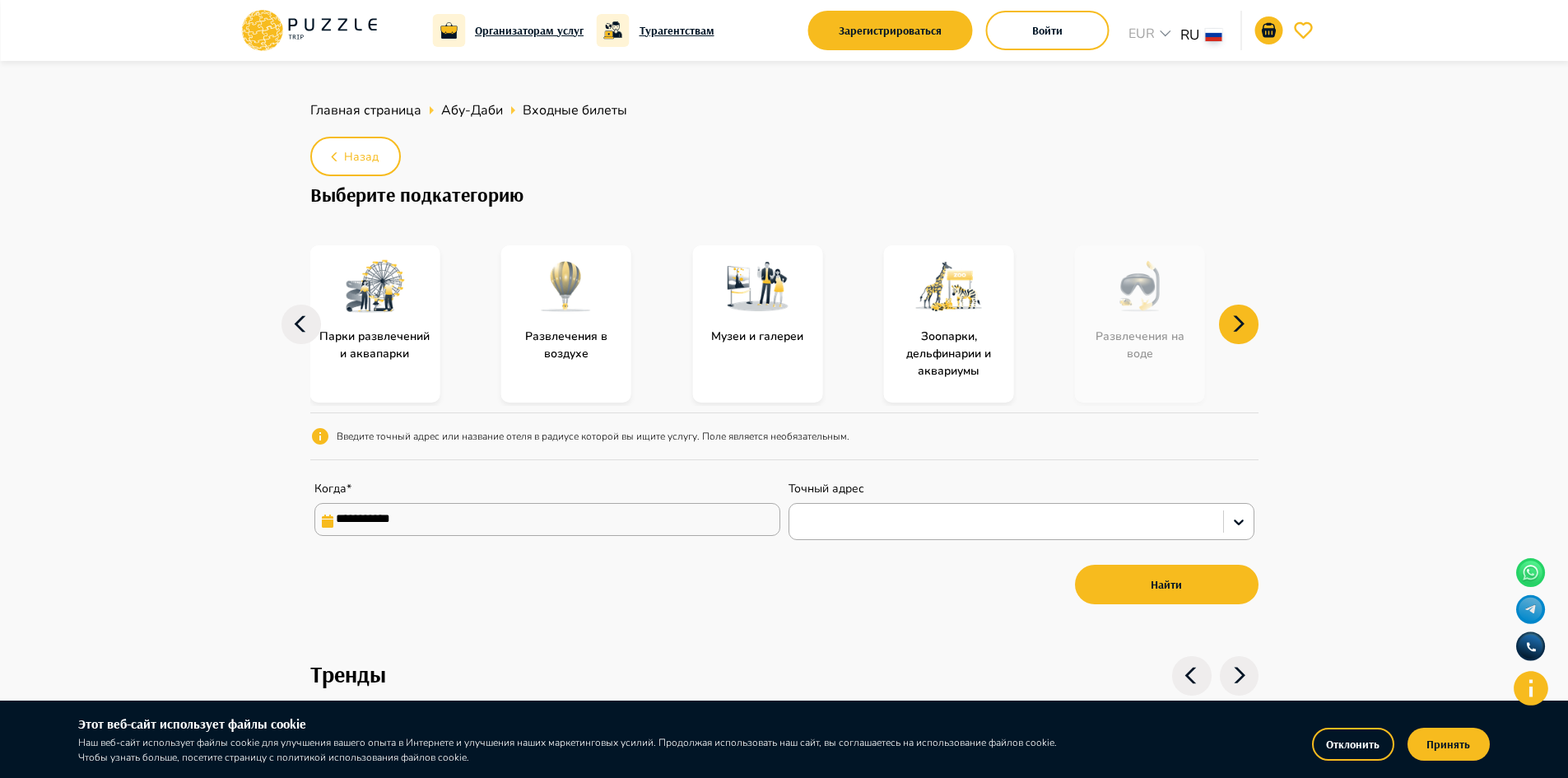
click at [680, 517] on input "**********" at bounding box center [547, 519] width 466 height 33
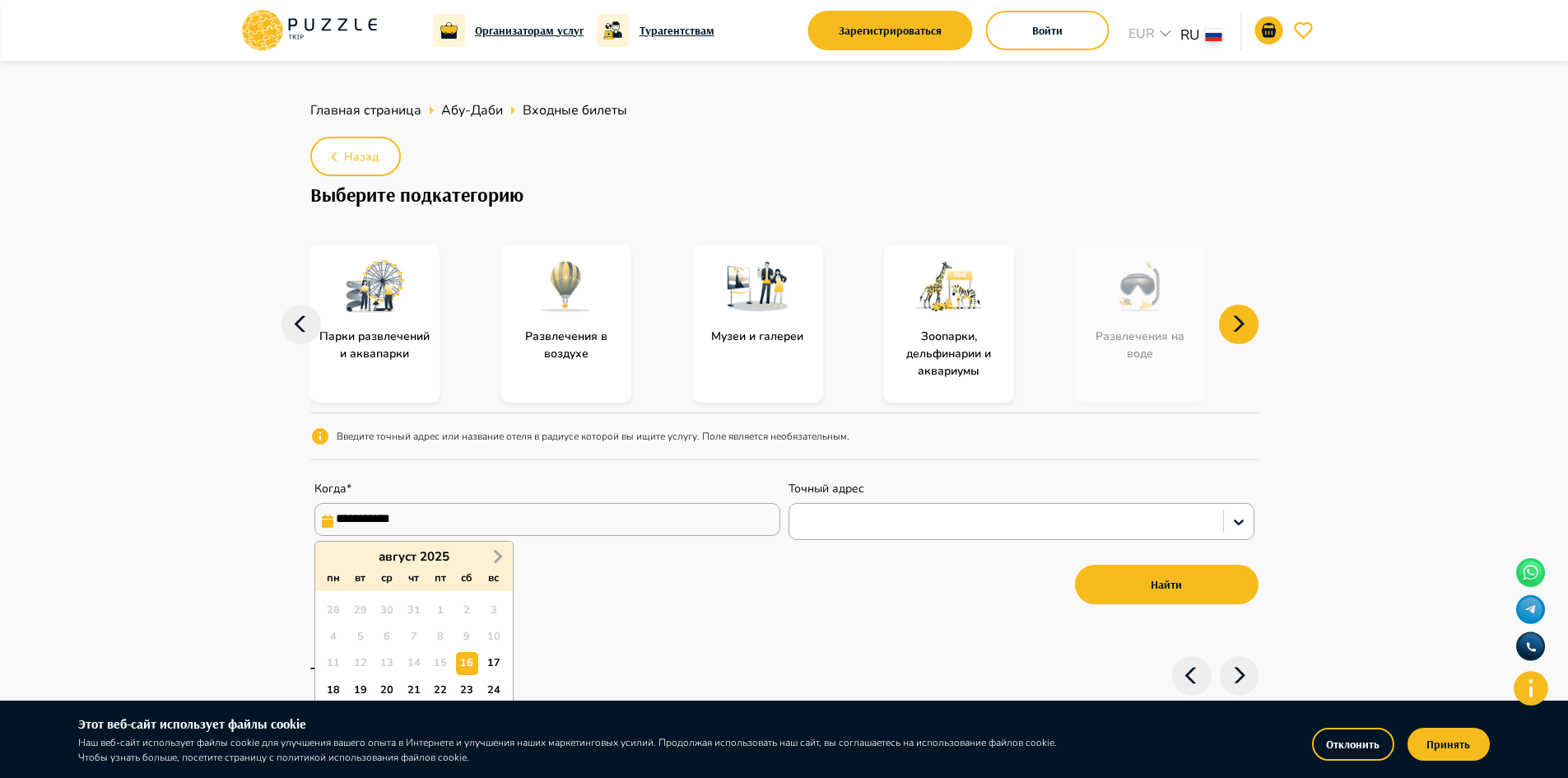
click at [496, 552] on span "Next Month" at bounding box center [496, 555] width 0 height 19
click at [459, 598] on div "27 28 29 30 31 1 2" at bounding box center [414, 609] width 187 height 26
click at [465, 606] on div "1" at bounding box center [467, 610] width 22 height 22
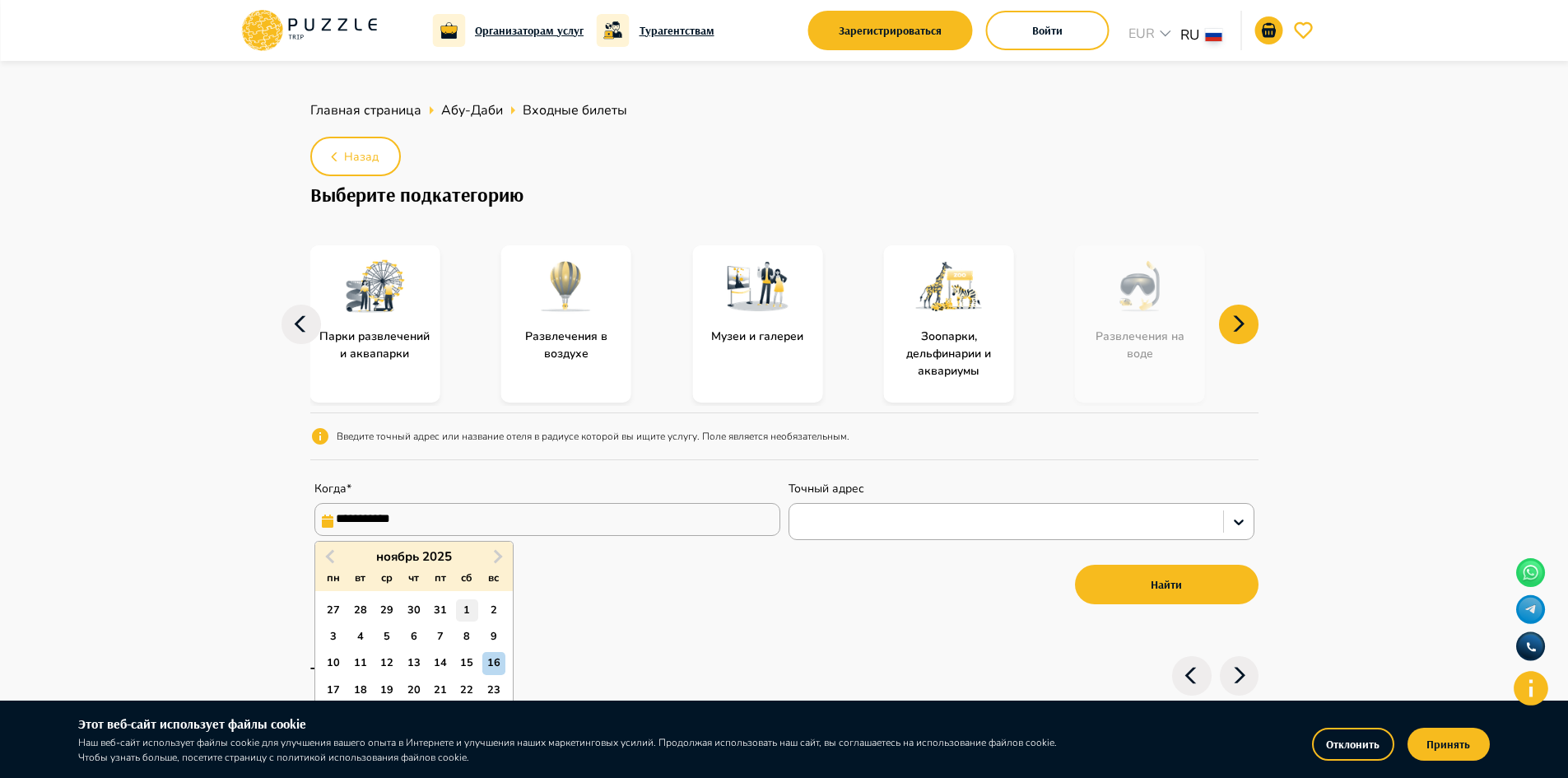
type input "**********"
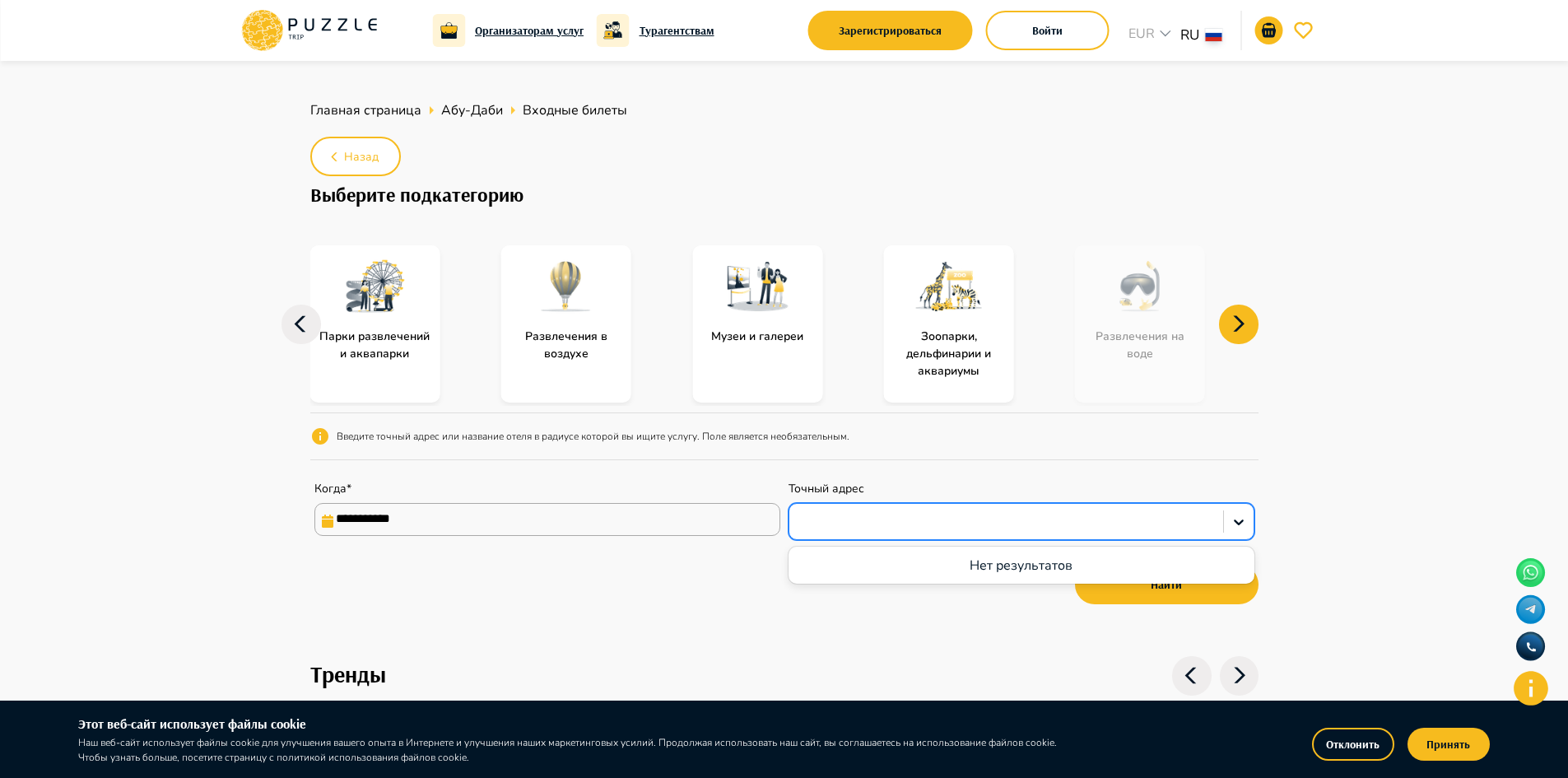
click at [829, 520] on div at bounding box center [1006, 522] width 417 height 22
paste input "**********"
type input "**********"
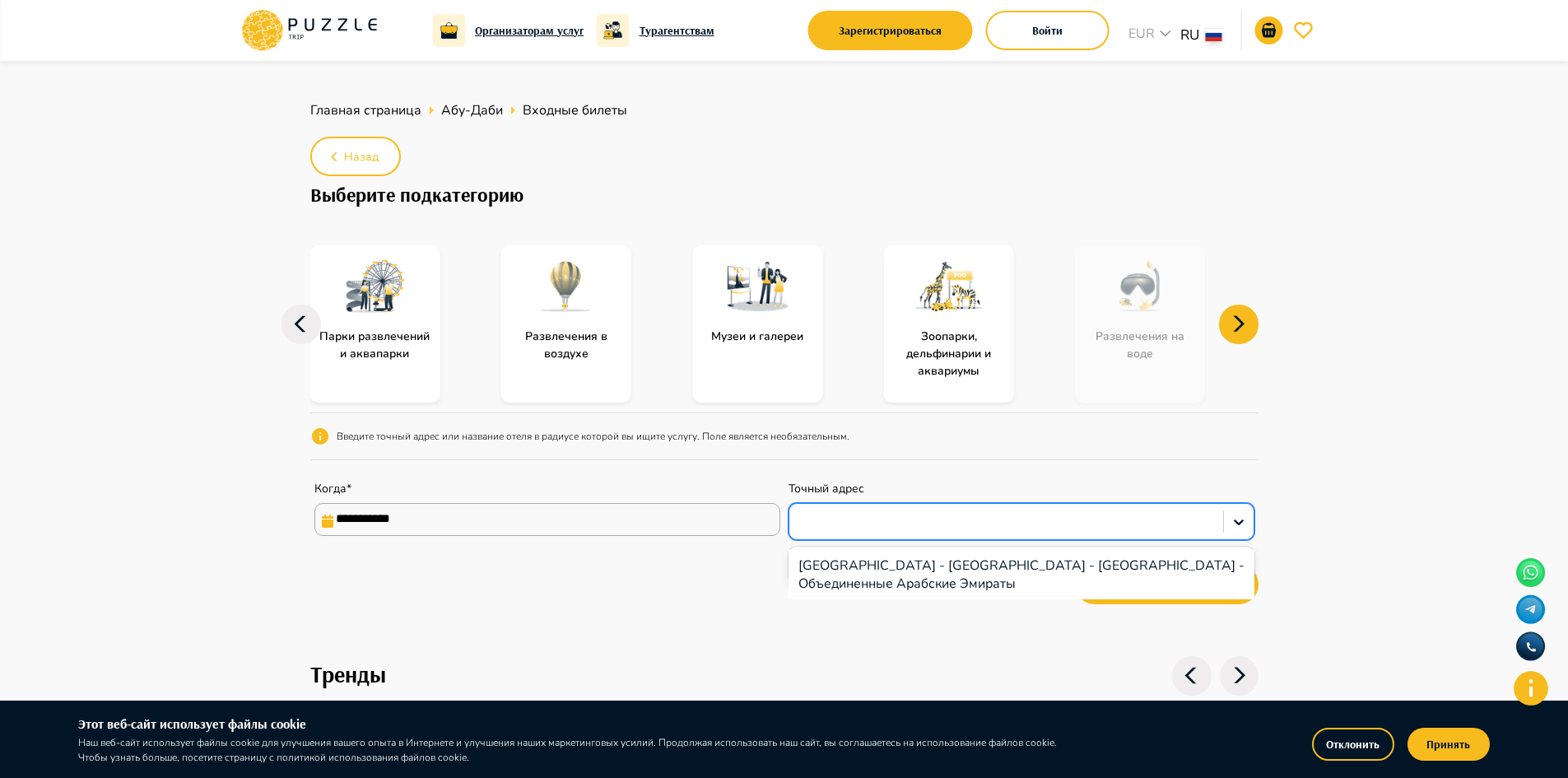
click at [1044, 516] on div at bounding box center [1006, 522] width 417 height 22
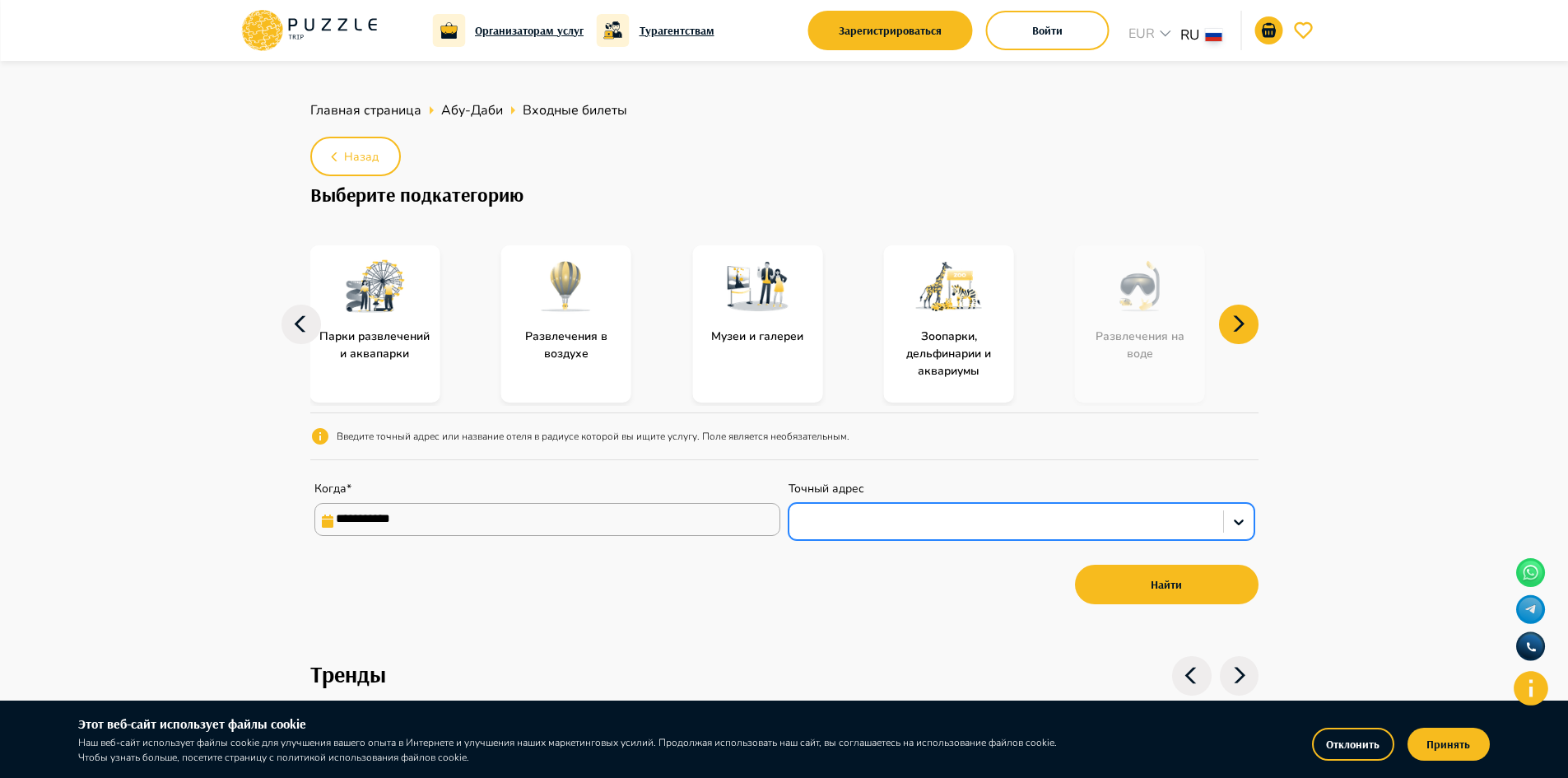
click at [1041, 515] on div at bounding box center [1006, 522] width 417 height 22
paste input "**********"
type input "**********"
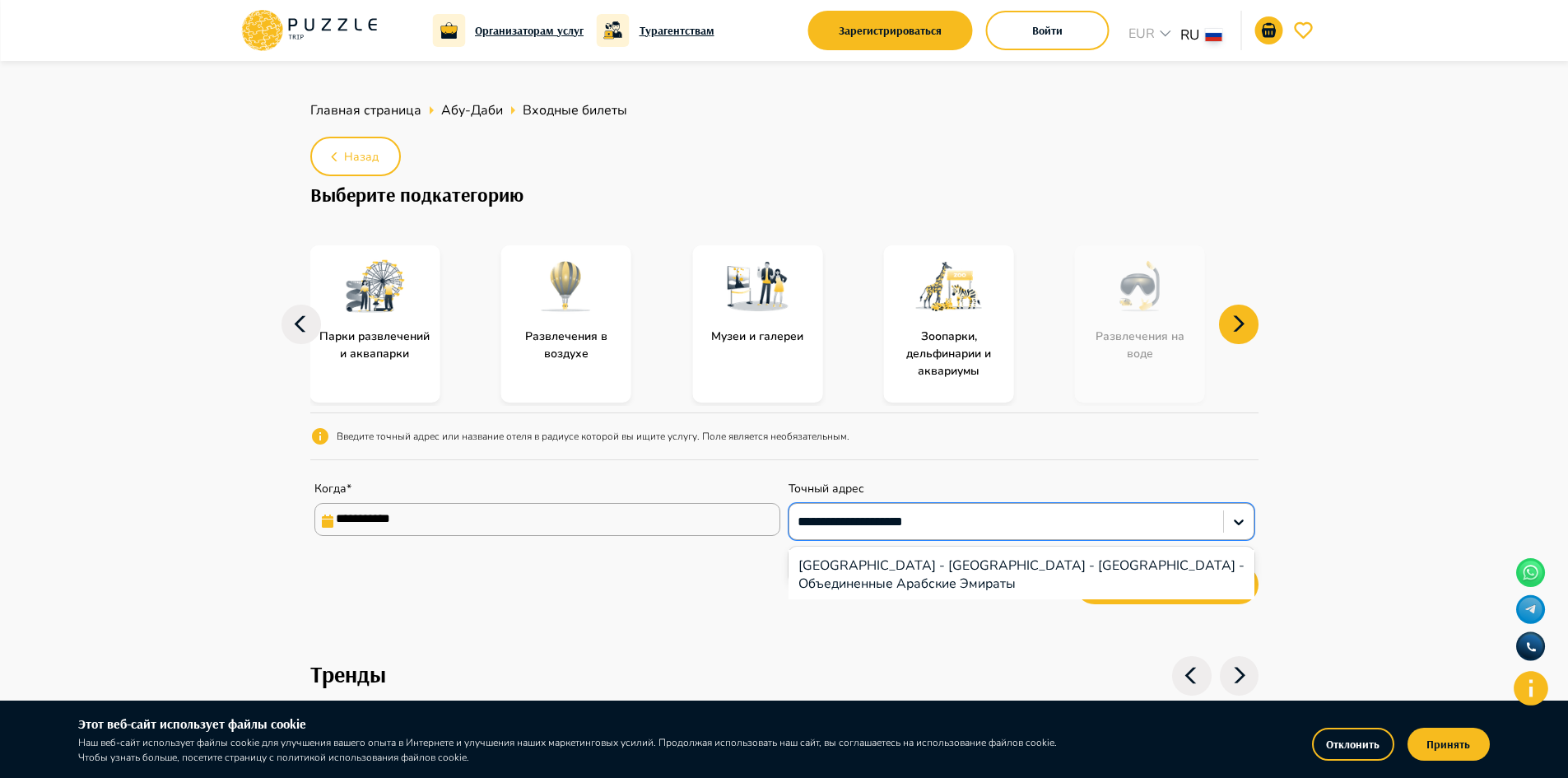
click at [843, 595] on div "Etihad Arena - Yas Street - Абу-Даби - Объединенные Арабские Эмираты" at bounding box center [1021, 574] width 466 height 49
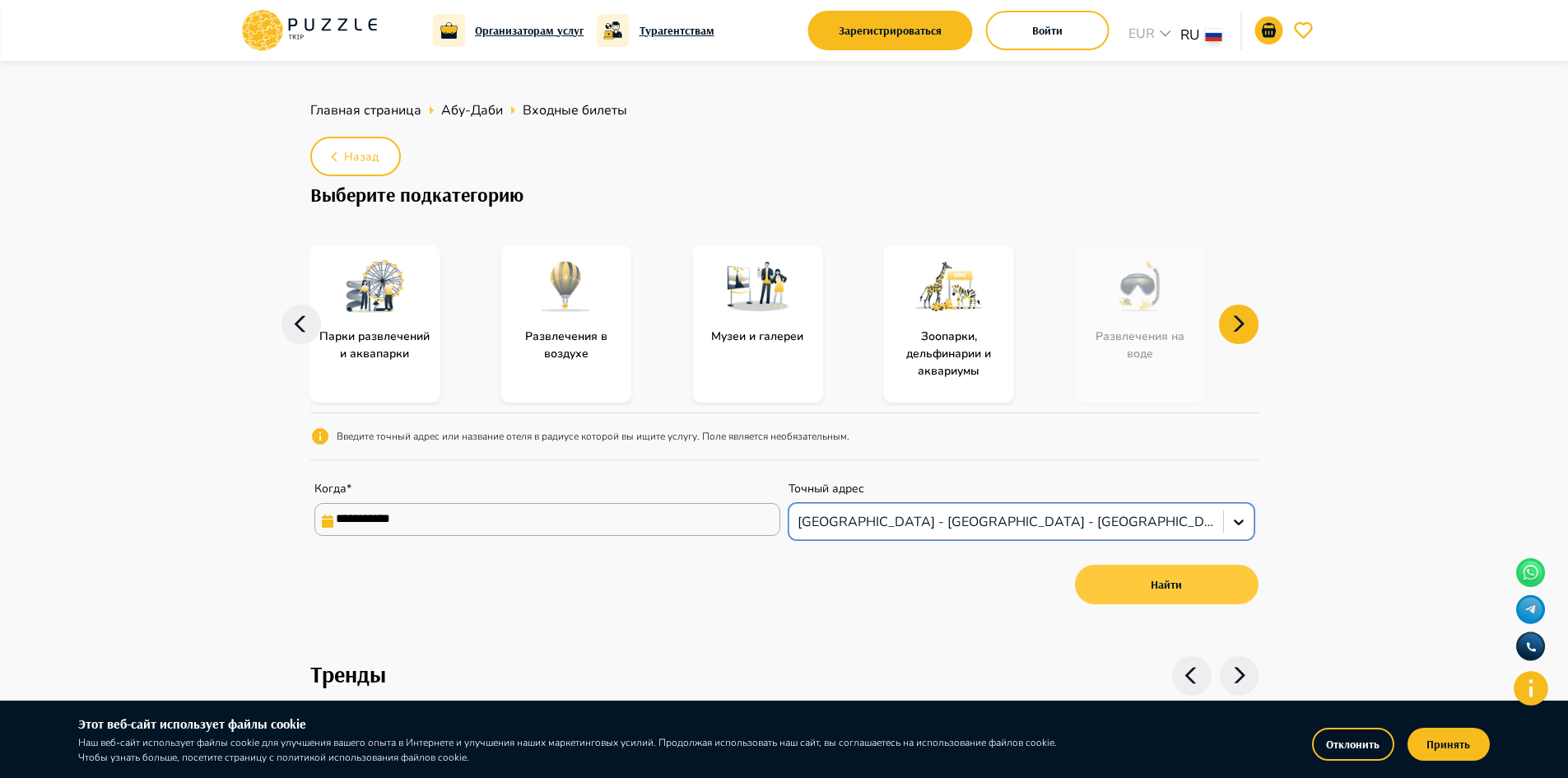
click at [1155, 580] on button "Найти" at bounding box center [1167, 584] width 184 height 39
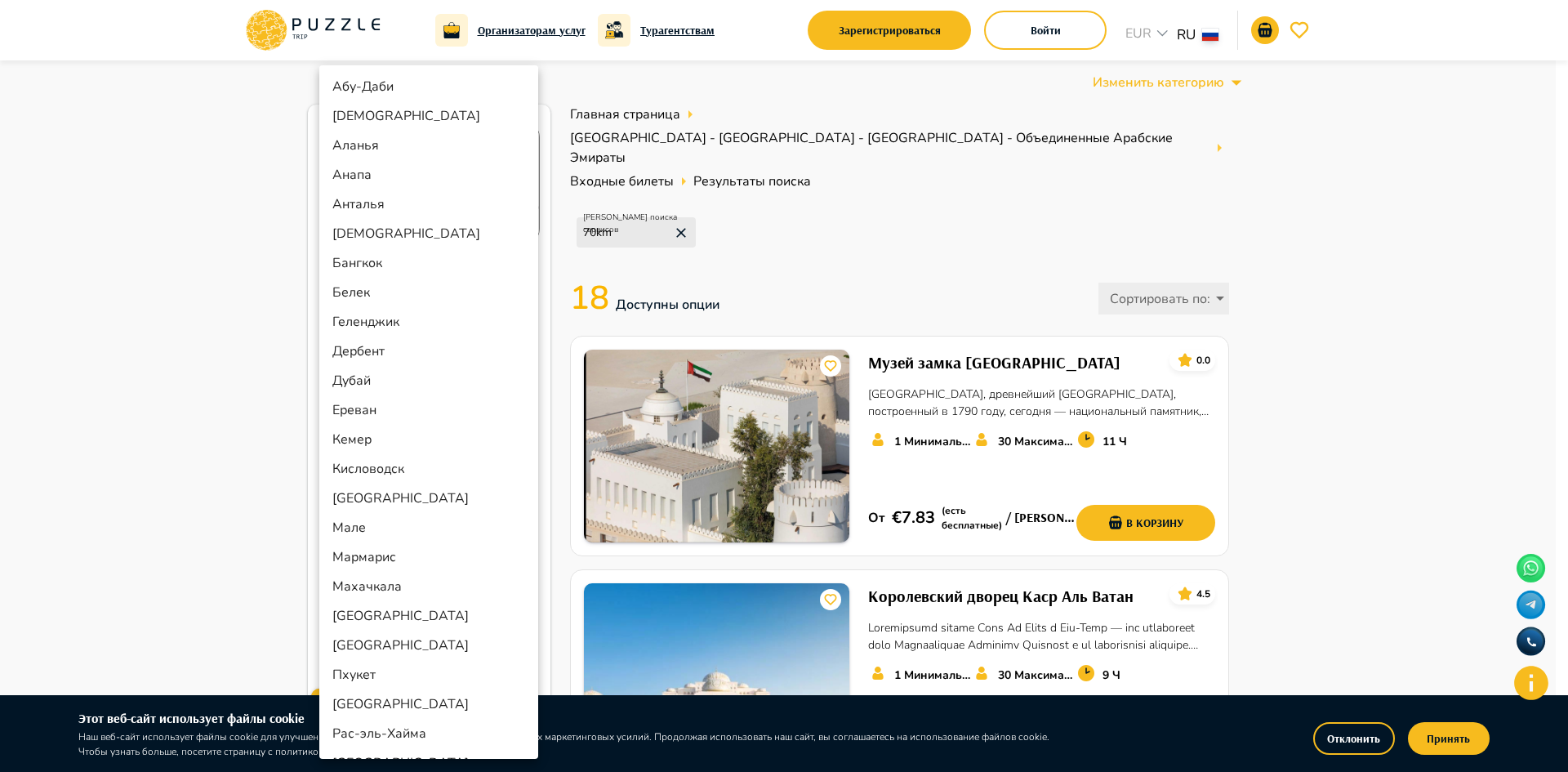
click at [385, 85] on li "Абу-Даби" at bounding box center [429, 86] width 219 height 29
type input "********"
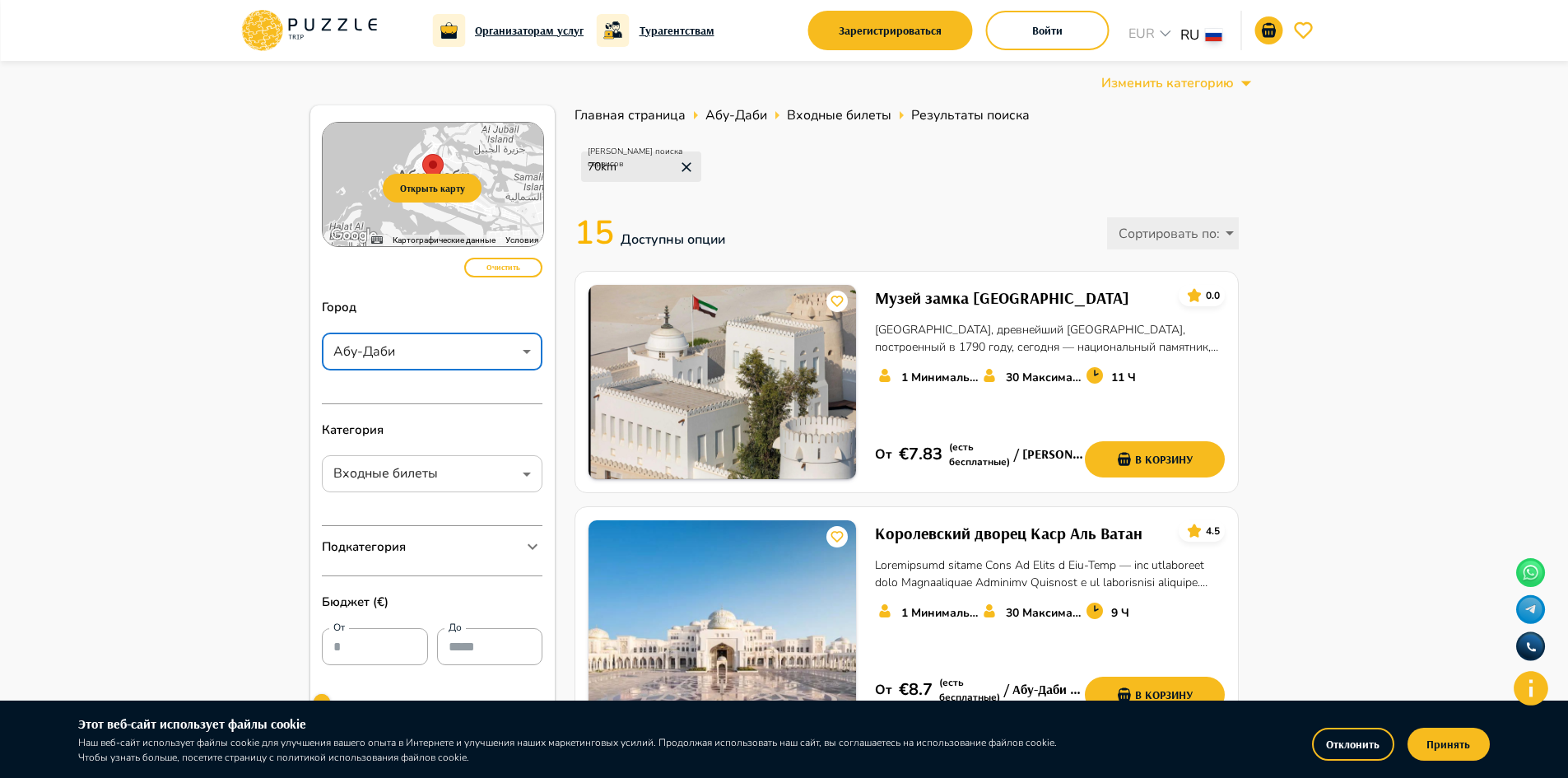
click at [439, 455] on div "**********" at bounding box center [433, 473] width 221 height 37
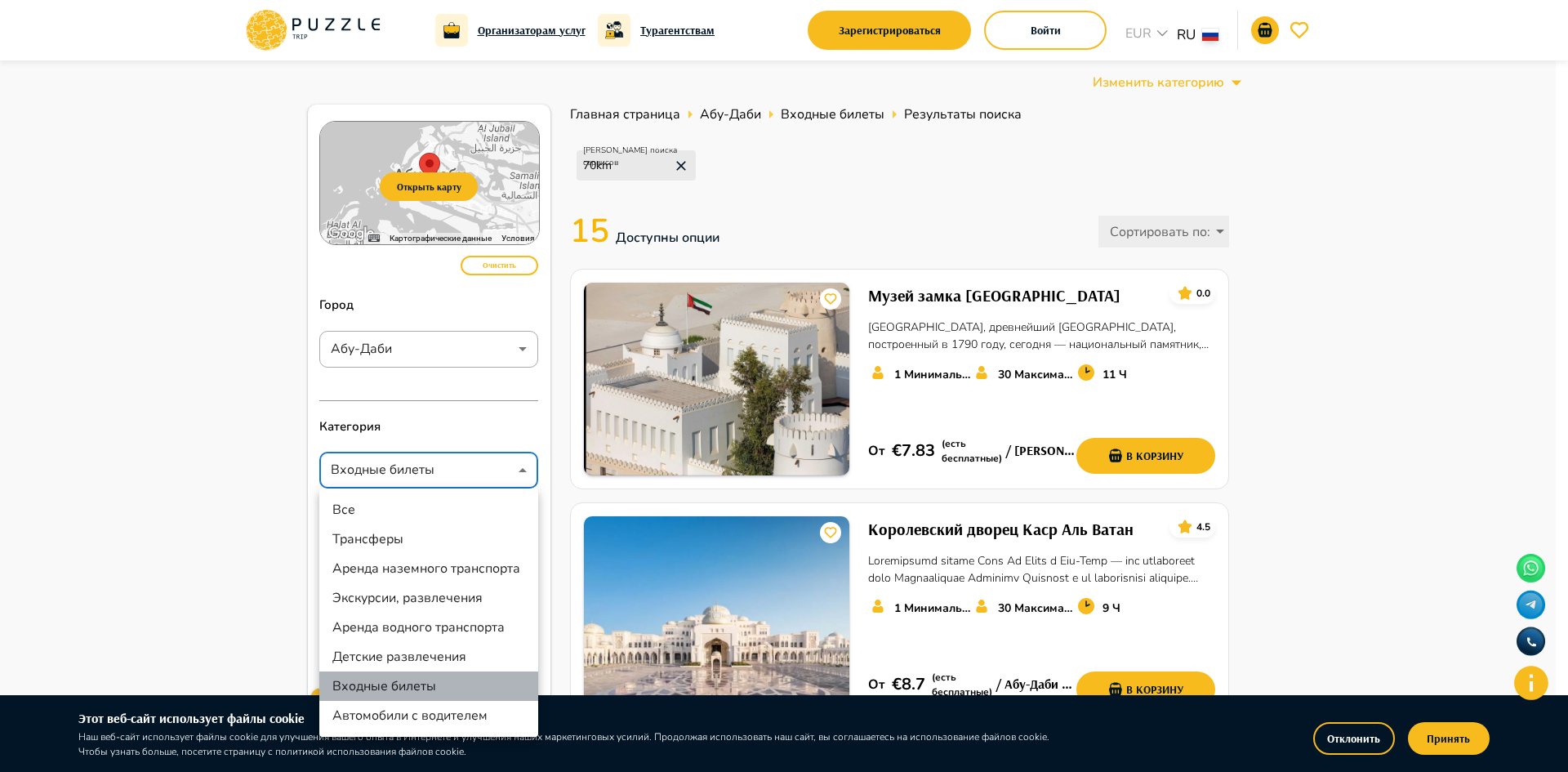
click at [376, 679] on li "Входные билеты" at bounding box center [429, 686] width 219 height 29
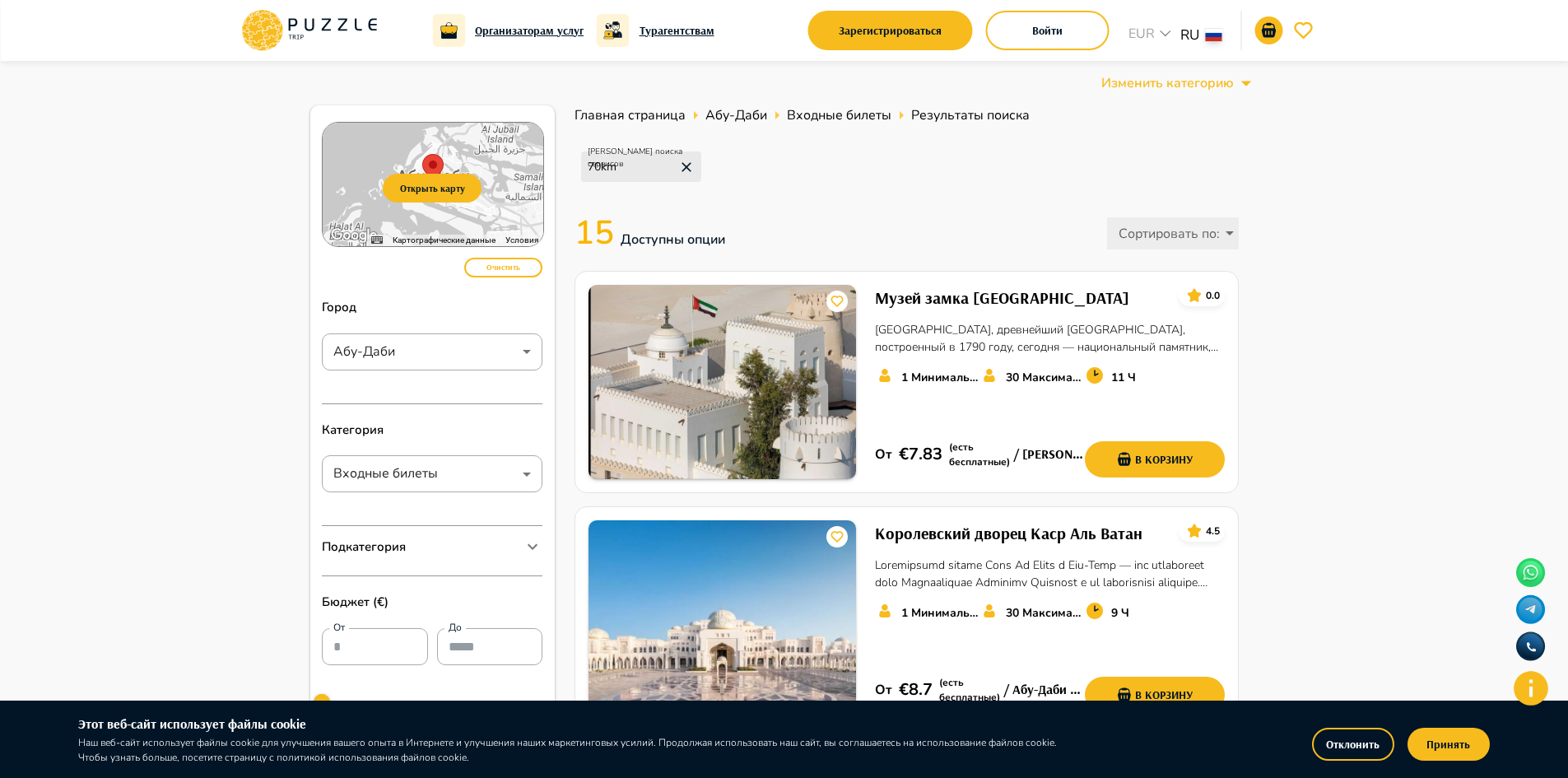
click at [388, 551] on p "Подкатегория" at bounding box center [364, 546] width 84 height 19
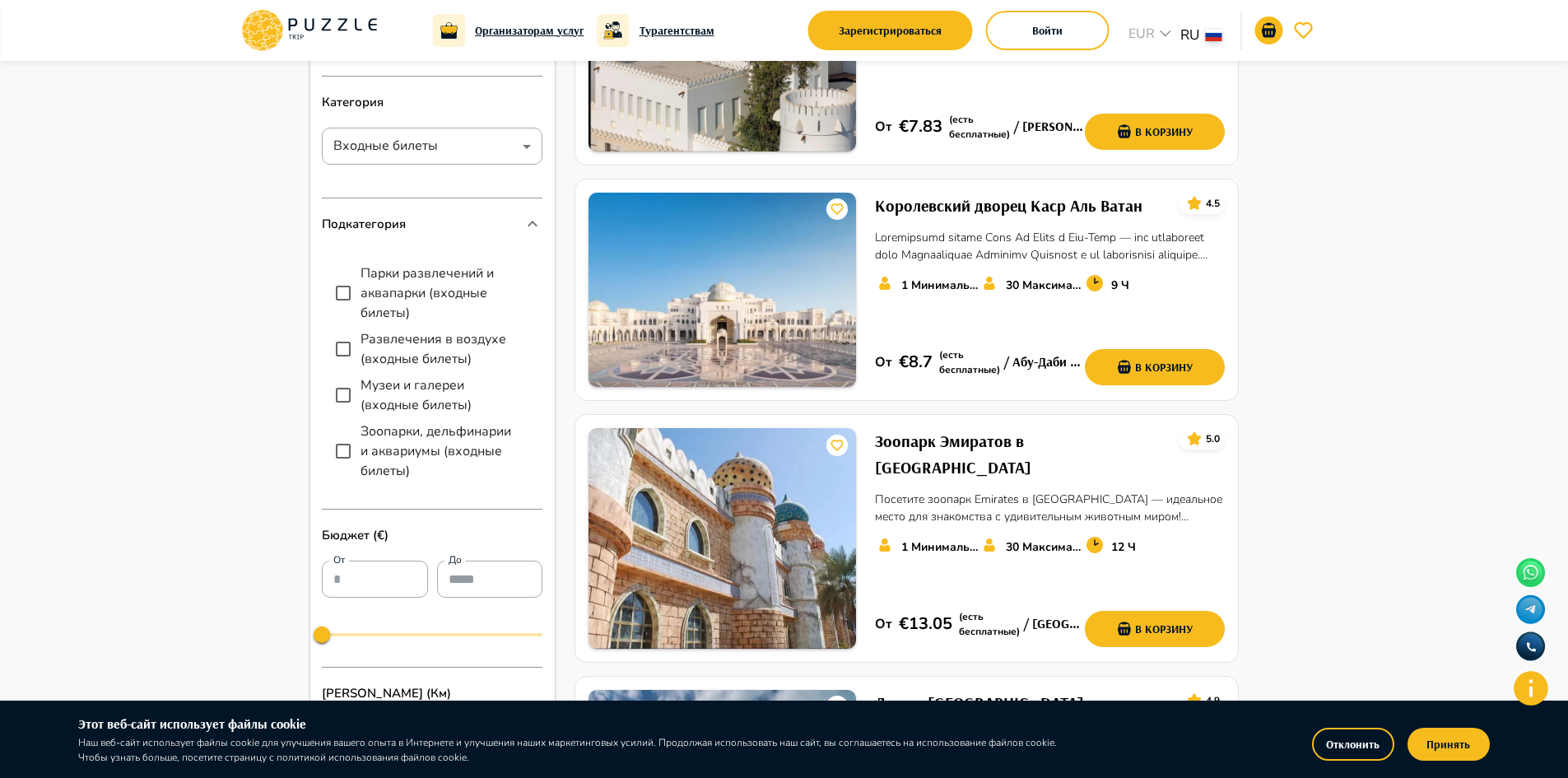
scroll to position [329, 0]
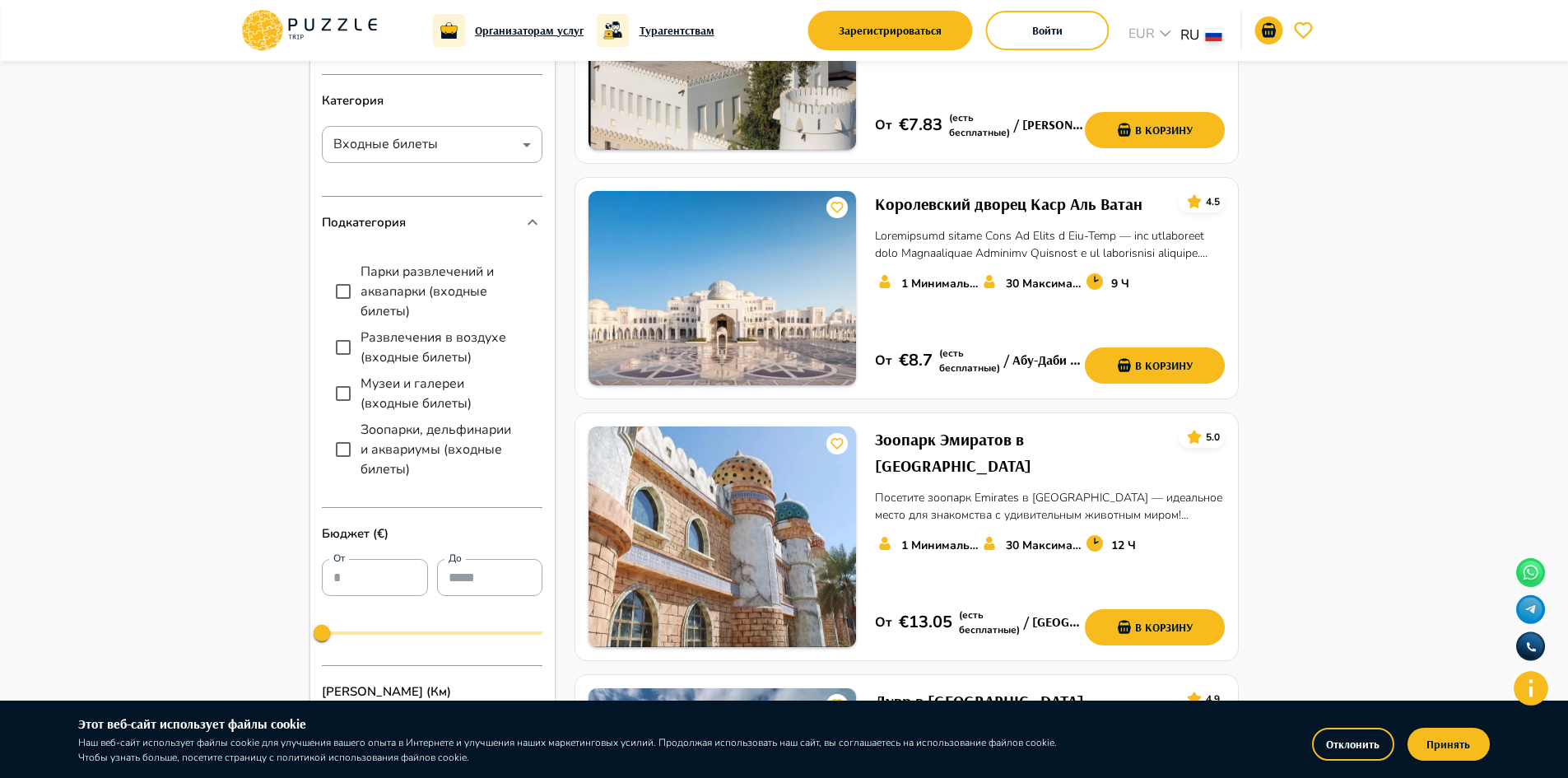
click at [528, 223] on icon at bounding box center [532, 223] width 20 height 20
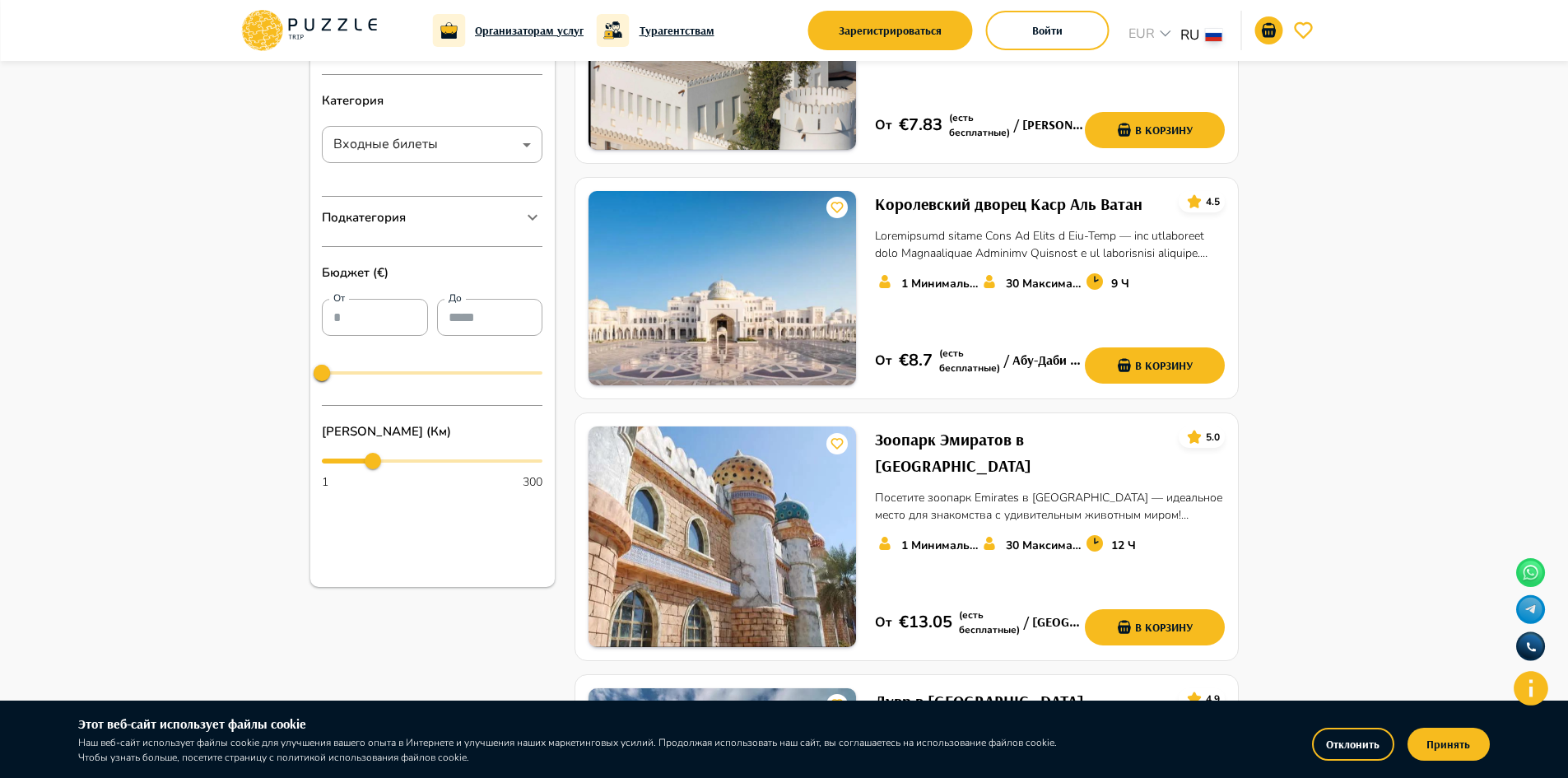
click at [524, 226] on icon at bounding box center [532, 217] width 20 height 20
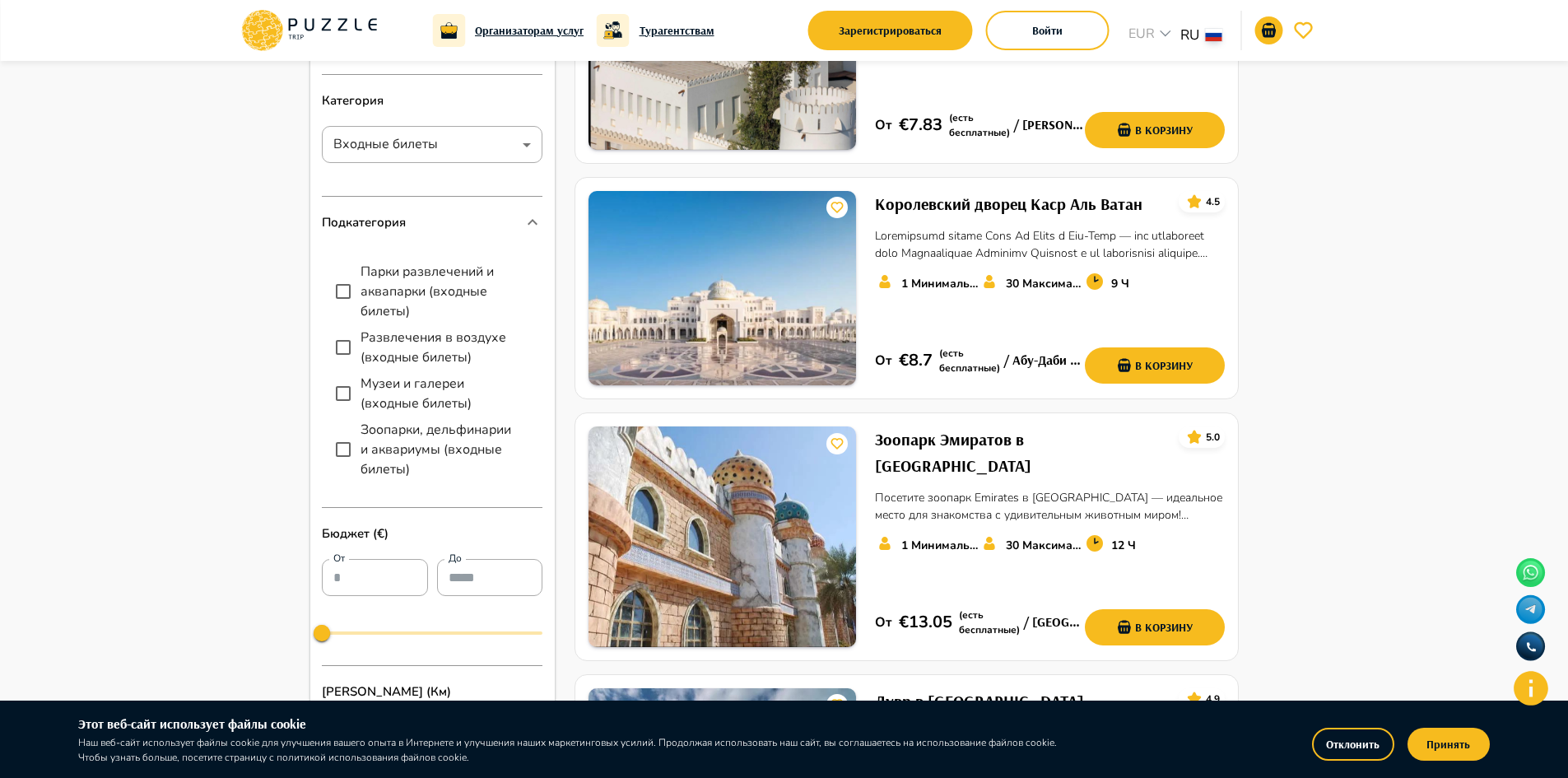
click at [320, 491] on div "**********" at bounding box center [433, 280] width 245 height 1008
click at [328, 498] on div "Парки развлечений и аквапарки (входные билеты) Развлечения в воздухе (входные б…" at bounding box center [433, 373] width 221 height 250
click at [330, 500] on div "**********" at bounding box center [433, 341] width 221 height 852
click at [331, 500] on div "**********" at bounding box center [433, 341] width 221 height 852
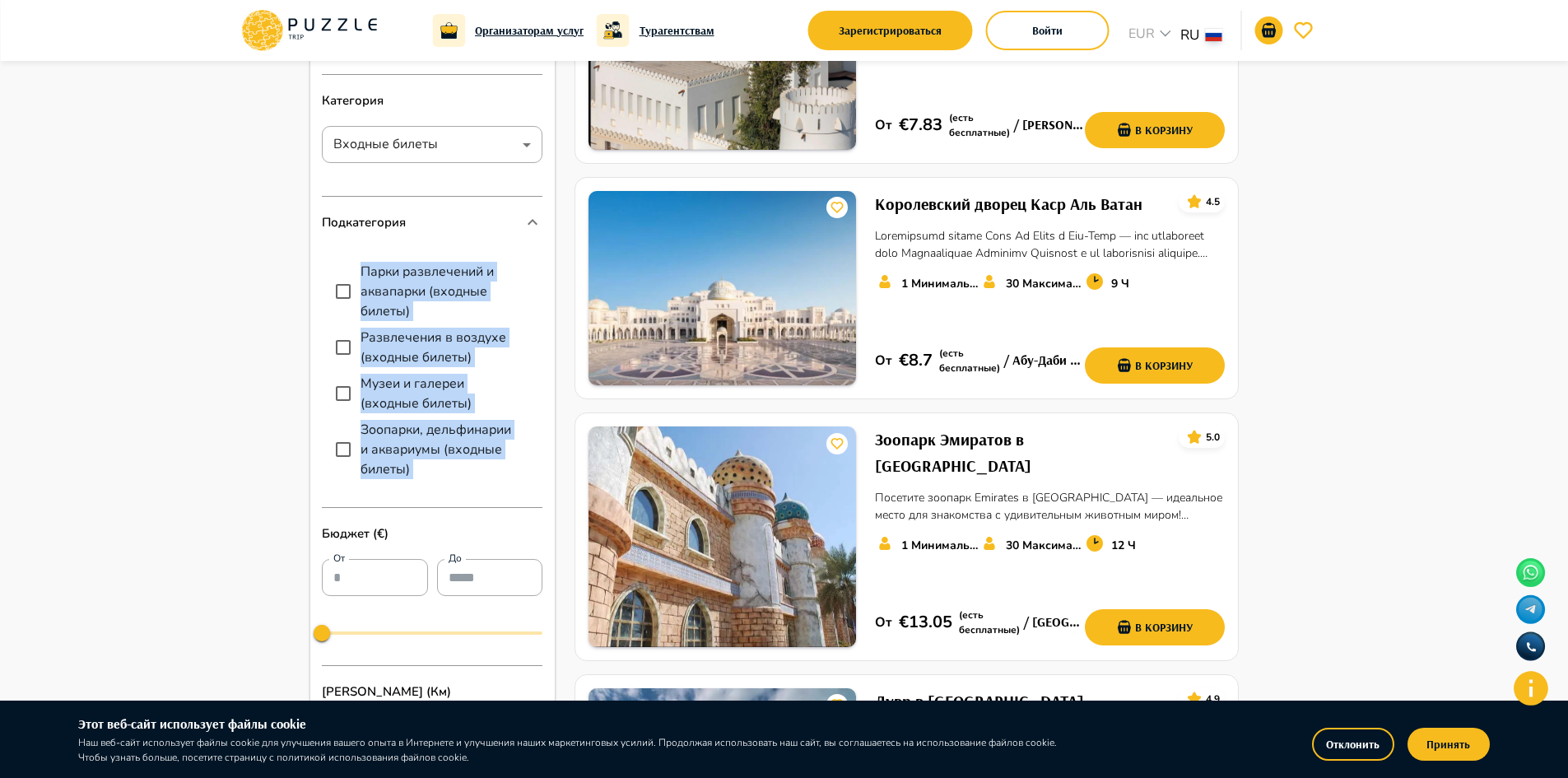
click at [331, 500] on div "**********" at bounding box center [433, 341] width 221 height 852
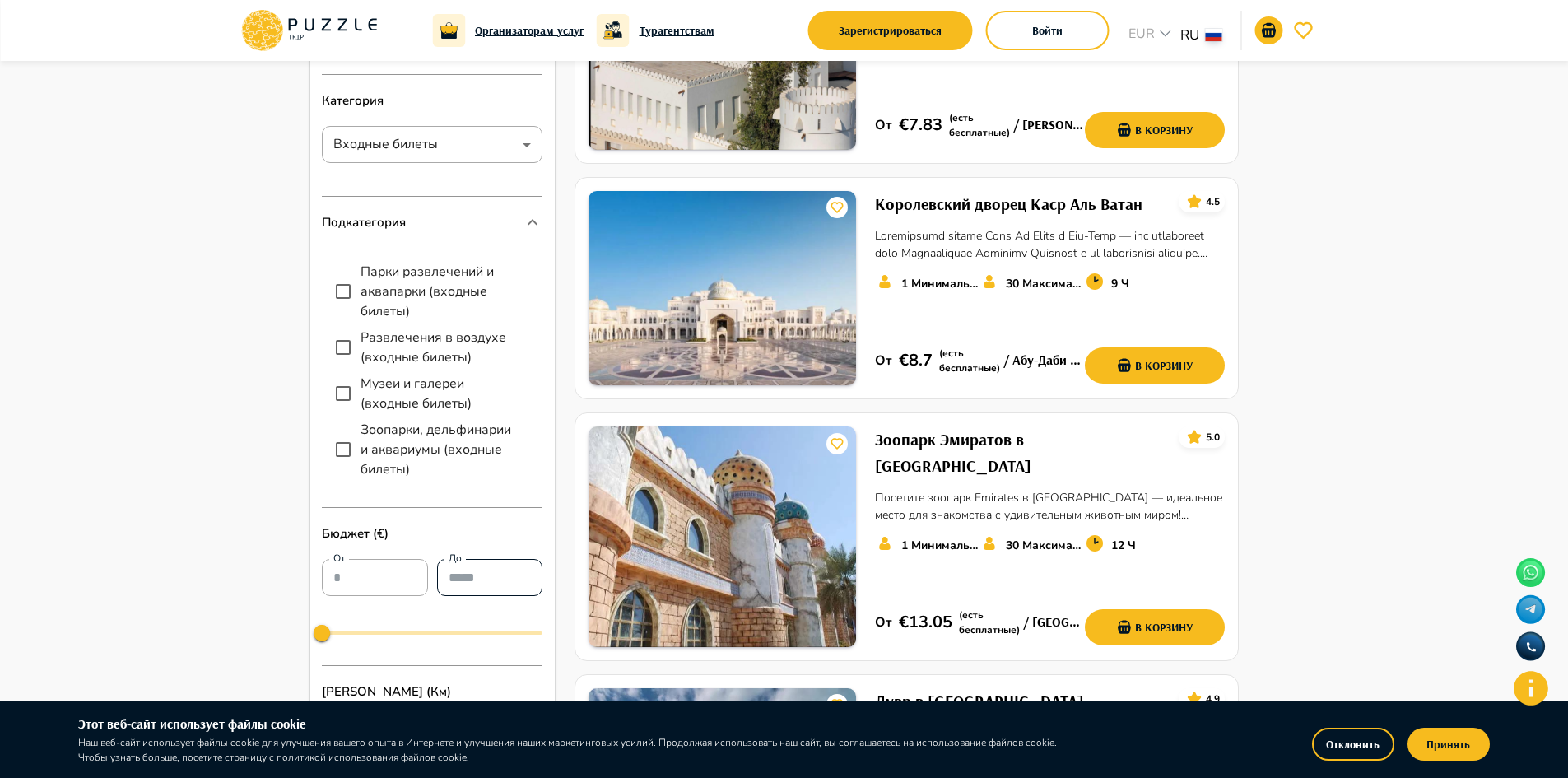
click at [481, 578] on input "До" at bounding box center [490, 577] width 106 height 33
click at [371, 570] on input "От" at bounding box center [375, 577] width 106 height 33
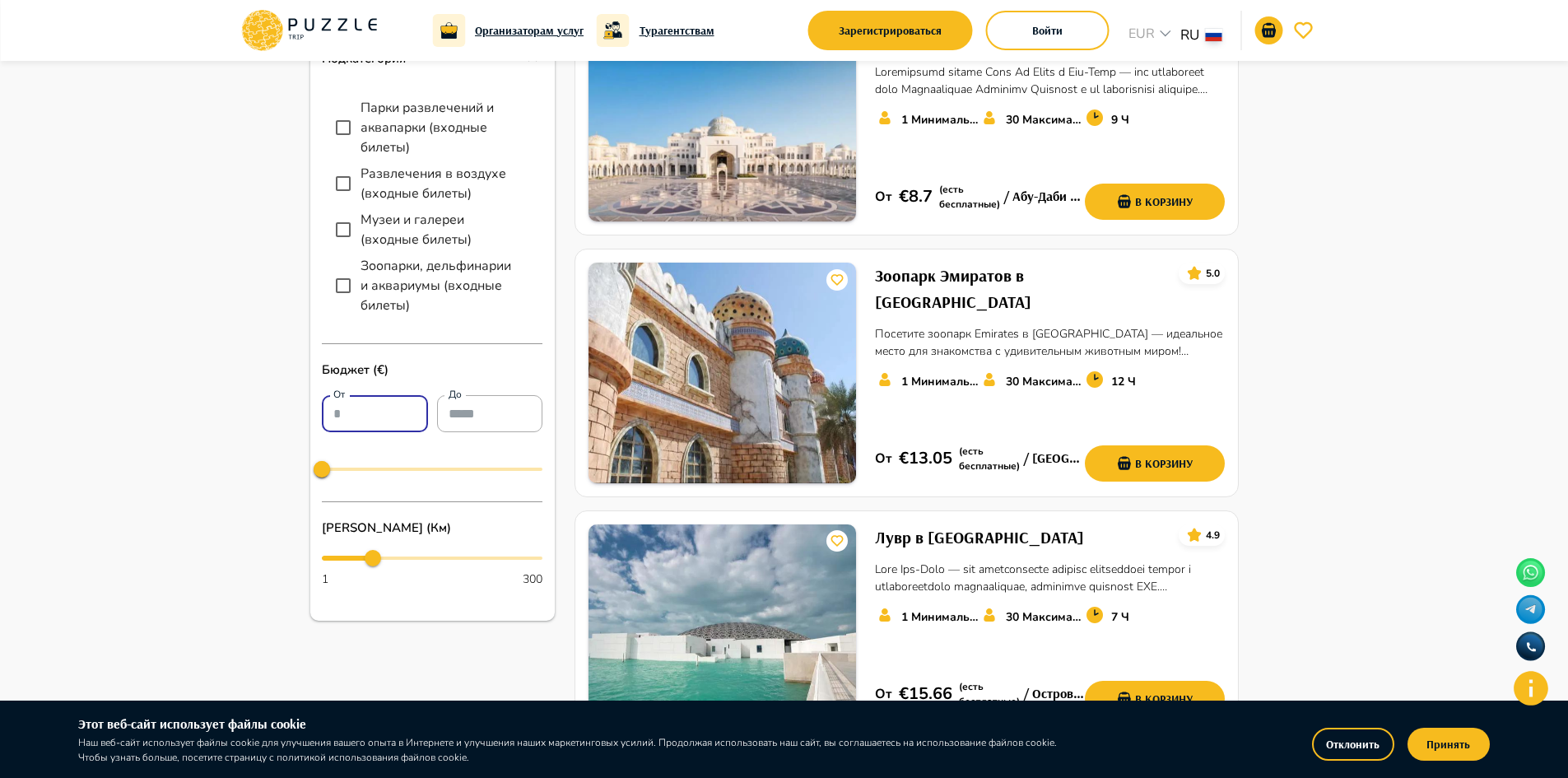
scroll to position [494, 0]
type input "***"
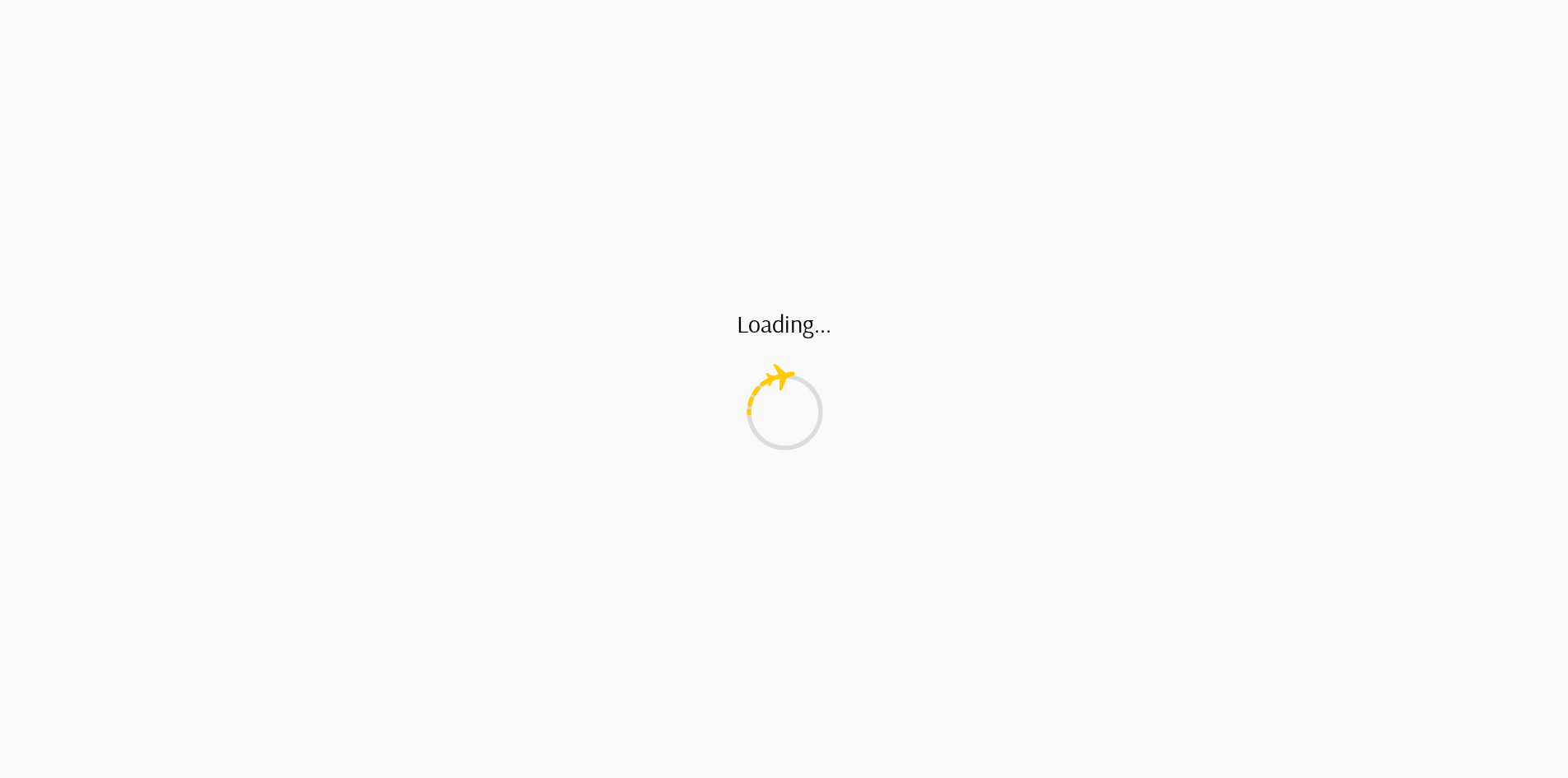
drag, startPoint x: 378, startPoint y: 554, endPoint x: 425, endPoint y: 573, distance: 50.7
click at [425, 573] on div "**********" at bounding box center [784, 135] width 949 height 1049
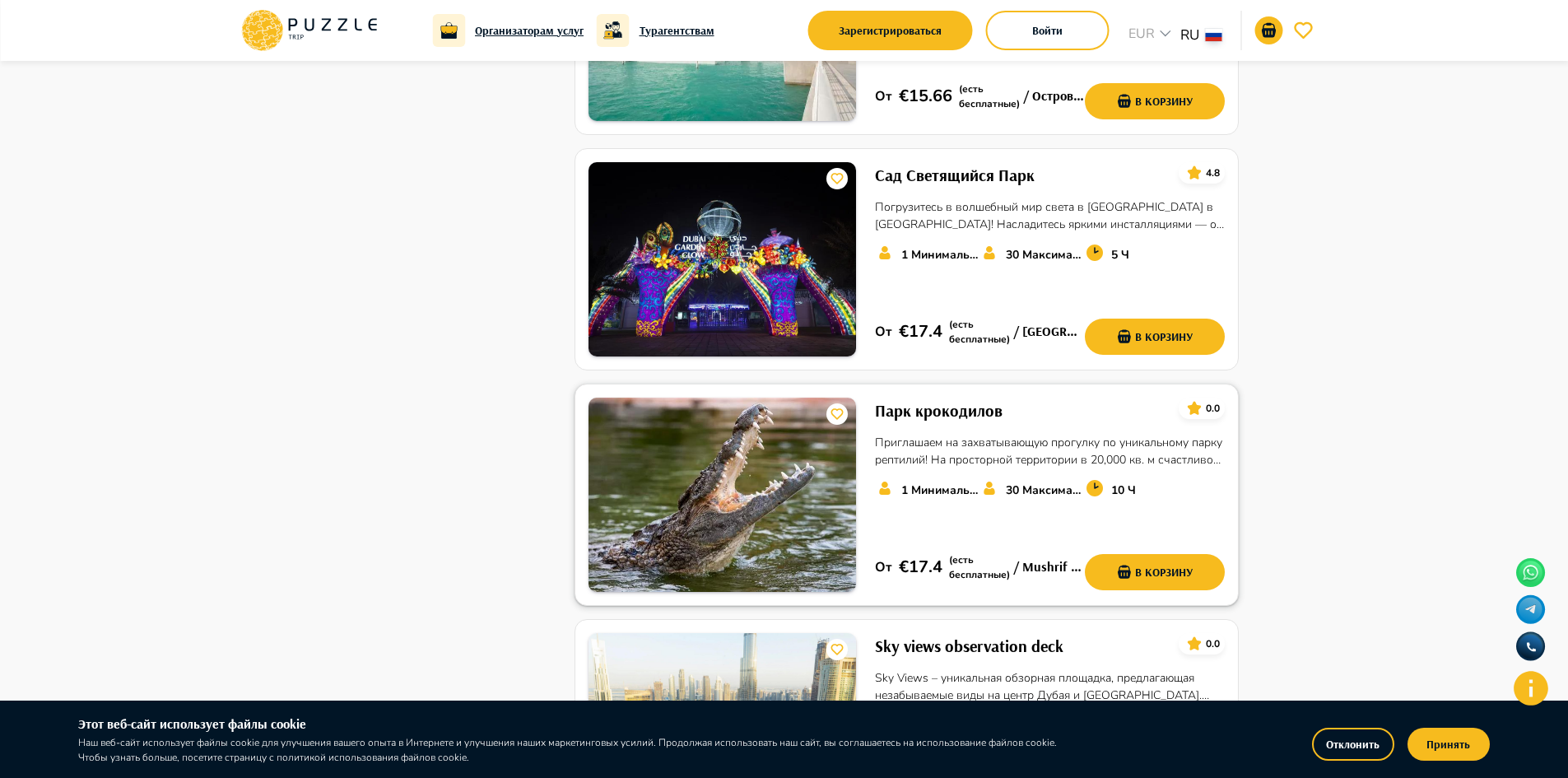
scroll to position [2263, 0]
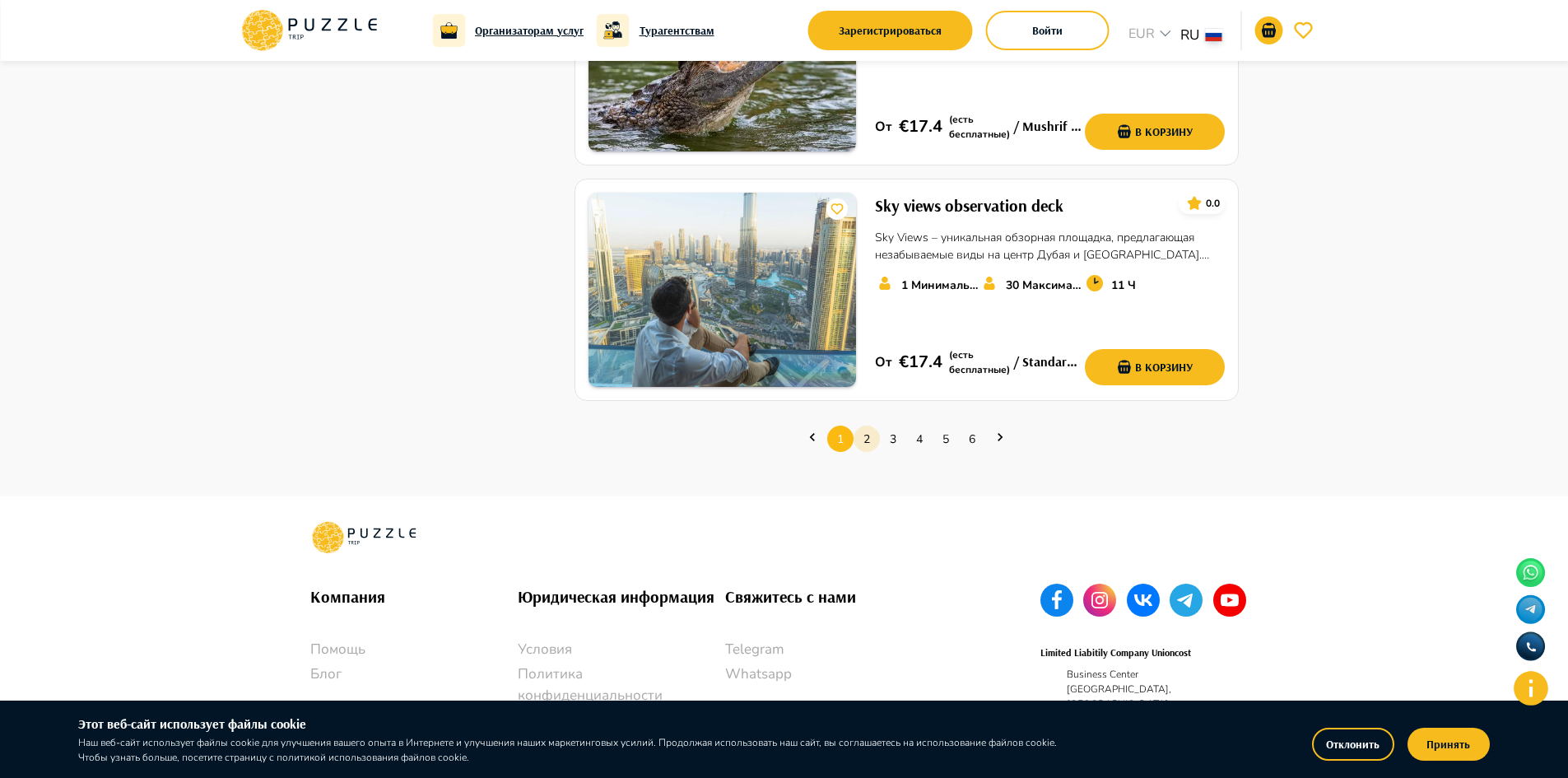
click at [863, 426] on link "2" at bounding box center [866, 439] width 26 height 25
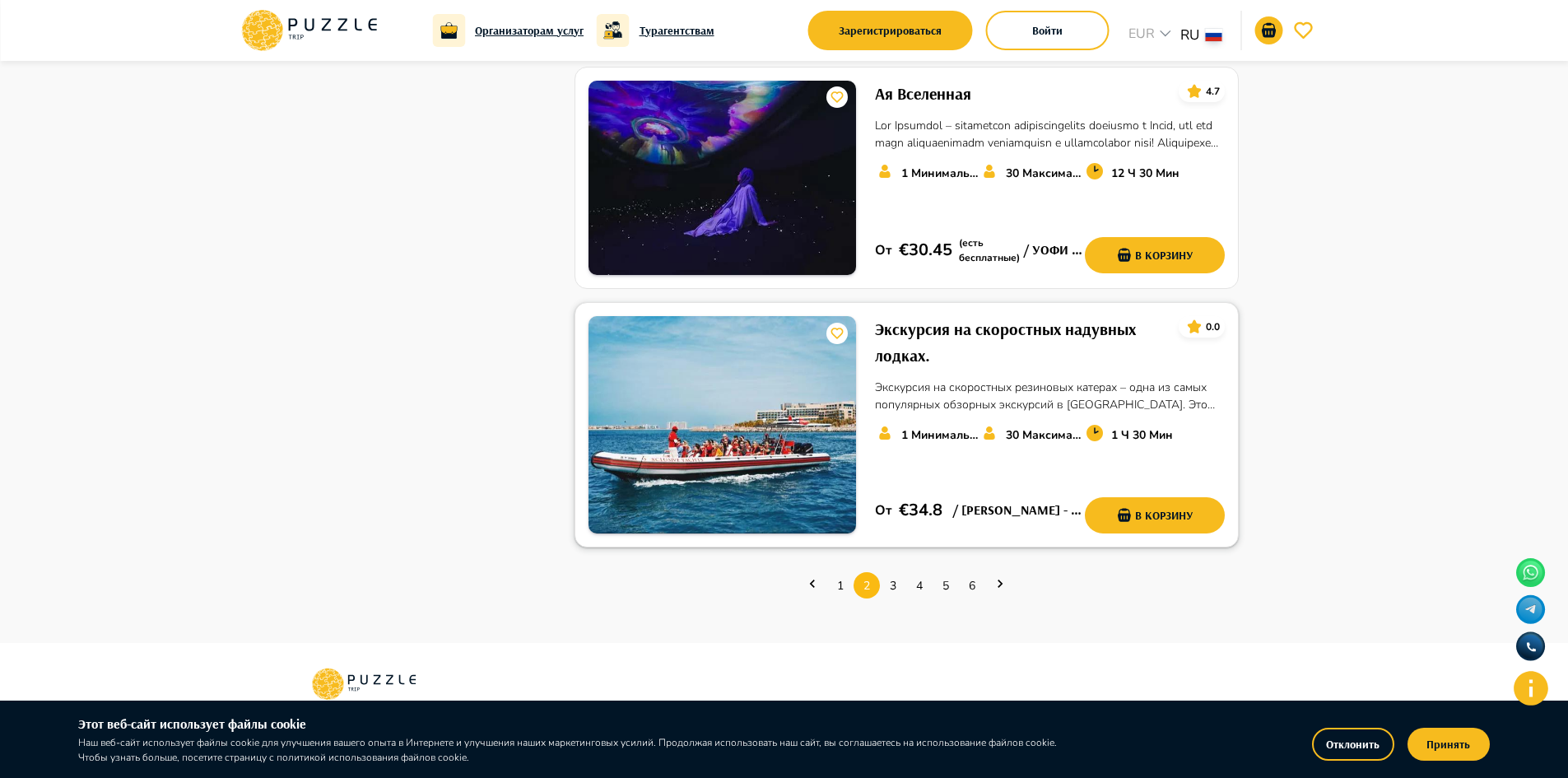
scroll to position [2222, 0]
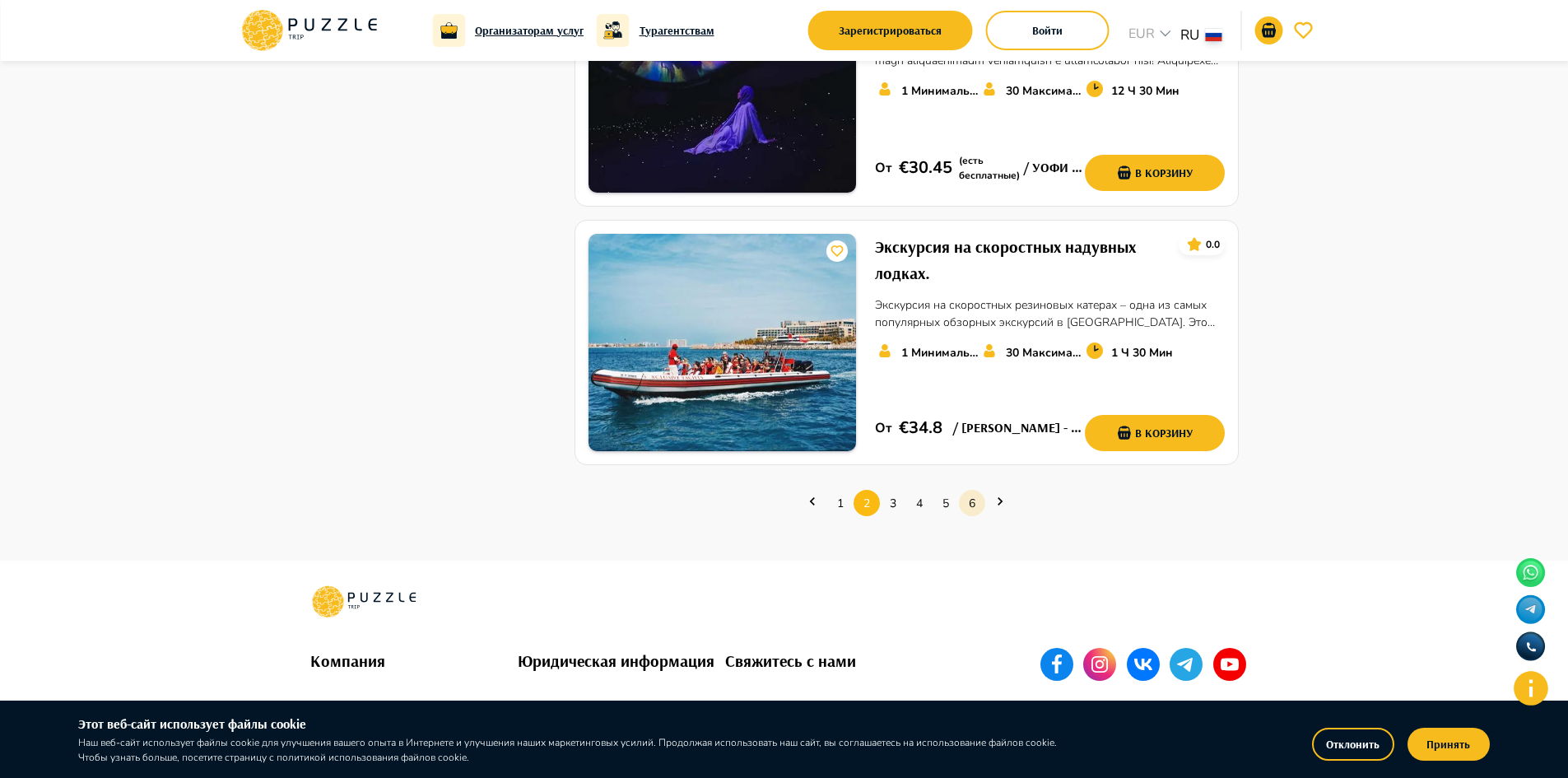
click at [966, 491] on link "6" at bounding box center [971, 503] width 26 height 25
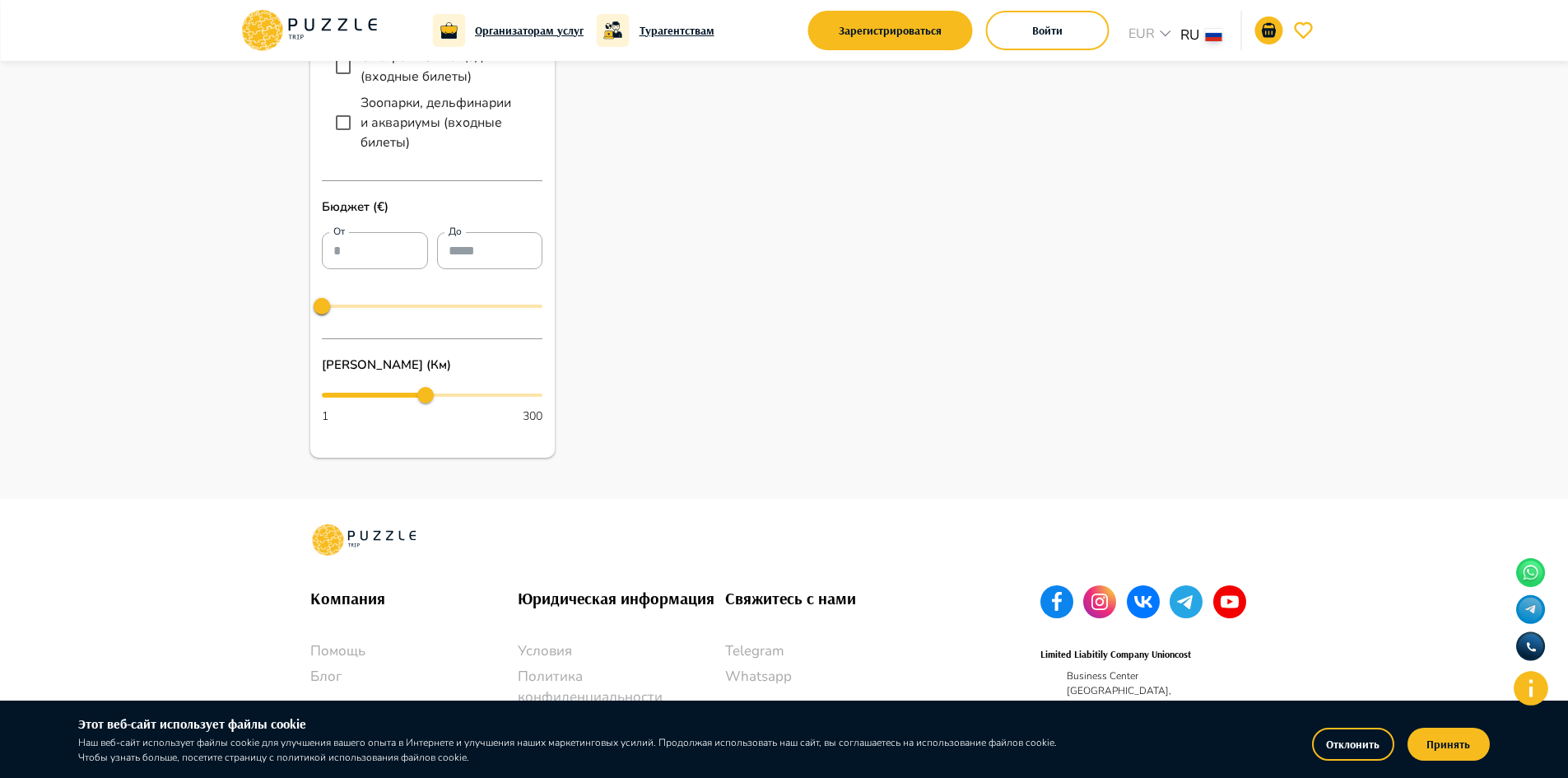
scroll to position [397, 0]
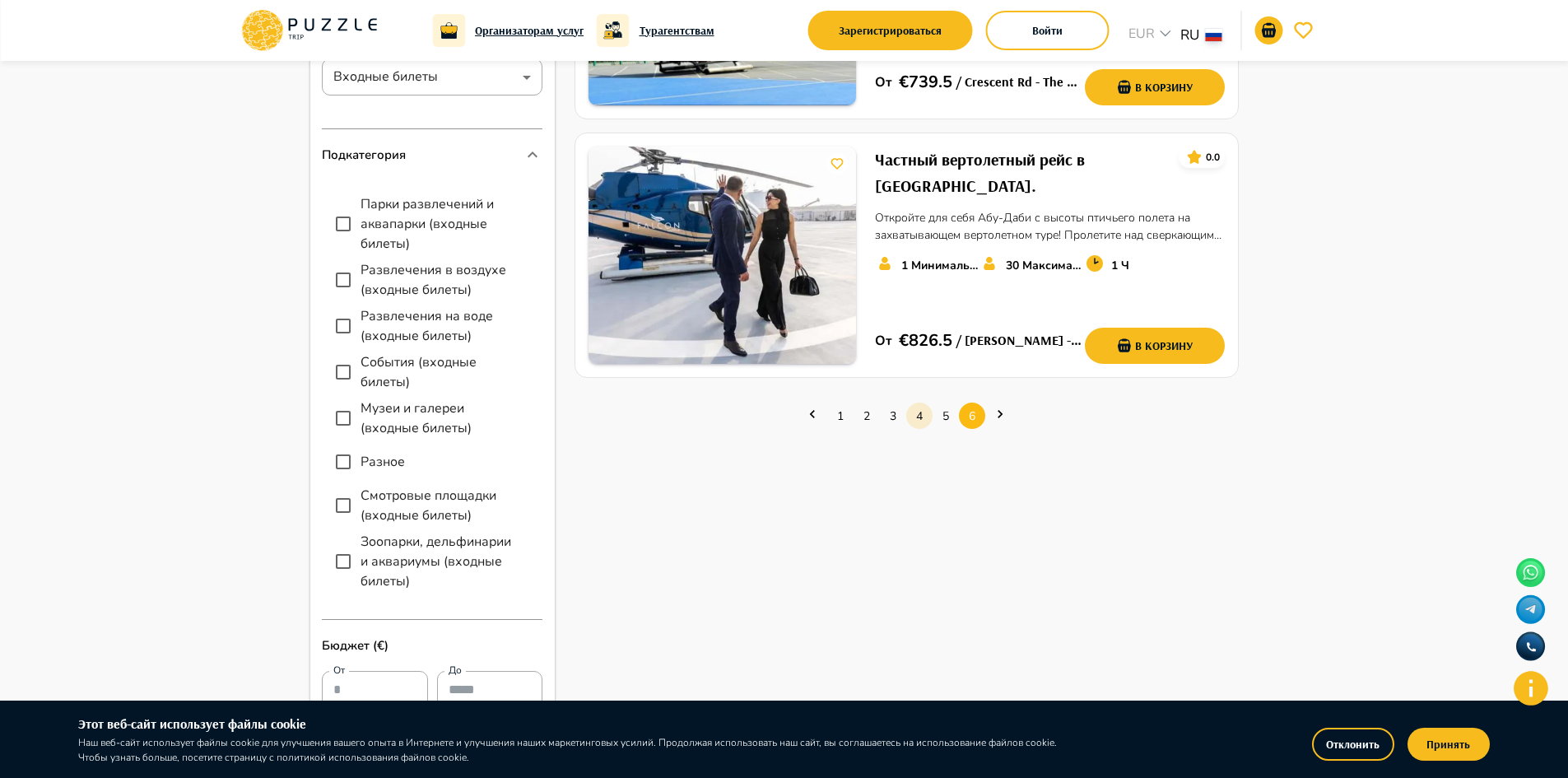
click at [911, 403] on link "4" at bounding box center [919, 415] width 26 height 25
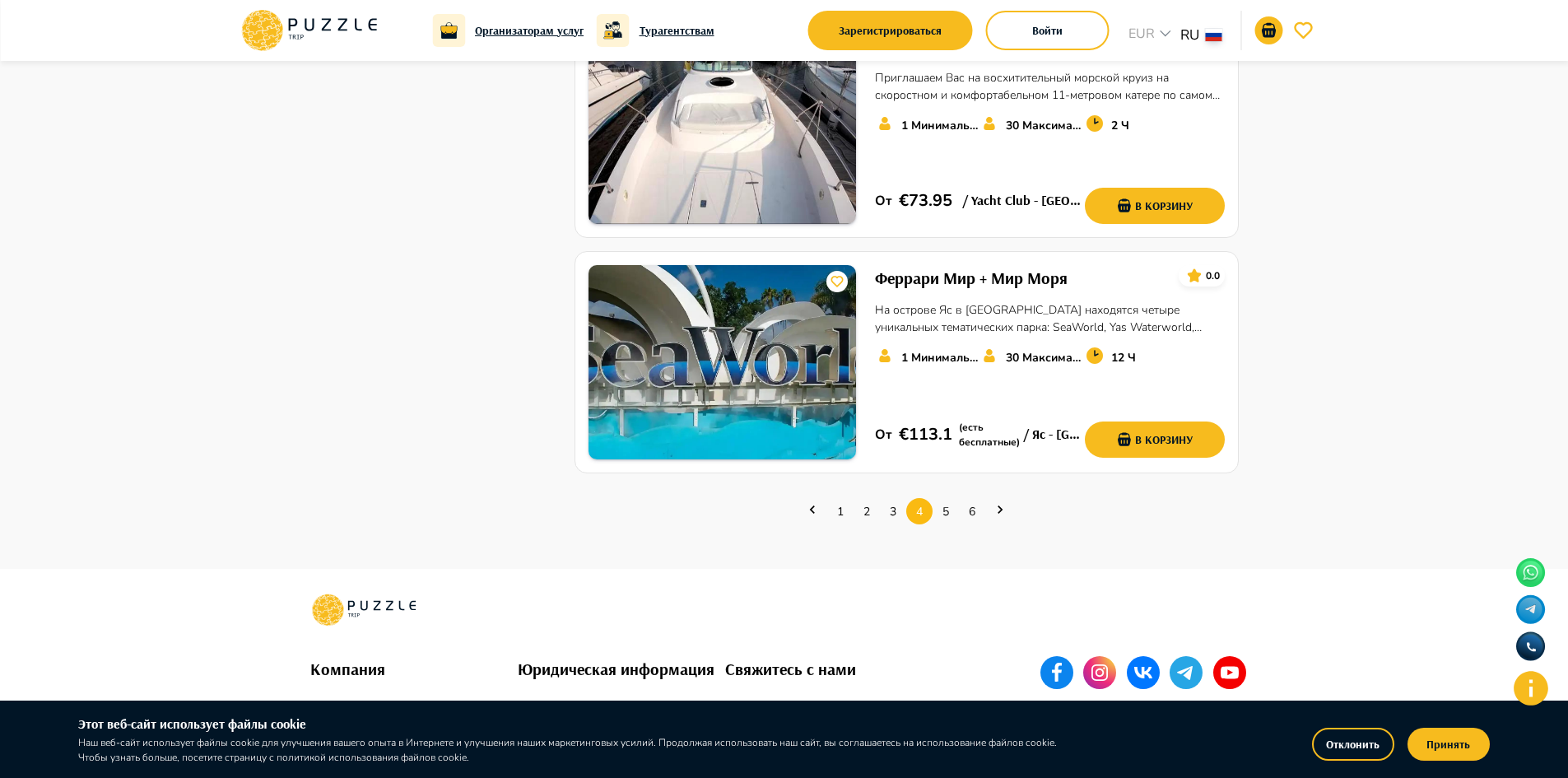
scroll to position [2222, 0]
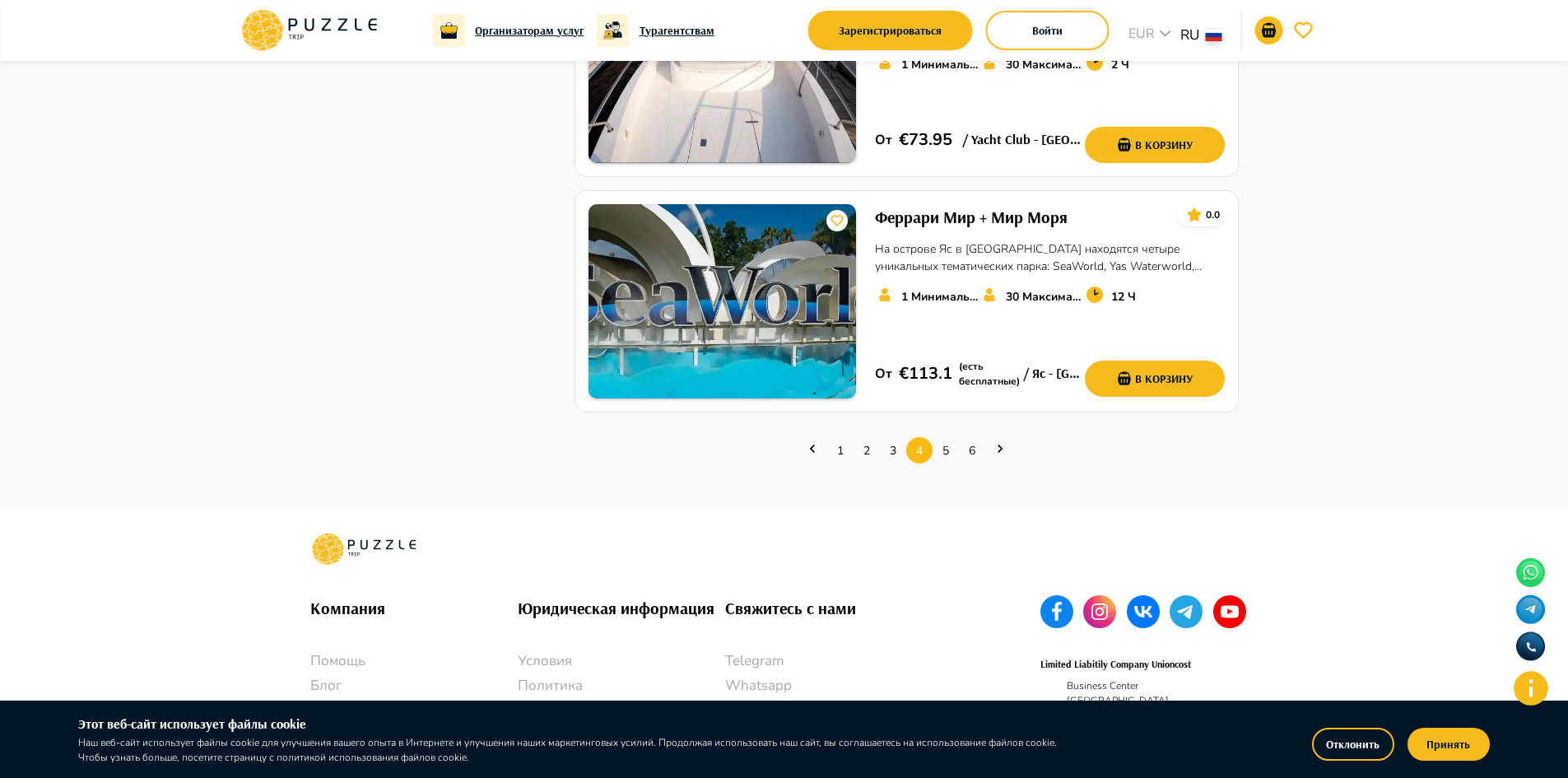
click at [890, 440] on ul "1 2 3 4 5 6" at bounding box center [906, 450] width 663 height 49
click at [892, 438] on link "3" at bounding box center [892, 450] width 26 height 25
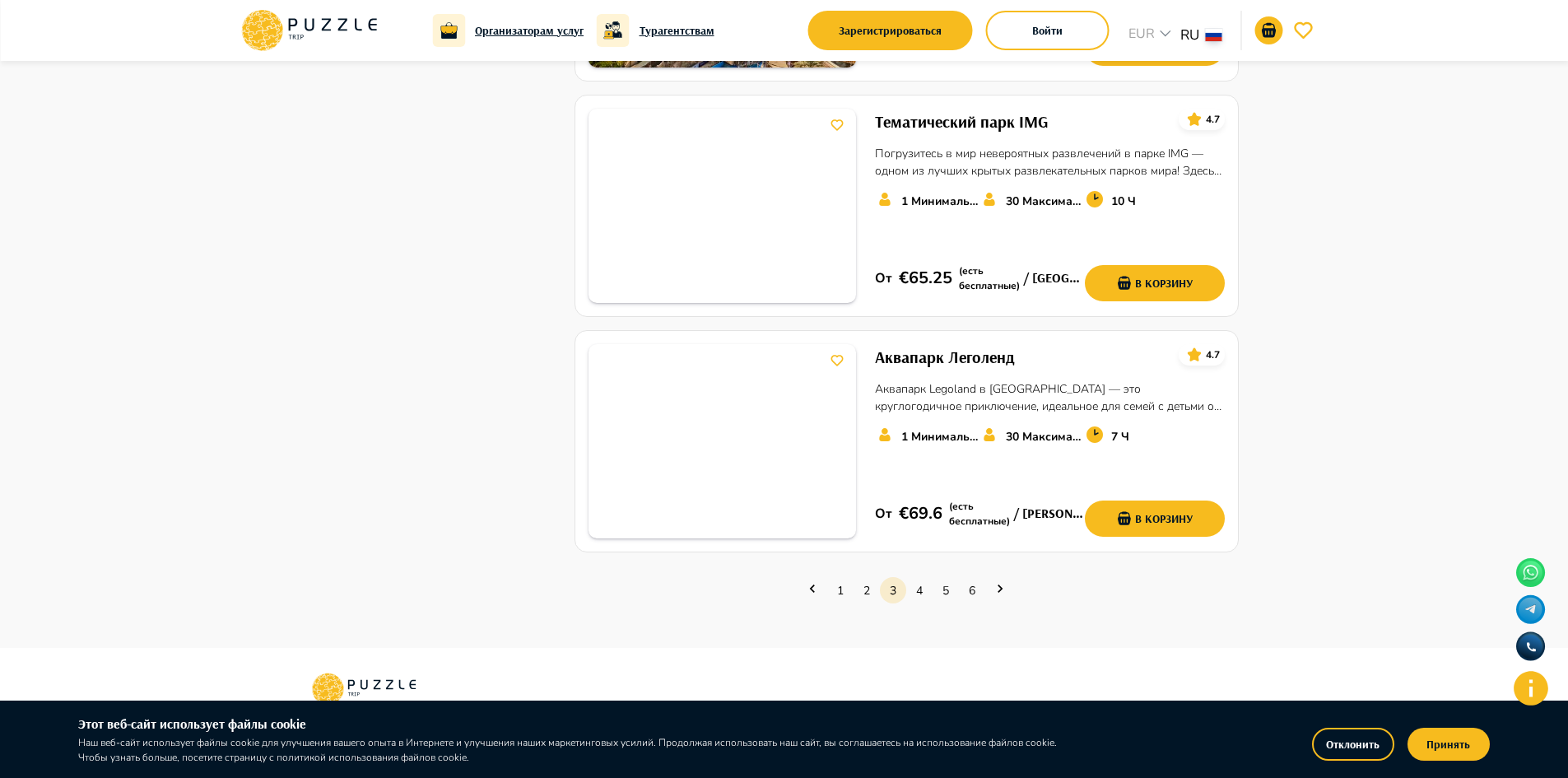
scroll to position [2279, 0]
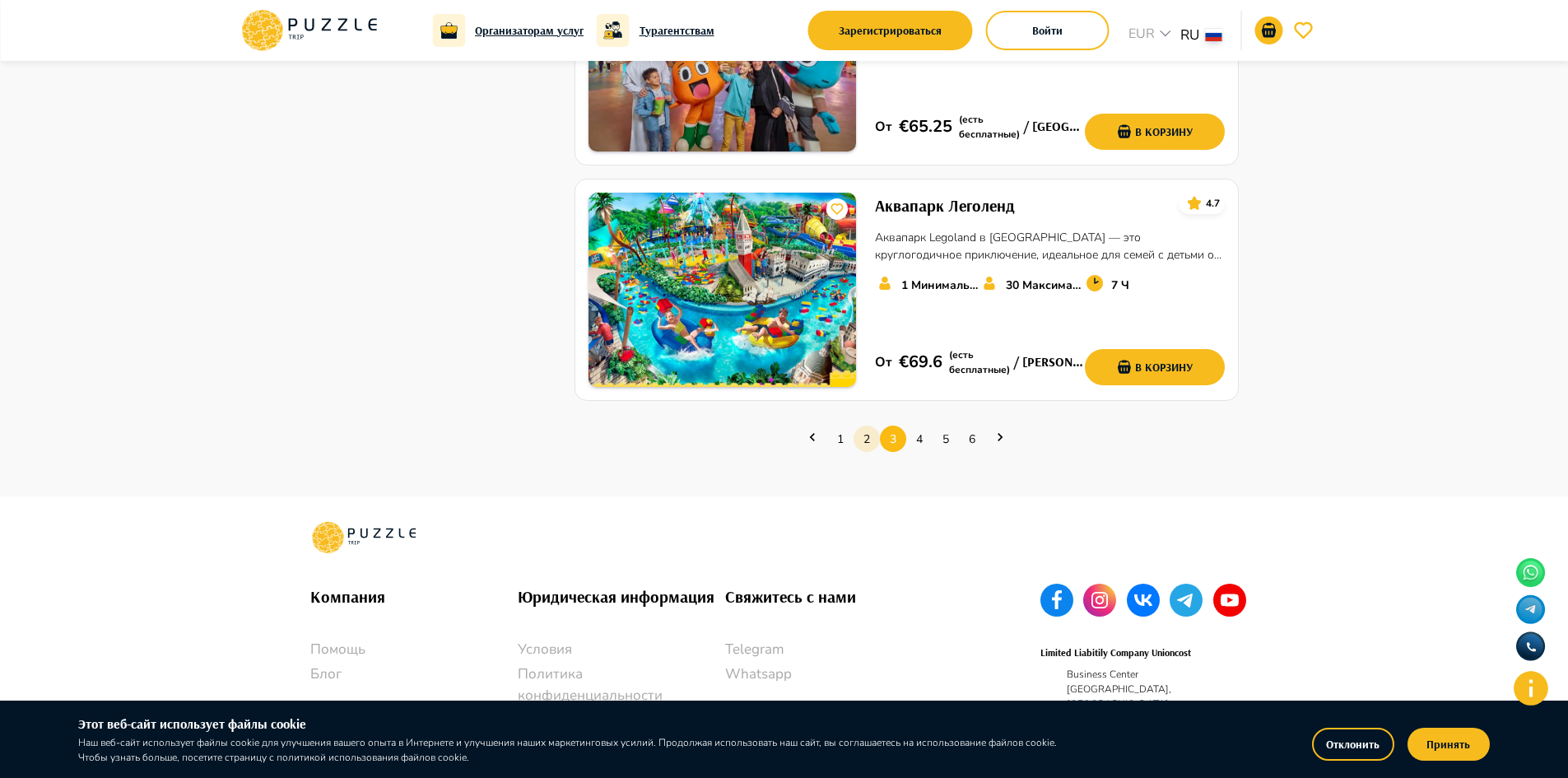
click at [866, 426] on link "2" at bounding box center [866, 439] width 26 height 25
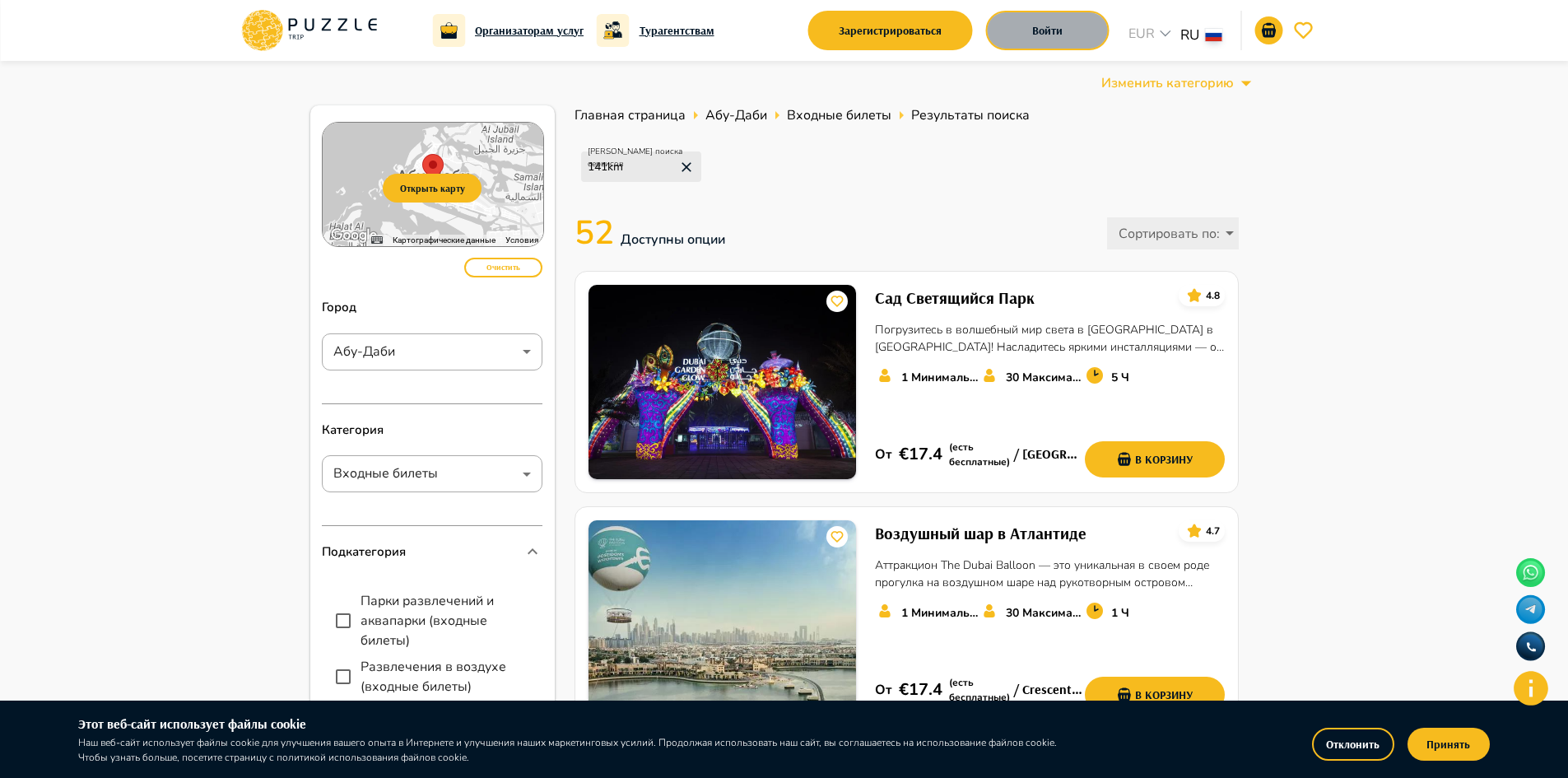
click at [1030, 16] on button "Войти" at bounding box center [1048, 31] width 124 height 39
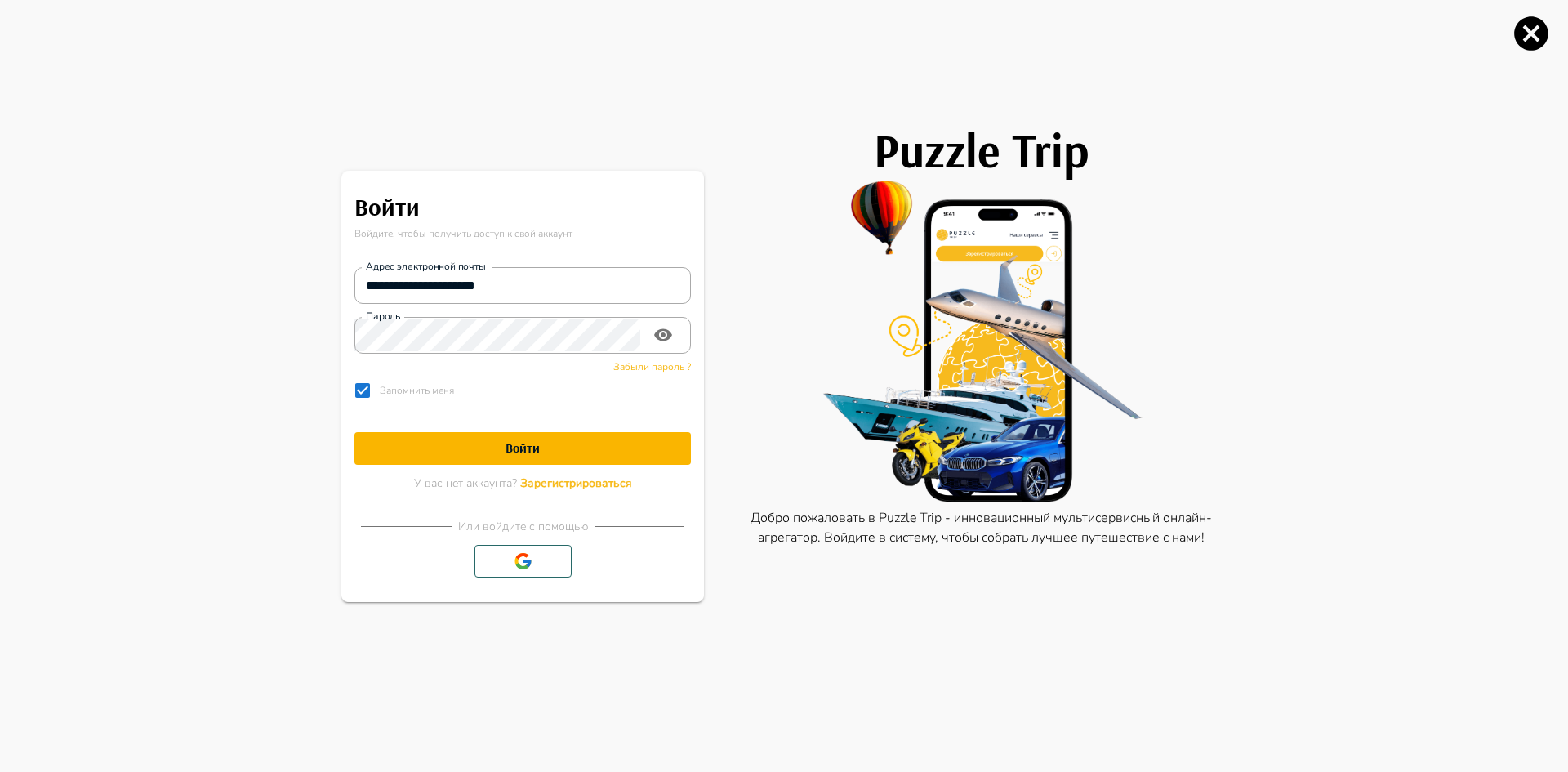
type input "**********"
click at [524, 435] on button "Войти" at bounding box center [523, 448] width 337 height 33
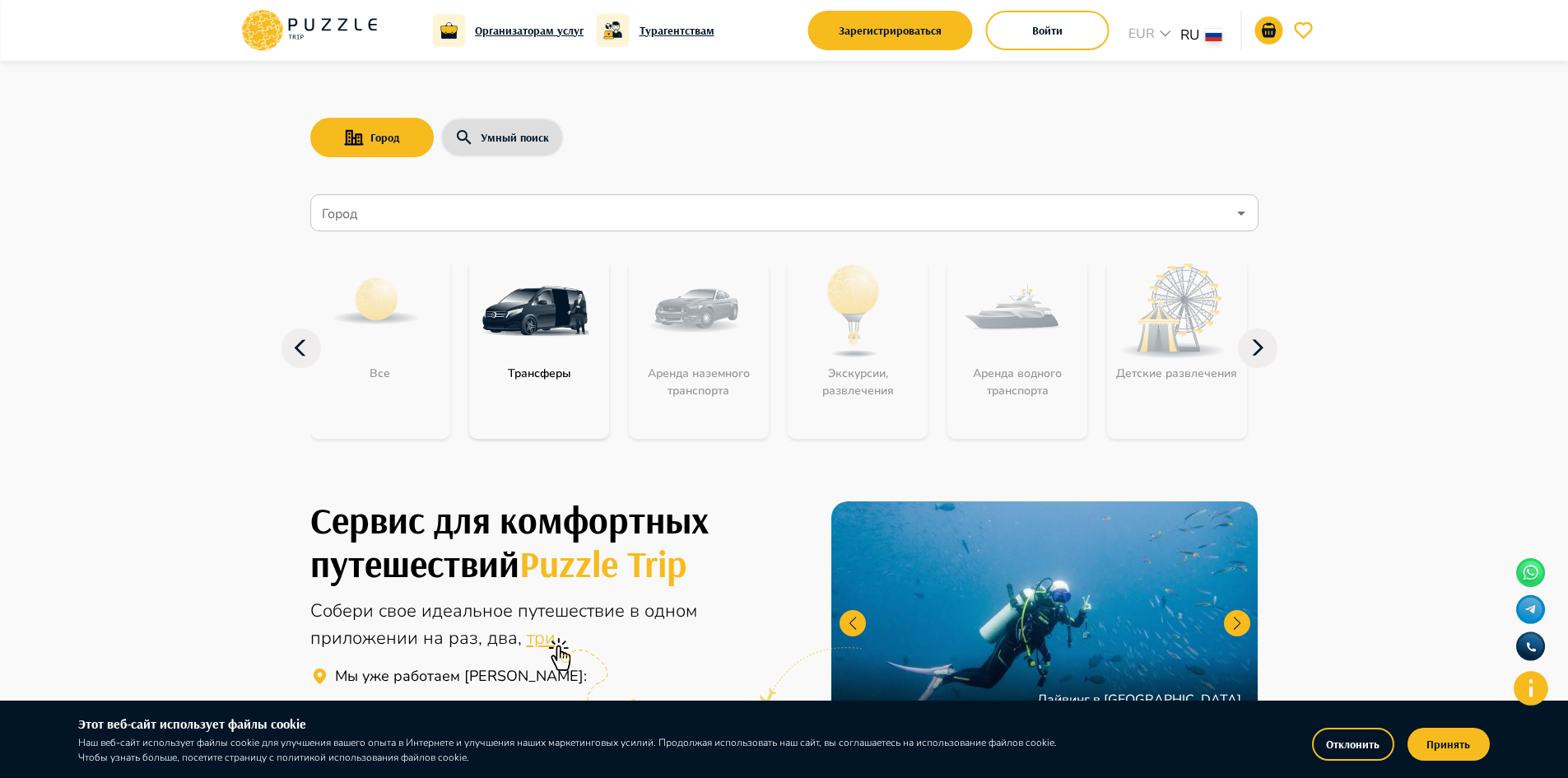
click at [494, 219] on input "Город" at bounding box center [773, 213] width 908 height 31
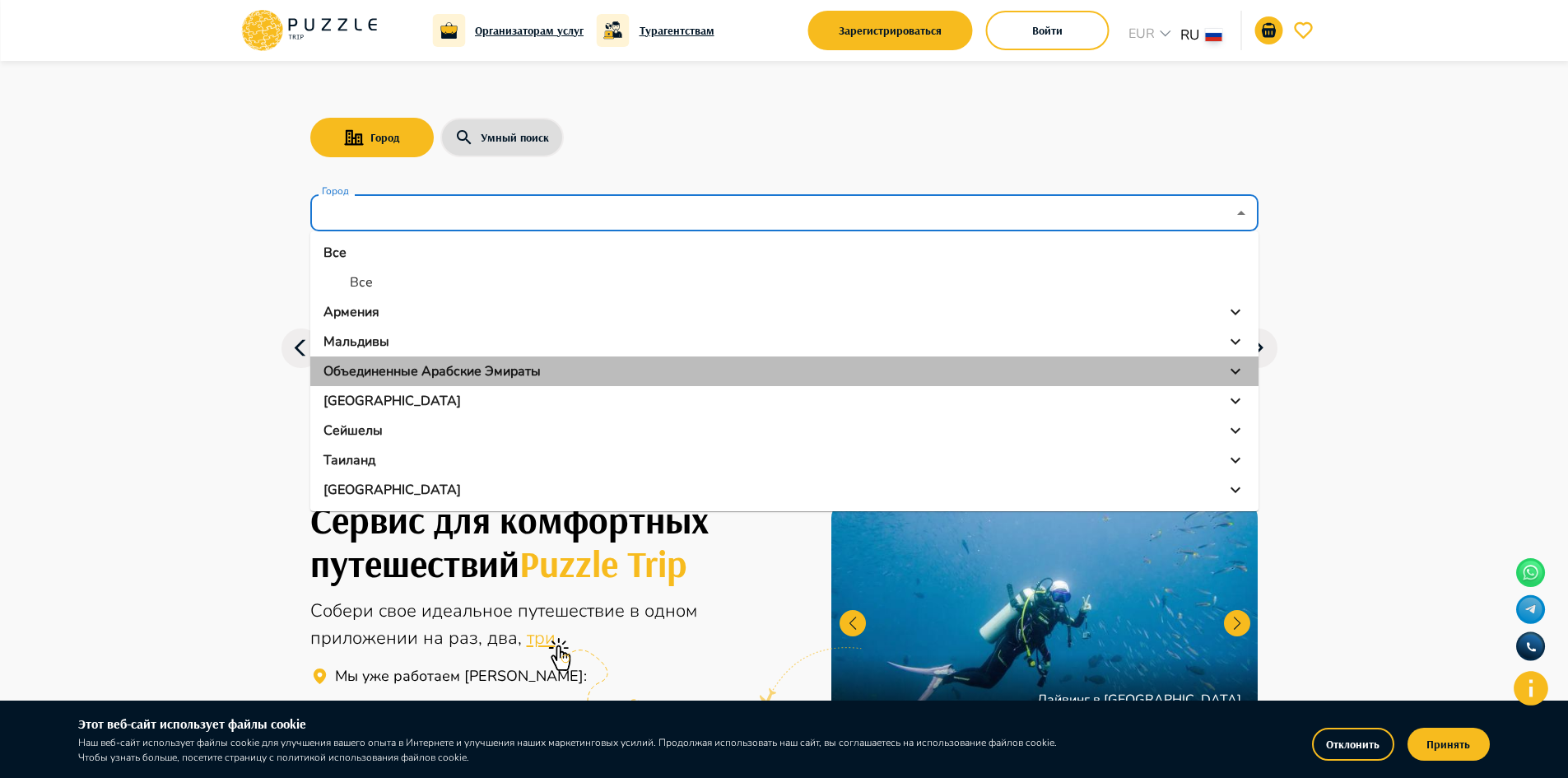
click at [422, 361] on li "Объединенные Арабские Эмираты" at bounding box center [784, 371] width 949 height 30
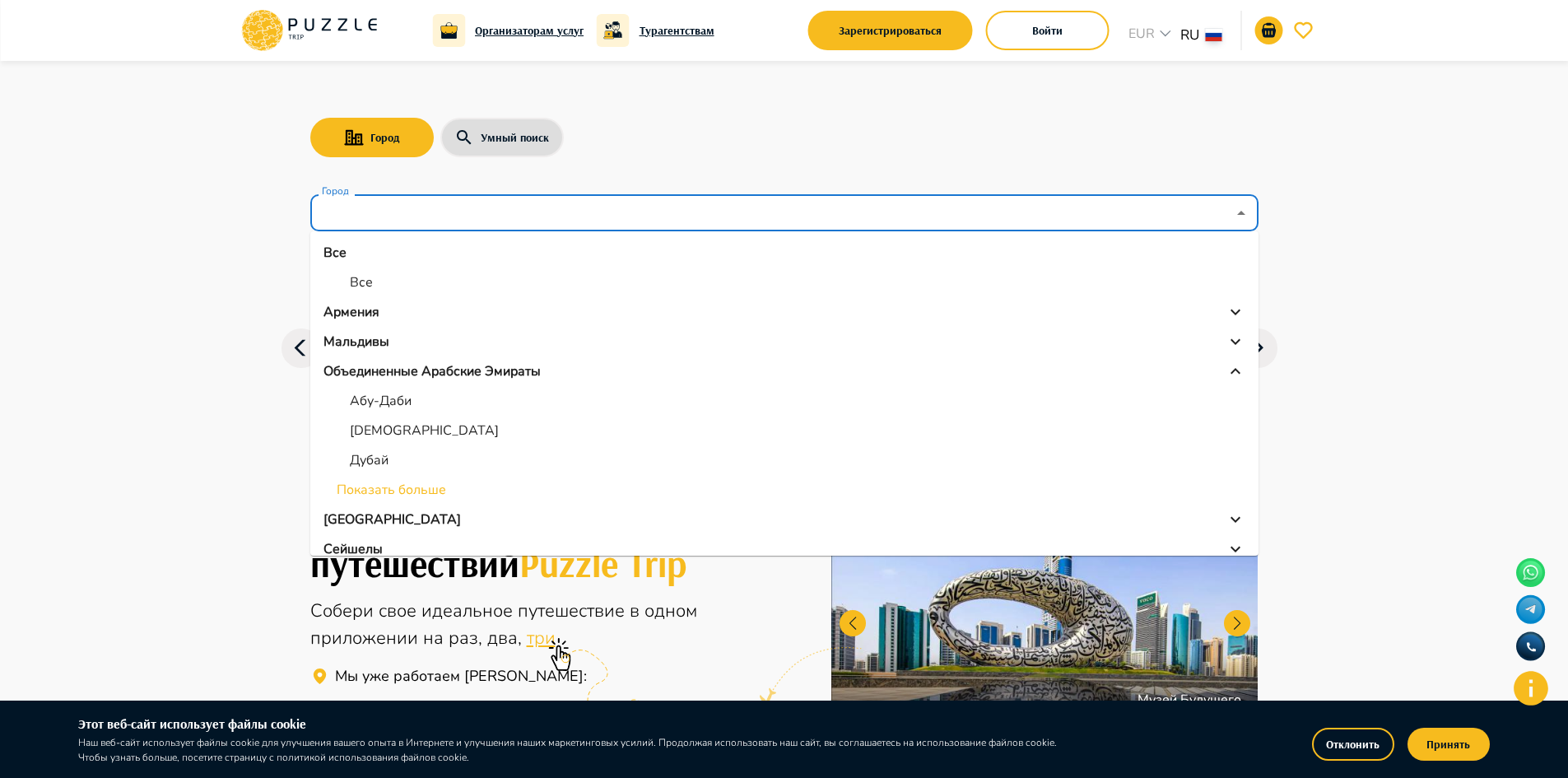
click at [374, 448] on li "Дубай" at bounding box center [784, 459] width 949 height 30
type input "*****"
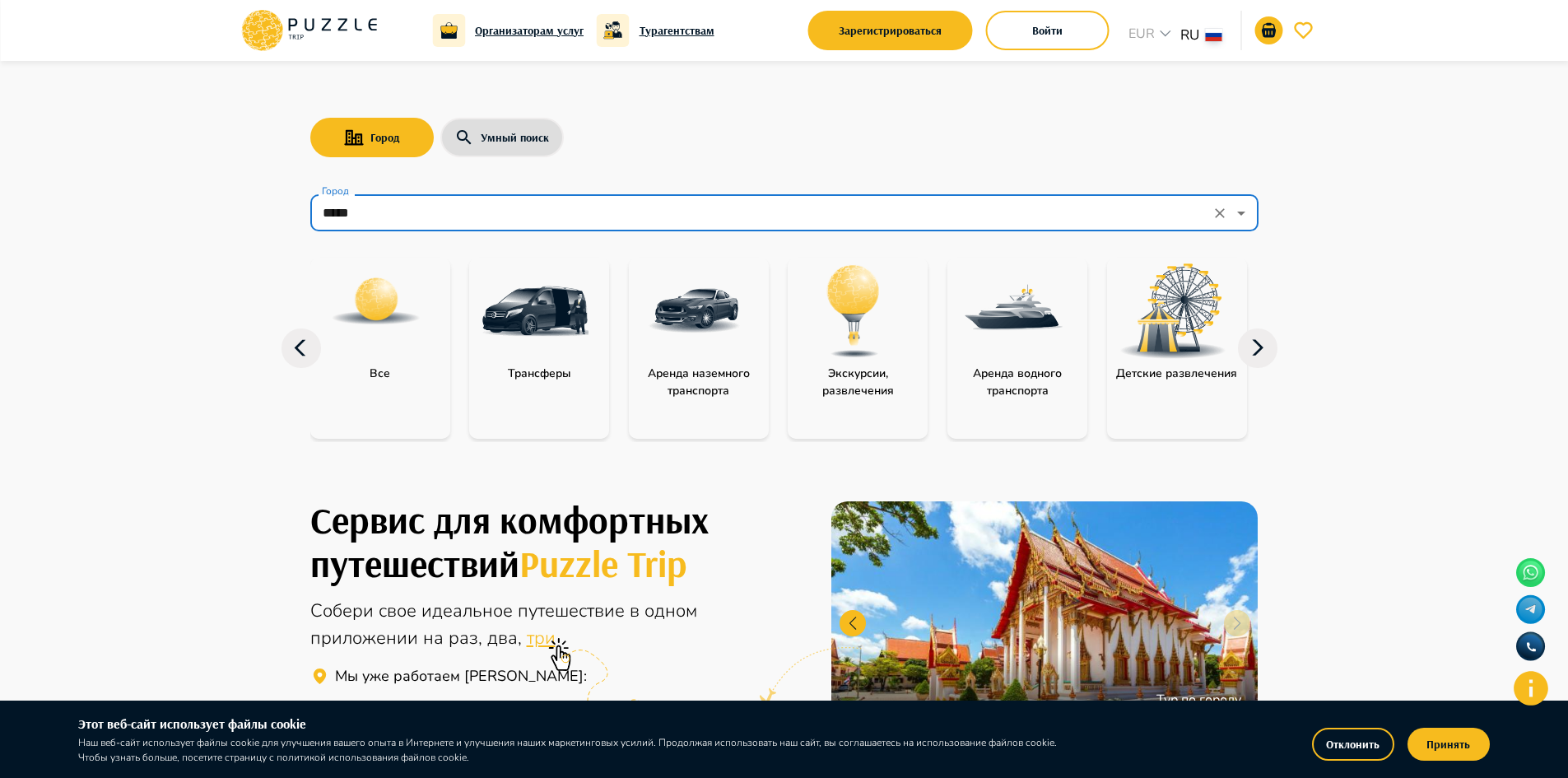
click at [1236, 357] on div at bounding box center [1173, 310] width 132 height 107
click at [1252, 345] on icon at bounding box center [1257, 348] width 39 height 39
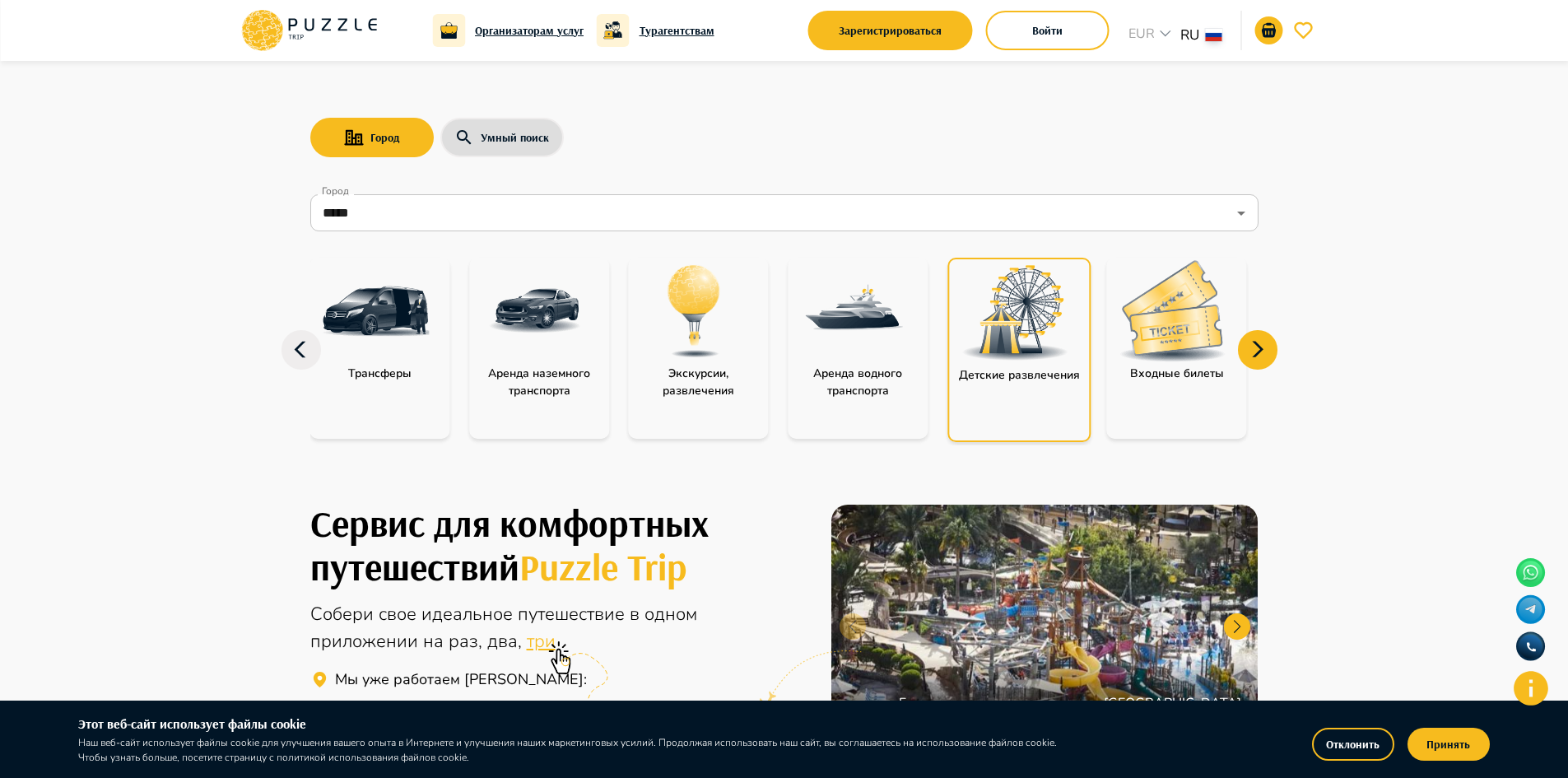
click at [1252, 345] on icon at bounding box center [1257, 350] width 39 height 39
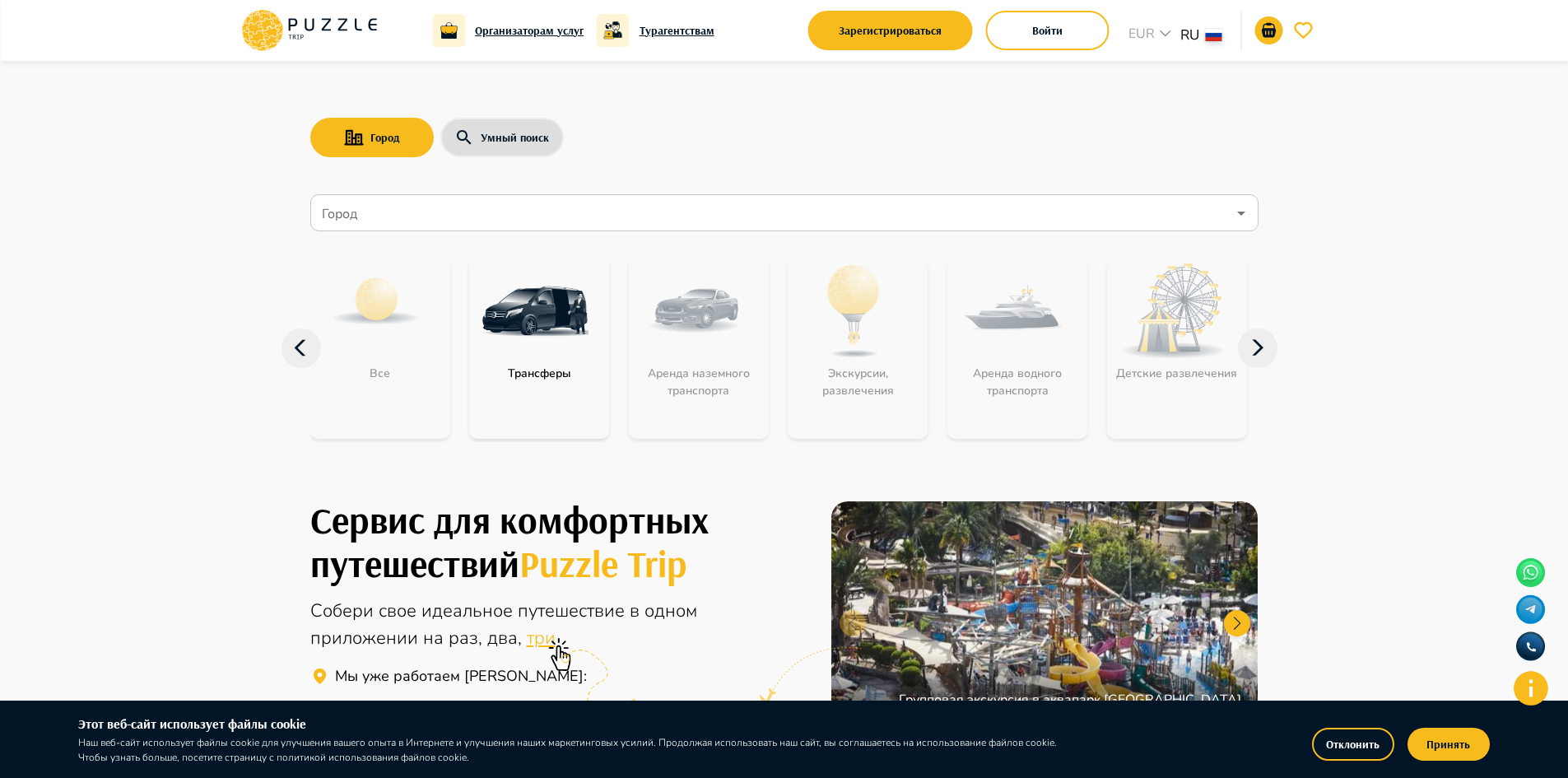
click at [381, 222] on input "Город" at bounding box center [773, 213] width 908 height 31
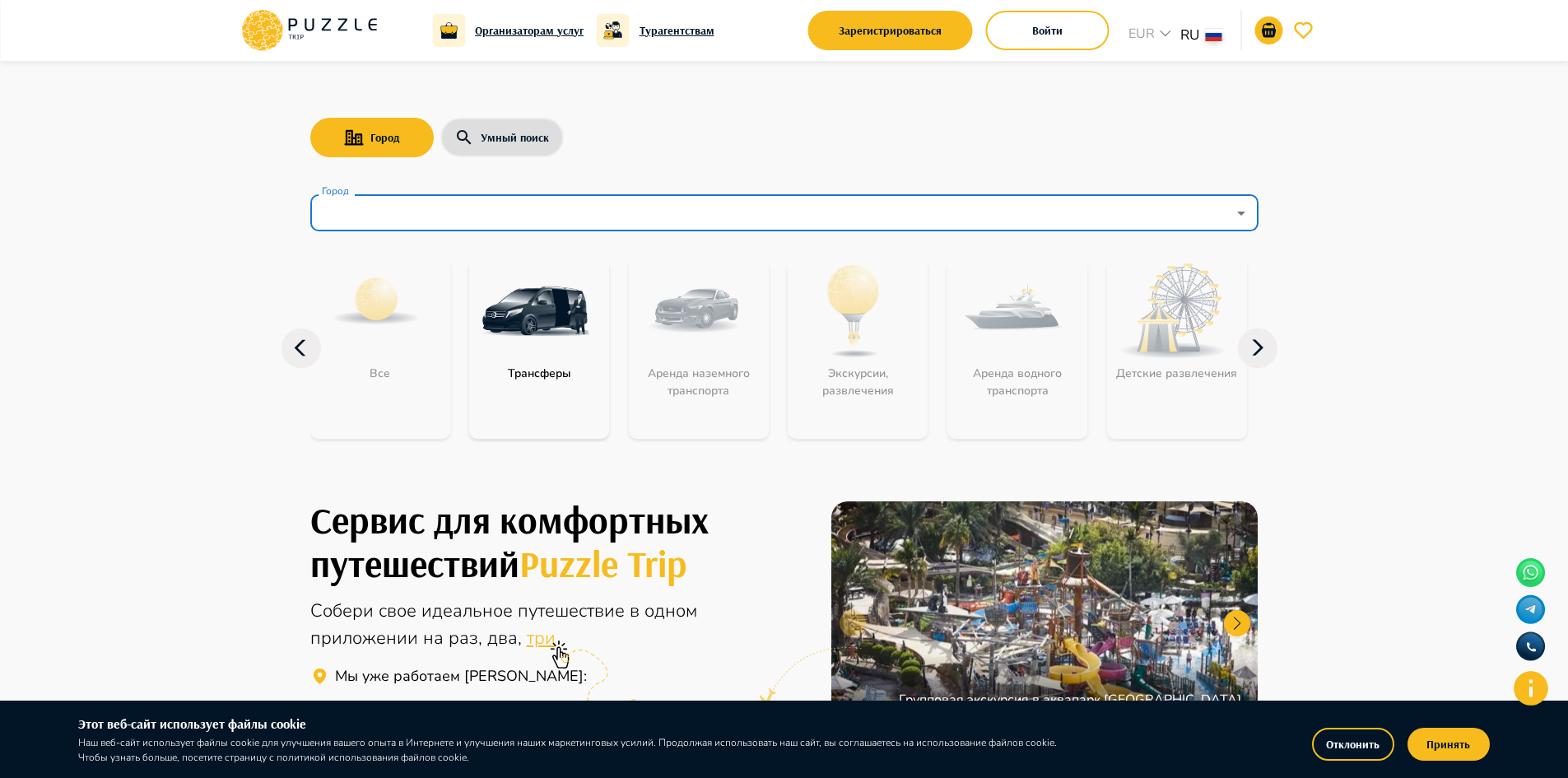
click at [383, 213] on input "Город" at bounding box center [773, 213] width 908 height 31
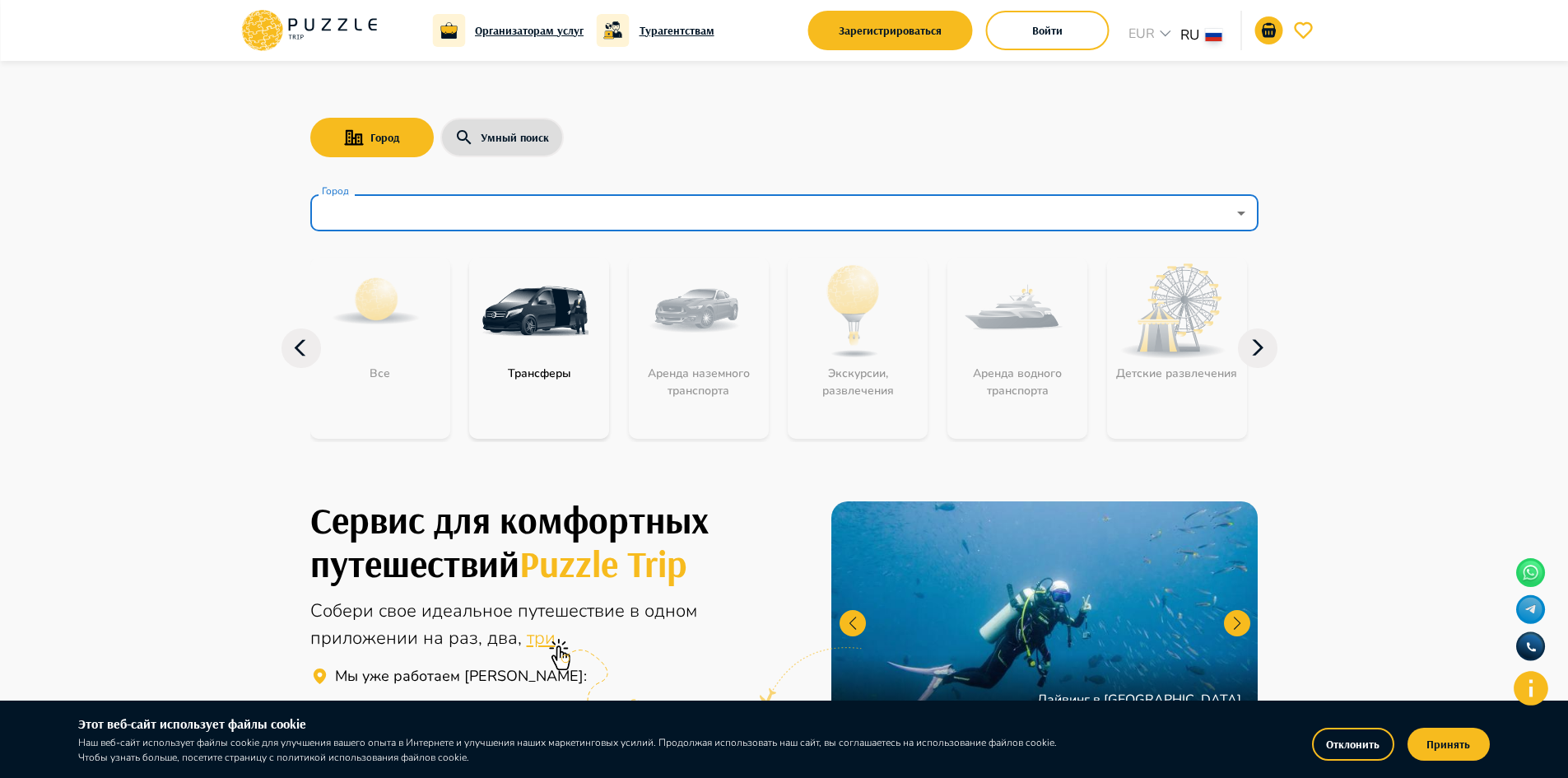
click at [1242, 208] on icon "Open" at bounding box center [1241, 214] width 20 height 20
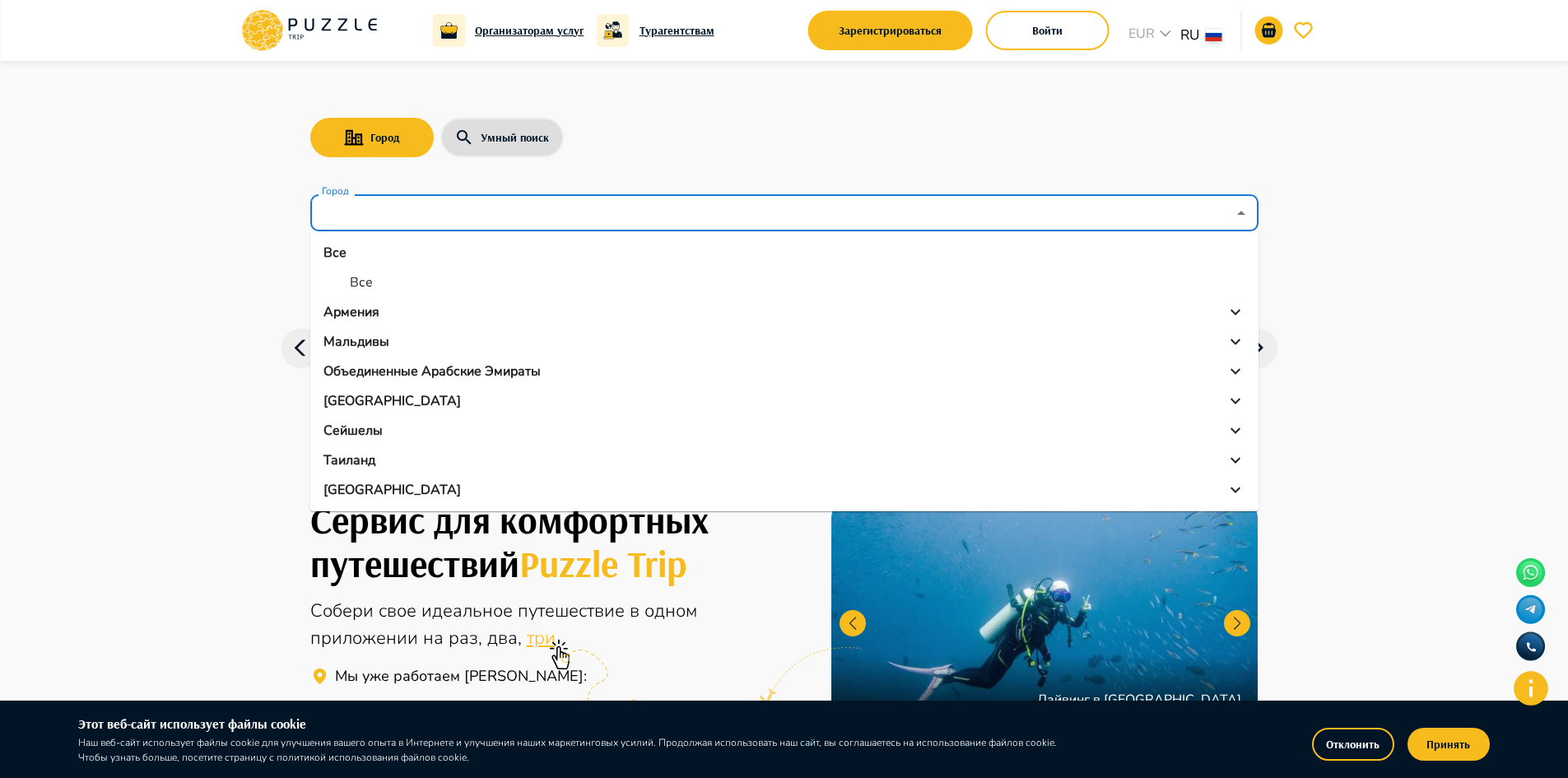
click at [567, 354] on li "Мальдивы" at bounding box center [784, 341] width 949 height 30
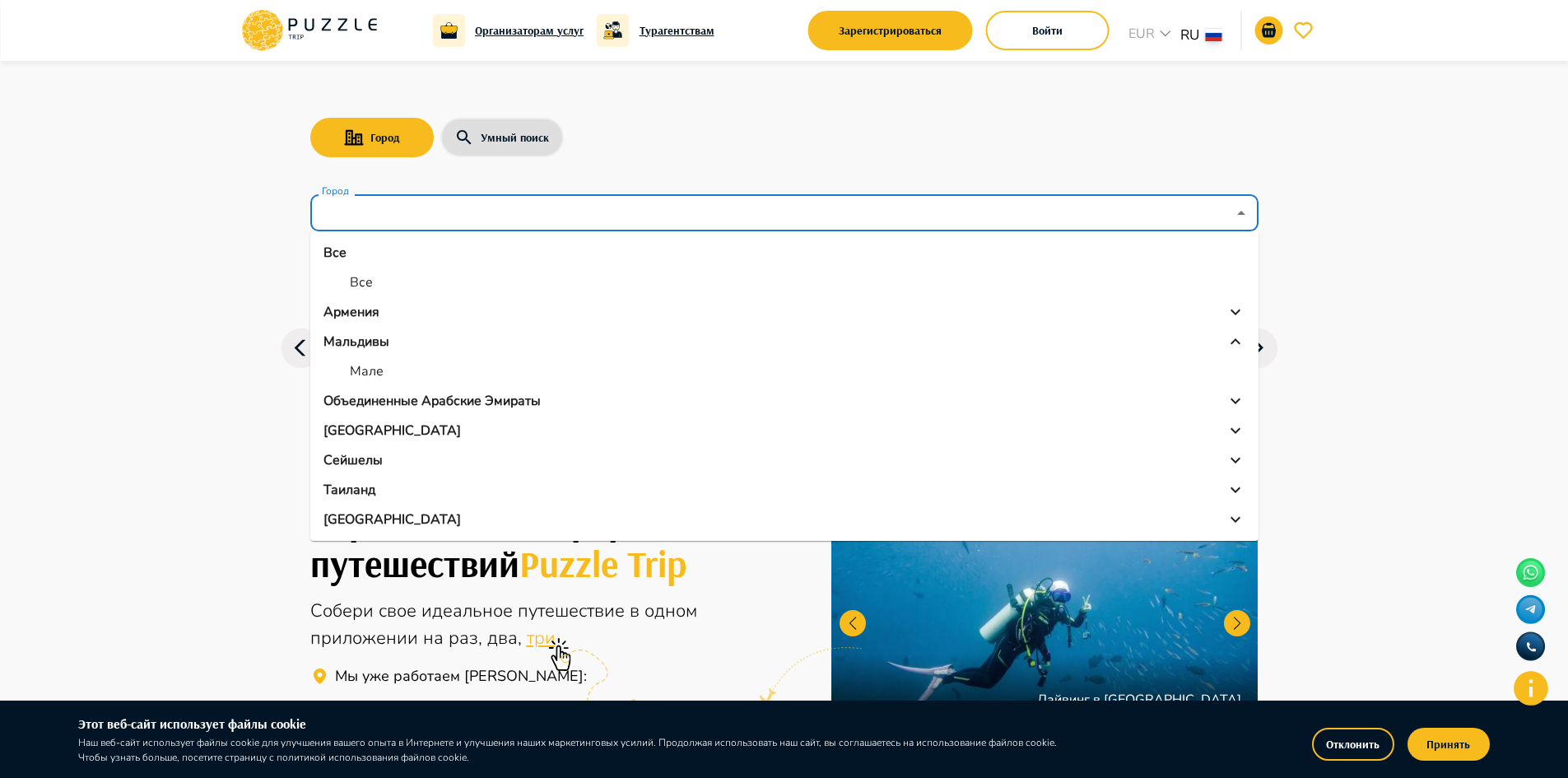
click at [486, 382] on li "Мале" at bounding box center [784, 371] width 949 height 30
type input "****"
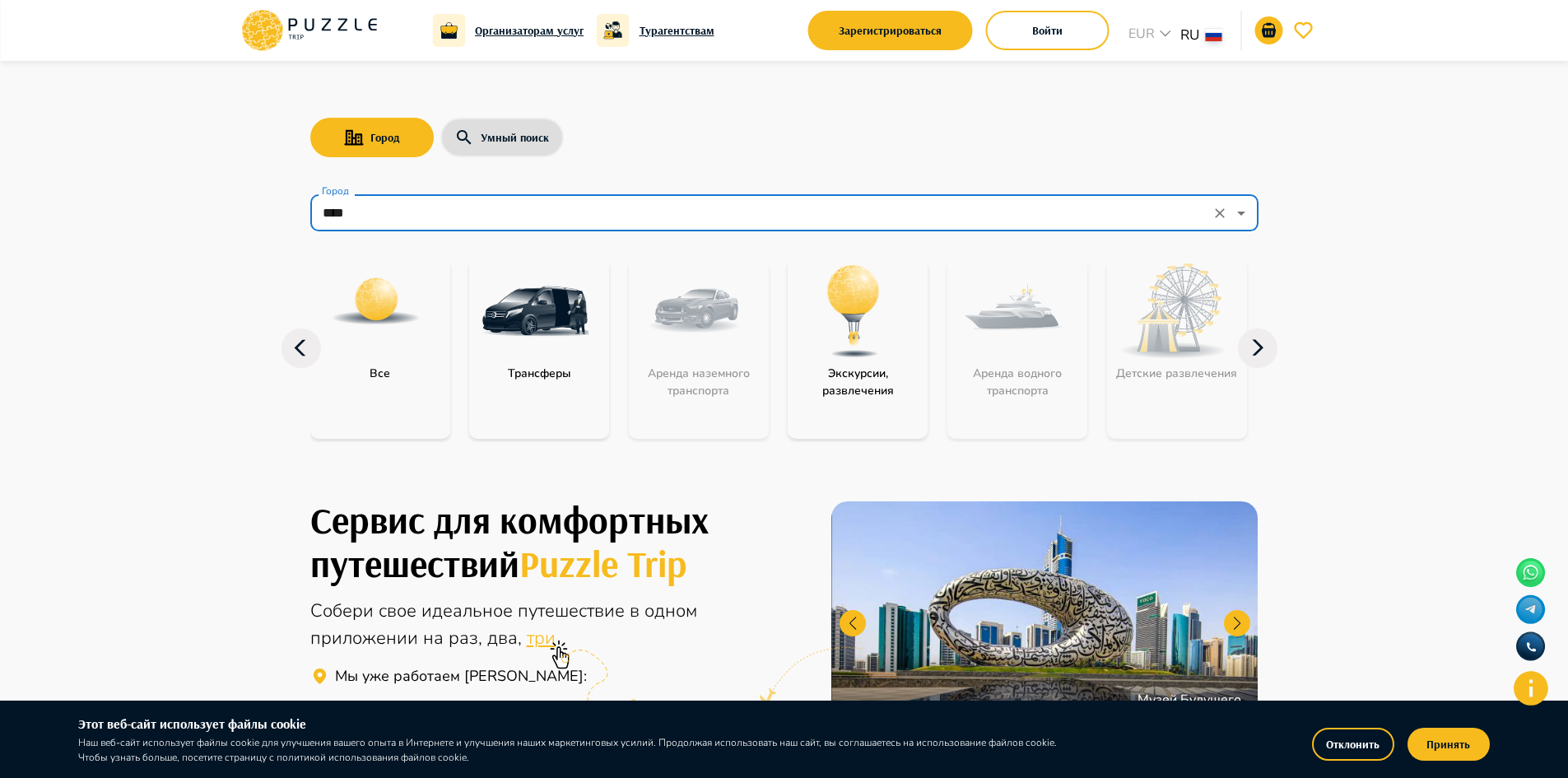
click at [1218, 210] on icon "Clear" at bounding box center [1220, 213] width 16 height 16
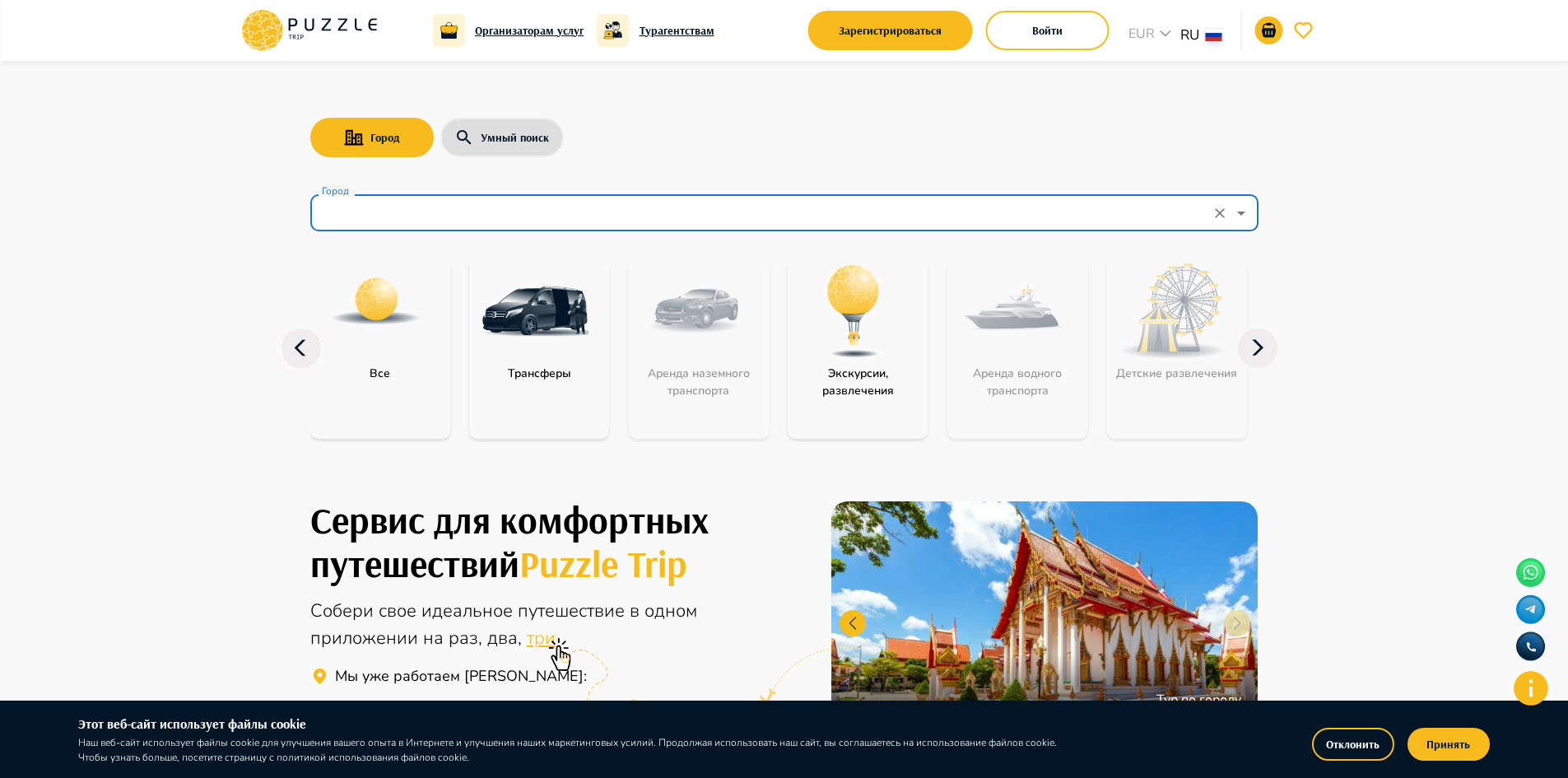
click at [1242, 220] on icon "Open" at bounding box center [1241, 214] width 20 height 20
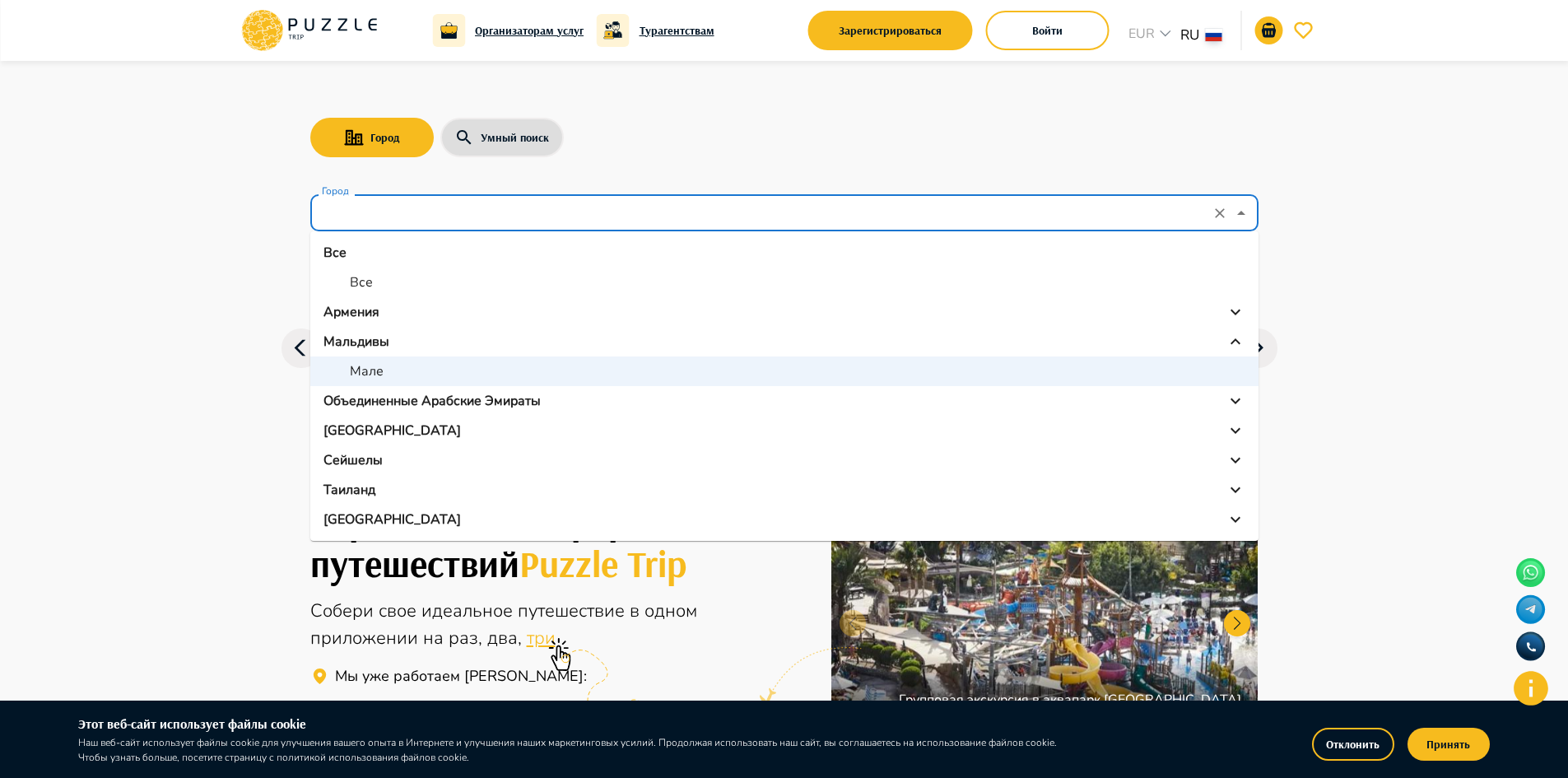
click at [536, 404] on p "Объединенные Арабские Эмираты" at bounding box center [432, 401] width 217 height 20
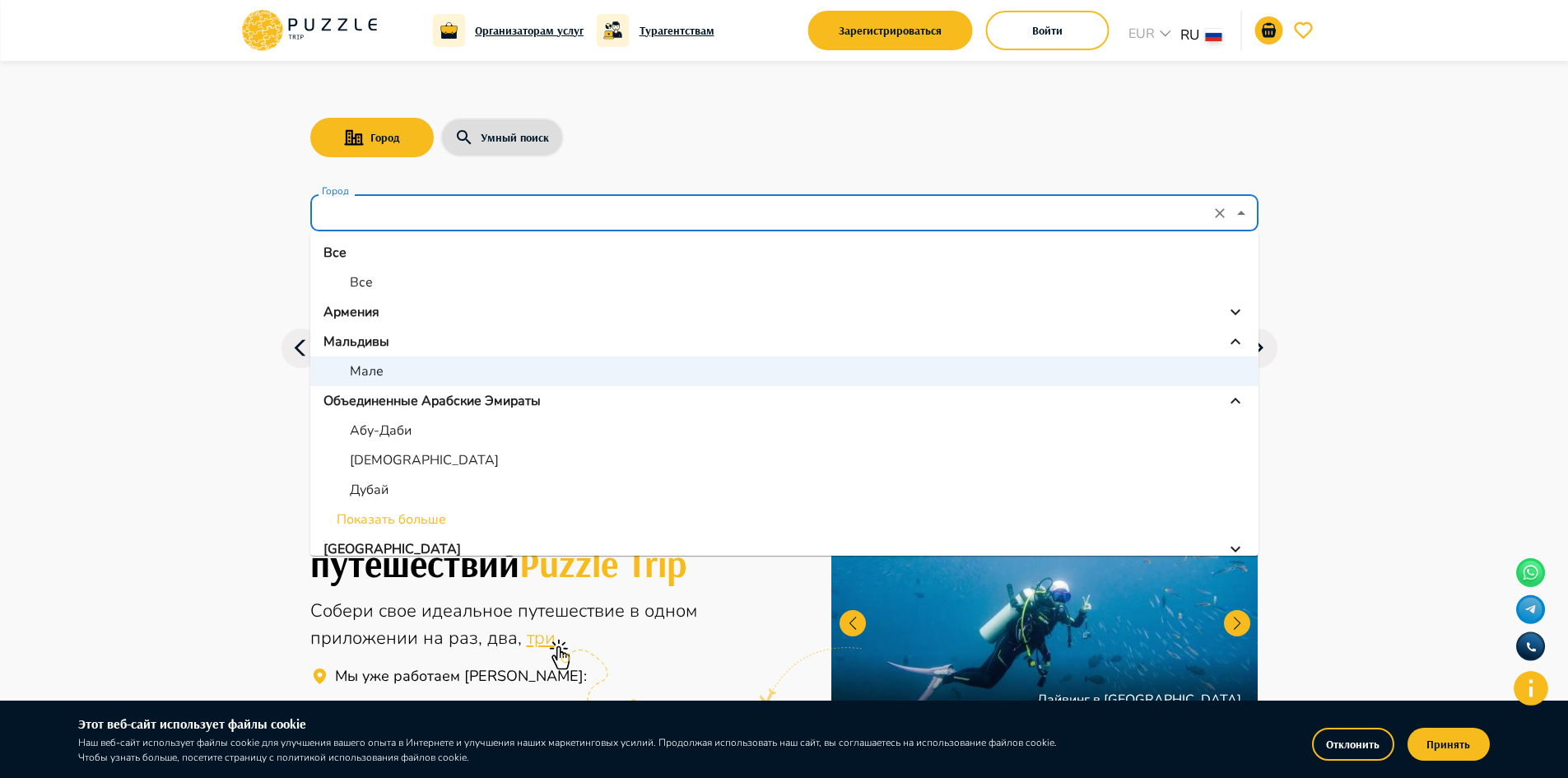
click at [373, 492] on p "Дубай" at bounding box center [369, 490] width 39 height 20
type input "*****"
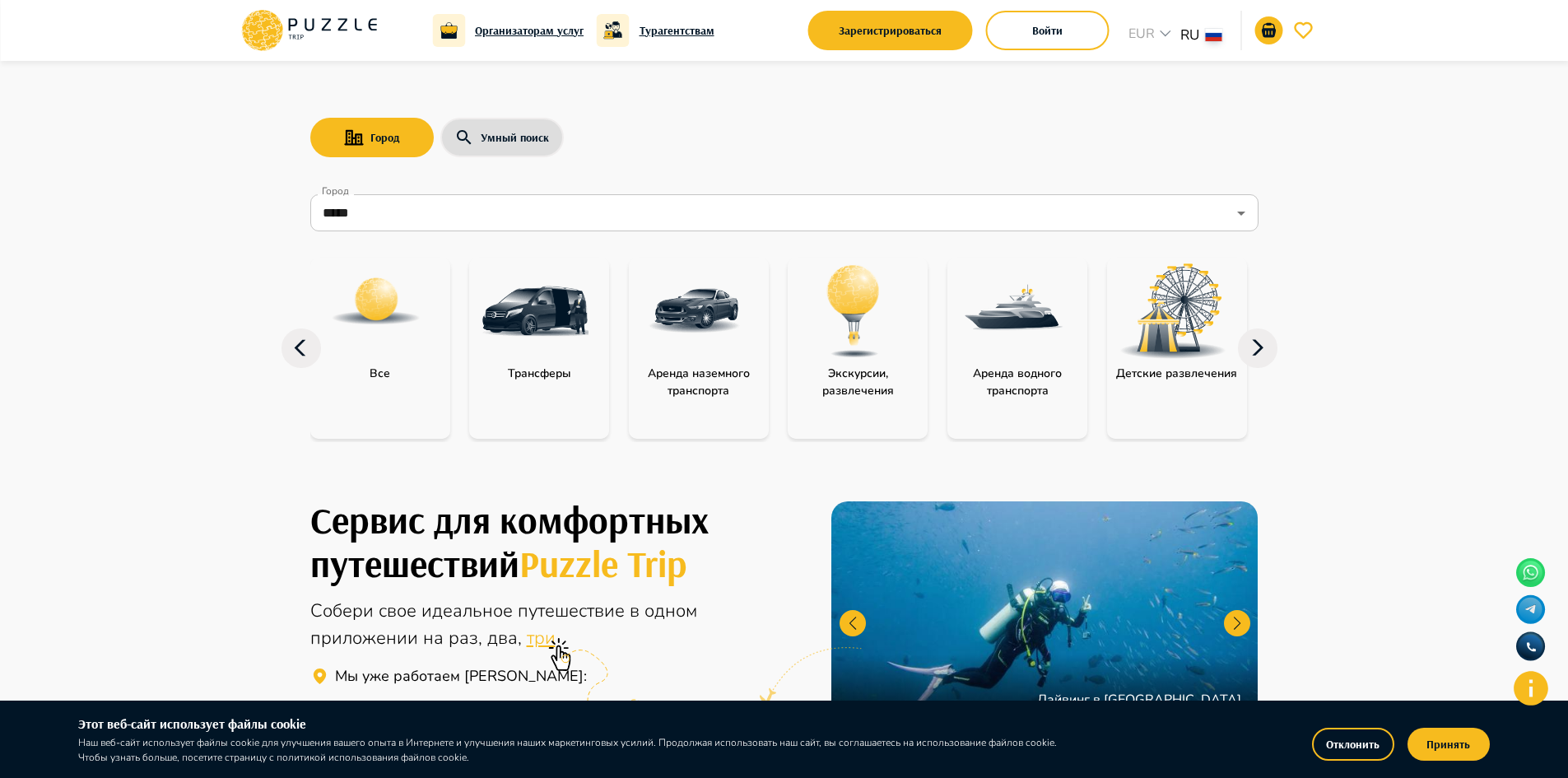
click at [1257, 344] on icon at bounding box center [1257, 347] width 12 height 15
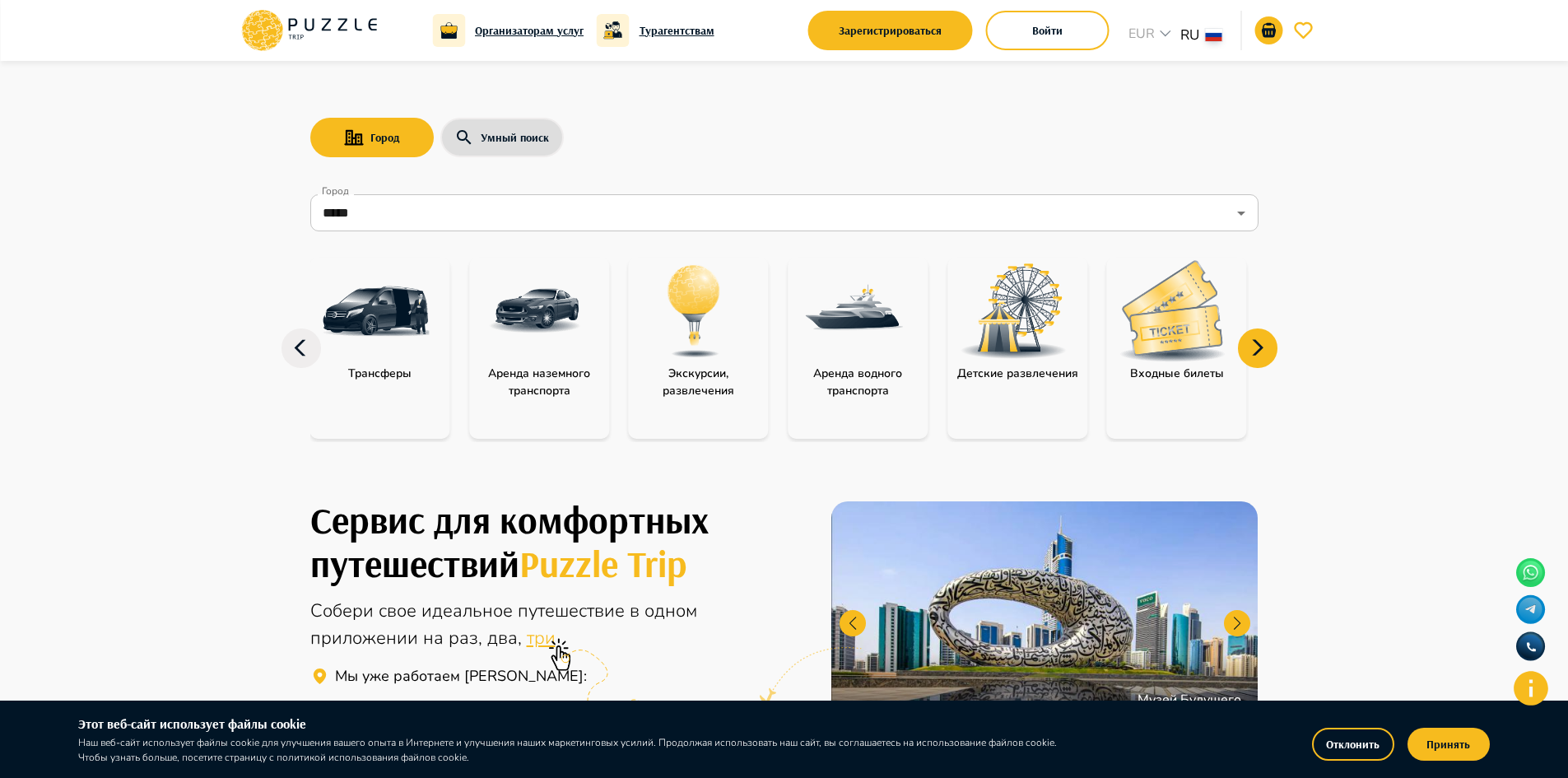
click at [1257, 344] on icon at bounding box center [1257, 347] width 12 height 15
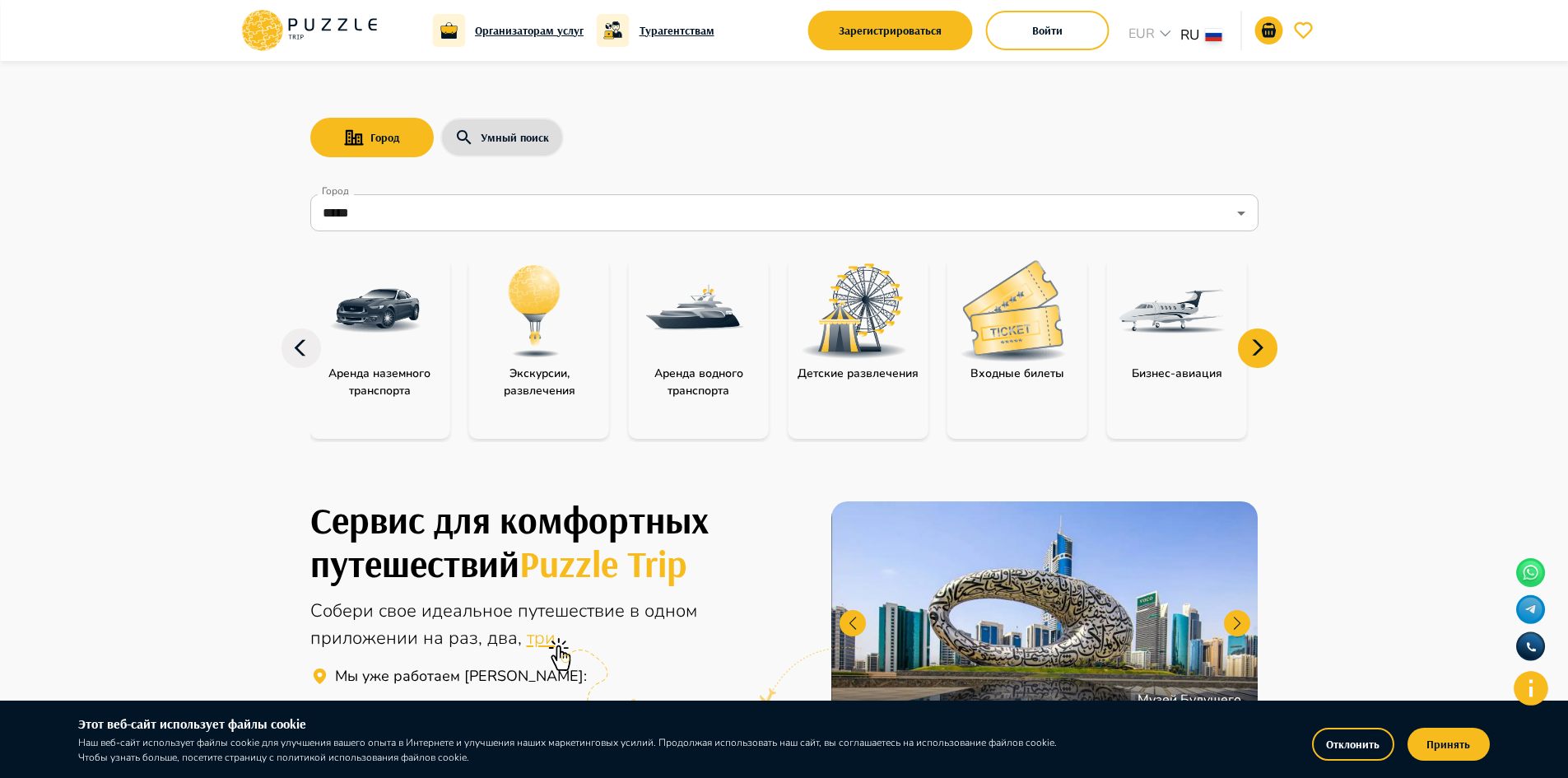
click at [1266, 353] on icon at bounding box center [1257, 348] width 39 height 39
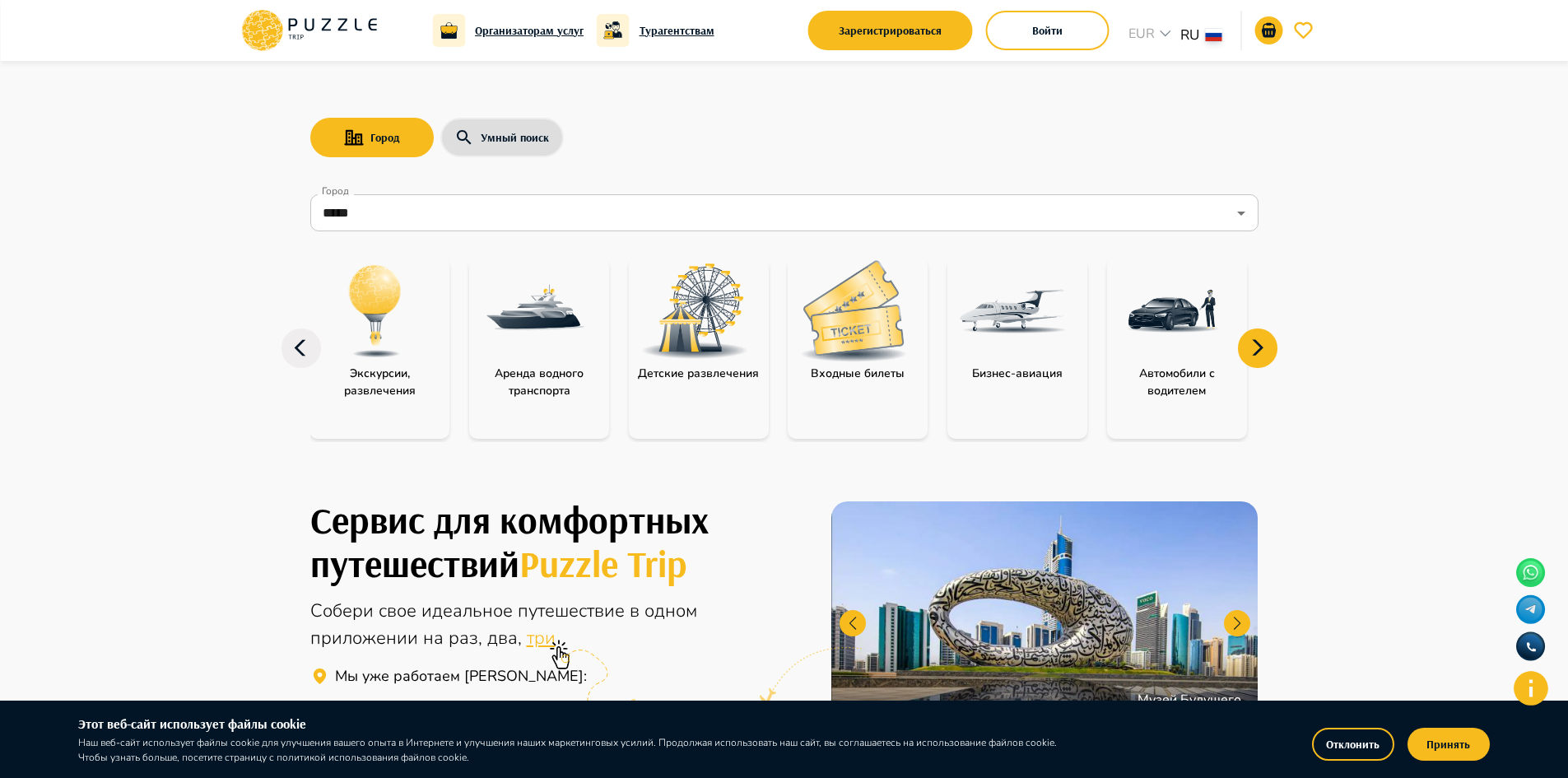
click at [1266, 351] on icon at bounding box center [1257, 348] width 39 height 39
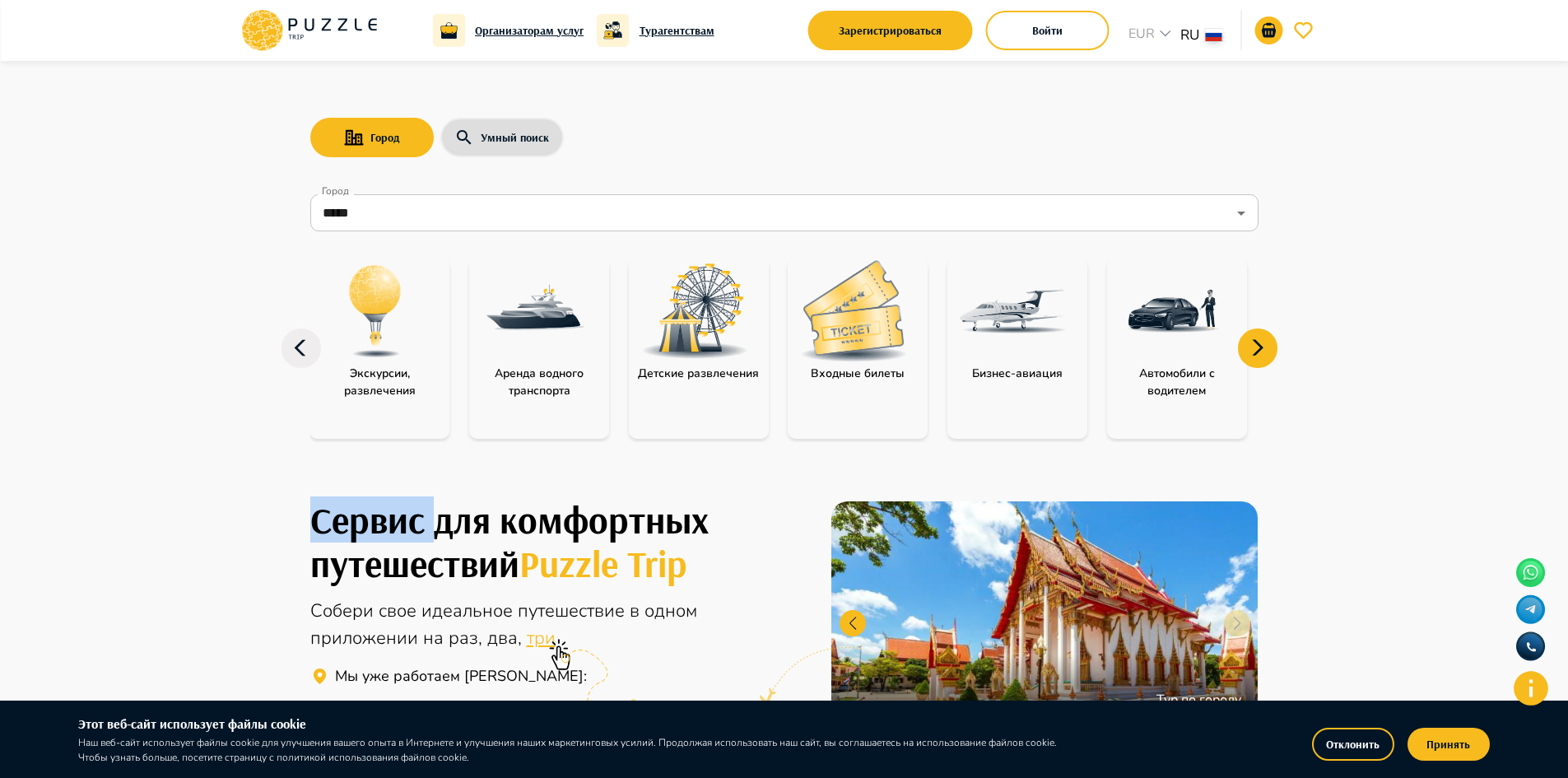
click at [1266, 351] on icon at bounding box center [1257, 348] width 39 height 39
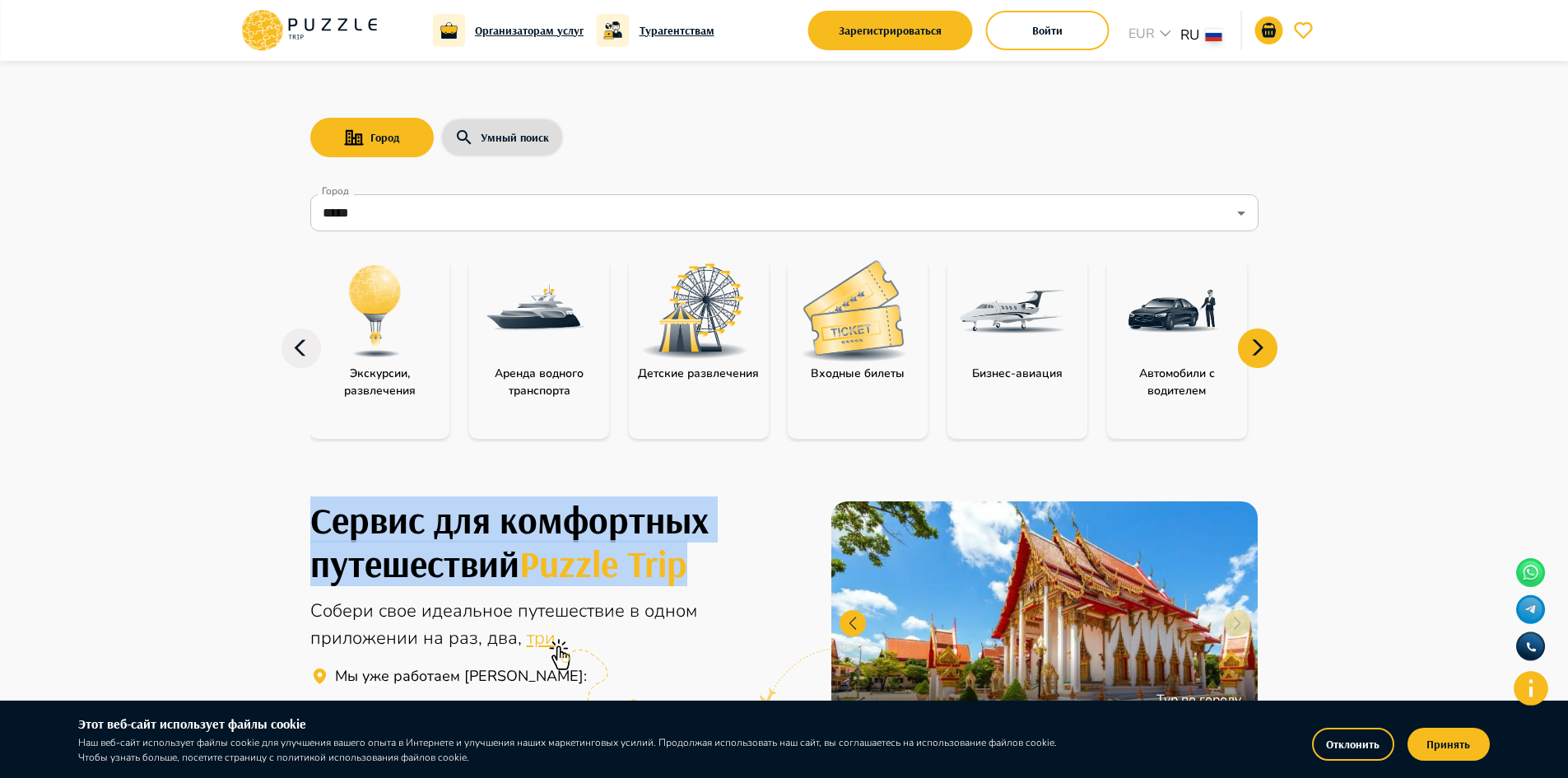
click at [1266, 351] on icon at bounding box center [1257, 348] width 39 height 39
click at [877, 304] on img at bounding box center [853, 310] width 107 height 101
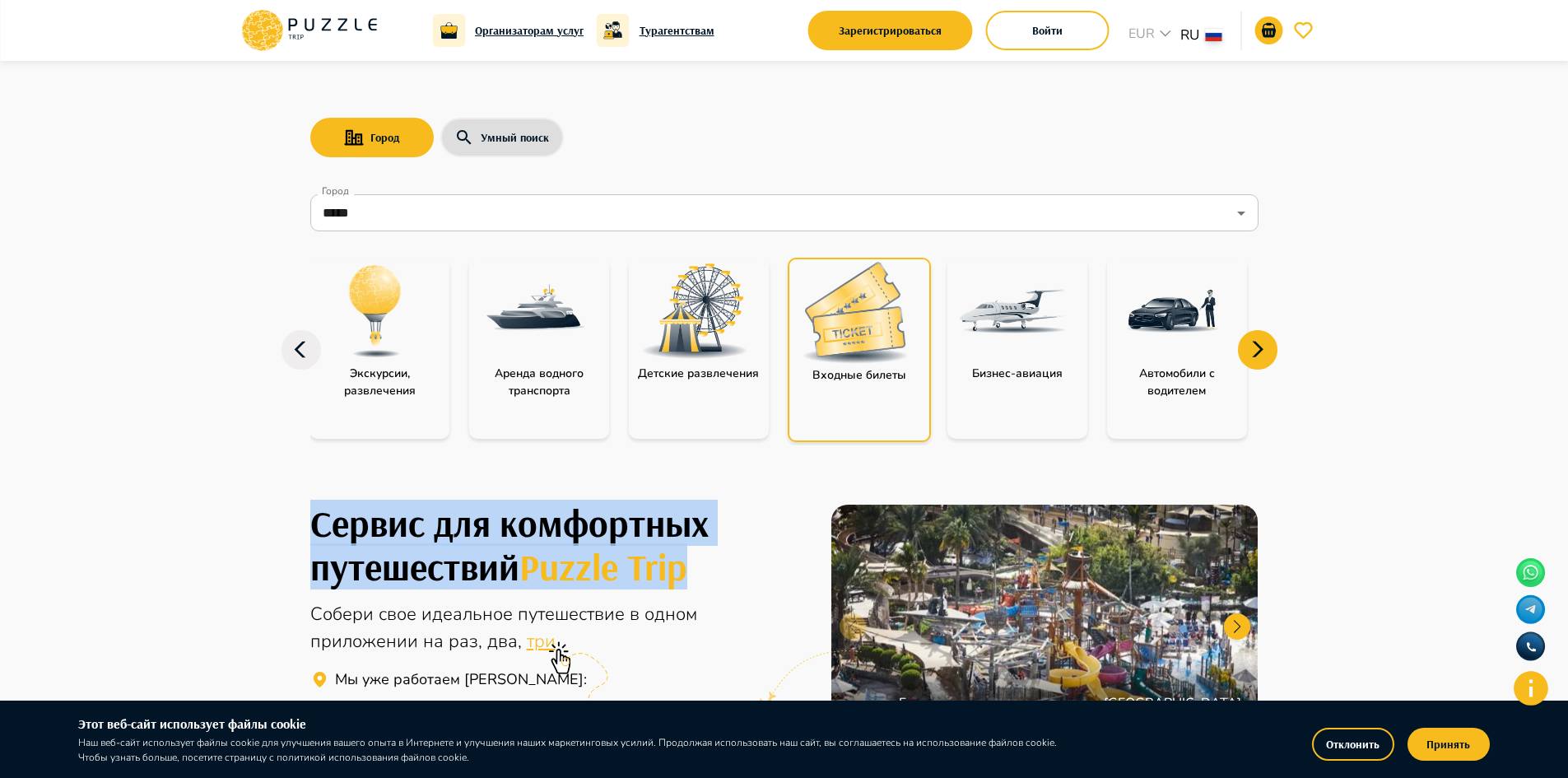
click at [859, 310] on img at bounding box center [854, 312] width 107 height 101
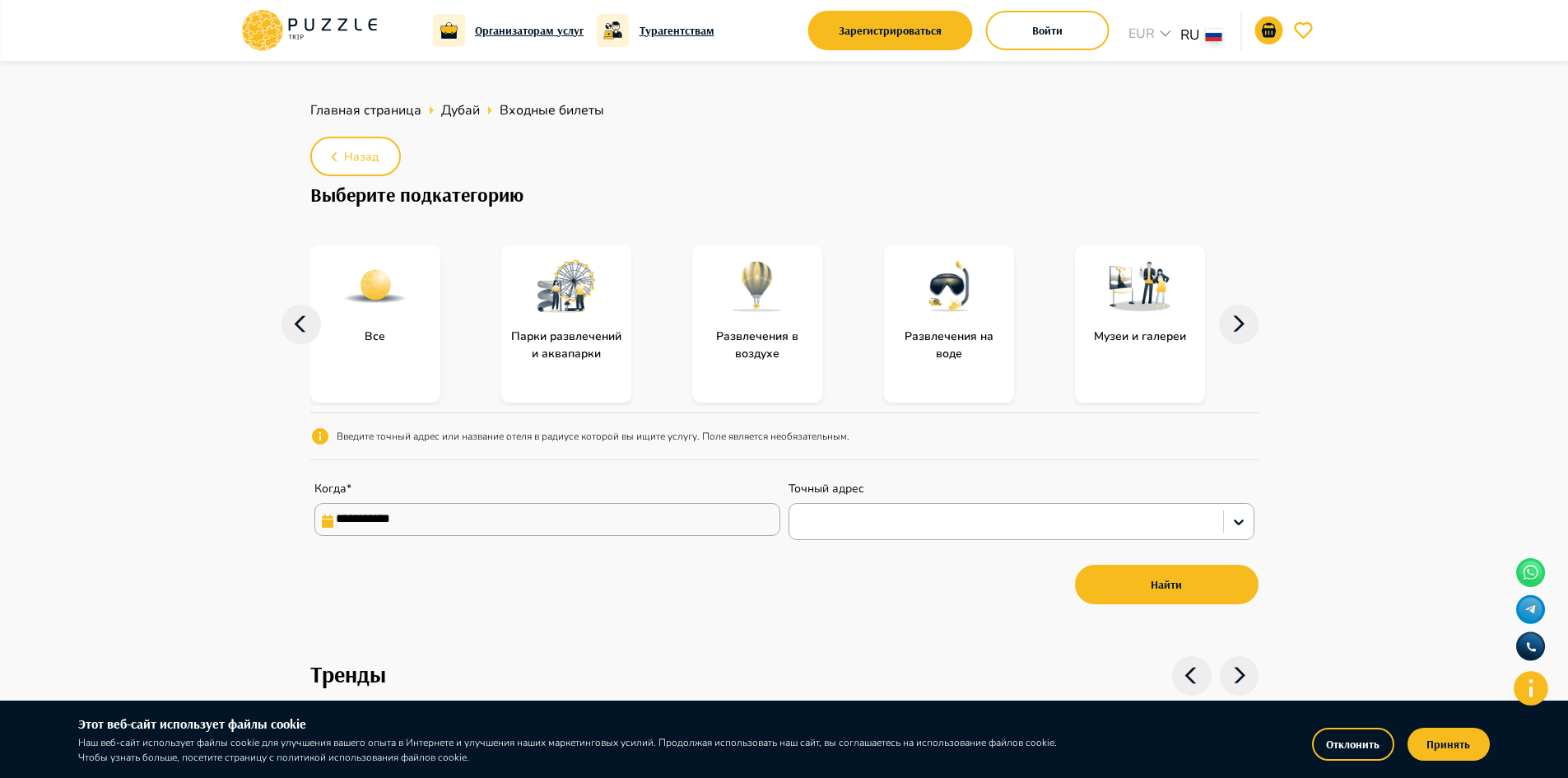
click at [1217, 333] on div "Музеи и галереи" at bounding box center [1167, 323] width 183 height 157
click at [1228, 332] on icon at bounding box center [1239, 324] width 39 height 39
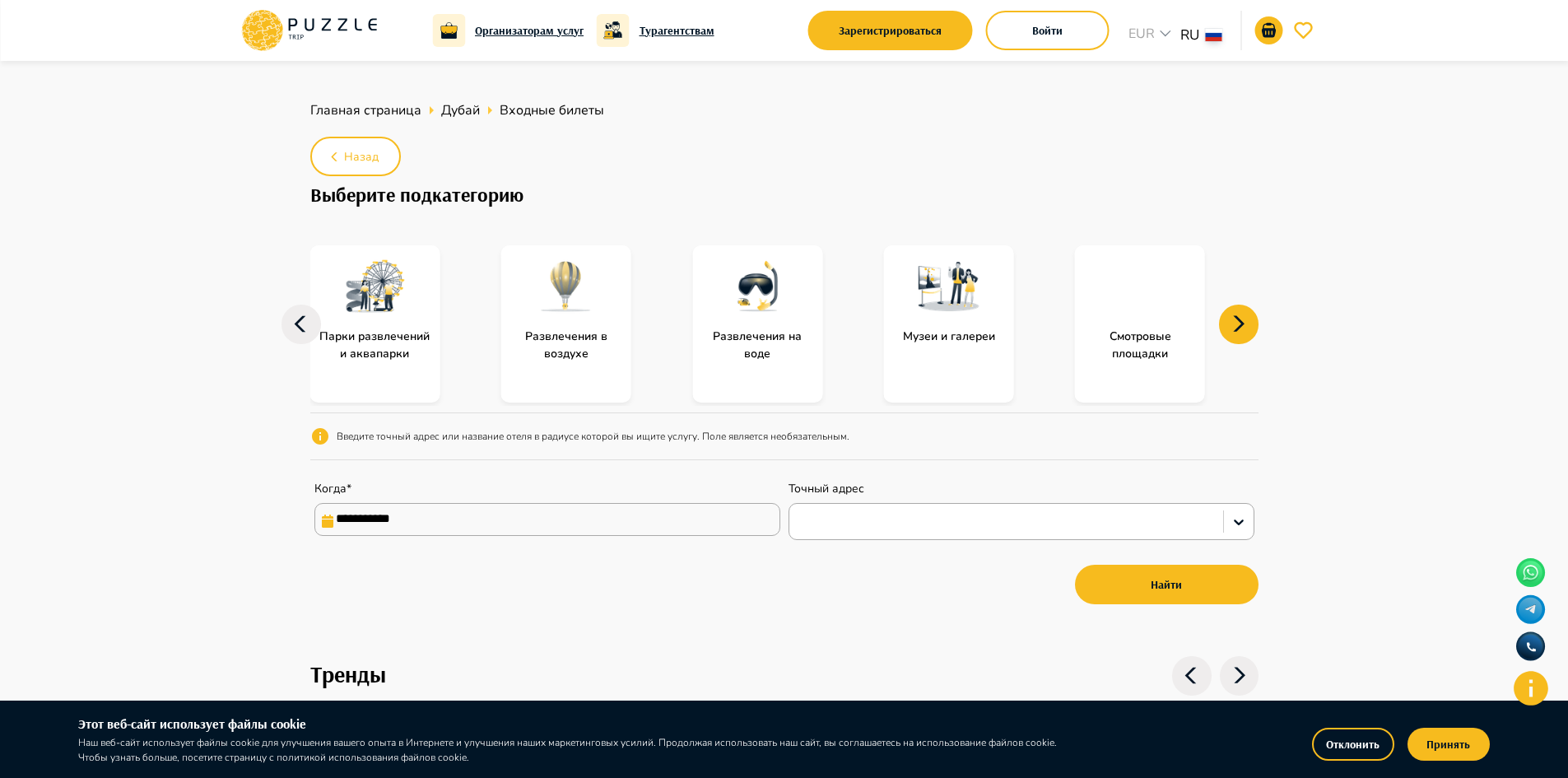
click at [1228, 332] on icon at bounding box center [1239, 324] width 39 height 39
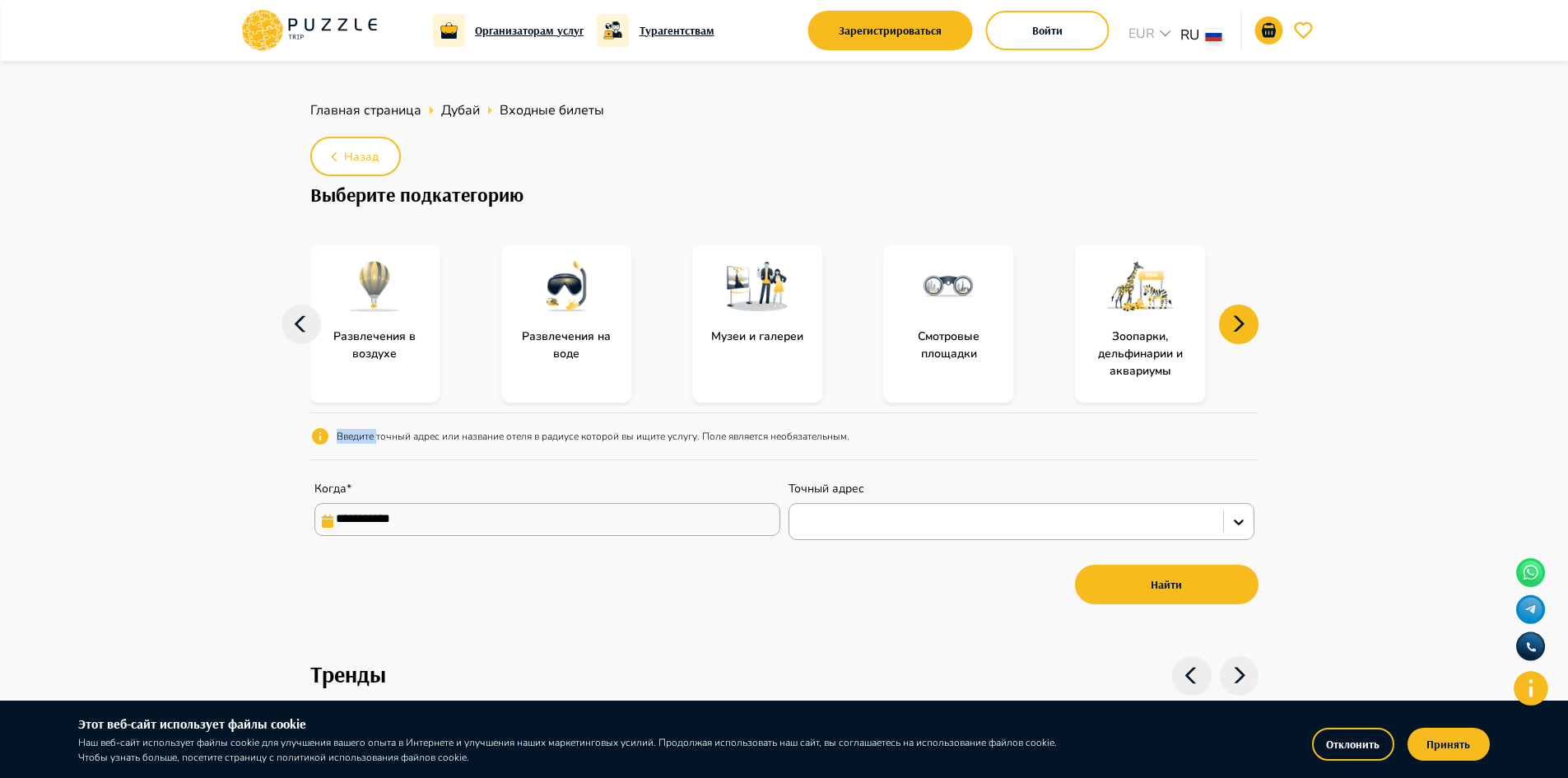
click at [1228, 332] on icon at bounding box center [1239, 324] width 39 height 39
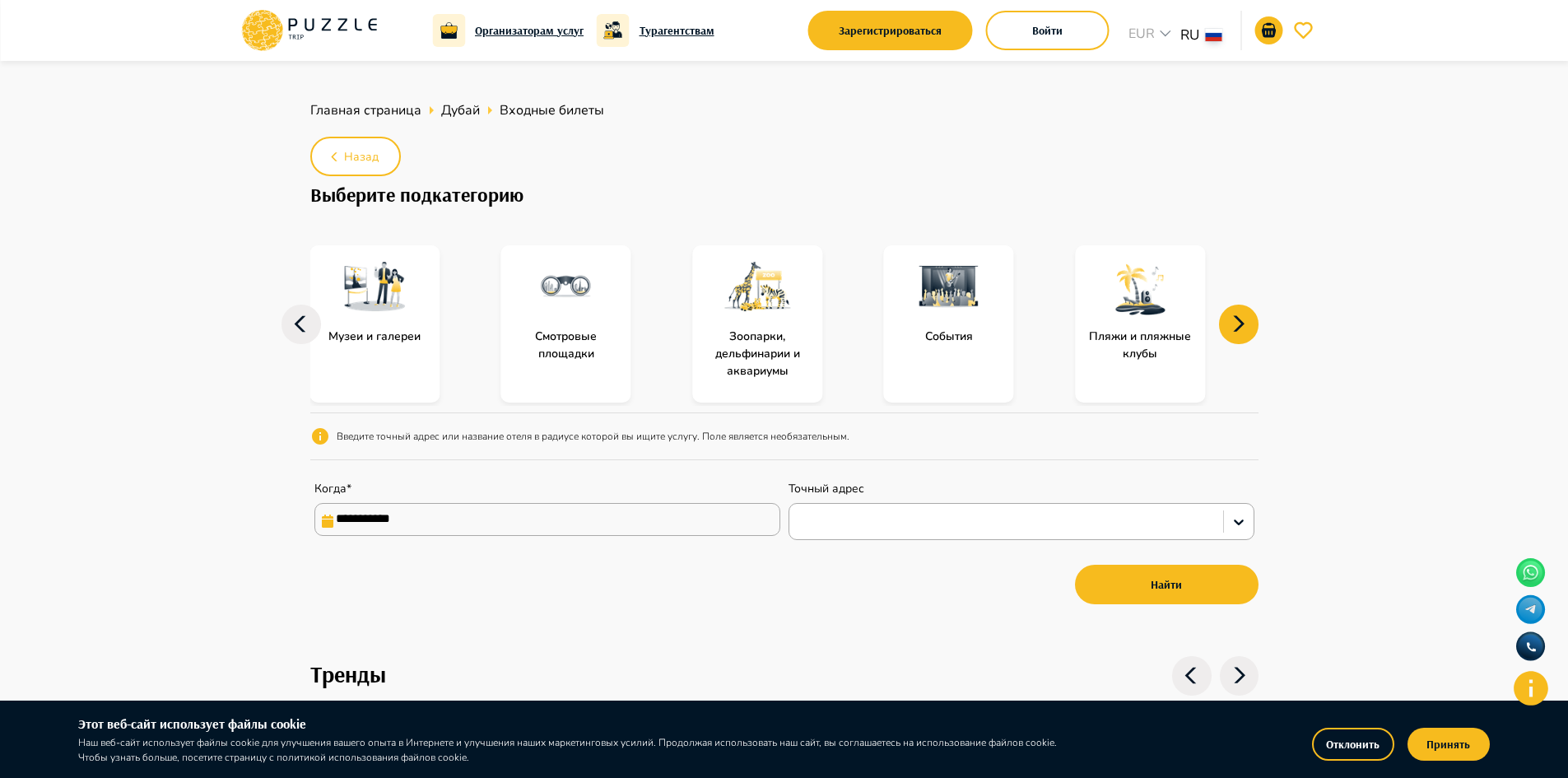
click at [953, 305] on img at bounding box center [949, 285] width 66 height 66
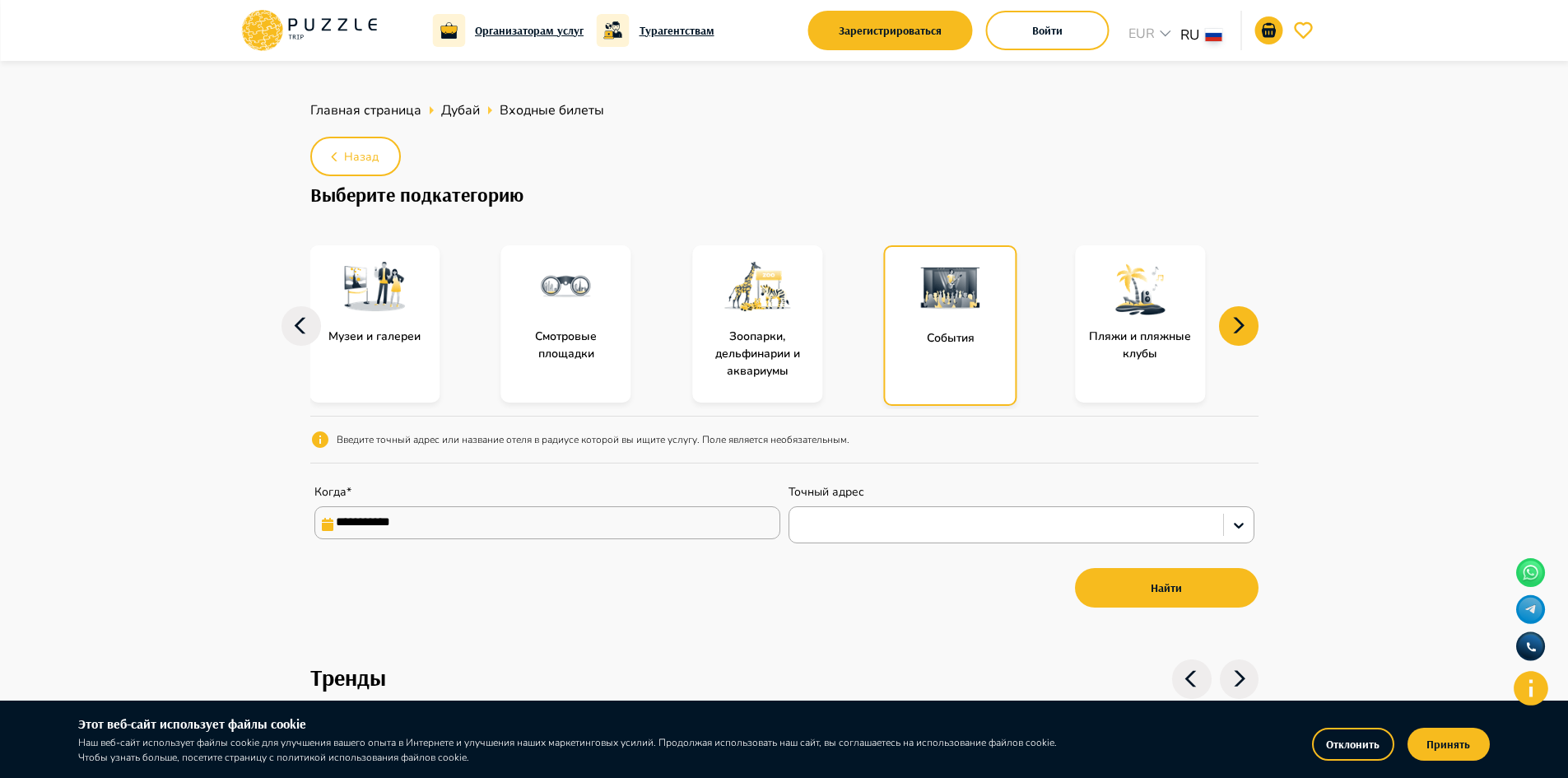
click at [953, 305] on img at bounding box center [950, 287] width 66 height 66
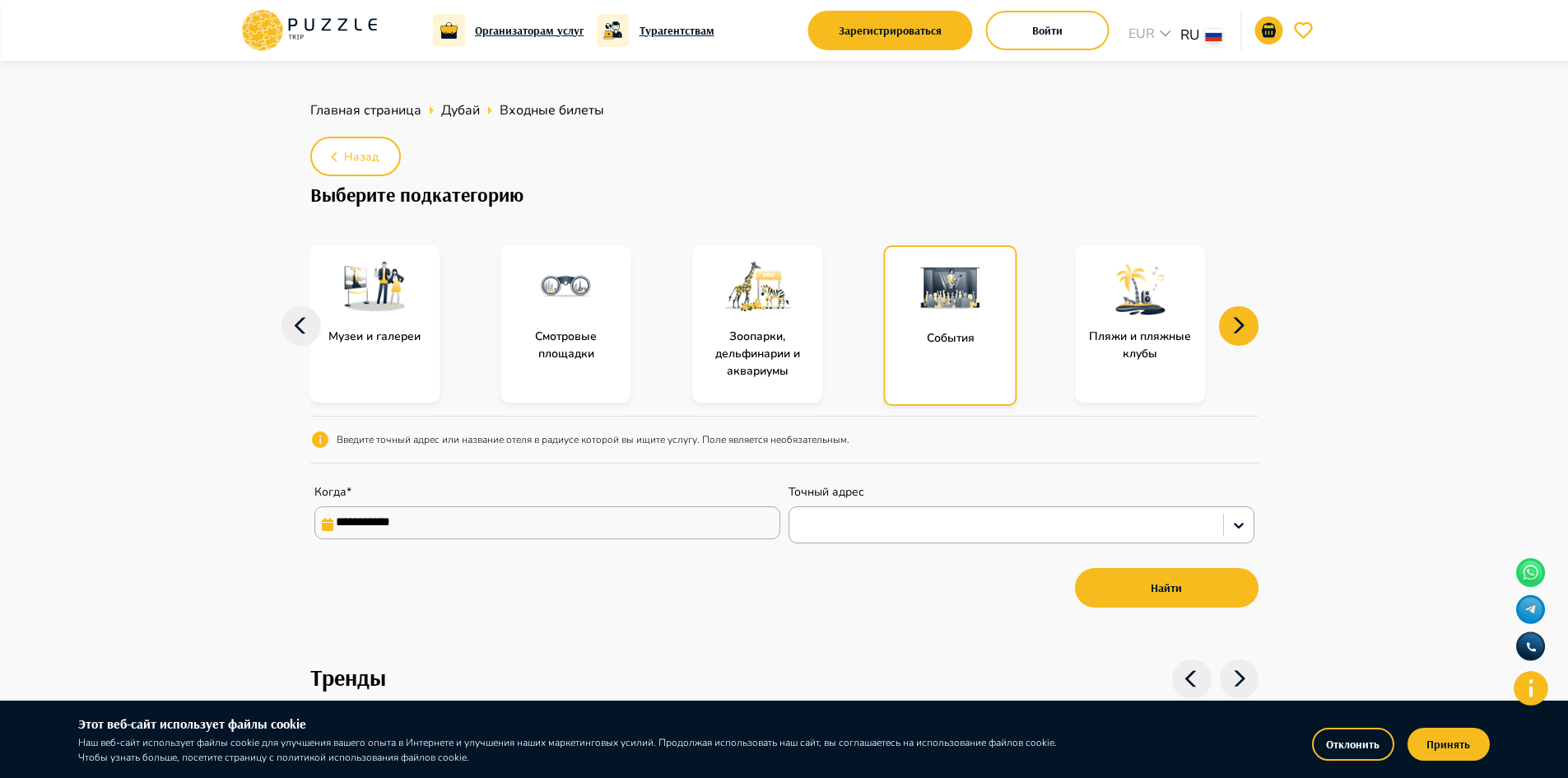
click at [953, 305] on img at bounding box center [950, 287] width 66 height 66
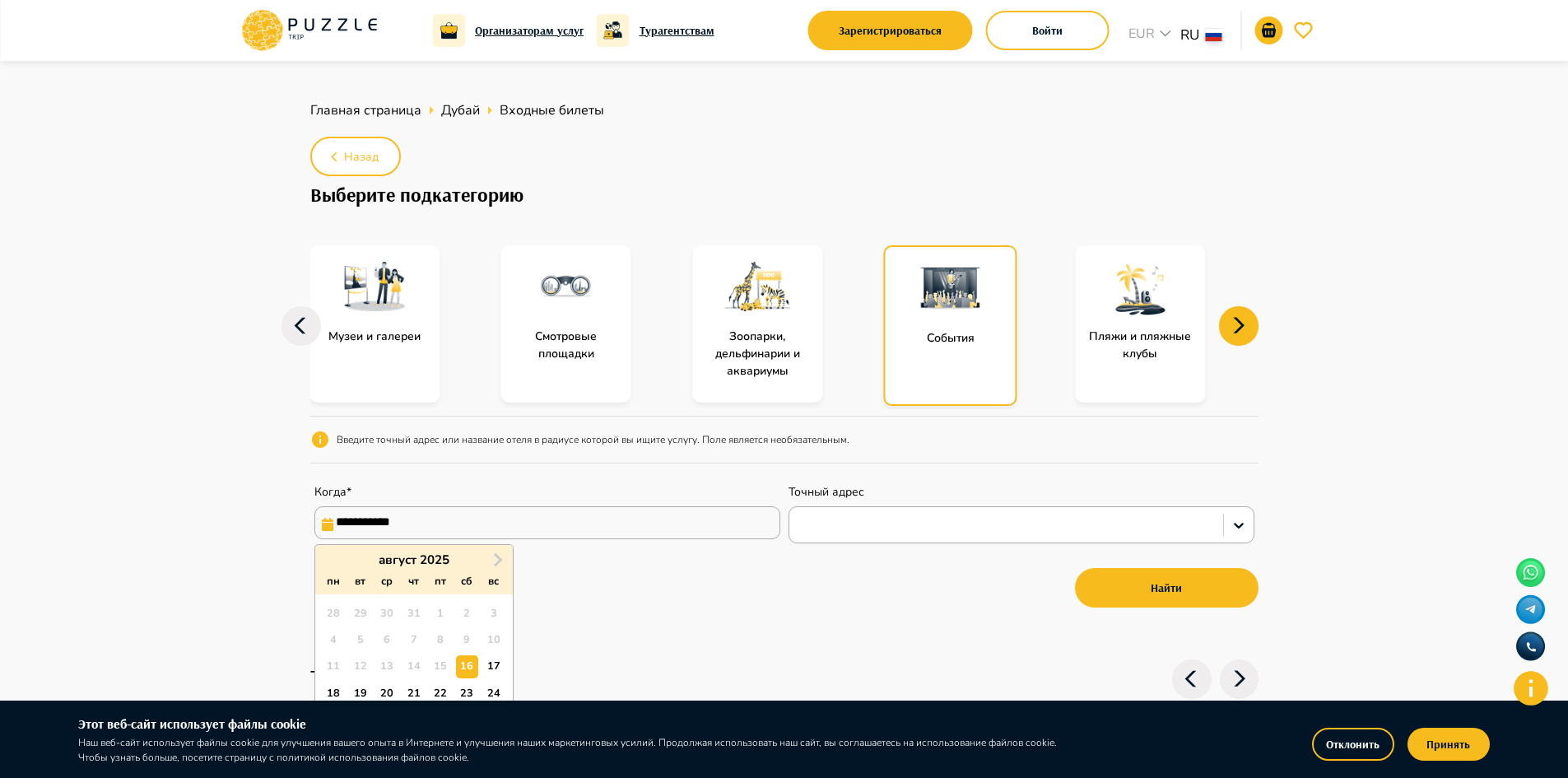
click at [464, 517] on input "**********" at bounding box center [547, 522] width 466 height 33
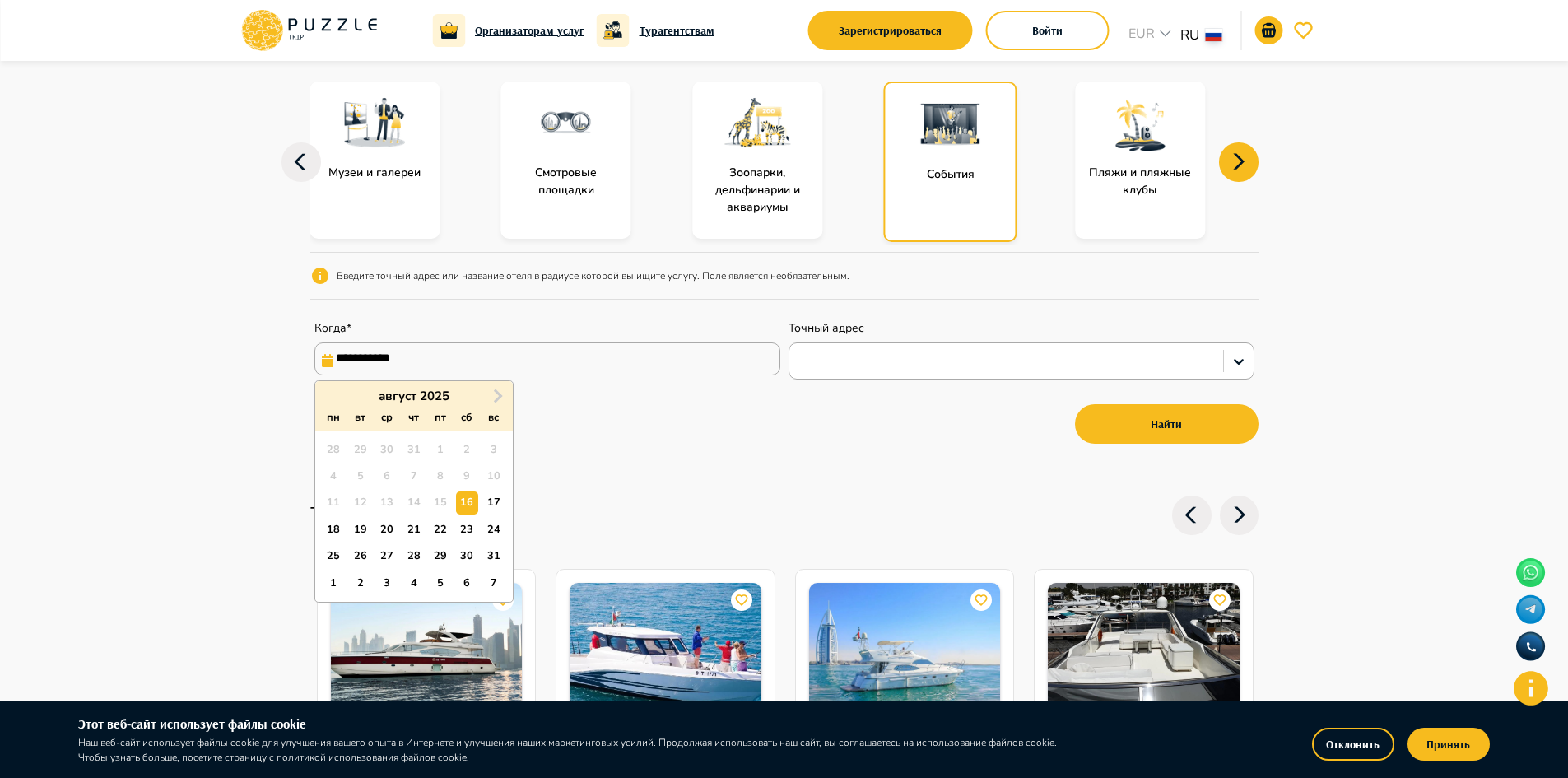
scroll to position [164, 0]
click at [496, 394] on span "Next Month" at bounding box center [496, 394] width 0 height 19
click at [496, 392] on span "Next Month" at bounding box center [496, 394] width 0 height 19
click at [509, 389] on button "Next Month" at bounding box center [497, 395] width 26 height 26
click at [467, 449] on div "1" at bounding box center [467, 449] width 22 height 22
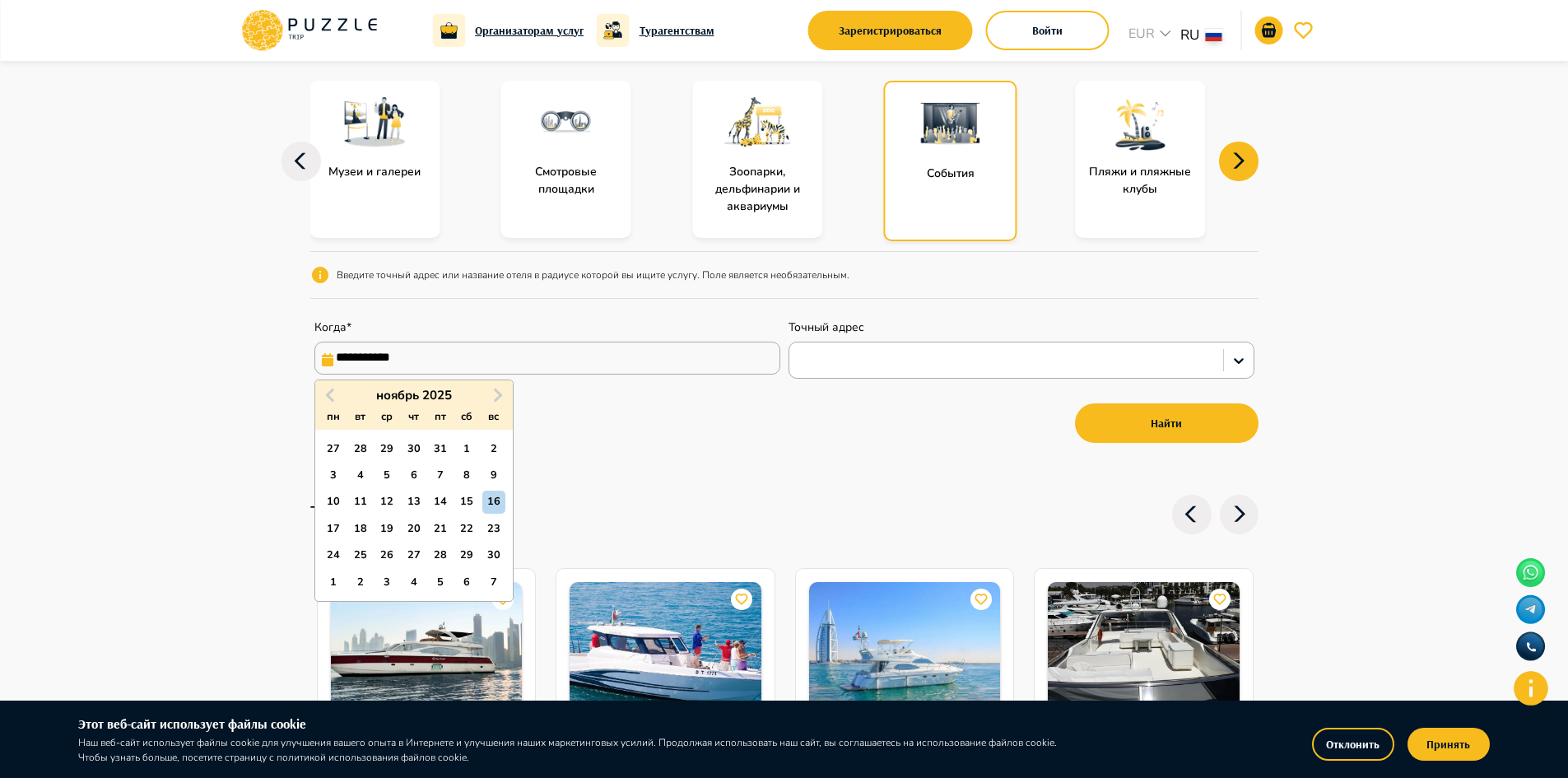
type input "**********"
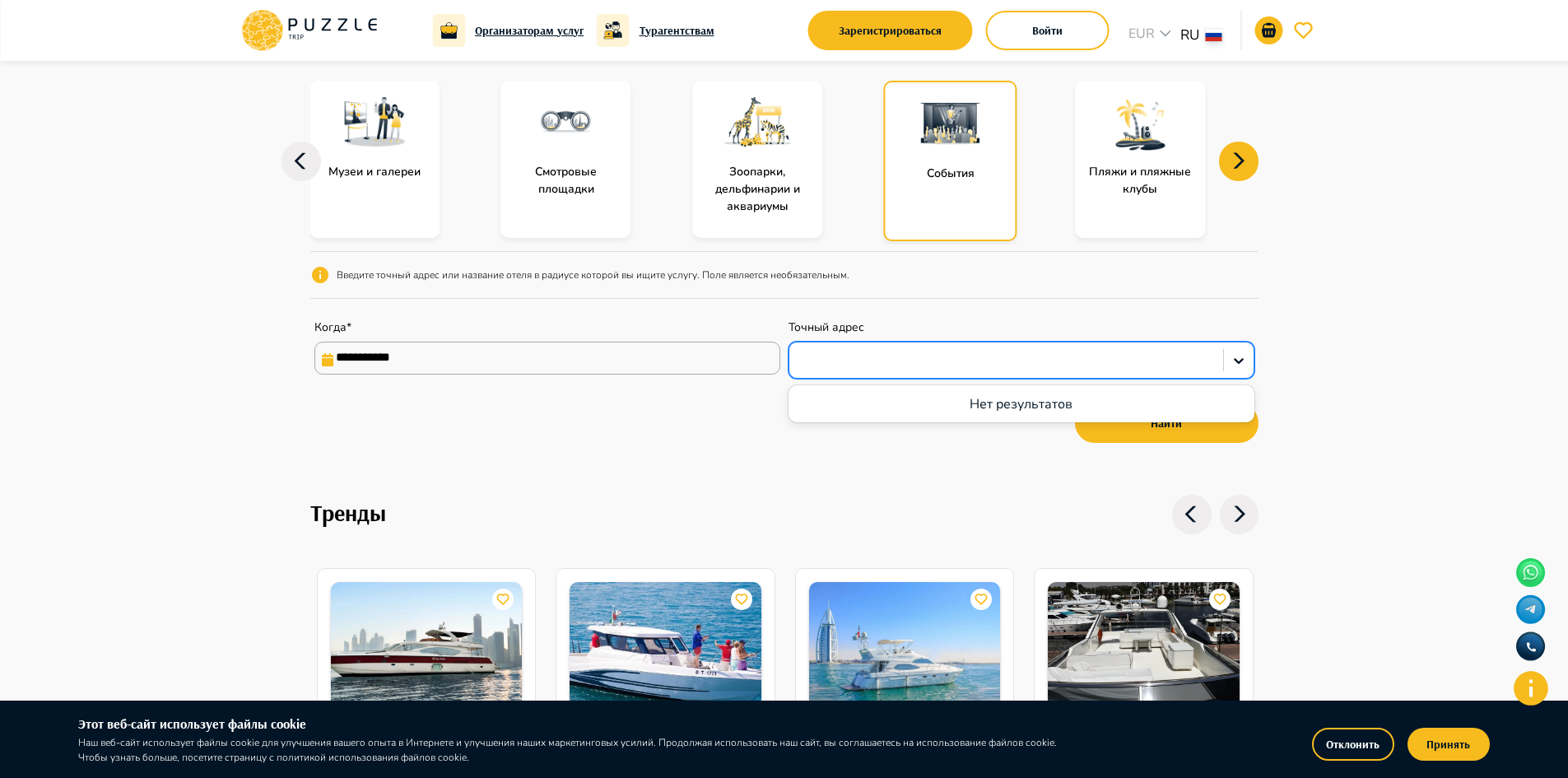
click at [838, 372] on div at bounding box center [1006, 360] width 434 height 28
paste input "**********"
type input "**********"
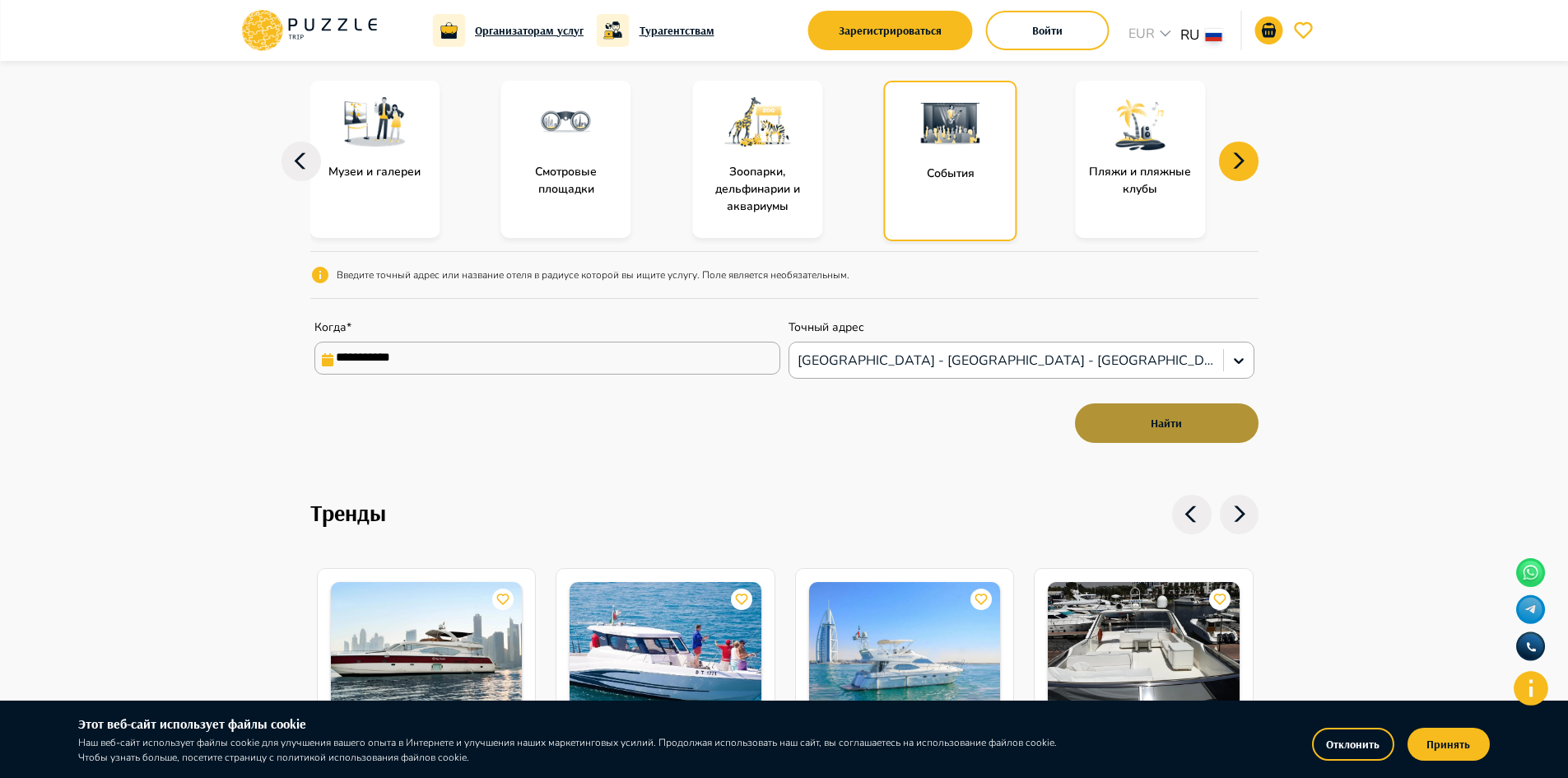
click at [1095, 424] on button "Найти" at bounding box center [1167, 423] width 184 height 39
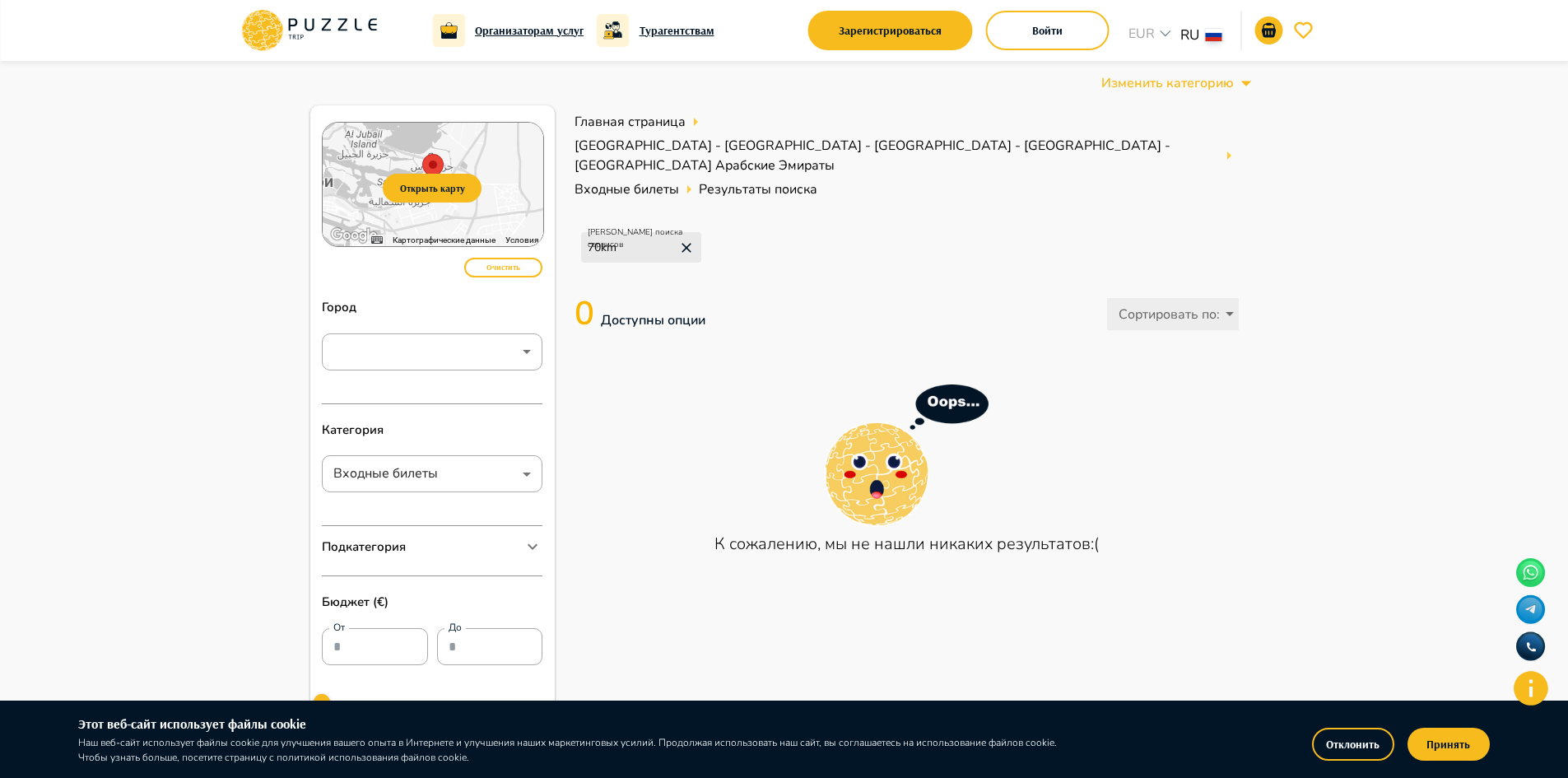
click at [1231, 292] on body "Организаторам услуг Турагентствам Зарегистрироваться Войти EUR *** RU ** Измени…" at bounding box center [784, 668] width 1568 height 1336
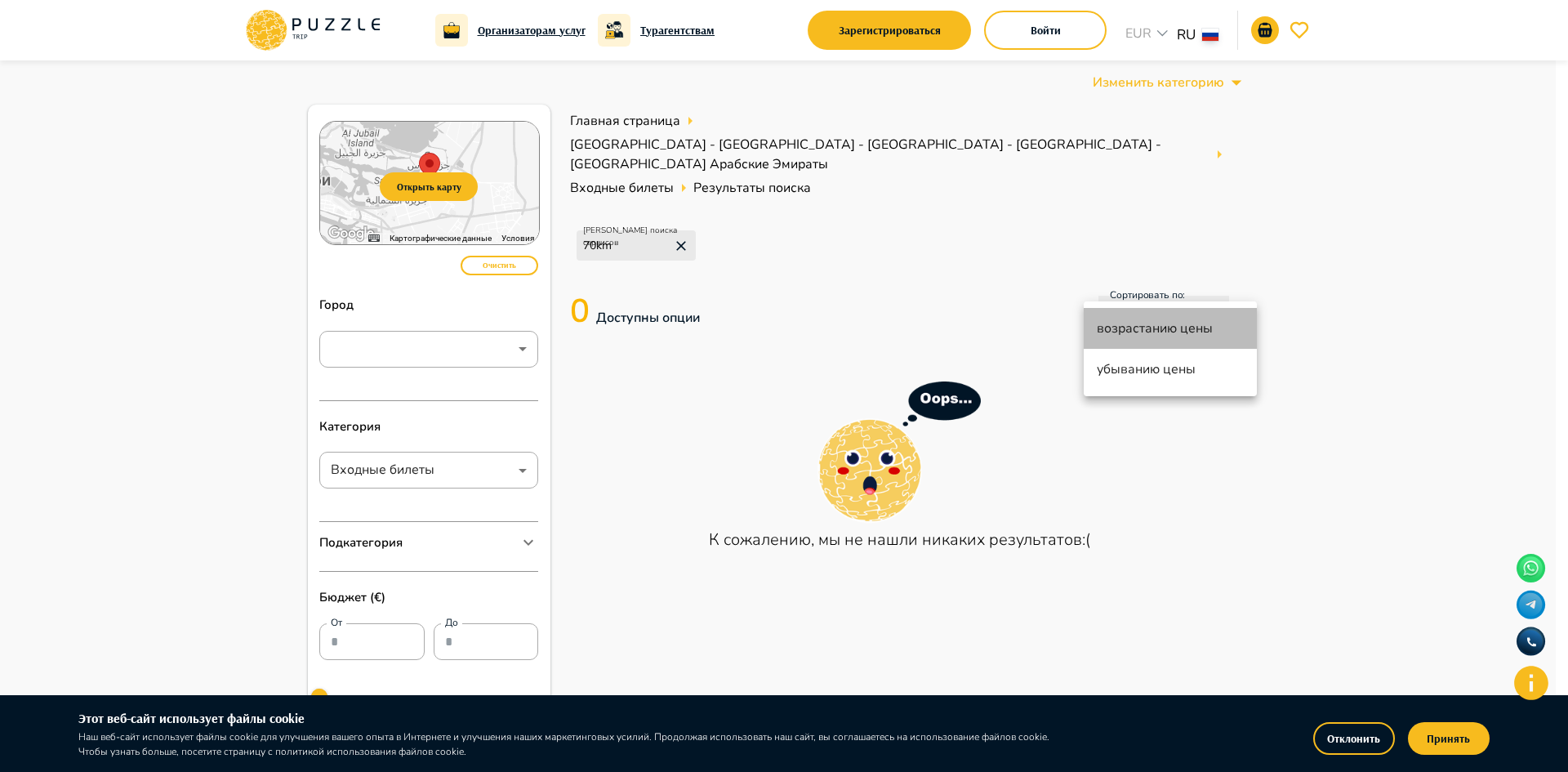
click at [1125, 335] on span "возрастанию цены" at bounding box center [1155, 329] width 116 height 20
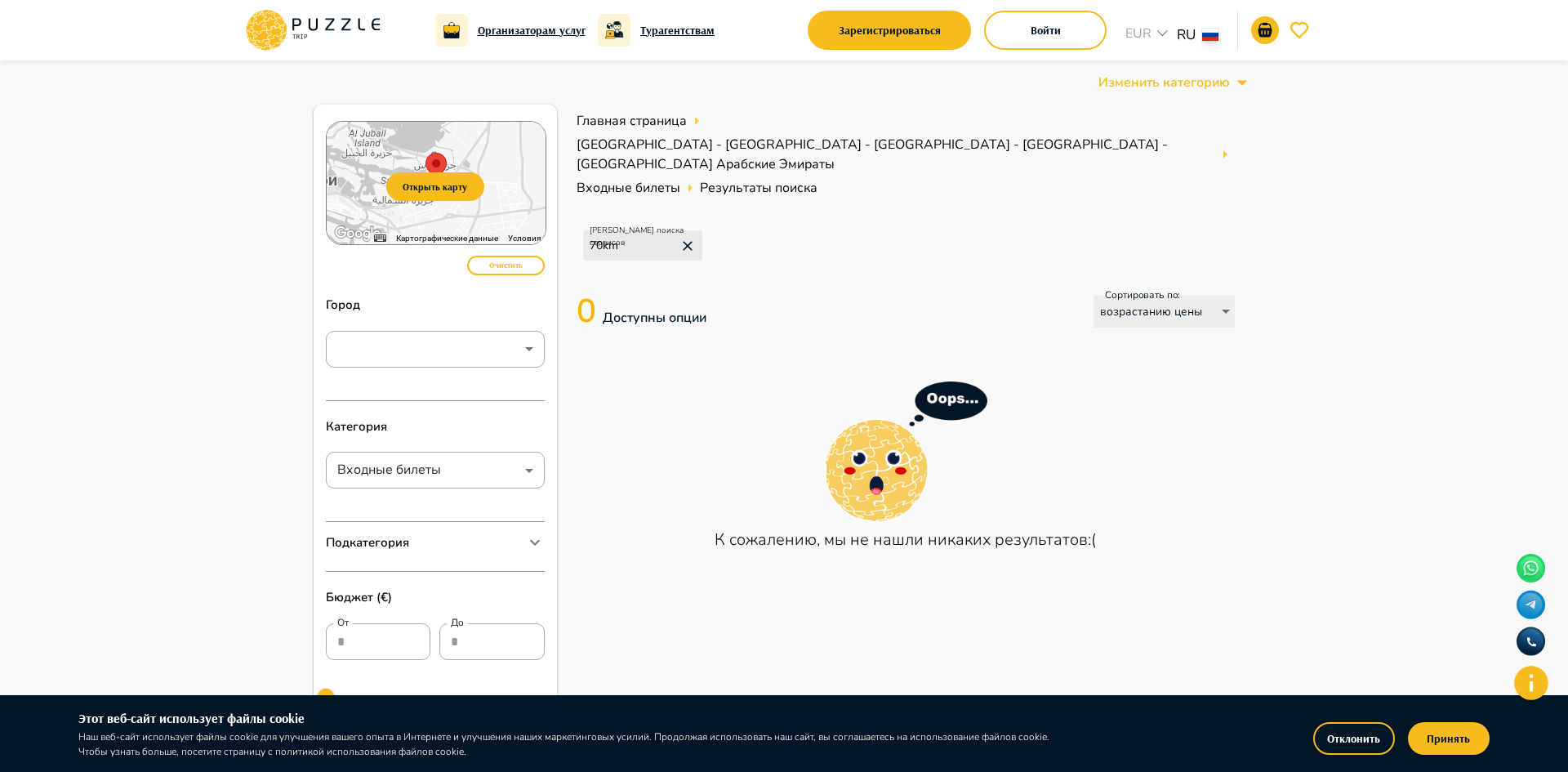
click at [1215, 295] on body "Организаторам услуг Турагентствам Зарегистрироваться Войти EUR *** RU ** Измени…" at bounding box center [784, 662] width 1568 height 1326
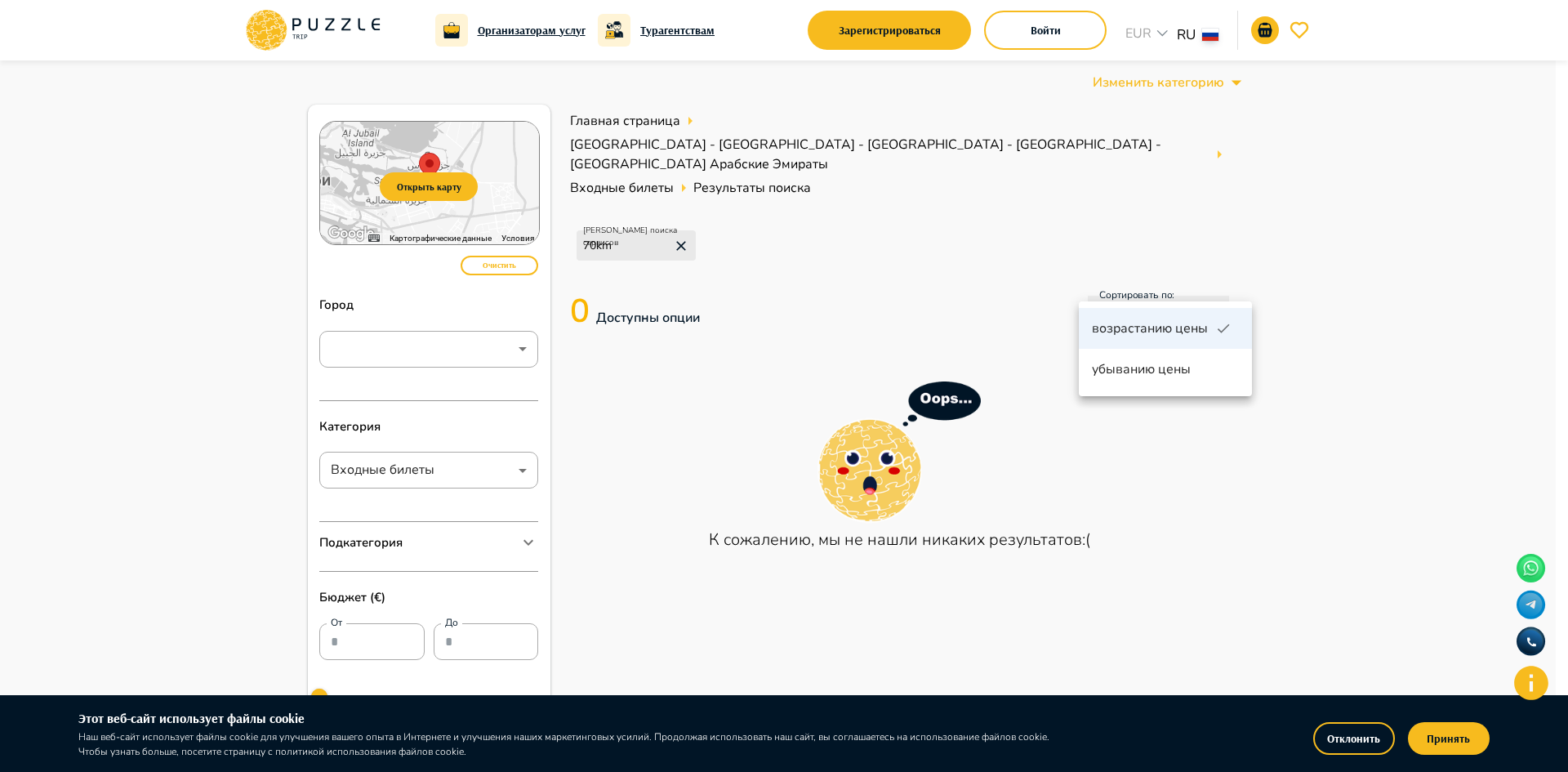
click at [1149, 369] on span "убыванию цены" at bounding box center [1150, 370] width 116 height 20
type input "****"
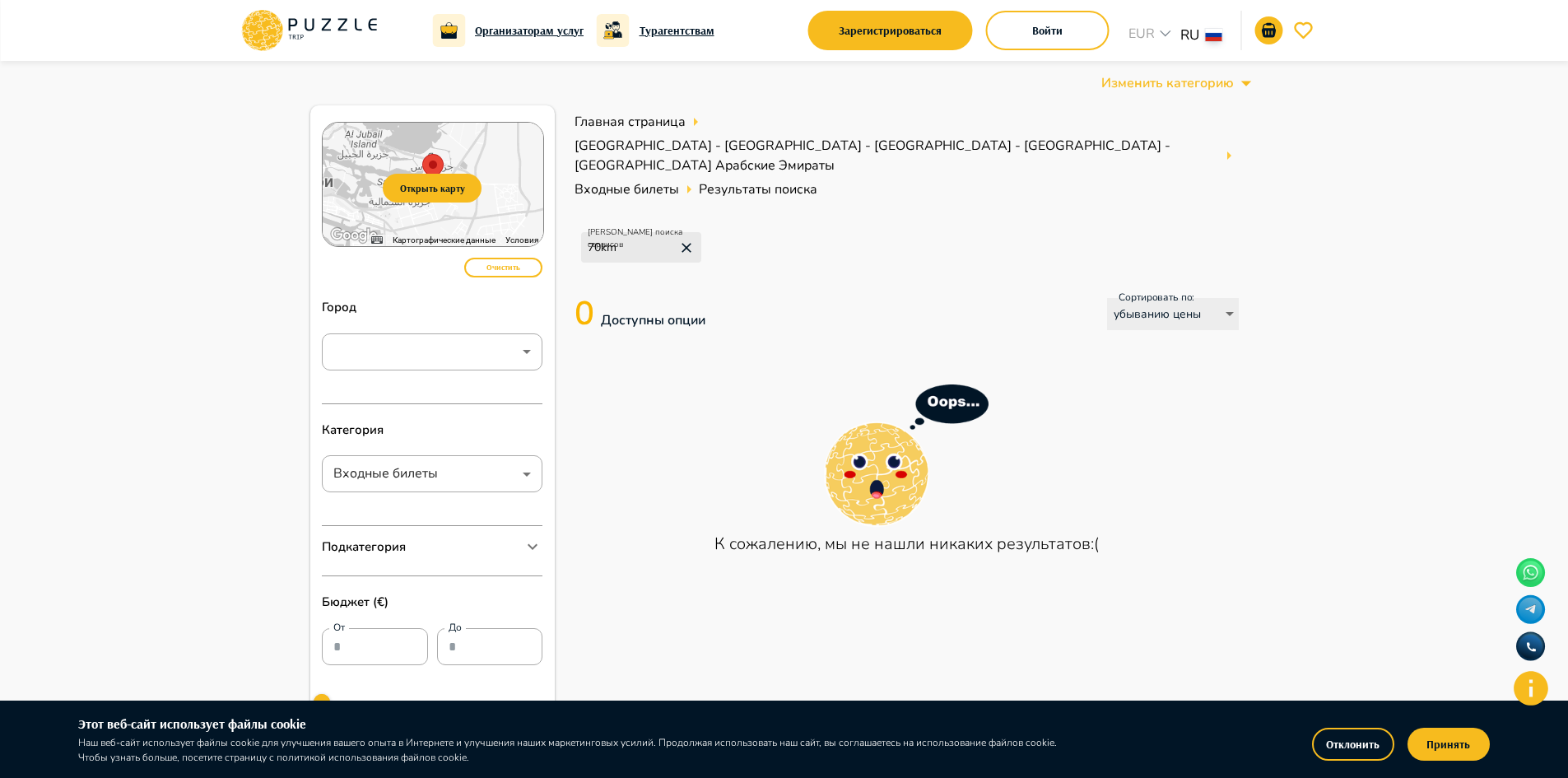
click at [1255, 84] on icon at bounding box center [1247, 83] width 25 height 25
click at [1249, 81] on icon at bounding box center [1247, 83] width 25 height 25
click at [1247, 81] on icon at bounding box center [1247, 83] width 25 height 25
click at [1240, 83] on icon at bounding box center [1247, 83] width 25 height 25
click at [1242, 83] on icon at bounding box center [1247, 83] width 25 height 25
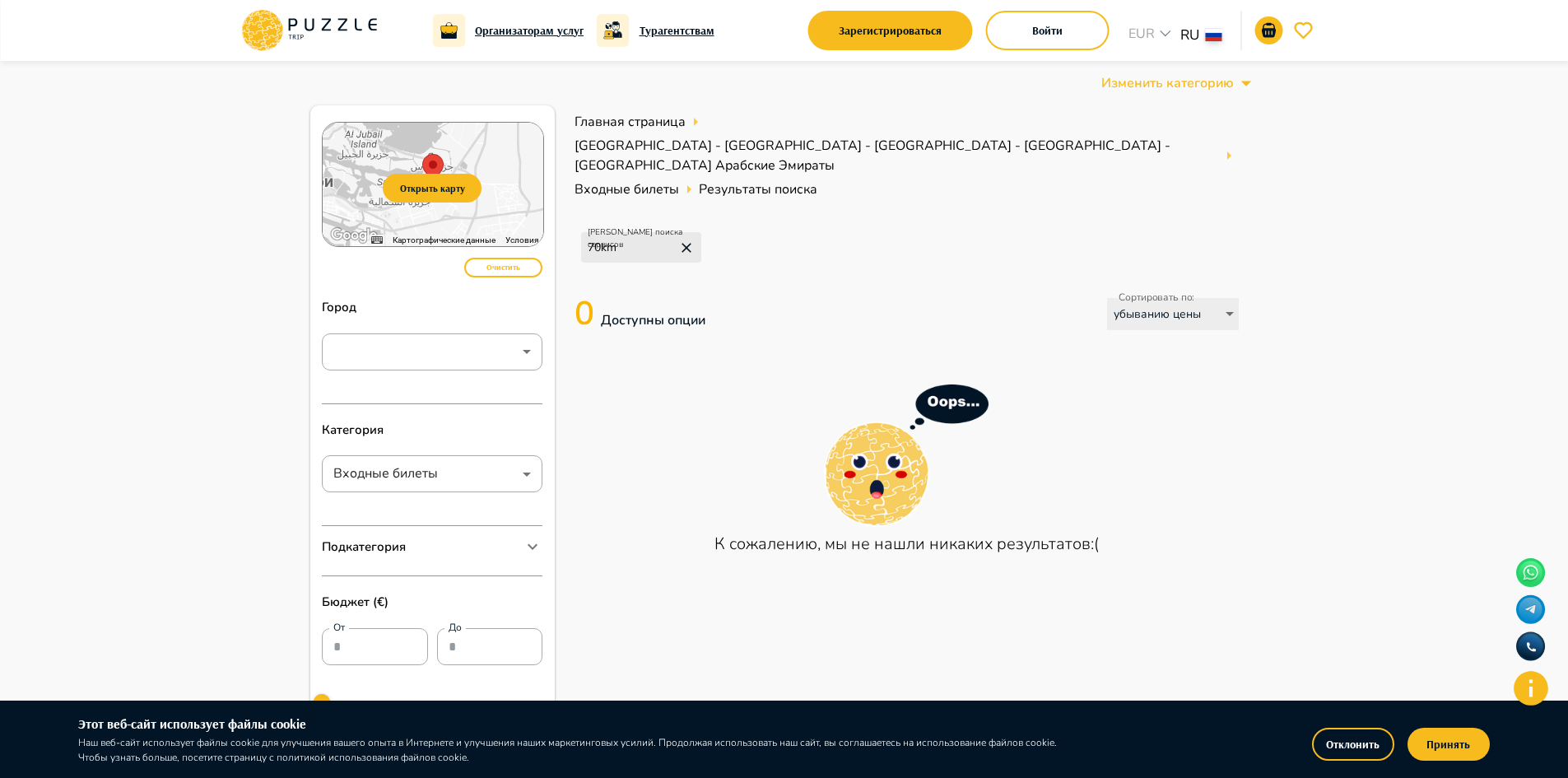
click at [1242, 83] on icon at bounding box center [1247, 83] width 25 height 25
click at [1249, 80] on icon at bounding box center [1247, 83] width 25 height 25
click at [1129, 76] on p "Изменить категорию" at bounding box center [1168, 83] width 133 height 20
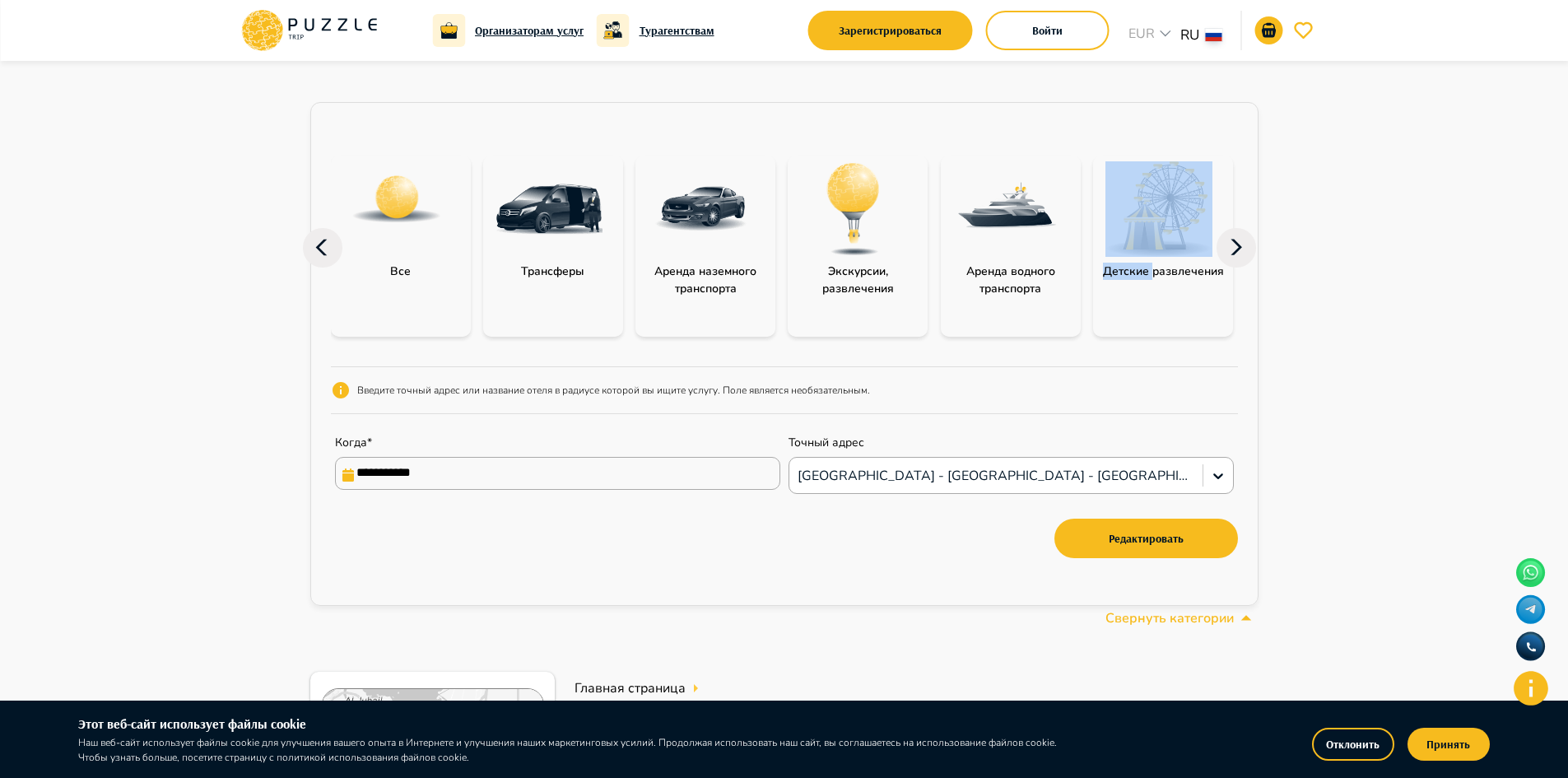
click at [1129, 76] on div "**********" at bounding box center [784, 345] width 988 height 570
click at [1241, 220] on div "**********" at bounding box center [784, 354] width 949 height 503
click at [1239, 225] on div "**********" at bounding box center [784, 354] width 949 height 503
click at [1239, 233] on icon at bounding box center [1237, 248] width 39 height 39
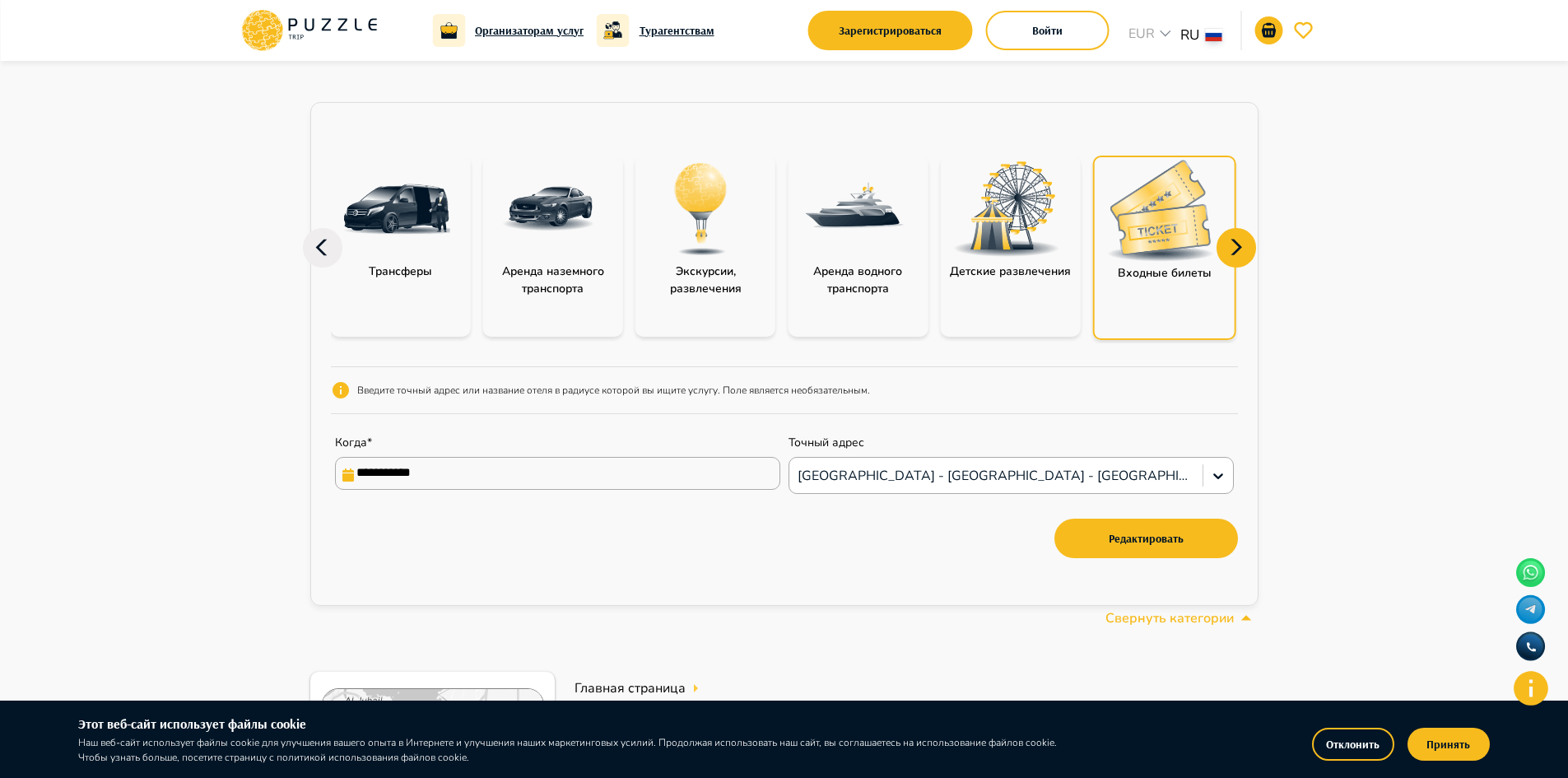
click at [1239, 239] on icon at bounding box center [1237, 248] width 39 height 39
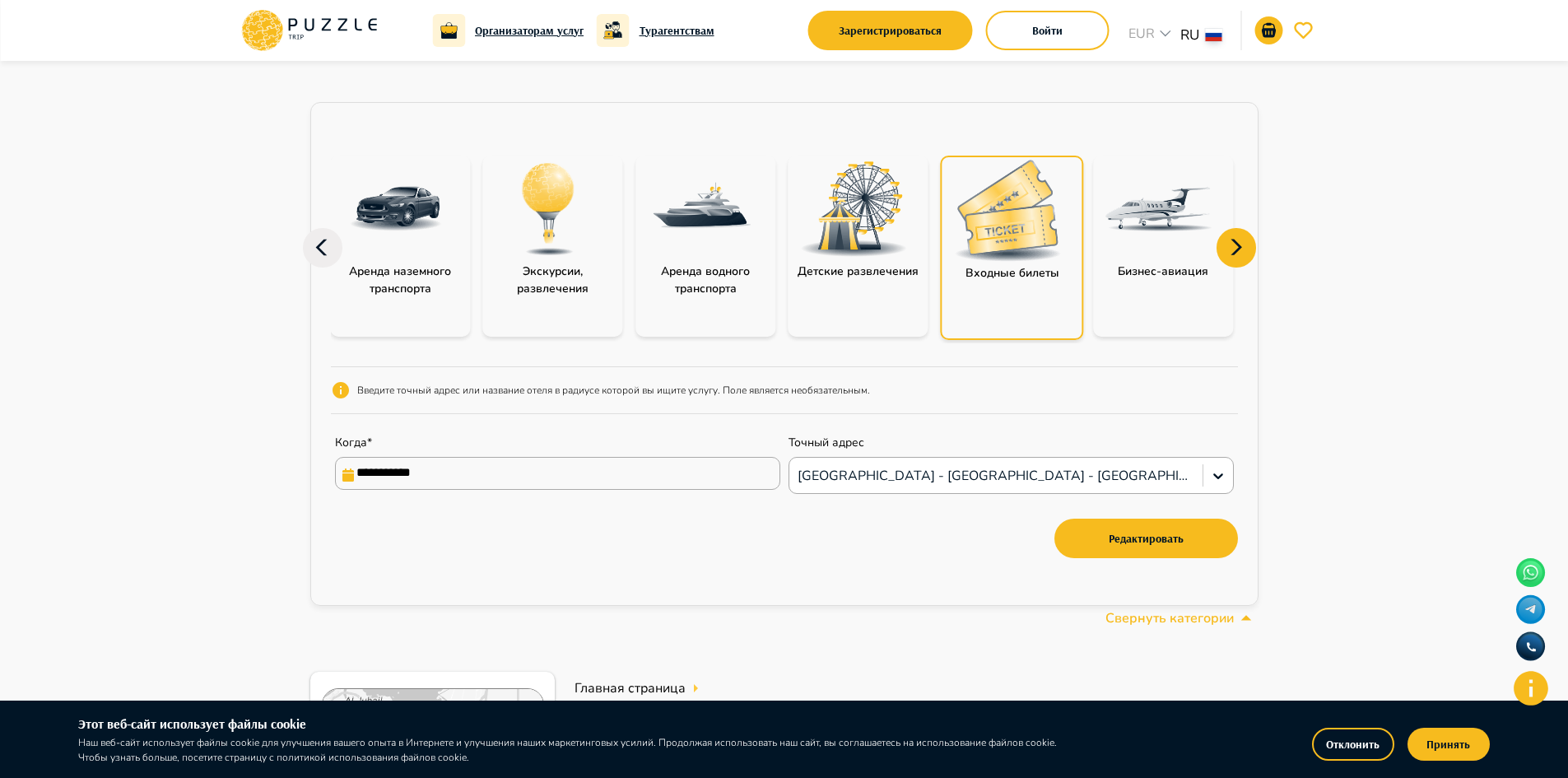
click at [1239, 239] on icon at bounding box center [1237, 248] width 39 height 39
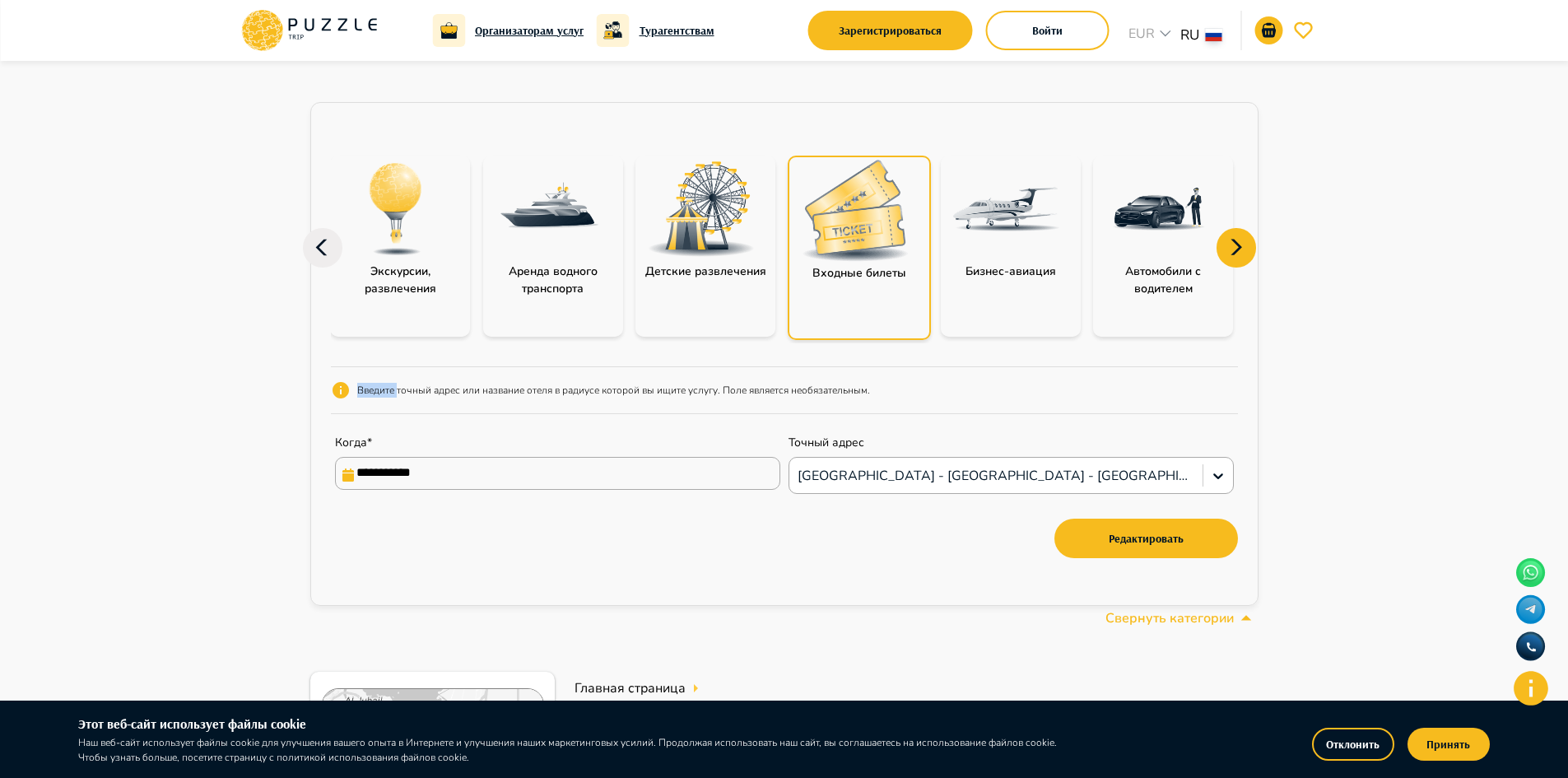
click at [1239, 239] on icon at bounding box center [1237, 248] width 39 height 39
click at [1228, 247] on icon at bounding box center [1237, 248] width 39 height 39
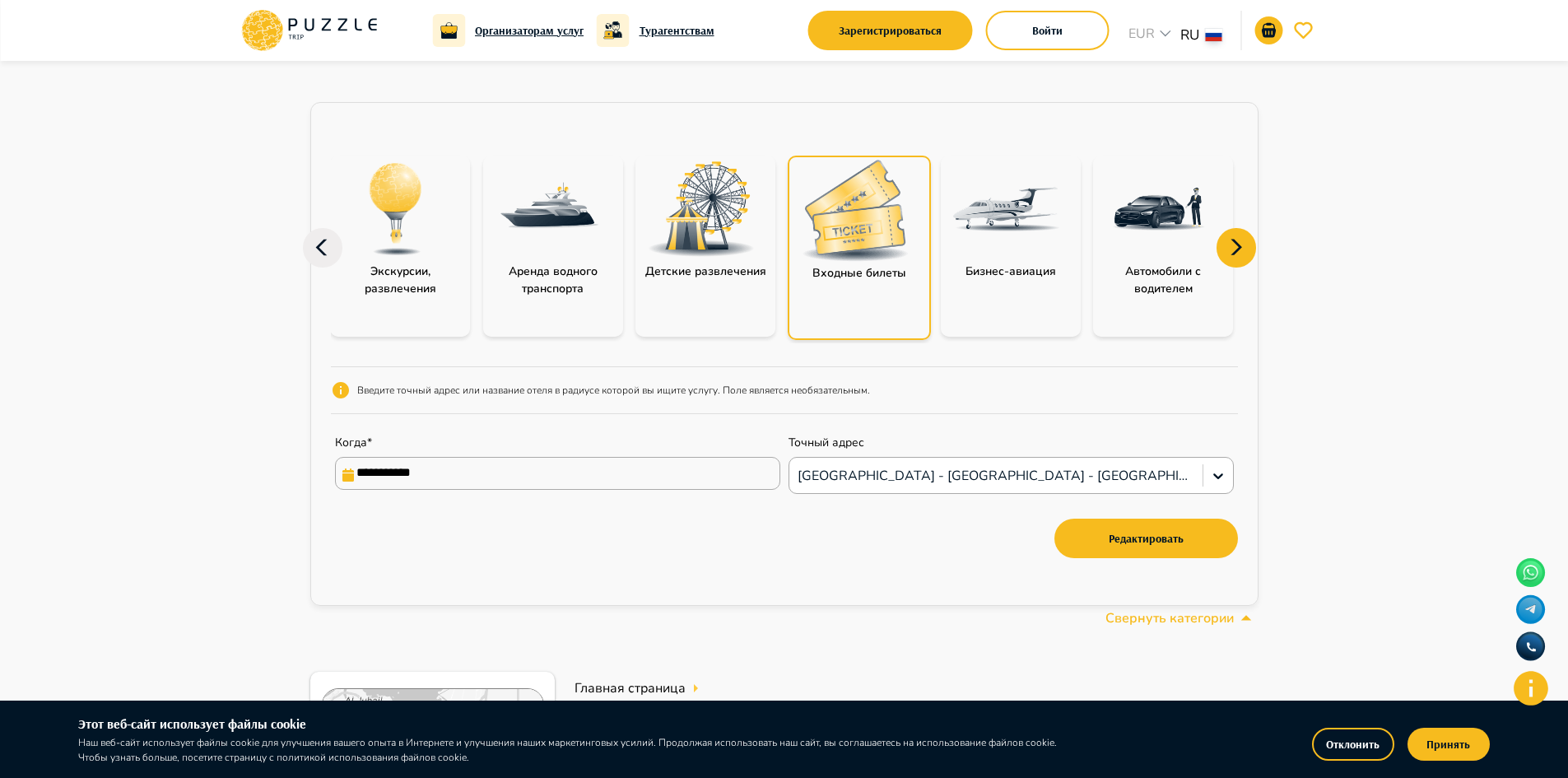
click at [1228, 247] on icon at bounding box center [1237, 248] width 39 height 39
click at [1222, 245] on icon at bounding box center [1237, 248] width 39 height 39
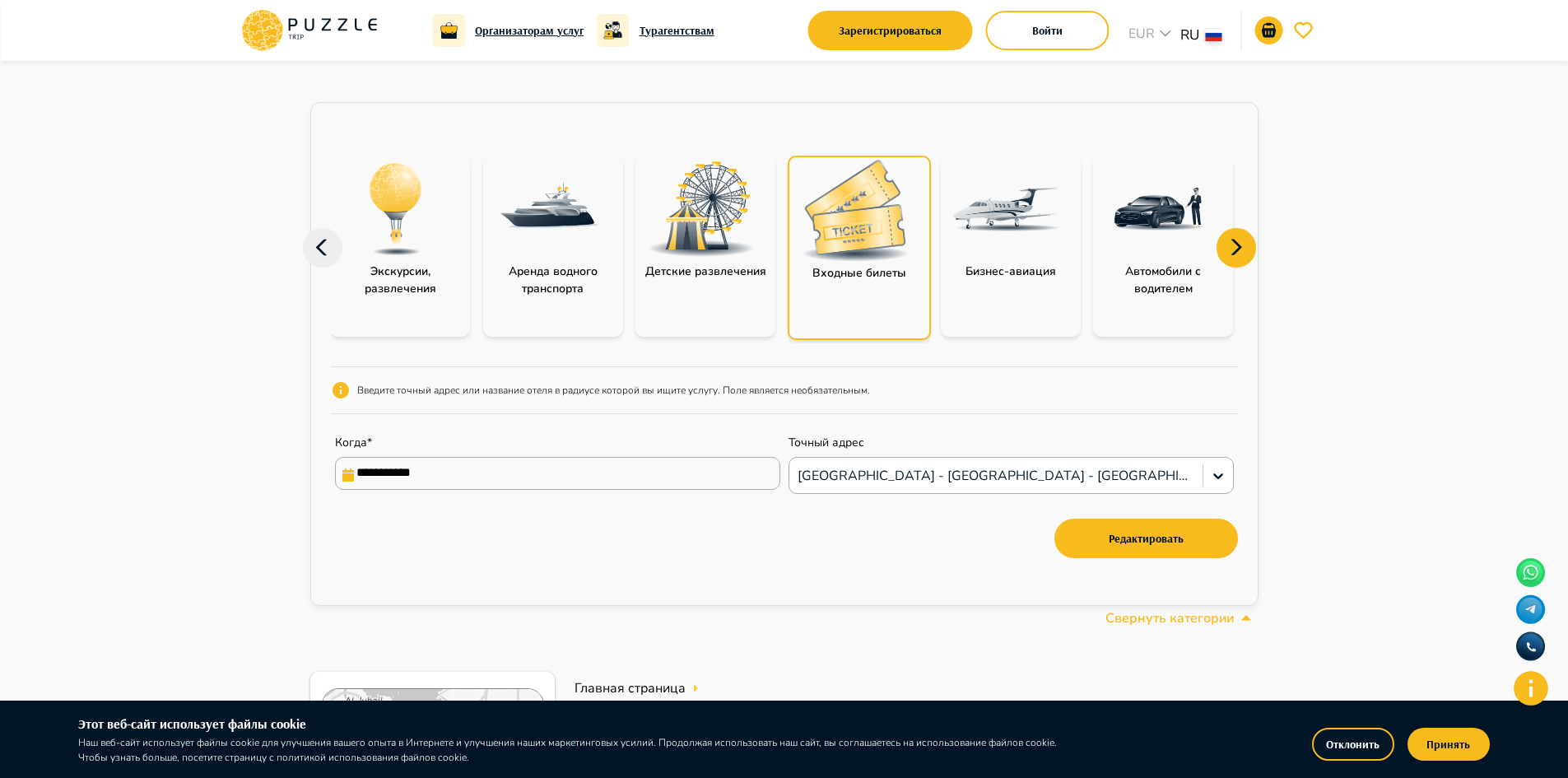
click at [1222, 245] on icon at bounding box center [1237, 248] width 39 height 39
click at [1225, 243] on icon at bounding box center [1237, 248] width 39 height 39
click at [311, 227] on div "**********" at bounding box center [784, 354] width 949 height 503
click at [318, 240] on icon at bounding box center [323, 248] width 39 height 39
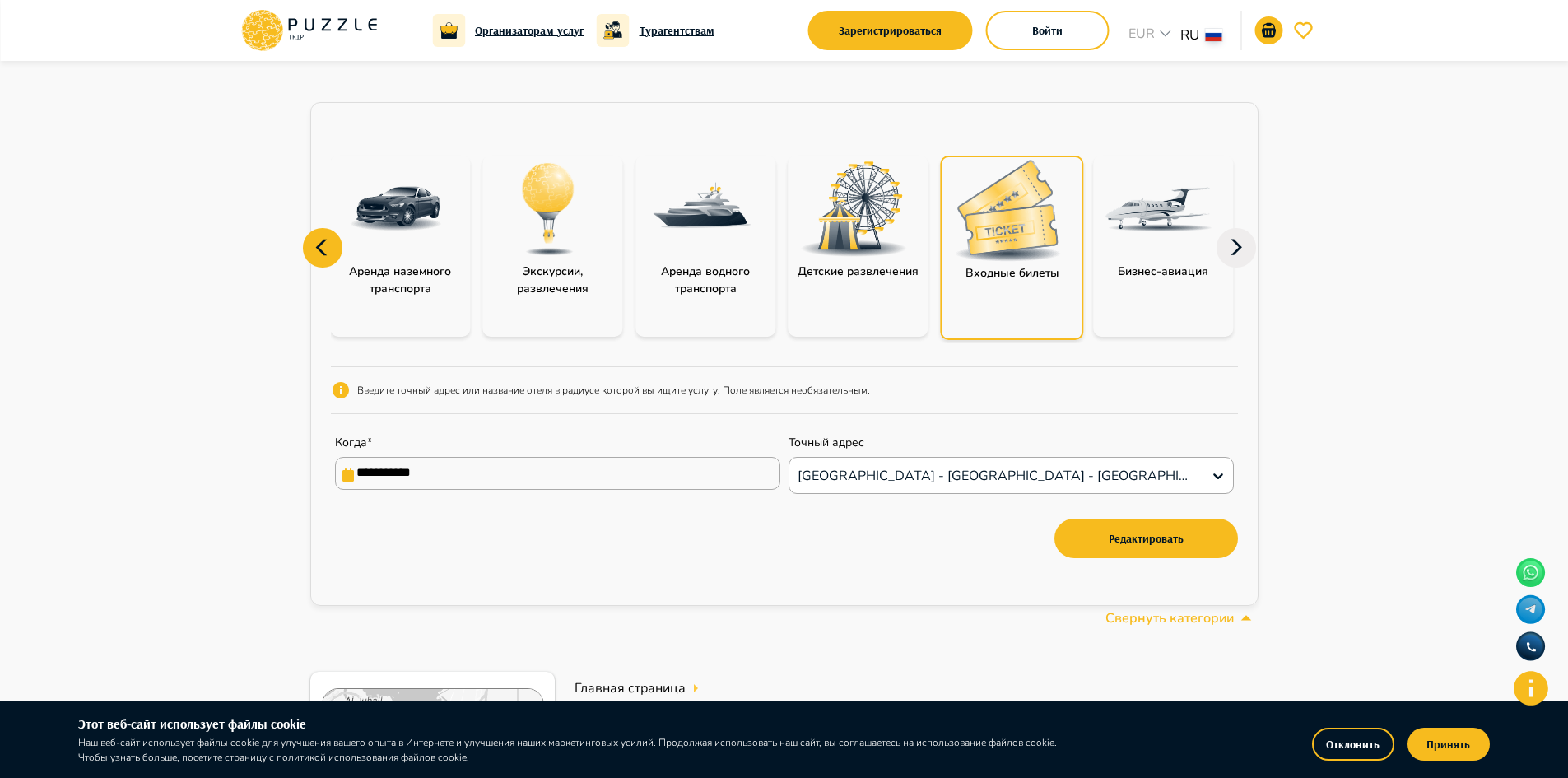
click at [320, 241] on icon at bounding box center [323, 248] width 39 height 39
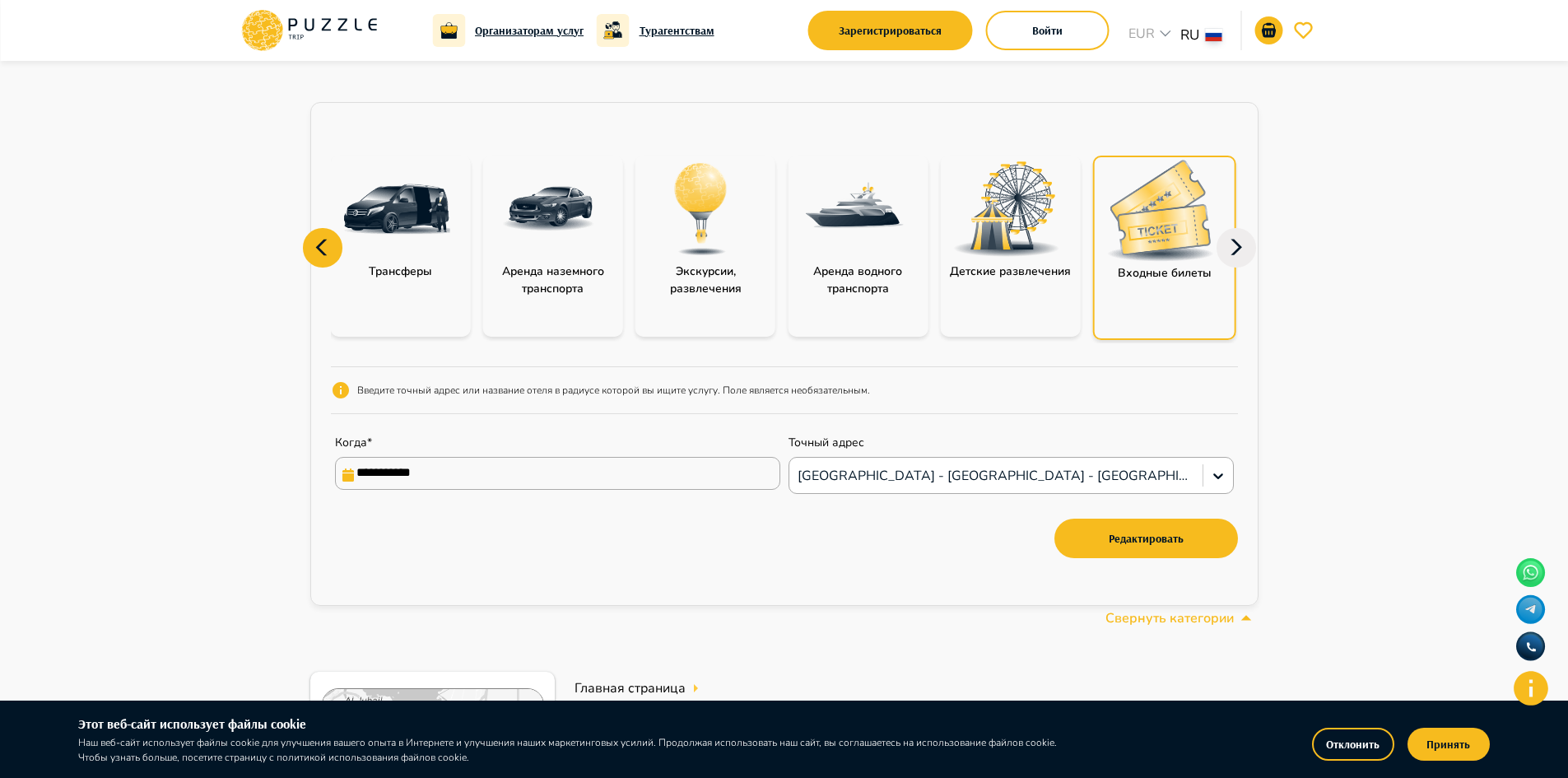
click at [320, 241] on icon at bounding box center [323, 248] width 39 height 39
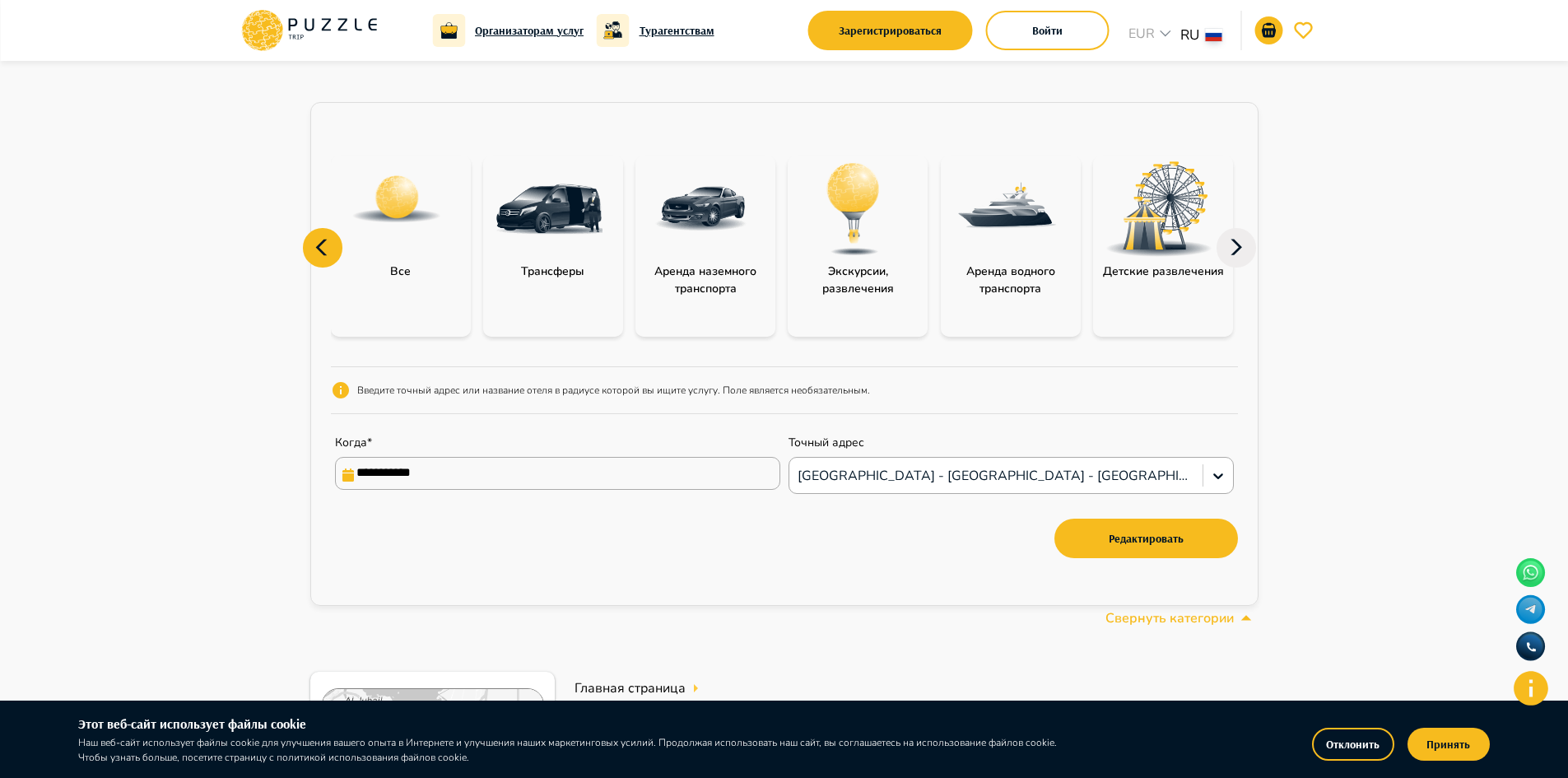
click at [320, 241] on icon at bounding box center [323, 248] width 39 height 39
click at [317, 262] on icon at bounding box center [323, 248] width 39 height 39
click at [391, 240] on img at bounding box center [397, 199] width 92 height 92
type input "***"
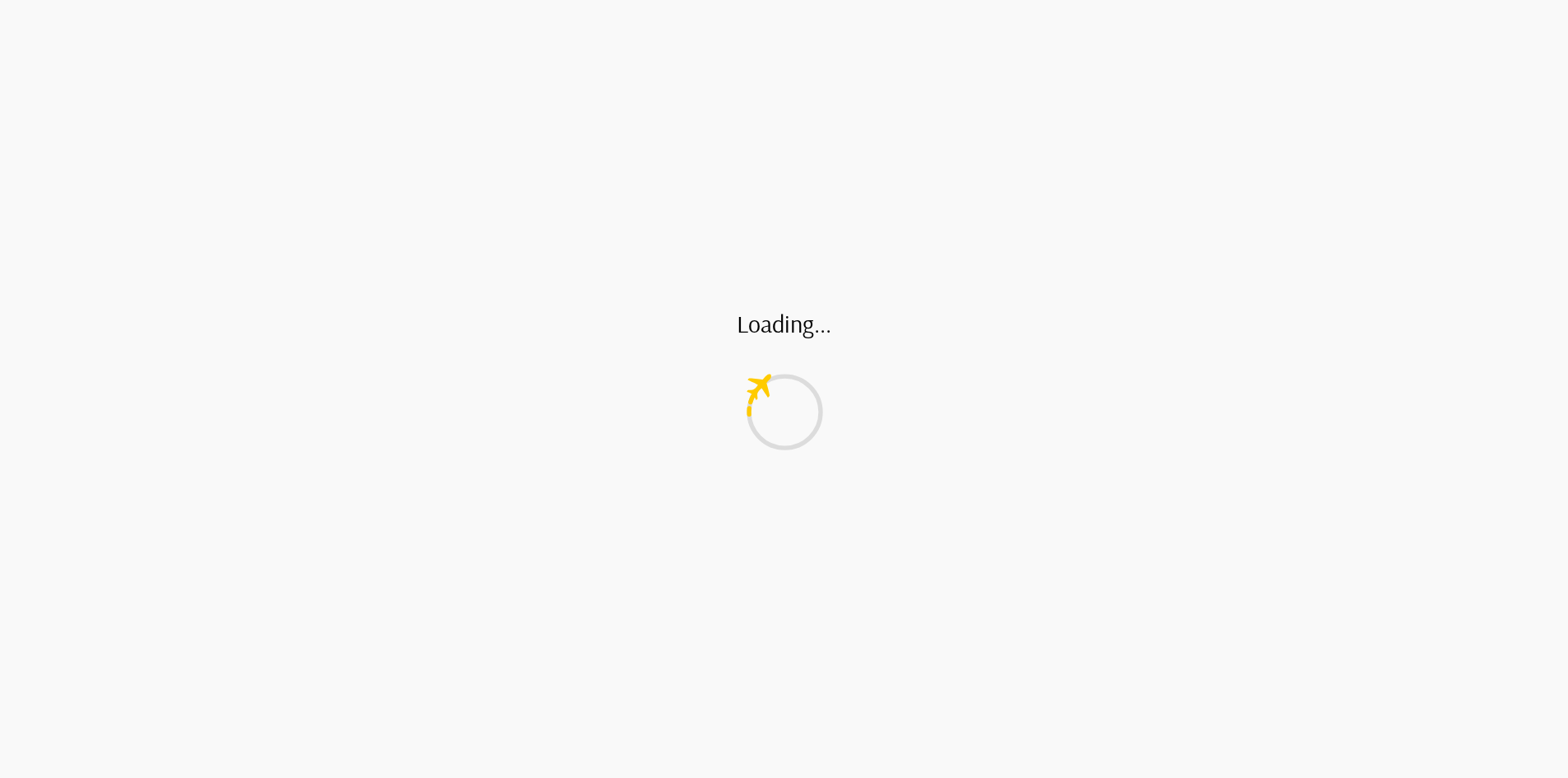
click at [391, 240] on div "Loading..." at bounding box center [784, 389] width 1568 height 778
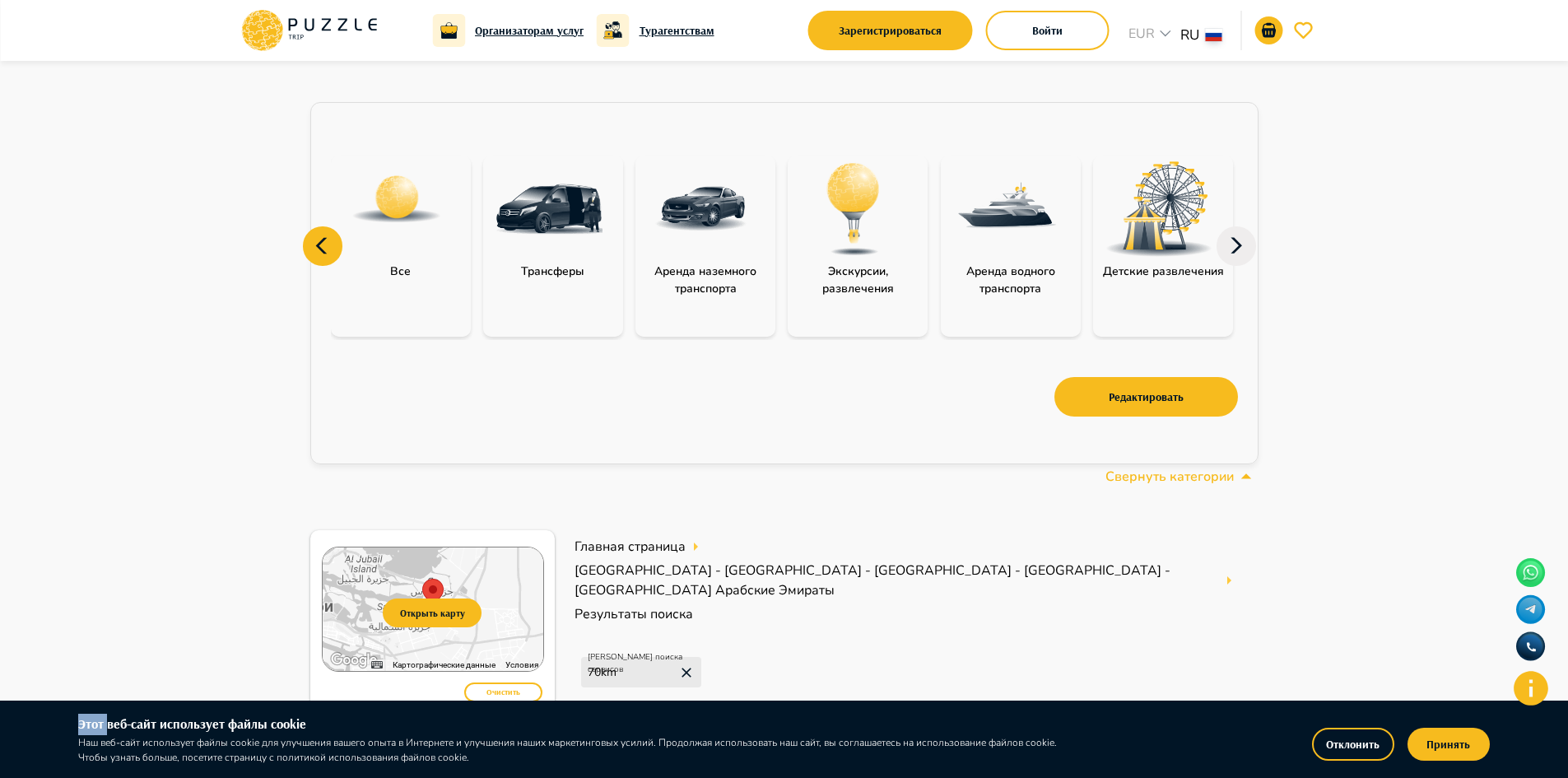
click at [404, 206] on img at bounding box center [397, 199] width 92 height 92
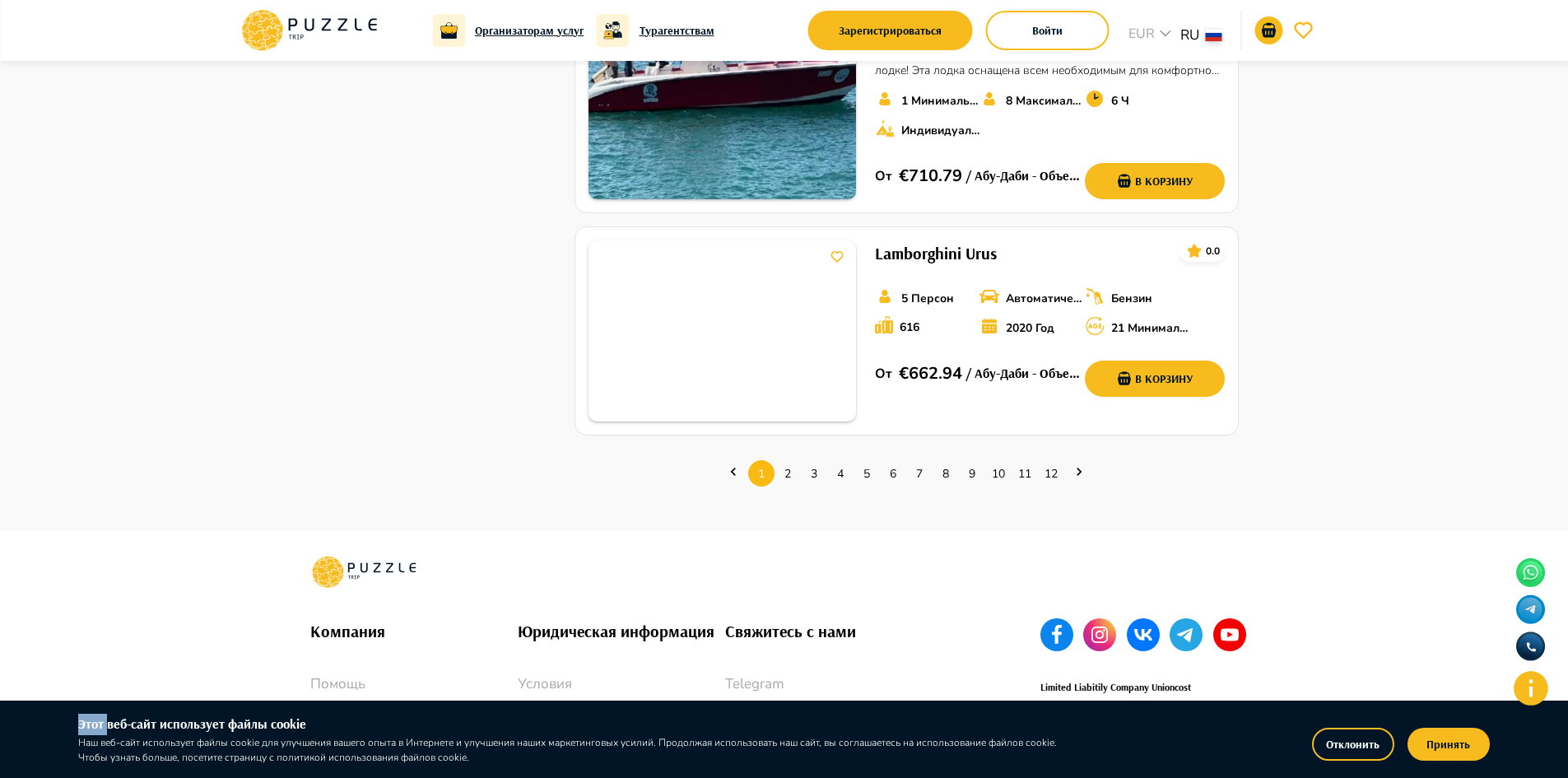
scroll to position [2673, 0]
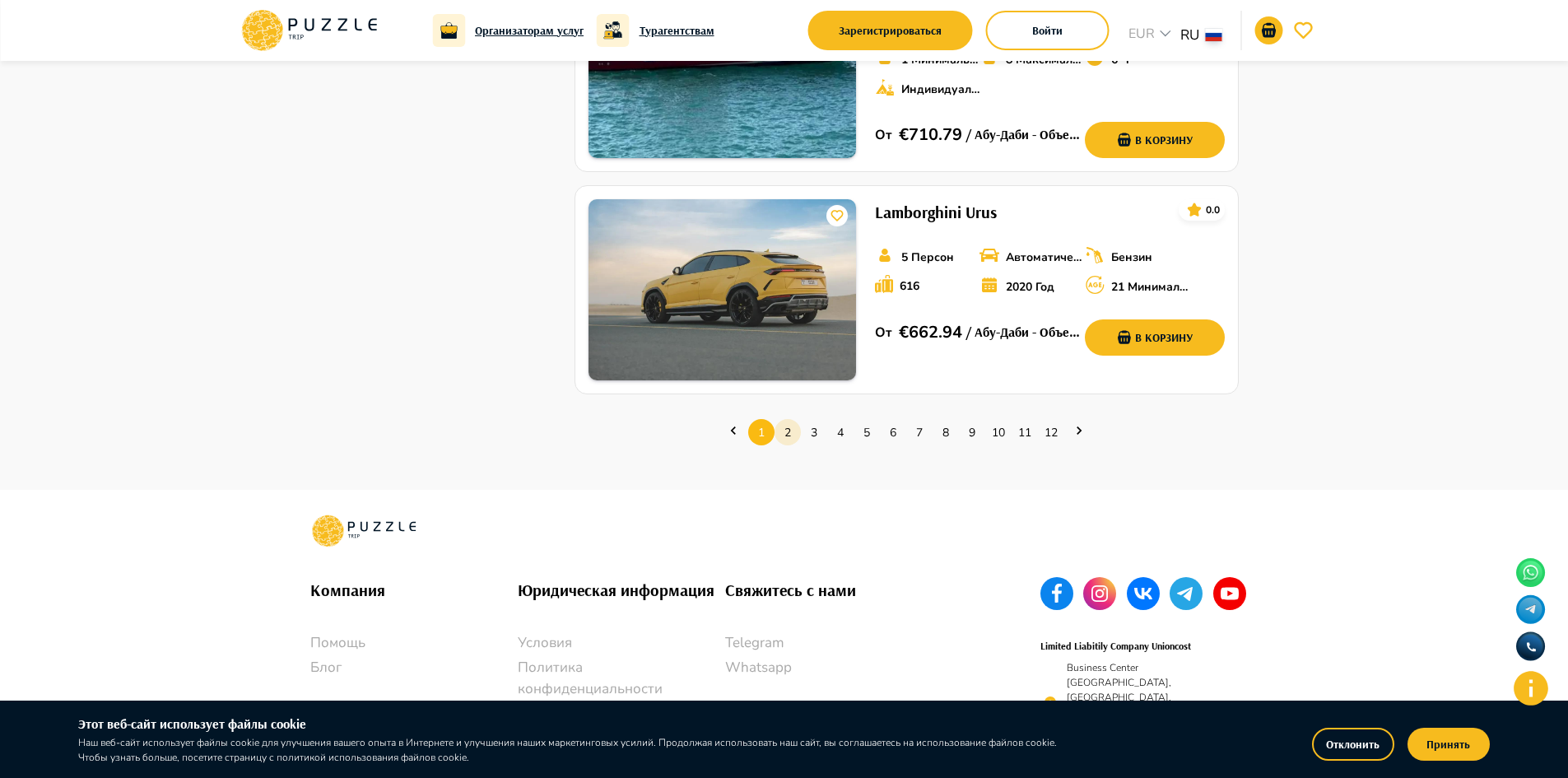
click at [798, 420] on link "2" at bounding box center [787, 433] width 26 height 25
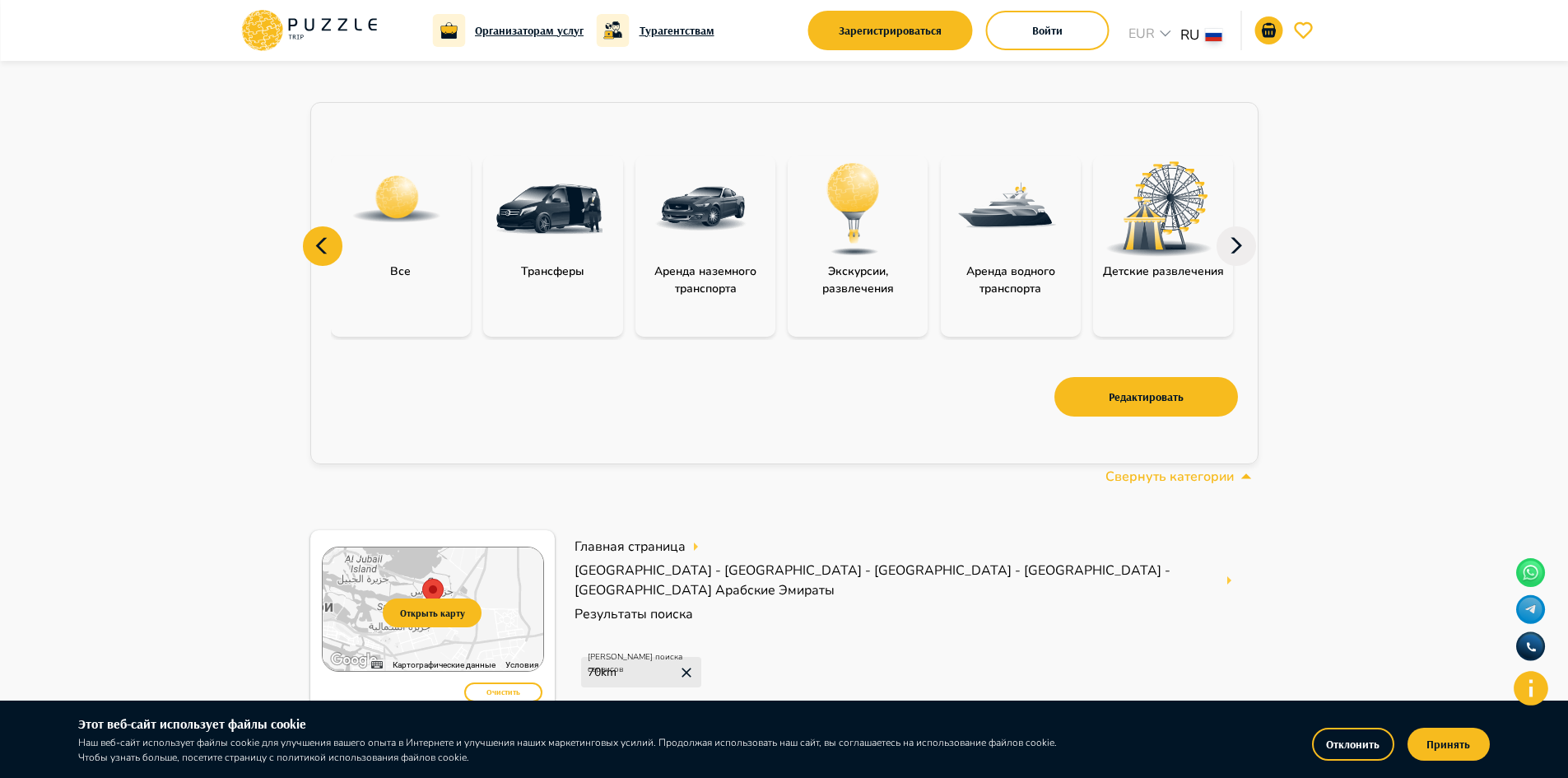
click at [1247, 234] on icon at bounding box center [1237, 246] width 39 height 39
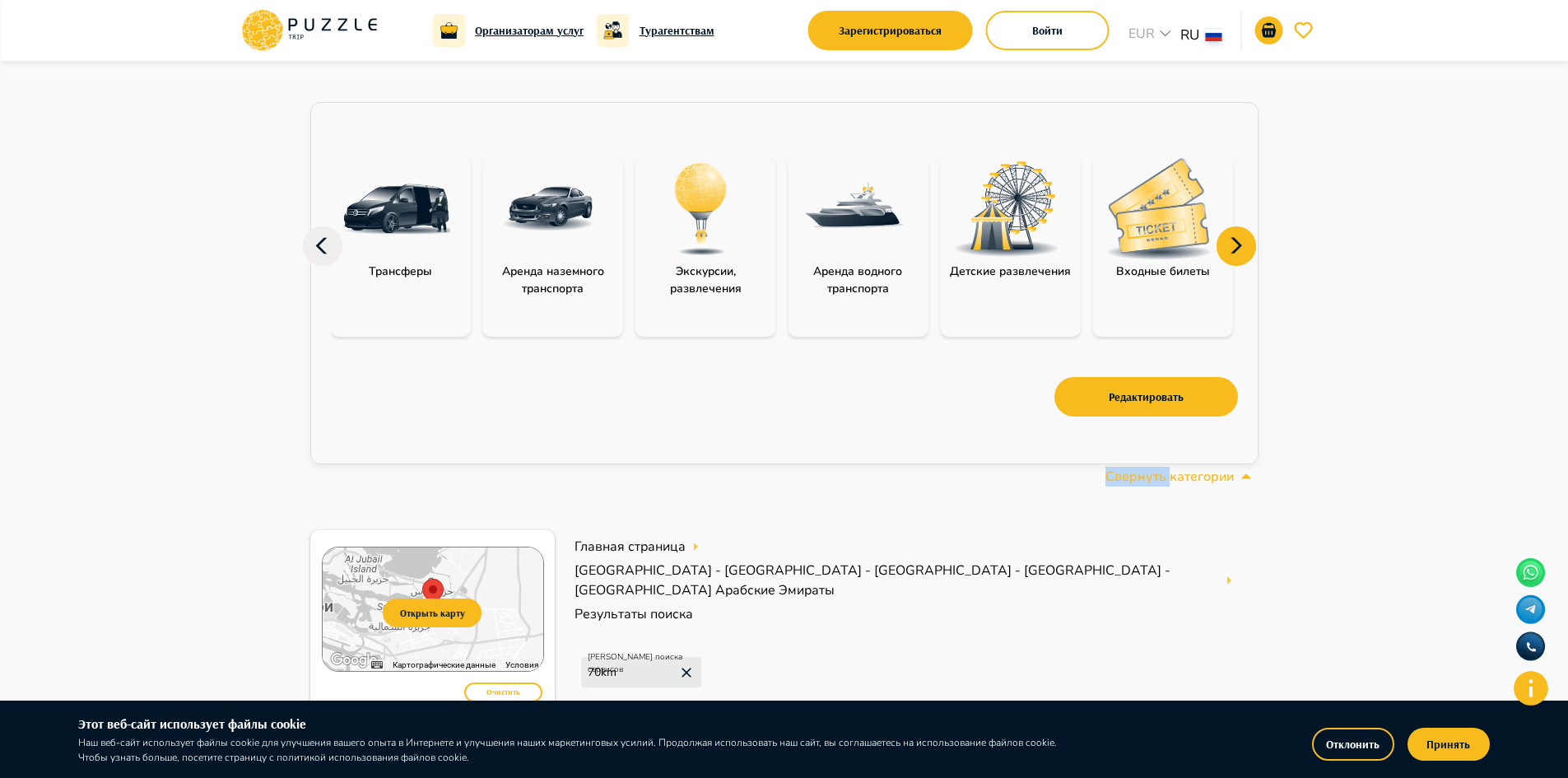
click at [1247, 234] on icon at bounding box center [1237, 246] width 39 height 39
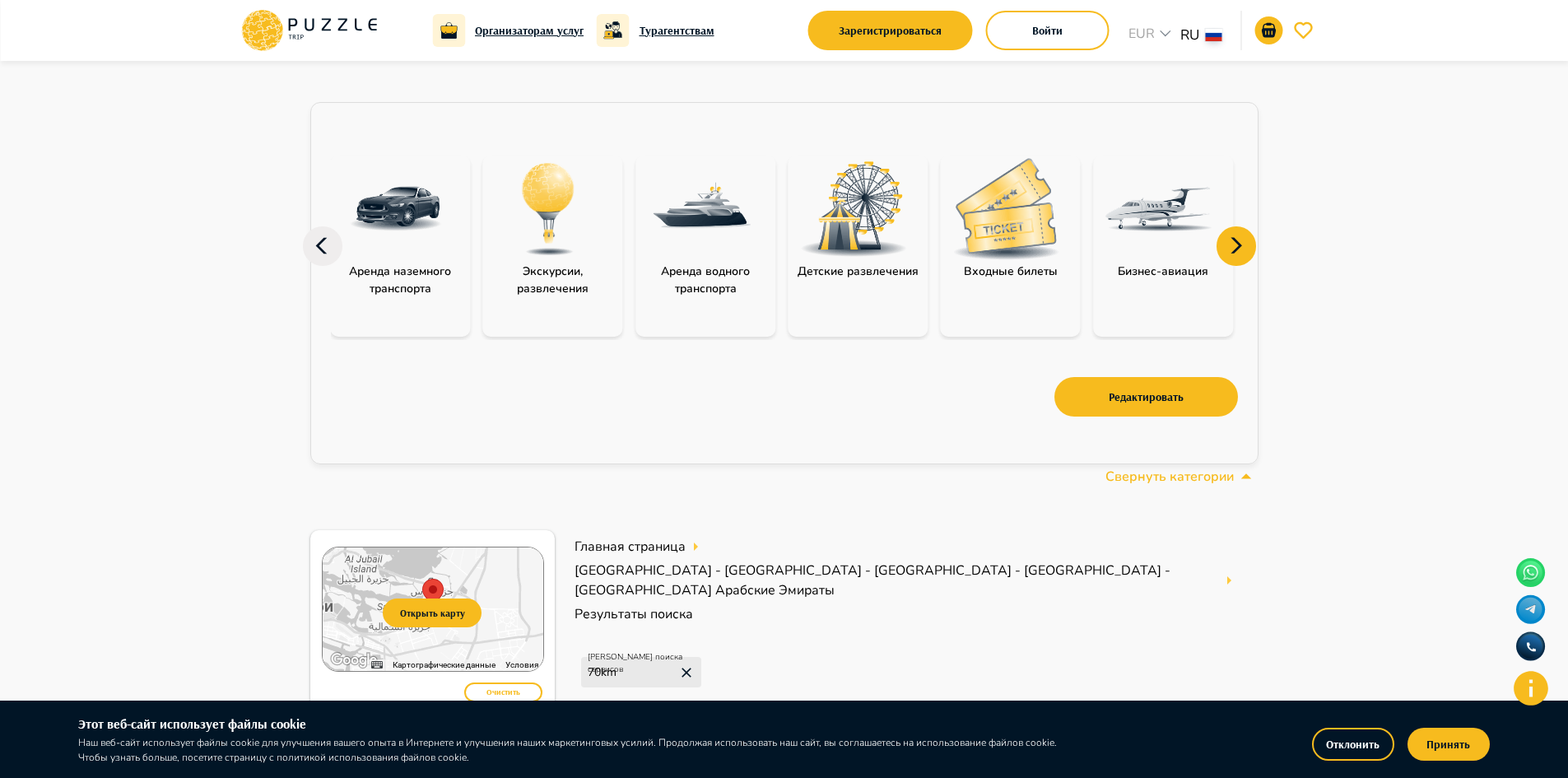
click at [1247, 234] on icon at bounding box center [1237, 246] width 39 height 39
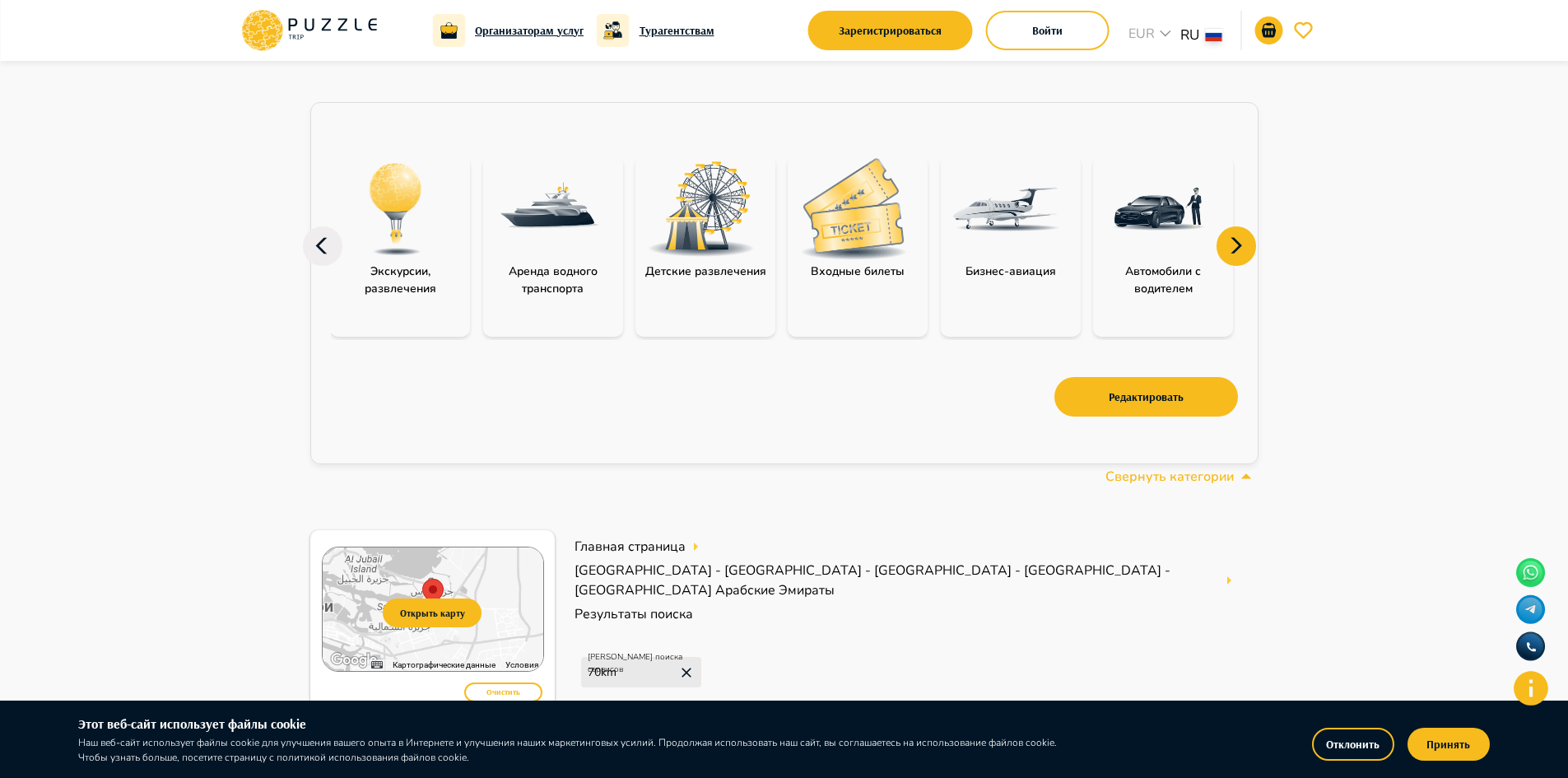
click at [1247, 234] on icon at bounding box center [1237, 246] width 39 height 39
click at [882, 234] on img at bounding box center [853, 208] width 107 height 101
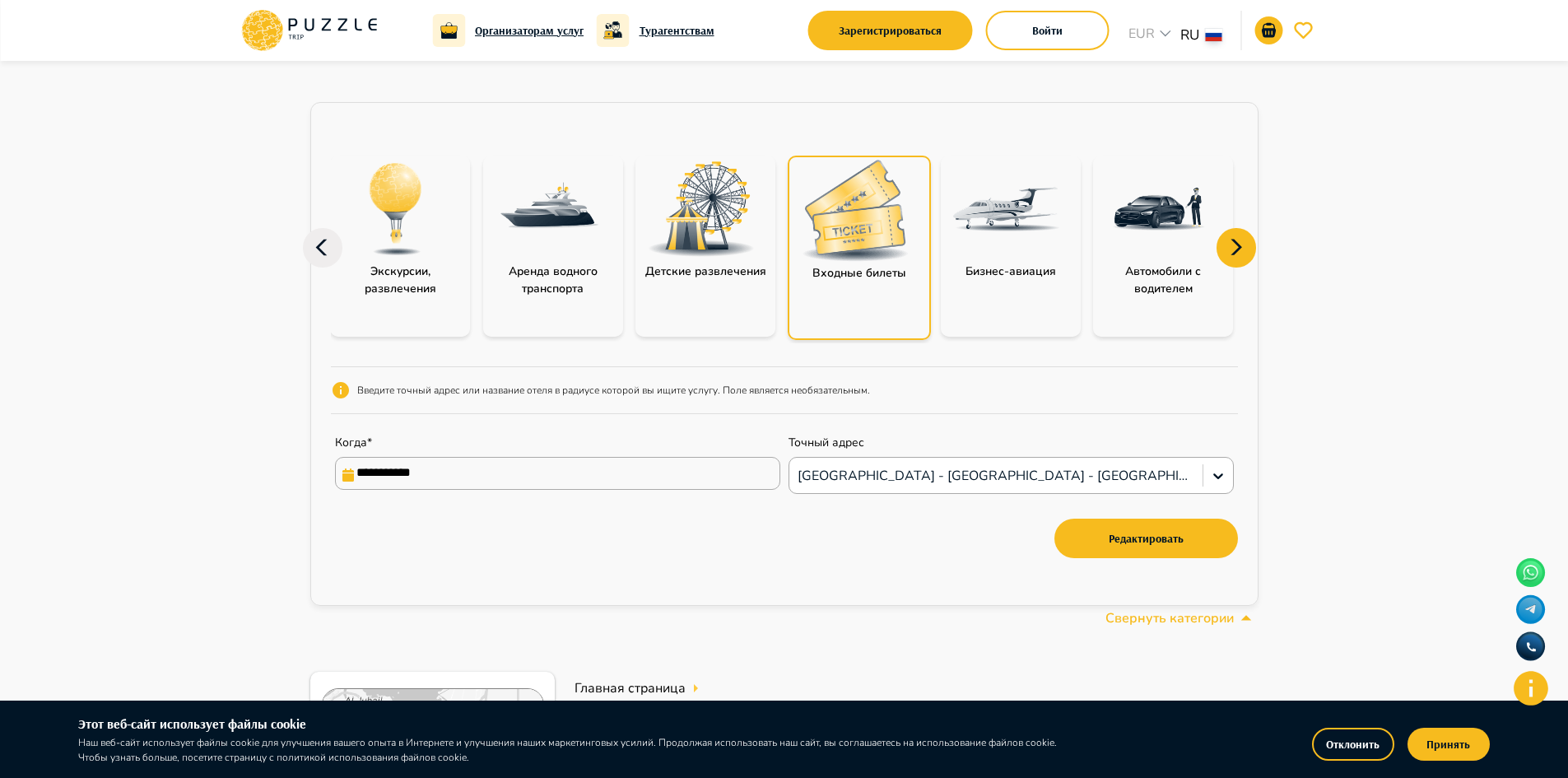
click at [882, 234] on img at bounding box center [854, 210] width 107 height 101
click at [481, 483] on input "**********" at bounding box center [557, 473] width 445 height 33
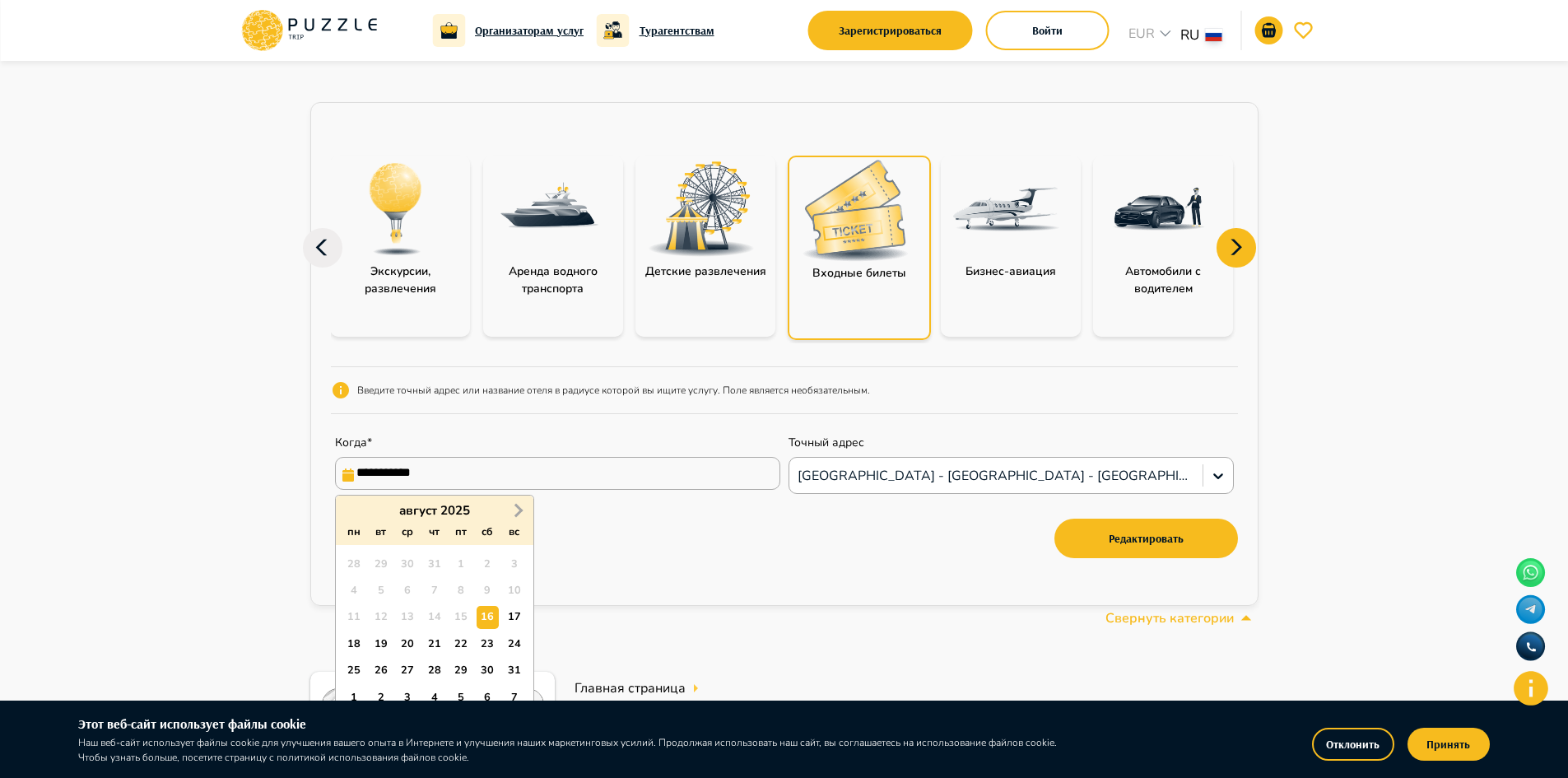
click at [517, 507] on span "Next Month" at bounding box center [517, 510] width 0 height 19
click at [486, 559] on div "1" at bounding box center [487, 564] width 22 height 22
type input "**********"
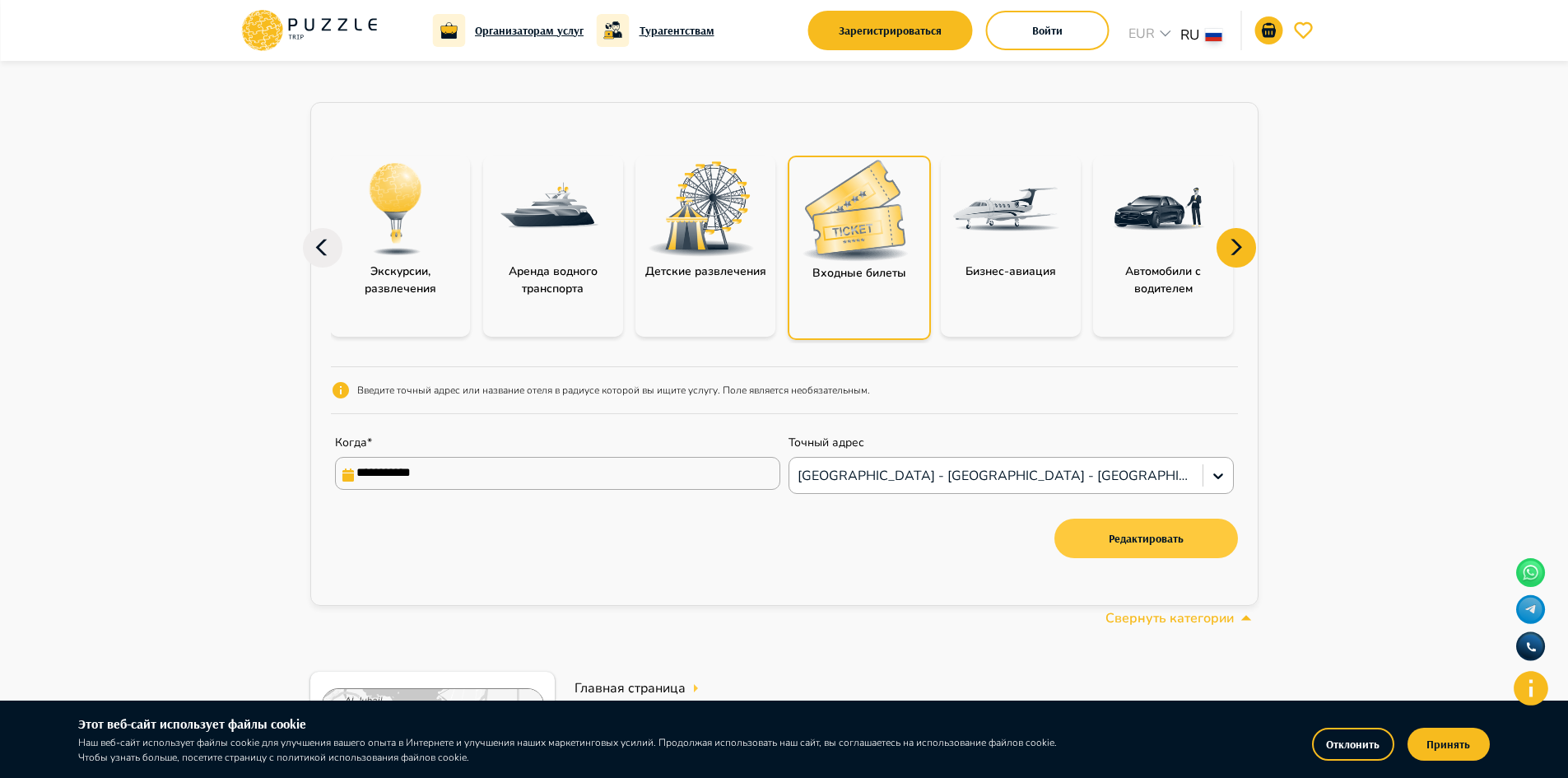
click at [1107, 526] on button "Редактировать" at bounding box center [1146, 538] width 184 height 39
type input "**********"
click at [1137, 534] on button "Редактировать" at bounding box center [1146, 538] width 184 height 39
click at [884, 284] on div "Входные билеты" at bounding box center [860, 247] width 144 height 184
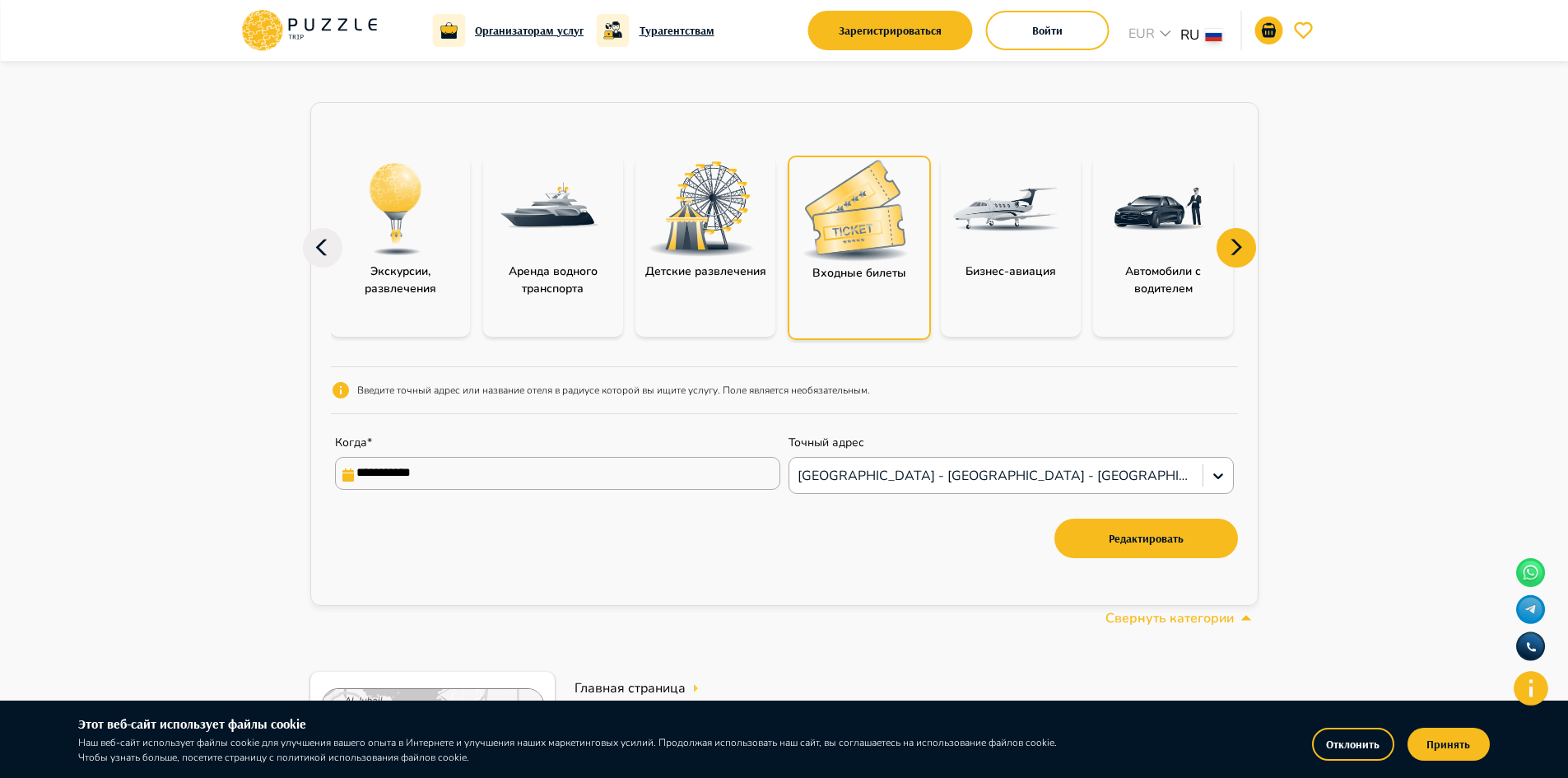
click at [884, 284] on div "Входные билеты" at bounding box center [860, 247] width 144 height 184
click at [1225, 251] on icon at bounding box center [1237, 248] width 39 height 39
click at [873, 303] on div "Входные билеты" at bounding box center [860, 247] width 144 height 184
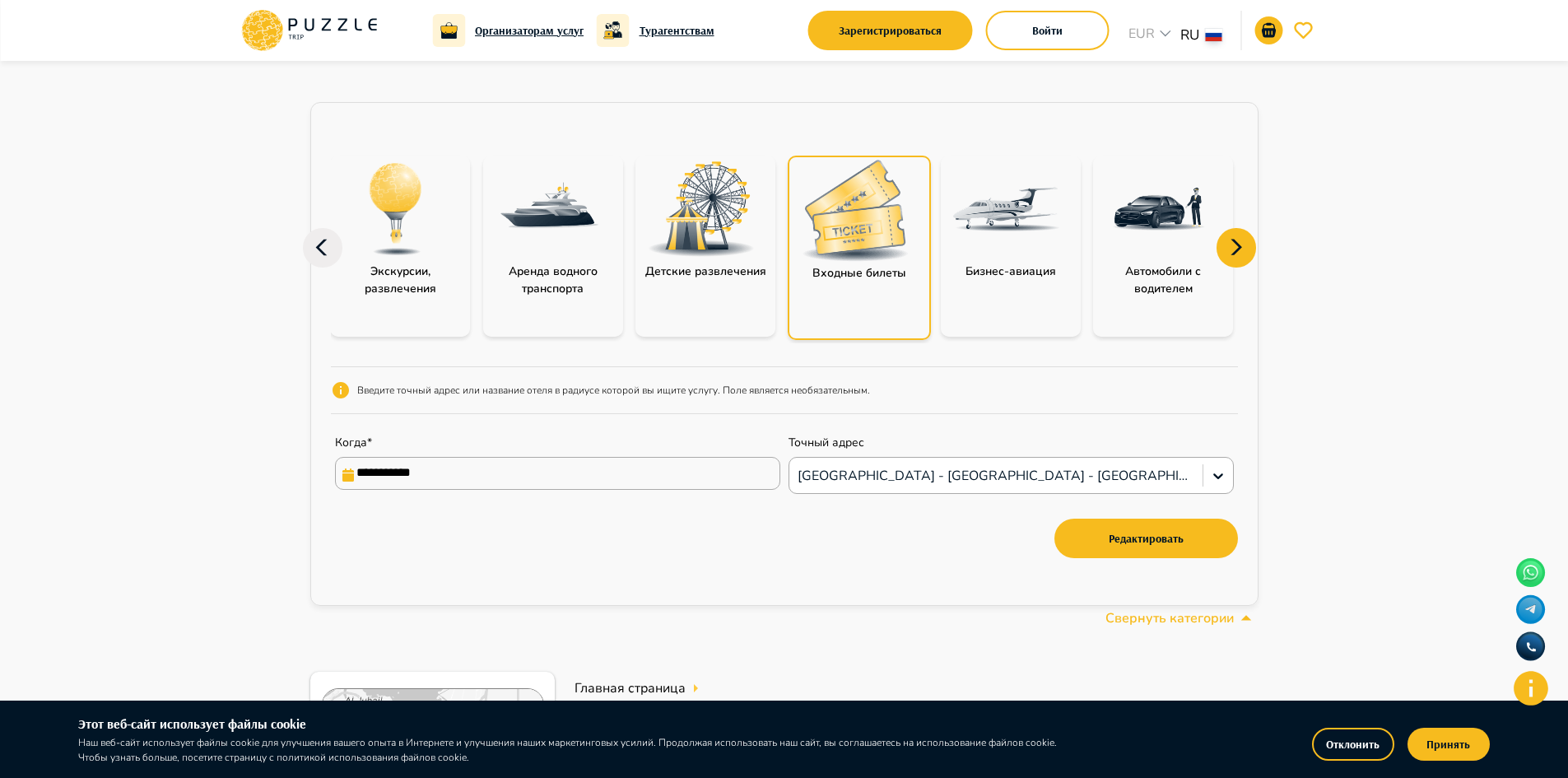
click at [873, 303] on div "Входные билеты" at bounding box center [860, 247] width 144 height 184
click at [1133, 621] on p "Свернуть категории" at bounding box center [1169, 618] width 128 height 20
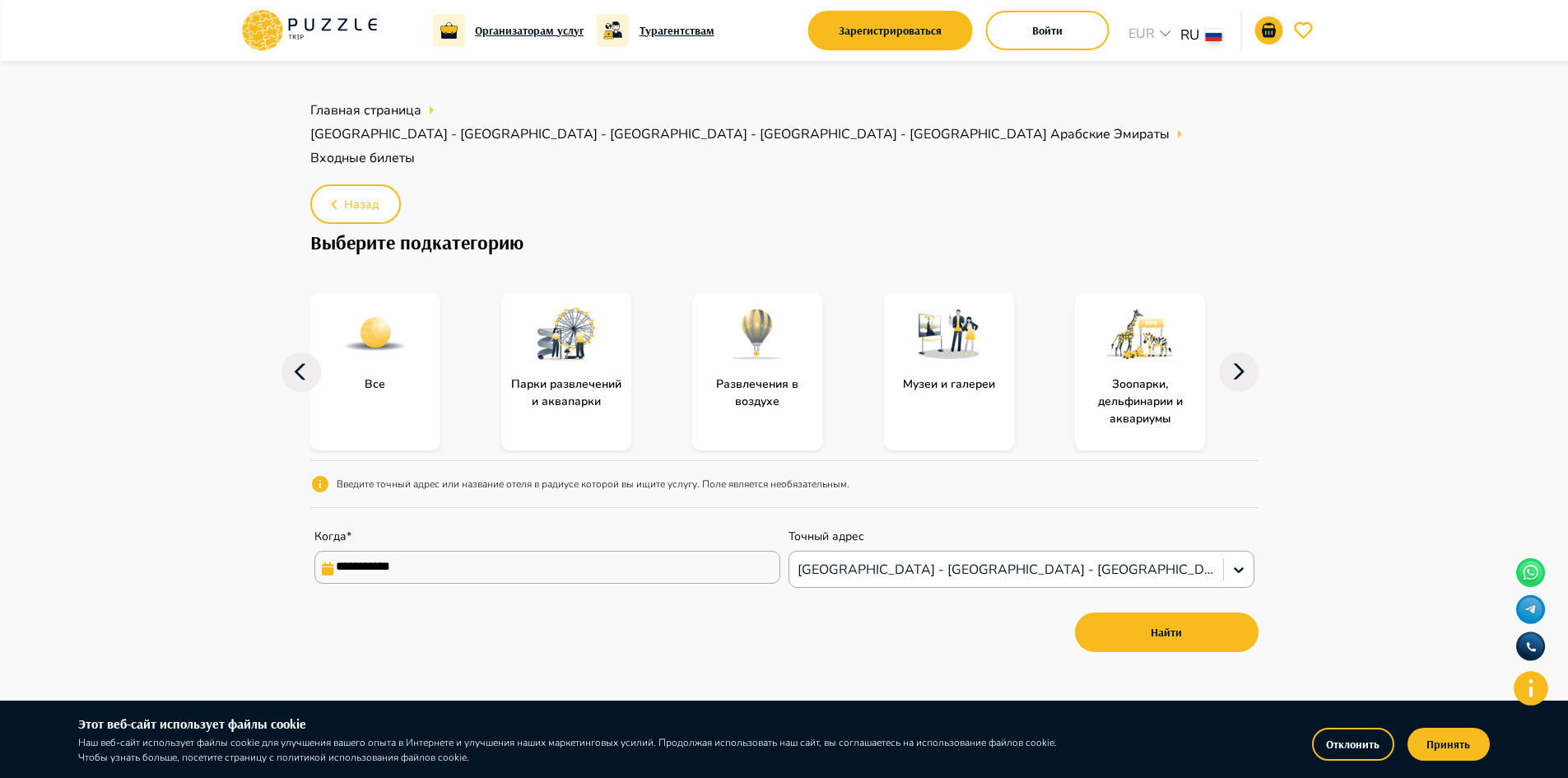
click at [1236, 353] on icon at bounding box center [1239, 372] width 39 height 39
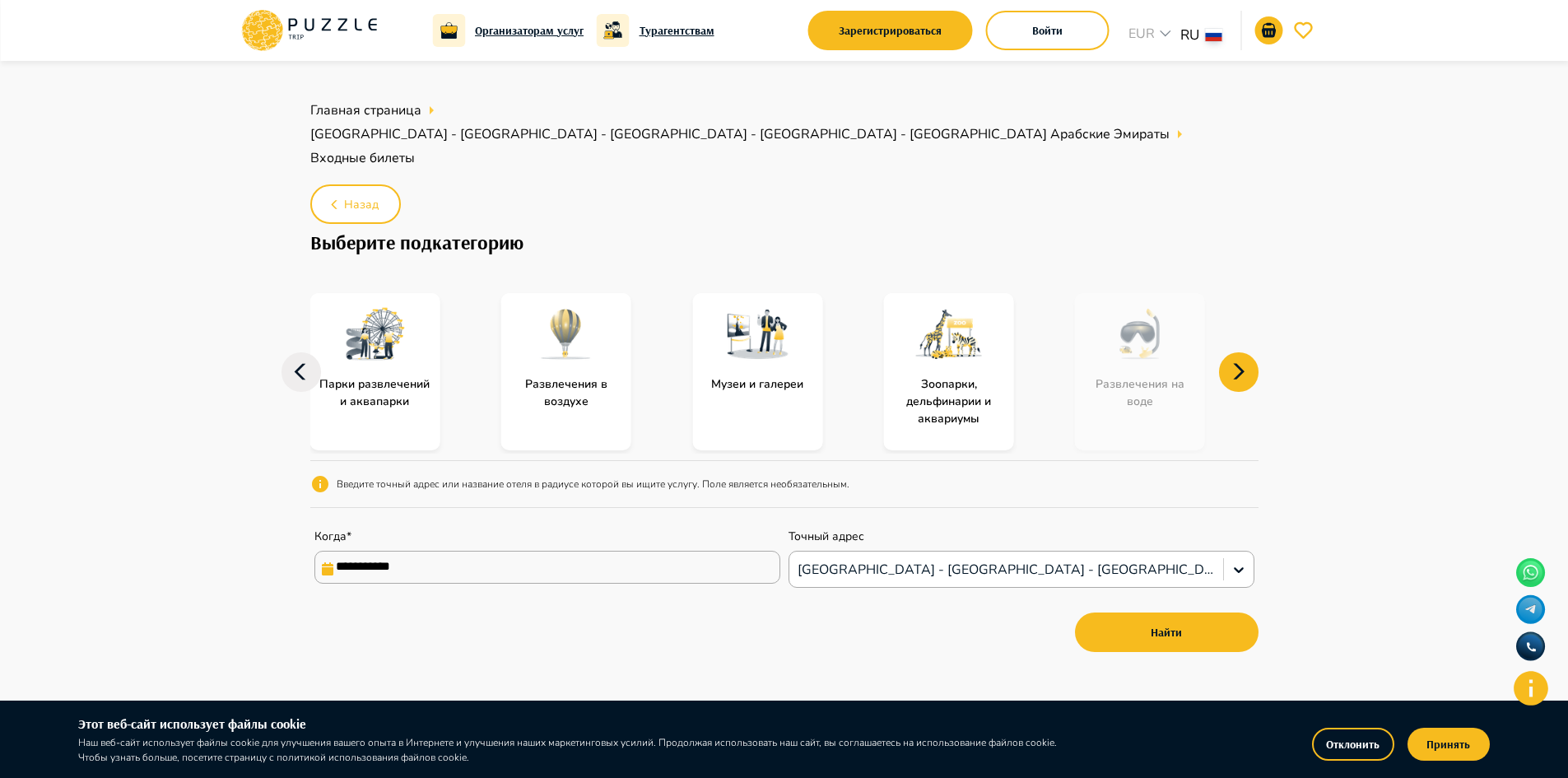
click at [1241, 363] on icon at bounding box center [1239, 370] width 12 height 15
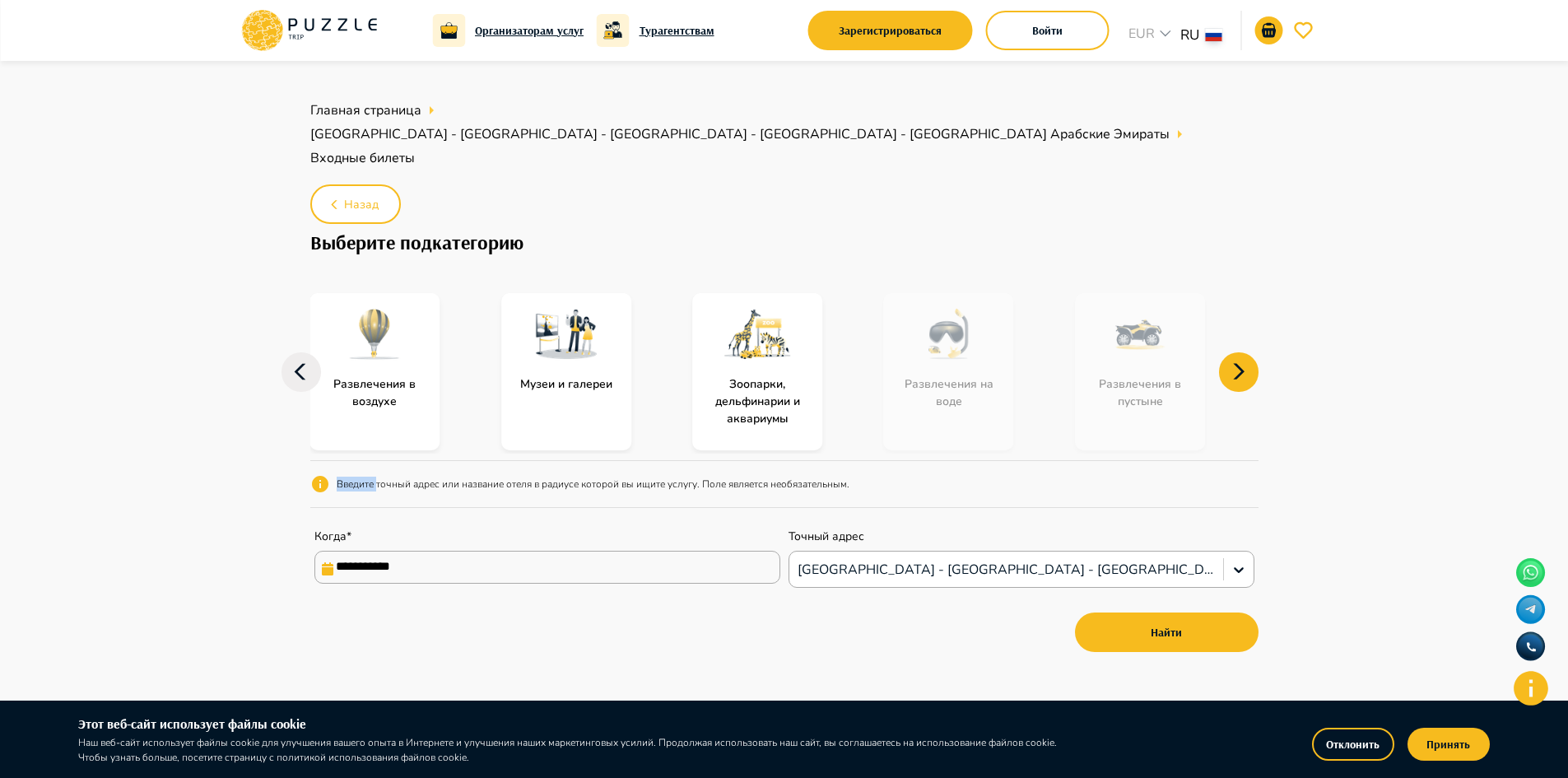
click at [1241, 363] on icon at bounding box center [1239, 370] width 12 height 15
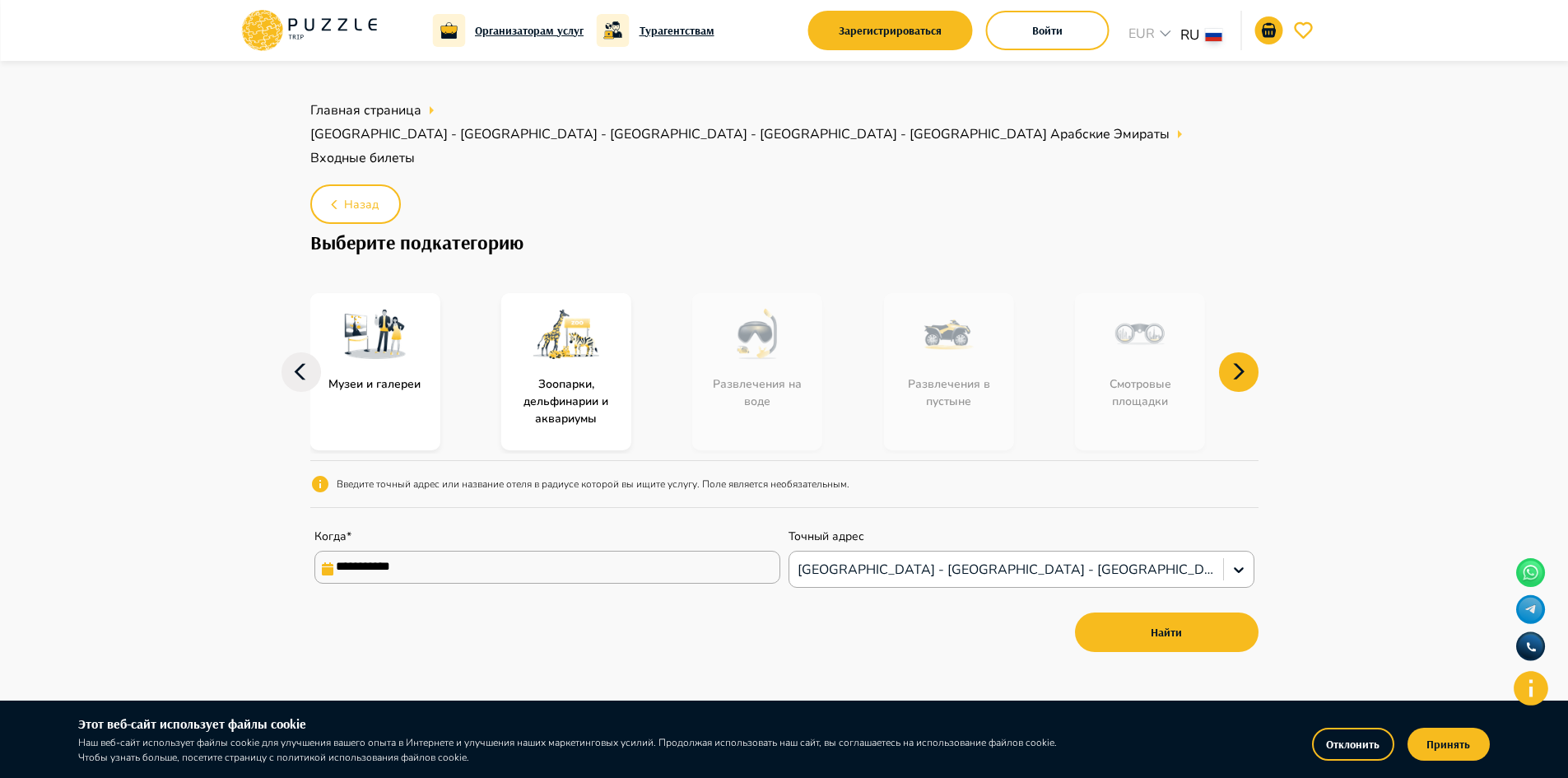
click at [1236, 353] on icon at bounding box center [1239, 372] width 39 height 39
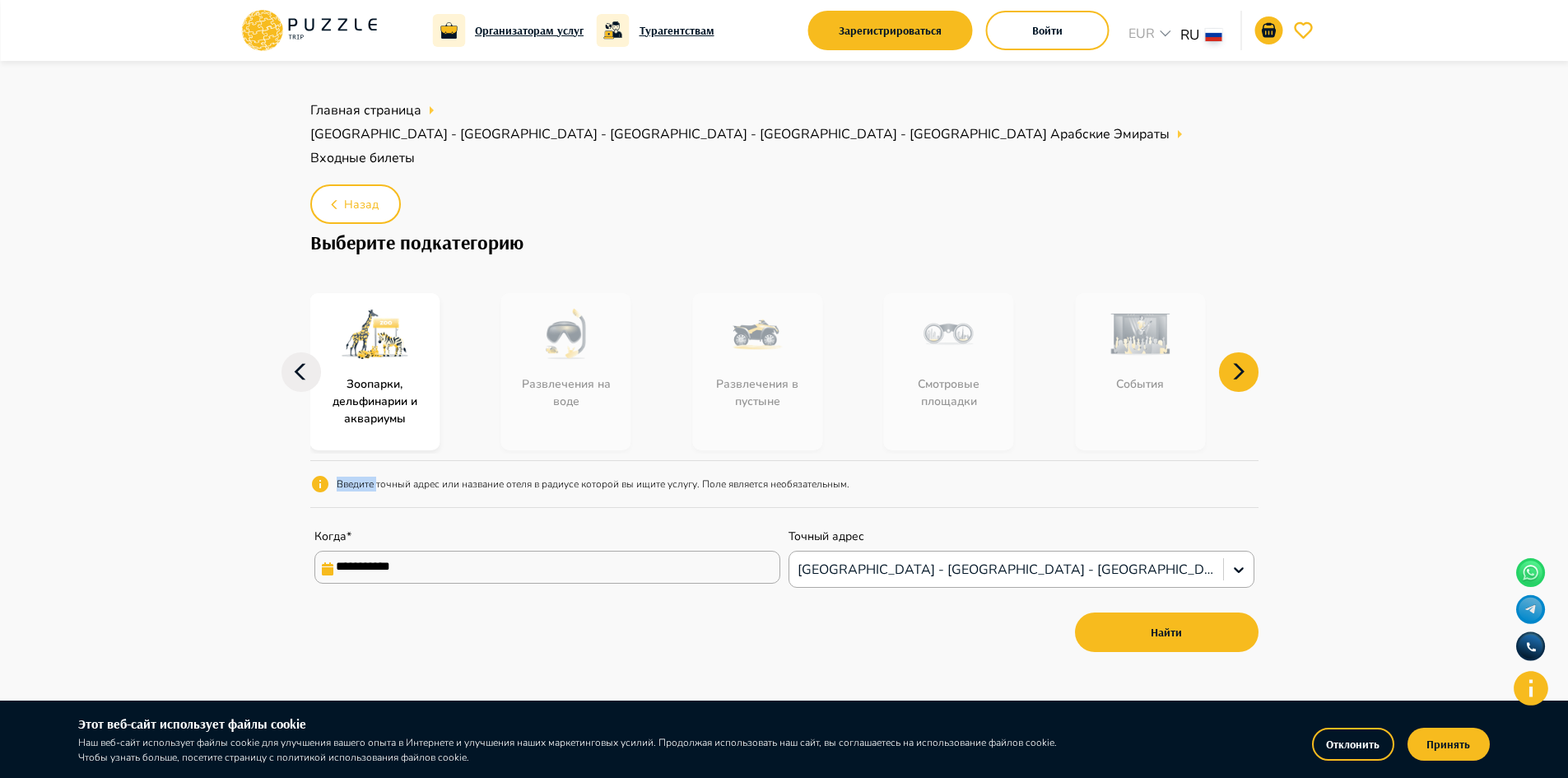
click at [1236, 353] on icon at bounding box center [1239, 372] width 39 height 39
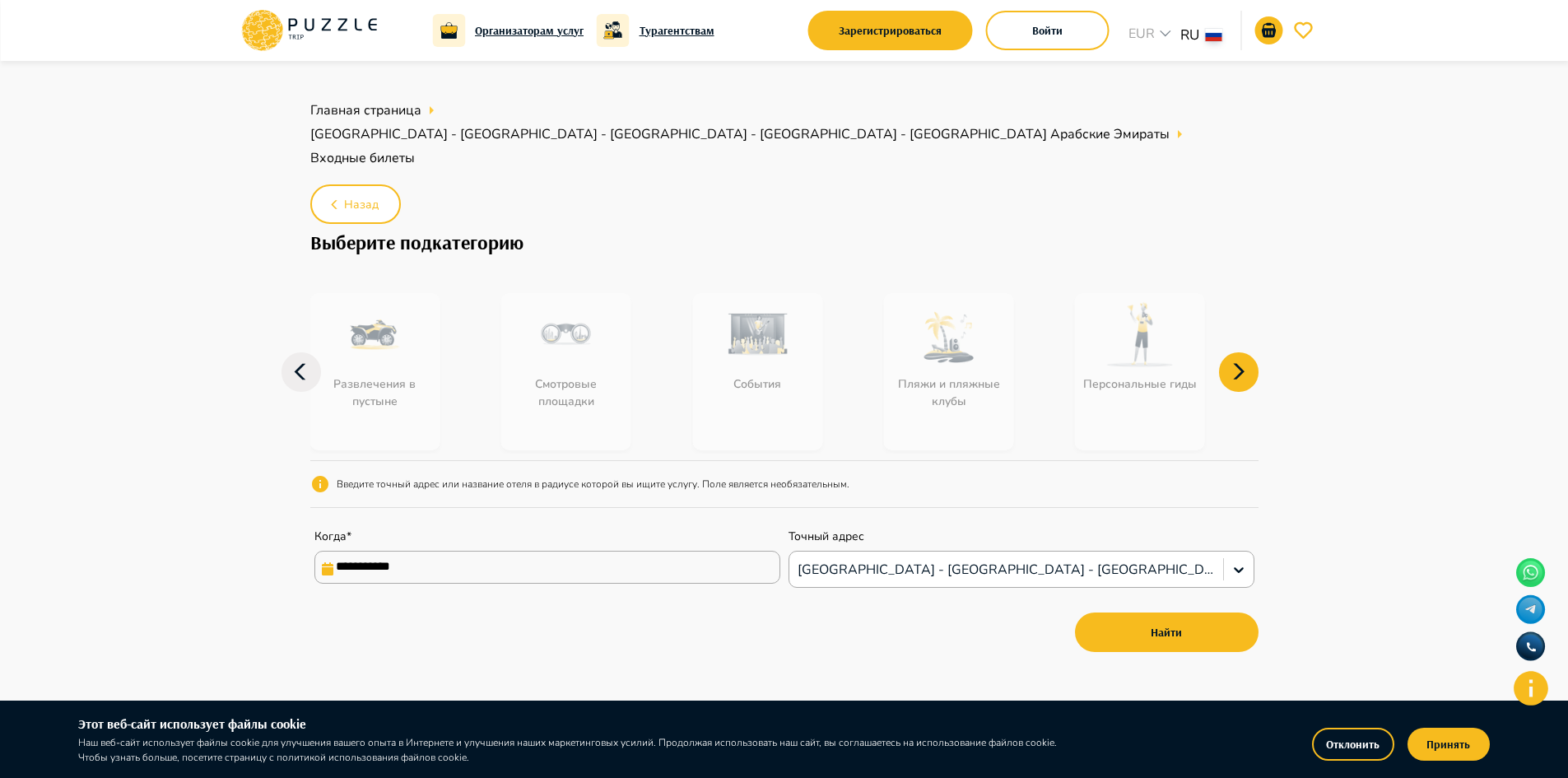
click at [1236, 353] on icon at bounding box center [1239, 372] width 39 height 39
click at [632, 305] on div "События" at bounding box center [593, 372] width 183 height 157
click at [637, 306] on div "События" at bounding box center [593, 372] width 183 height 157
click at [289, 353] on icon at bounding box center [302, 372] width 39 height 39
click at [288, 353] on icon at bounding box center [302, 372] width 39 height 39
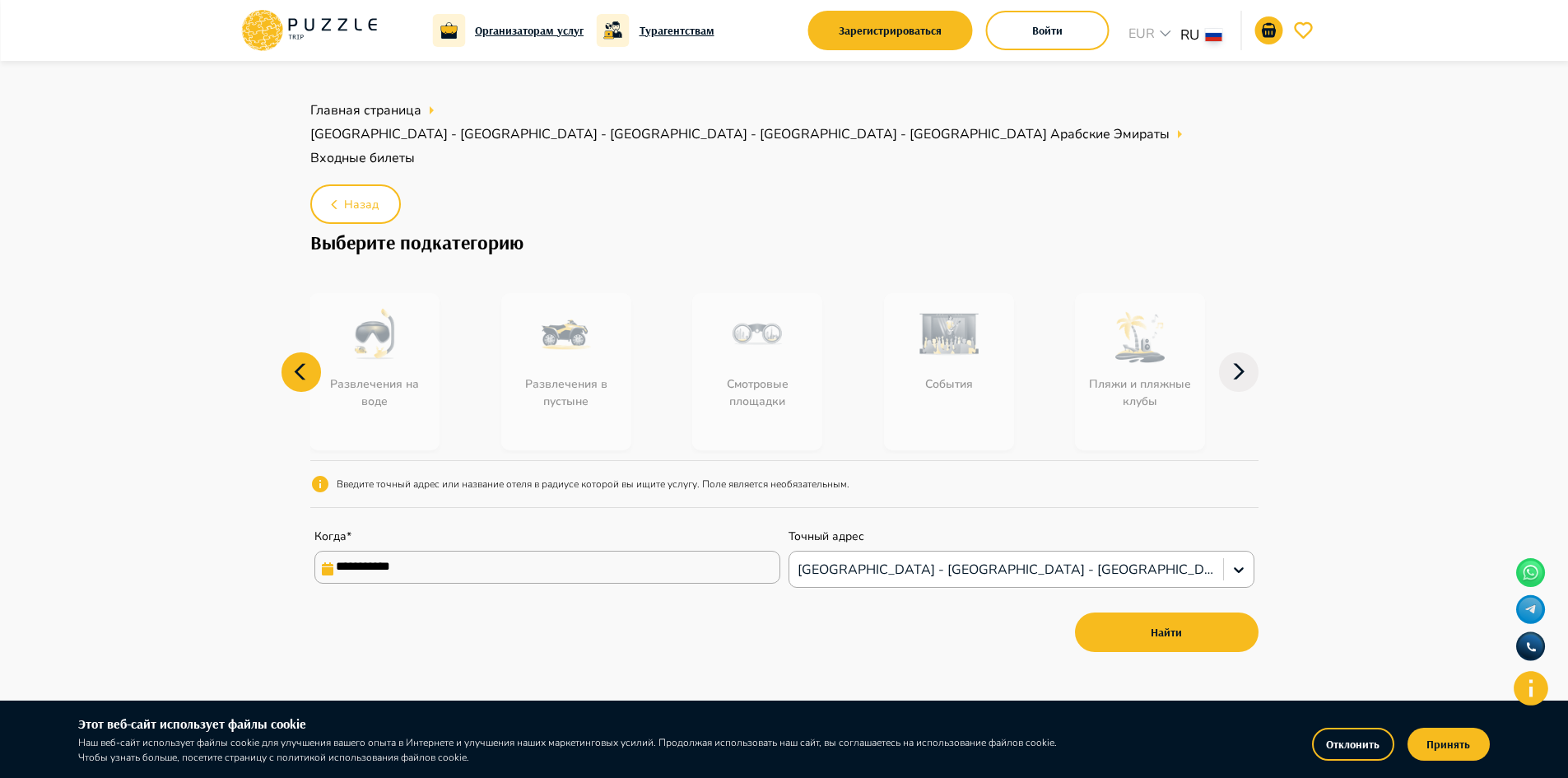
click at [298, 353] on icon at bounding box center [302, 372] width 39 height 39
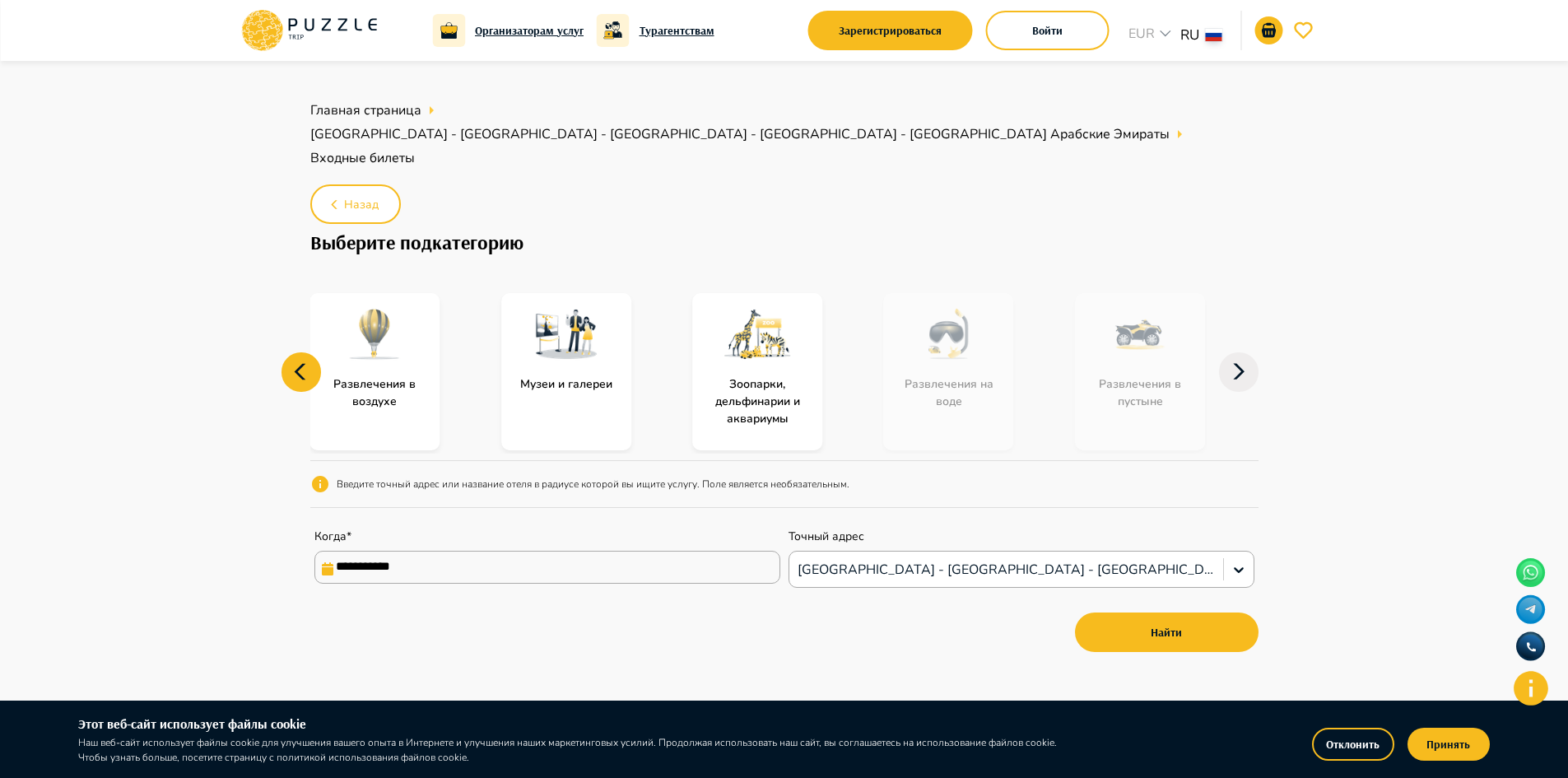
click at [299, 353] on icon at bounding box center [302, 372] width 39 height 39
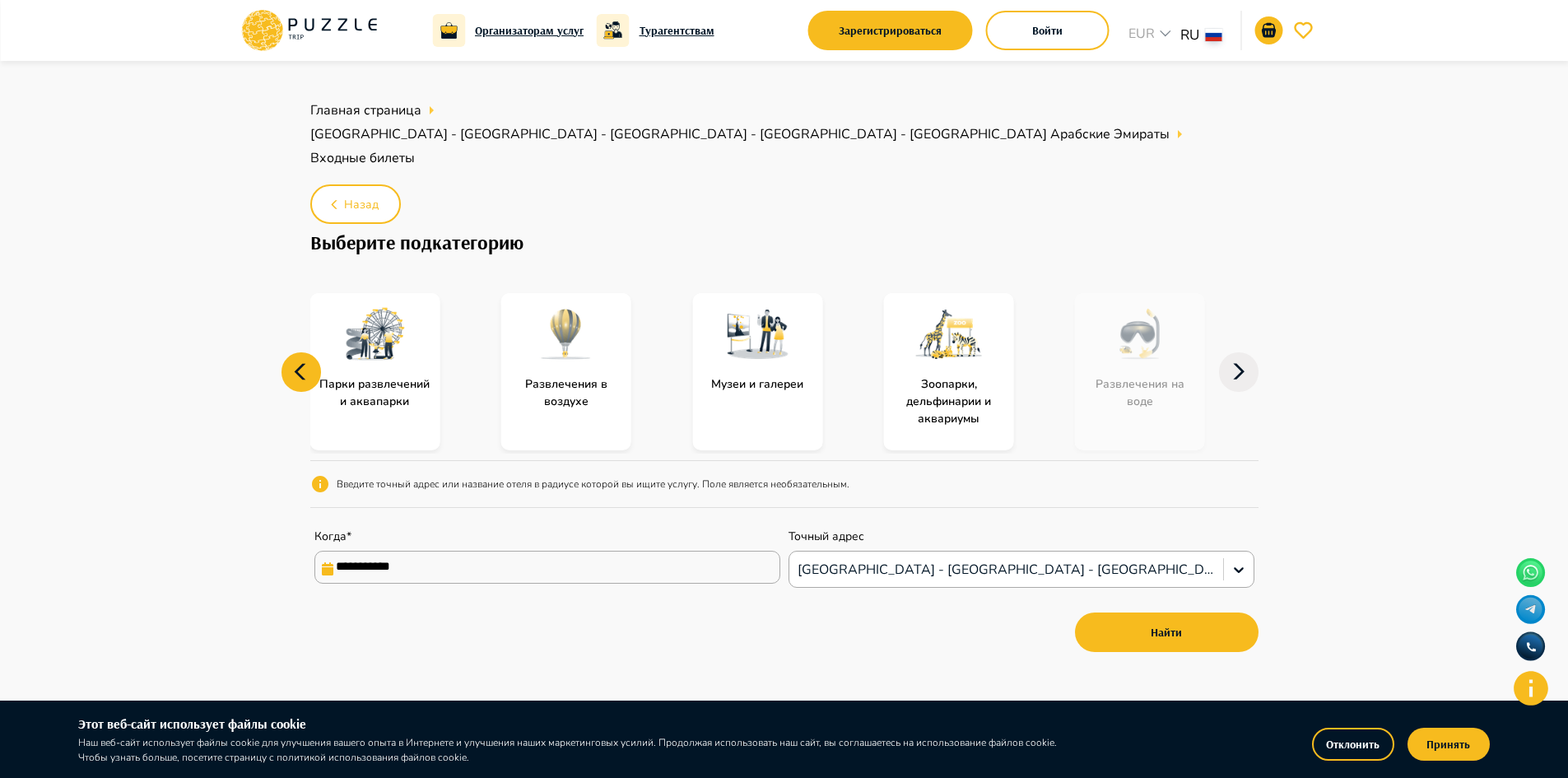
click at [299, 353] on icon at bounding box center [302, 372] width 39 height 39
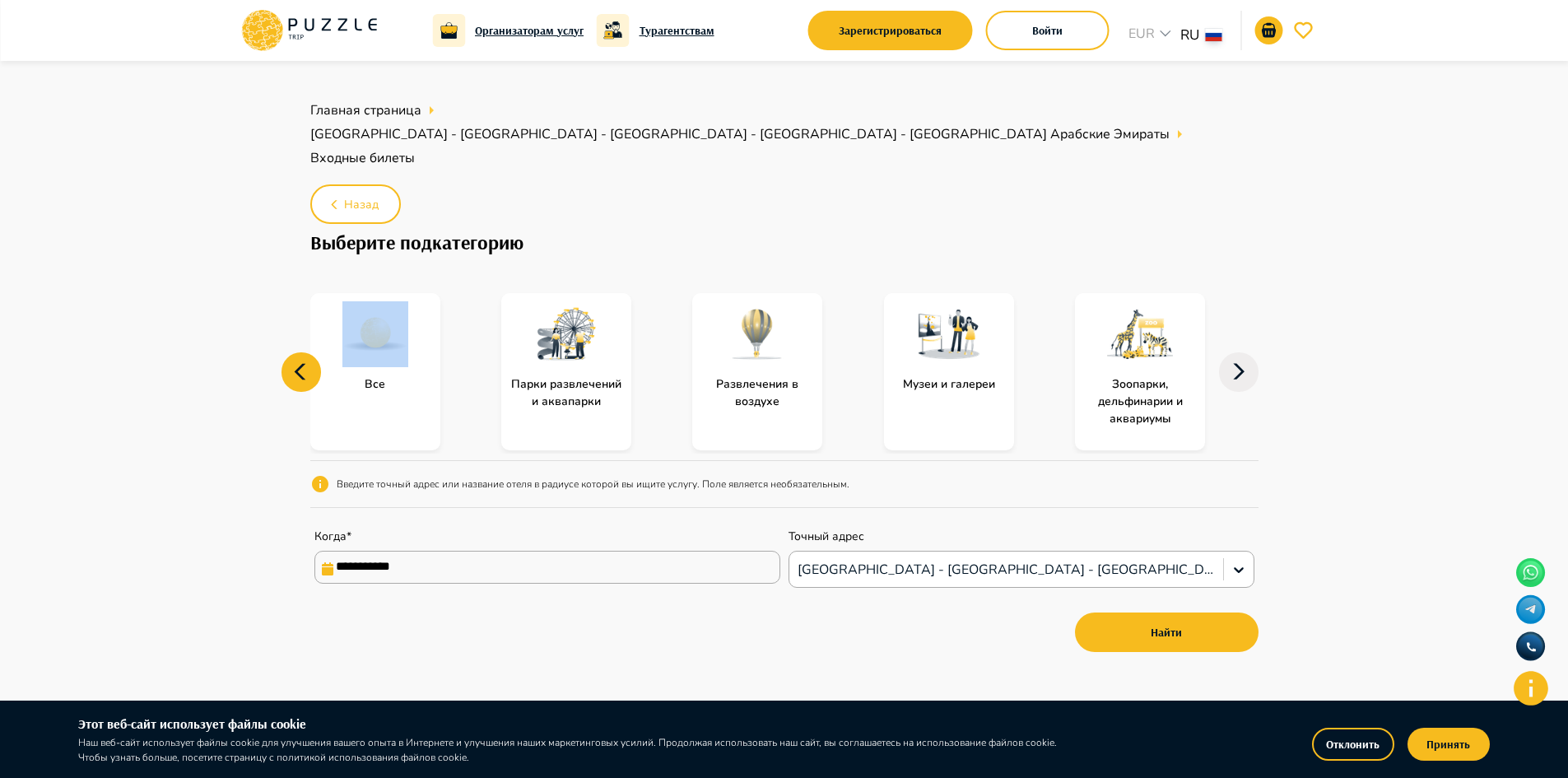
click at [299, 353] on icon at bounding box center [302, 372] width 39 height 39
click at [363, 316] on img at bounding box center [375, 334] width 66 height 66
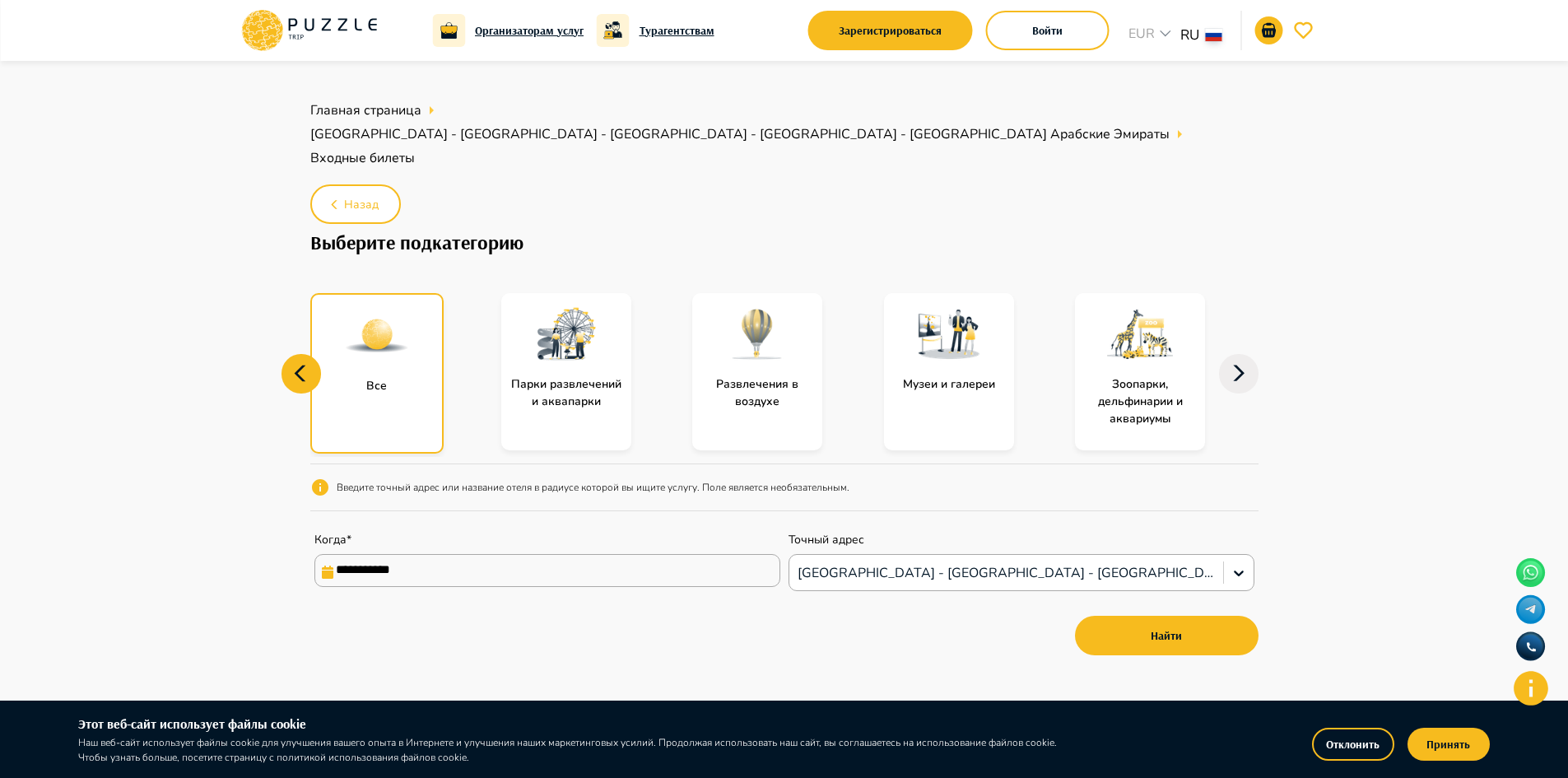
click at [1248, 354] on icon at bounding box center [1239, 373] width 39 height 39
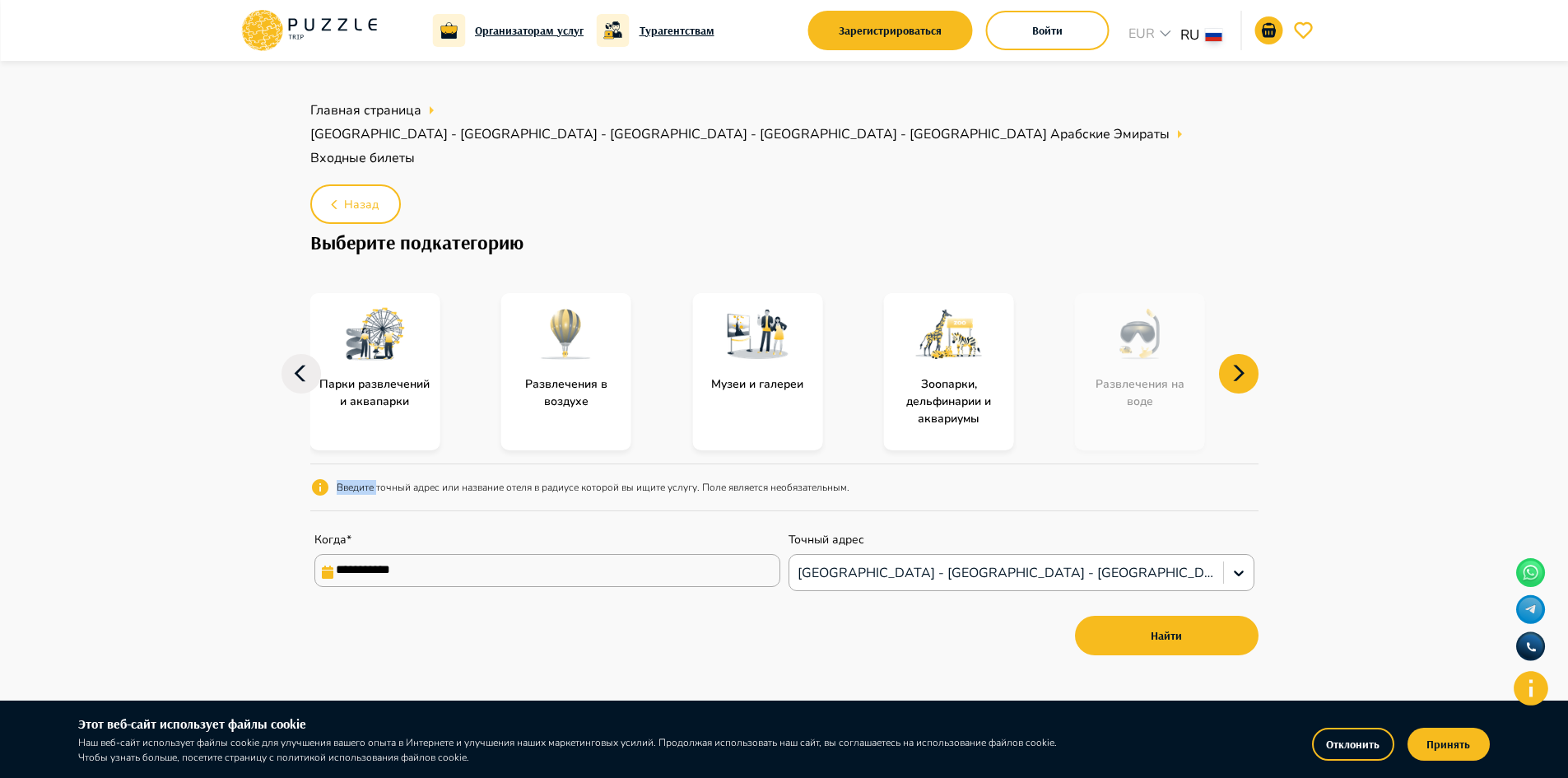
click at [1248, 354] on icon at bounding box center [1239, 373] width 39 height 39
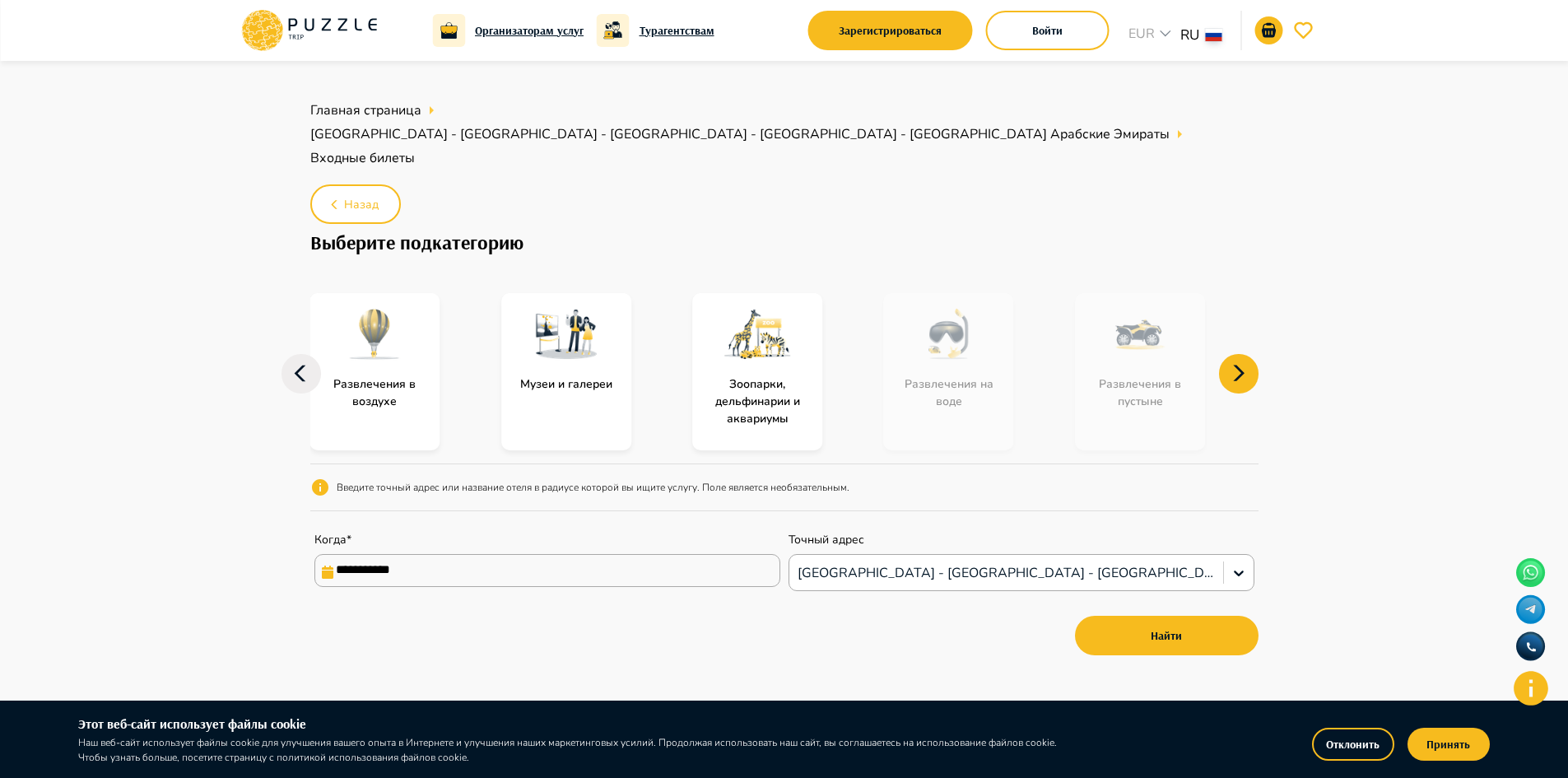
click at [1248, 354] on icon at bounding box center [1239, 373] width 39 height 39
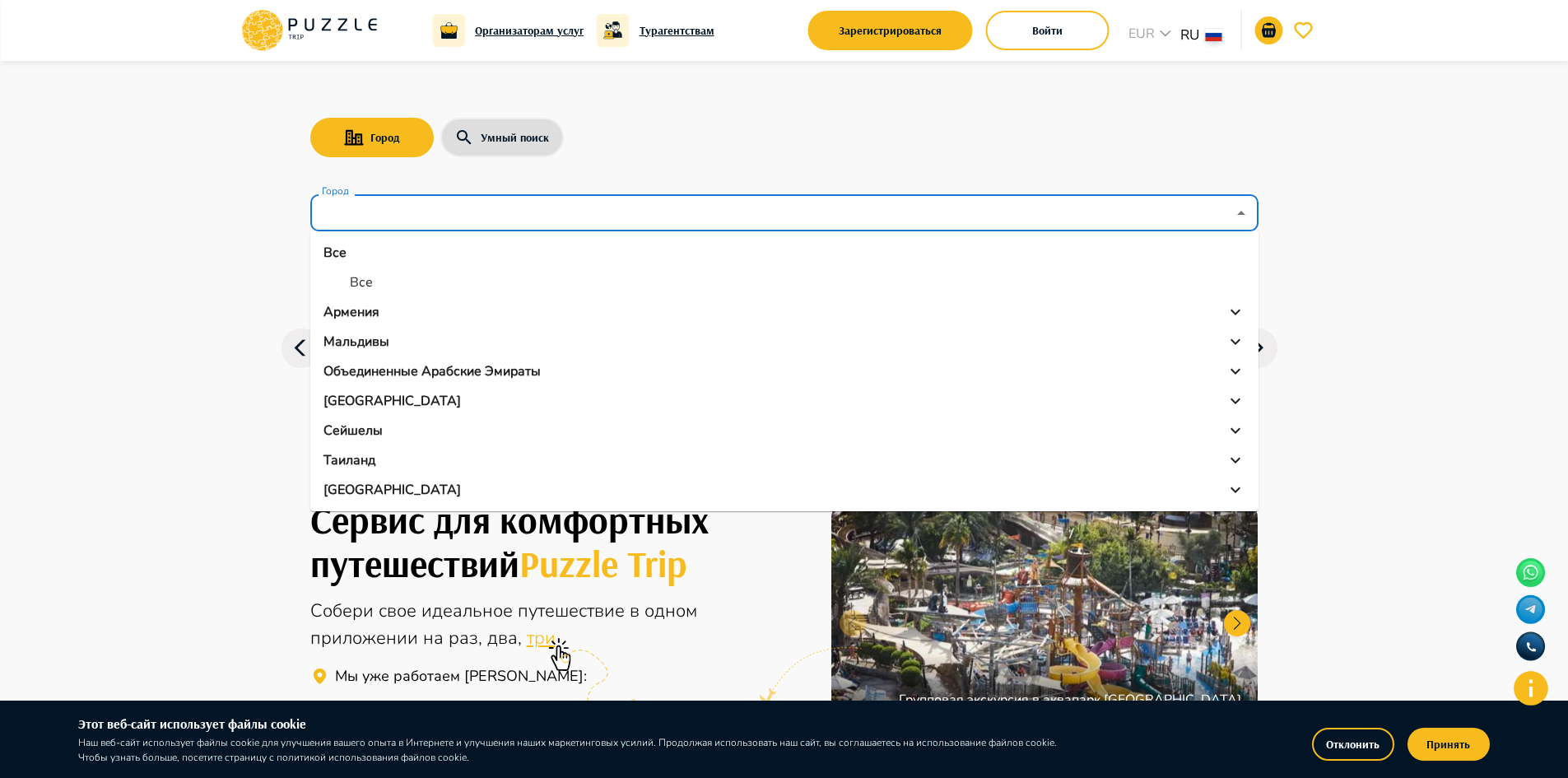
click at [472, 226] on input "Город" at bounding box center [773, 213] width 908 height 31
click at [424, 367] on p "Объединенные Арабские Эмираты" at bounding box center [432, 372] width 217 height 20
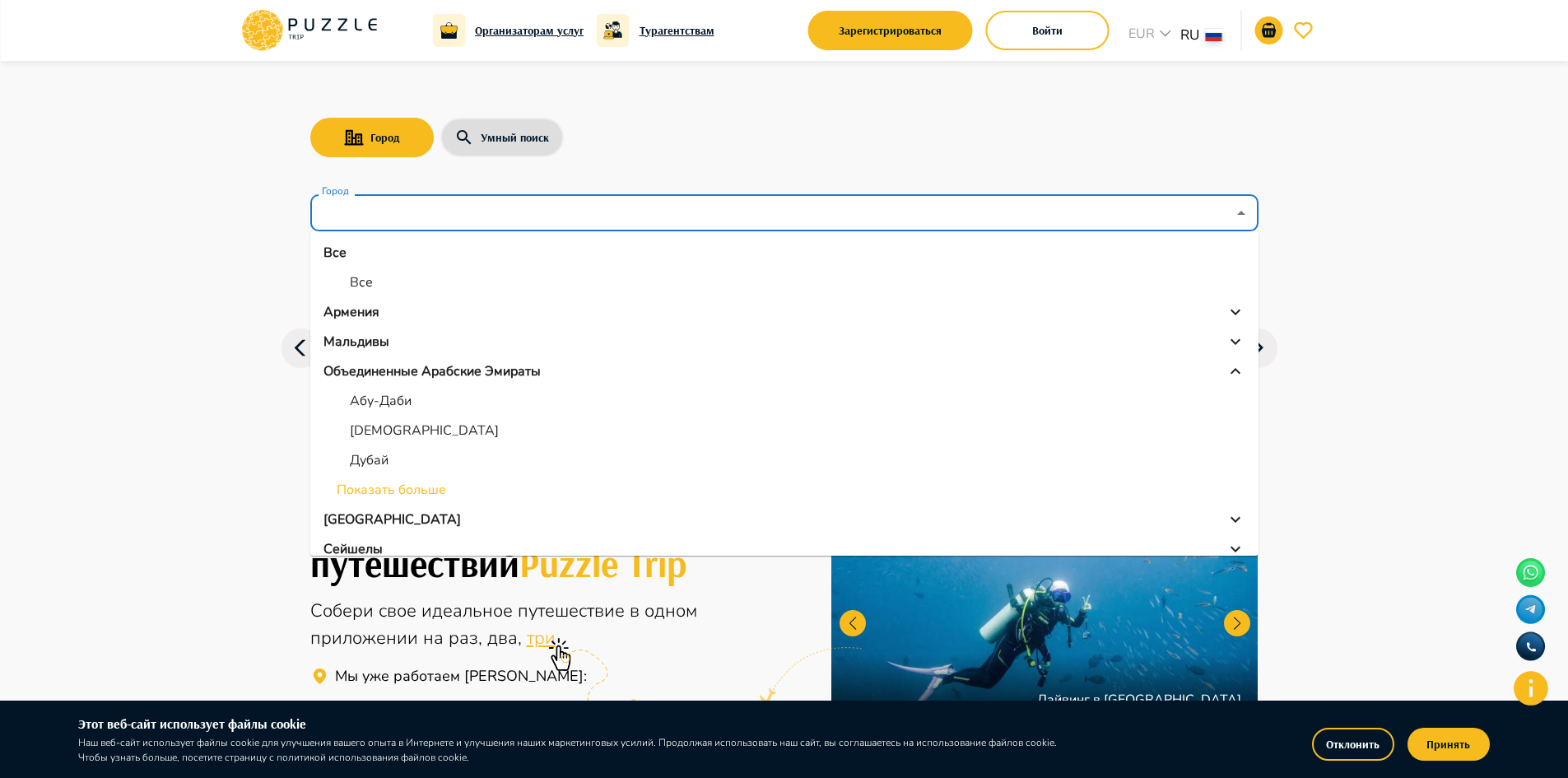
click at [377, 441] on li "[DEMOGRAPHIC_DATA]" at bounding box center [784, 430] width 949 height 30
type input "******"
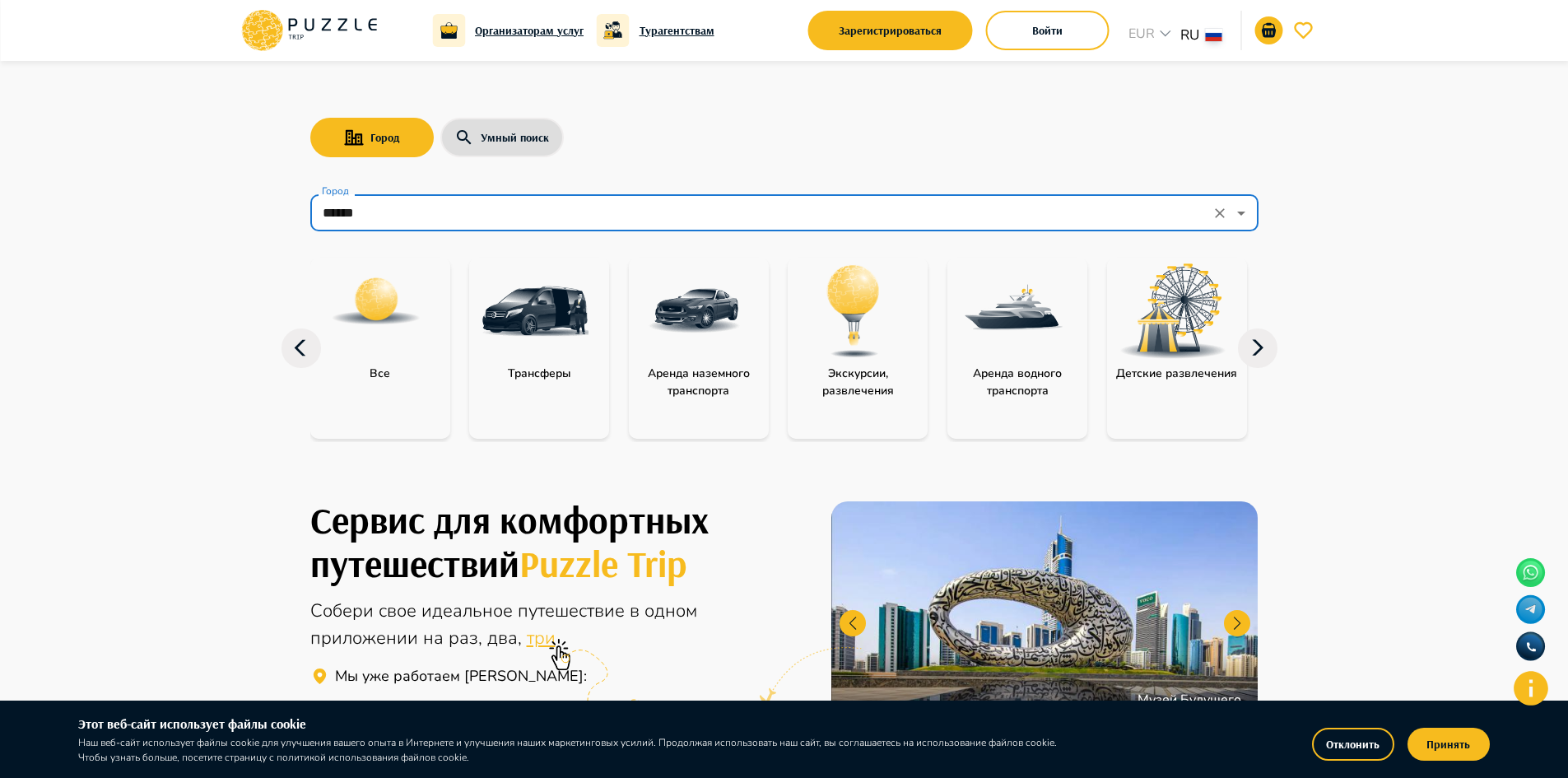
click at [1247, 343] on icon at bounding box center [1257, 348] width 39 height 39
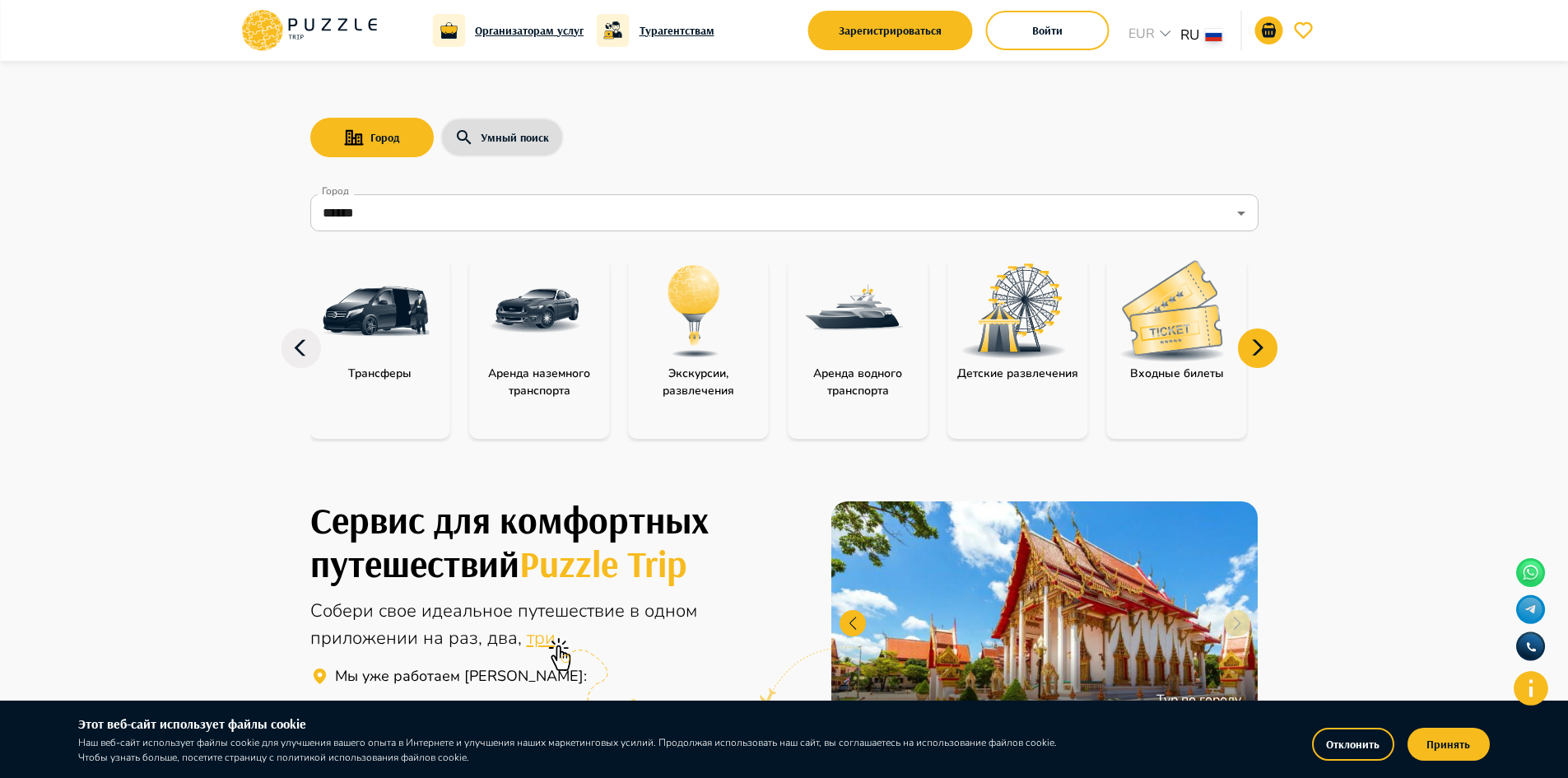
click at [1247, 343] on icon at bounding box center [1257, 348] width 39 height 39
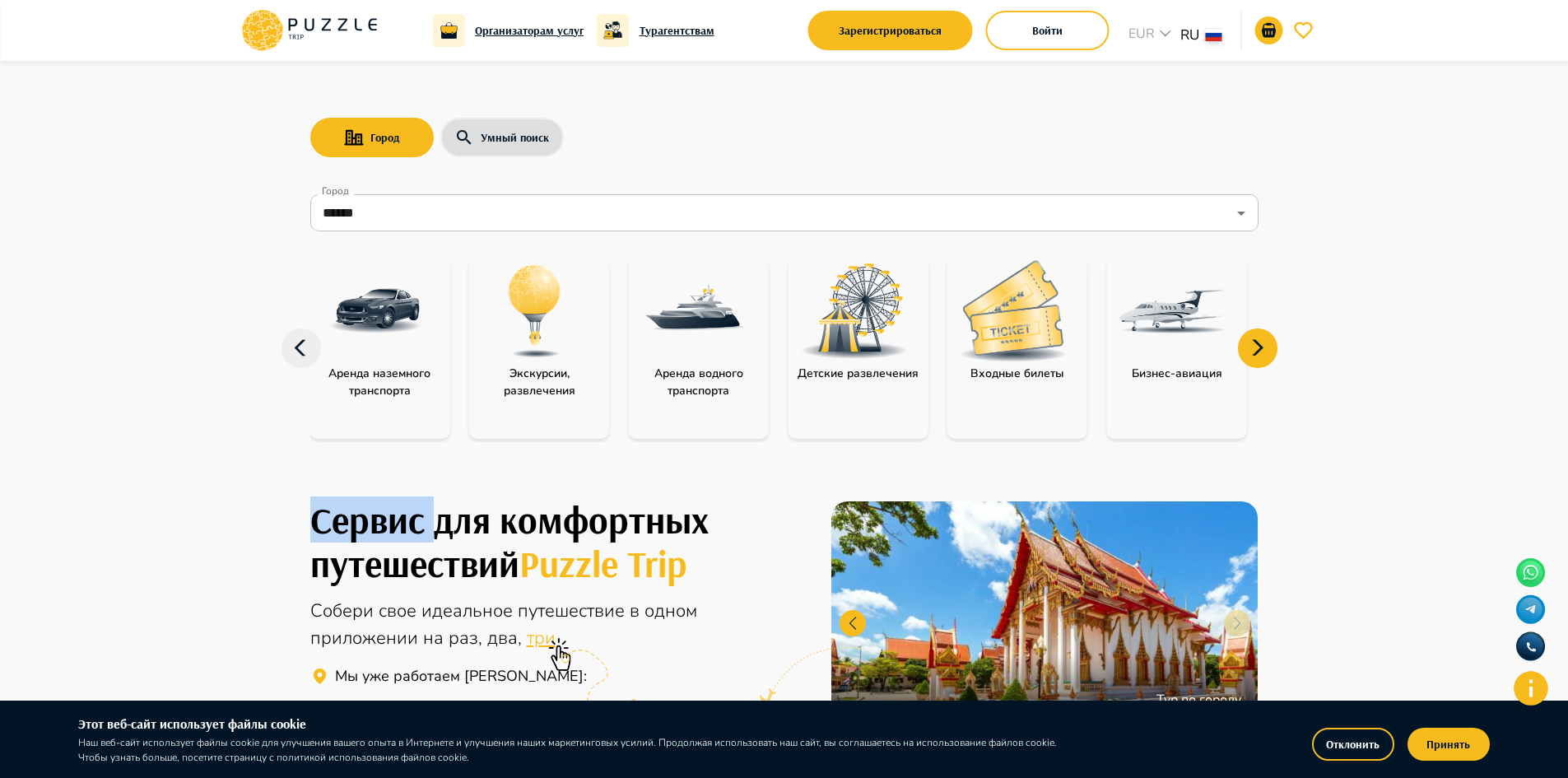
click at [1247, 343] on icon at bounding box center [1257, 348] width 39 height 39
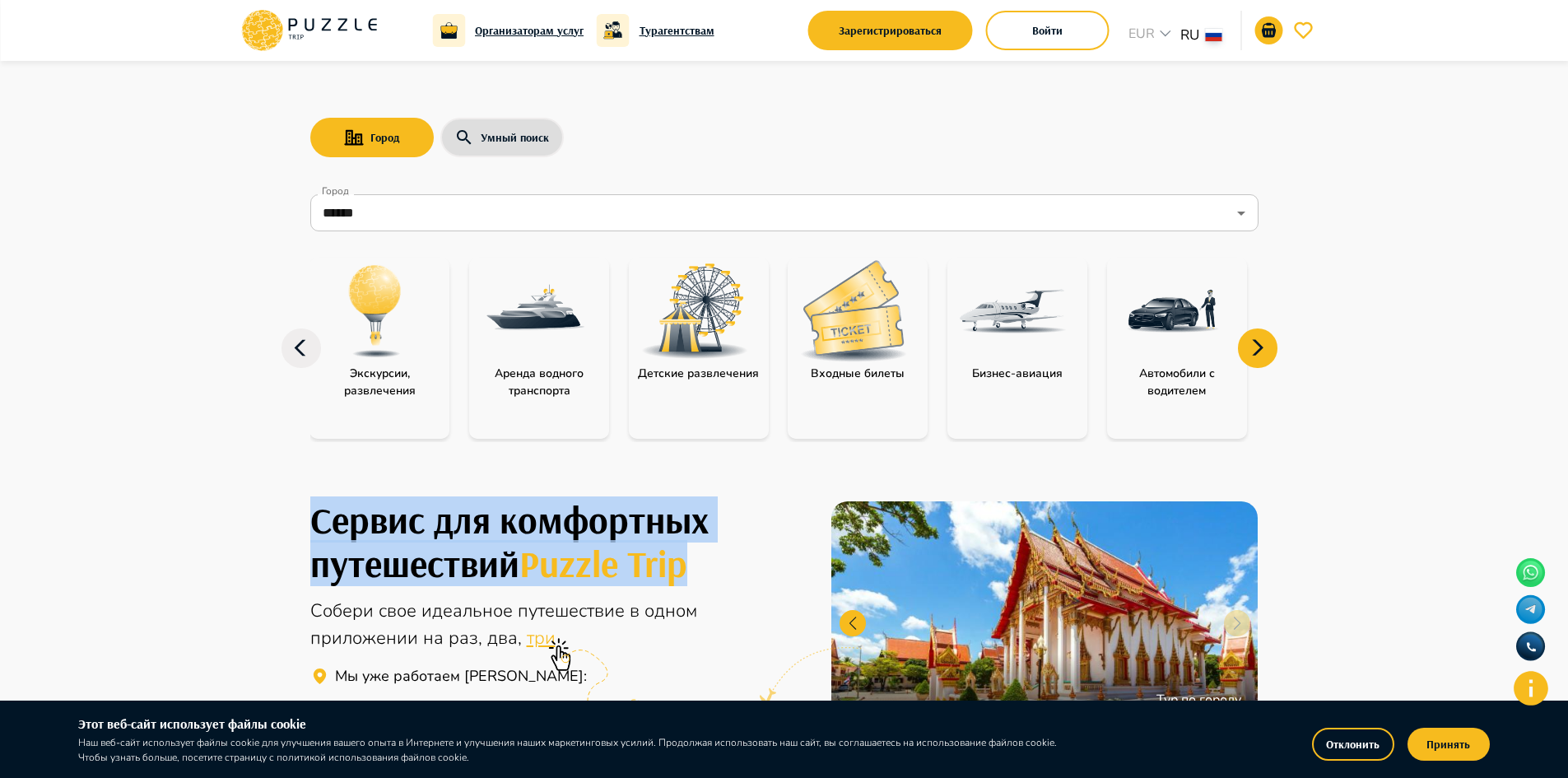
click at [1247, 343] on icon at bounding box center [1257, 348] width 39 height 39
click at [1248, 343] on icon at bounding box center [1257, 348] width 39 height 39
click at [1248, 343] on icon at bounding box center [1257, 348] width 39 height 39
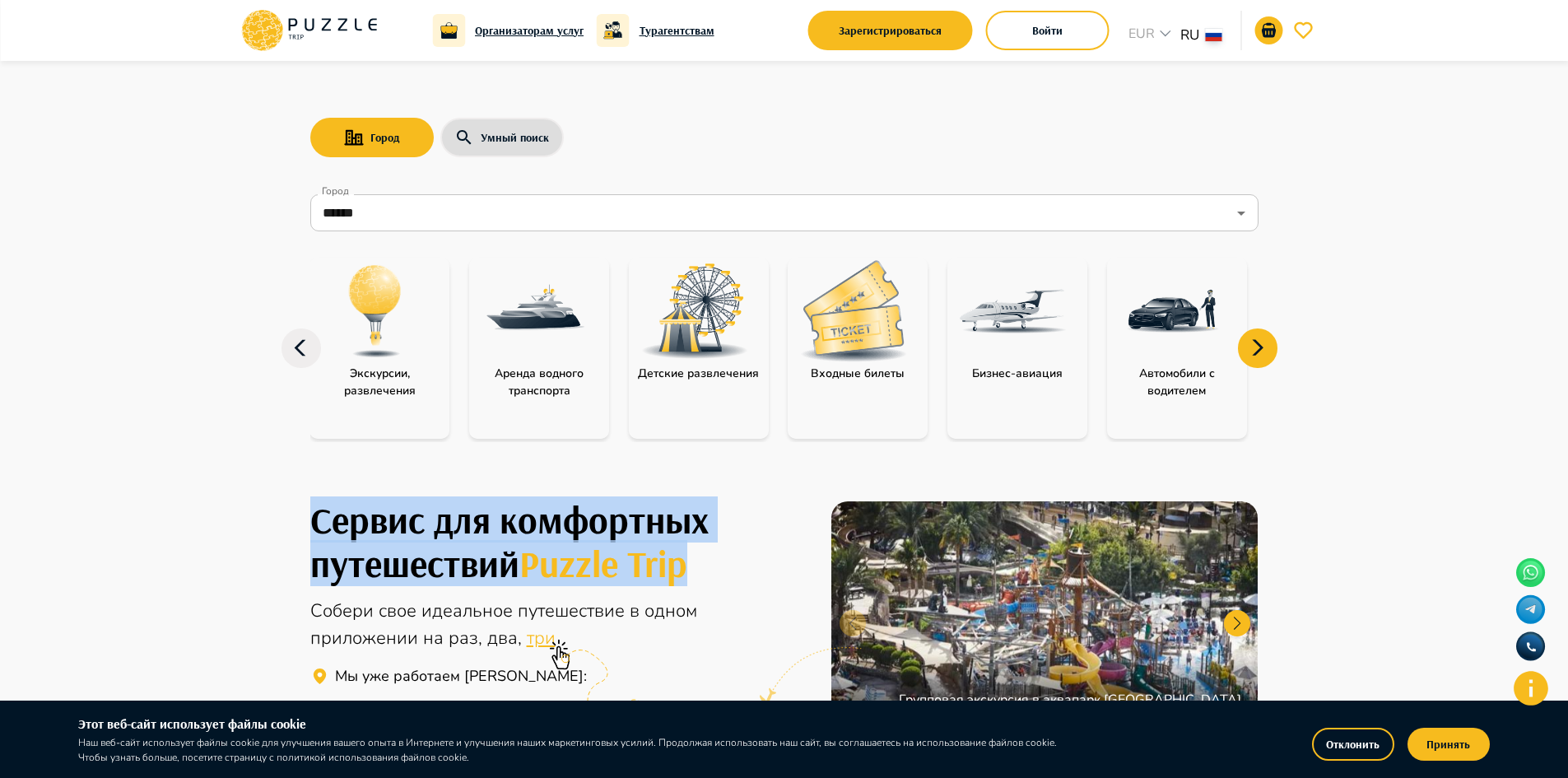
click at [863, 355] on img at bounding box center [853, 310] width 107 height 101
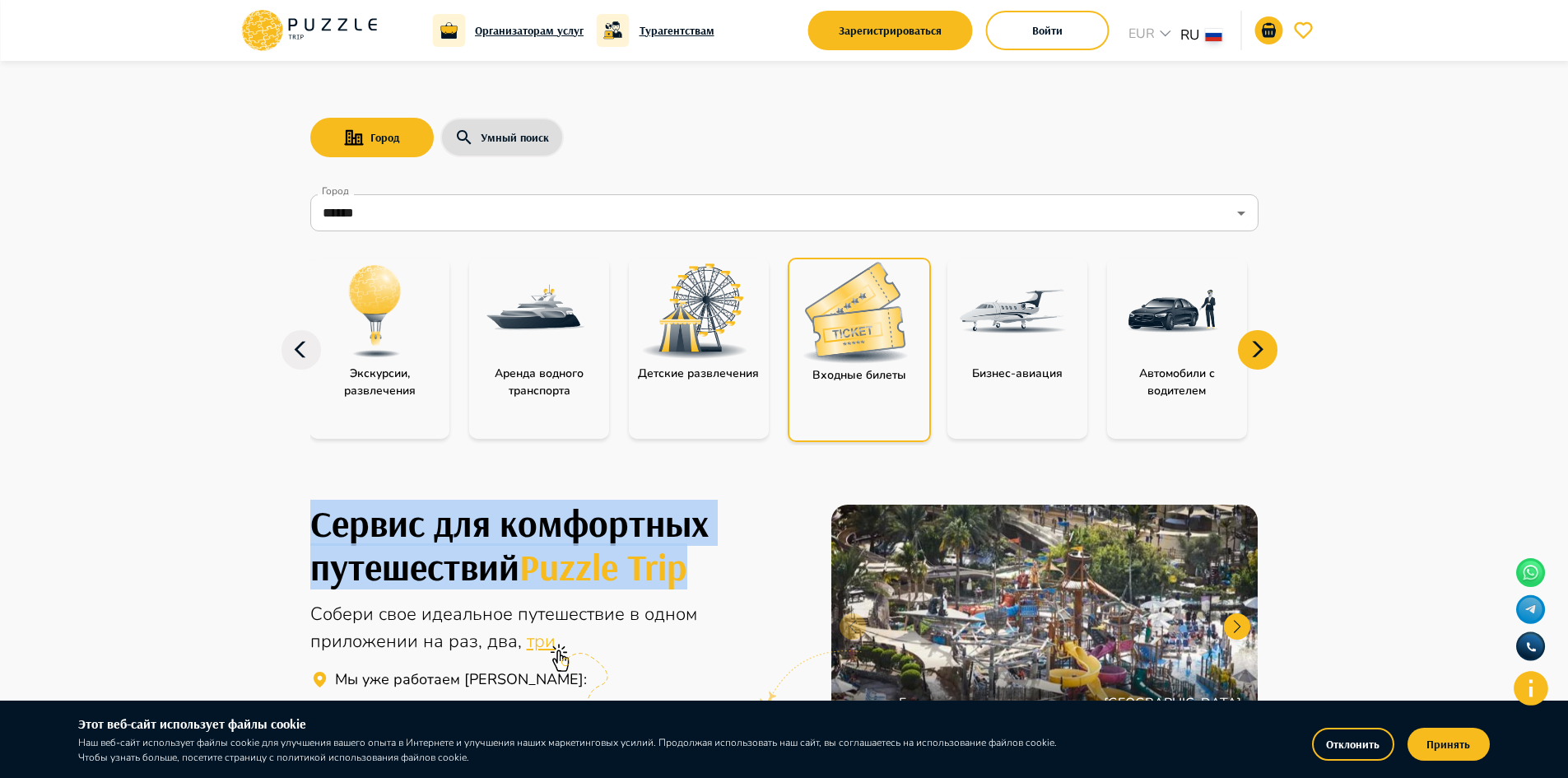
click at [863, 355] on img at bounding box center [854, 312] width 107 height 101
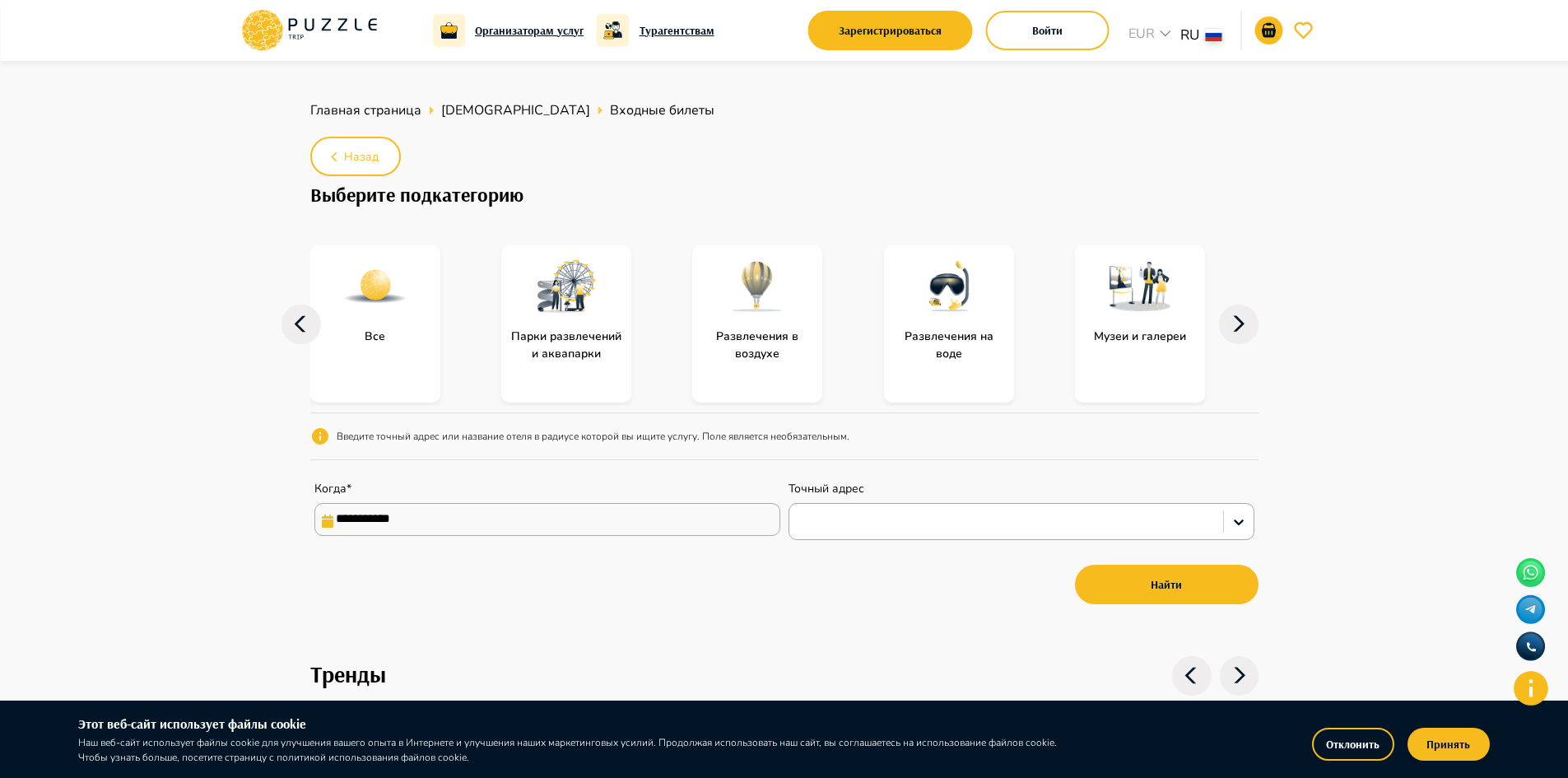
click at [1204, 310] on div at bounding box center [1140, 286] width 130 height 83
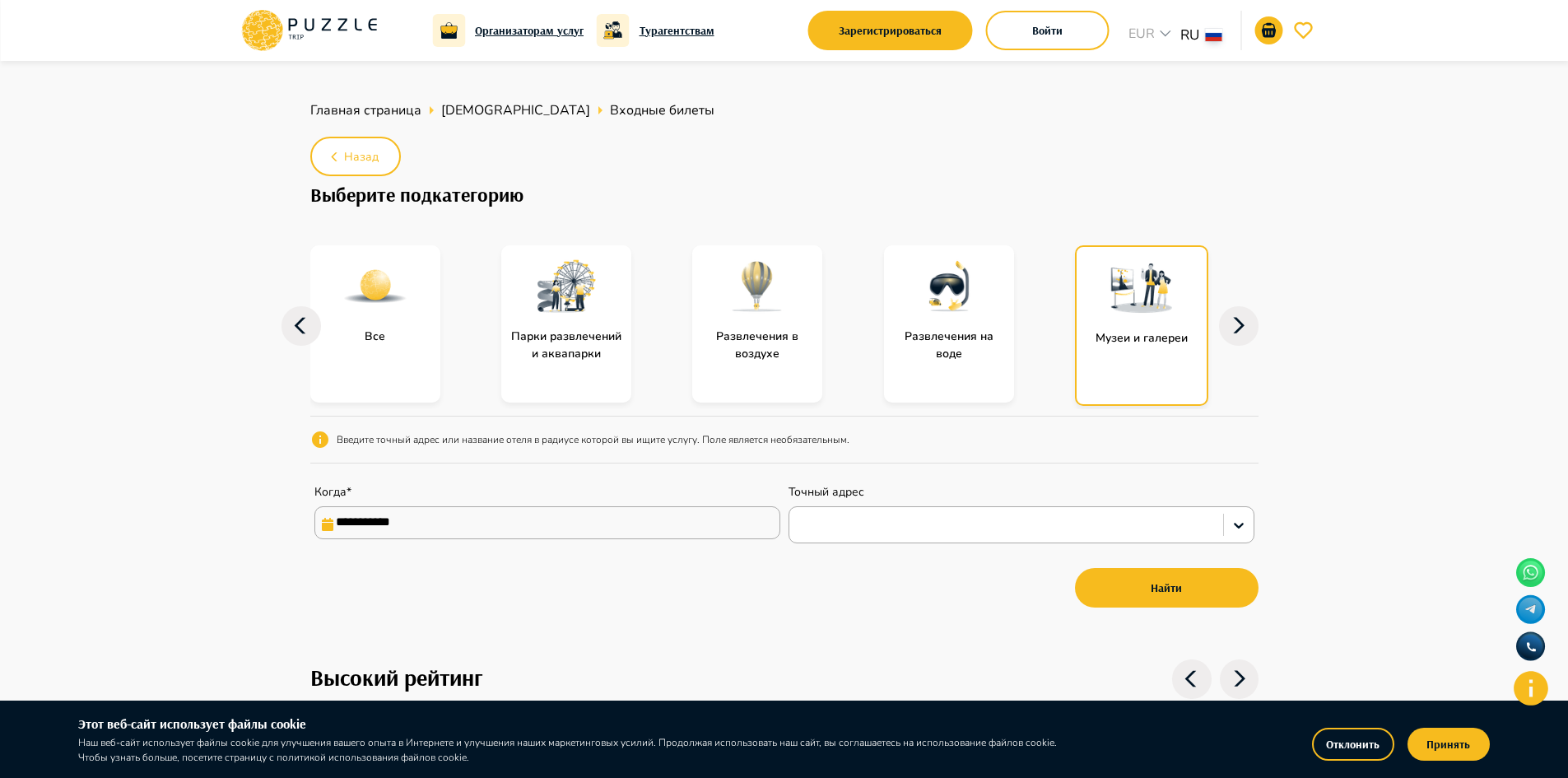
click at [1233, 319] on icon at bounding box center [1239, 326] width 39 height 39
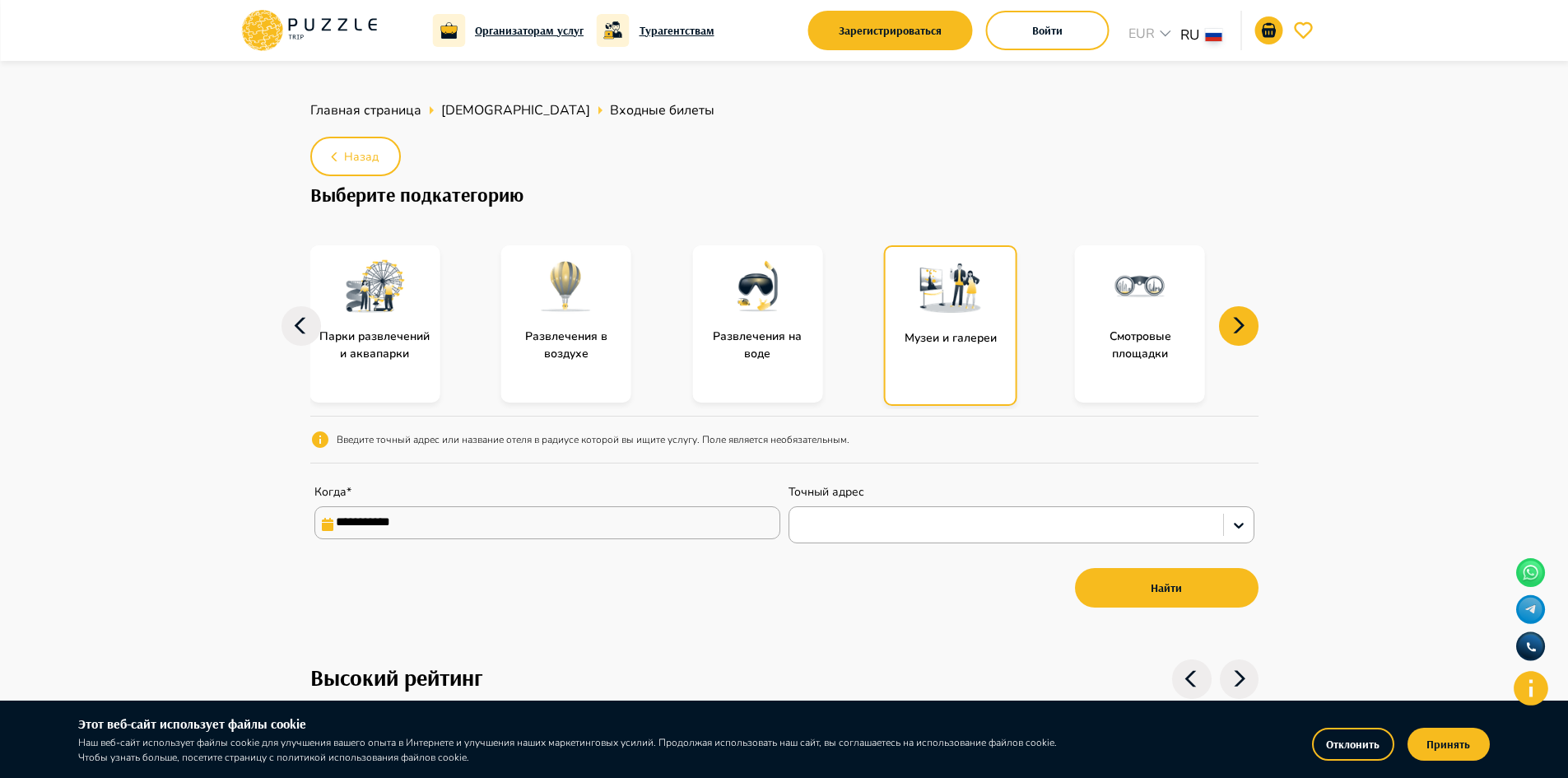
click at [1236, 322] on icon at bounding box center [1239, 326] width 39 height 39
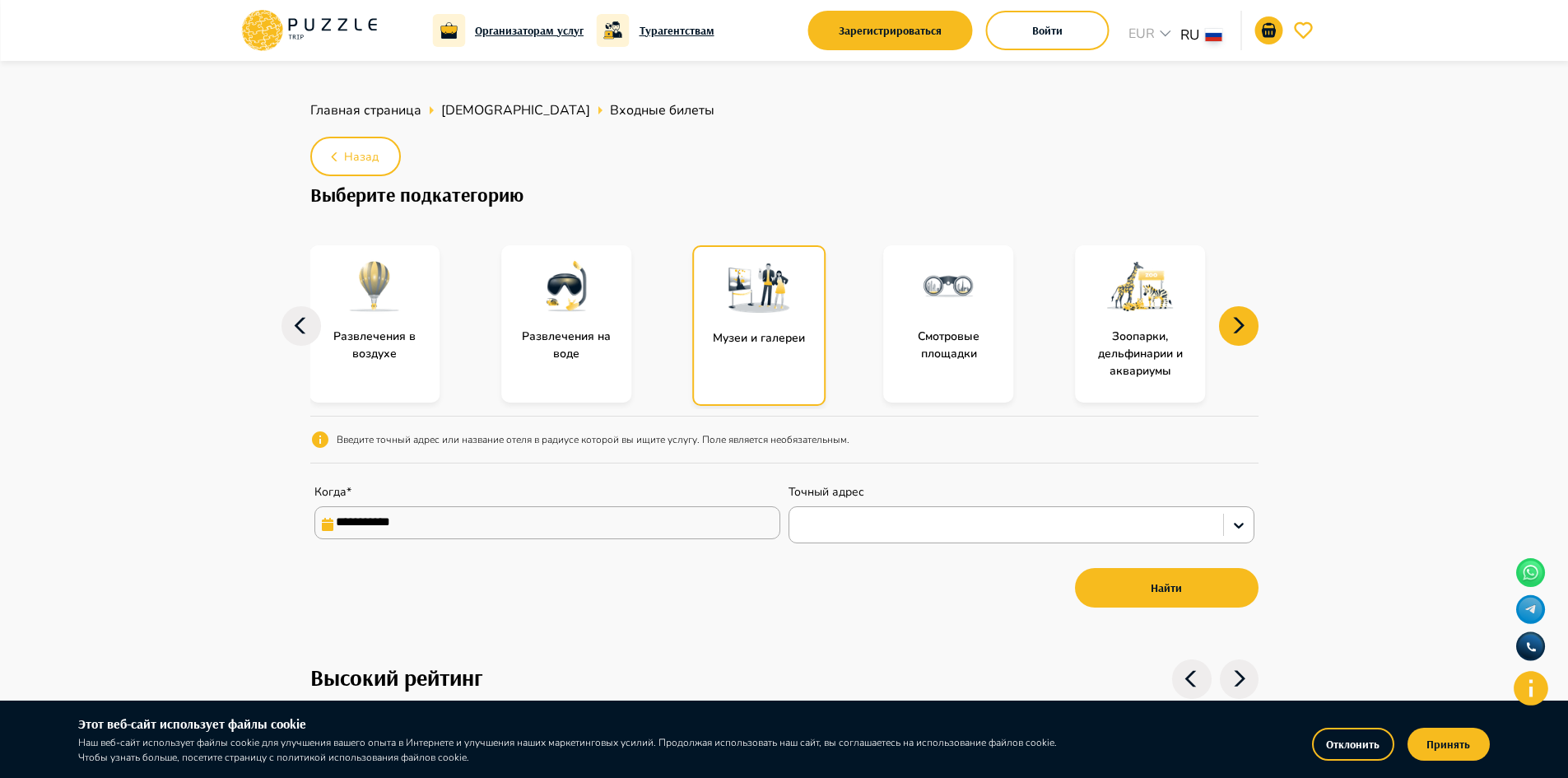
click at [1235, 322] on icon at bounding box center [1239, 326] width 39 height 39
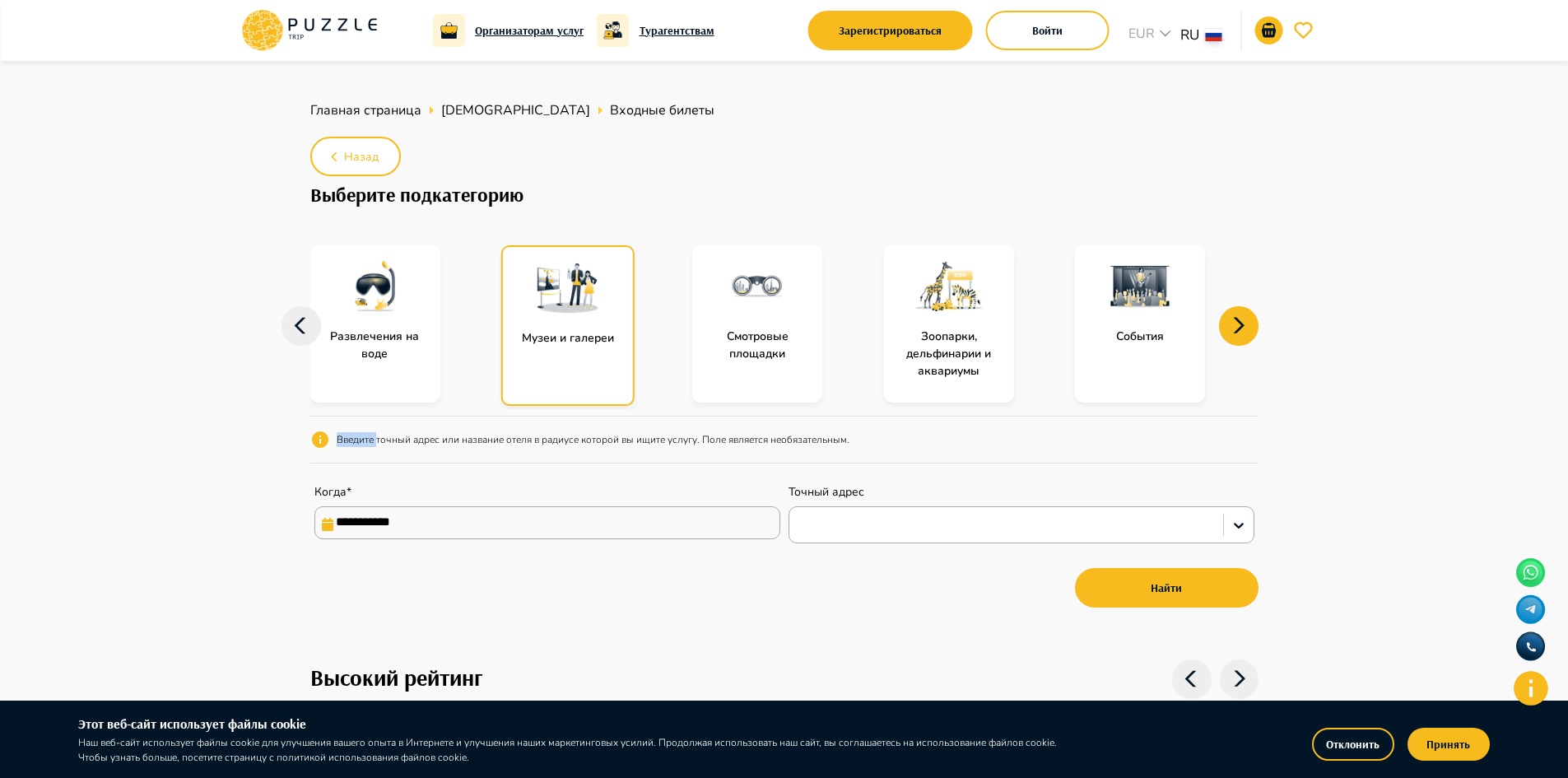
click at [1235, 322] on icon at bounding box center [1239, 326] width 39 height 39
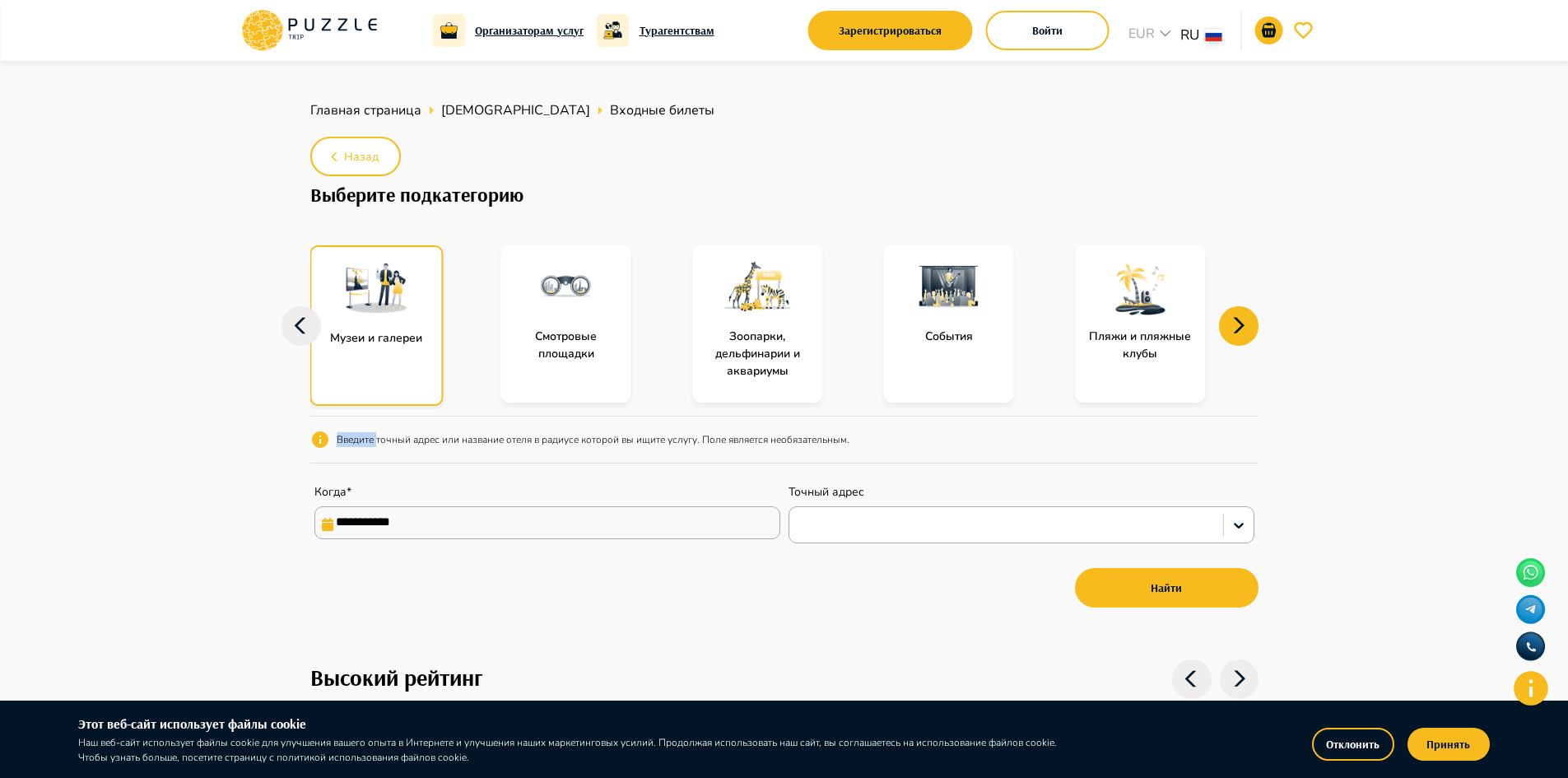
click at [963, 326] on div at bounding box center [949, 286] width 130 height 83
click at [963, 325] on div at bounding box center [949, 286] width 130 height 83
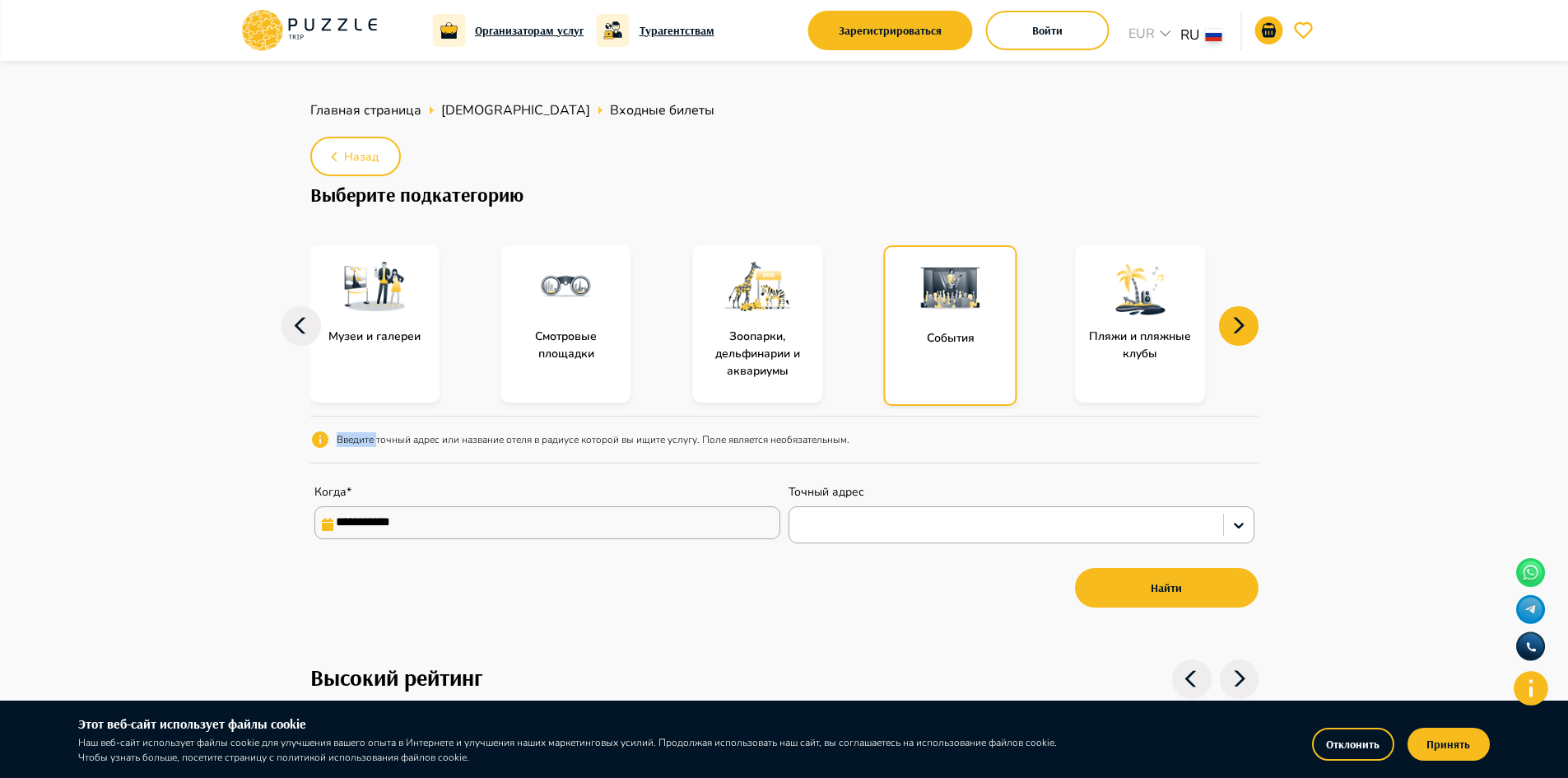
click at [963, 325] on div at bounding box center [950, 288] width 130 height 83
click at [941, 325] on div at bounding box center [950, 288] width 130 height 83
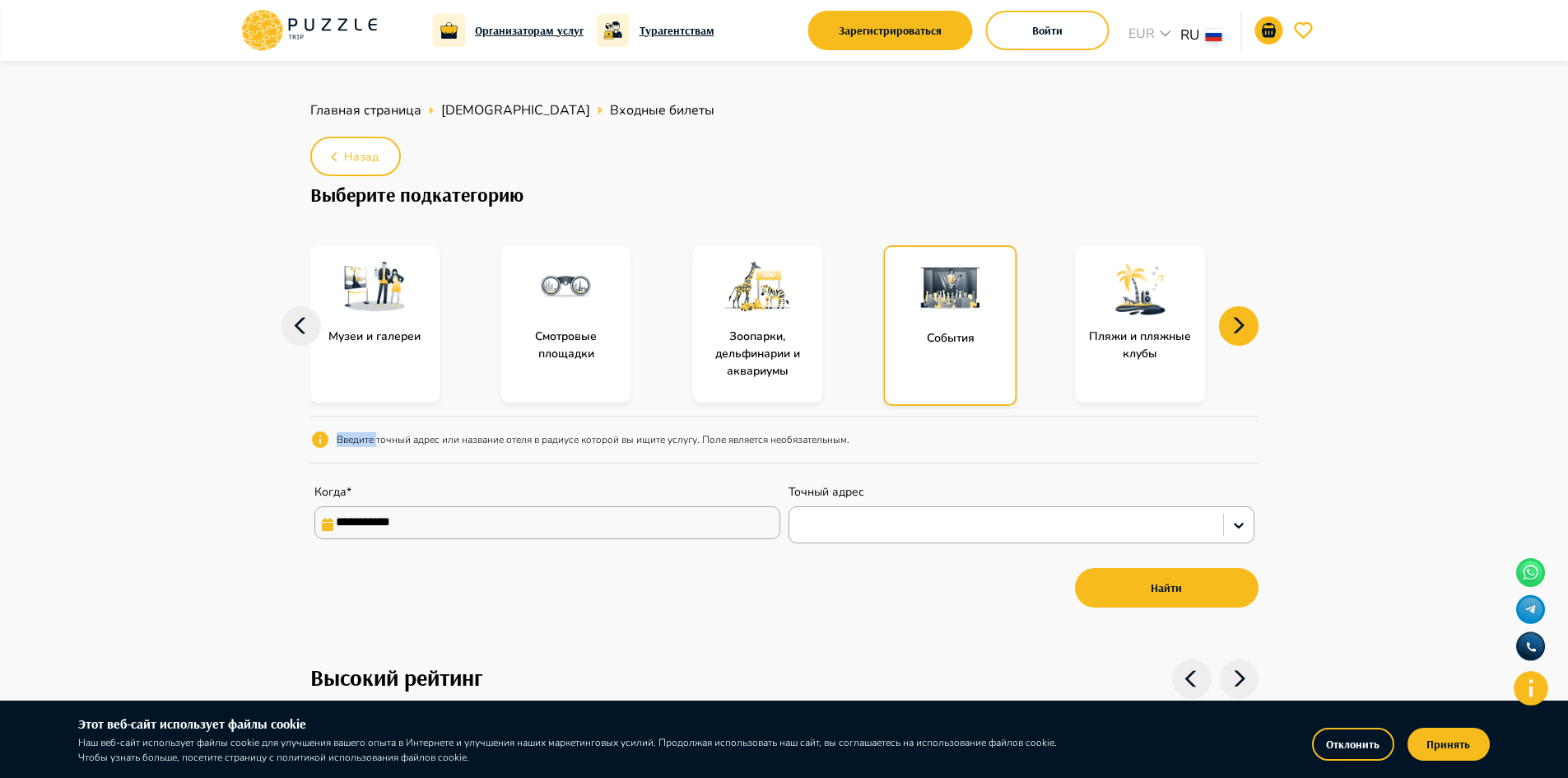
click at [941, 325] on div at bounding box center [950, 288] width 130 height 83
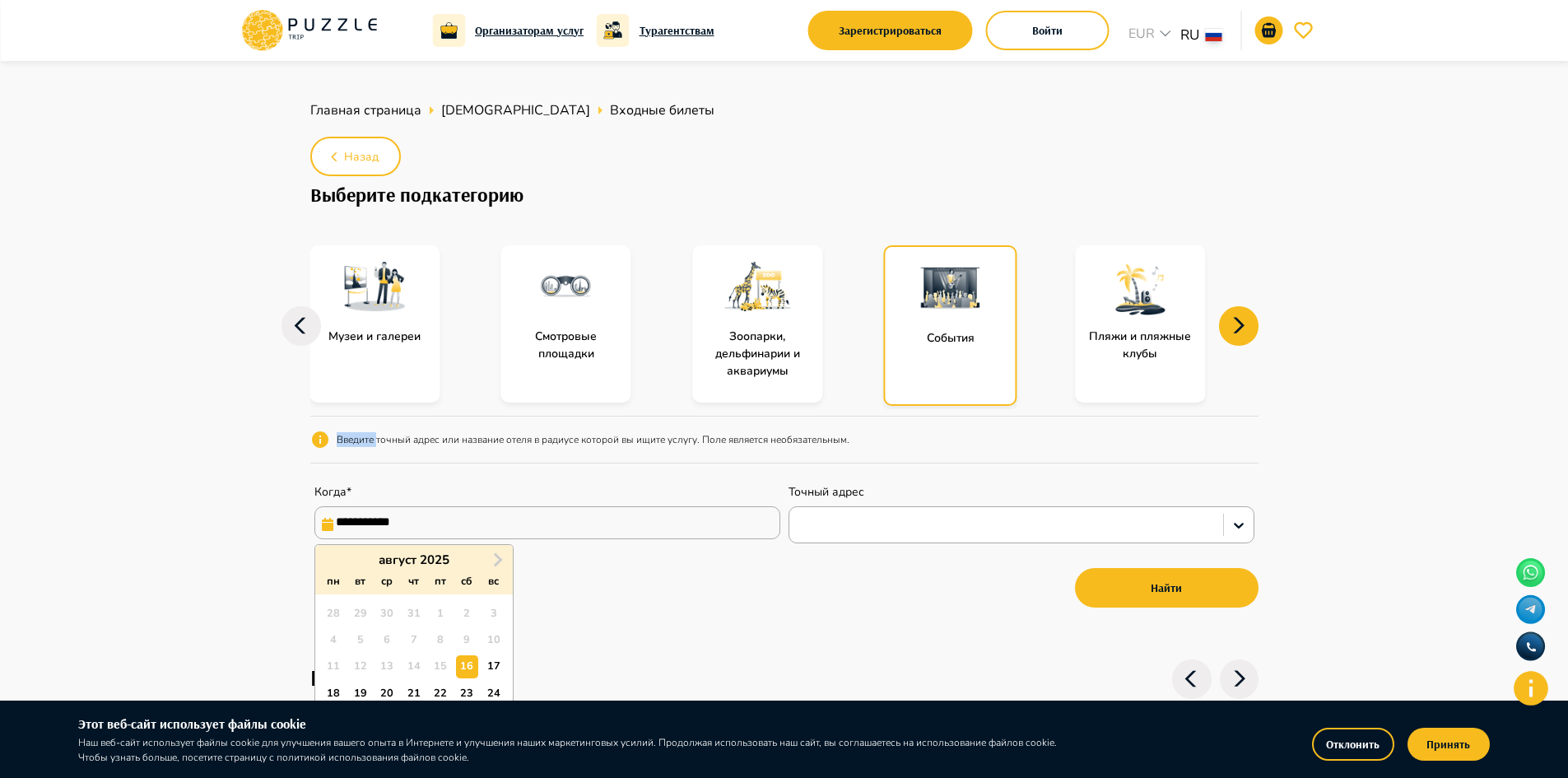
drag, startPoint x: 436, startPoint y: 536, endPoint x: 440, endPoint y: 525, distance: 11.7
click at [439, 529] on input "**********" at bounding box center [547, 522] width 466 height 33
click at [502, 553] on button "Next Month" at bounding box center [497, 559] width 26 height 26
click at [502, 551] on button "Next Month" at bounding box center [497, 559] width 26 height 26
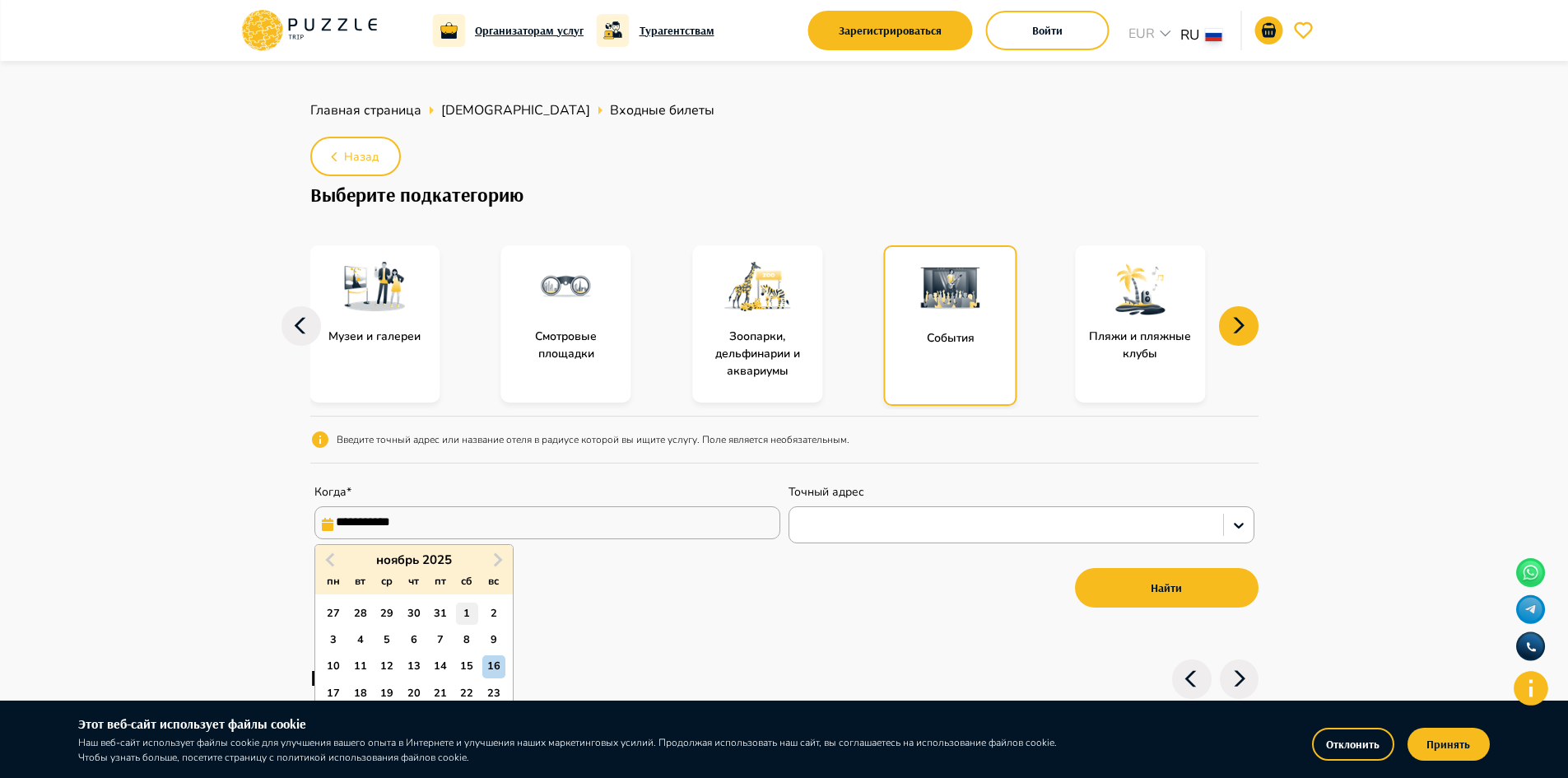
click at [459, 614] on div "1" at bounding box center [467, 613] width 22 height 22
type input "**********"
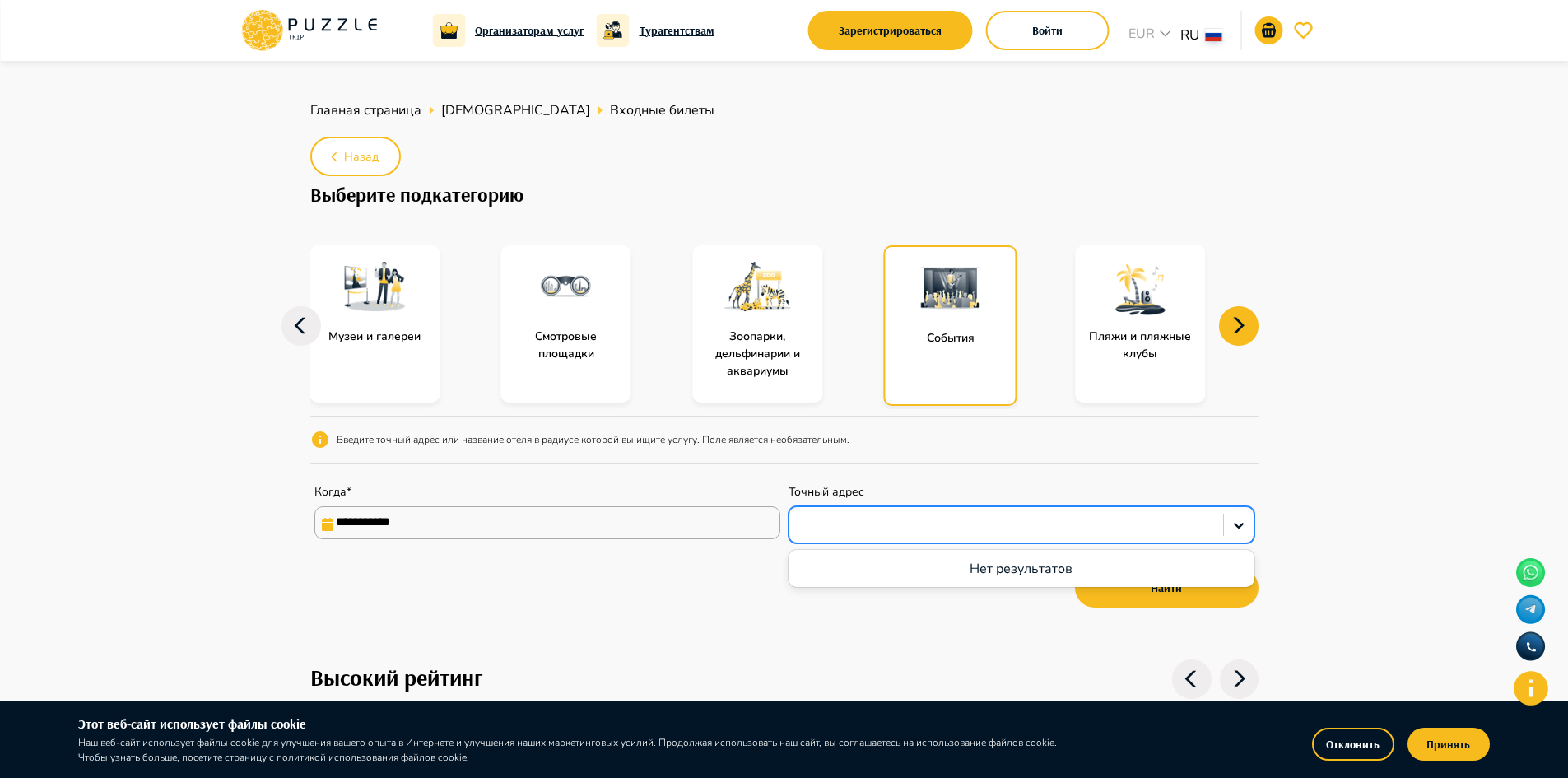
click at [806, 532] on div at bounding box center [1006, 525] width 417 height 22
paste input "**********"
type input "**********"
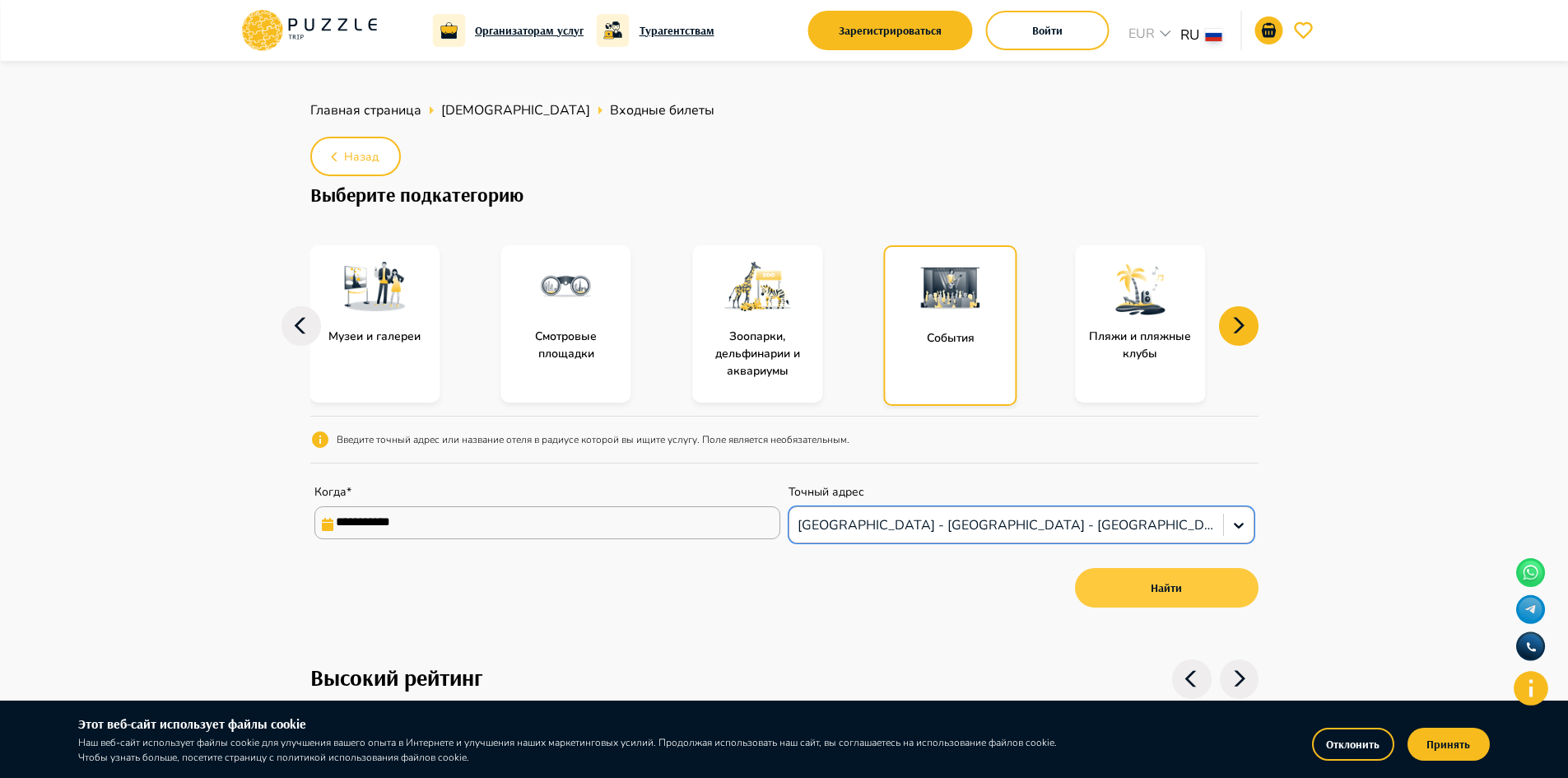
click at [1099, 595] on button "Найти" at bounding box center [1167, 588] width 184 height 39
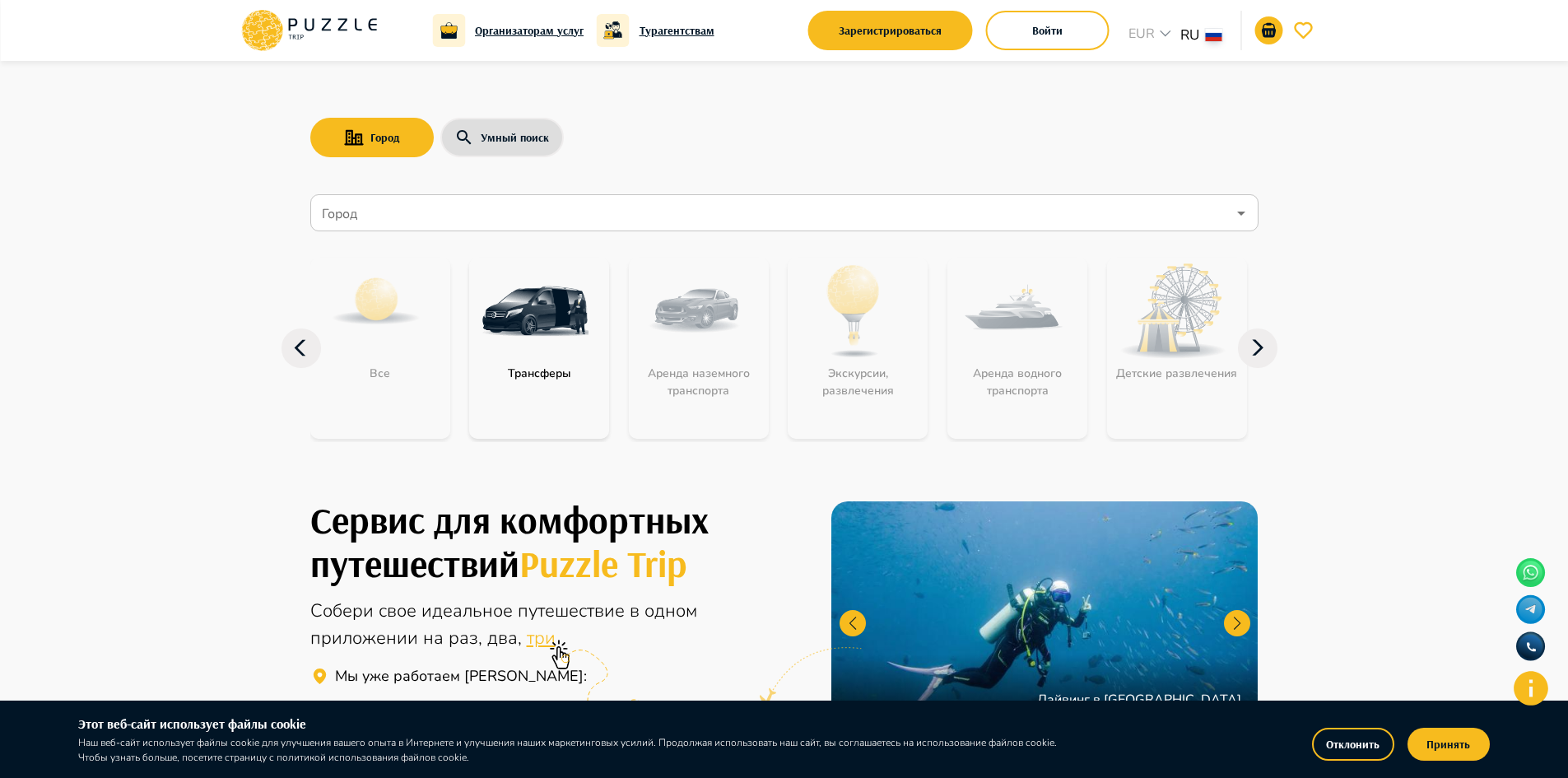
click at [954, 194] on nav "Город Город Все Трансферы Аренда наземного транспорта Экскурсии, развлечения Ар…" at bounding box center [784, 326] width 949 height 277
click at [951, 203] on input "Город" at bounding box center [773, 213] width 908 height 31
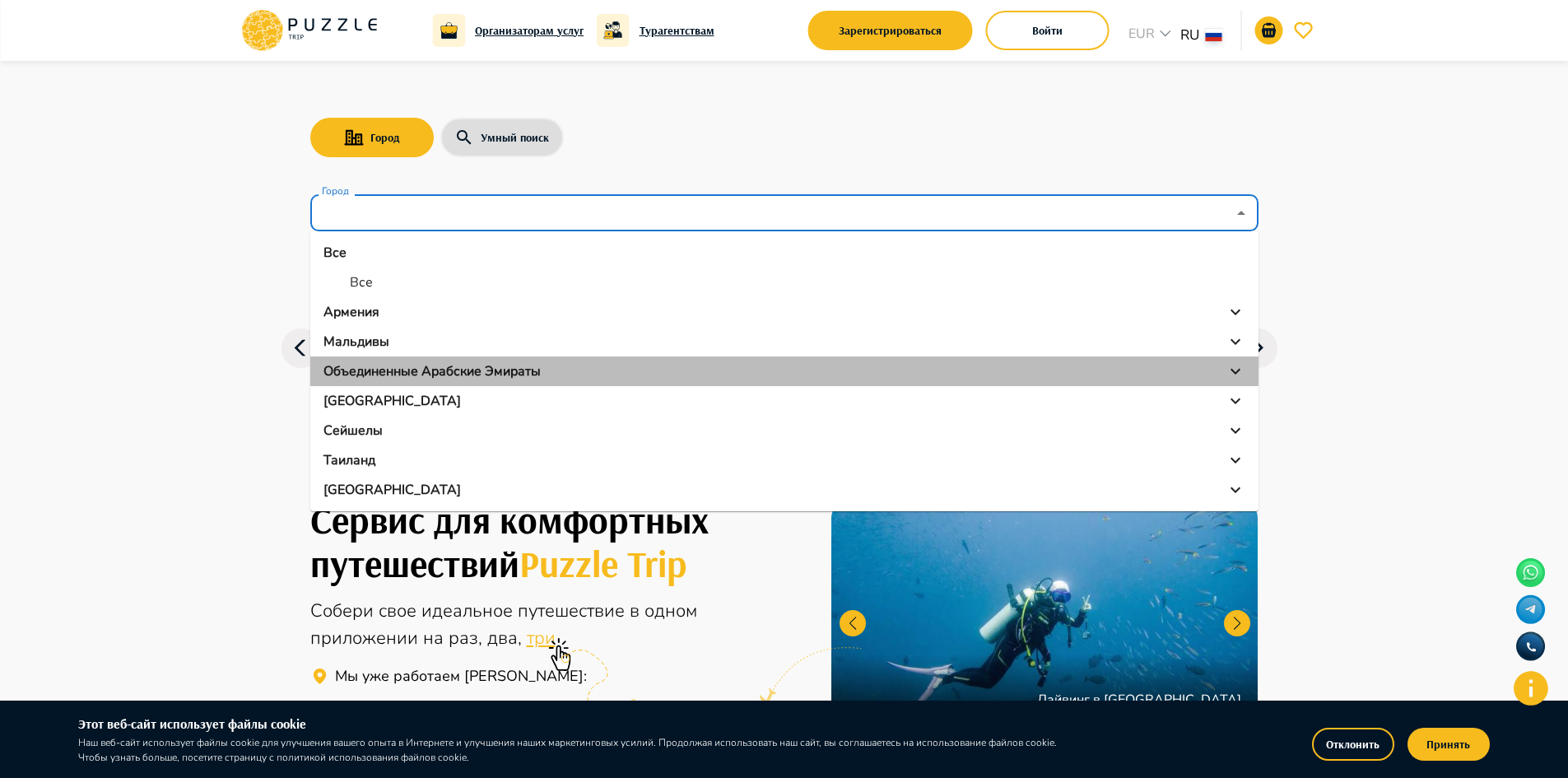
click at [373, 373] on p "Объединенные Арабские Эмираты" at bounding box center [432, 372] width 217 height 20
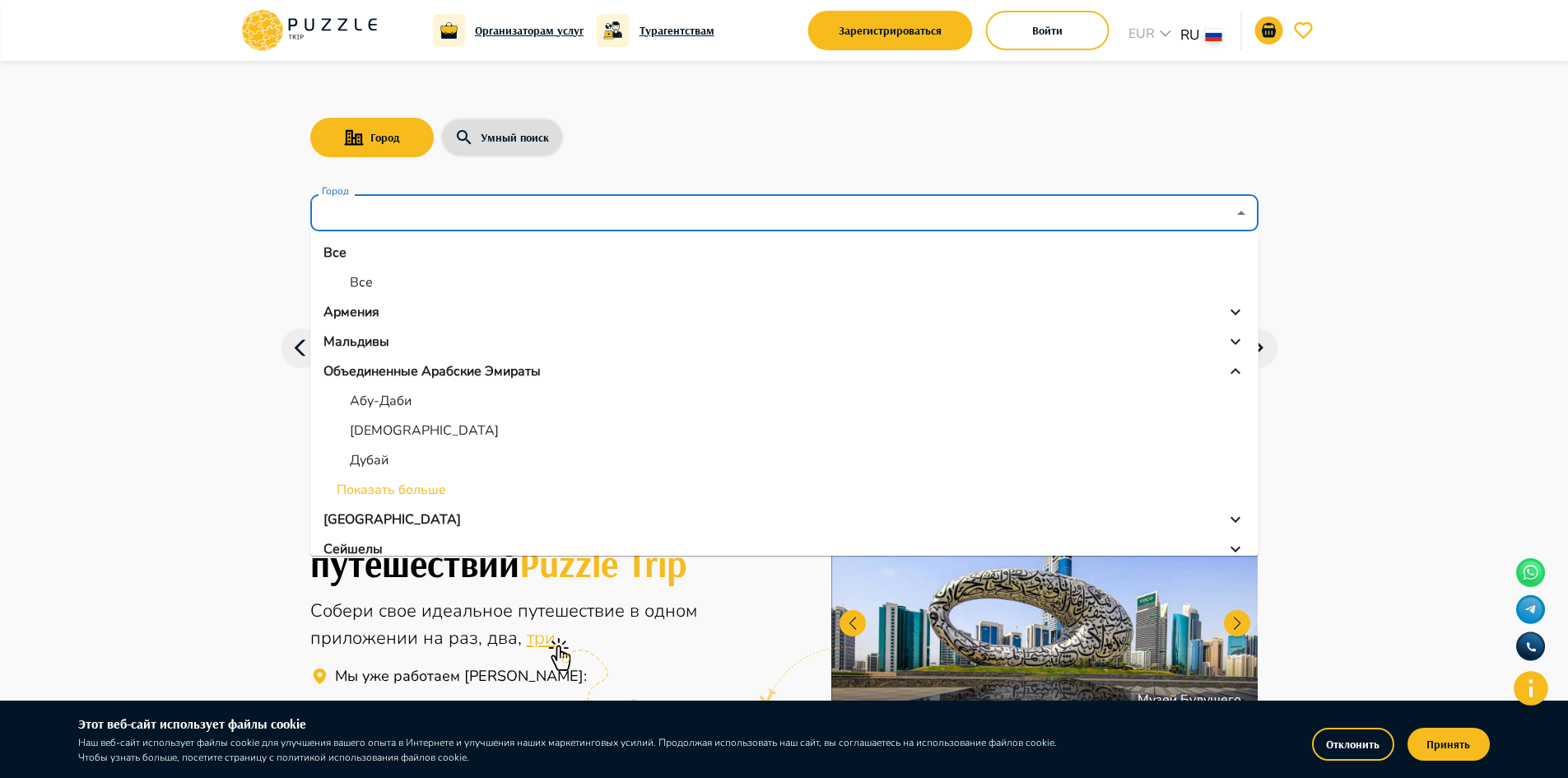
click at [380, 455] on p "Дубай" at bounding box center [369, 460] width 39 height 20
type input "*****"
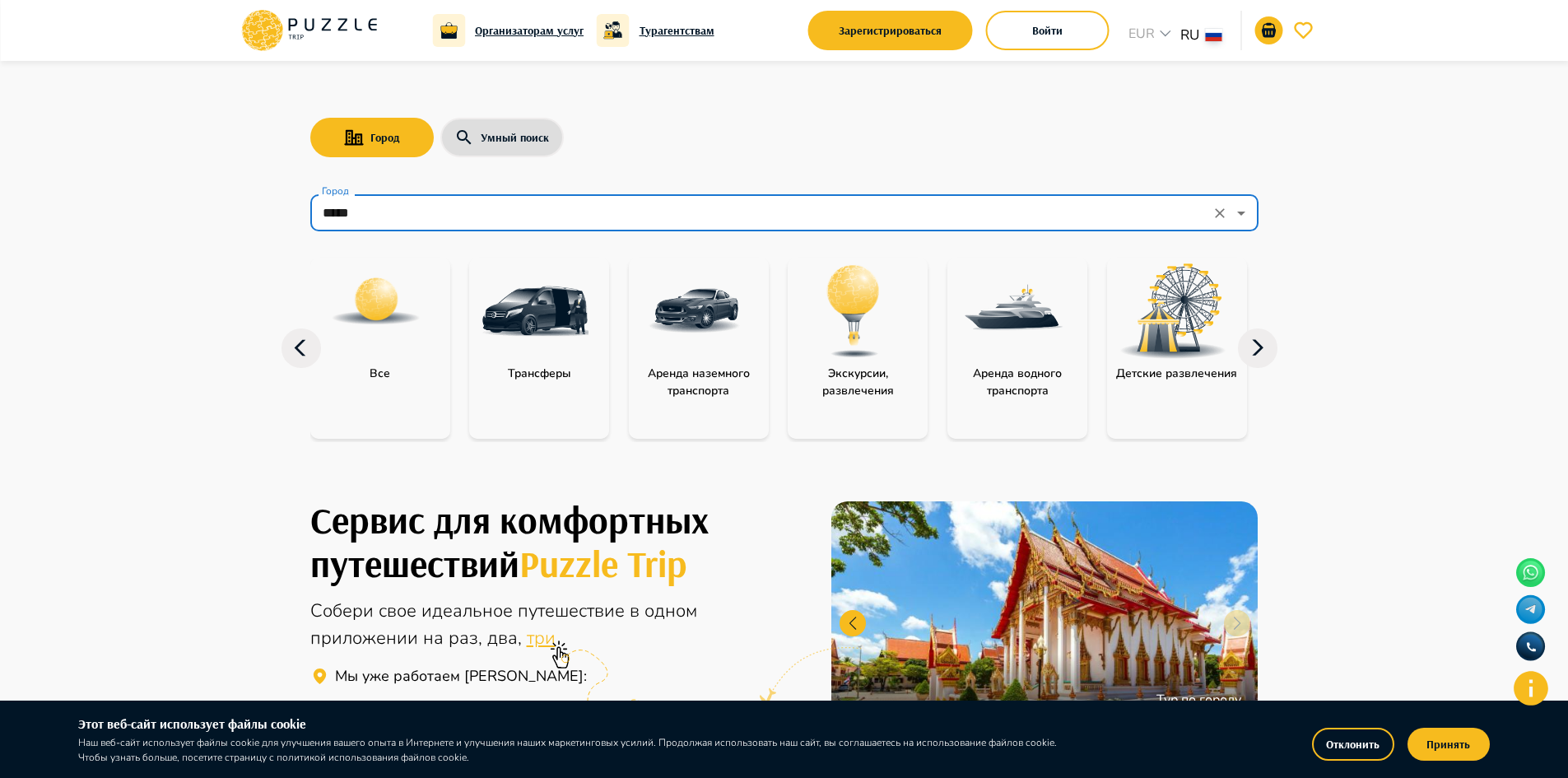
click at [1257, 354] on icon at bounding box center [1257, 348] width 39 height 39
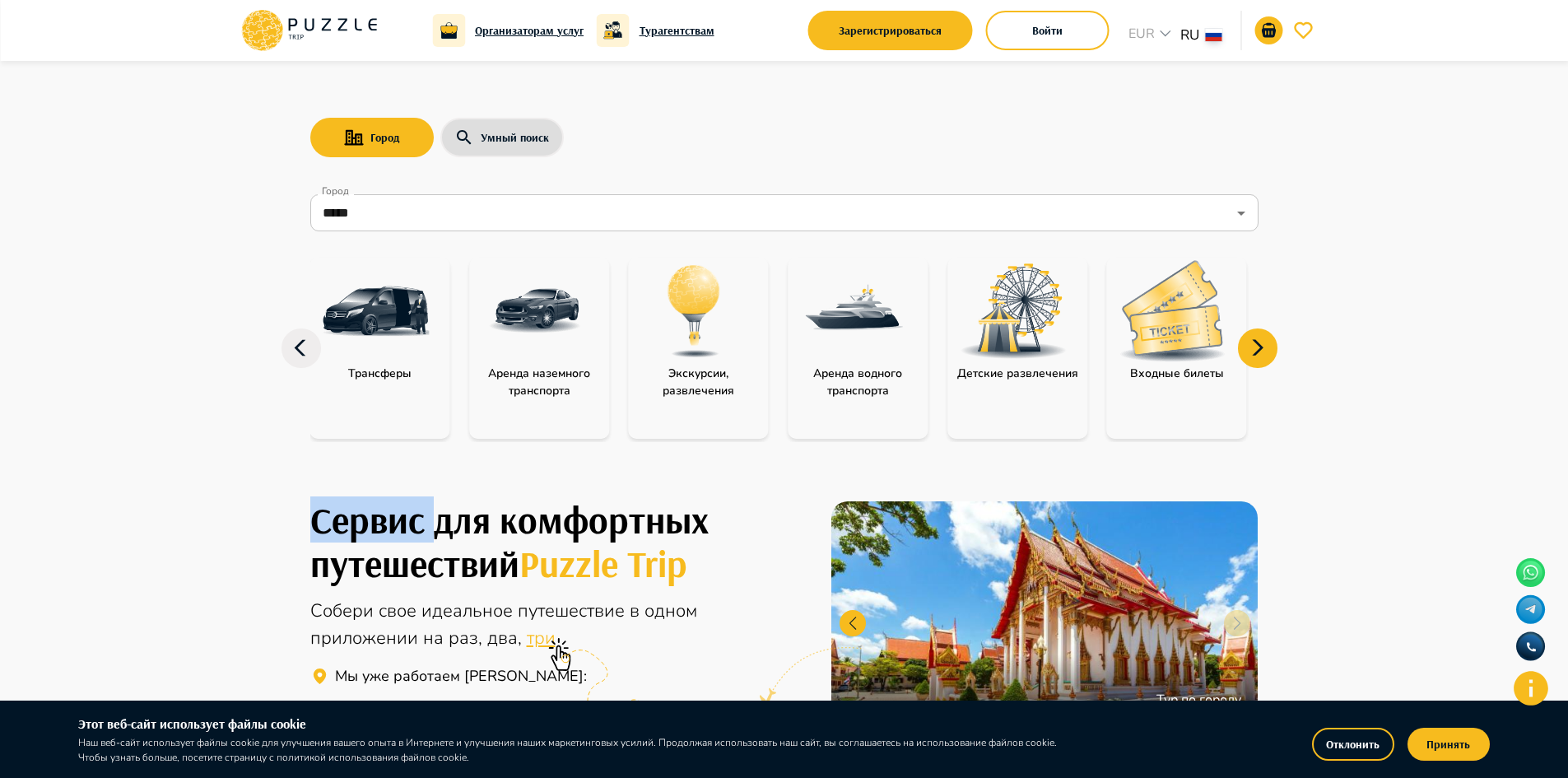
click at [1257, 354] on icon at bounding box center [1257, 348] width 39 height 39
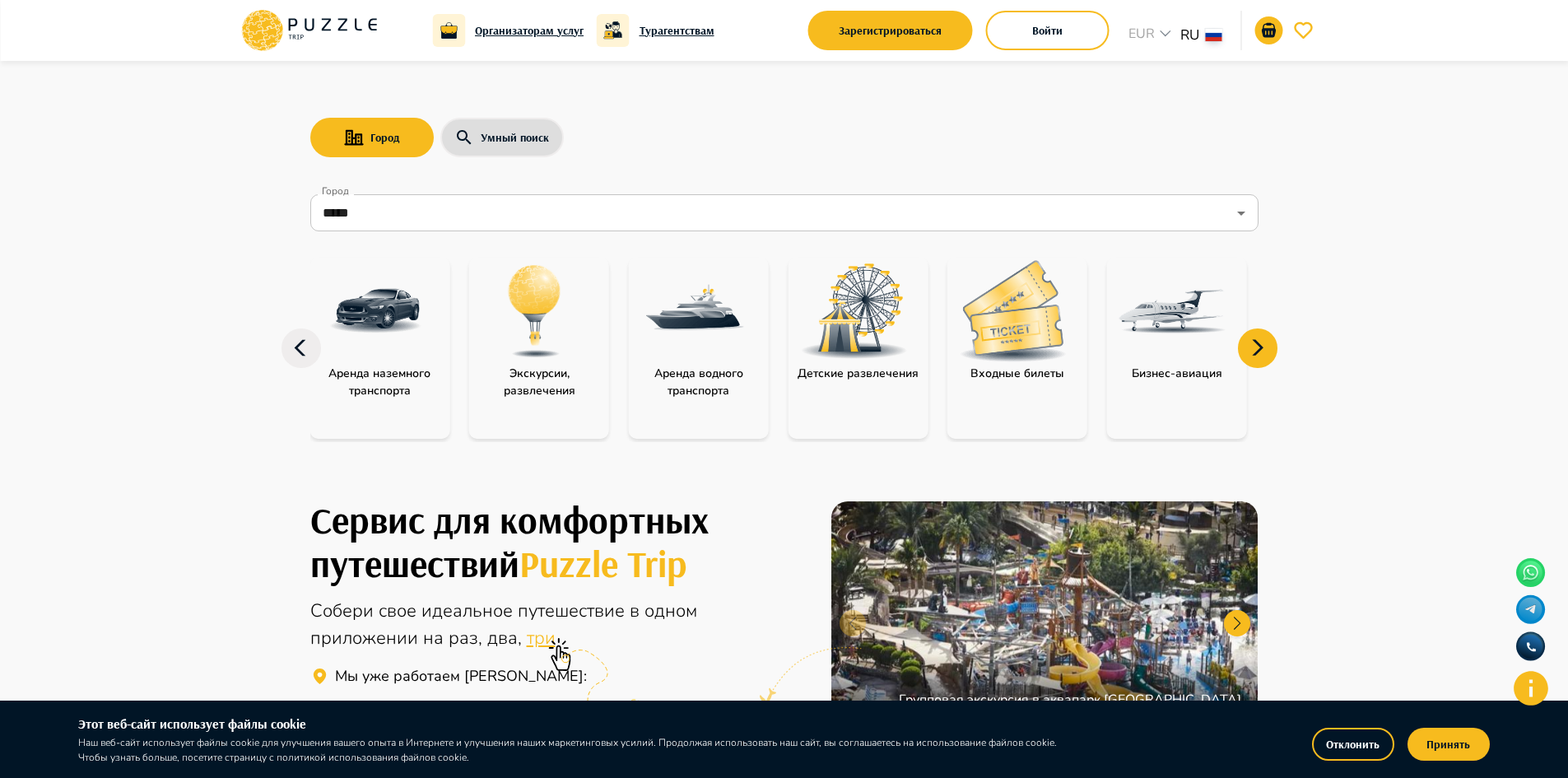
click at [1245, 343] on icon at bounding box center [1257, 348] width 39 height 39
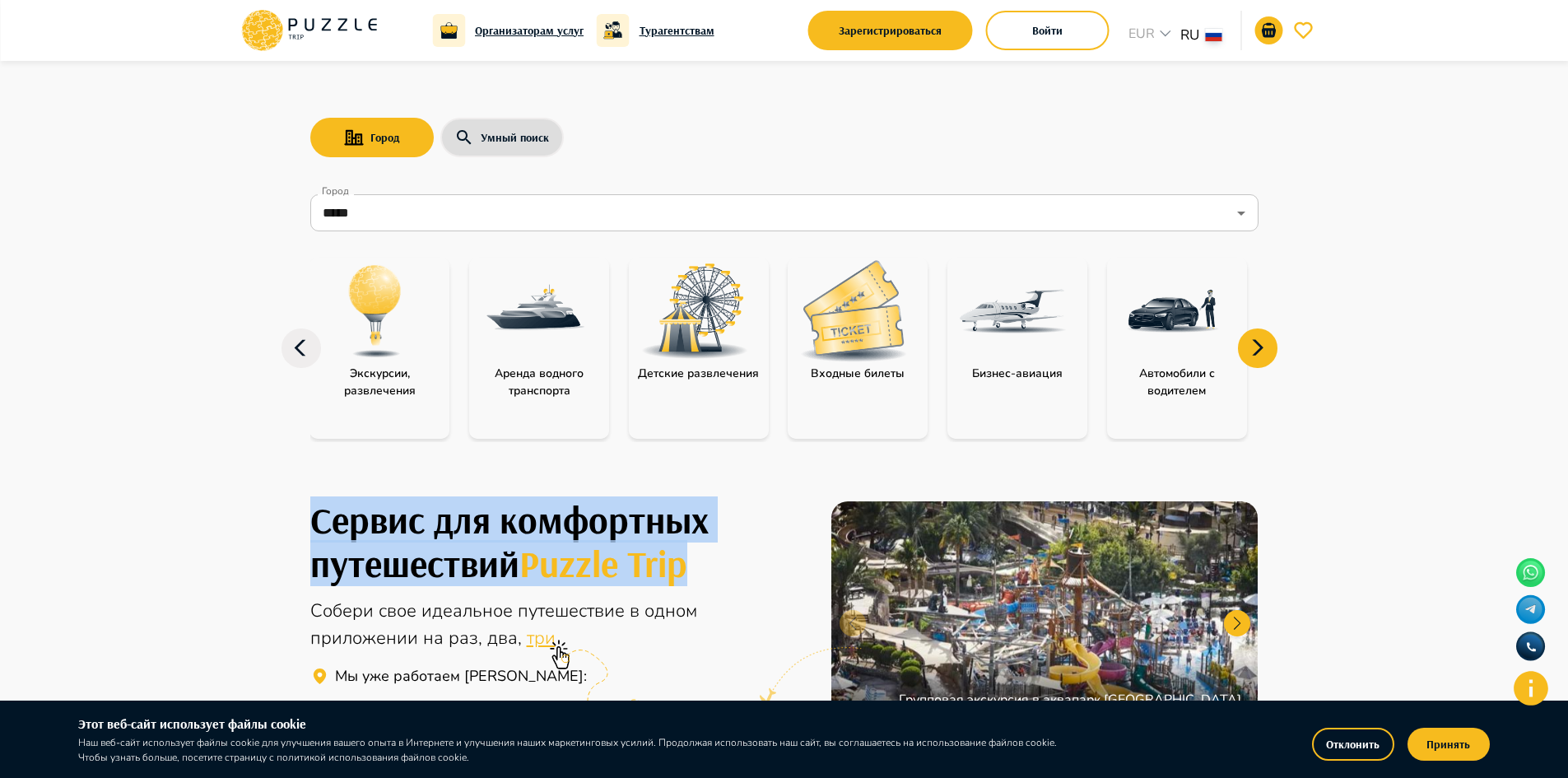
click at [1245, 343] on icon at bounding box center [1257, 348] width 39 height 39
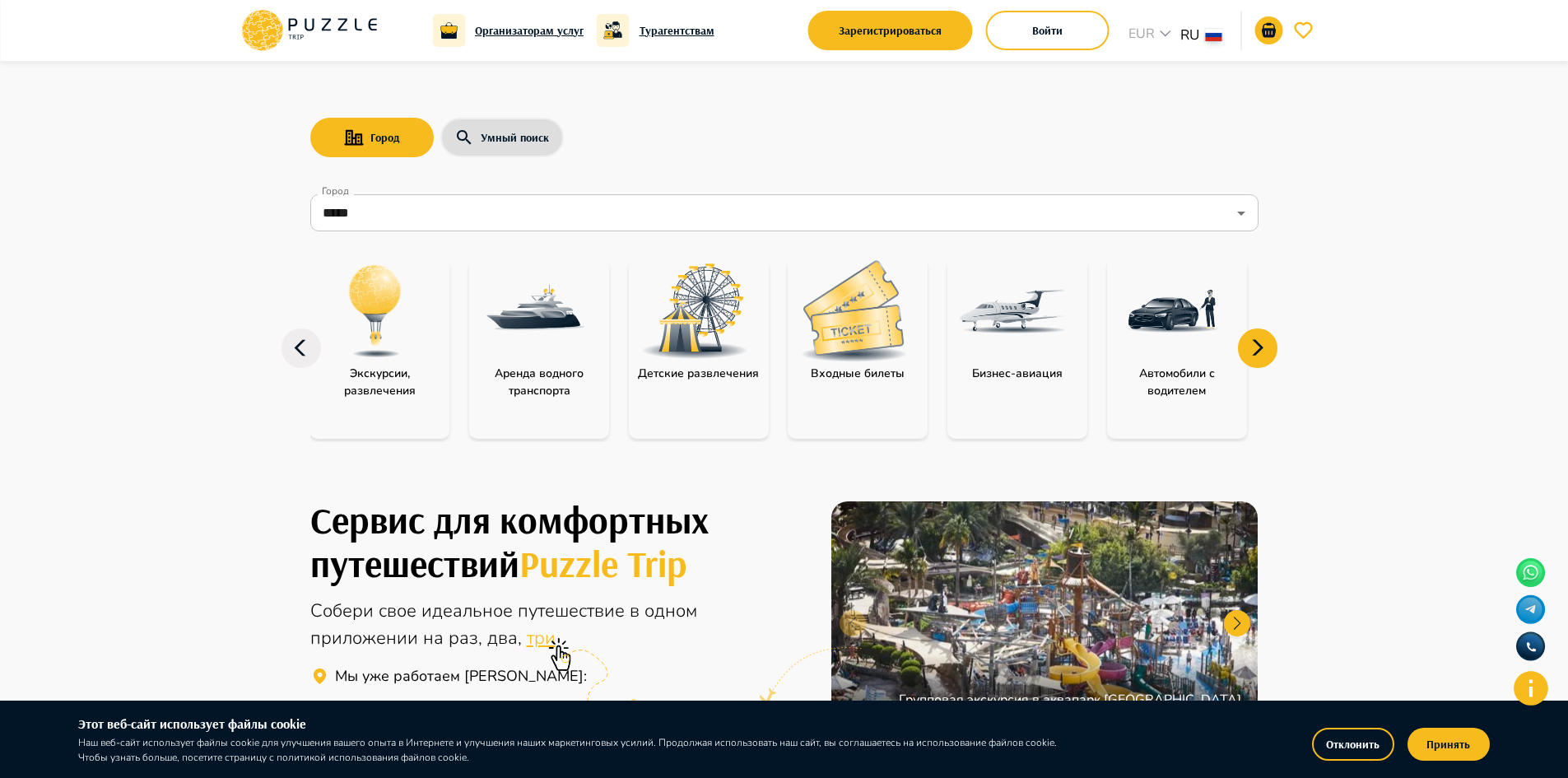
click at [1262, 343] on icon at bounding box center [1257, 348] width 39 height 39
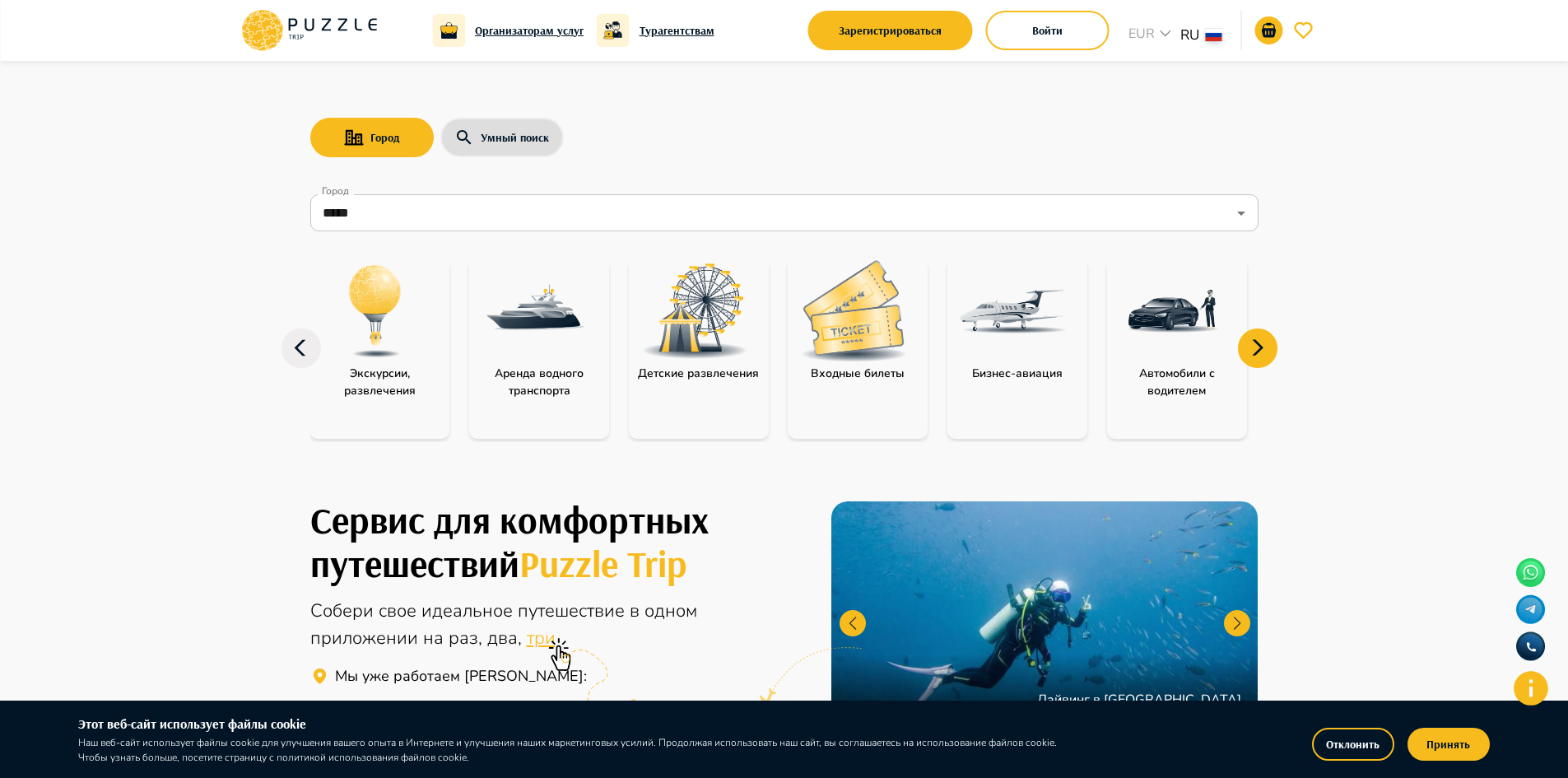
click at [1266, 337] on icon at bounding box center [1257, 348] width 39 height 39
click at [1266, 337] on icon at bounding box center [1257, 348] width 39 height 39
click at [848, 310] on img at bounding box center [853, 310] width 107 height 101
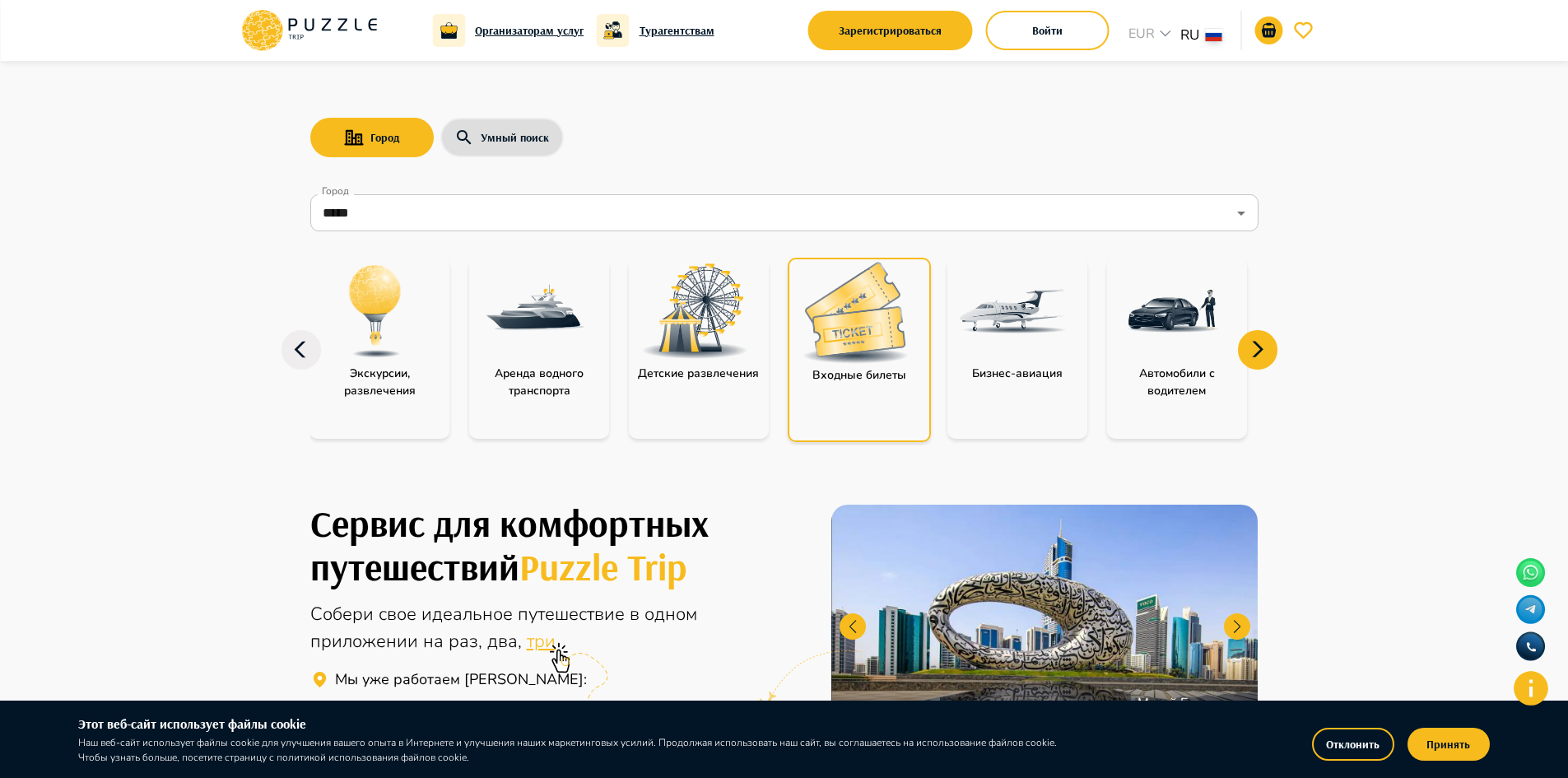
click at [848, 310] on img at bounding box center [854, 312] width 107 height 101
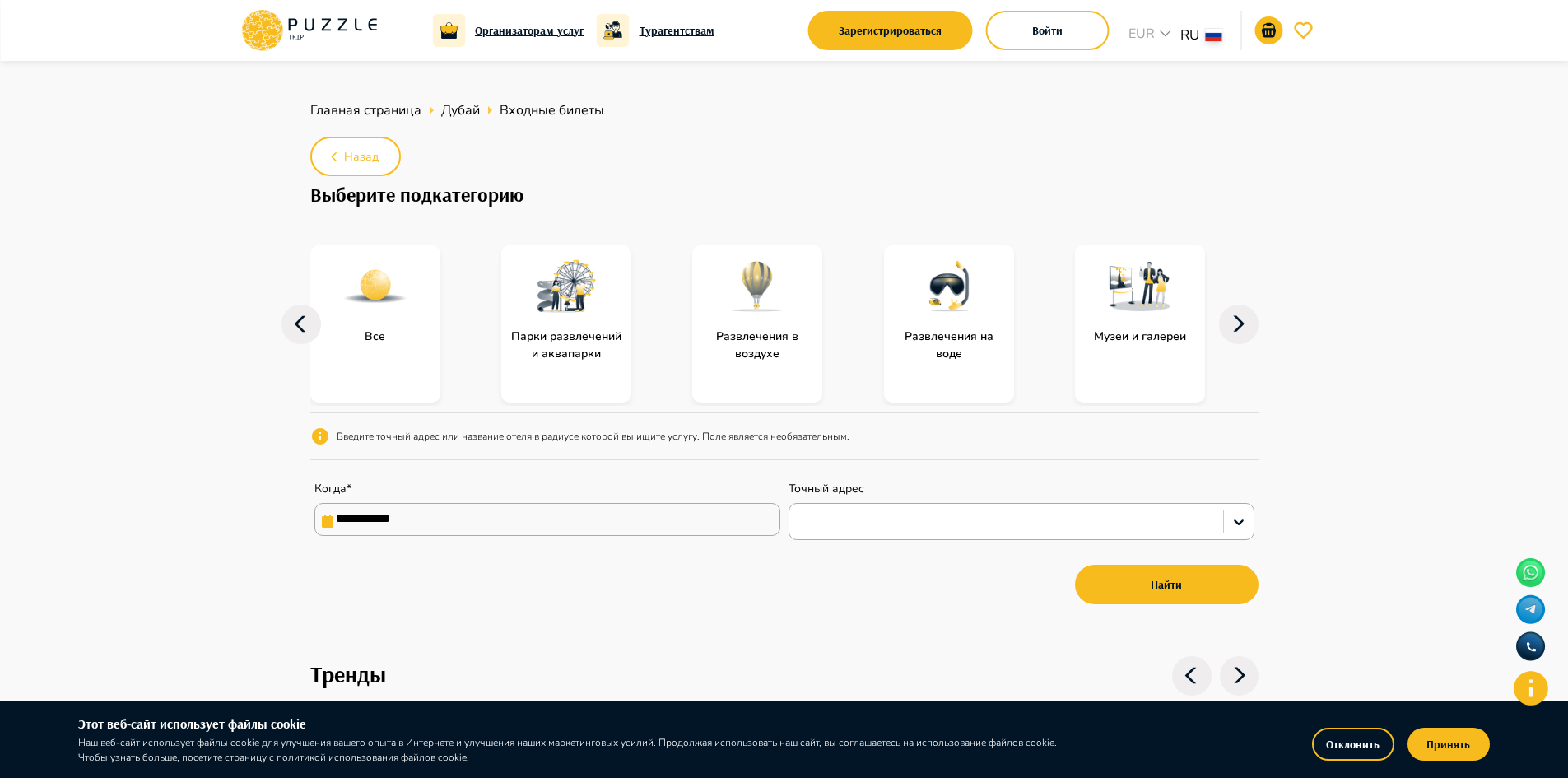
click at [1240, 328] on icon at bounding box center [1239, 322] width 12 height 15
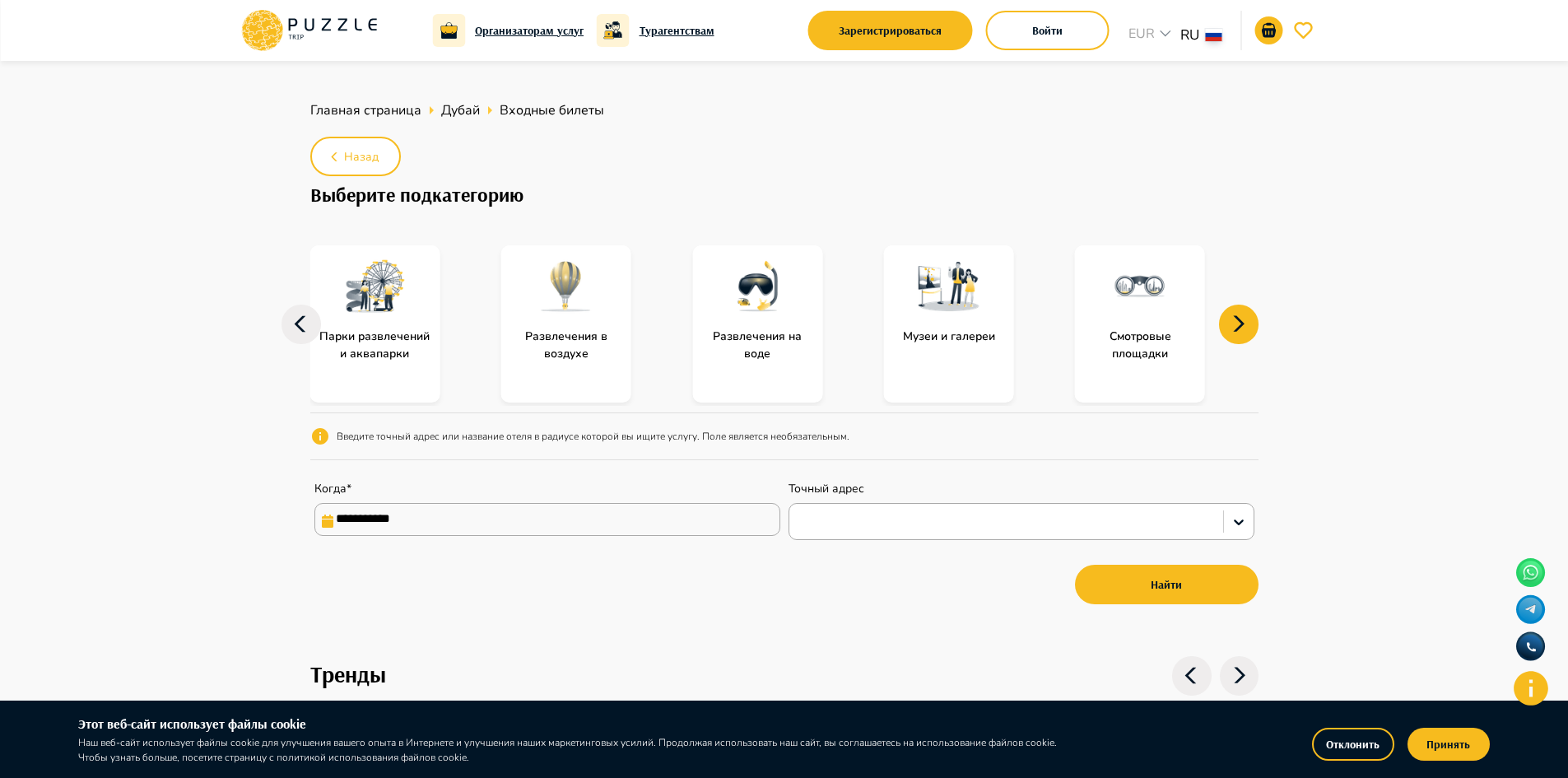
click at [1240, 328] on icon at bounding box center [1239, 322] width 12 height 15
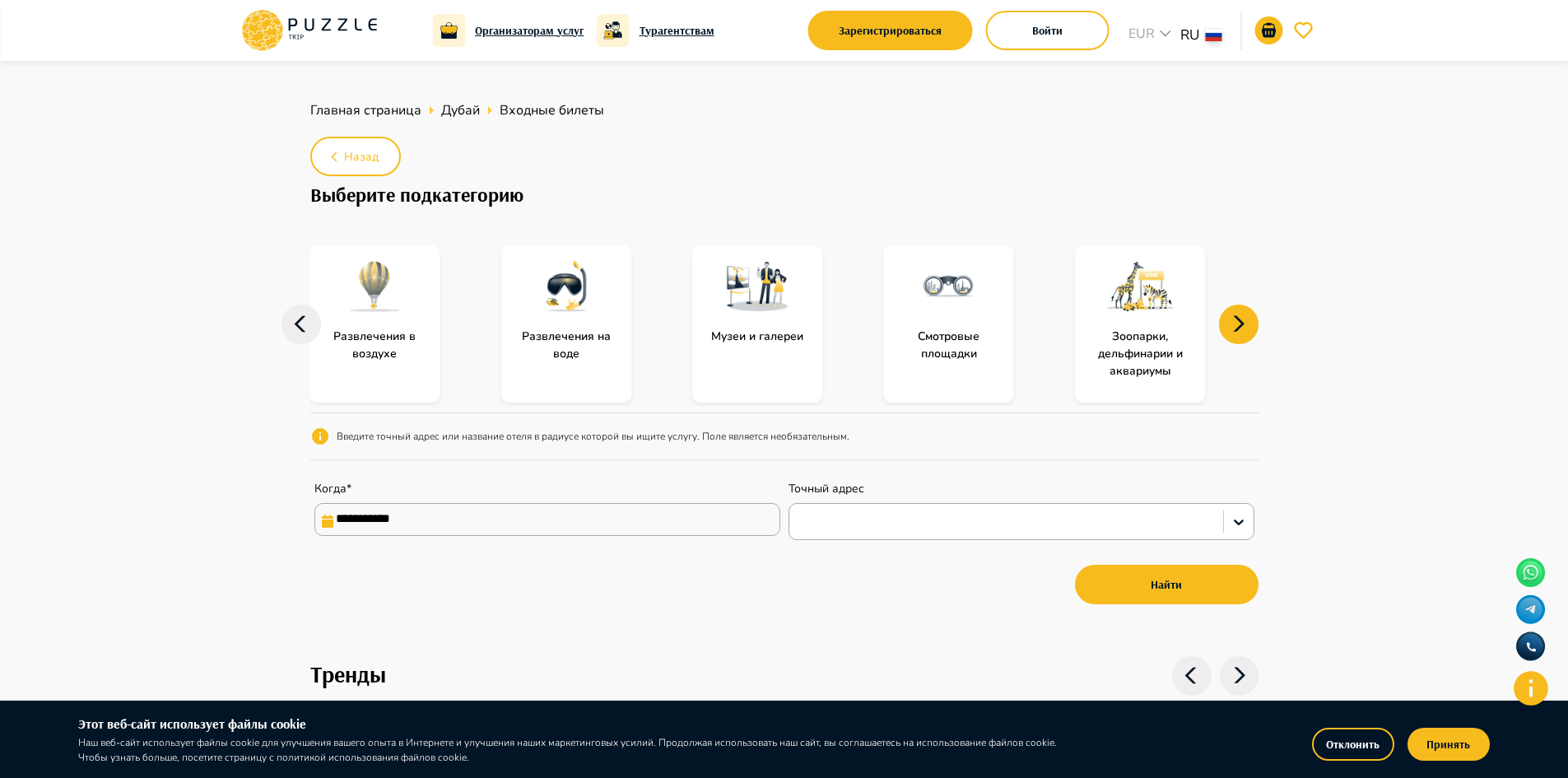
click at [1240, 328] on icon at bounding box center [1239, 322] width 12 height 15
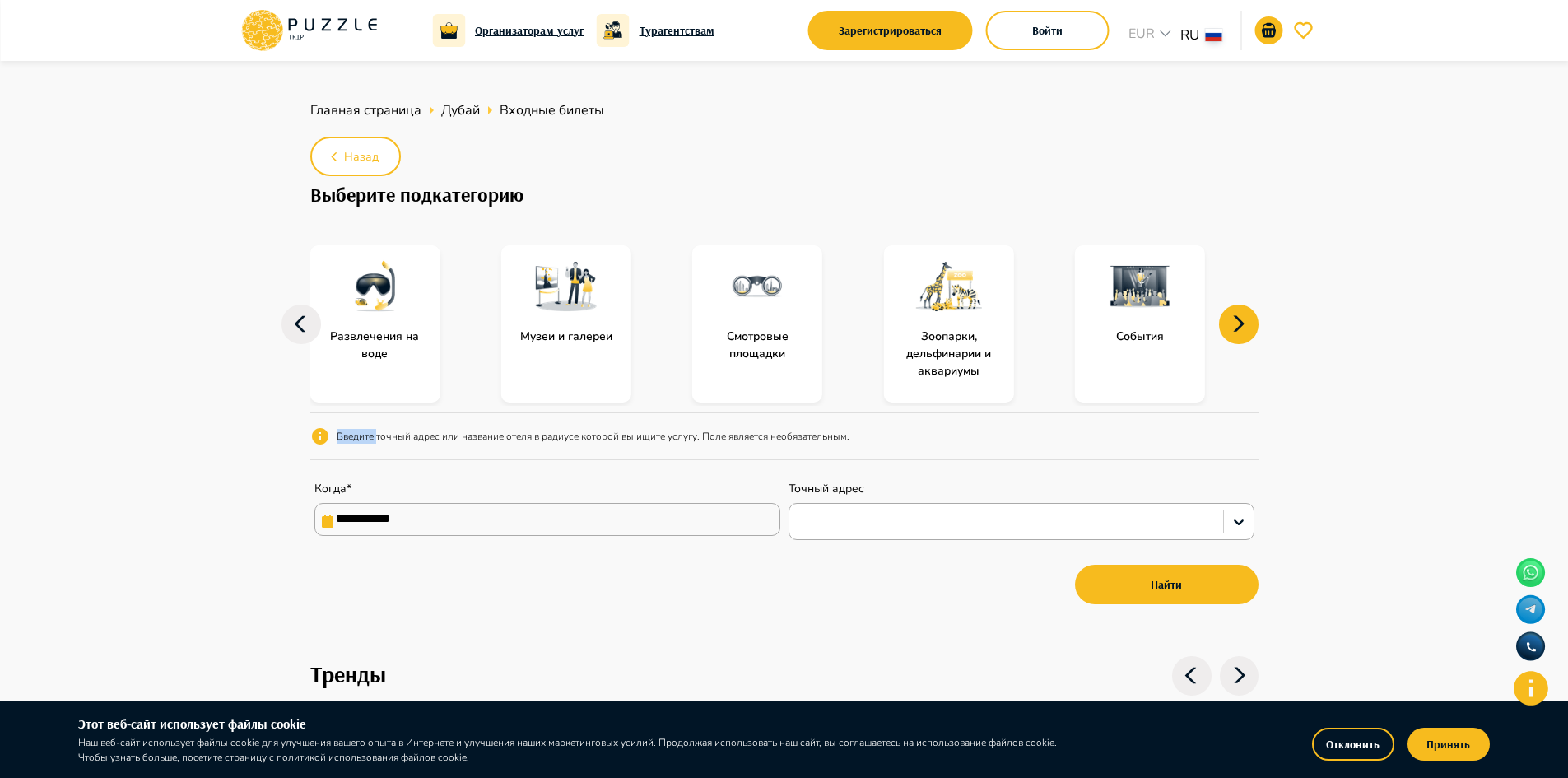
click at [1240, 328] on icon at bounding box center [1239, 322] width 12 height 15
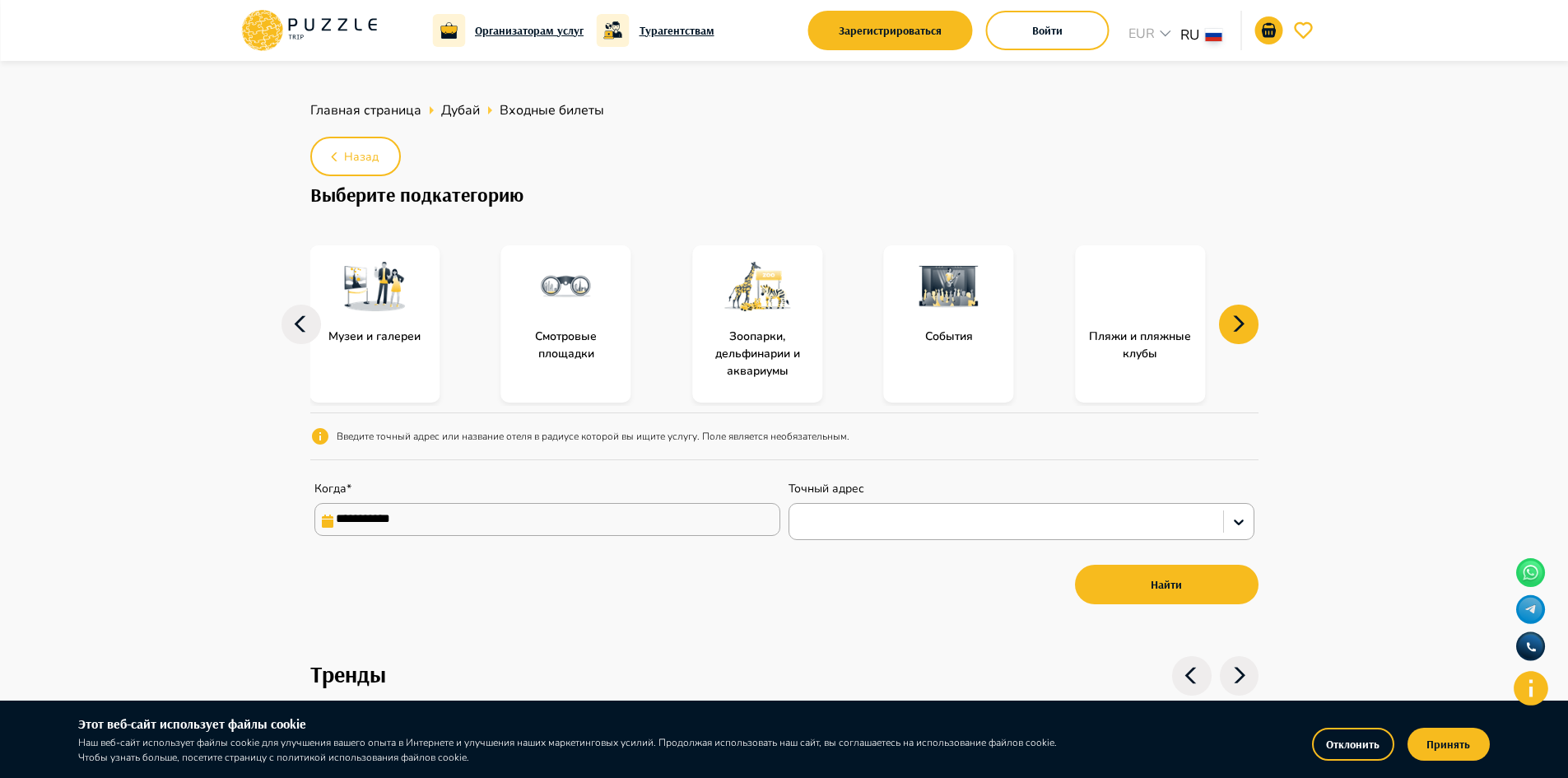
click at [1240, 328] on icon at bounding box center [1239, 322] width 12 height 15
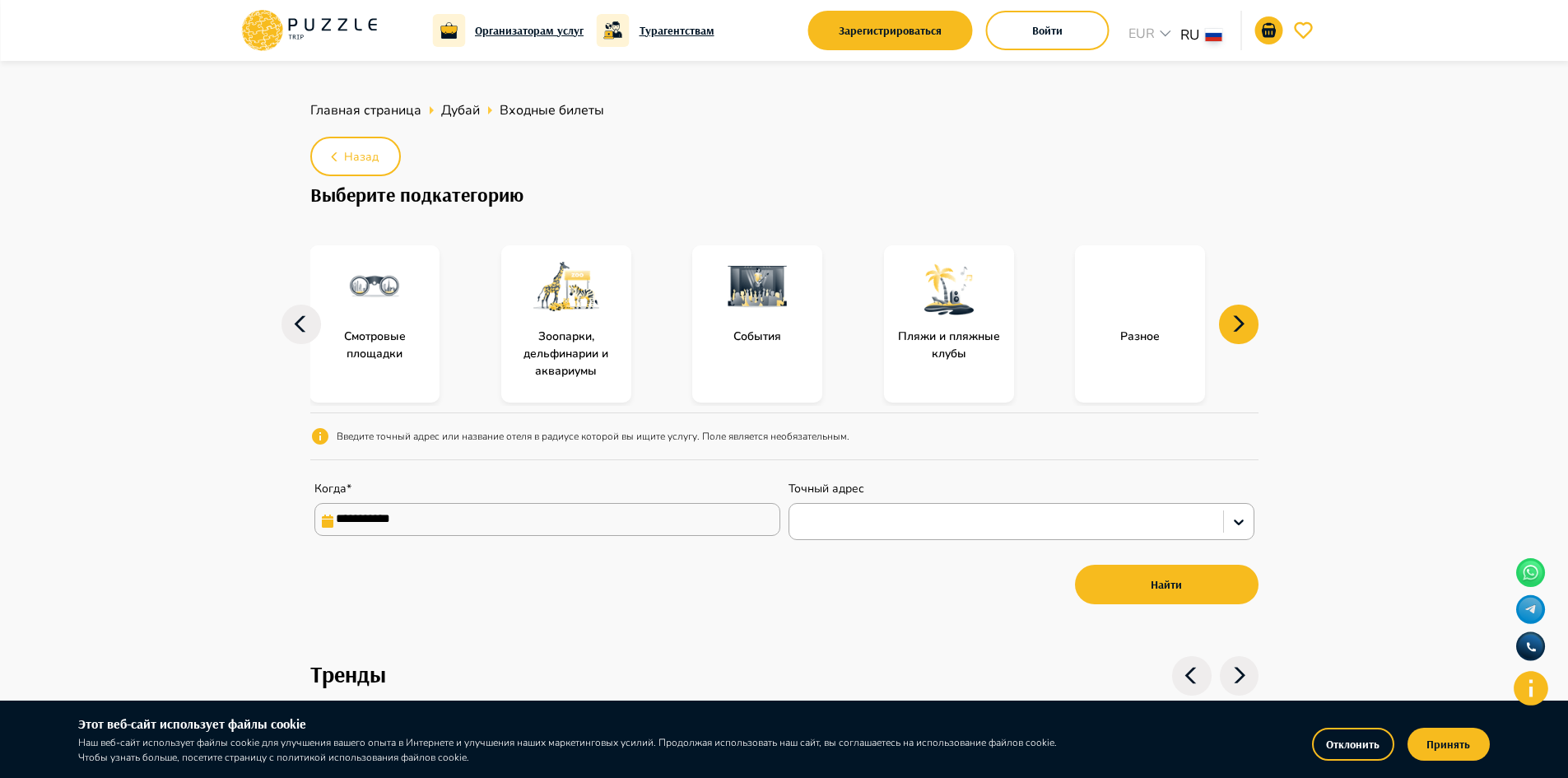
click at [1240, 328] on icon at bounding box center [1239, 322] width 12 height 15
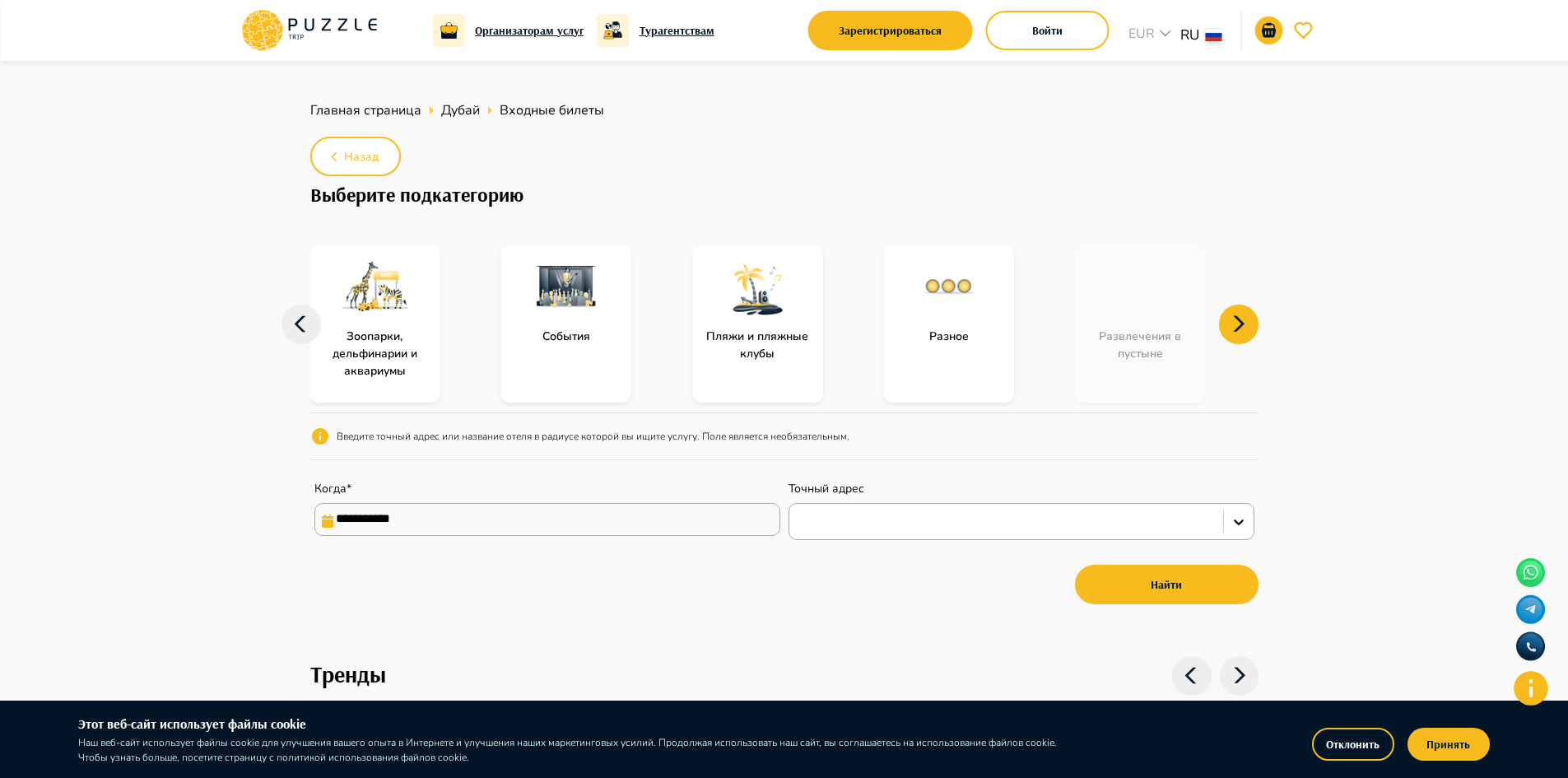
click at [565, 327] on div at bounding box center [566, 286] width 130 height 83
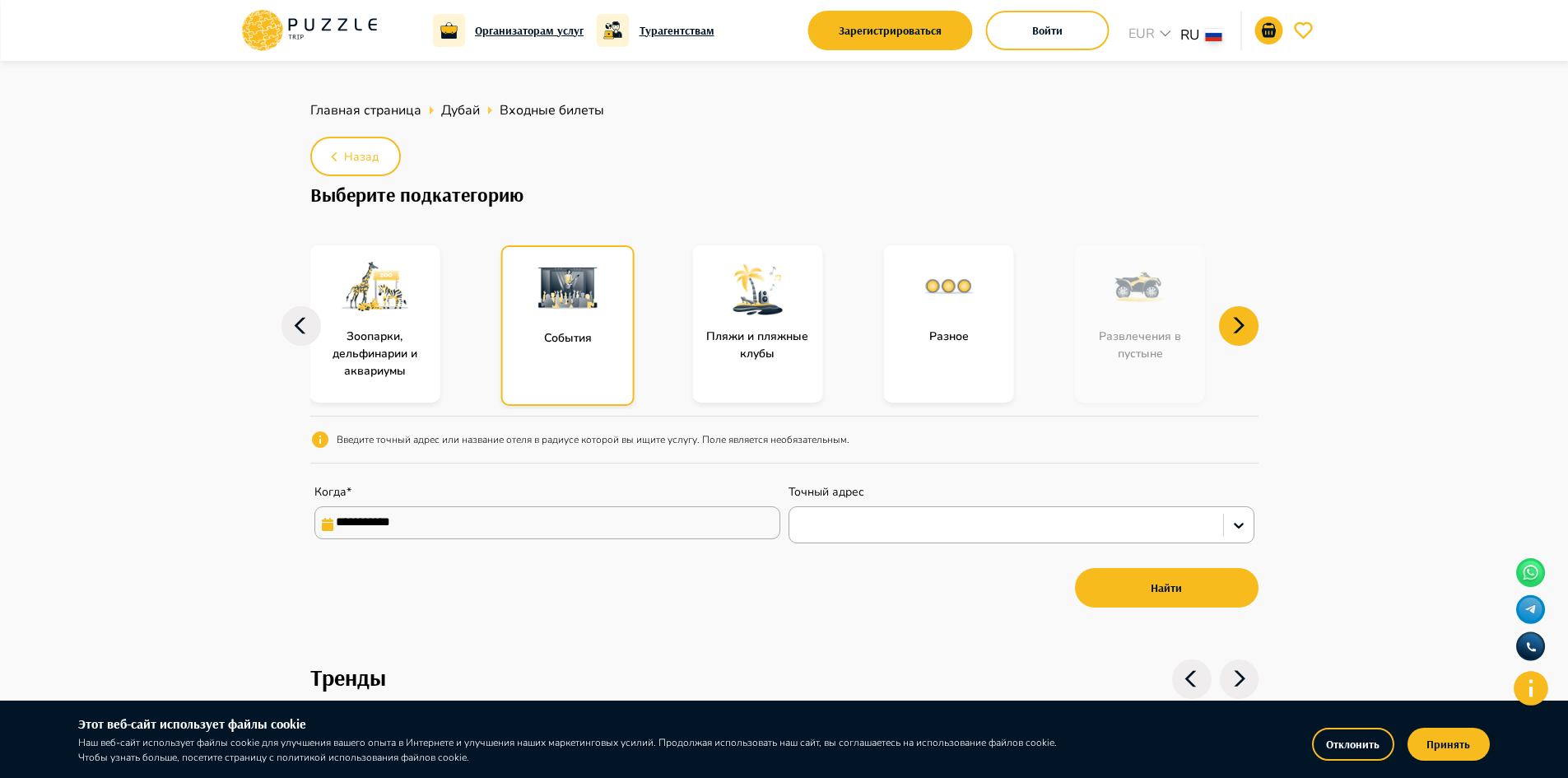
click at [565, 327] on div at bounding box center [567, 288] width 130 height 83
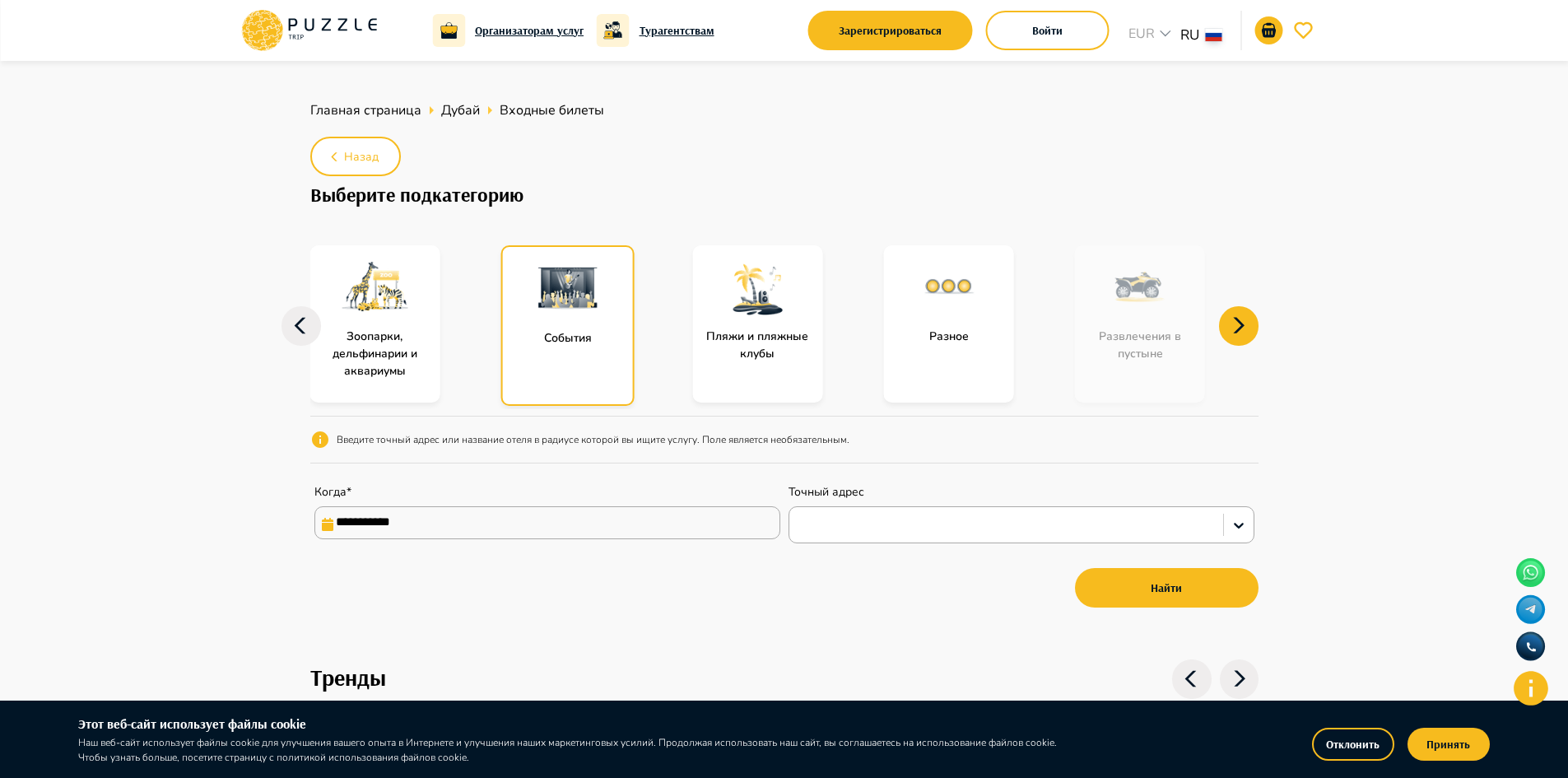
click at [565, 327] on div at bounding box center [567, 288] width 130 height 83
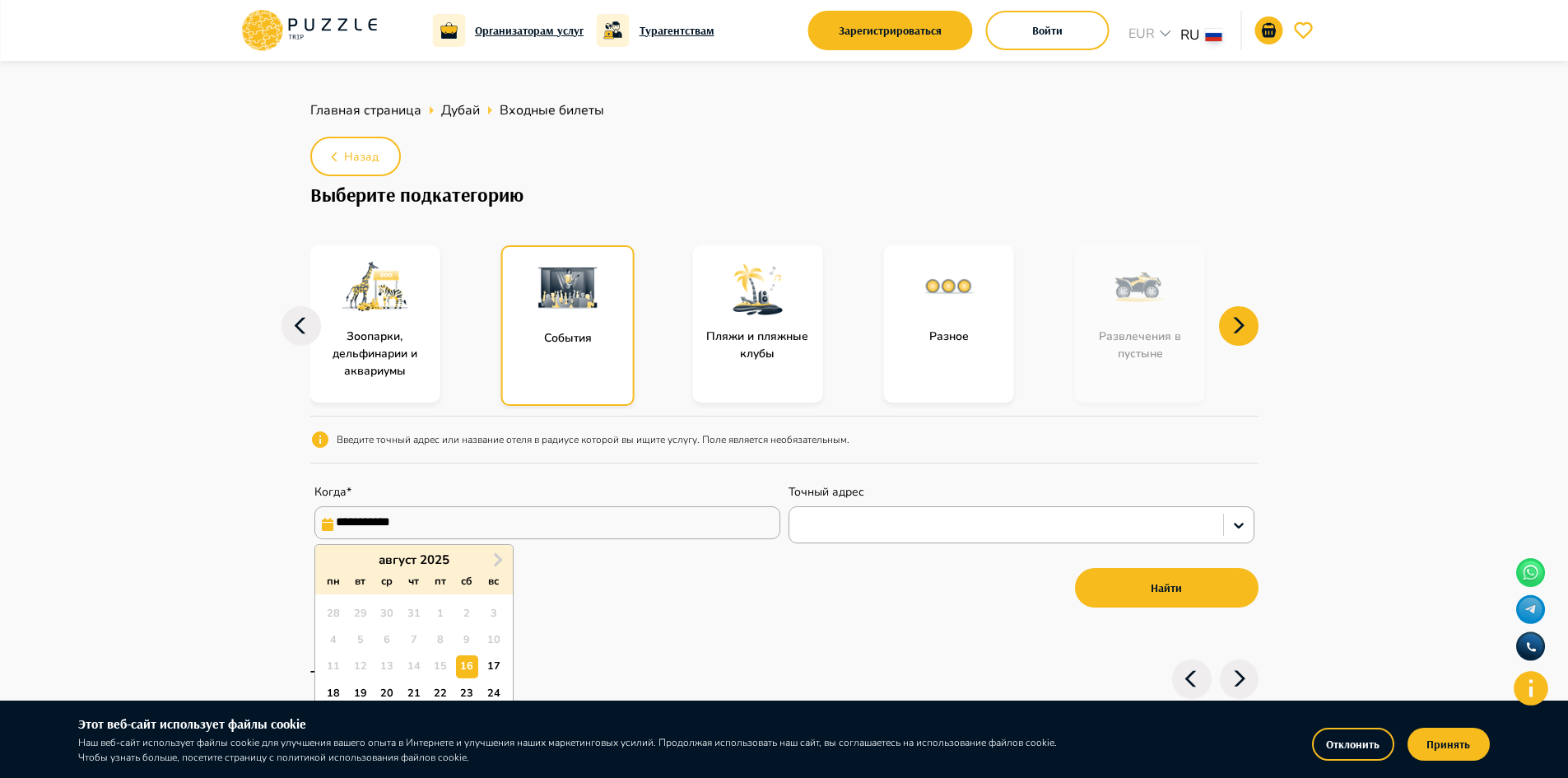
click at [594, 511] on input "**********" at bounding box center [547, 522] width 466 height 33
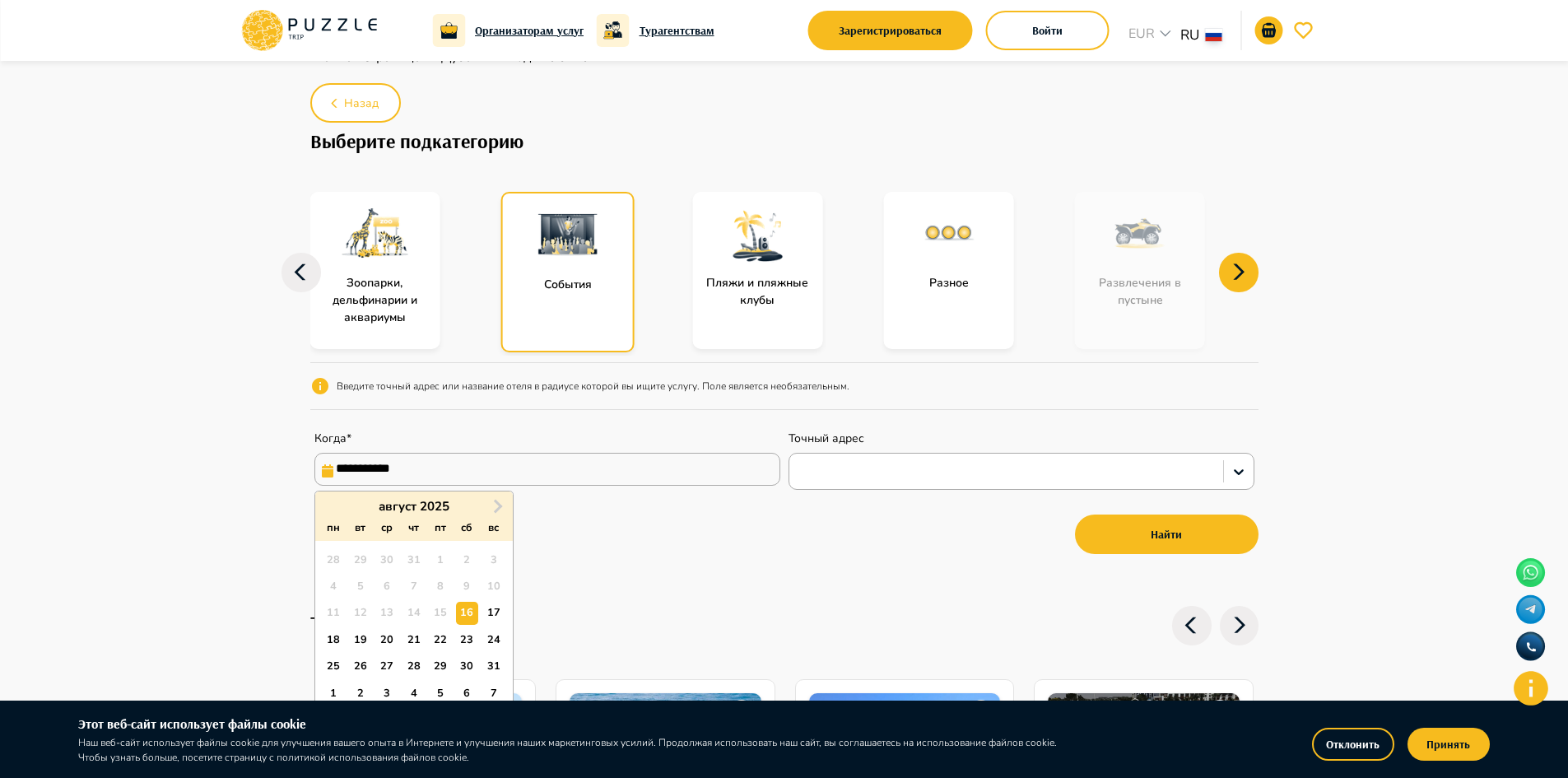
scroll to position [83, 0]
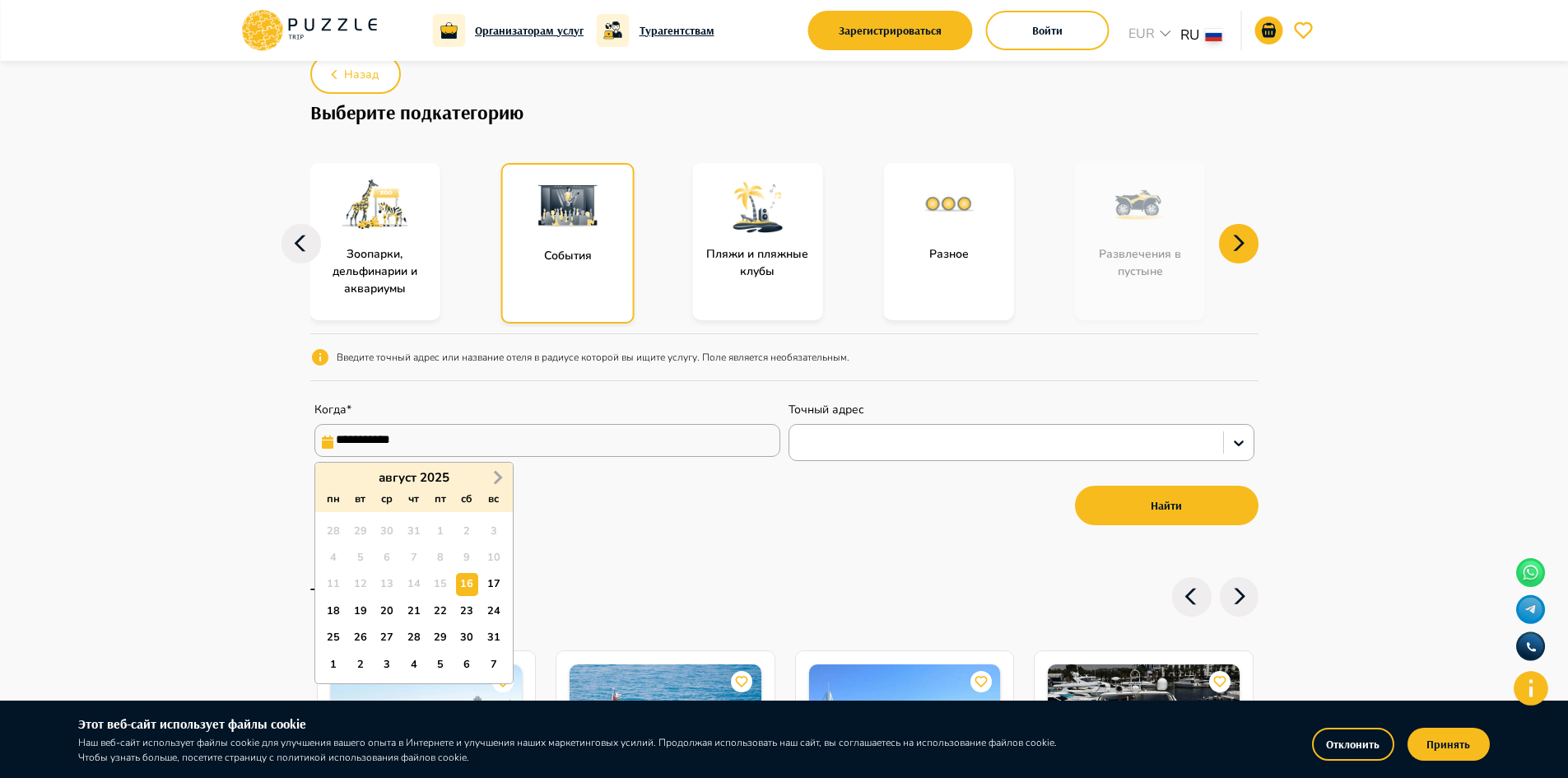
click at [496, 472] on span "Next Month" at bounding box center [496, 476] width 0 height 19
click at [469, 535] on div "1" at bounding box center [467, 531] width 22 height 22
type input "**********"
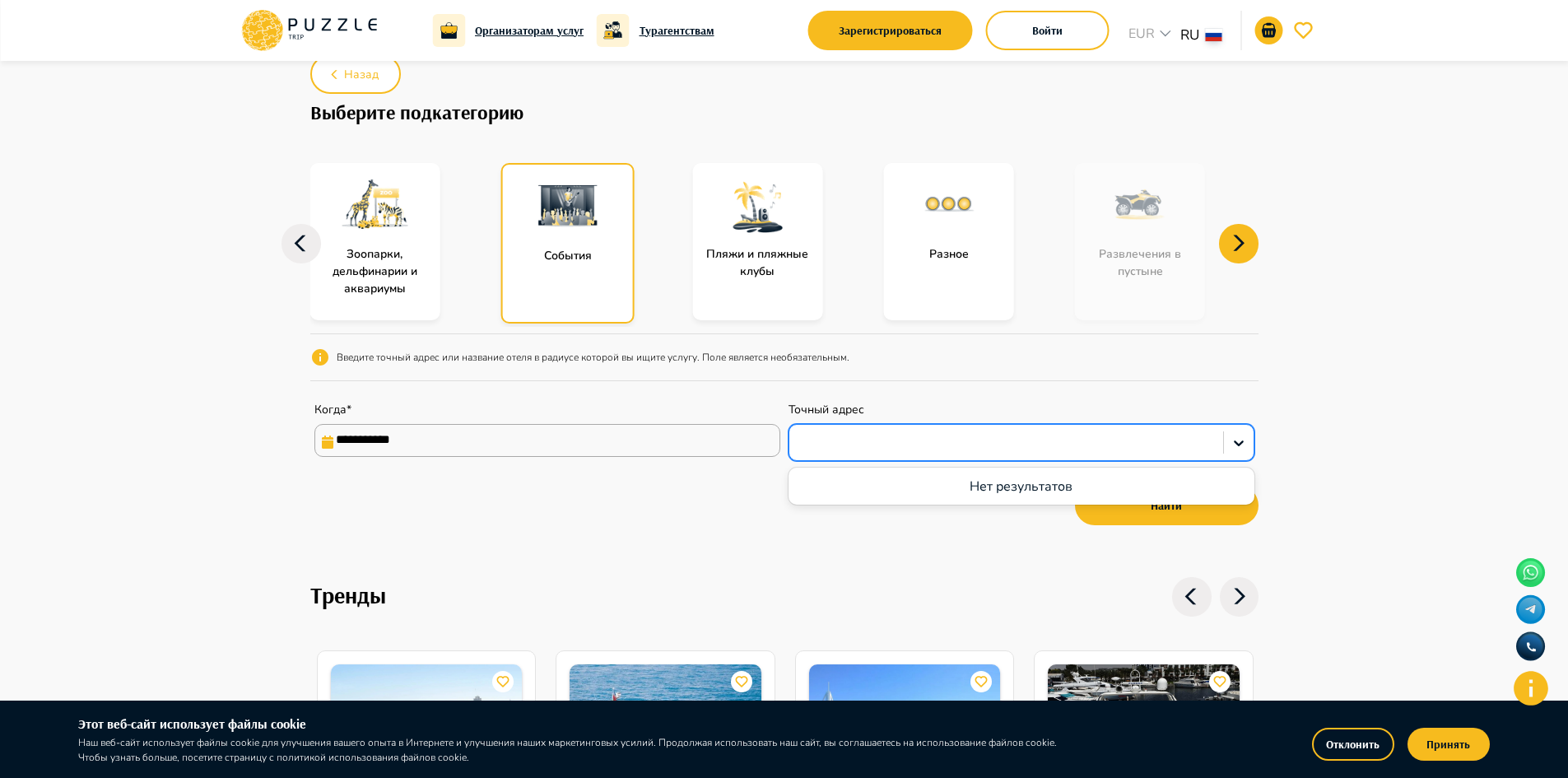
click at [856, 442] on div at bounding box center [1006, 442] width 417 height 22
paste input "**********"
type input "**********"
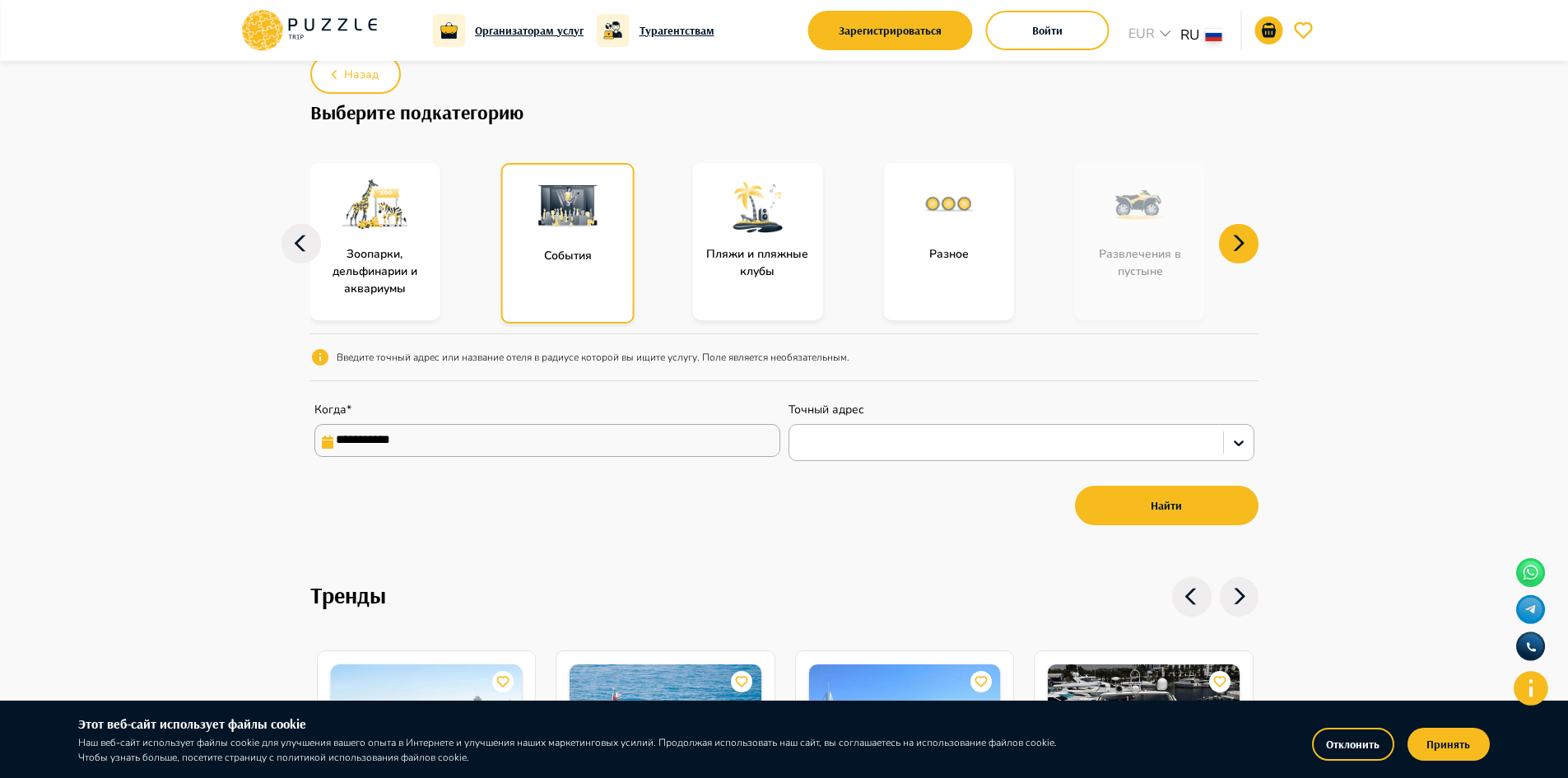
click at [841, 436] on div at bounding box center [1006, 442] width 417 height 22
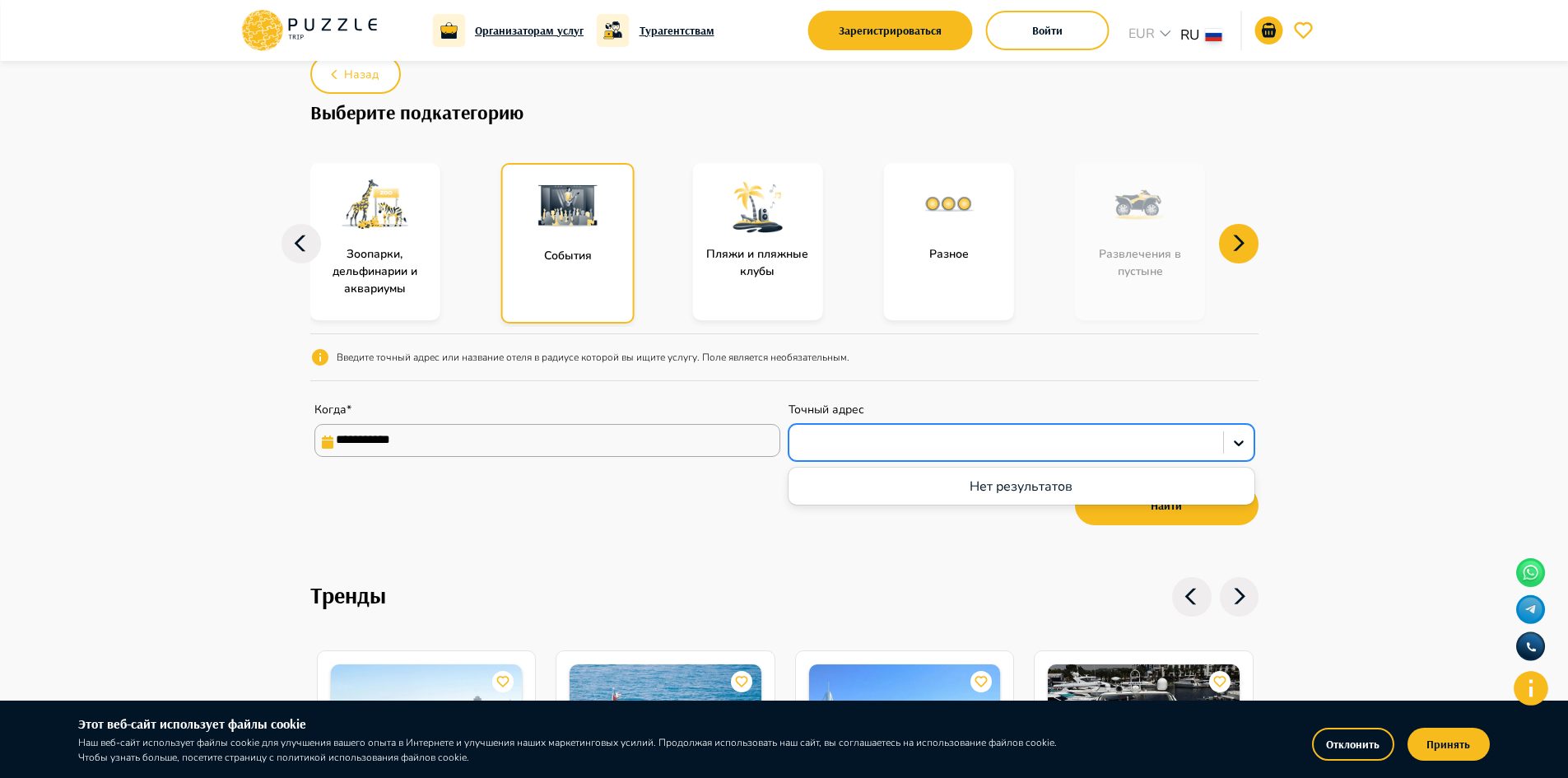
paste input "**********"
type input "**********"
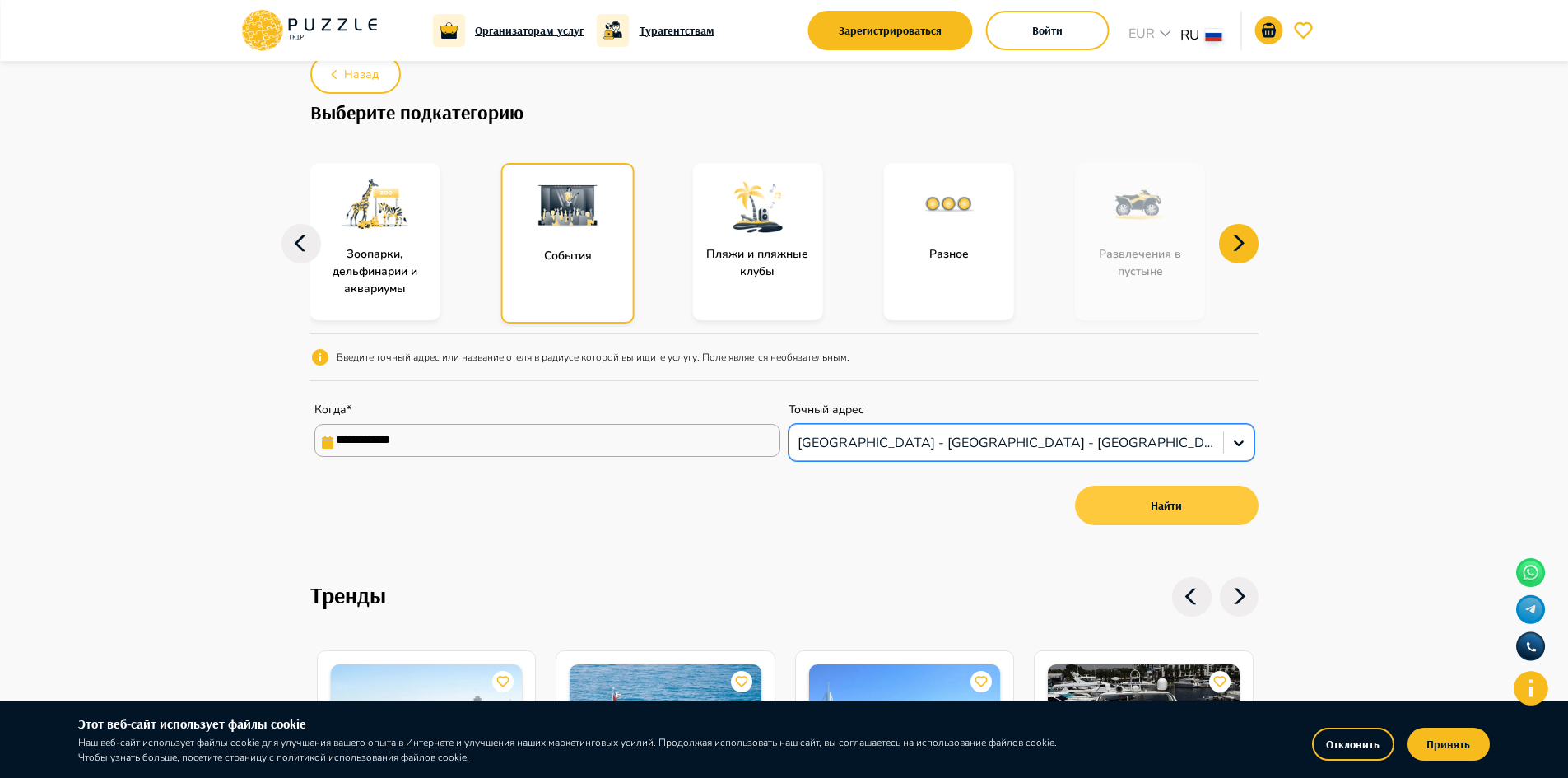
click at [1104, 505] on button "Найти" at bounding box center [1167, 505] width 184 height 39
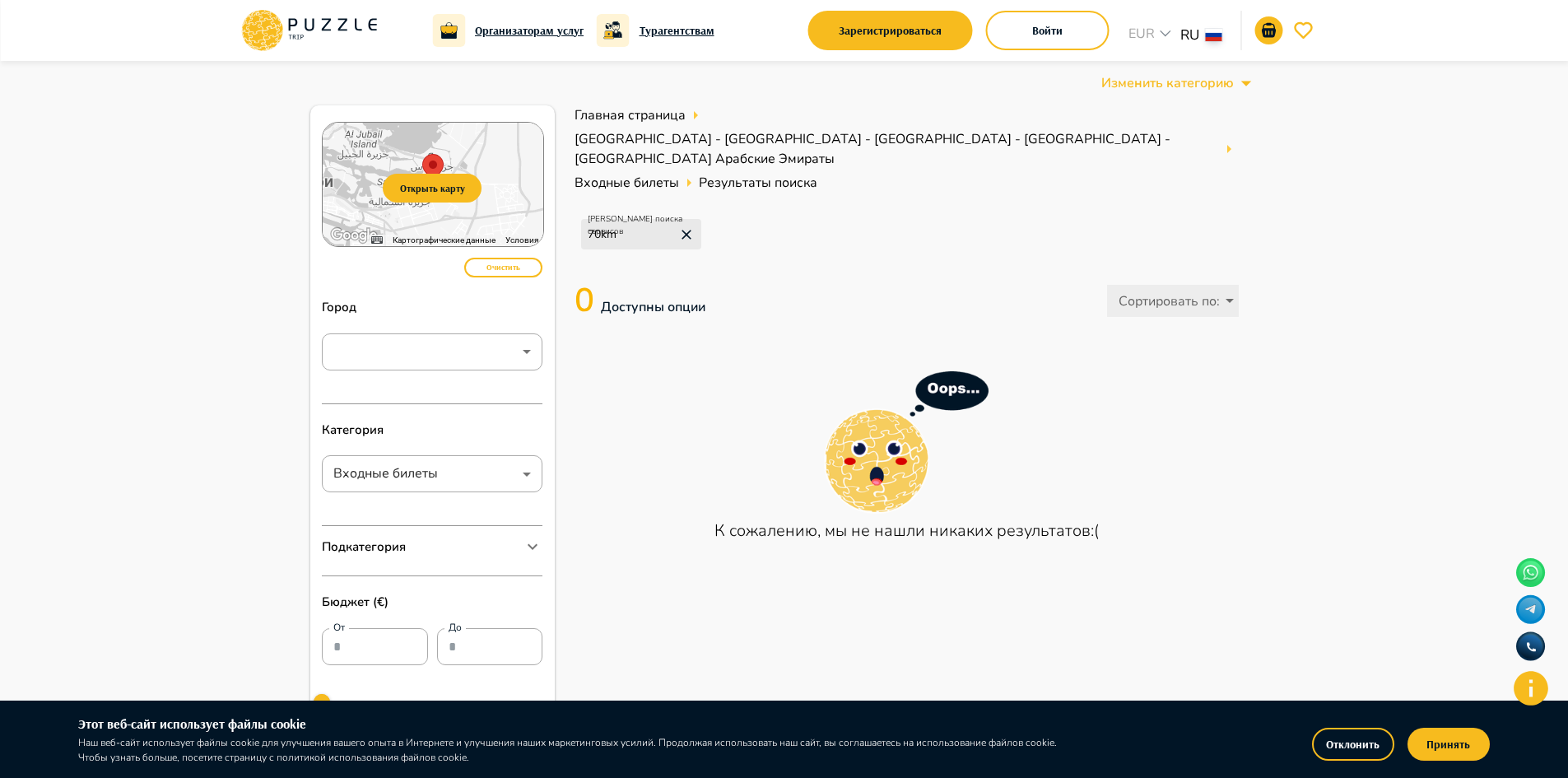
scroll to position [83, 0]
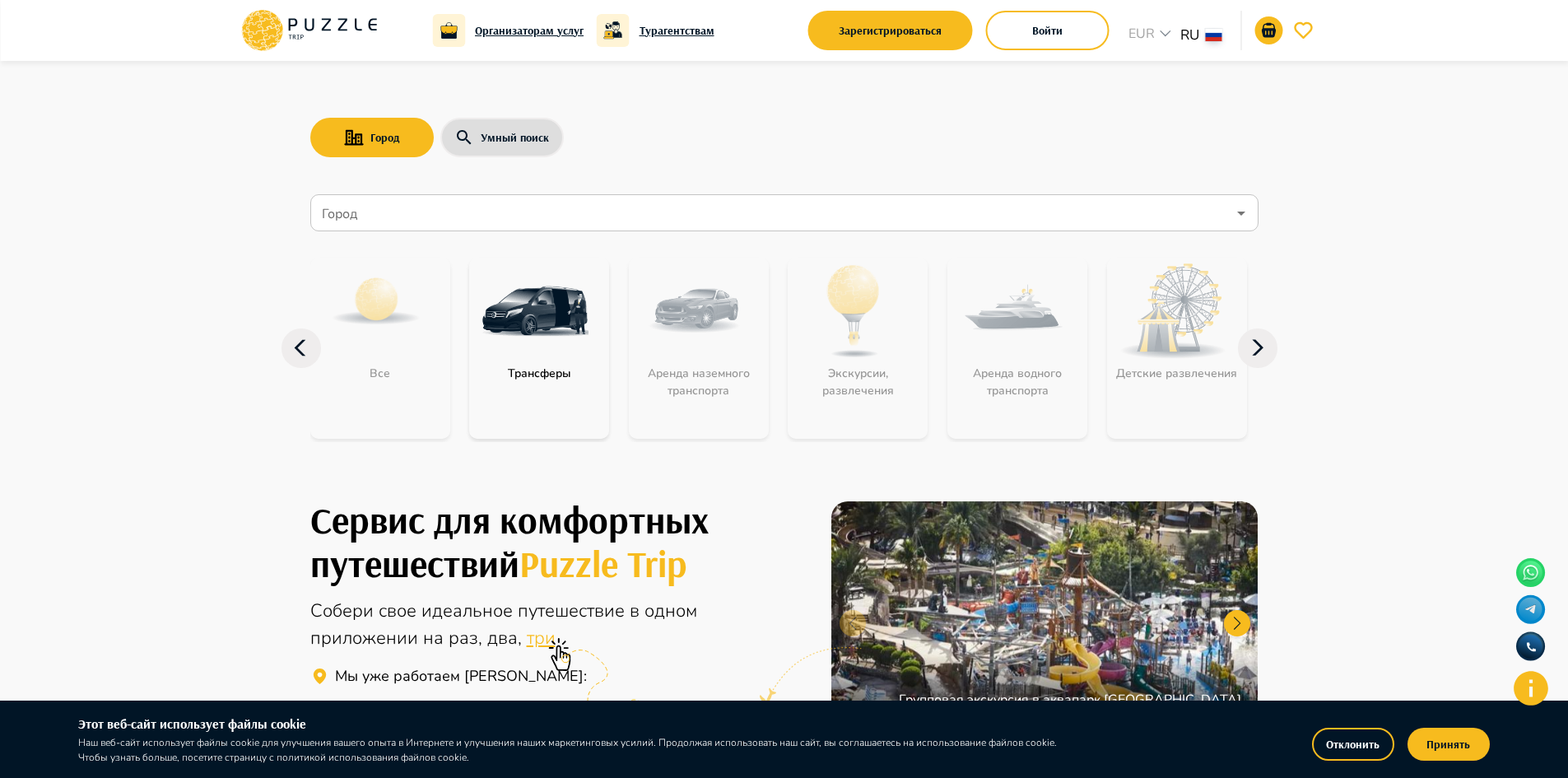
click at [477, 208] on input "Город" at bounding box center [773, 213] width 908 height 31
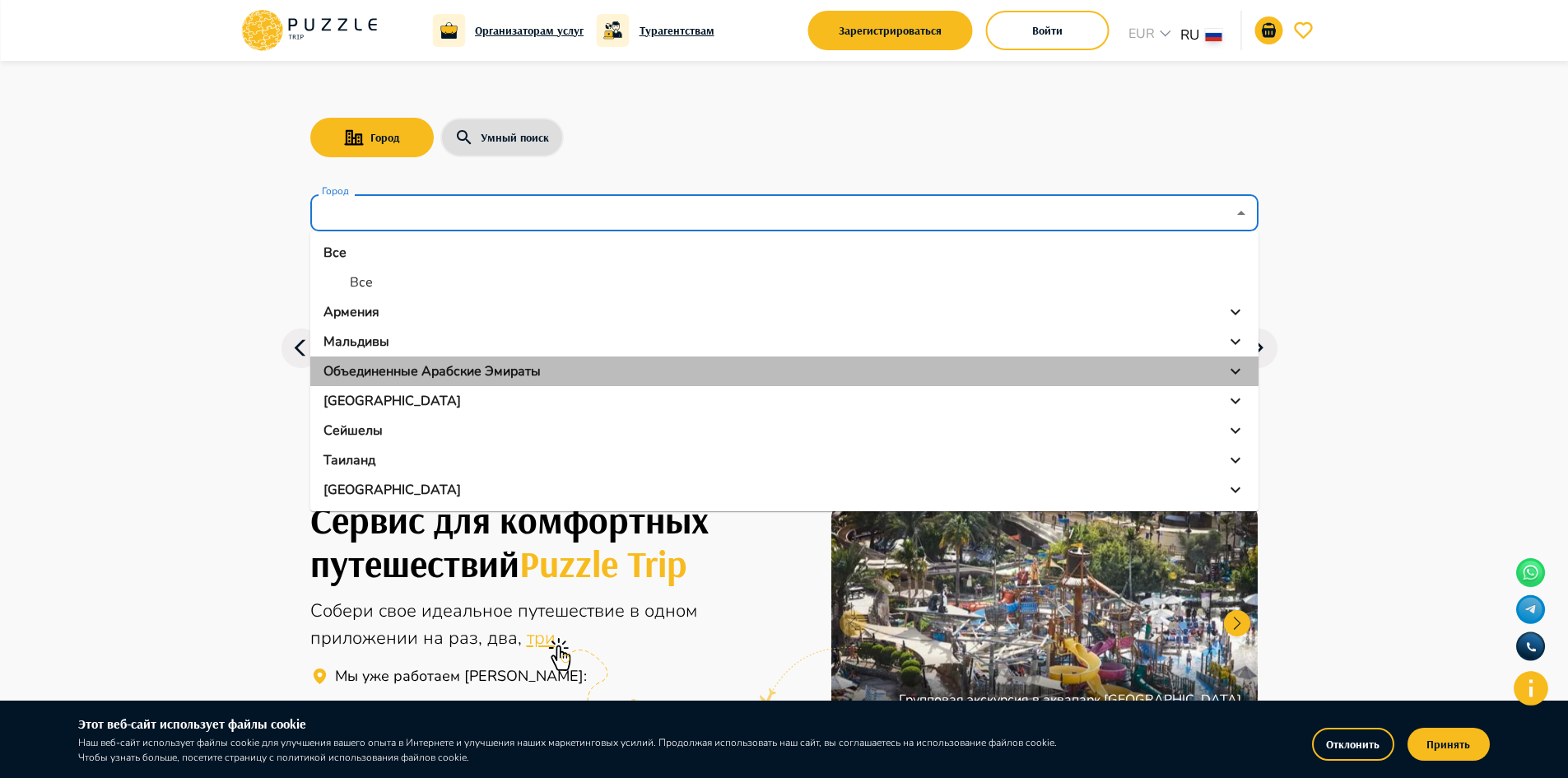
click at [422, 364] on p "Объединенные Арабские Эмираты" at bounding box center [432, 372] width 217 height 20
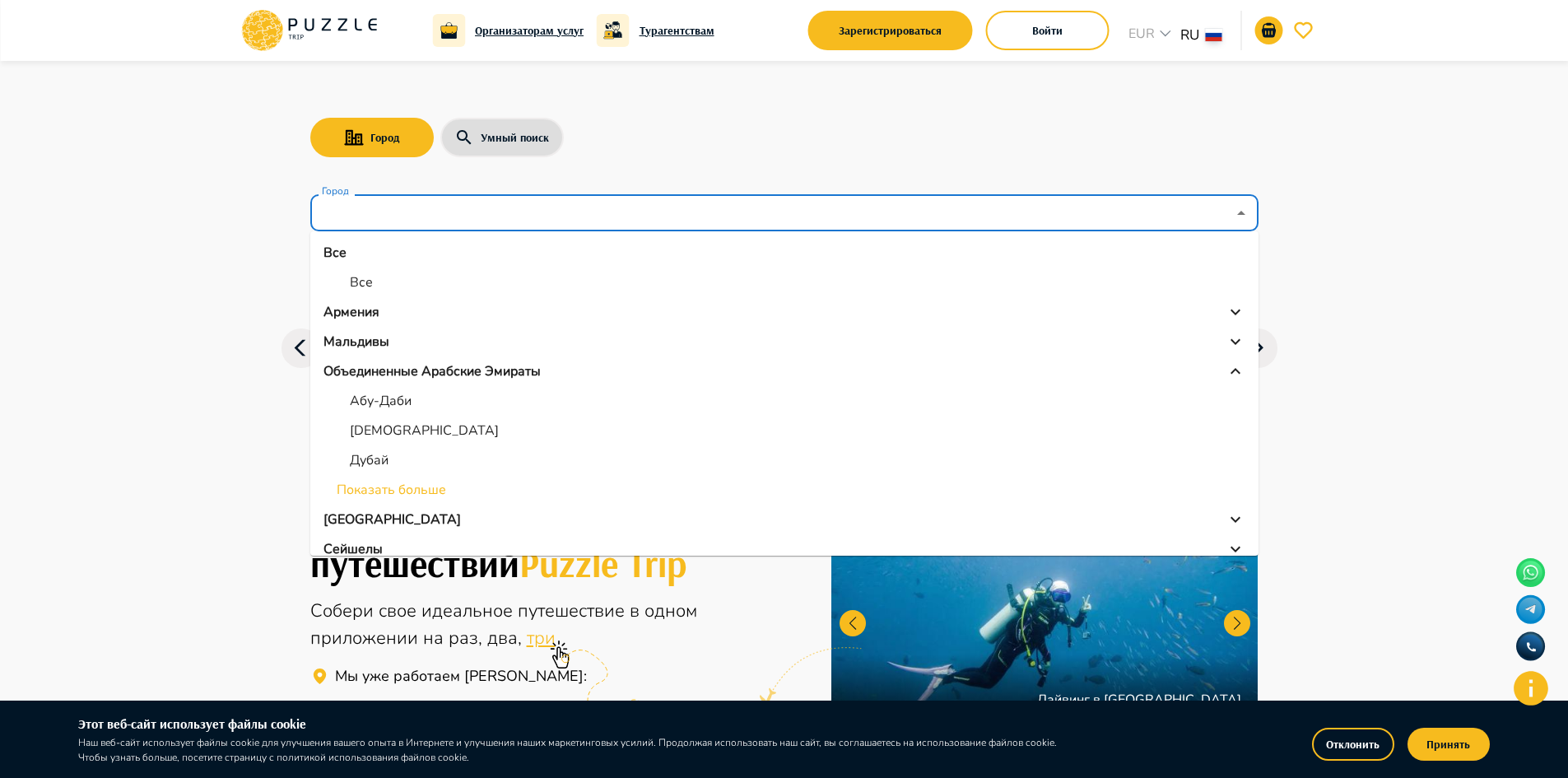
click at [368, 407] on p "Абу-Даби" at bounding box center [381, 401] width 62 height 20
type input "********"
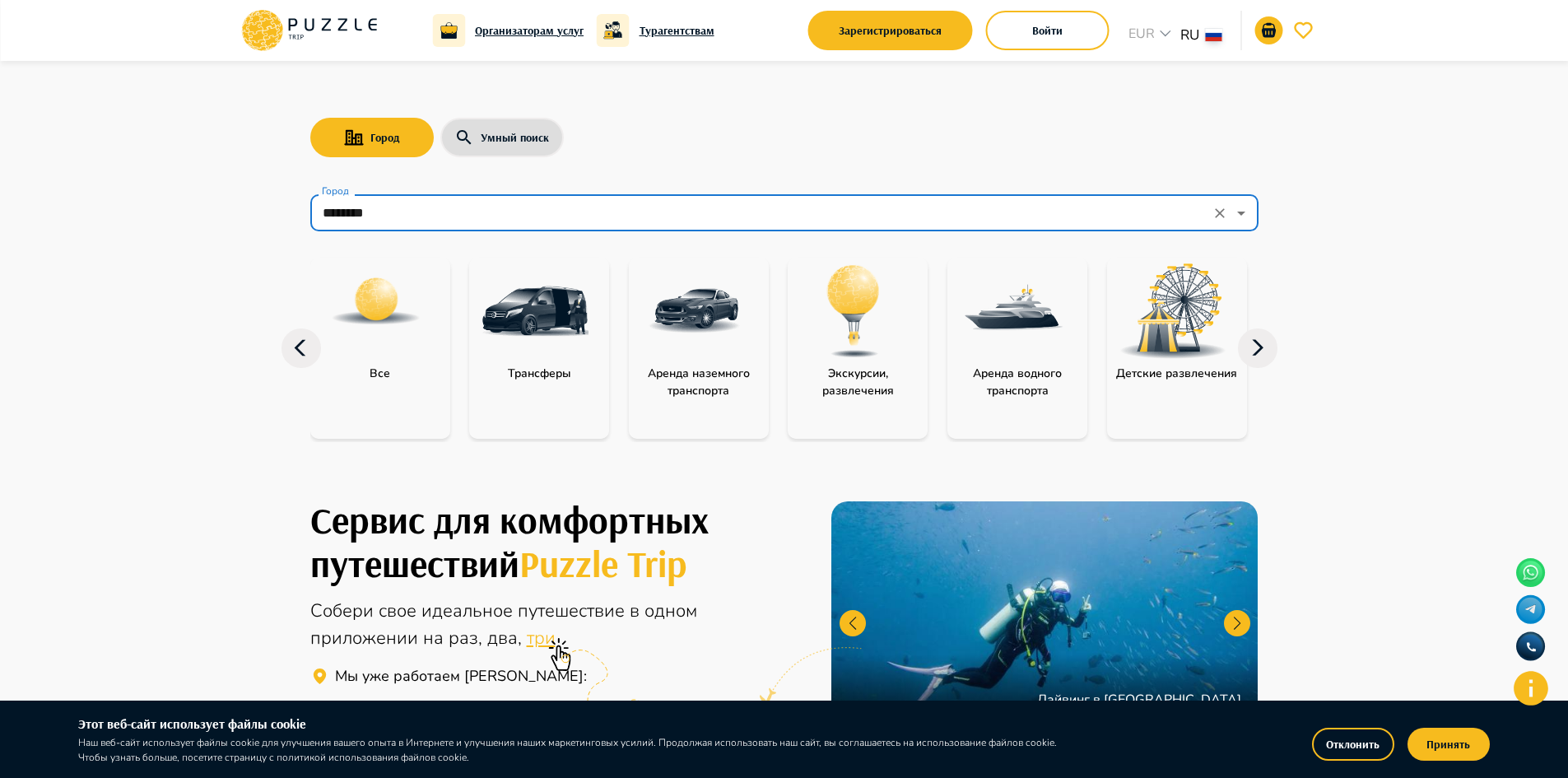
click at [1266, 345] on icon at bounding box center [1257, 348] width 39 height 39
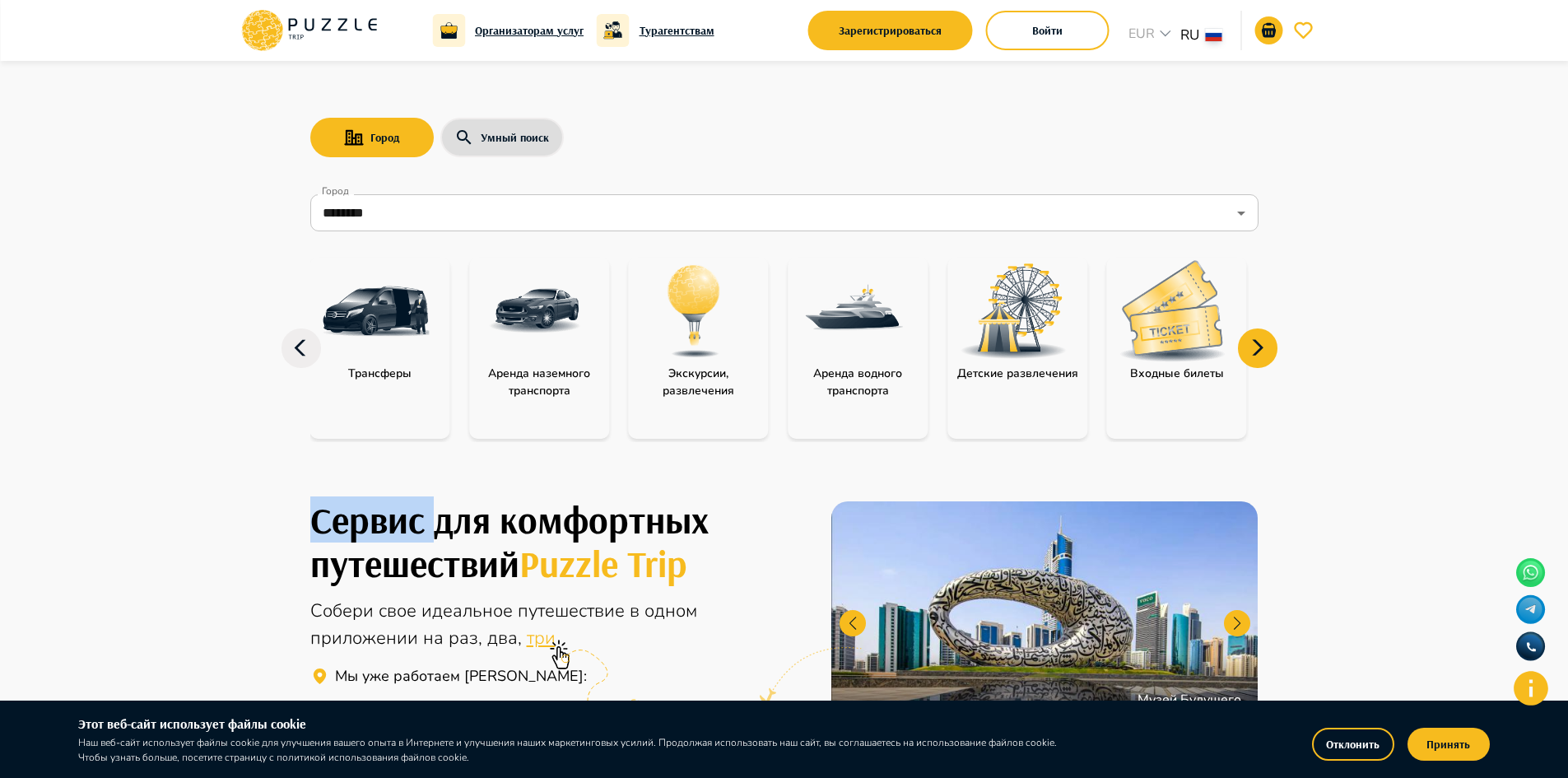
click at [1266, 345] on icon at bounding box center [1257, 348] width 39 height 39
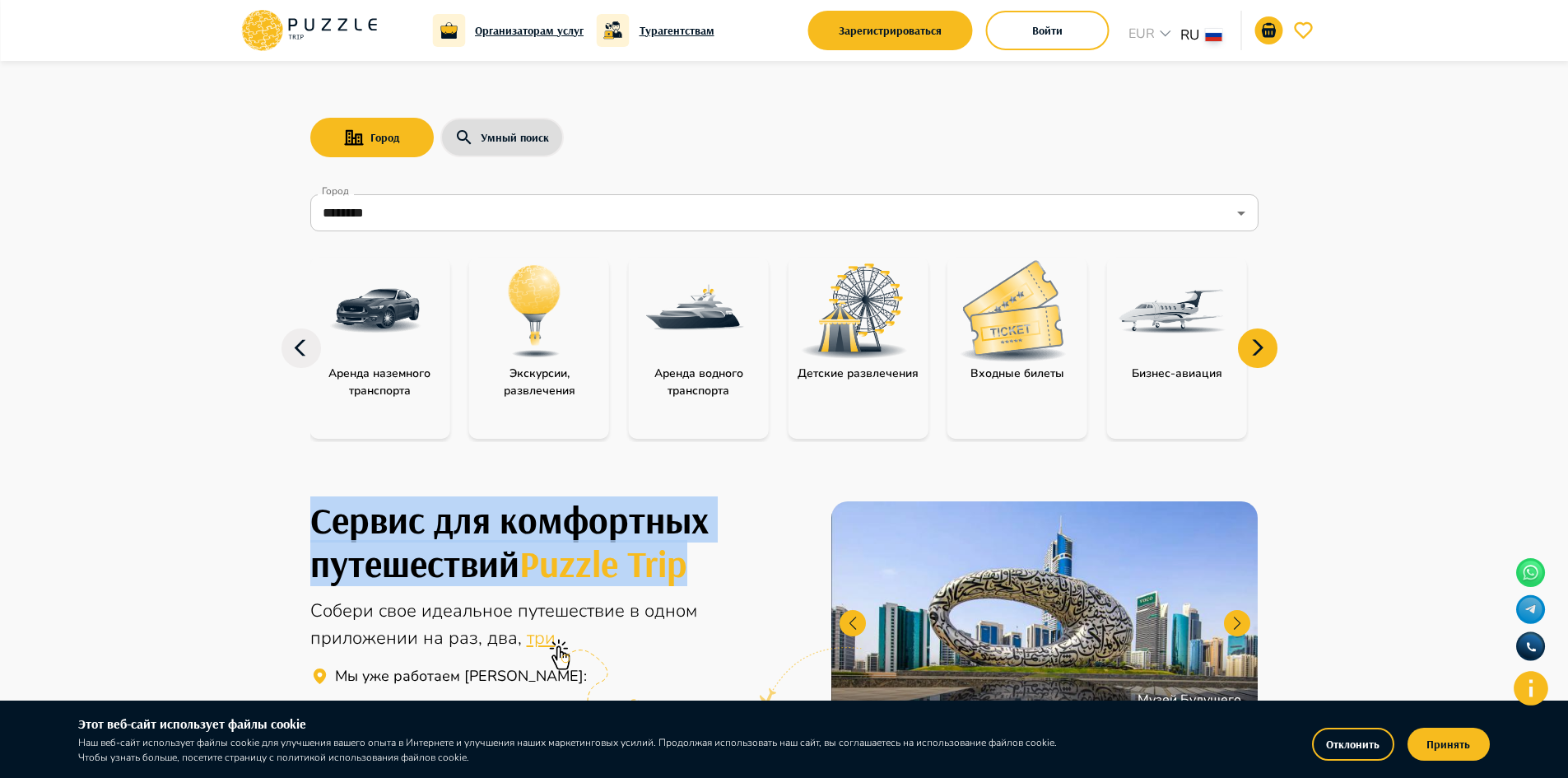
click at [1266, 345] on icon at bounding box center [1257, 348] width 39 height 39
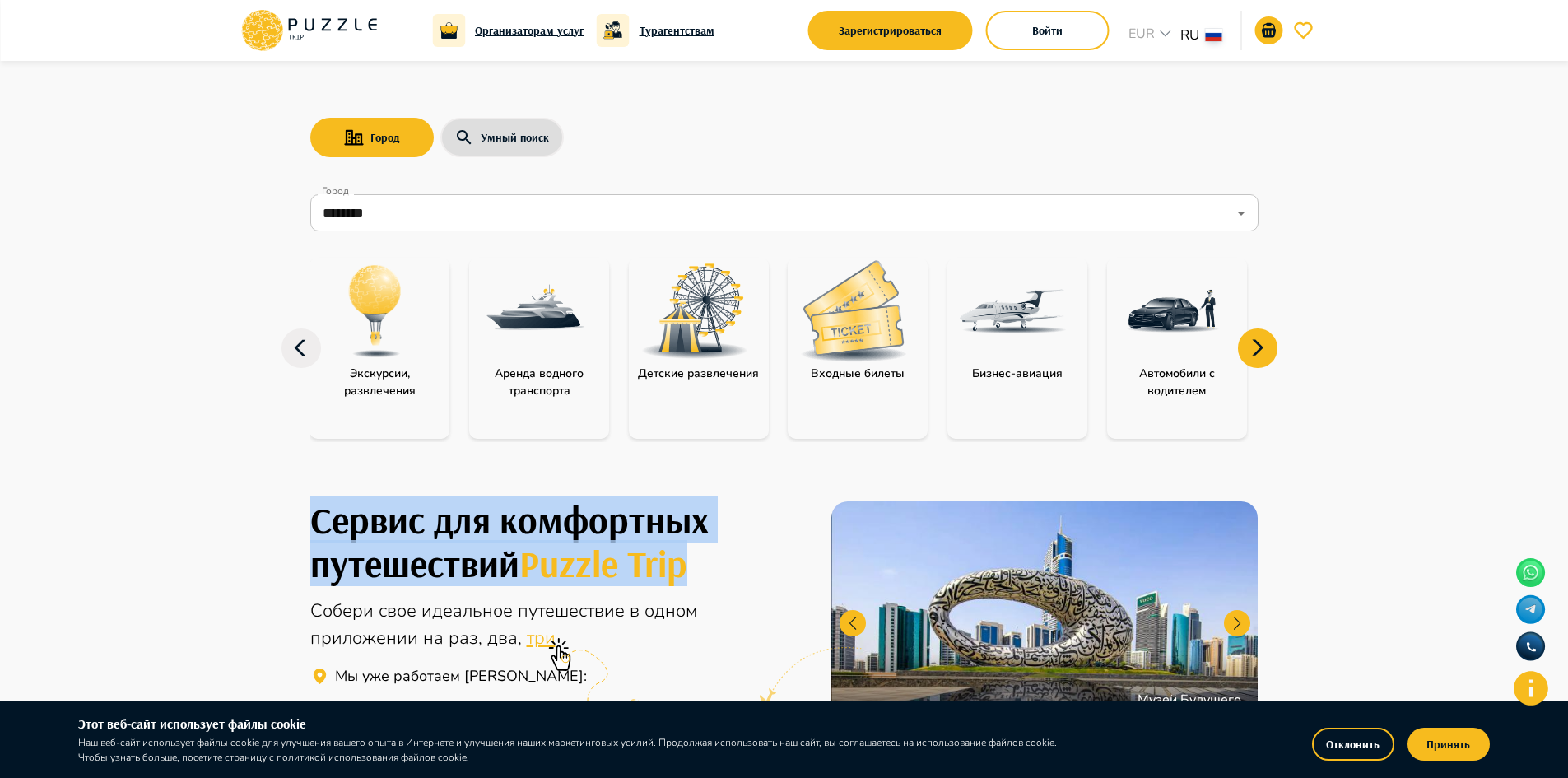
click at [1266, 345] on icon at bounding box center [1257, 348] width 39 height 39
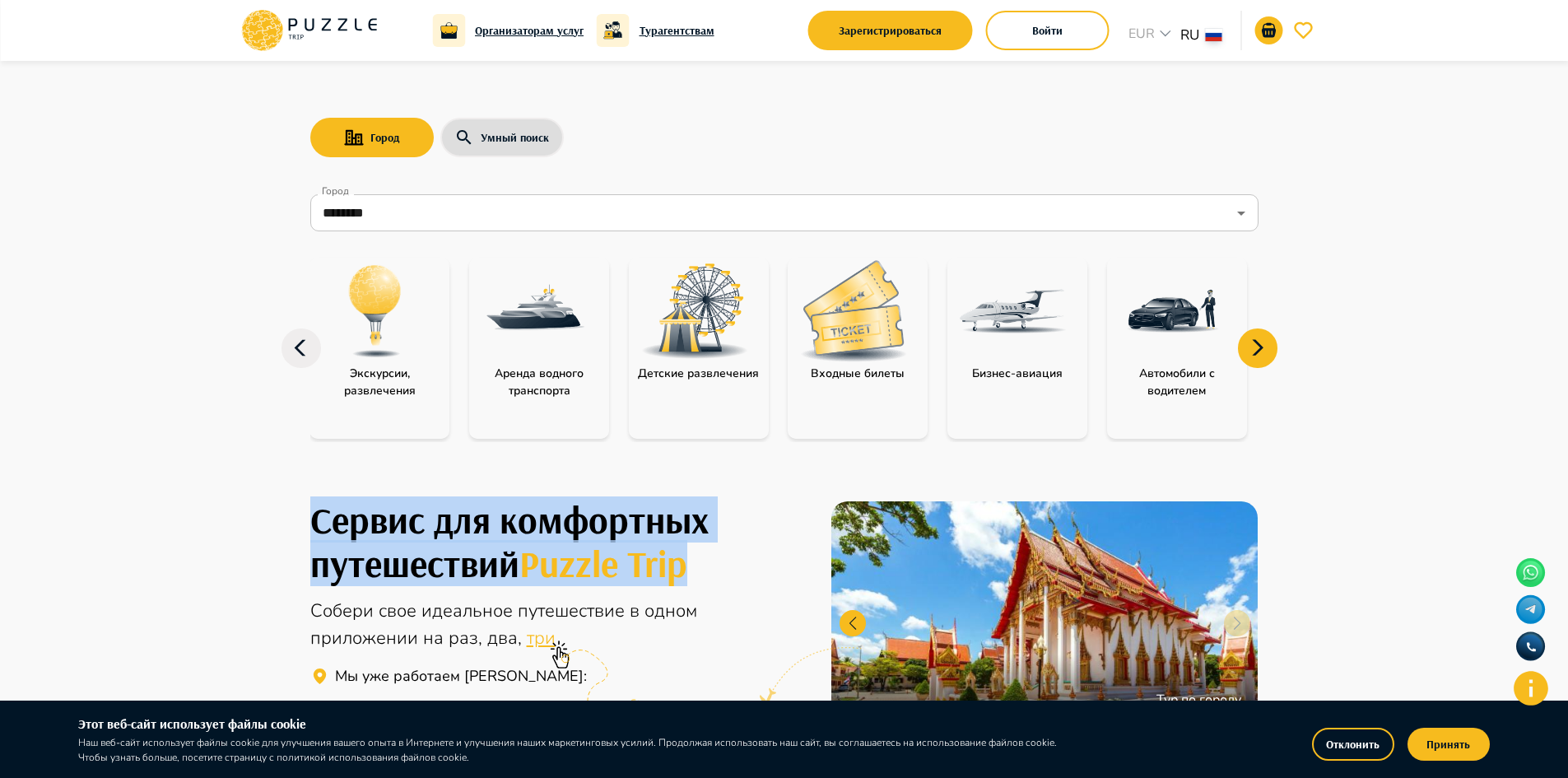
click at [862, 328] on img at bounding box center [853, 310] width 107 height 101
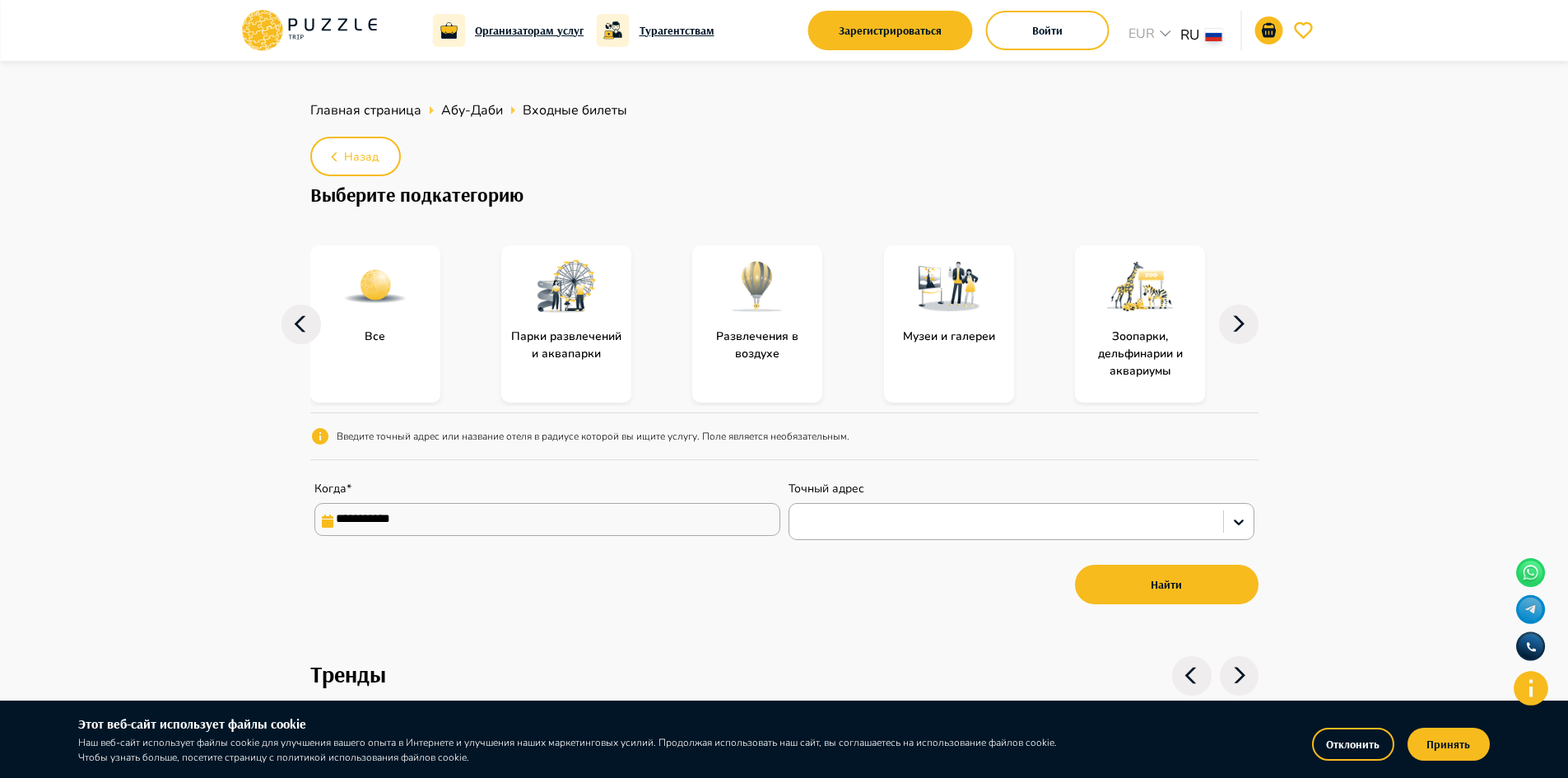
click at [1233, 320] on icon at bounding box center [1239, 324] width 39 height 39
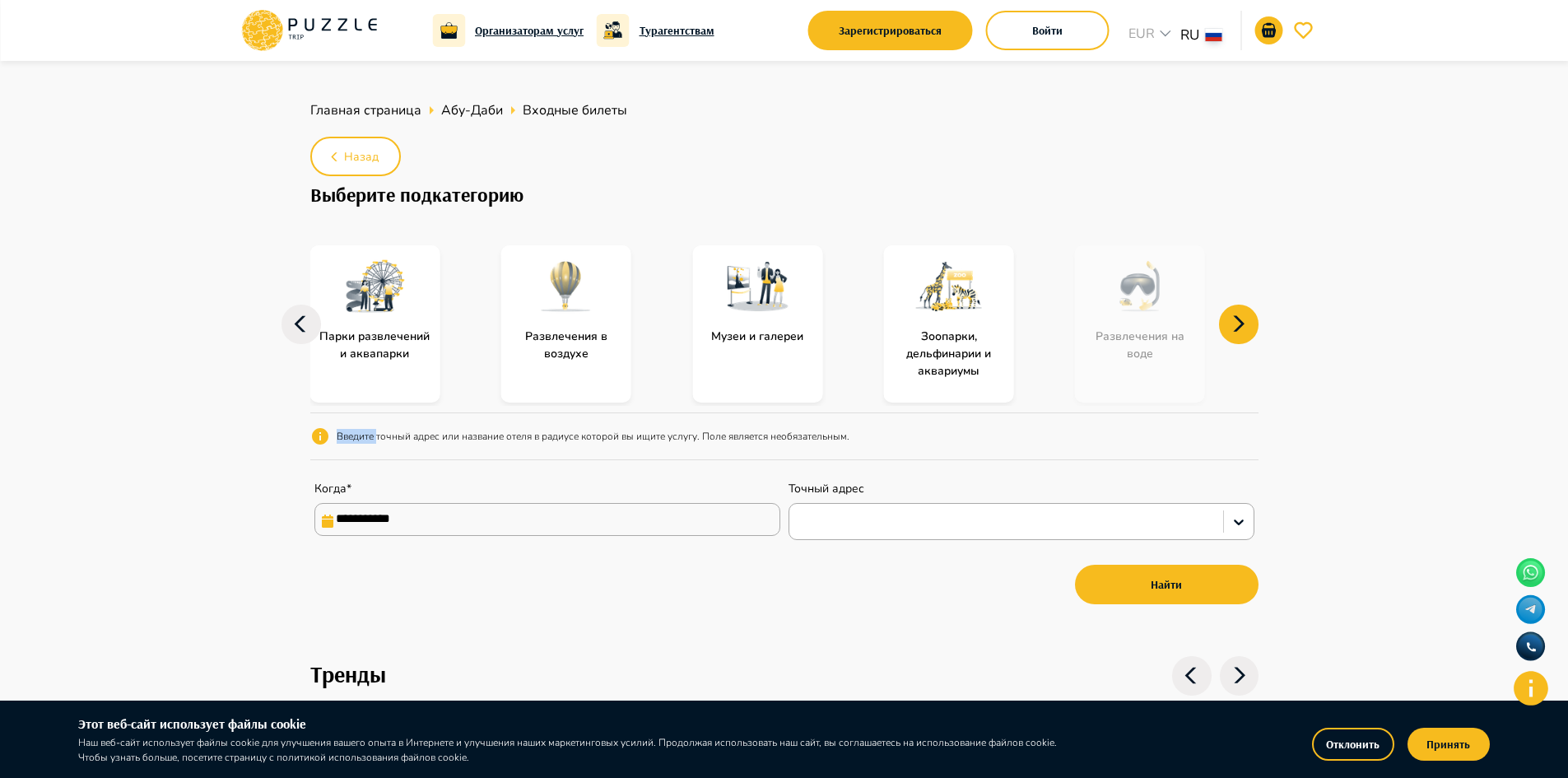
click at [1233, 320] on icon at bounding box center [1239, 324] width 39 height 39
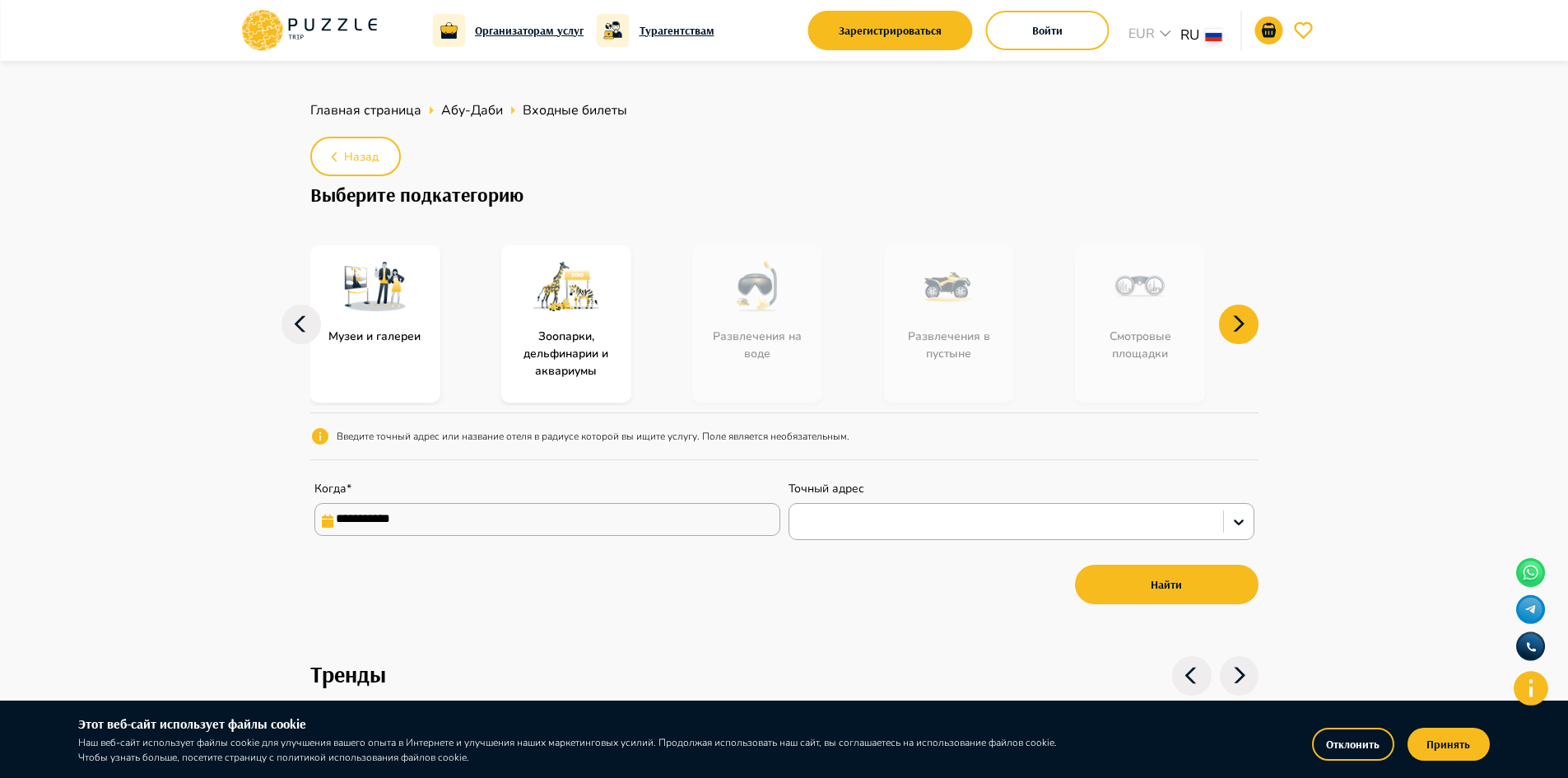
click at [1233, 320] on icon at bounding box center [1239, 324] width 39 height 39
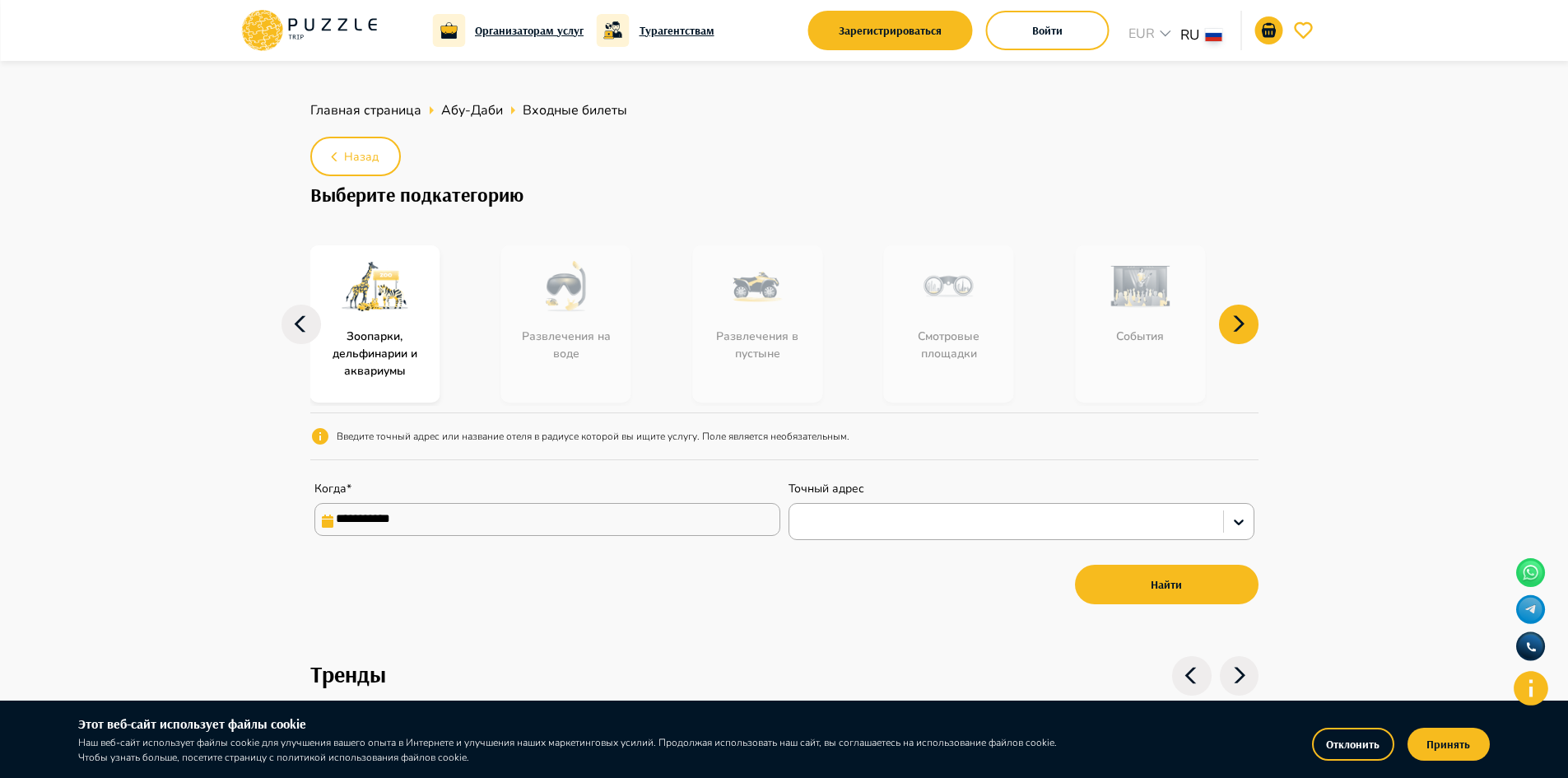
click at [1233, 320] on icon at bounding box center [1239, 324] width 39 height 39
click at [934, 306] on div "События" at bounding box center [976, 323] width 183 height 157
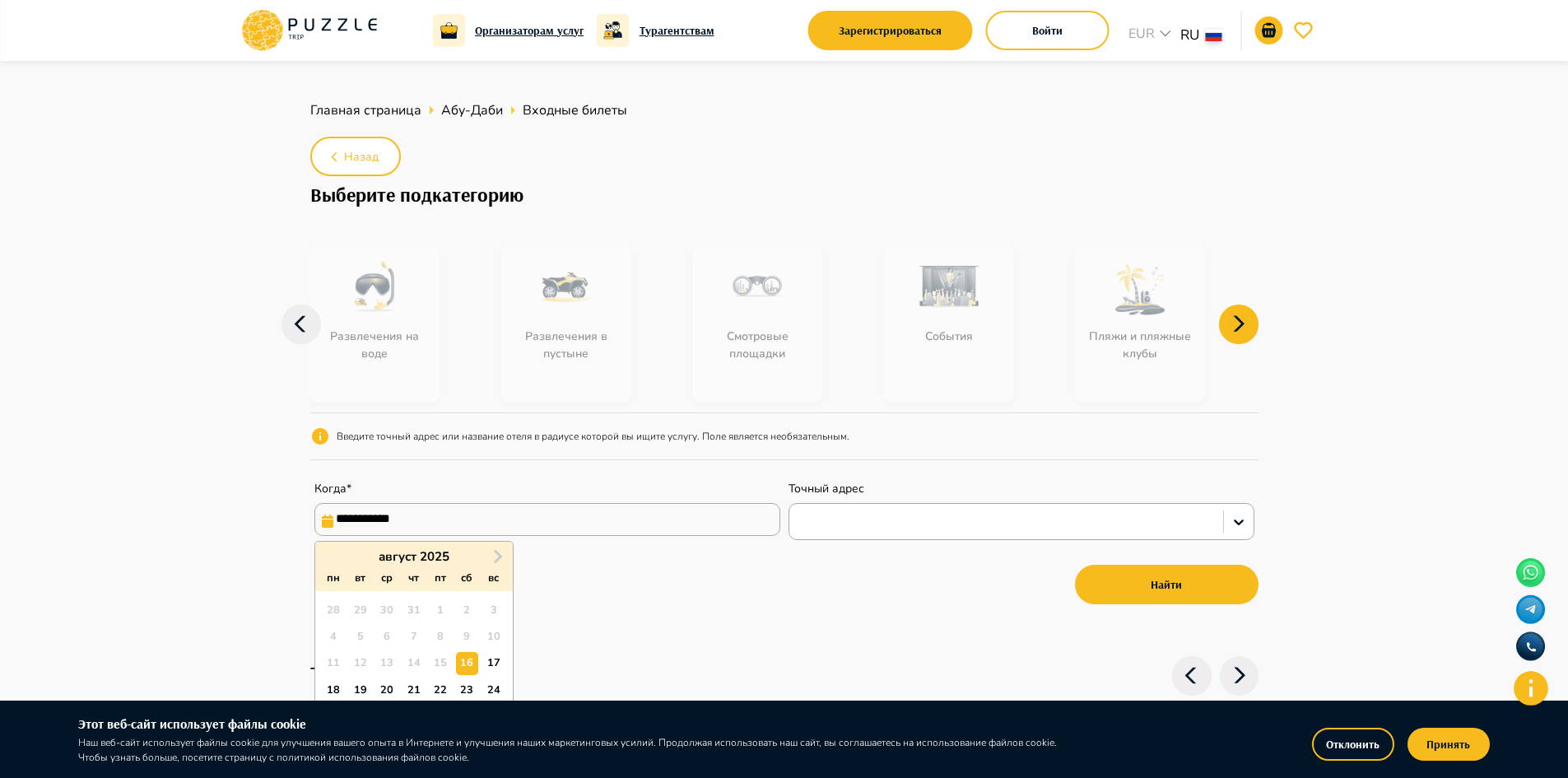
click at [680, 510] on input "**********" at bounding box center [547, 519] width 466 height 33
click at [486, 547] on button "Next Month" at bounding box center [497, 555] width 26 height 26
click at [496, 554] on span "Next Month" at bounding box center [496, 555] width 0 height 19
drag, startPoint x: 469, startPoint y: 615, endPoint x: 485, endPoint y: 600, distance: 21.9
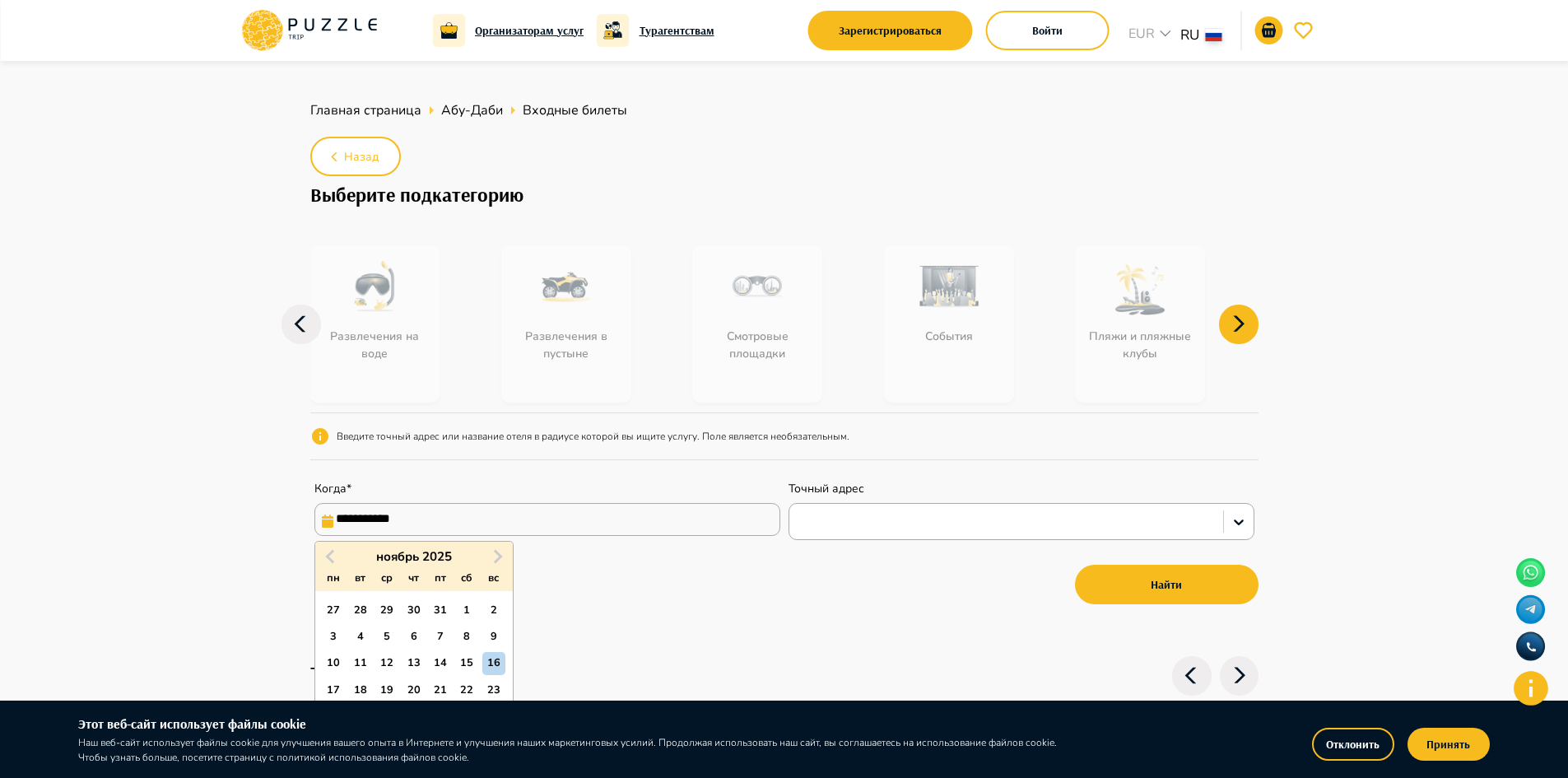
click at [474, 609] on div "1" at bounding box center [467, 610] width 22 height 22
type input "**********"
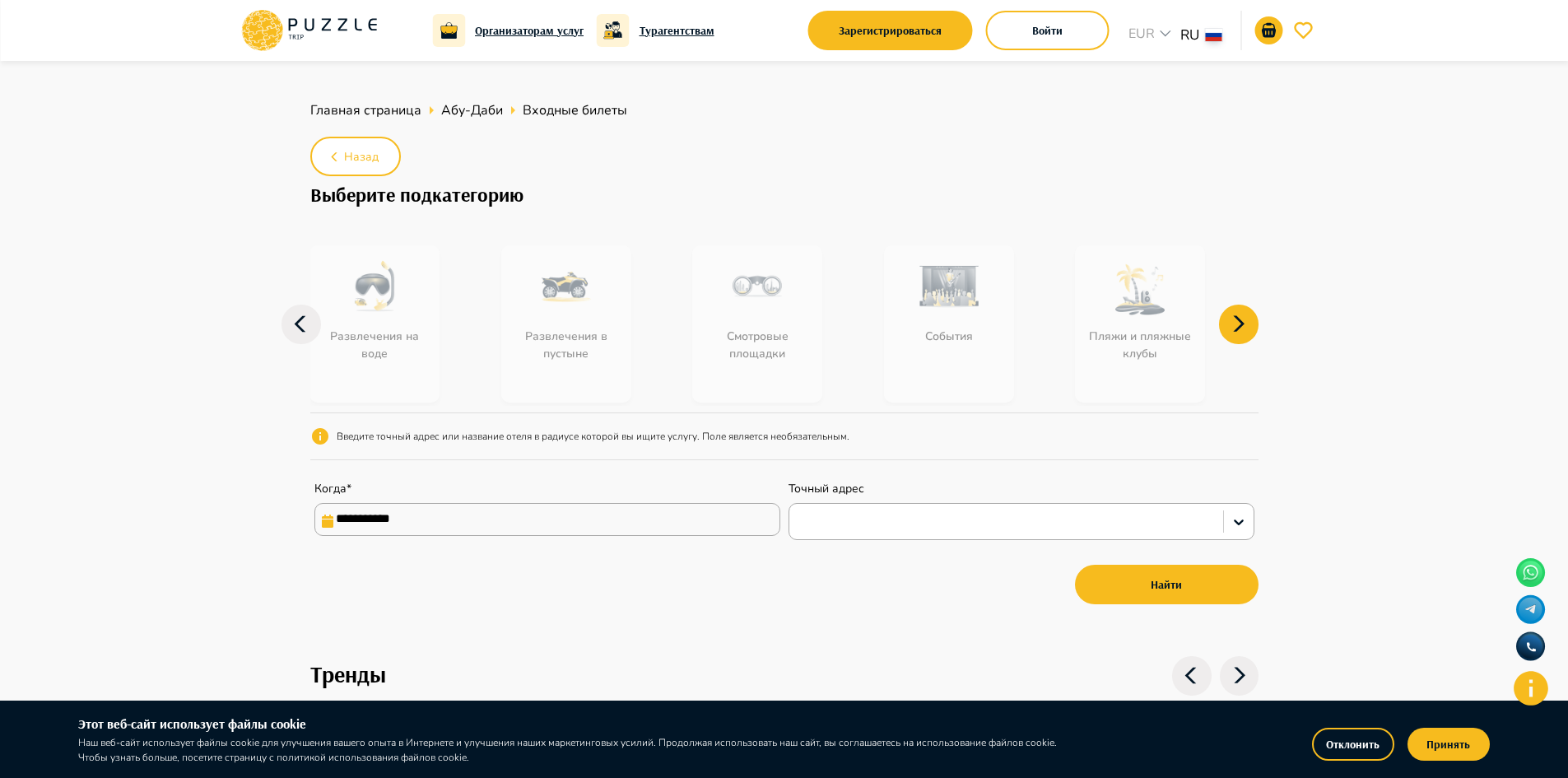
click at [828, 502] on div "Точный адрес" at bounding box center [1021, 511] width 466 height 59
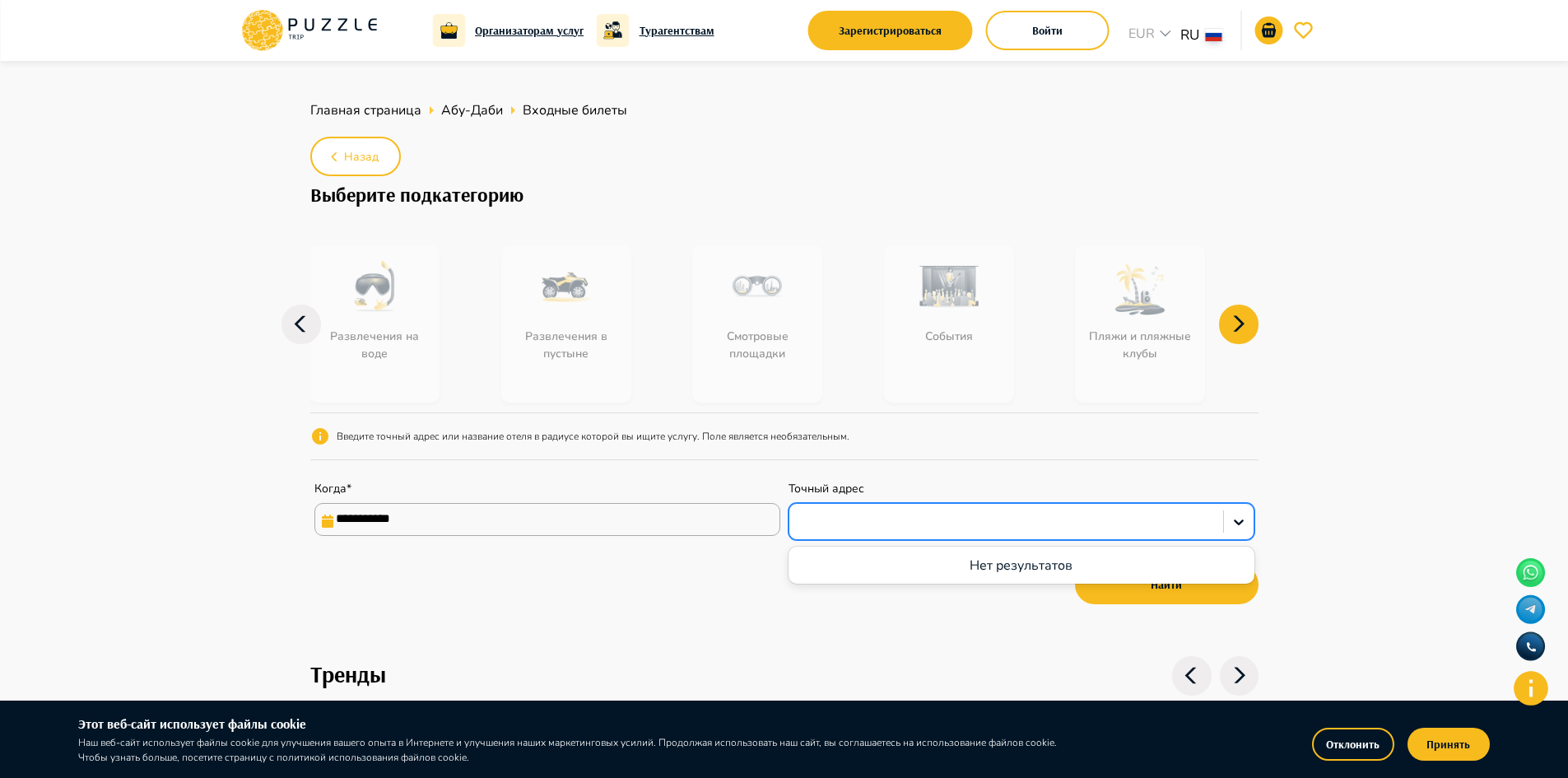
click at [831, 511] on div at bounding box center [1006, 522] width 417 height 22
paste input "**********"
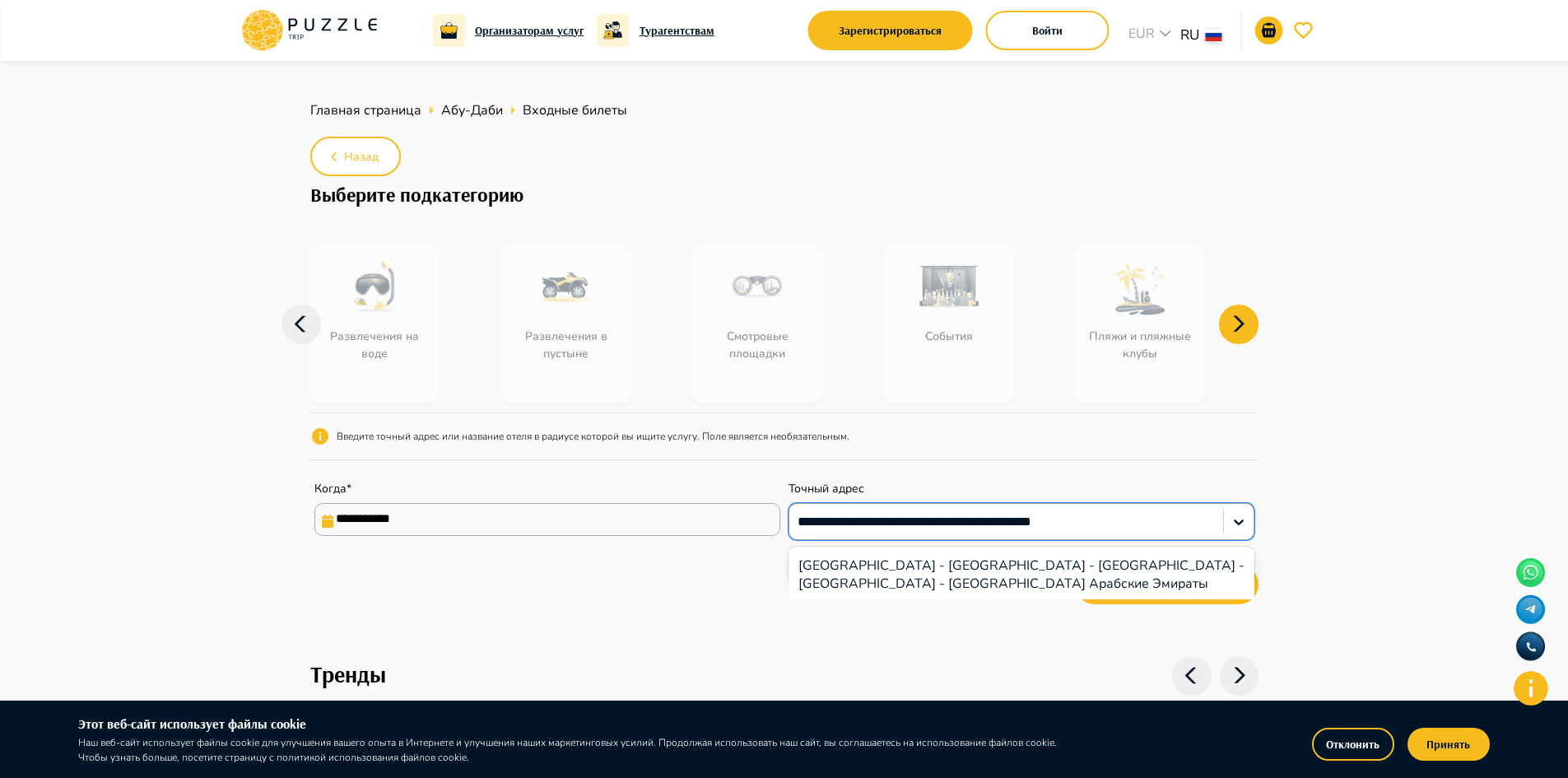
type input "**********"
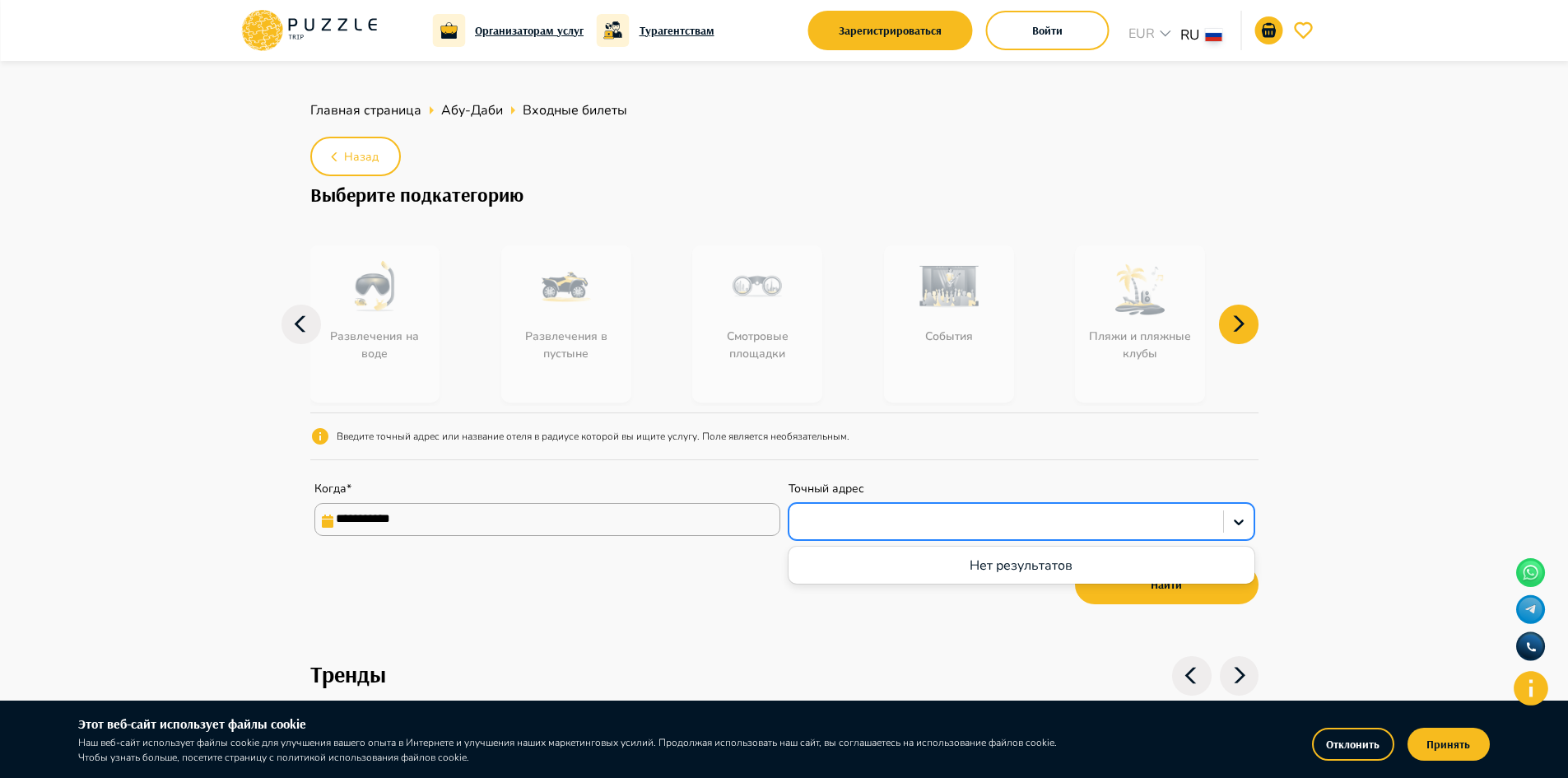
drag, startPoint x: 1014, startPoint y: 538, endPoint x: 998, endPoint y: 509, distance: 33.1
click at [1005, 520] on div at bounding box center [1021, 520] width 466 height 37
paste input "**********"
type input "**********"
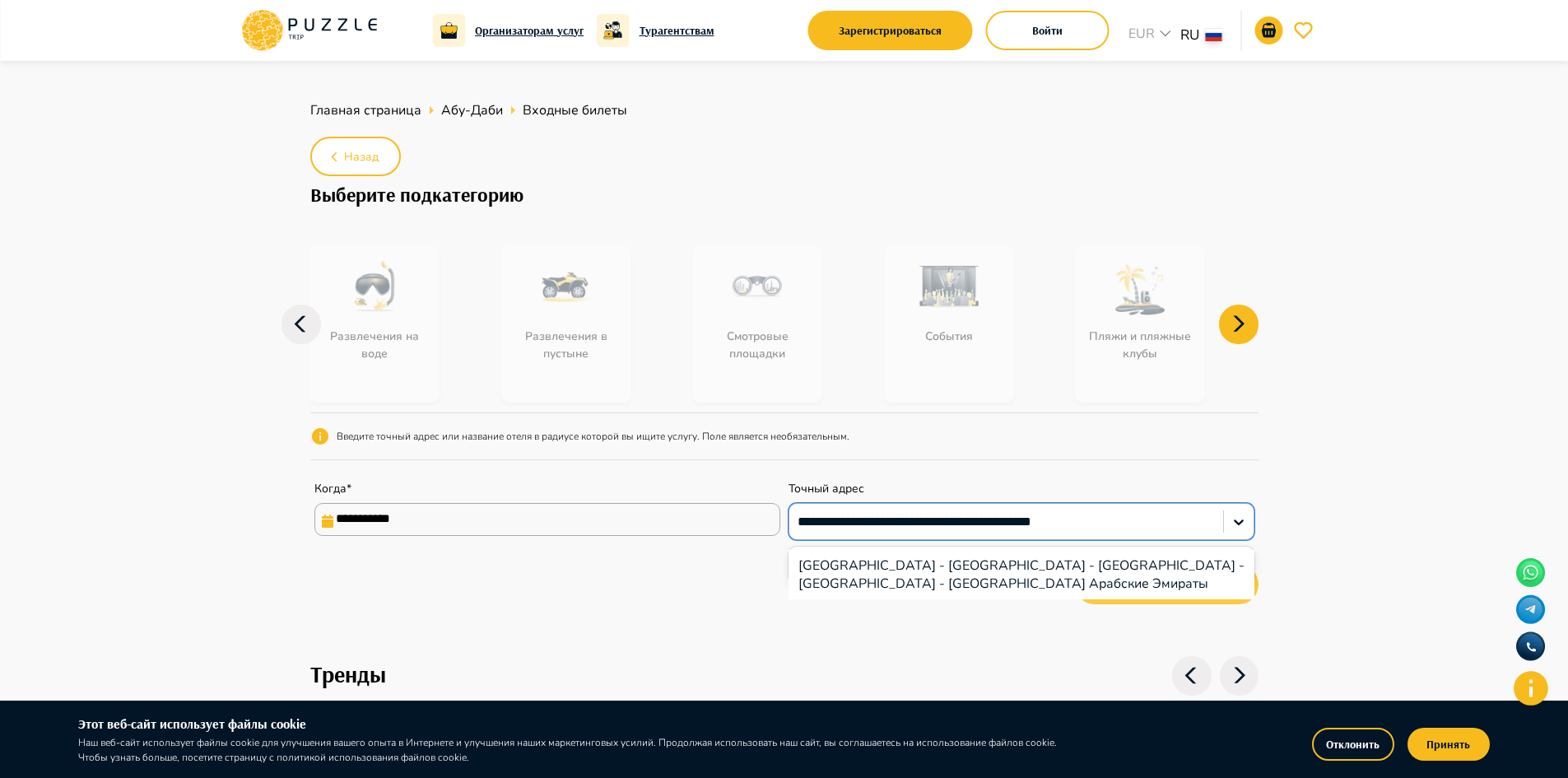
click at [1143, 591] on div "[GEOGRAPHIC_DATA] - [GEOGRAPHIC_DATA] - [GEOGRAPHIC_DATA] - [GEOGRAPHIC_DATA] -…" at bounding box center [1021, 574] width 466 height 49
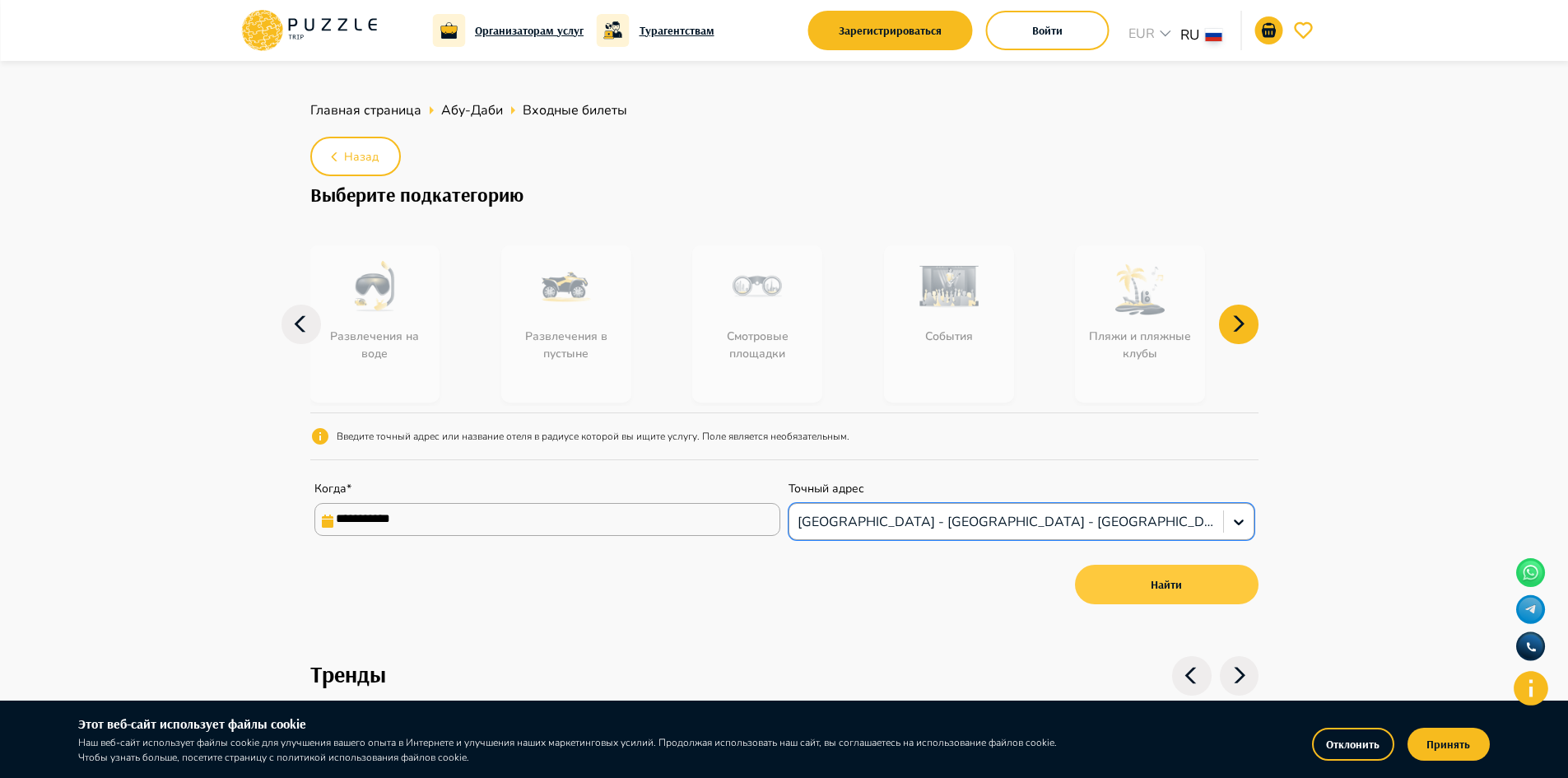
click at [1143, 596] on button "Найти" at bounding box center [1167, 584] width 184 height 39
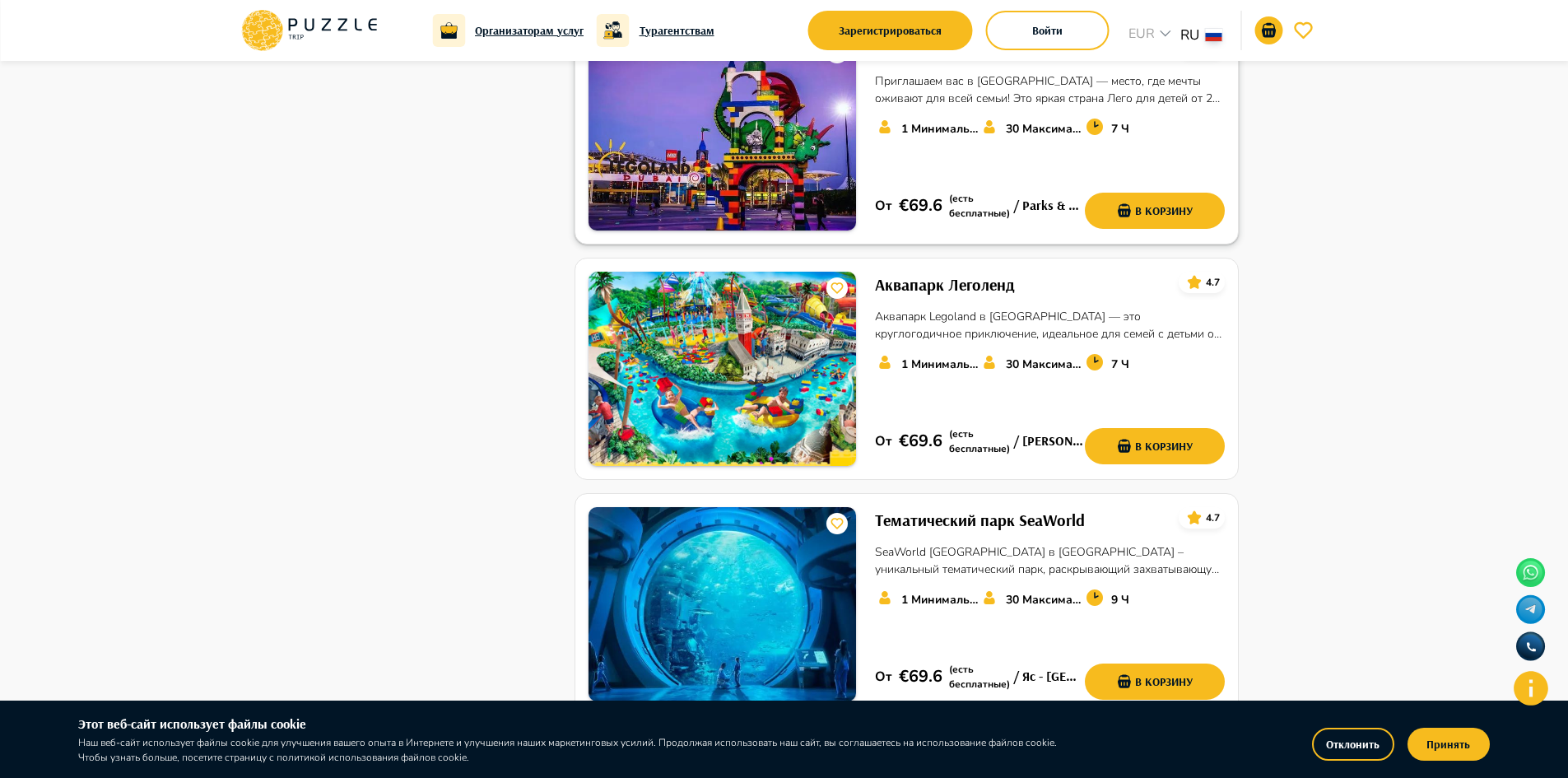
scroll to position [2229, 0]
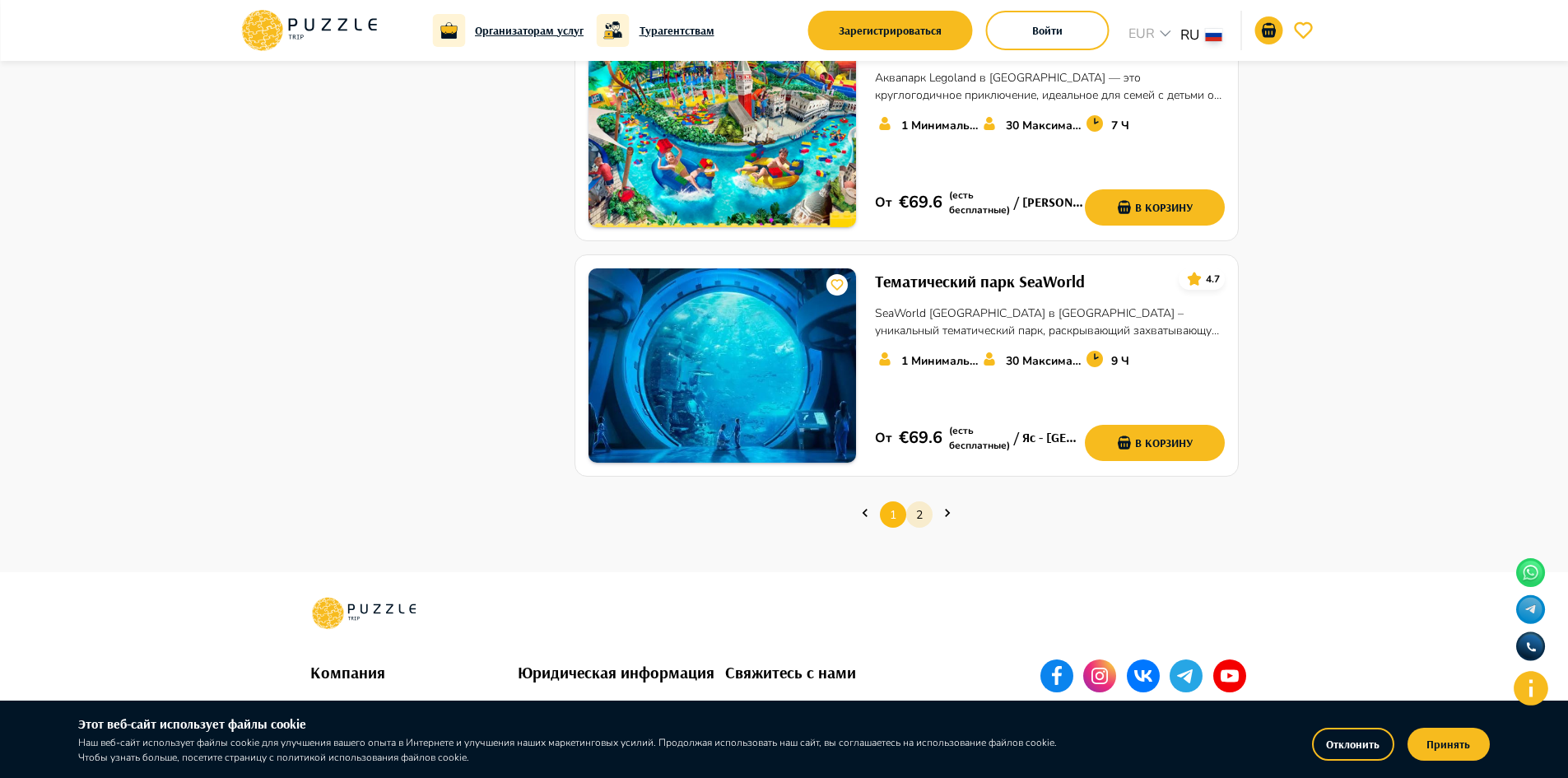
click at [914, 502] on link "2" at bounding box center [919, 514] width 26 height 25
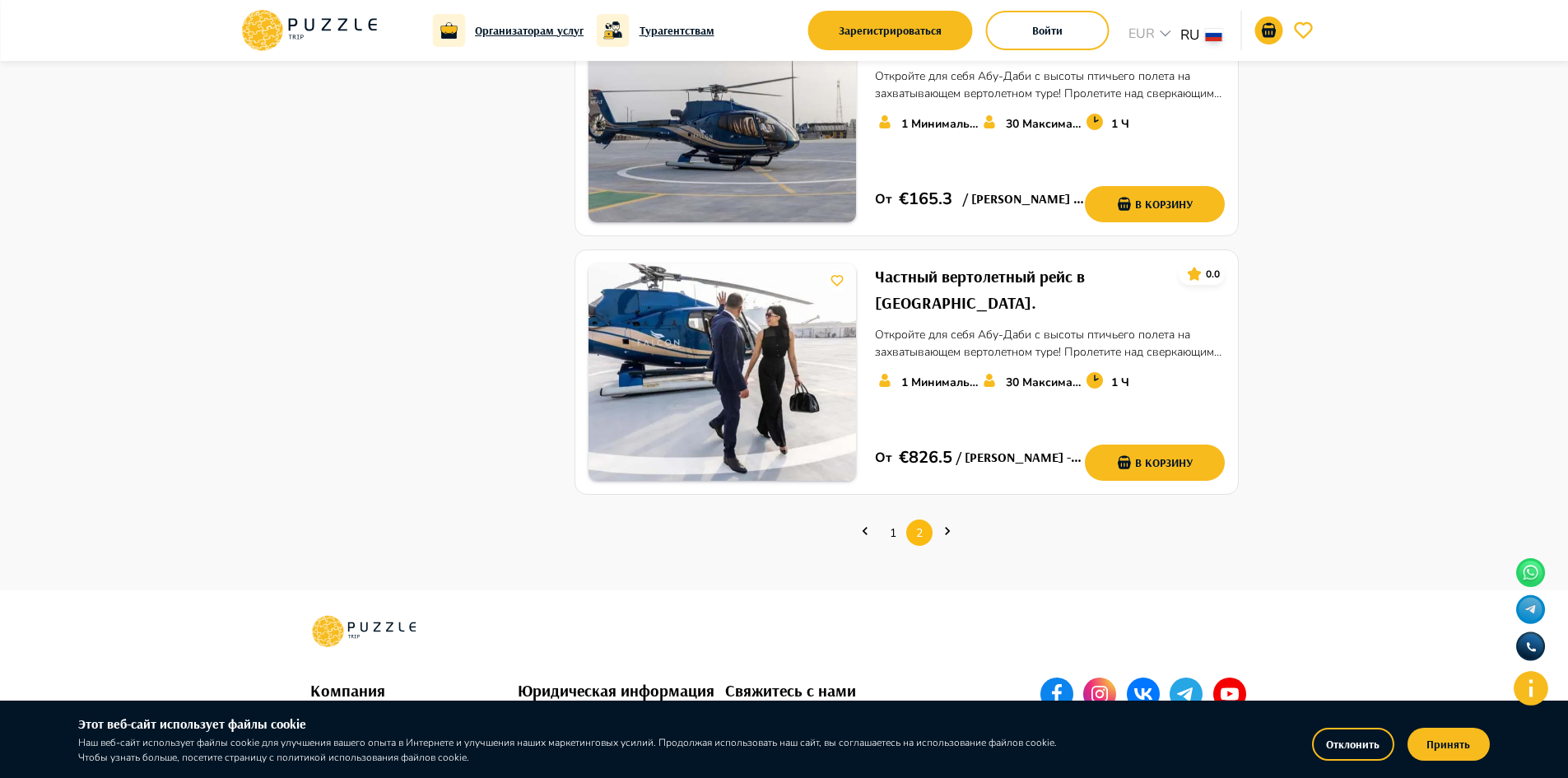
scroll to position [1886, 0]
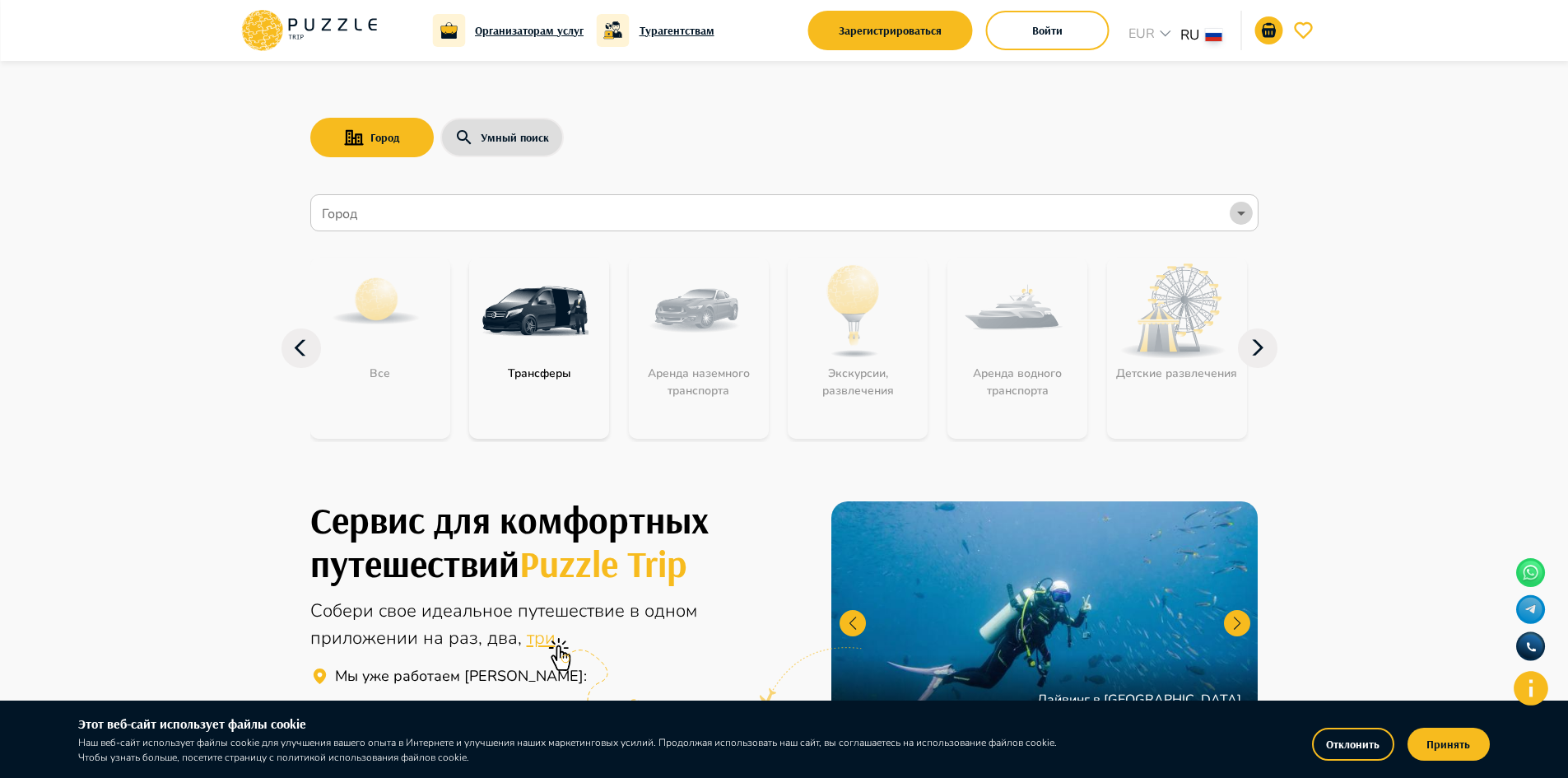
click at [1237, 218] on icon "Open" at bounding box center [1241, 214] width 20 height 20
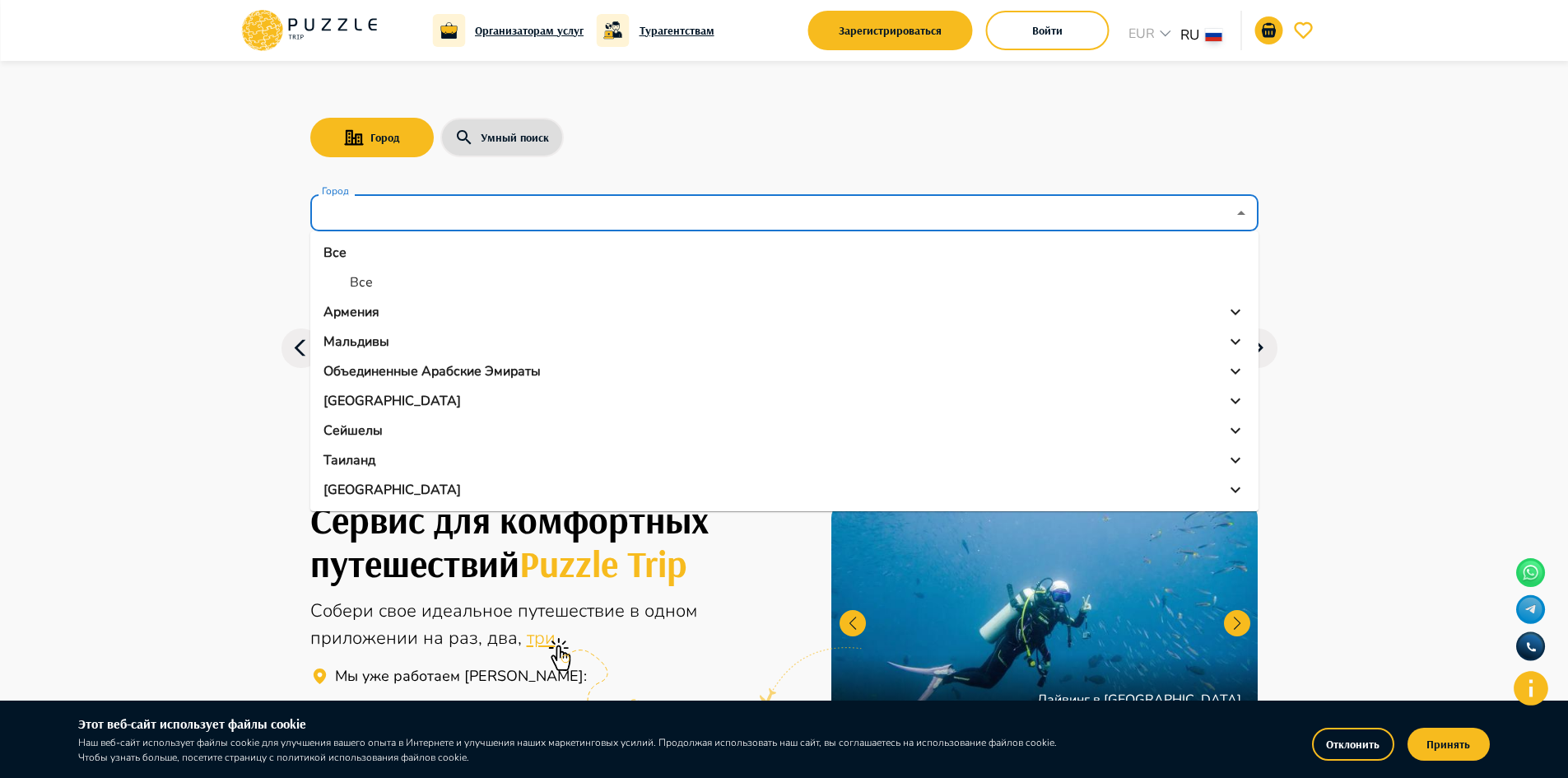
click at [421, 372] on p "Объединенные Арабские Эмираты" at bounding box center [432, 372] width 217 height 20
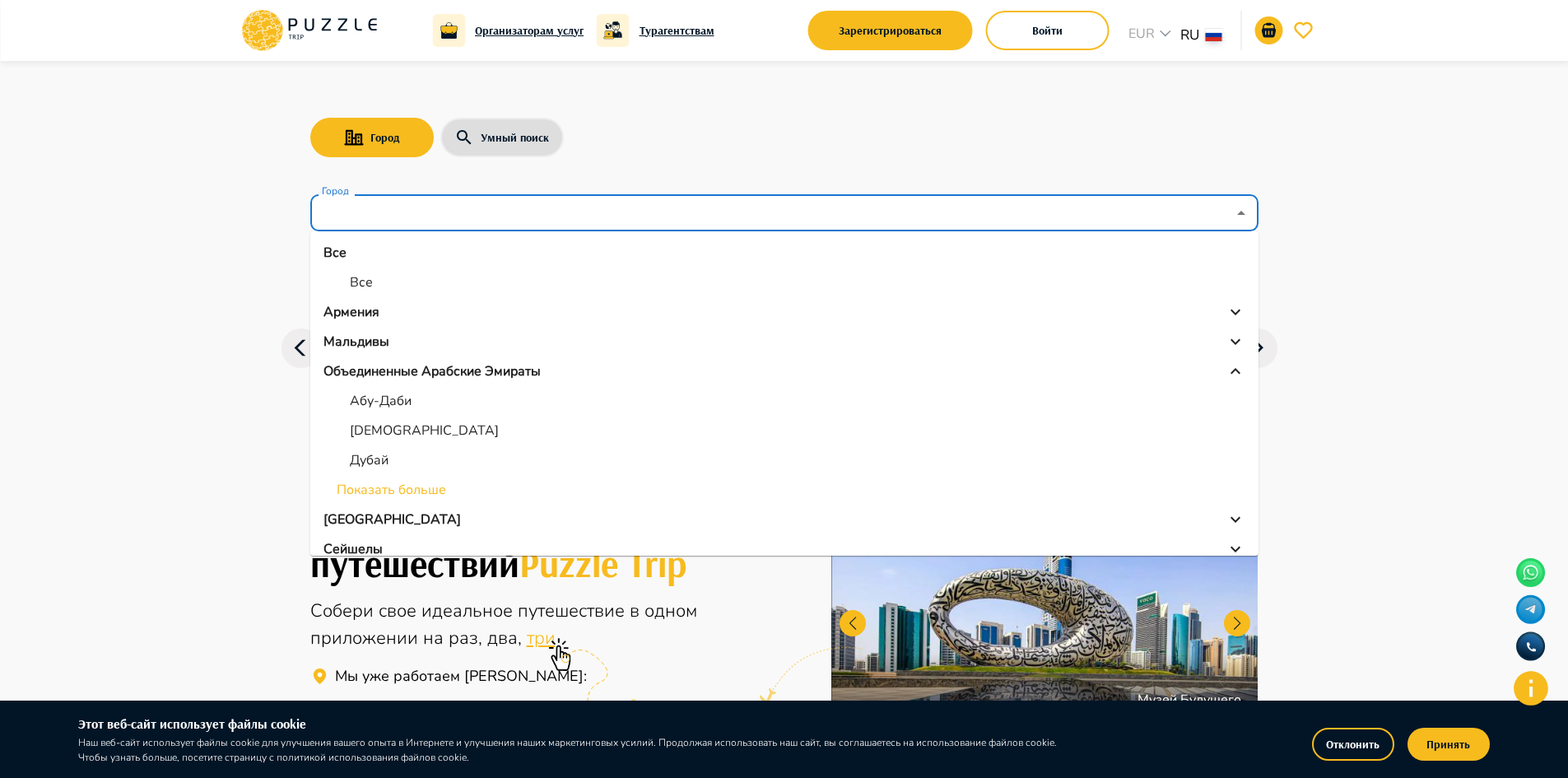
click at [379, 405] on p "Абу-Даби" at bounding box center [381, 401] width 62 height 20
type input "********"
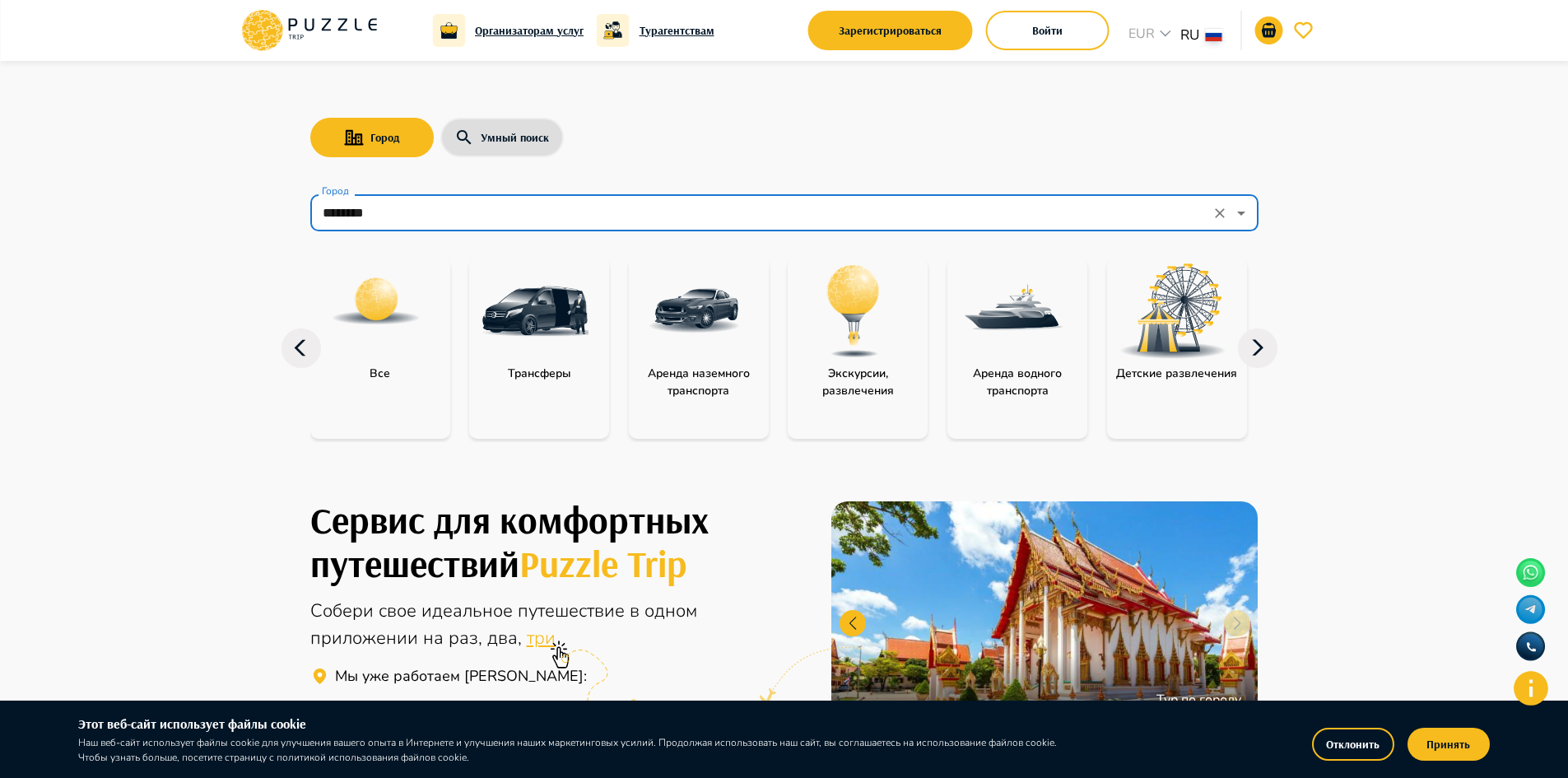
click at [1248, 352] on icon at bounding box center [1257, 348] width 39 height 39
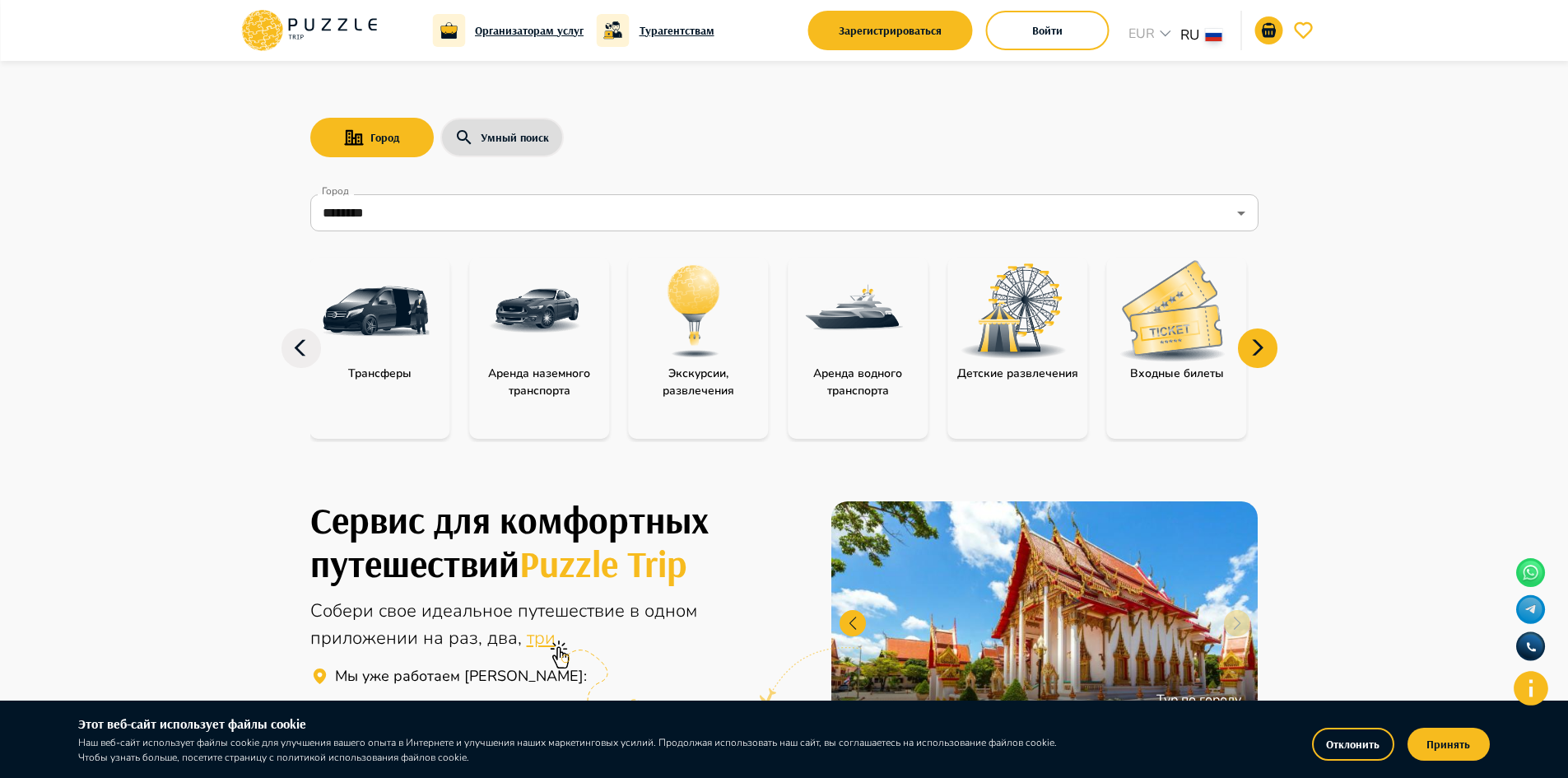
click at [1133, 328] on img at bounding box center [1172, 310] width 107 height 101
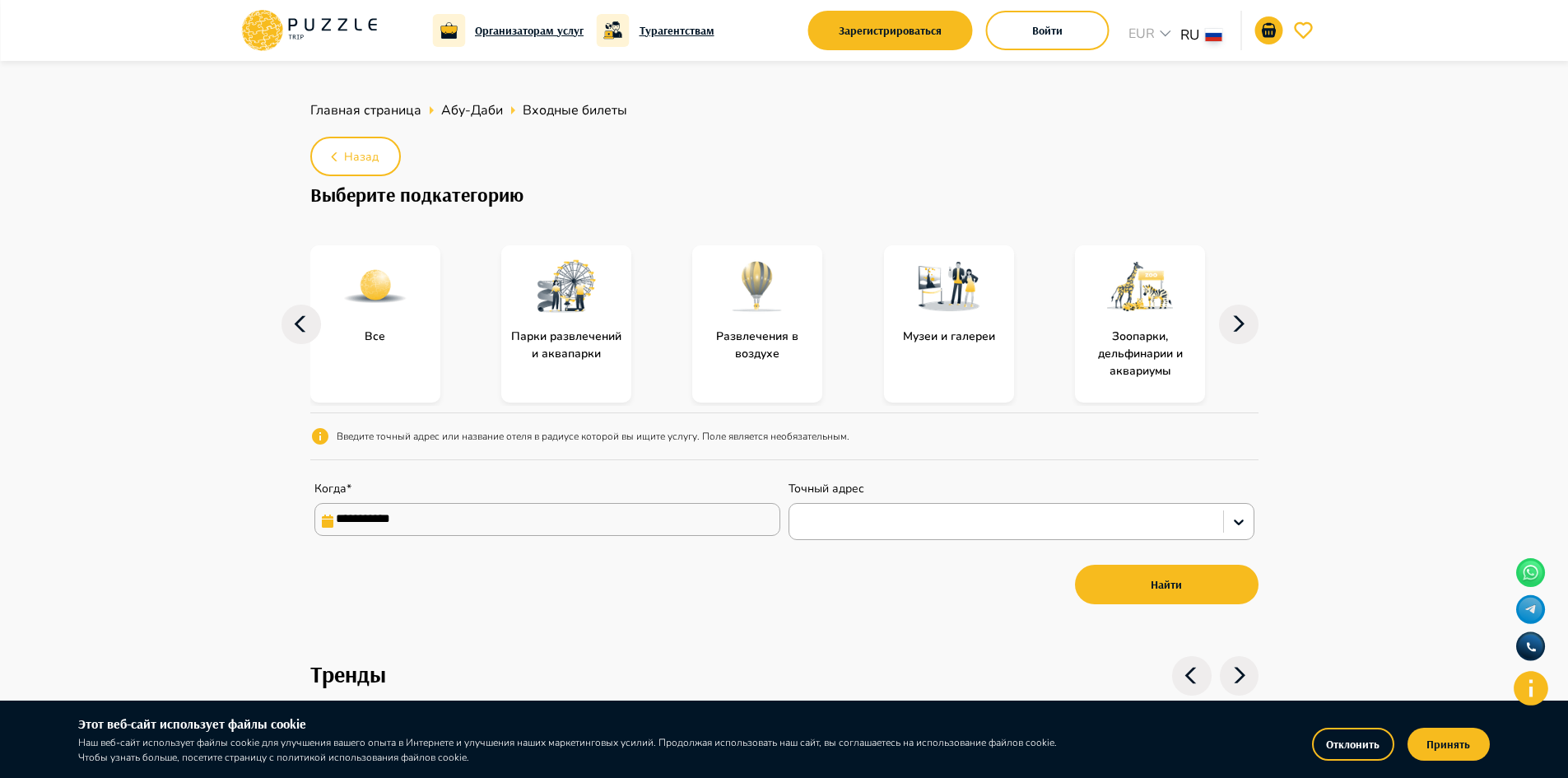
click at [495, 527] on input "**********" at bounding box center [547, 519] width 466 height 33
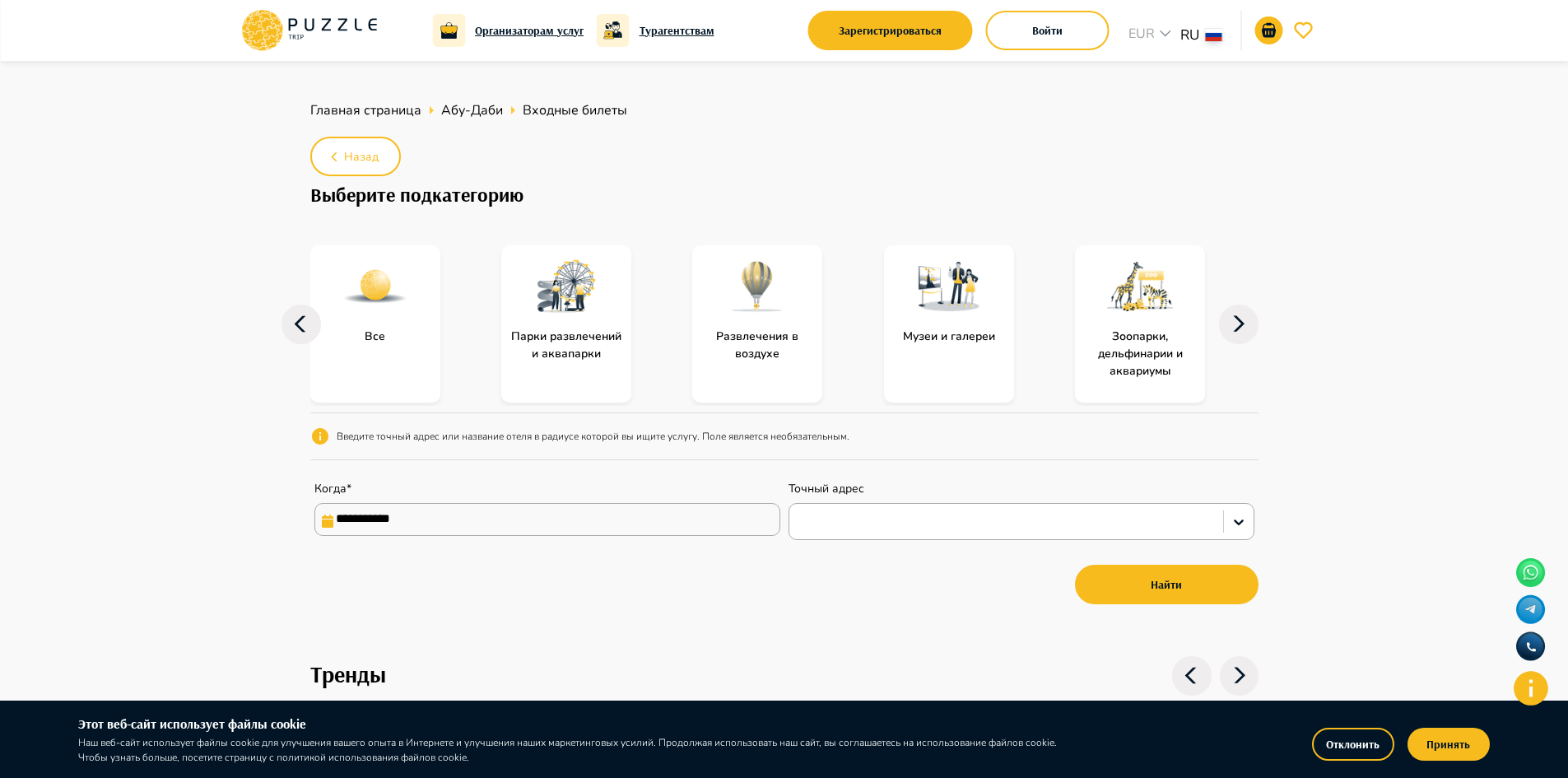
click at [1249, 324] on icon at bounding box center [1239, 324] width 39 height 39
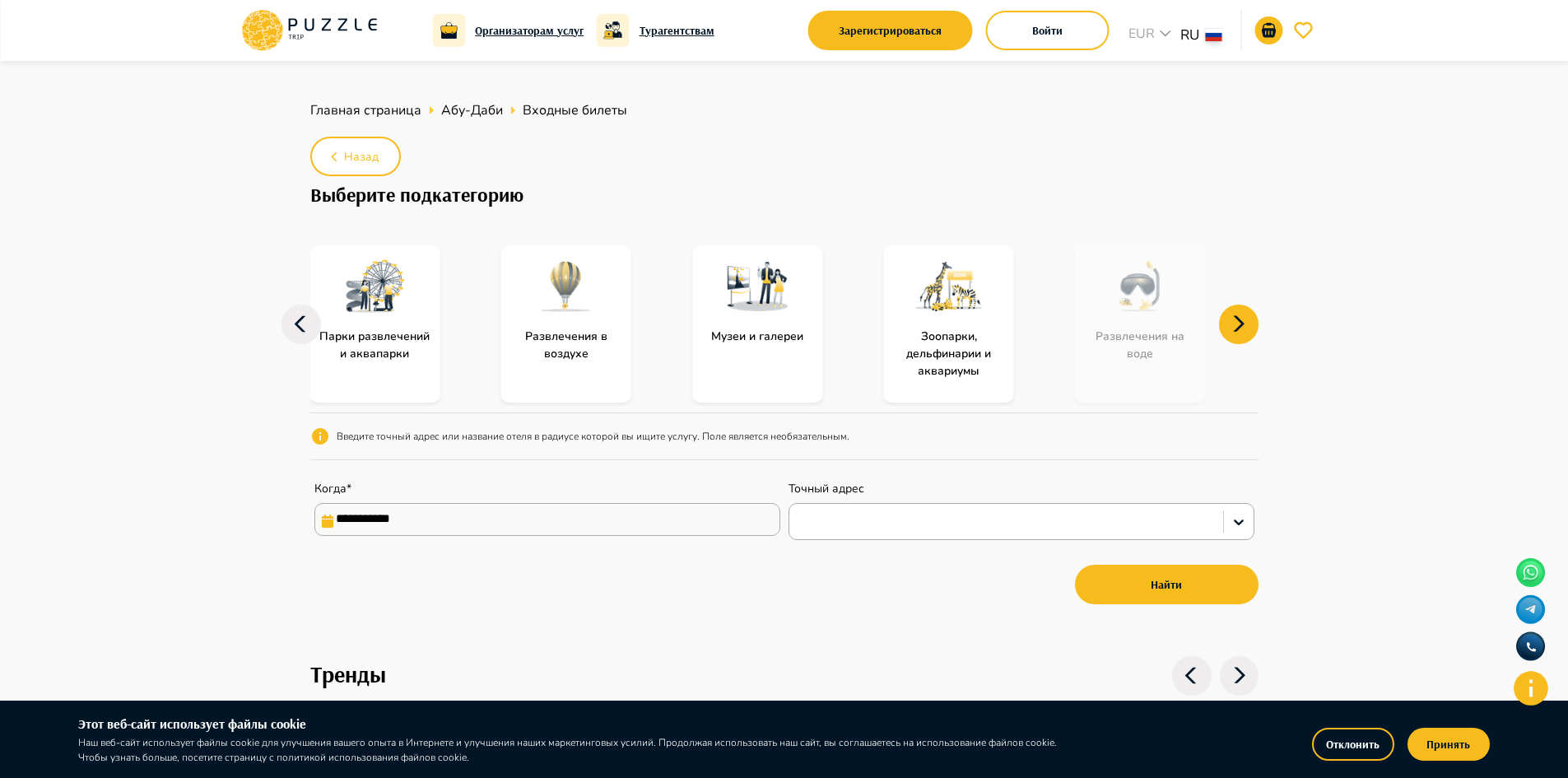
click at [1249, 324] on icon at bounding box center [1239, 324] width 39 height 39
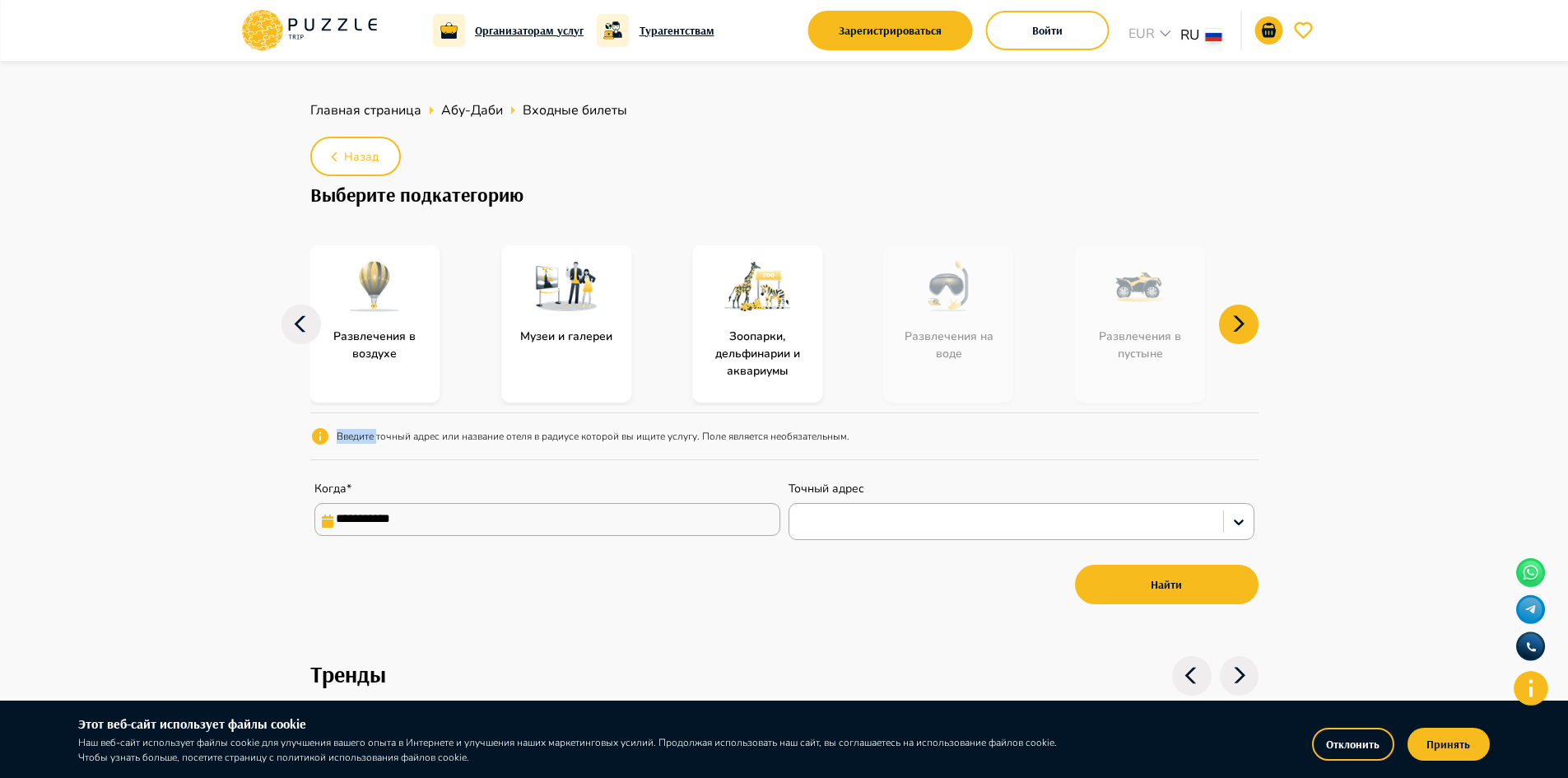
click at [1249, 324] on icon at bounding box center [1239, 324] width 39 height 39
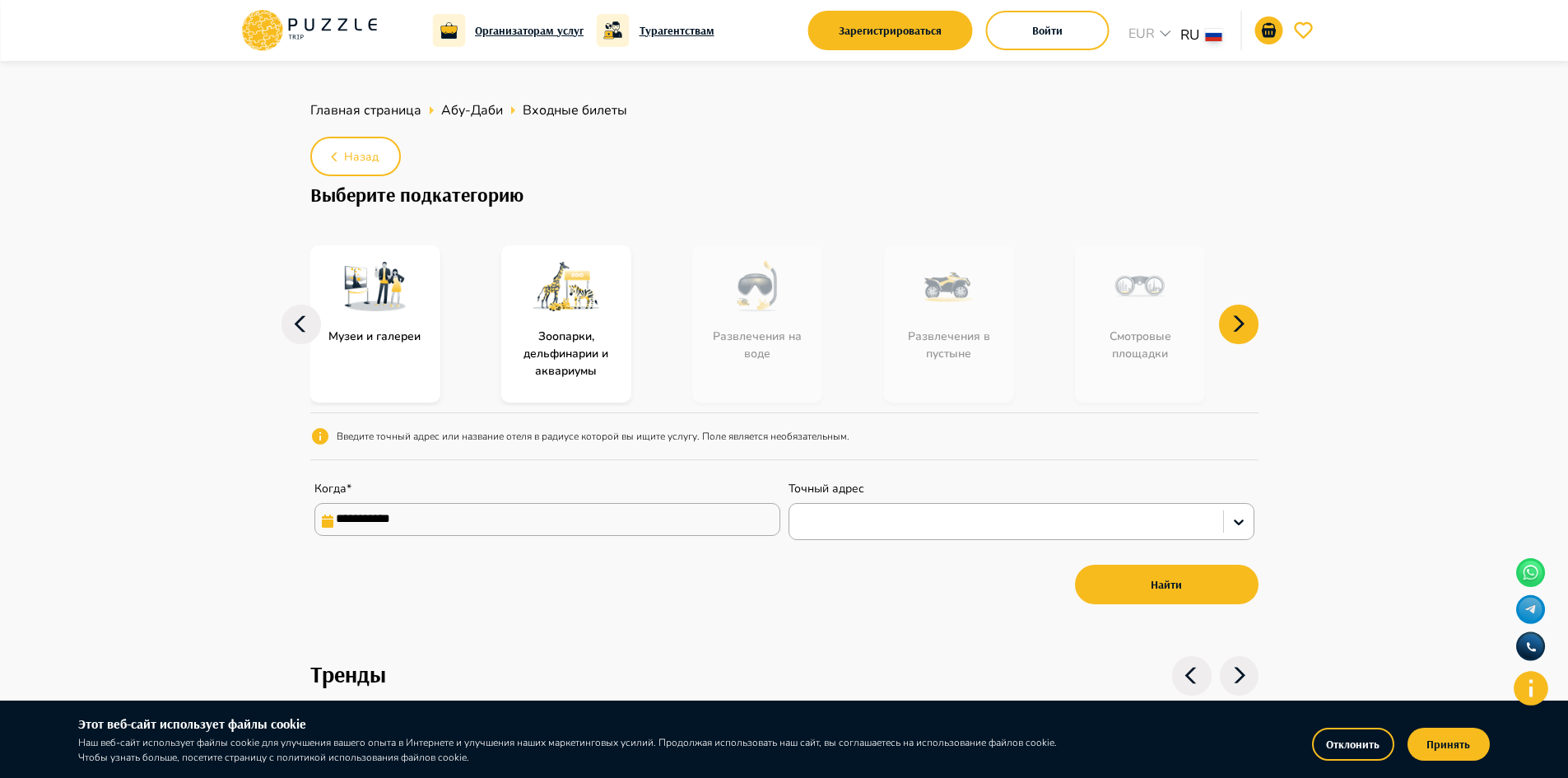
click at [1249, 324] on icon at bounding box center [1239, 324] width 39 height 39
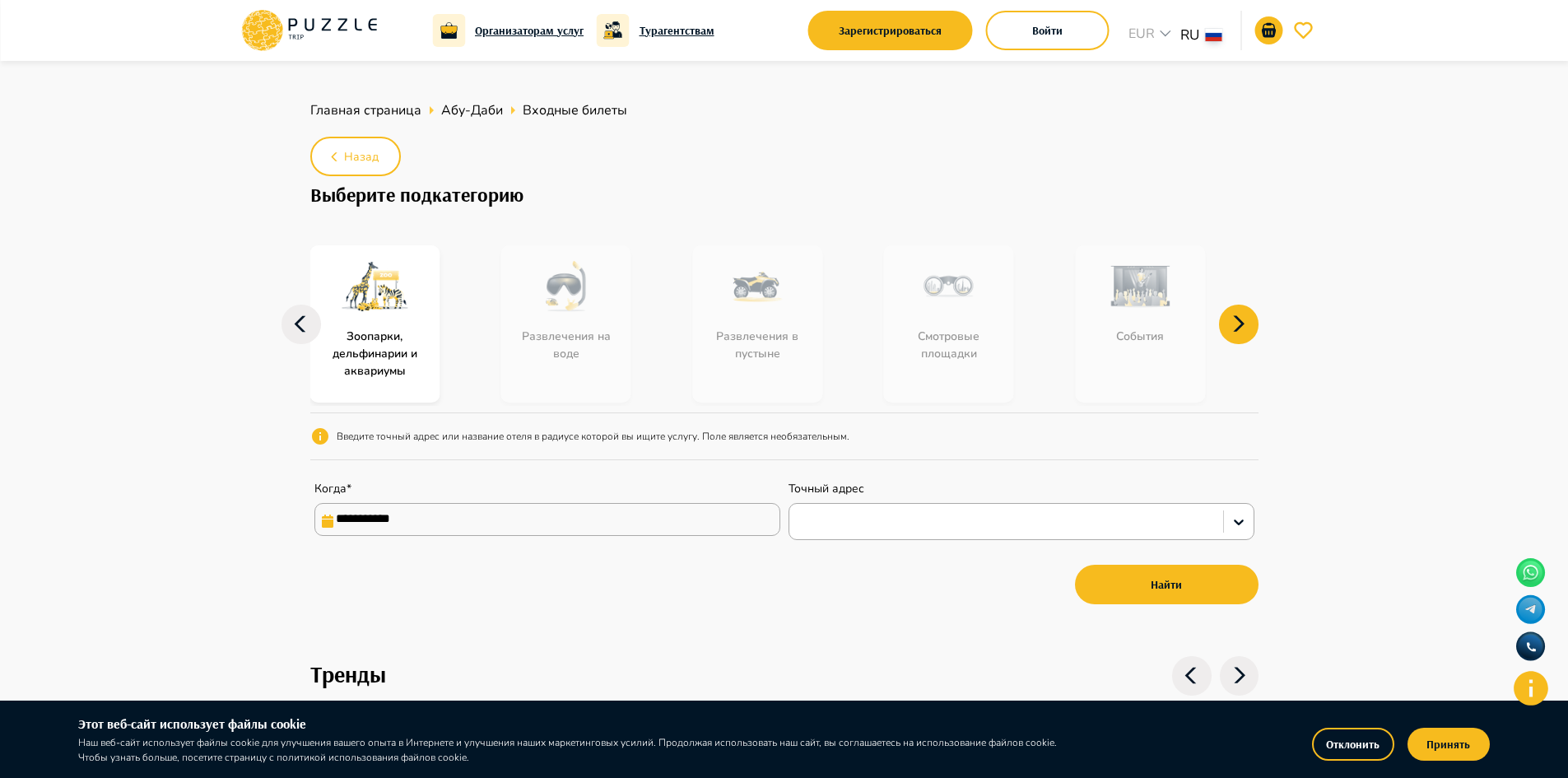
click at [1249, 324] on icon at bounding box center [1239, 324] width 39 height 39
click at [966, 293] on div "События" at bounding box center [976, 323] width 183 height 157
click at [953, 303] on div "События" at bounding box center [976, 323] width 183 height 157
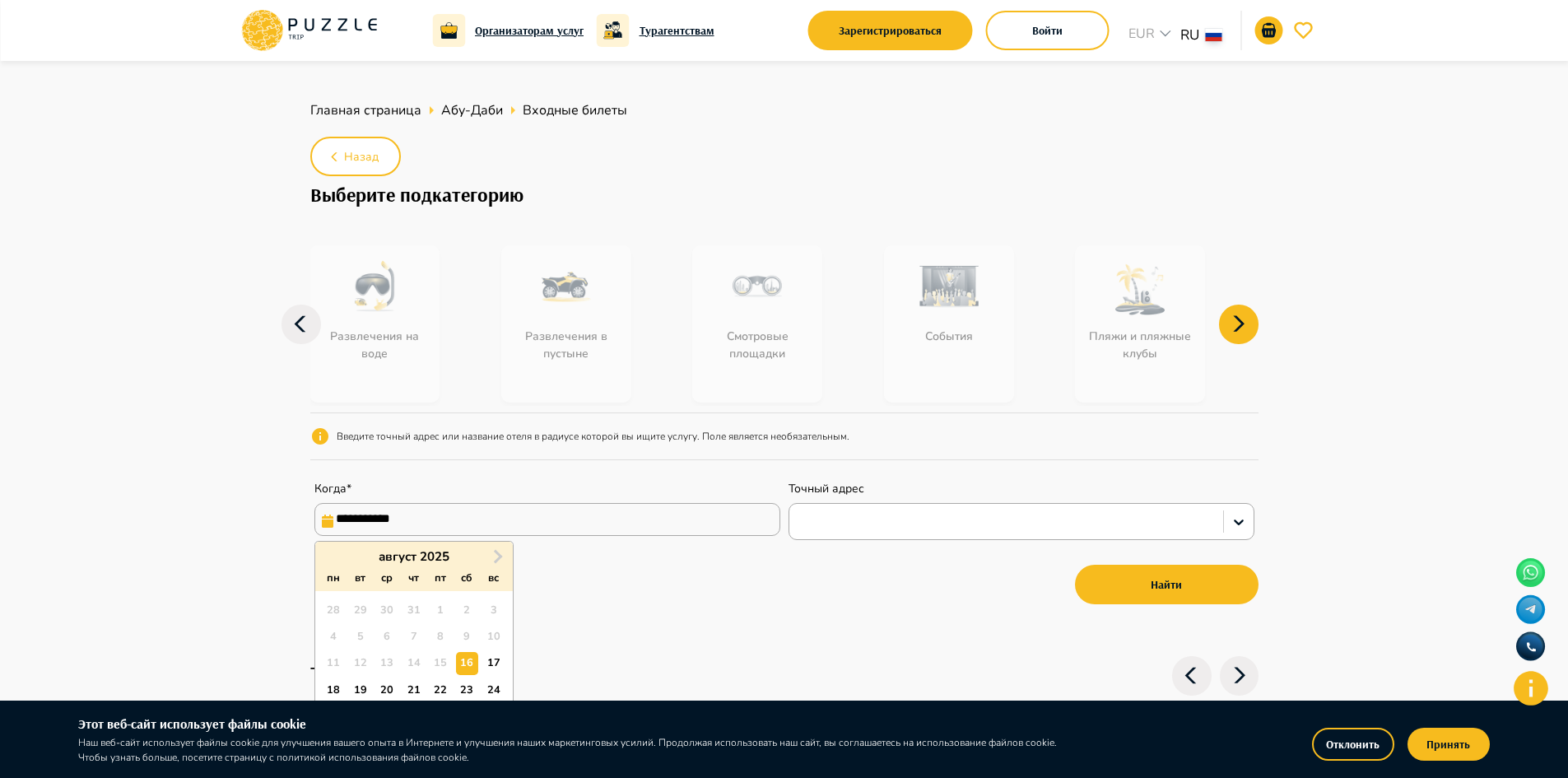
click at [442, 518] on input "**********" at bounding box center [547, 519] width 466 height 33
click at [494, 564] on button "Next Month" at bounding box center [497, 555] width 26 height 26
click at [496, 550] on span "Next Month" at bounding box center [496, 555] width 0 height 19
click at [496, 549] on span "Next Month" at bounding box center [496, 555] width 0 height 19
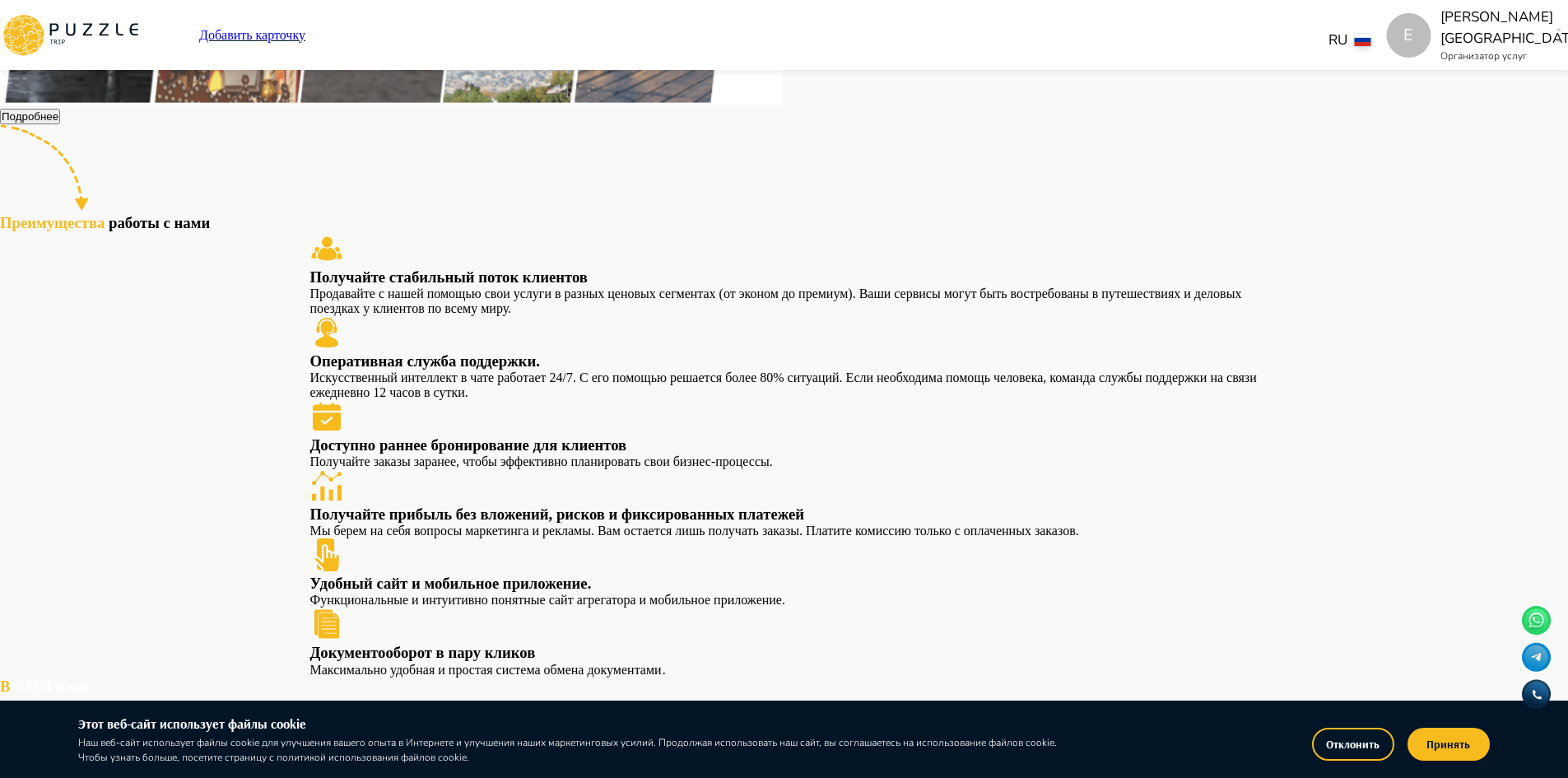
scroll to position [164, 0]
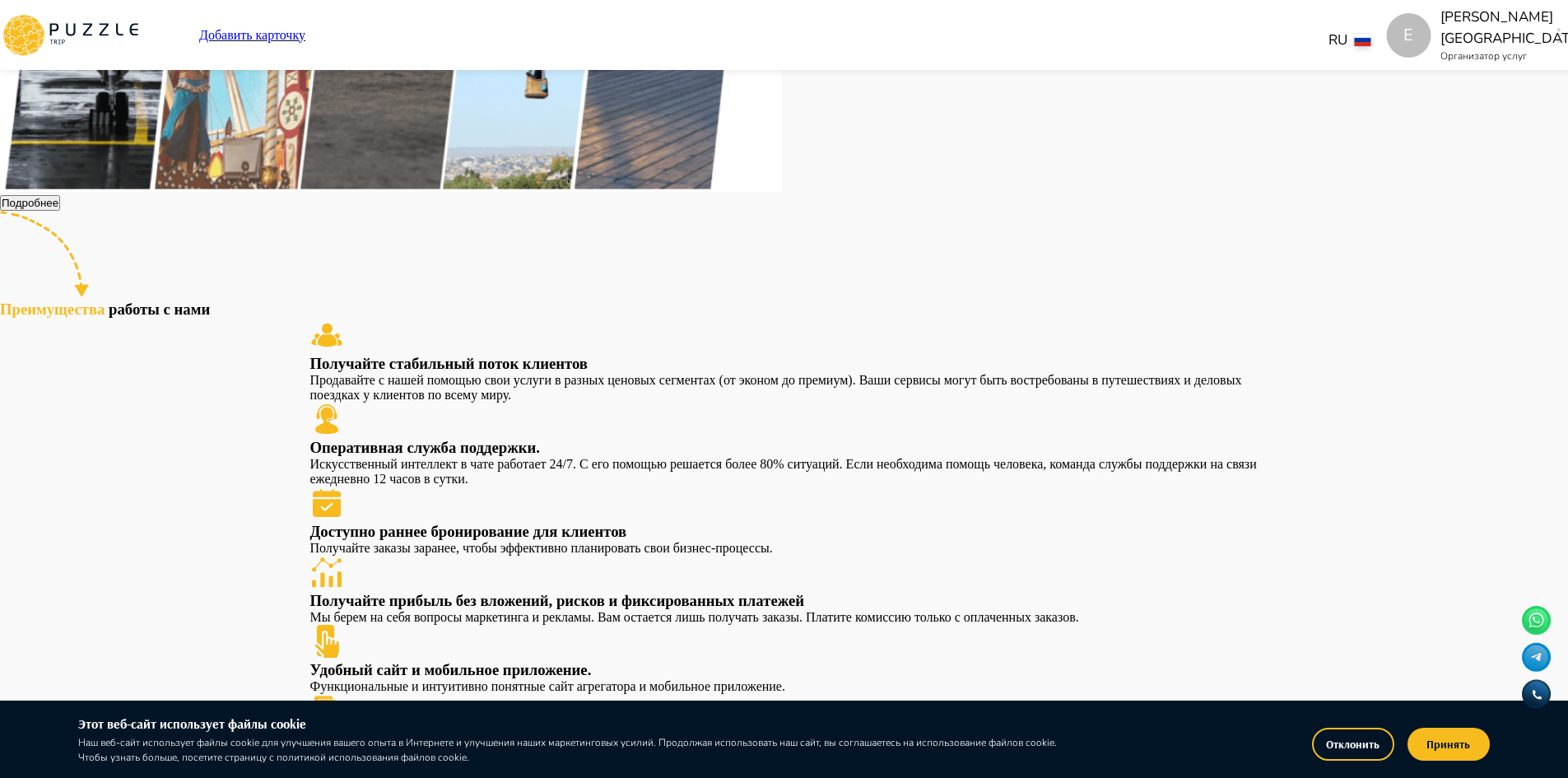
scroll to position [252, 0]
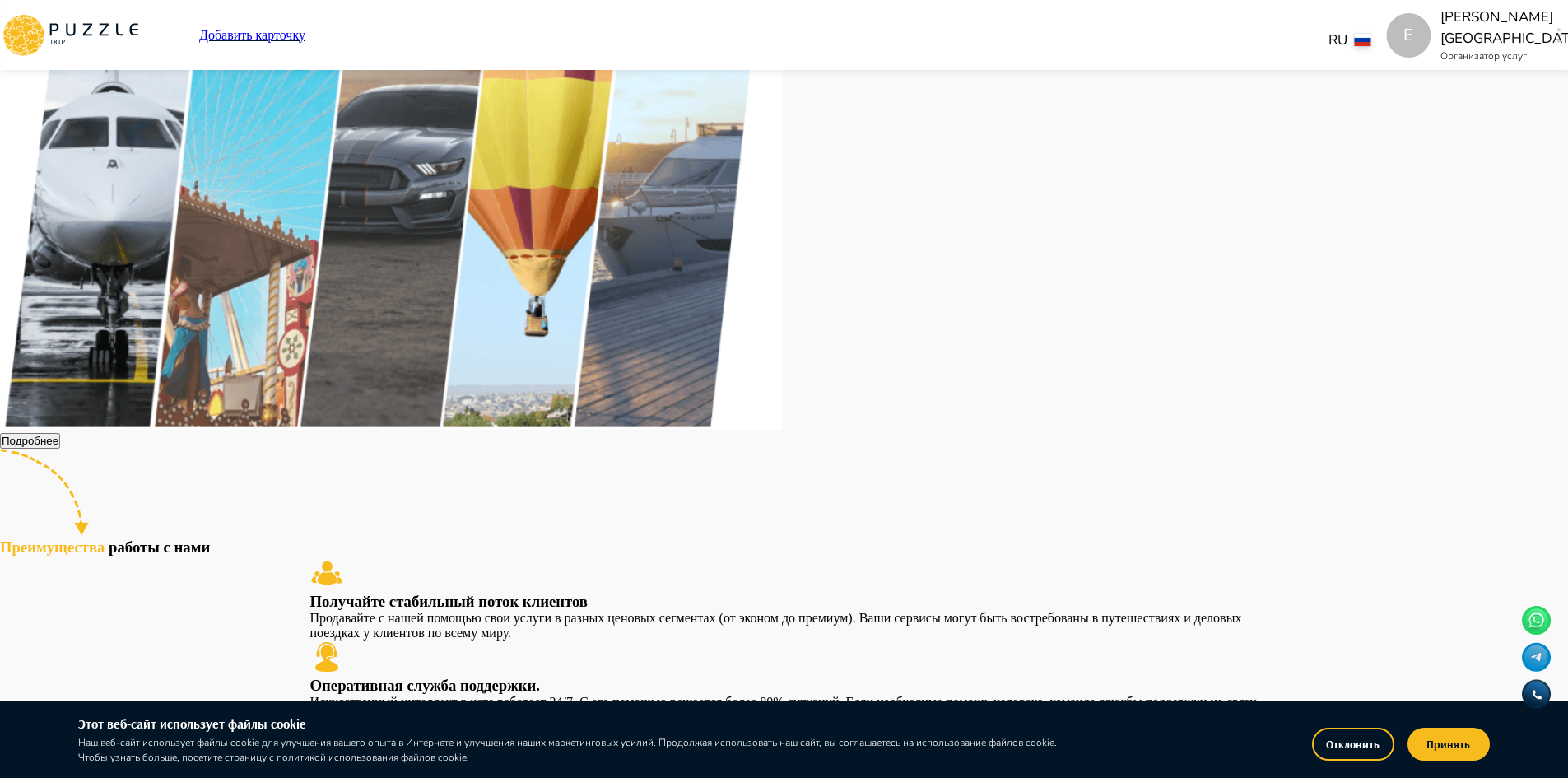
click at [1553, 26] on button "button" at bounding box center [1559, 36] width 13 height 23
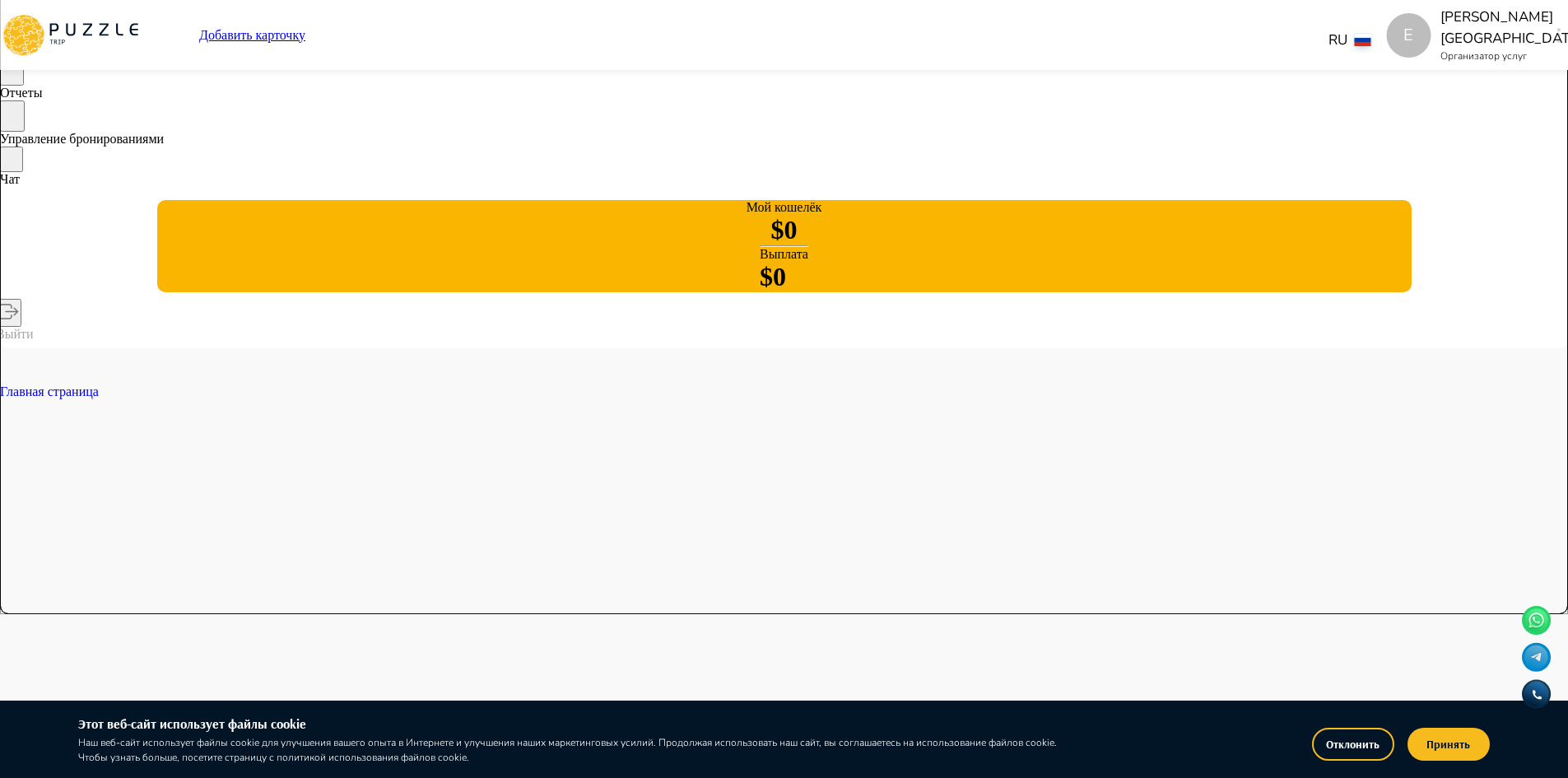
scroll to position [164, 0]
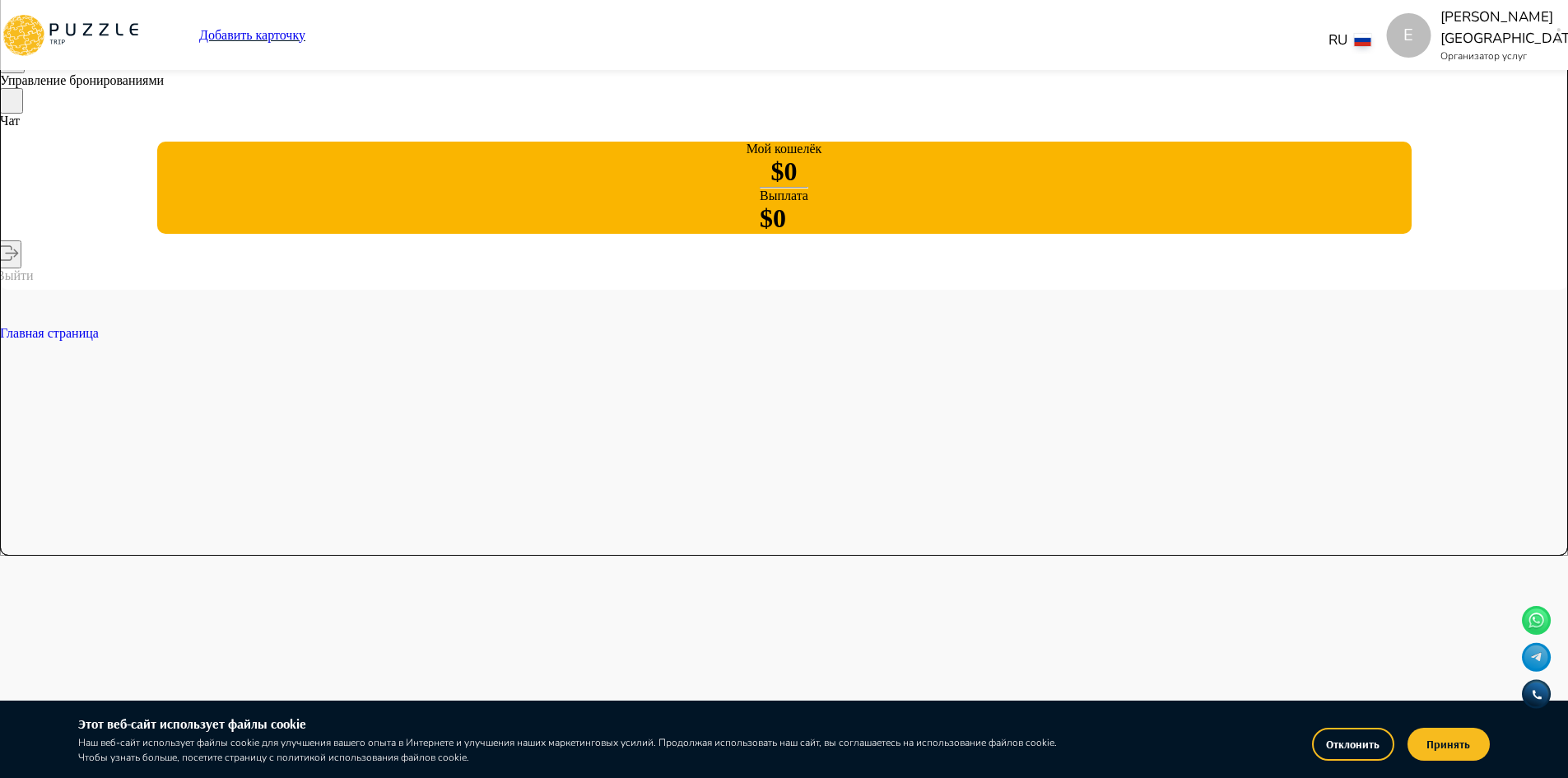
scroll to position [247, 0]
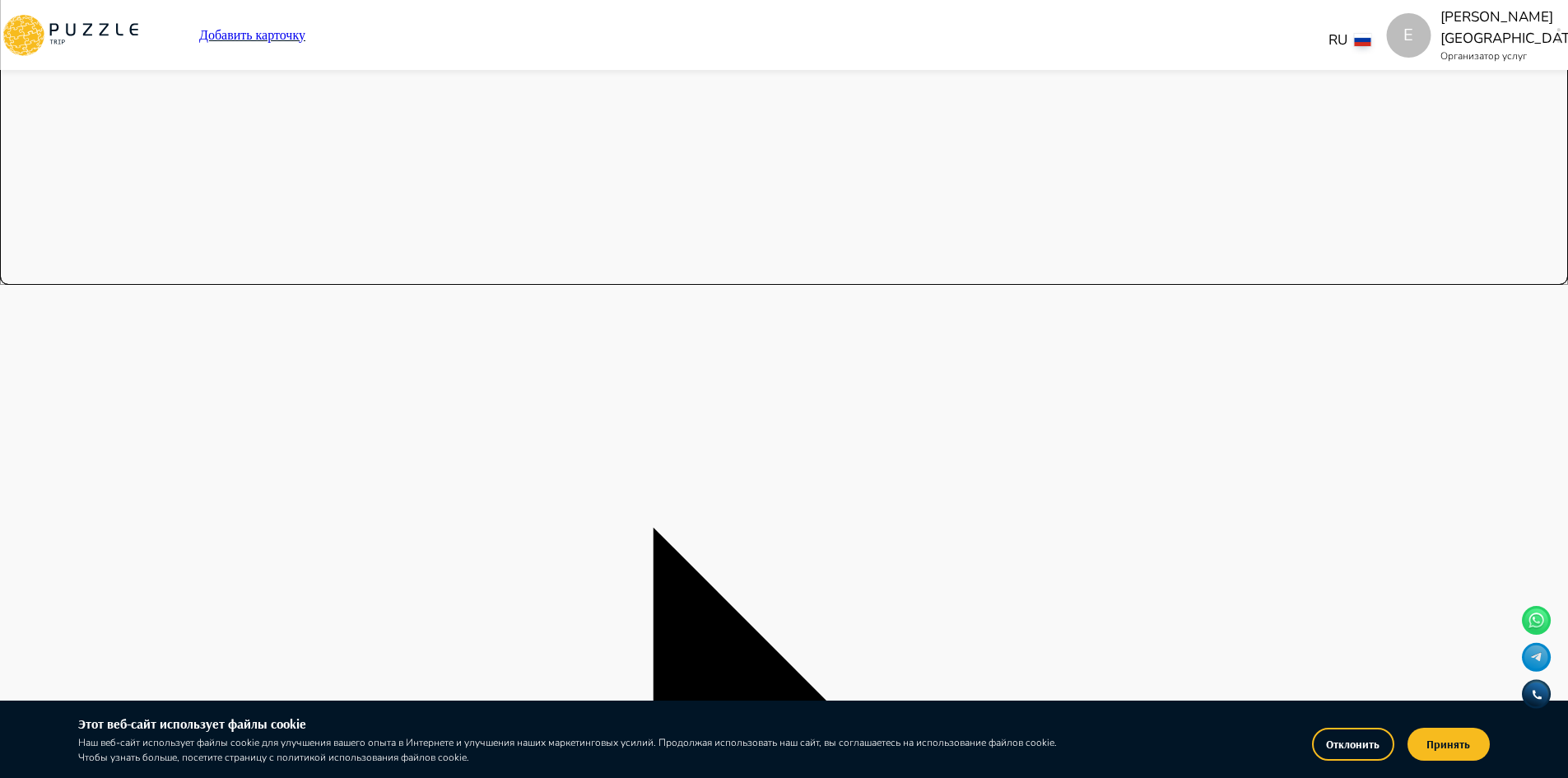
scroll to position [494, 0]
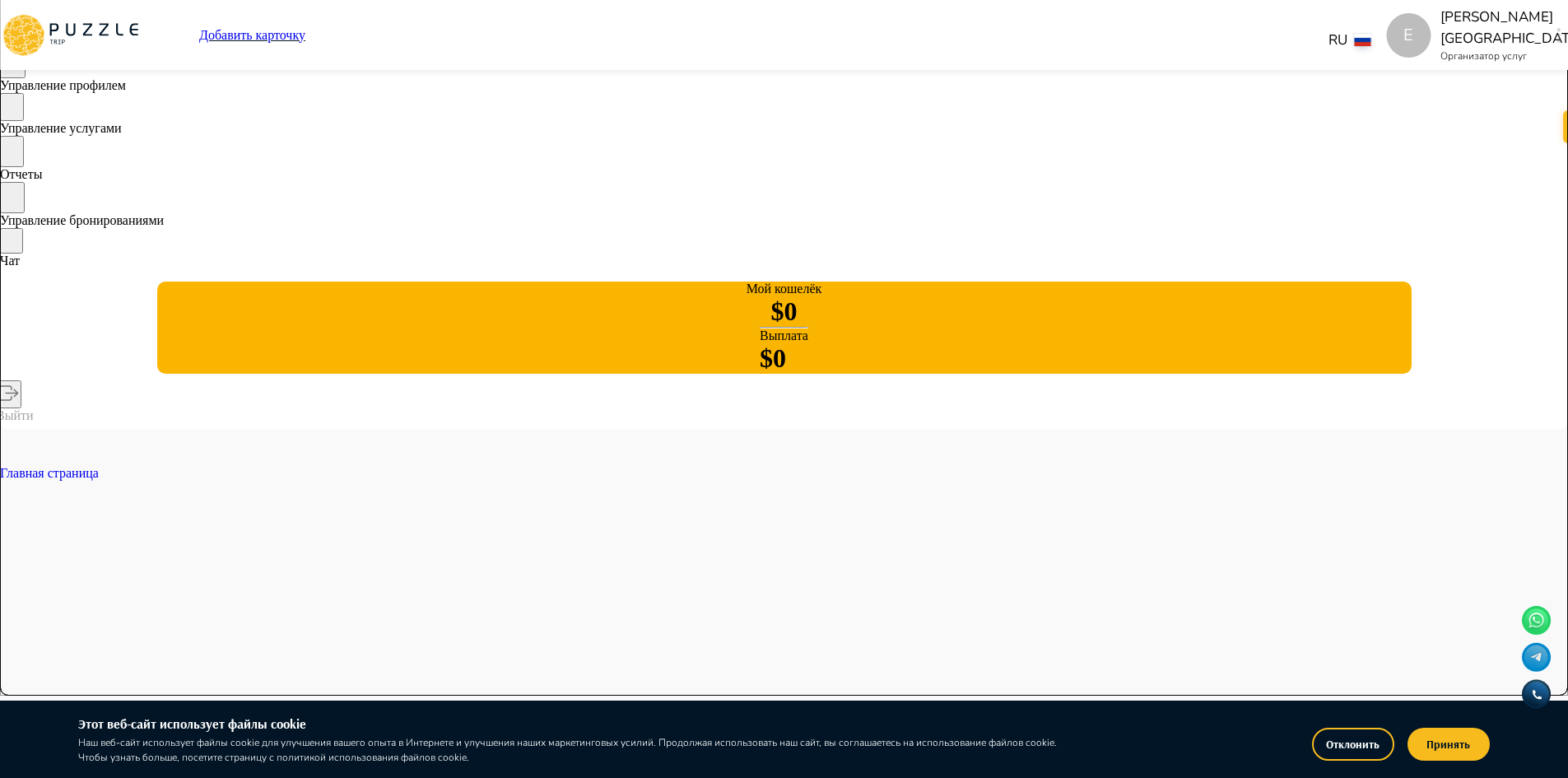
scroll to position [0, 0]
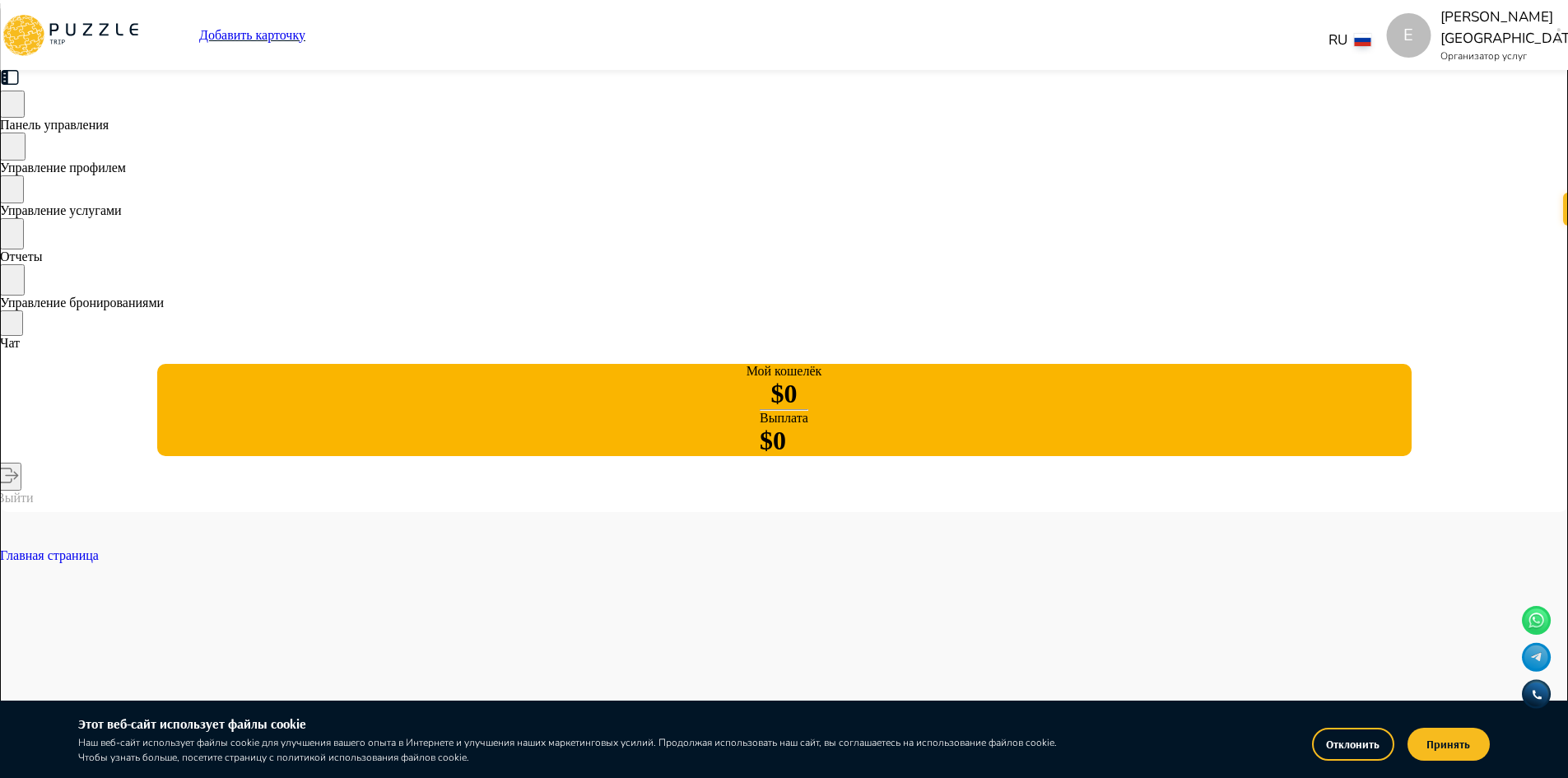
click at [109, 127] on span "Панель управления" at bounding box center [54, 125] width 109 height 14
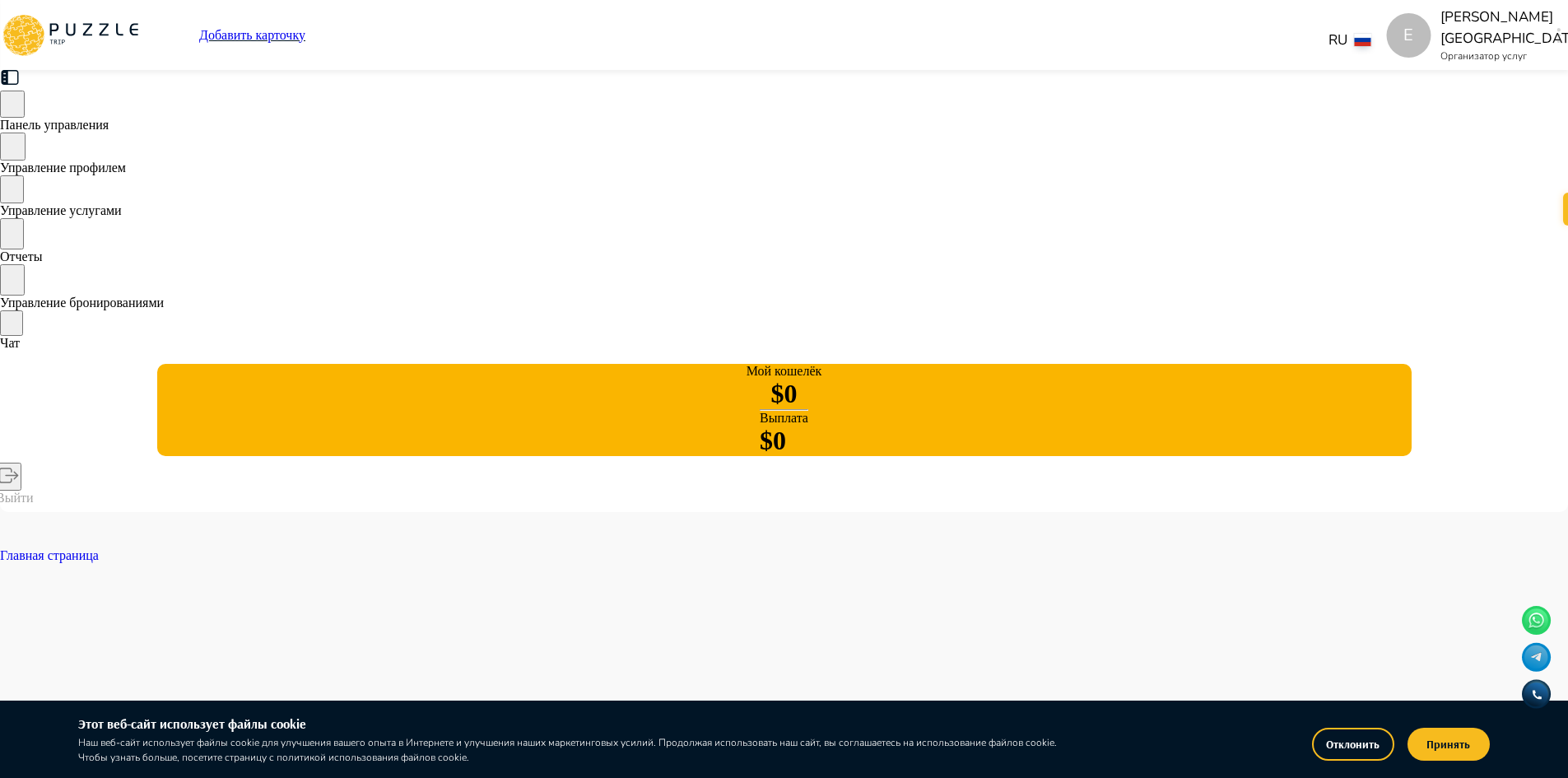
drag, startPoint x: 665, startPoint y: 221, endPoint x: 655, endPoint y: 223, distance: 10.2
click at [164, 305] on span "Управление бронированиями" at bounding box center [82, 302] width 164 height 14
click at [164, 303] on span "Управление бронированиями" at bounding box center [82, 302] width 164 height 14
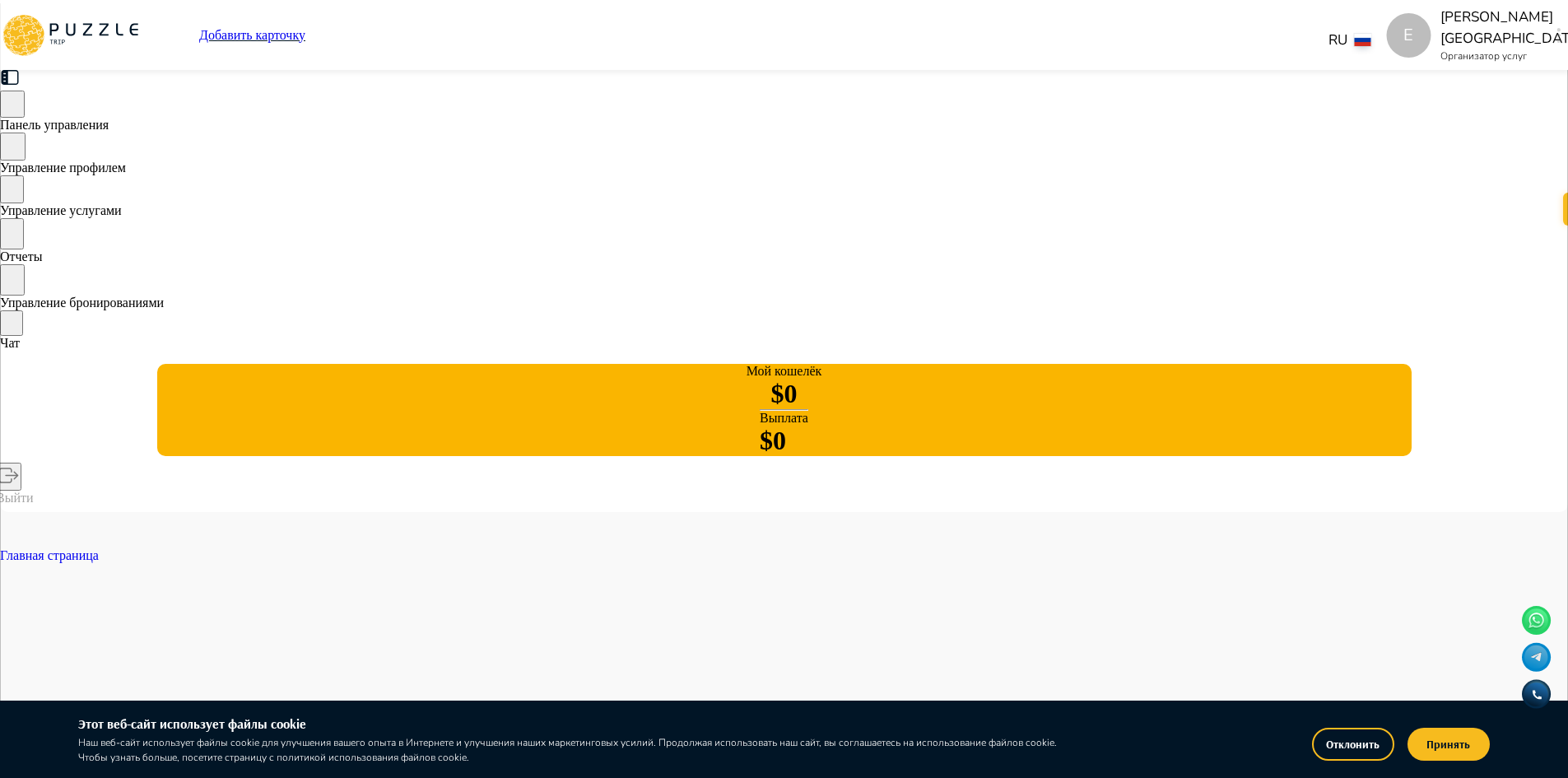
scroll to position [0, 361]
click at [109, 128] on span "Панель управления" at bounding box center [54, 125] width 109 height 14
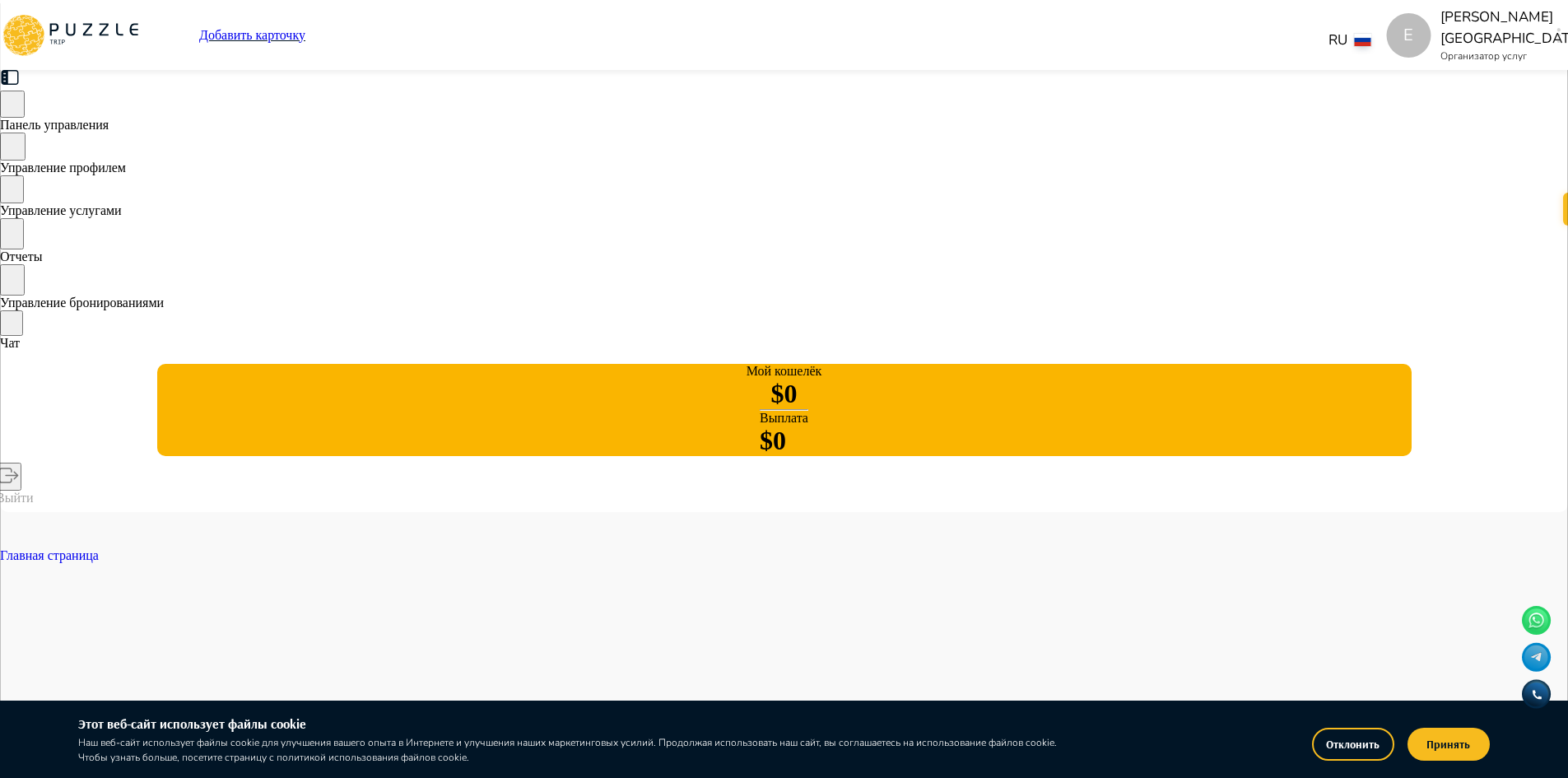
click at [1441, 38] on p "[PERSON_NAME][GEOGRAPHIC_DATA]" at bounding box center [1490, 27] width 99 height 42
click at [1553, 30] on button "button" at bounding box center [1559, 36] width 13 height 23
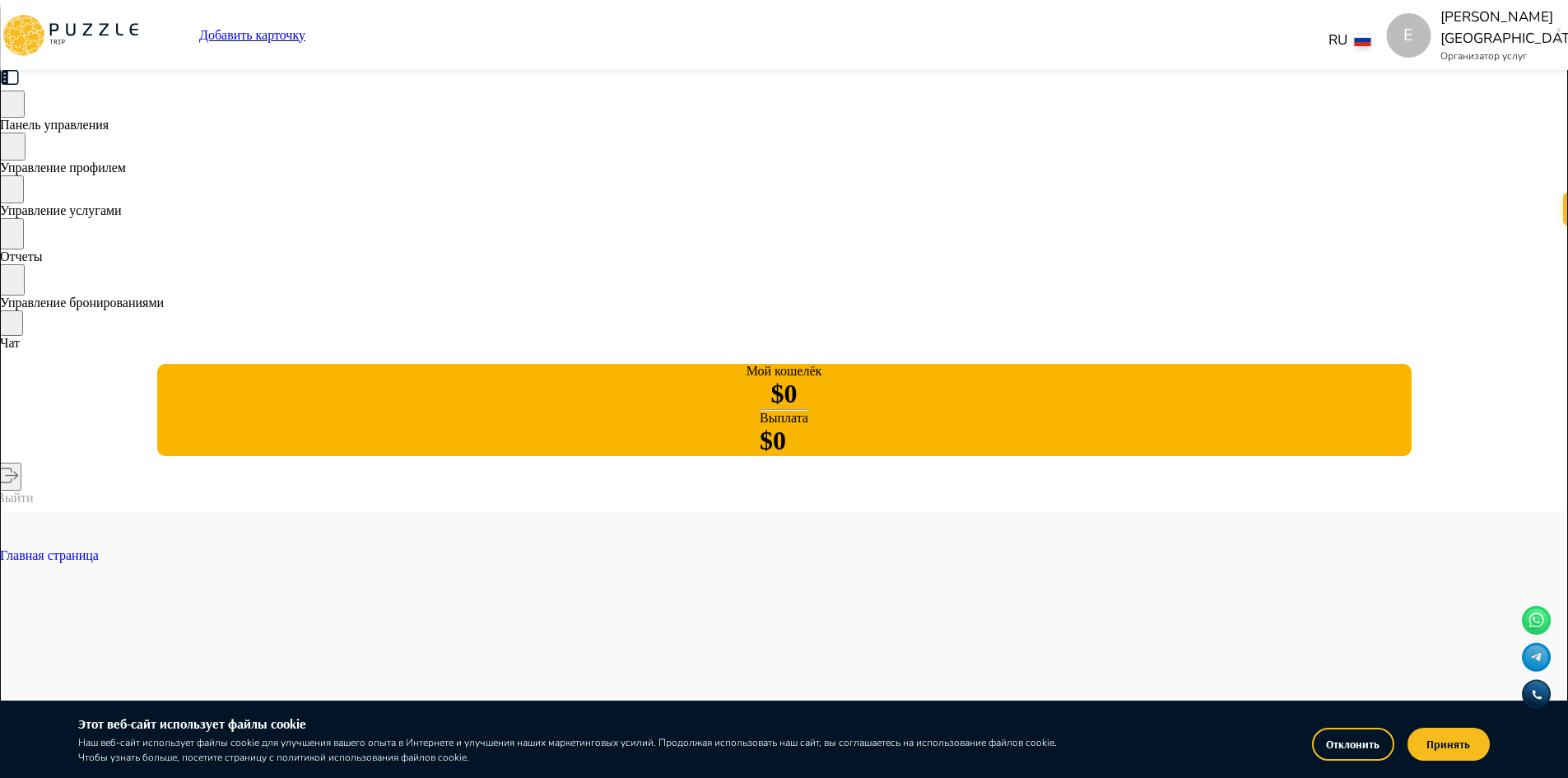
click at [1553, 31] on button "button" at bounding box center [1559, 36] width 13 height 23
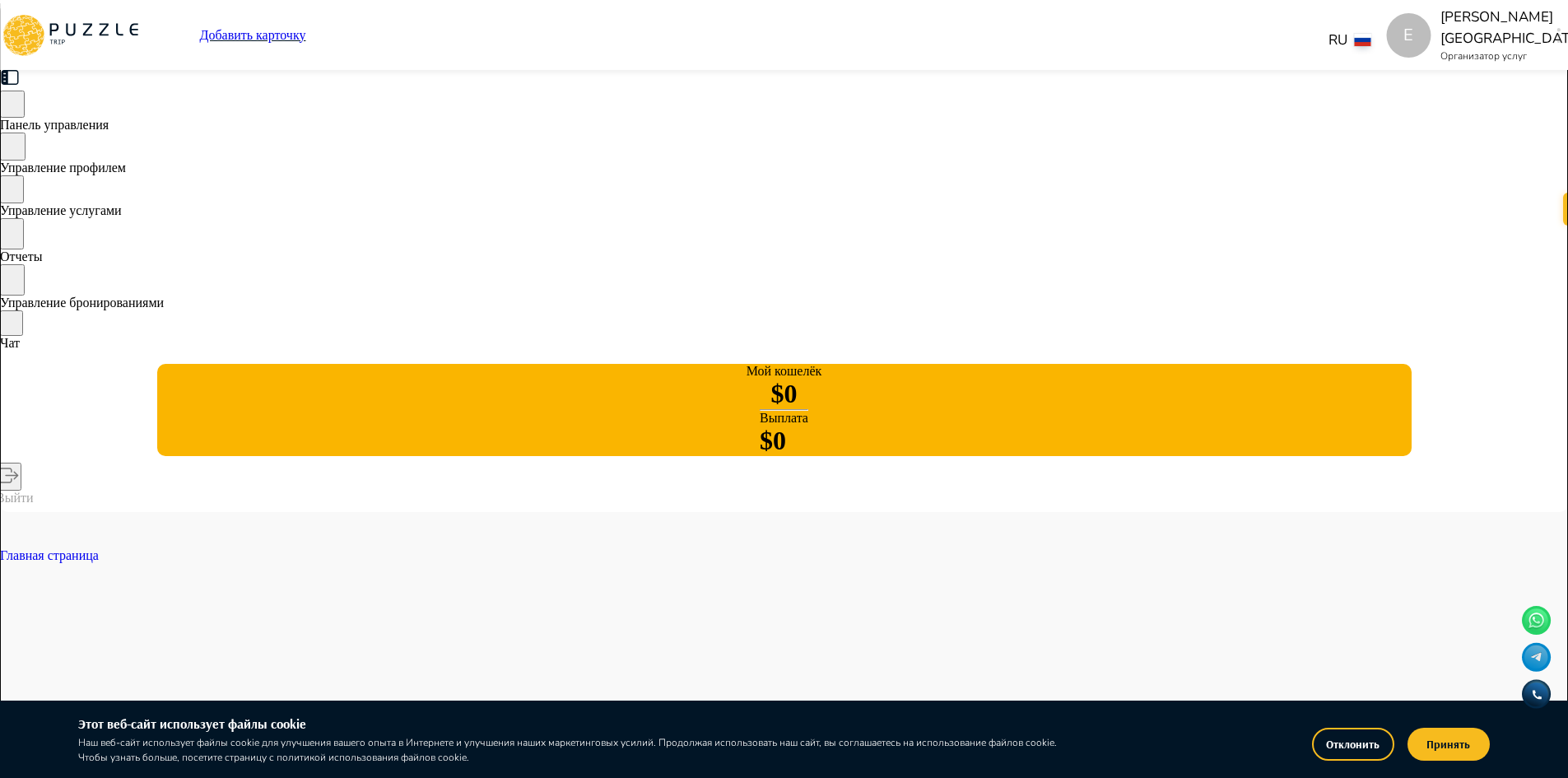
click at [1553, 36] on button "button" at bounding box center [1559, 36] width 13 height 23
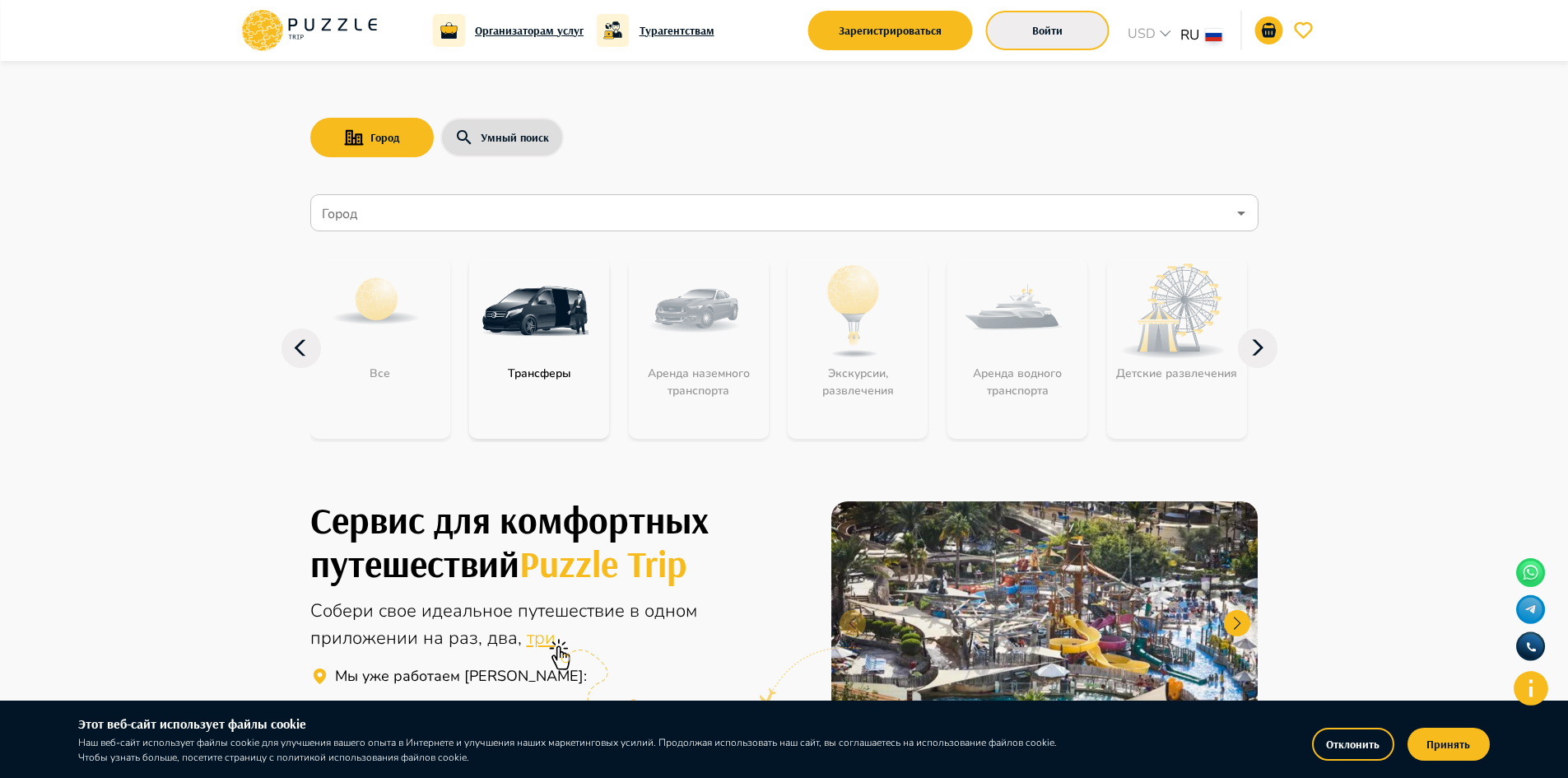
click at [1066, 38] on button "Войти" at bounding box center [1048, 31] width 124 height 39
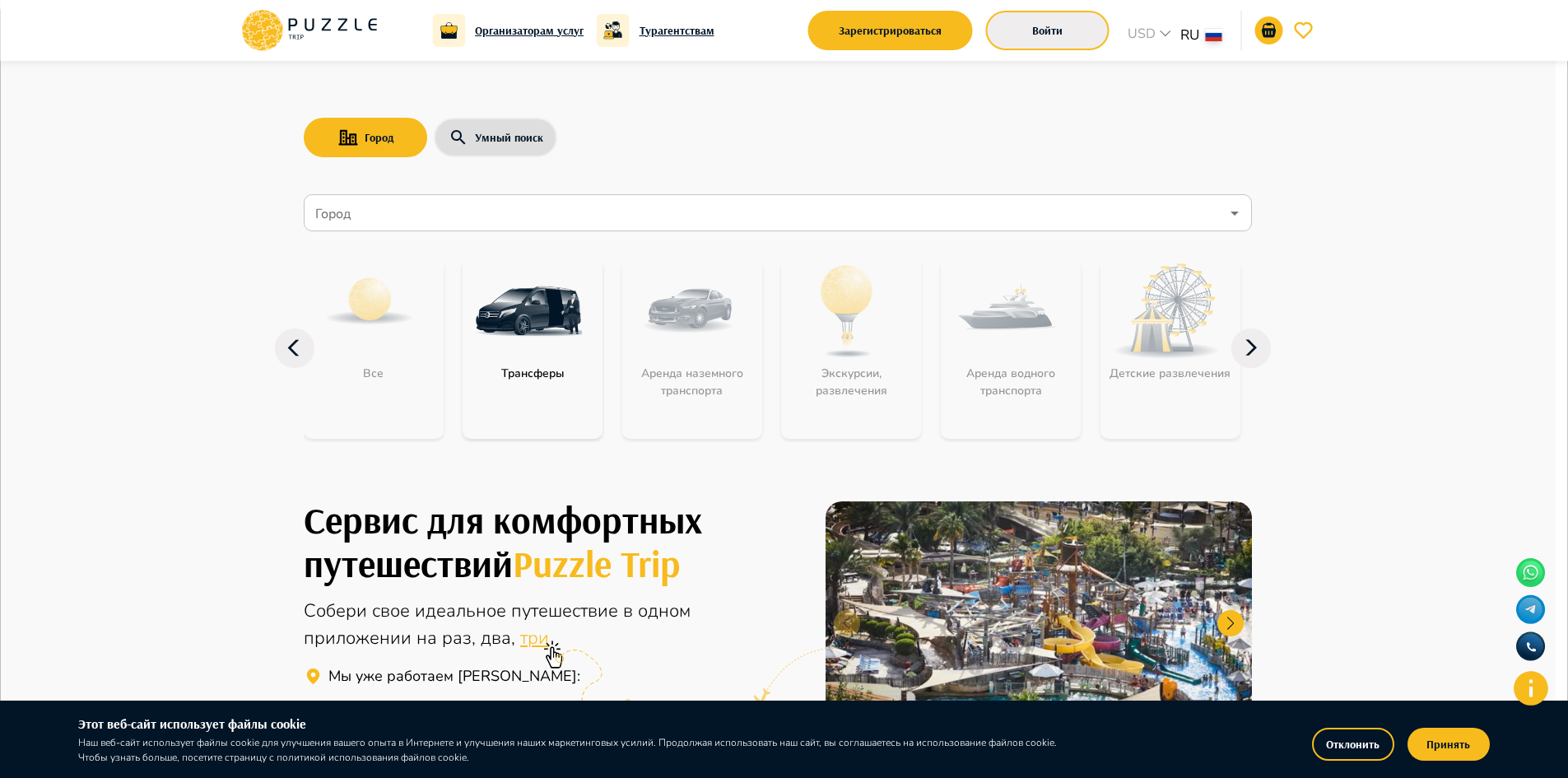
type input "**********"
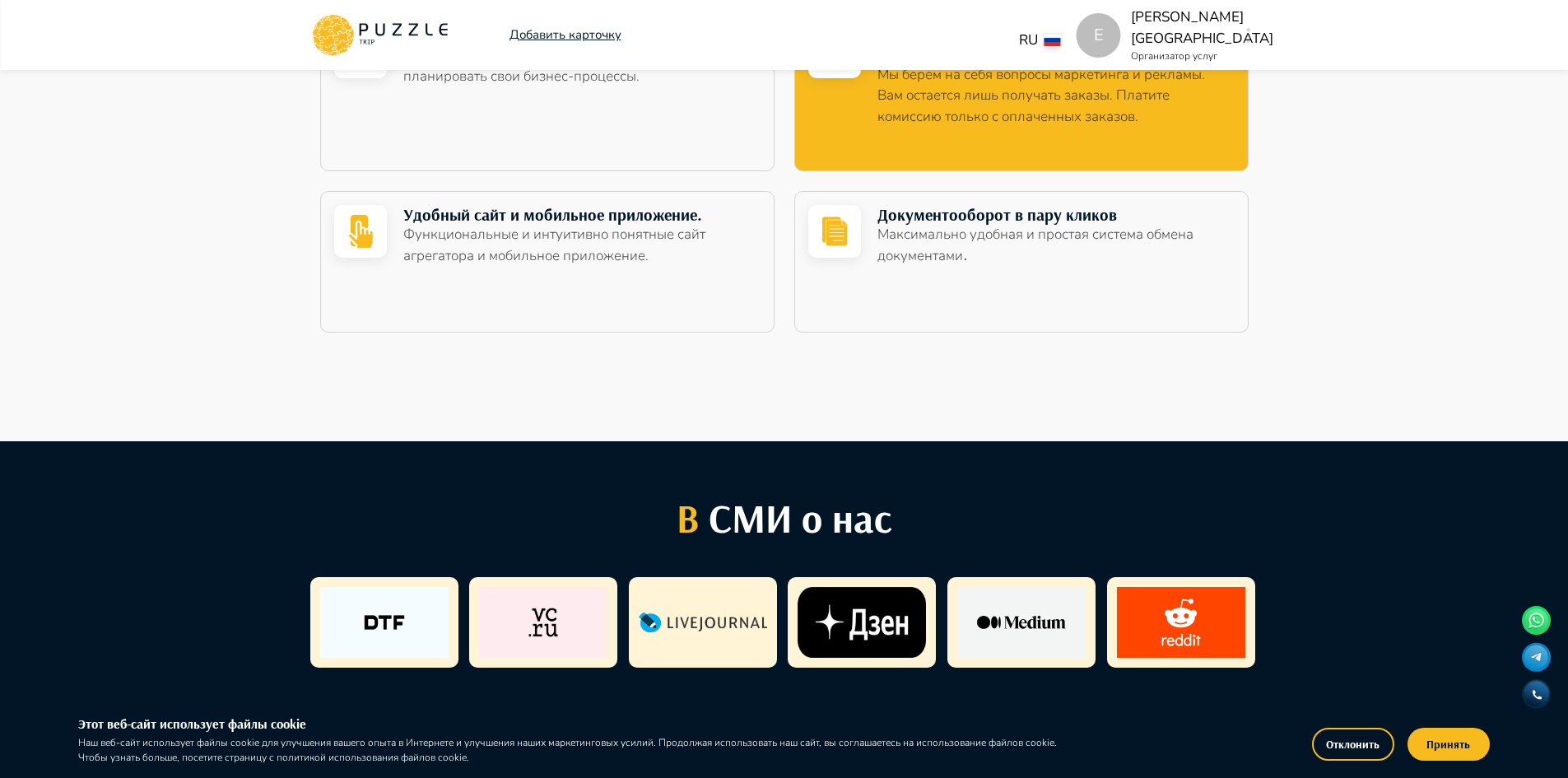
scroll to position [1070, 0]
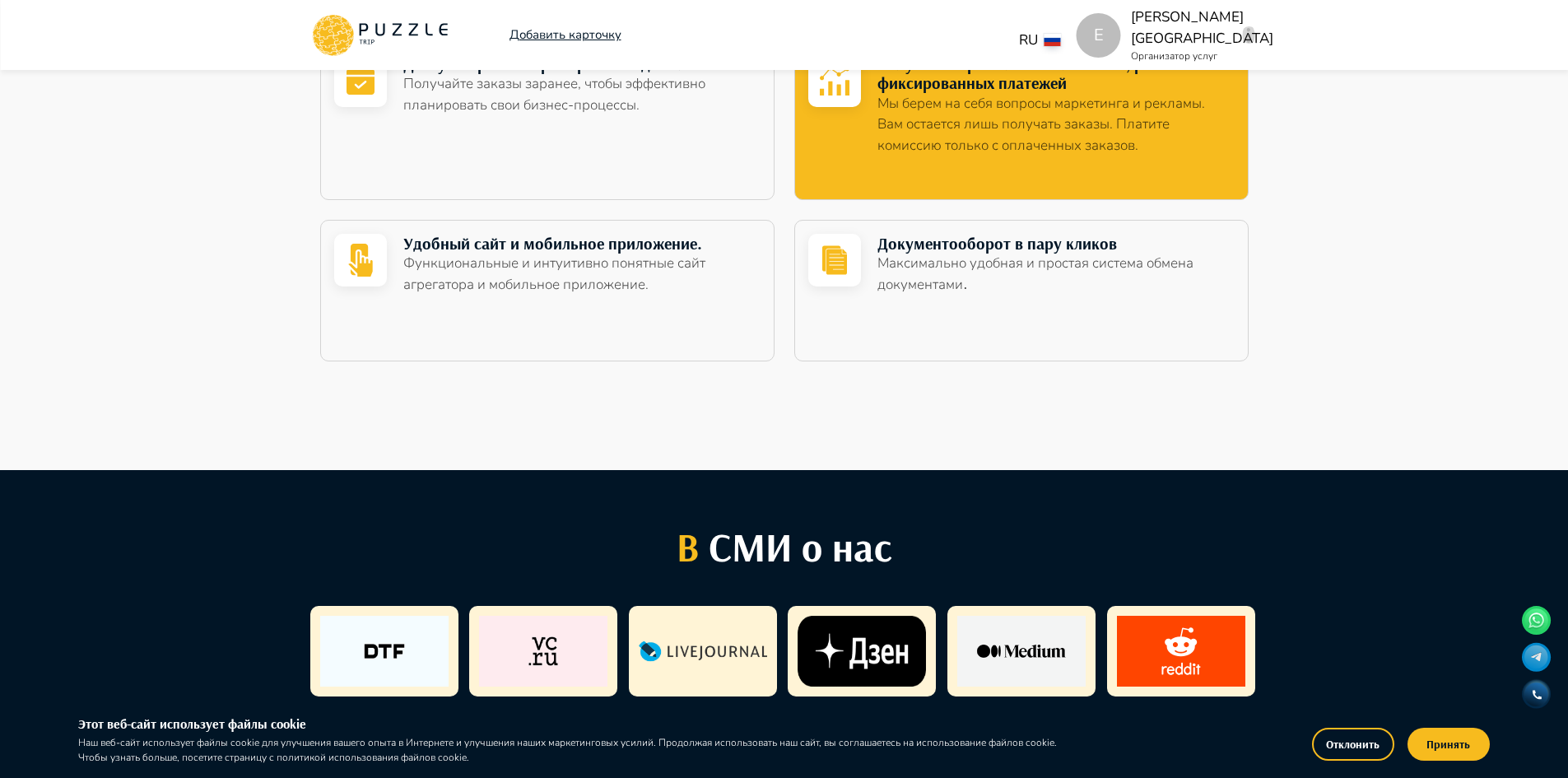
click at [1254, 32] on button "button" at bounding box center [1249, 36] width 13 height 23
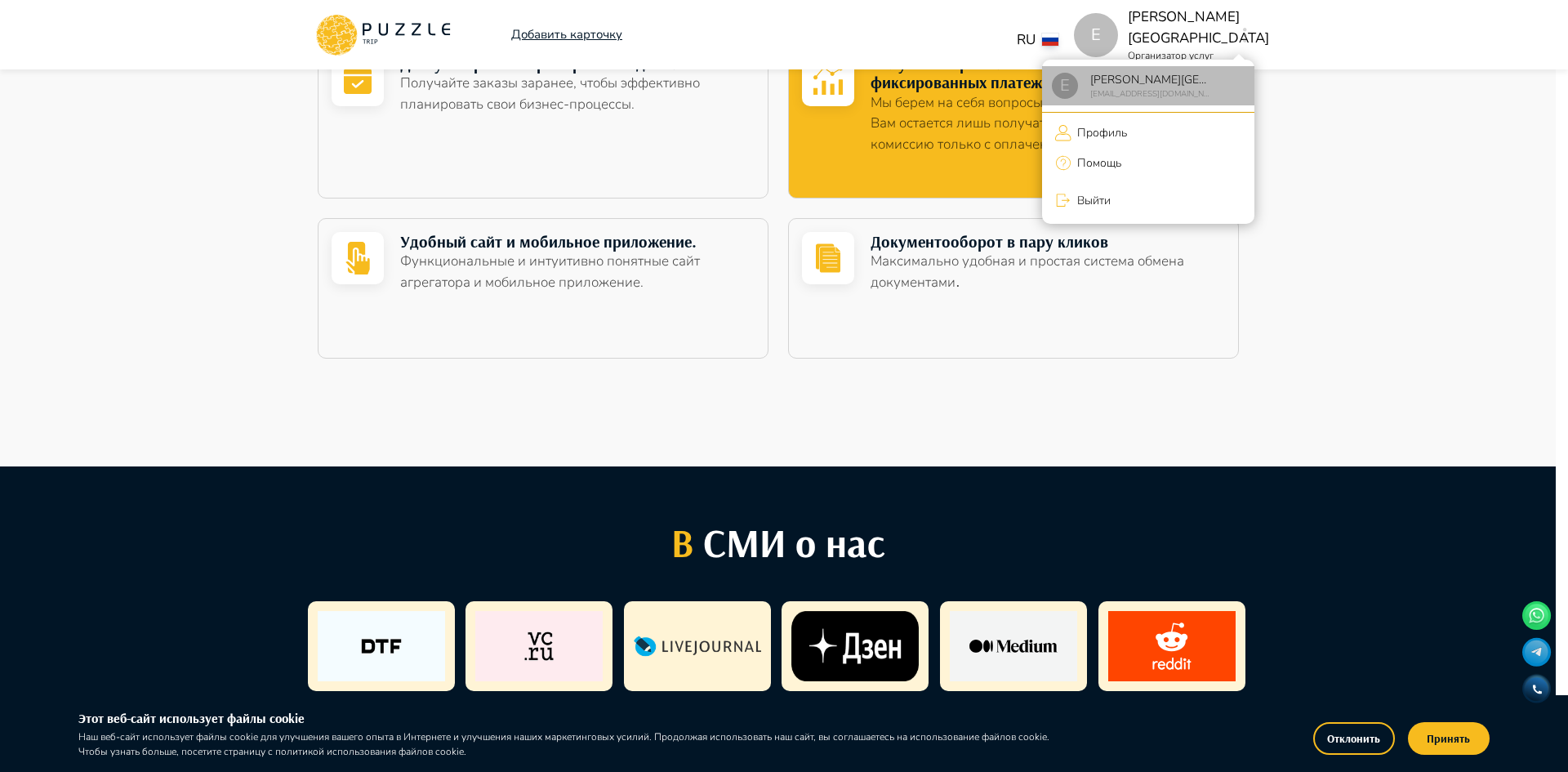
click at [1150, 84] on p "[PERSON_NAME][GEOGRAPHIC_DATA]" at bounding box center [1149, 79] width 128 height 17
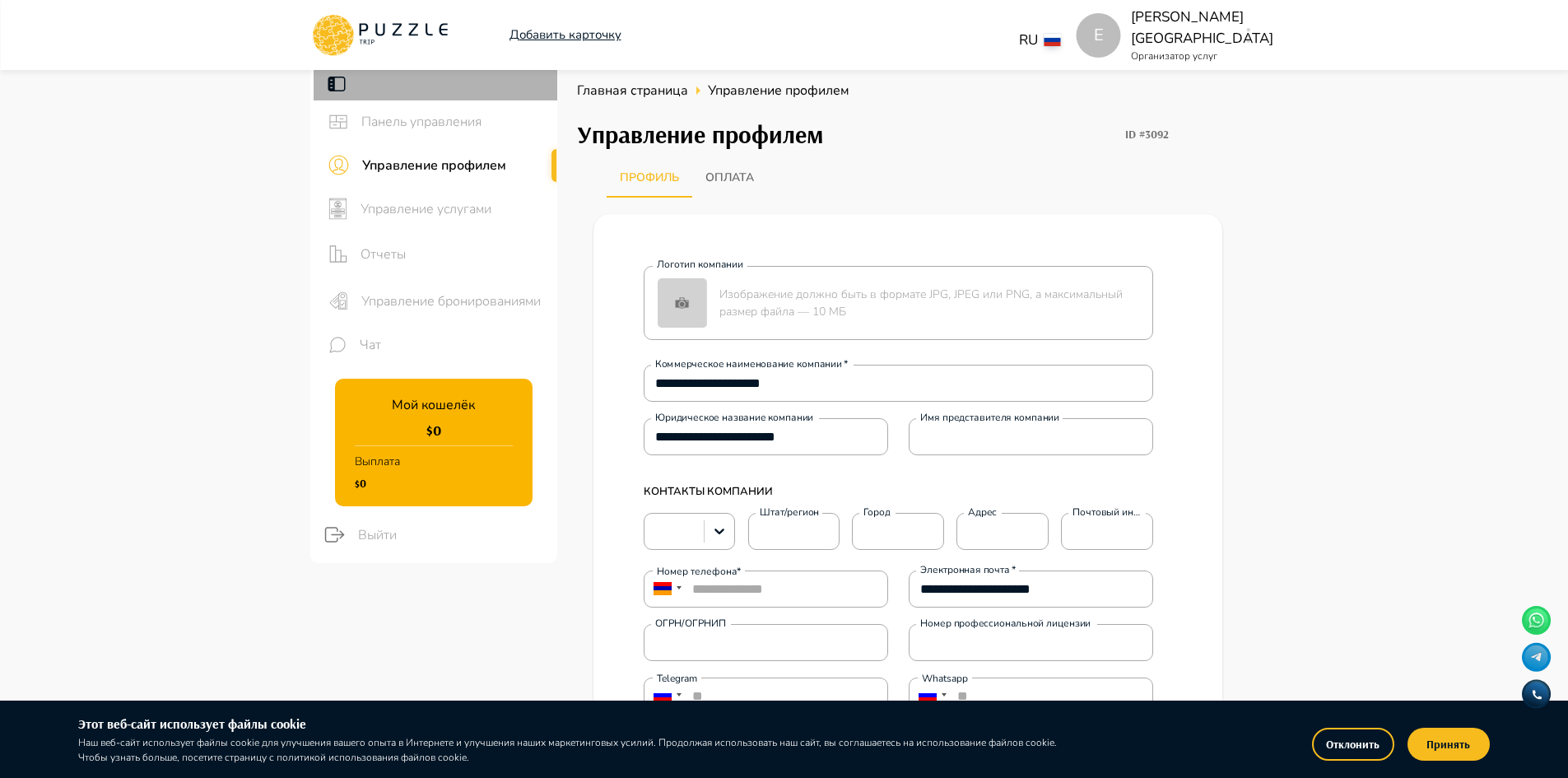
click at [334, 84] on icon at bounding box center [336, 83] width 17 height 15
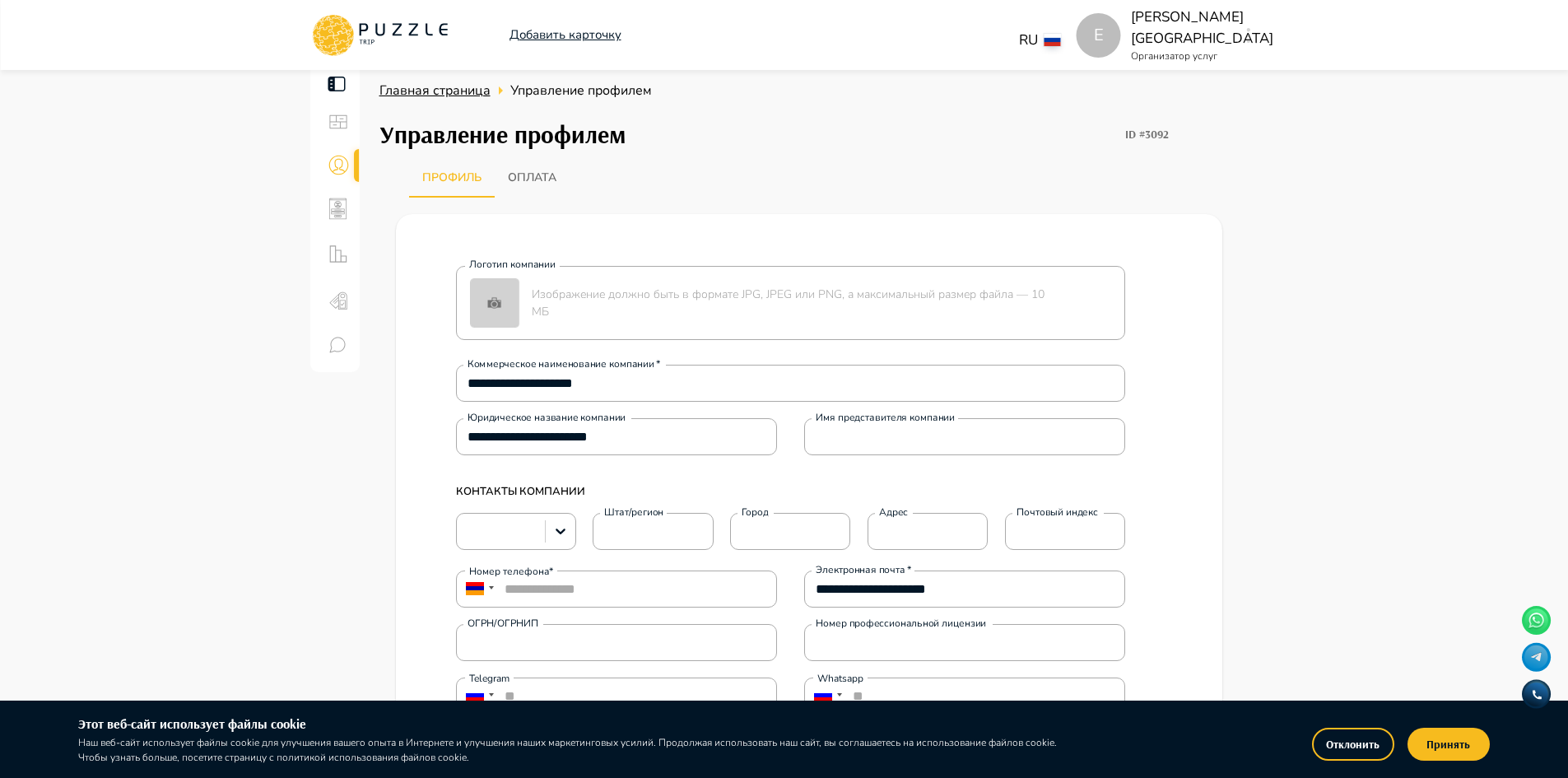
click at [466, 92] on span "Главная страница" at bounding box center [435, 91] width 111 height 18
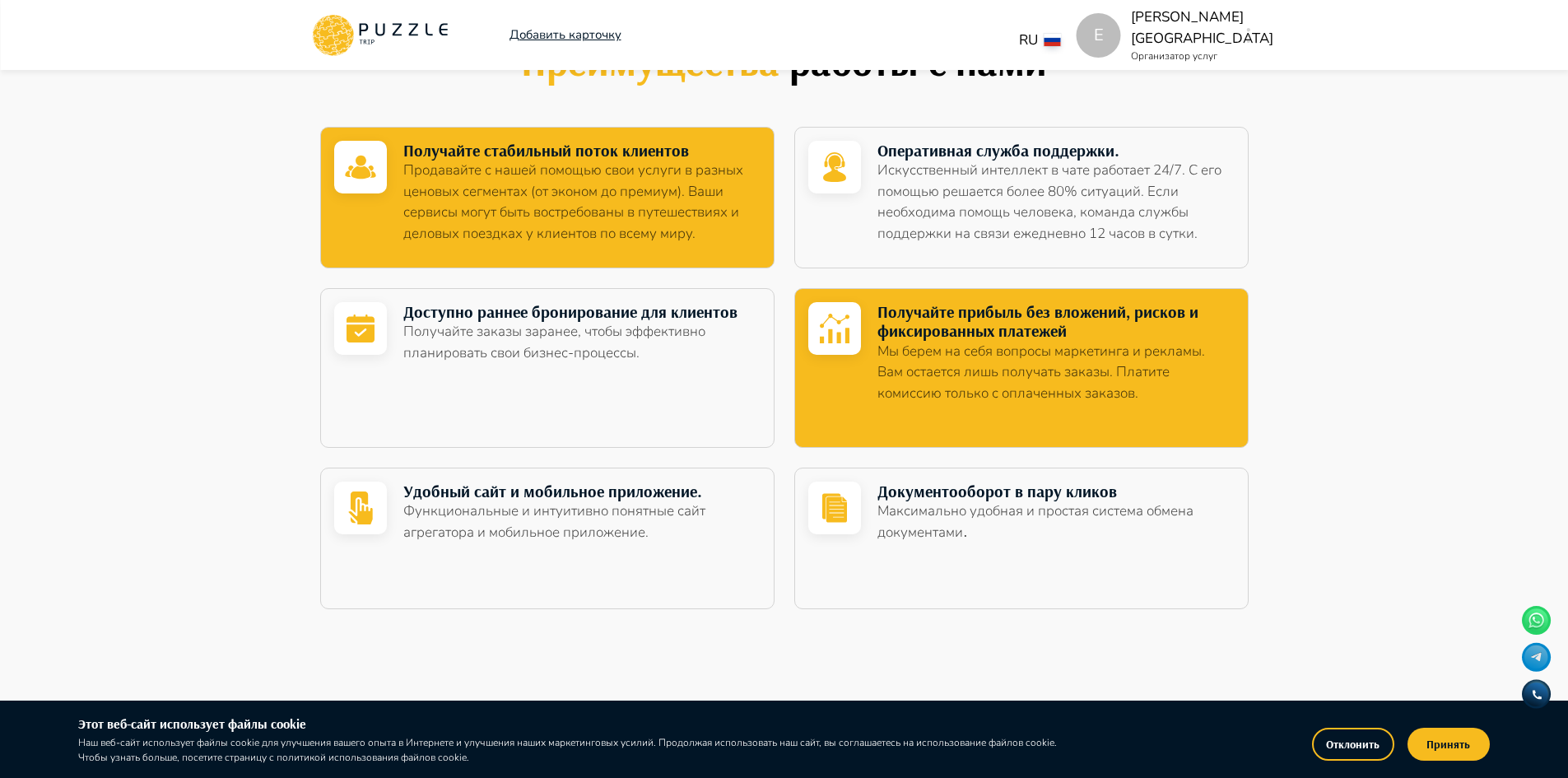
scroll to position [823, 0]
